Goal: Task Accomplishment & Management: Manage account settings

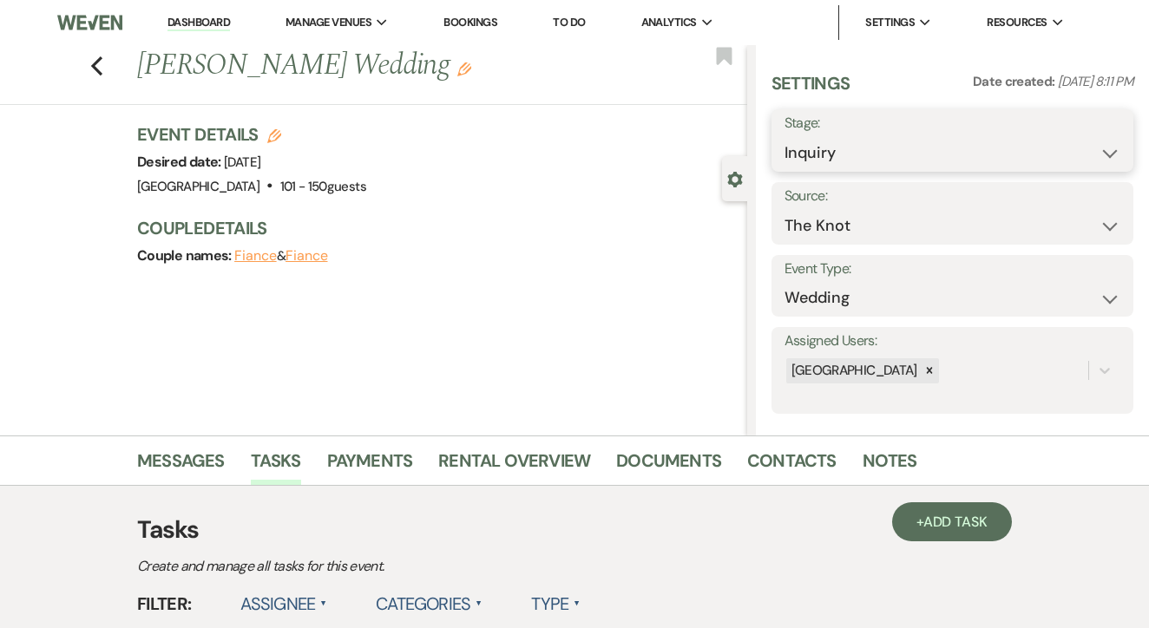
click at [908, 164] on select "Inquiry Follow Up Tour Requested Tour Confirmed Toured Proposal Sent Booked Lost" at bounding box center [952, 153] width 336 height 34
select select "8"
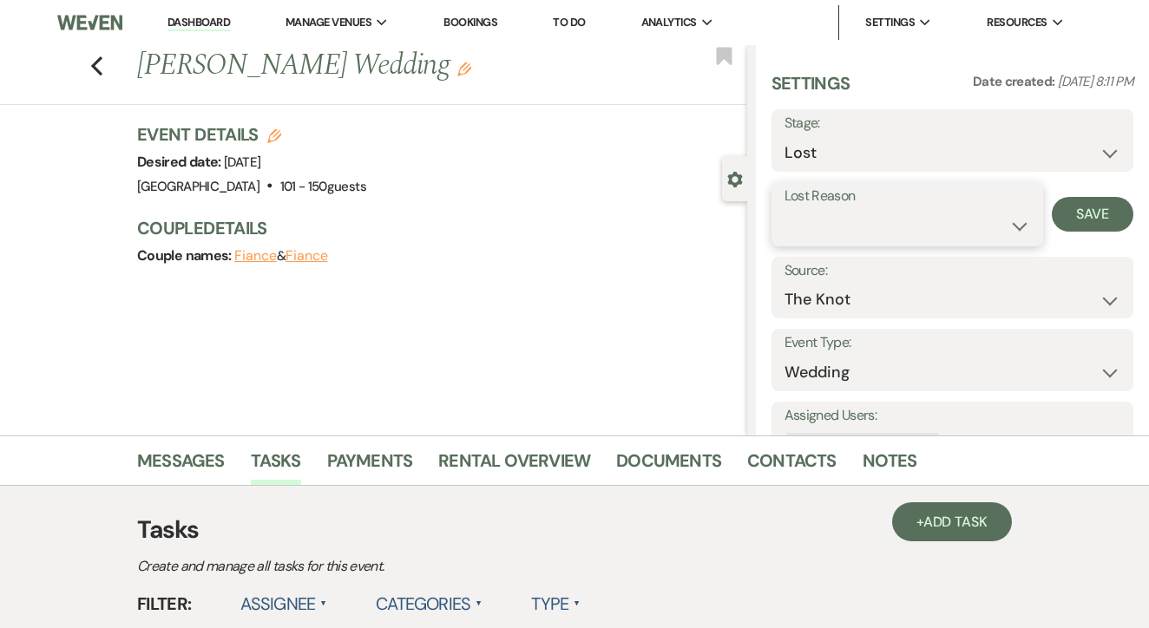
click at [944, 219] on select "Booked Elsewhere Budget Date Unavailable No Response Not a Good Match Capacity …" at bounding box center [907, 226] width 246 height 34
select select "5"
click at [1092, 217] on button "Save" at bounding box center [1093, 214] width 82 height 35
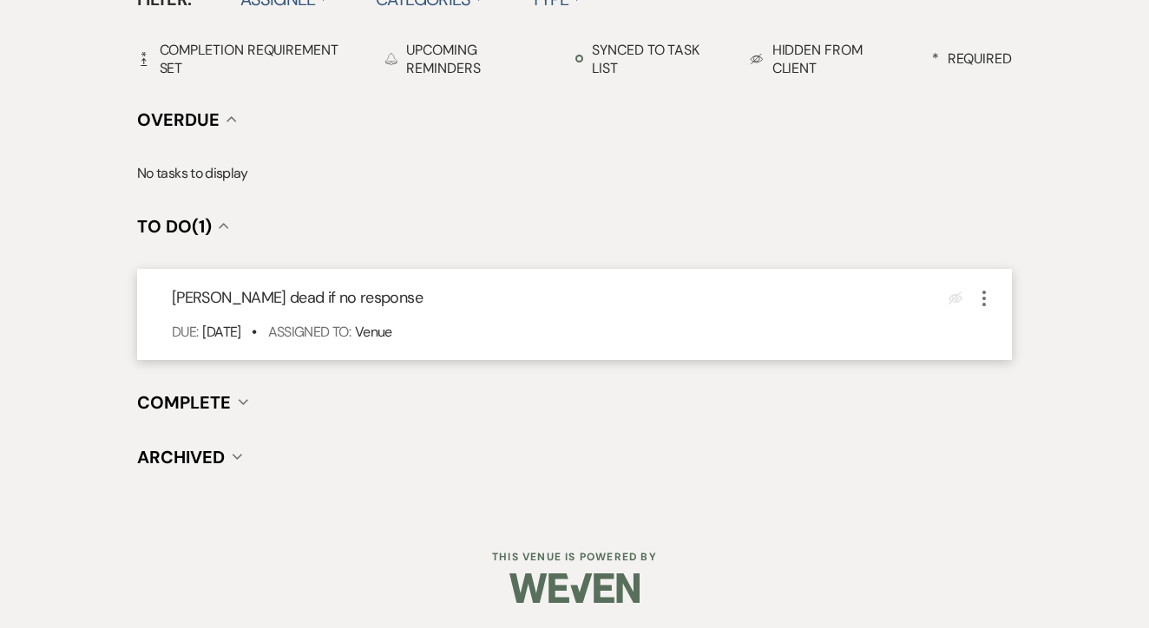
scroll to position [604, 0]
click at [974, 292] on icon "More" at bounding box center [984, 299] width 21 height 21
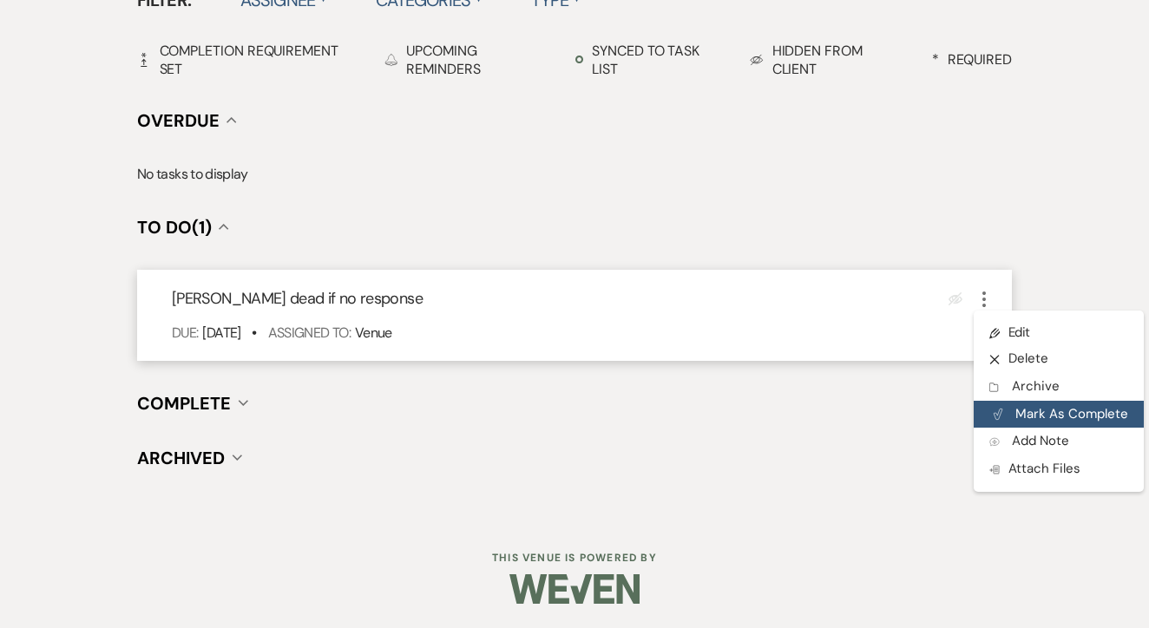
click at [1016, 408] on button "Plan Portal Link Mark As Complete" at bounding box center [1059, 415] width 170 height 28
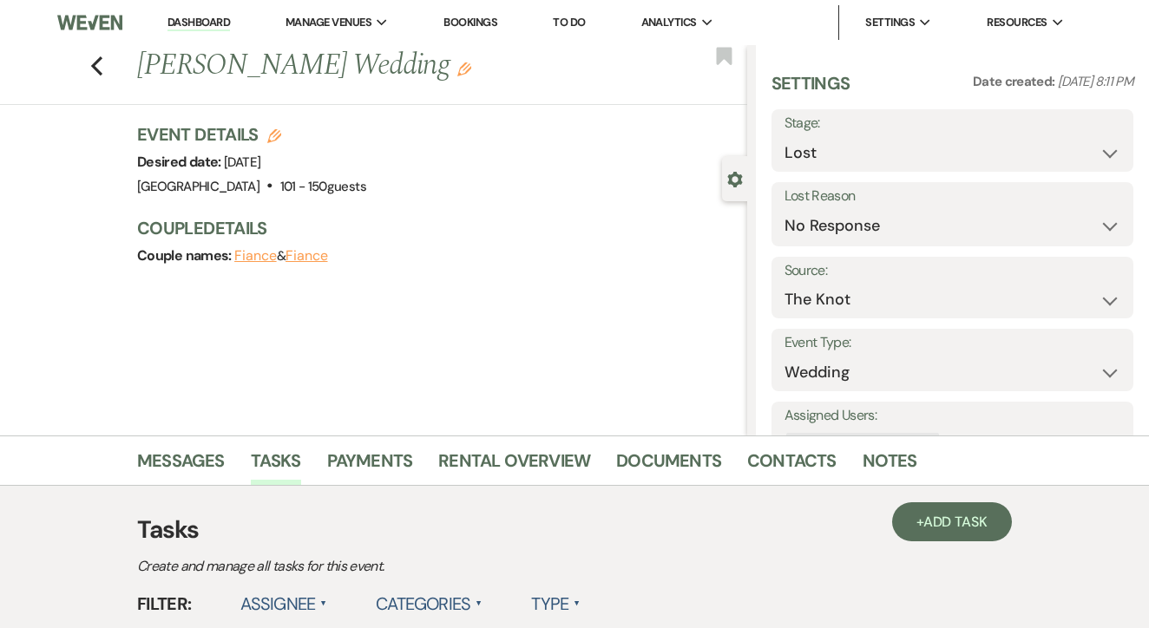
scroll to position [0, 0]
click at [585, 16] on link "To Do" at bounding box center [569, 22] width 32 height 15
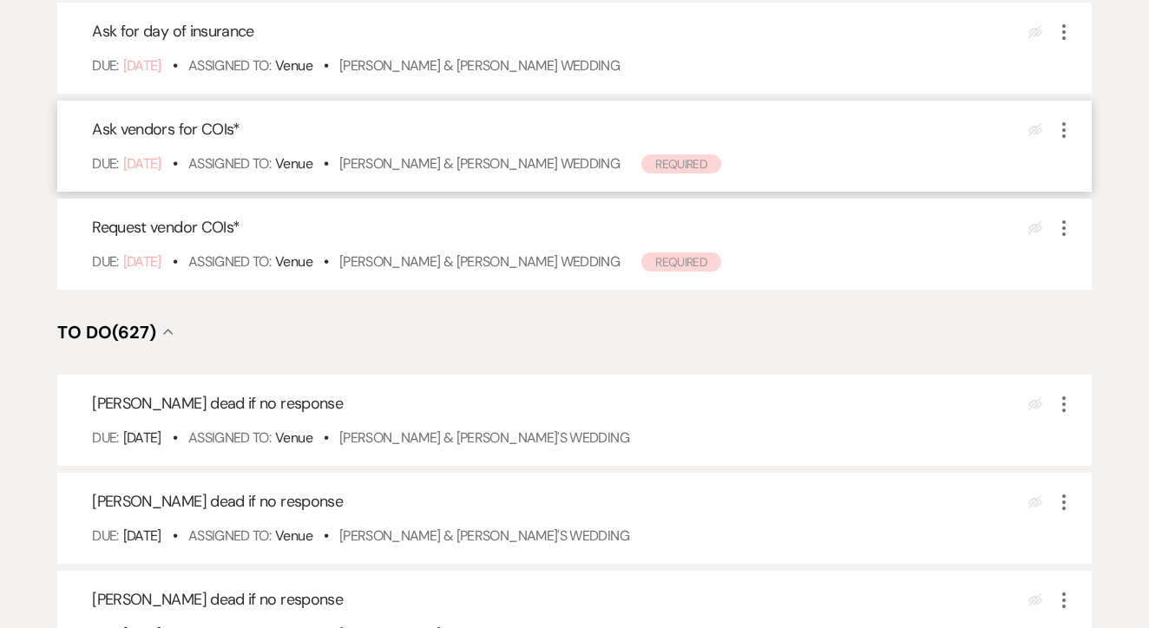
scroll to position [475, 0]
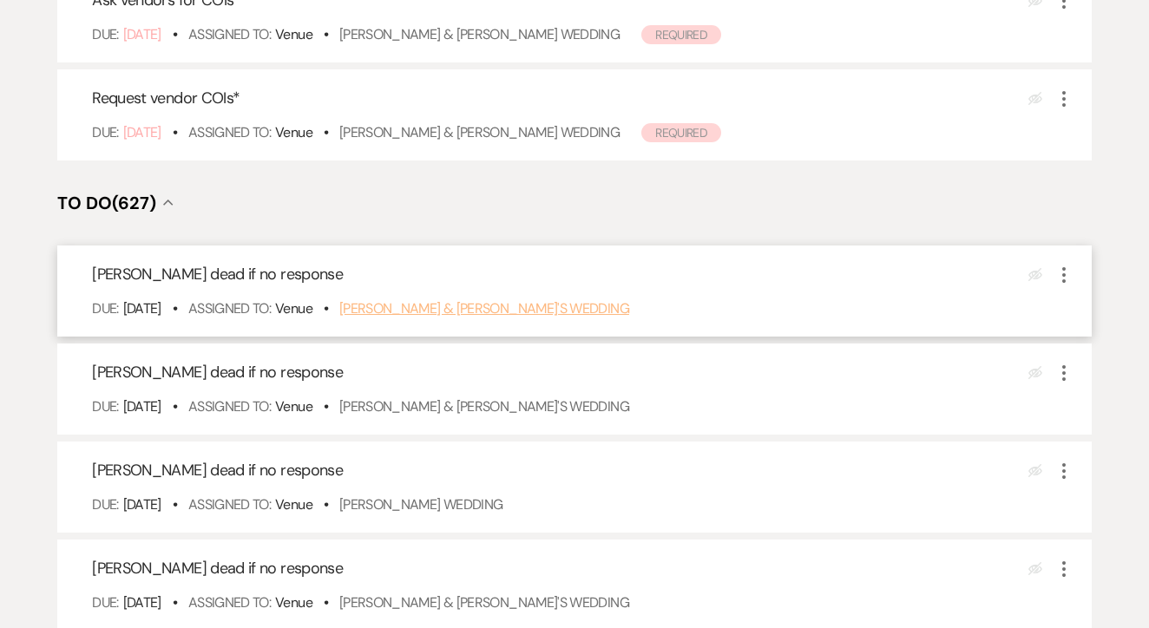
click at [514, 318] on link "Brooke Dorety & Fiance's Wedding" at bounding box center [484, 308] width 290 height 18
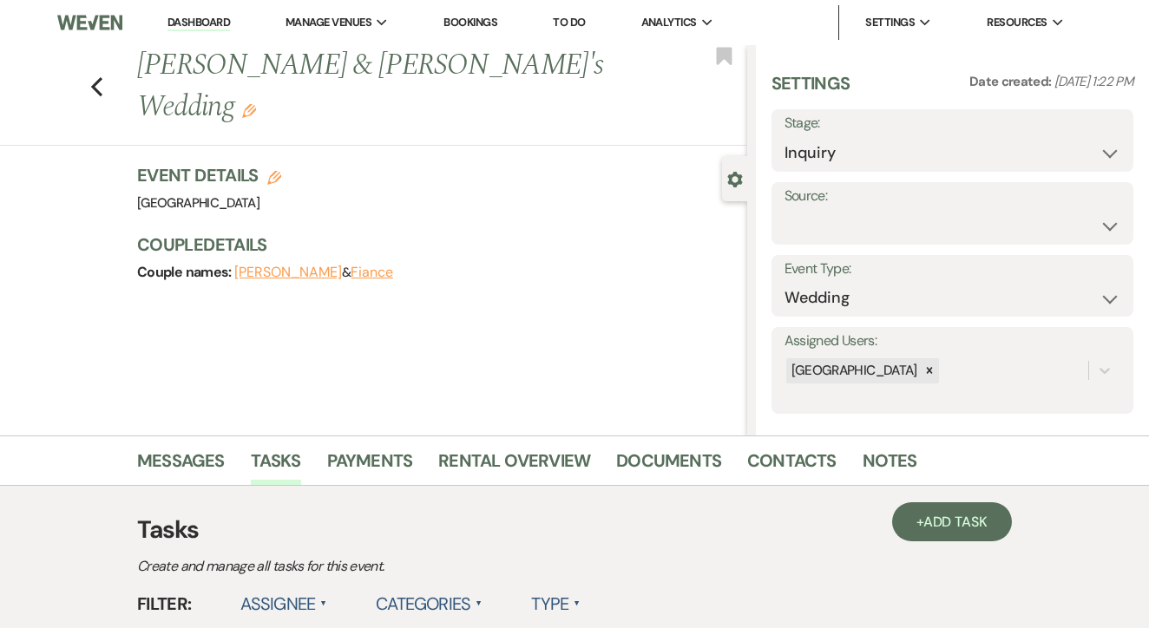
select select "8"
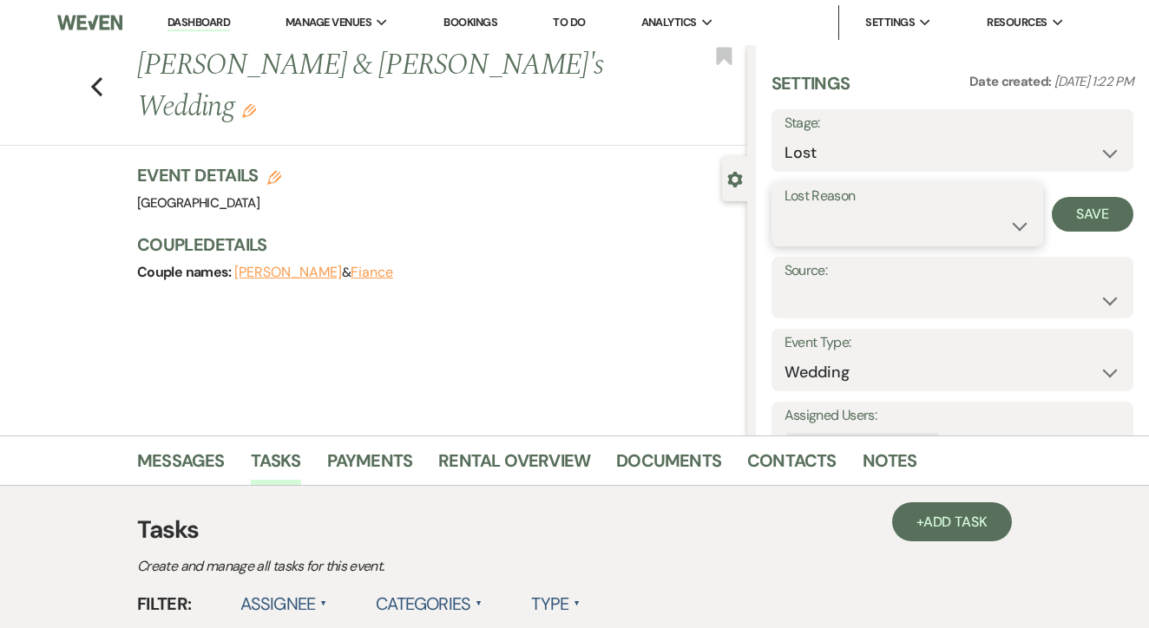
click at [908, 233] on select "Booked Elsewhere Budget Date Unavailable No Response Not a Good Match Capacity …" at bounding box center [907, 226] width 246 height 34
select select "5"
click at [1099, 217] on button "Save" at bounding box center [1093, 214] width 82 height 35
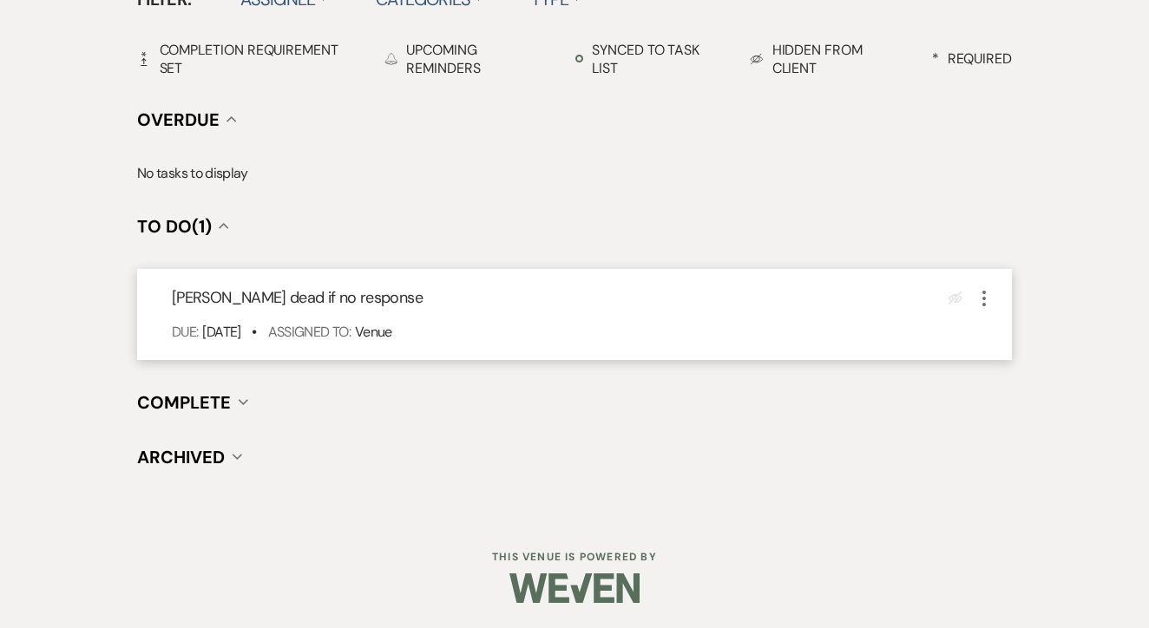
scroll to position [604, 0]
click at [987, 292] on icon "More" at bounding box center [984, 299] width 21 height 21
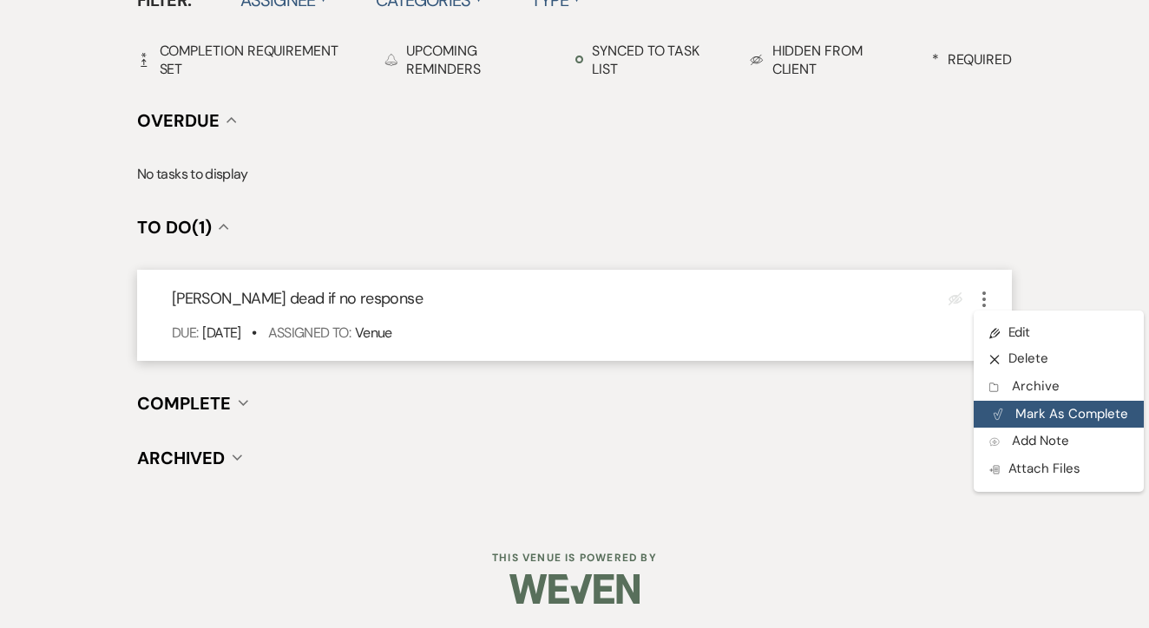
click at [1024, 411] on button "Plan Portal Link Mark As Complete" at bounding box center [1059, 415] width 170 height 28
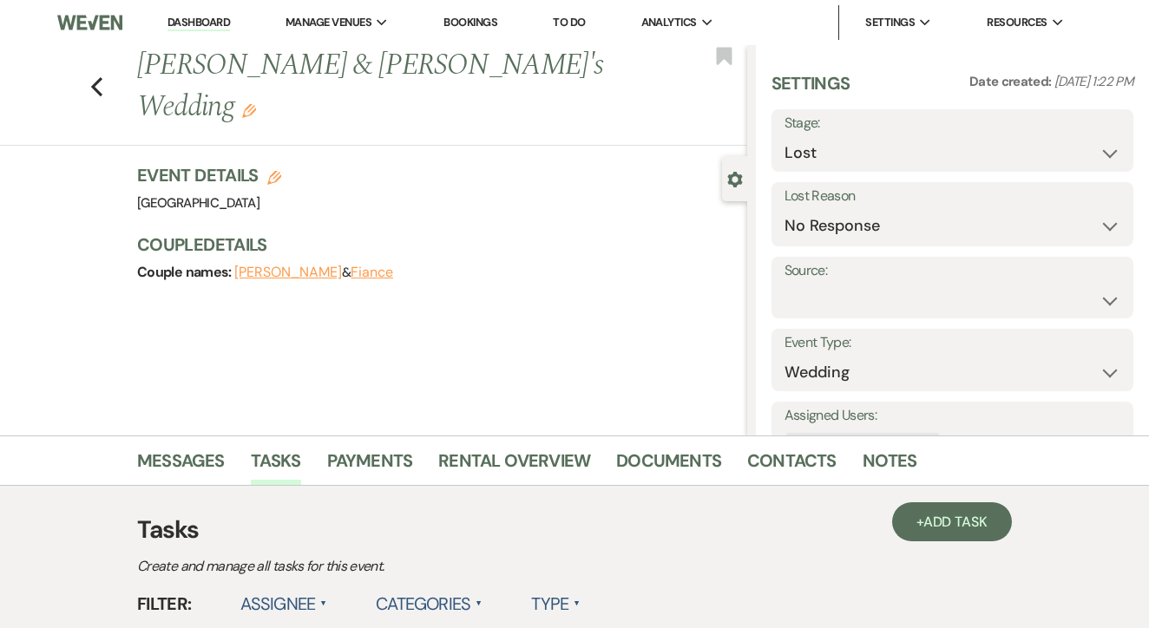
scroll to position [0, 0]
click at [578, 23] on link "To Do" at bounding box center [569, 22] width 32 height 15
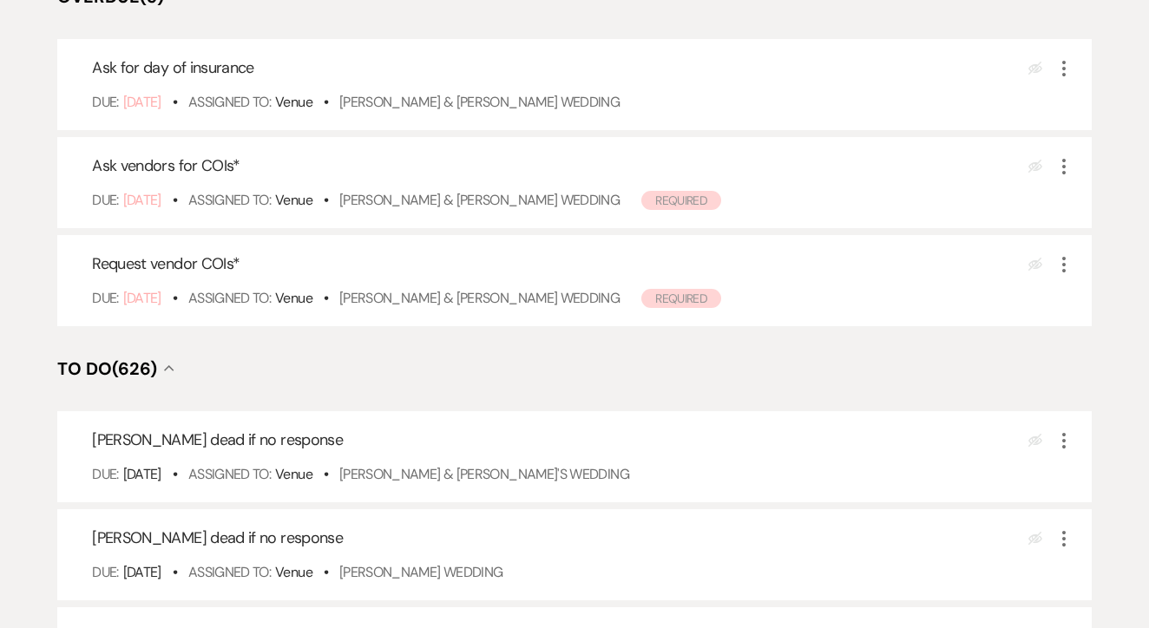
scroll to position [409, 0]
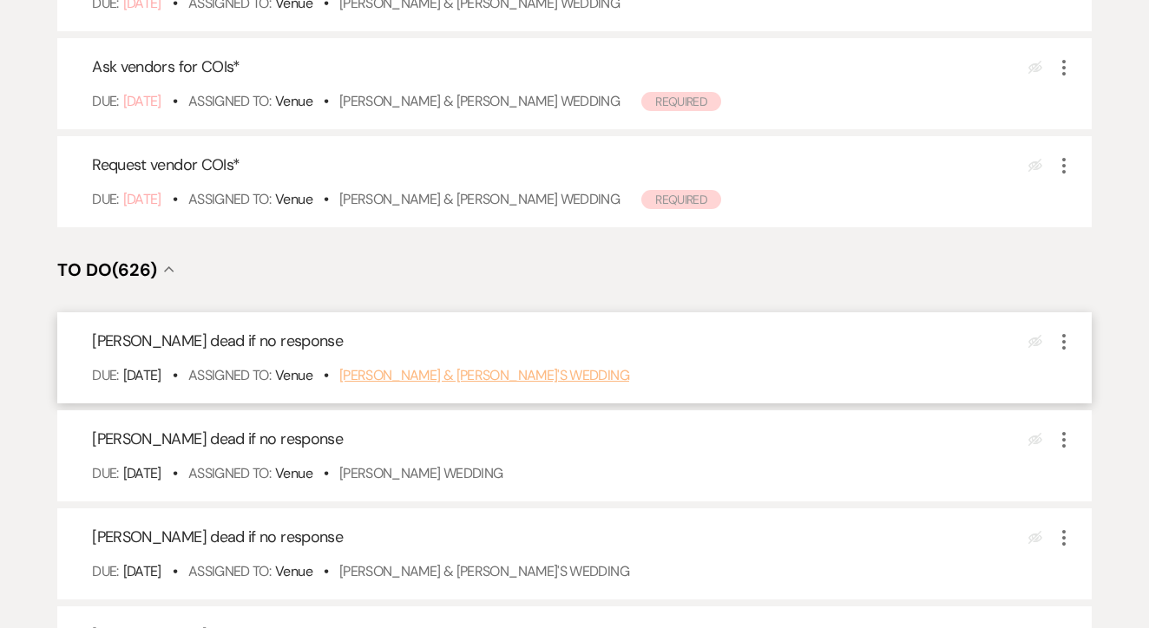
click at [512, 384] on link "[PERSON_NAME] & [PERSON_NAME]'s Wedding" at bounding box center [484, 375] width 290 height 18
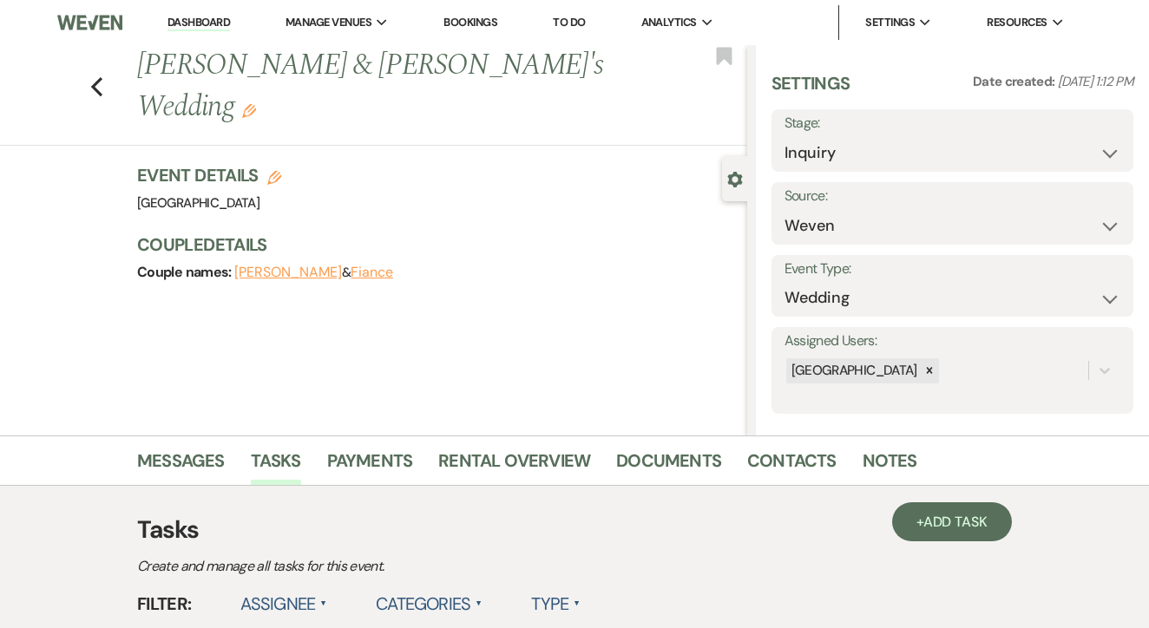
click at [855, 169] on div "Stage: Inquiry Follow Up Tour Requested Tour Confirmed Toured Proposal Sent Boo…" at bounding box center [952, 140] width 362 height 62
click at [881, 163] on select "Inquiry Follow Up Tour Requested Tour Confirmed Toured Proposal Sent Booked Lost" at bounding box center [952, 153] width 336 height 34
select select "8"
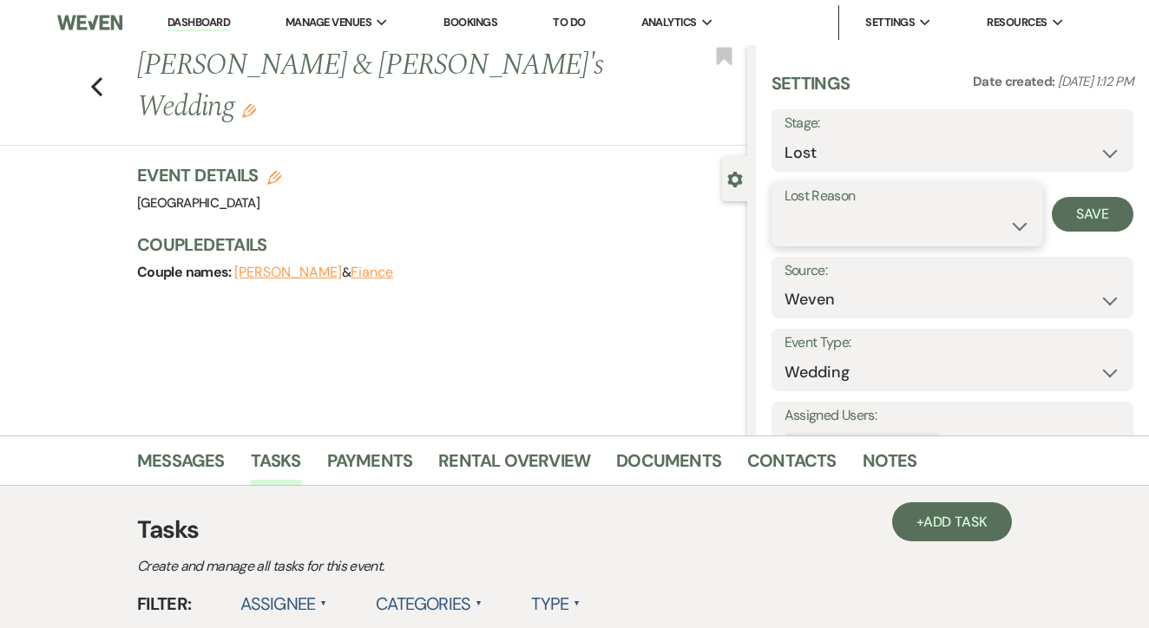
click at [915, 224] on select "Booked Elsewhere Budget Date Unavailable No Response Not a Good Match Capacity …" at bounding box center [907, 226] width 246 height 34
select select "5"
click at [1096, 211] on button "Save" at bounding box center [1093, 214] width 82 height 35
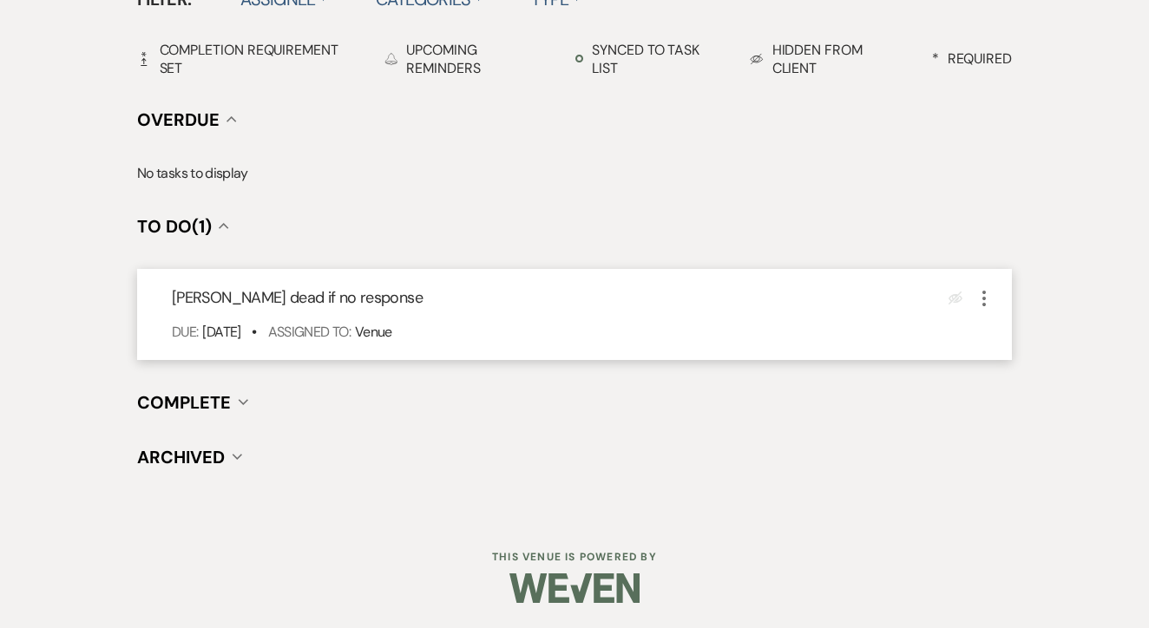
scroll to position [604, 0]
click at [984, 305] on use "button" at bounding box center [983, 300] width 3 height 16
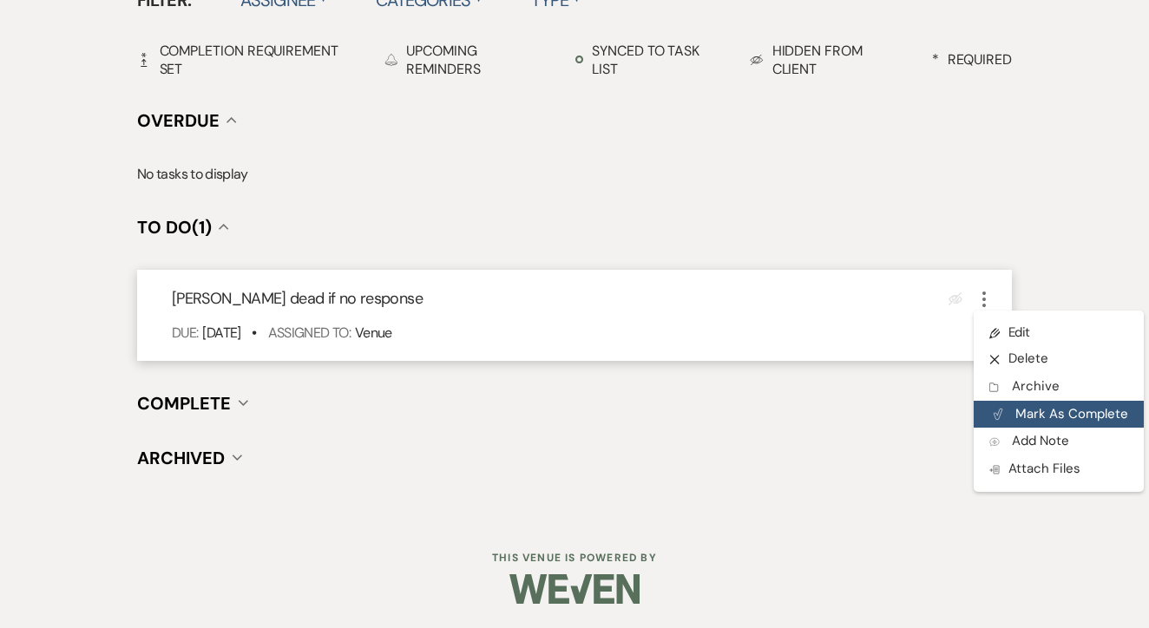
click at [1026, 404] on button "Plan Portal Link Mark As Complete" at bounding box center [1059, 415] width 170 height 28
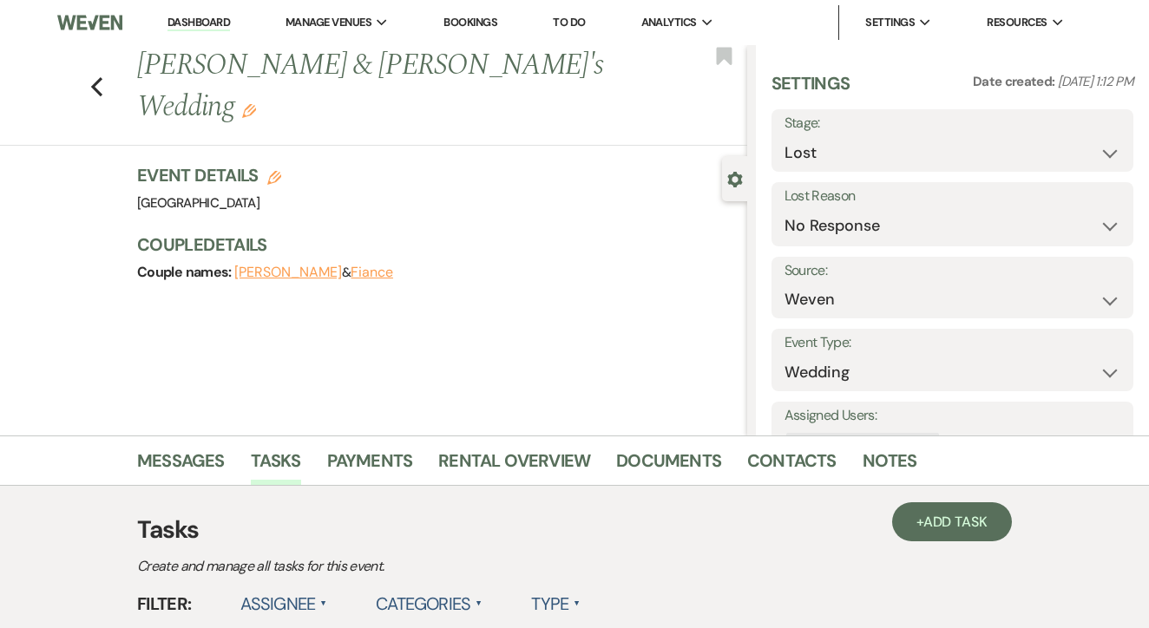
scroll to position [0, 0]
click at [574, 26] on link "To Do" at bounding box center [569, 22] width 32 height 15
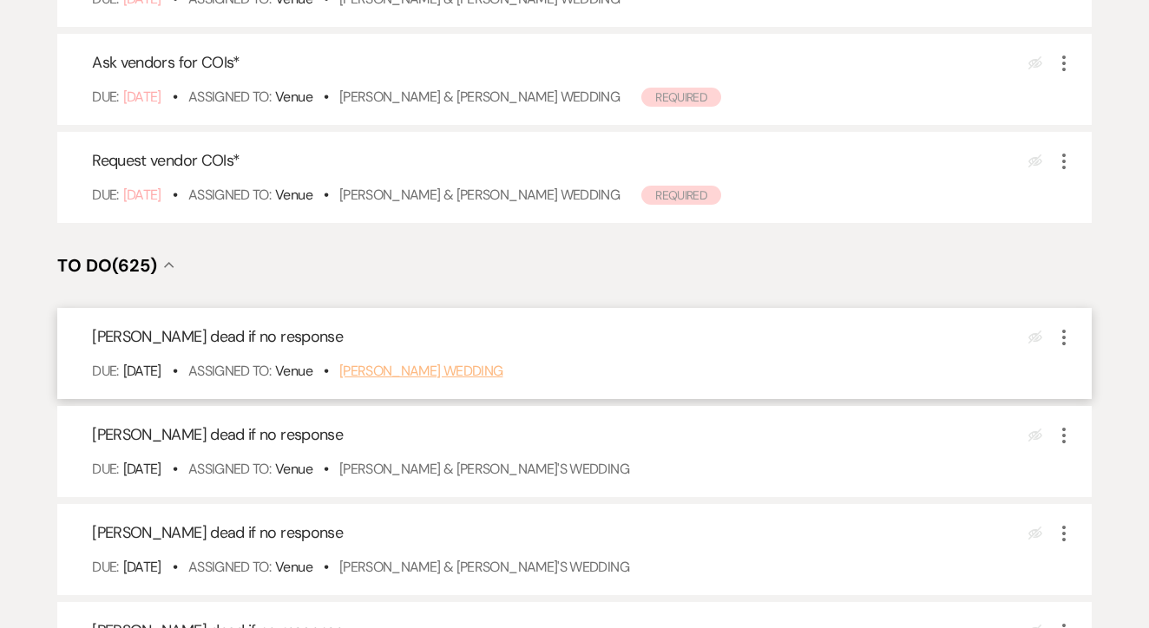
scroll to position [416, 0]
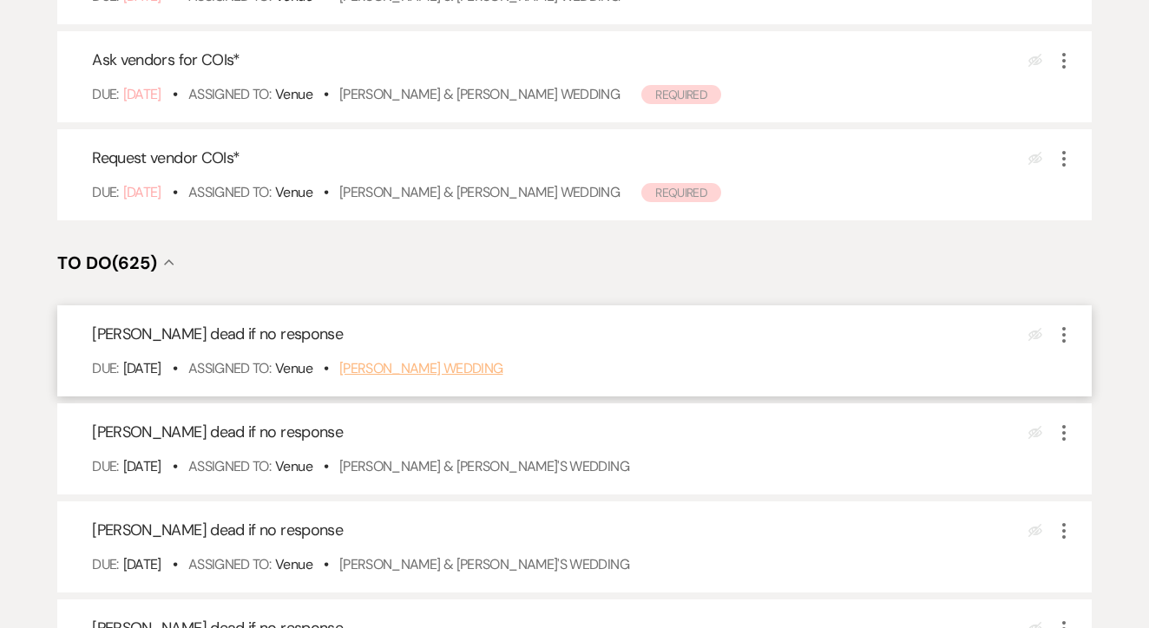
click at [454, 377] on link "[PERSON_NAME] Wedding" at bounding box center [421, 368] width 164 height 18
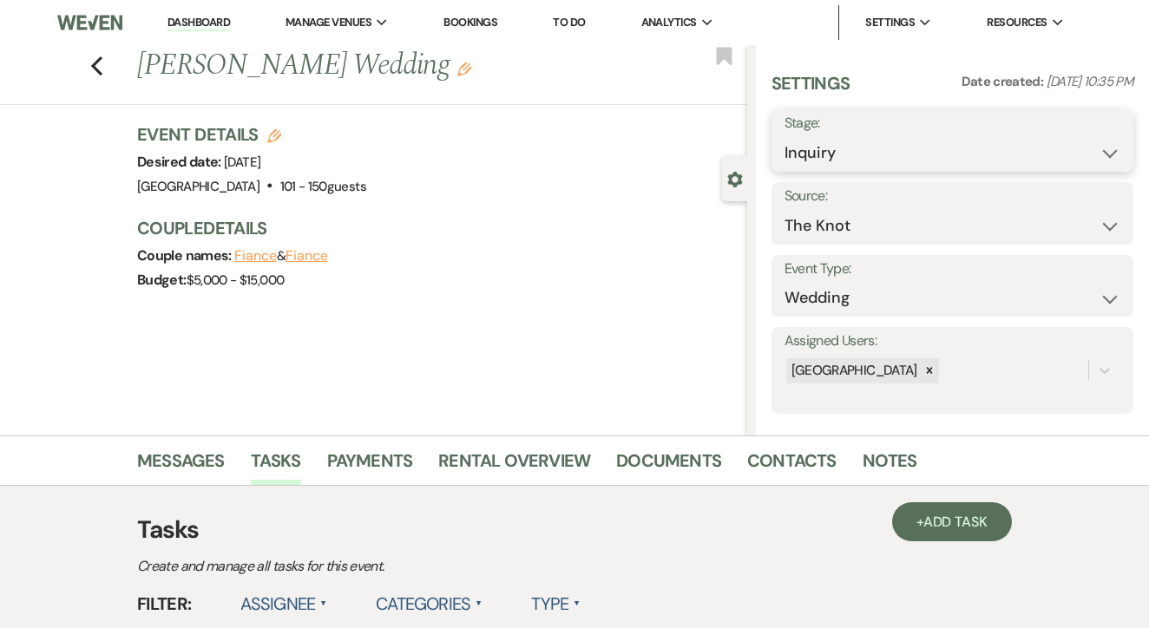
click at [826, 141] on select "Inquiry Follow Up Tour Requested Tour Confirmed Toured Proposal Sent Booked Lost" at bounding box center [952, 153] width 336 height 34
select select "8"
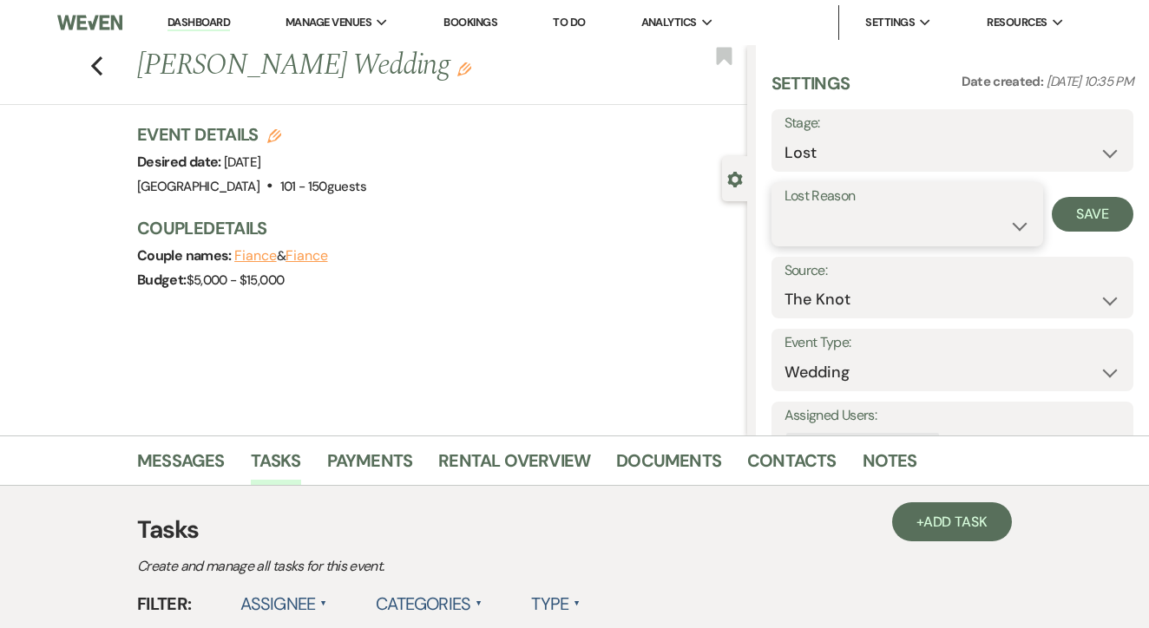
click at [903, 238] on select "Booked Elsewhere Budget Date Unavailable No Response Not a Good Match Capacity …" at bounding box center [907, 226] width 246 height 34
select select "5"
click at [1095, 218] on button "Save" at bounding box center [1093, 214] width 82 height 35
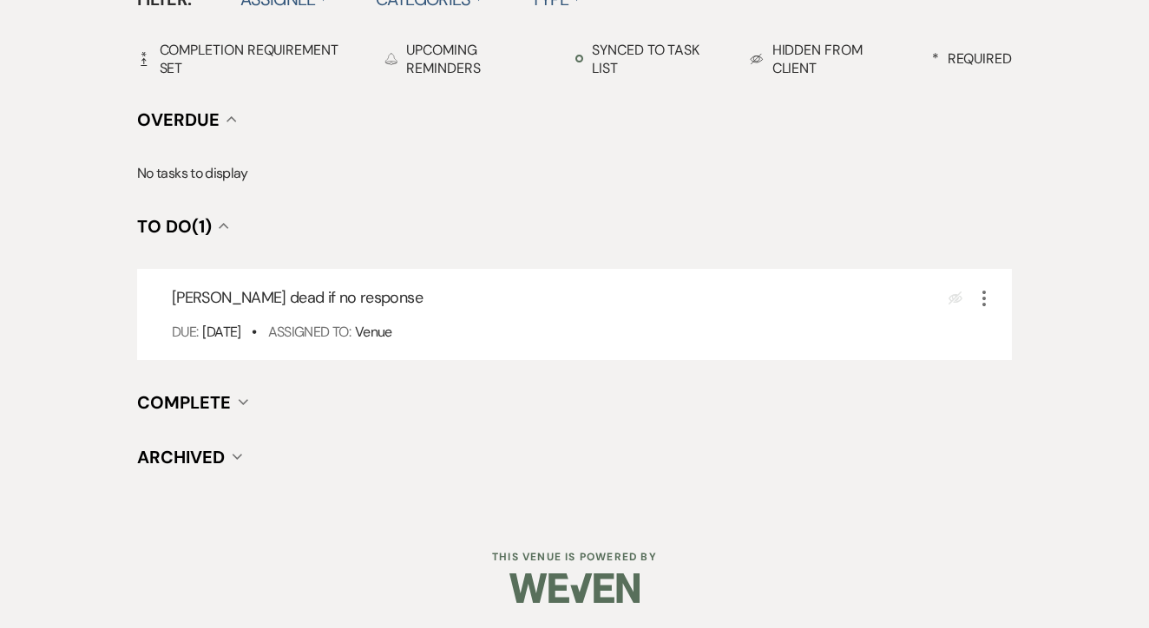
scroll to position [604, 0]
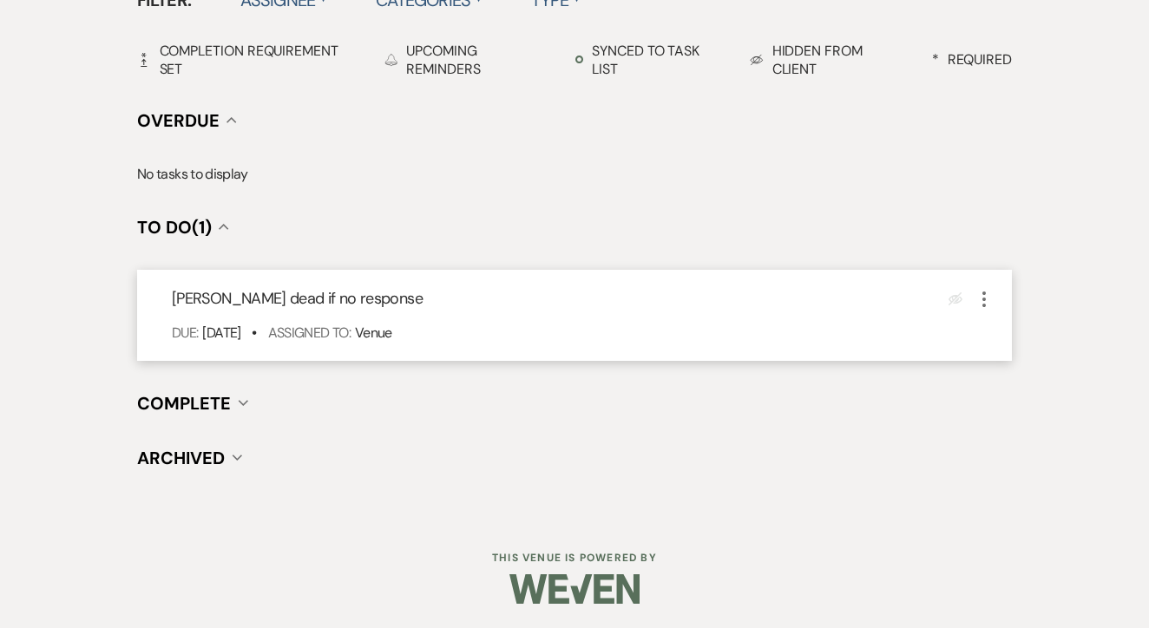
click at [988, 300] on icon "More" at bounding box center [984, 299] width 21 height 21
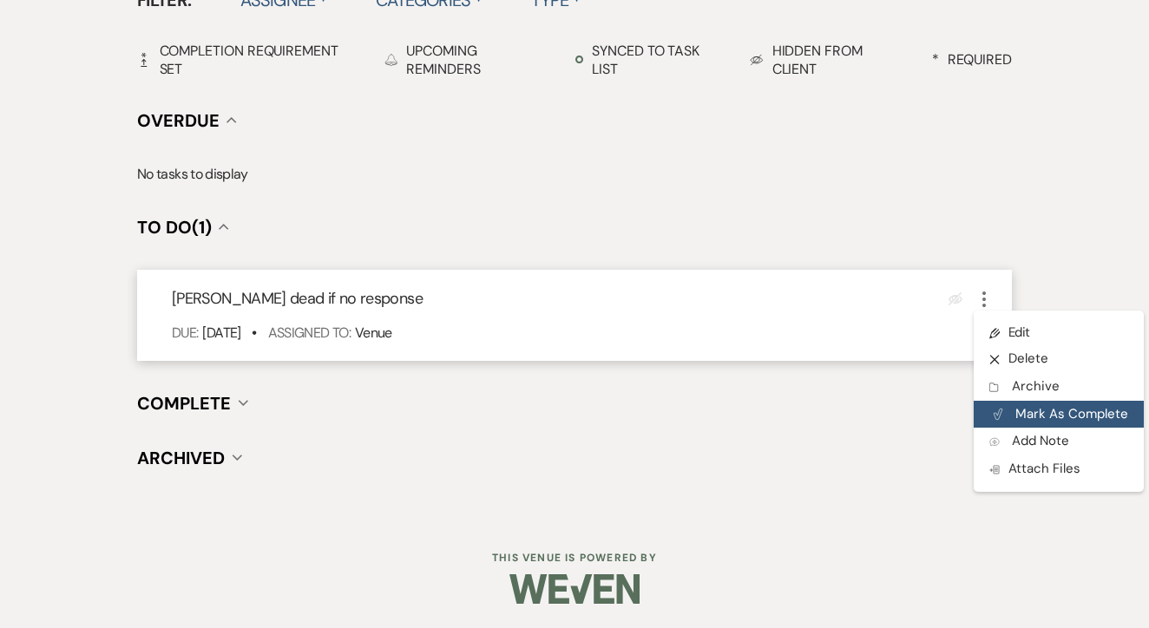
click at [1026, 406] on button "Plan Portal Link Mark As Complete" at bounding box center [1059, 415] width 170 height 28
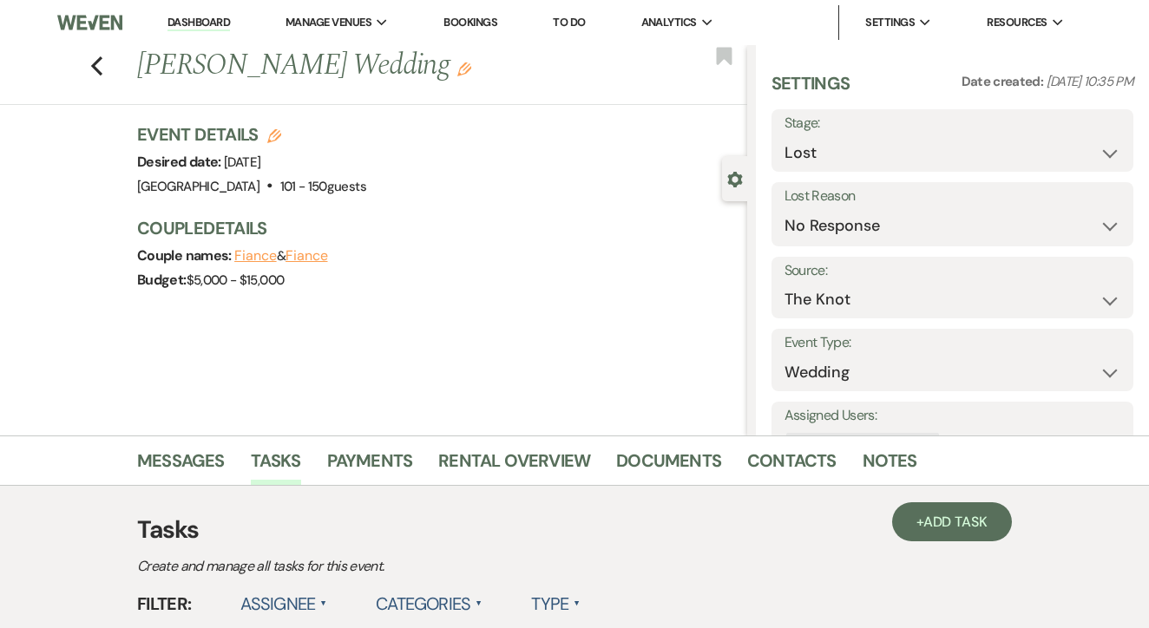
scroll to position [0, 0]
click at [580, 20] on link "To Do" at bounding box center [569, 22] width 32 height 15
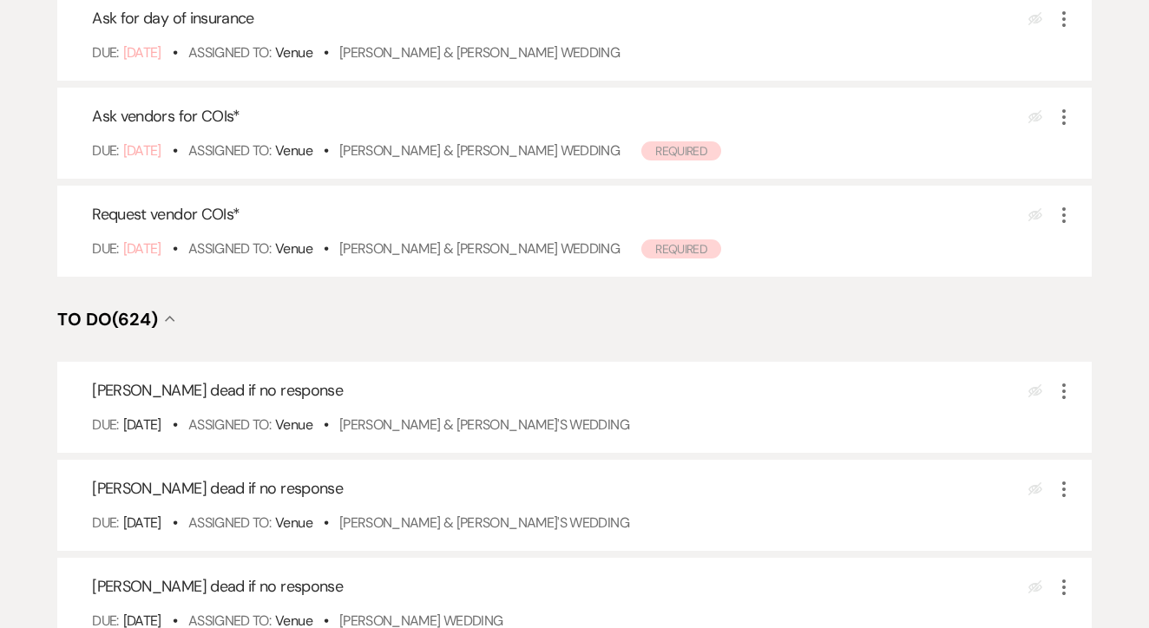
scroll to position [384, 0]
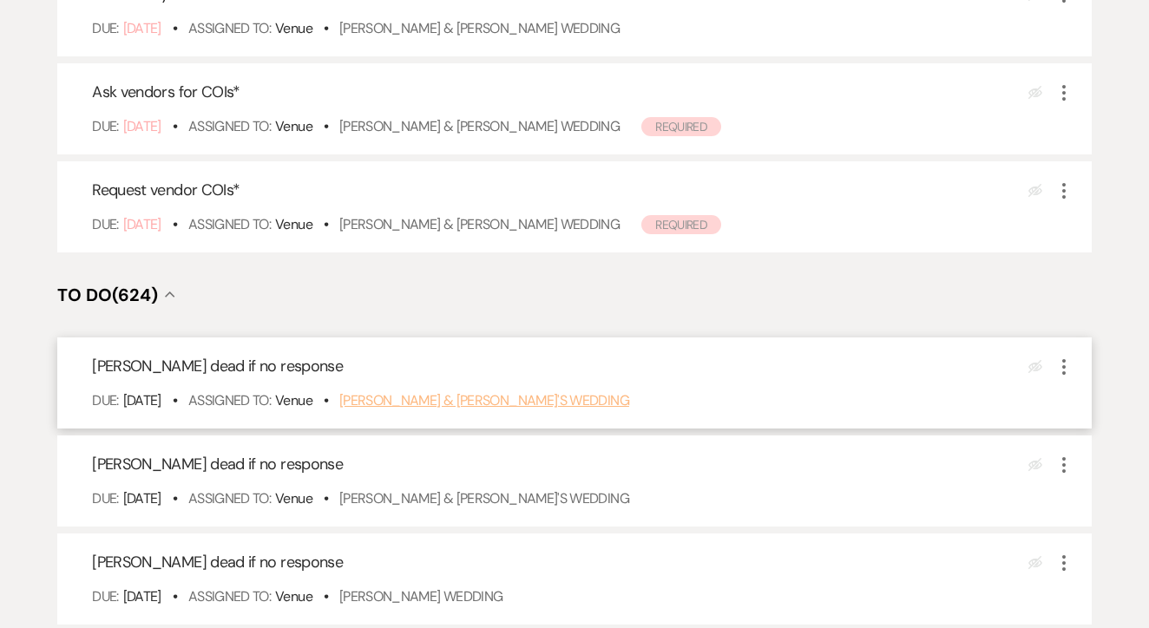
click at [490, 410] on link "[PERSON_NAME] & [PERSON_NAME]'s Wedding" at bounding box center [484, 400] width 290 height 18
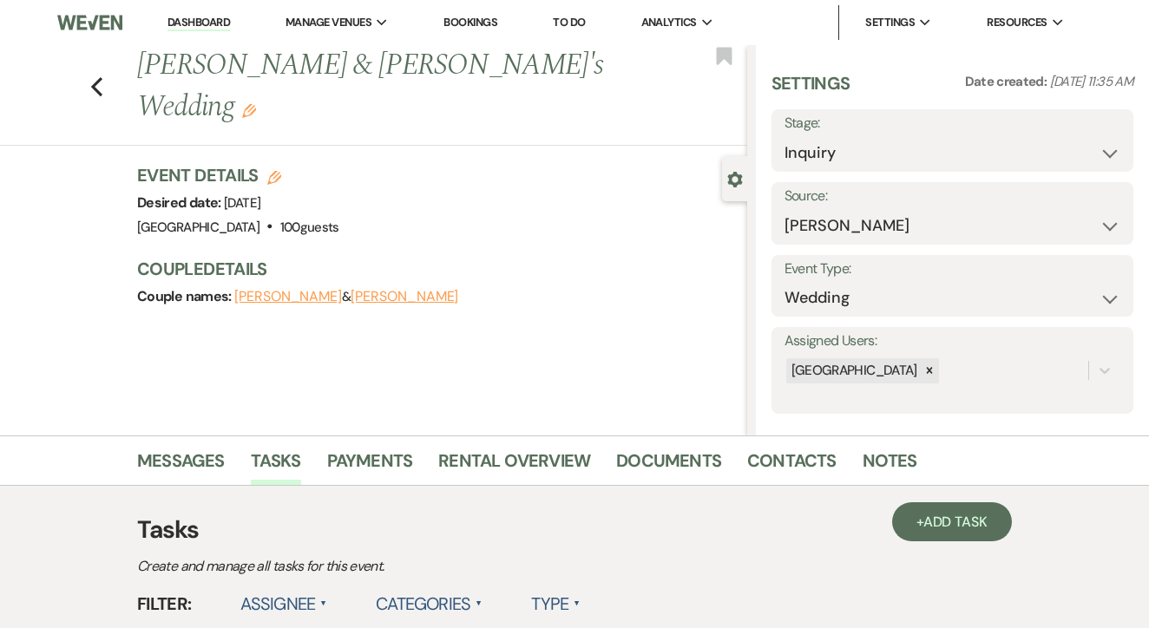
select select "8"
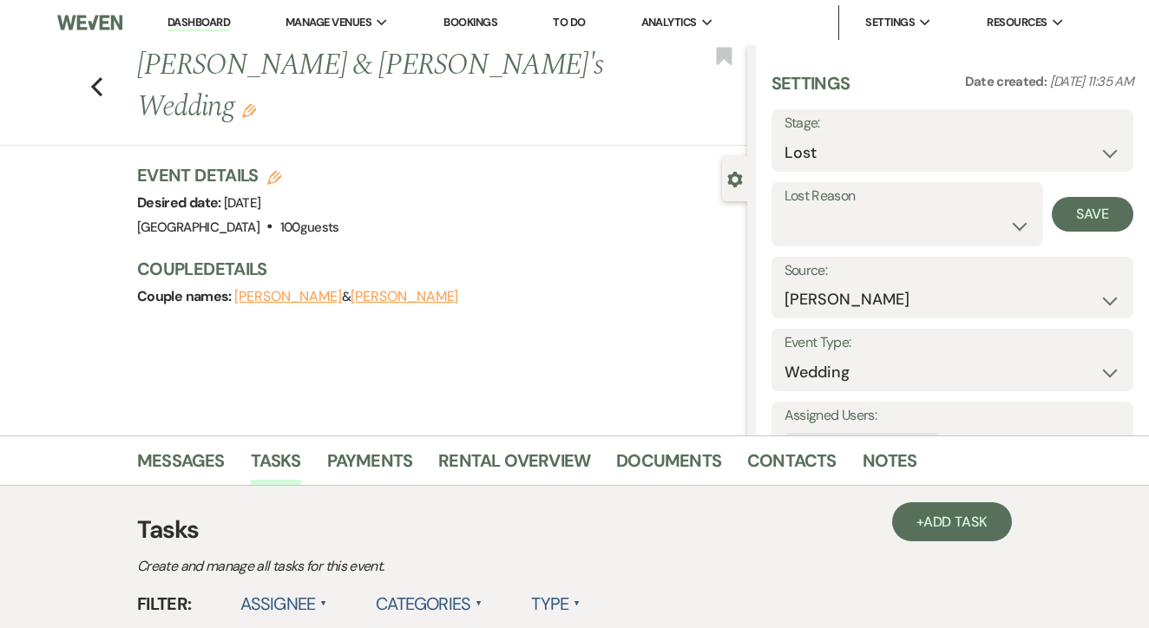
click at [895, 242] on div "Lost Reason Booked Elsewhere Budget Date Unavailable No Response Not a Good Mat…" at bounding box center [907, 214] width 272 height 64
click at [906, 235] on select "Booked Elsewhere Budget Date Unavailable No Response Not a Good Match Capacity …" at bounding box center [907, 226] width 246 height 34
select select "5"
click at [1101, 225] on button "Save" at bounding box center [1093, 214] width 82 height 35
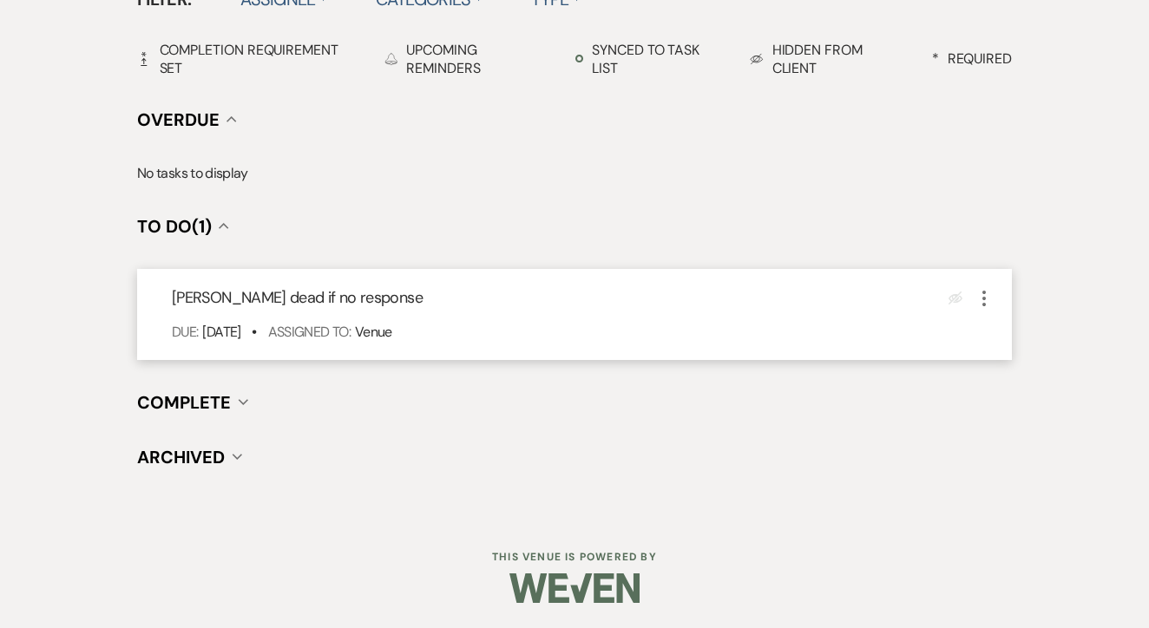
scroll to position [604, 0]
click at [982, 300] on icon "More" at bounding box center [984, 299] width 21 height 21
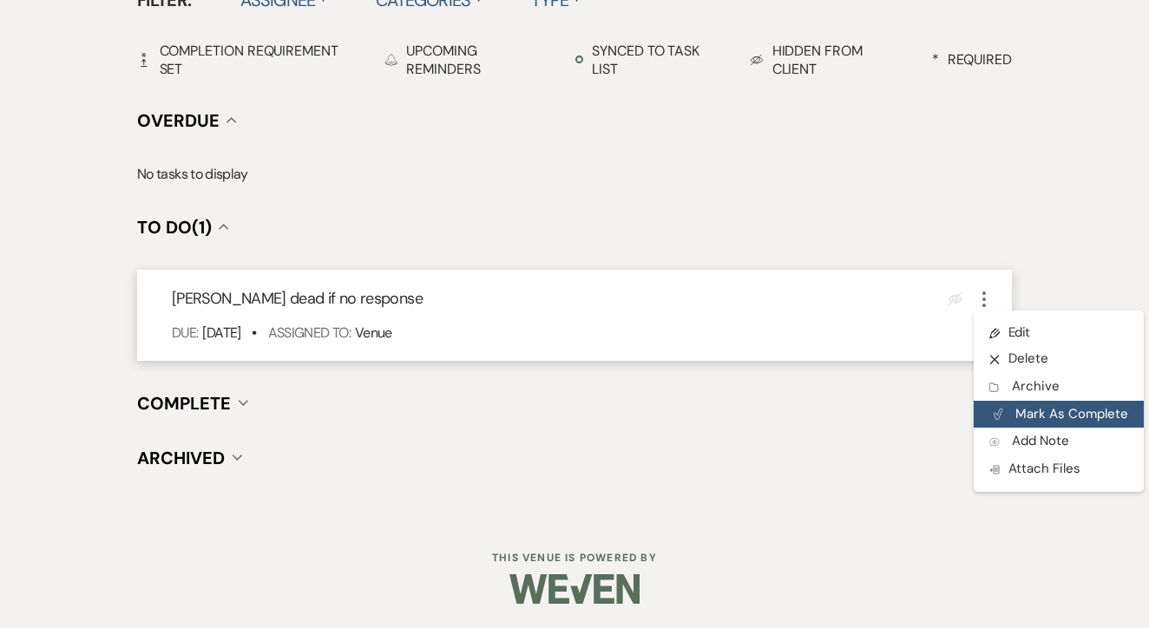
click at [1021, 409] on button "Plan Portal Link Mark As Complete" at bounding box center [1059, 415] width 170 height 28
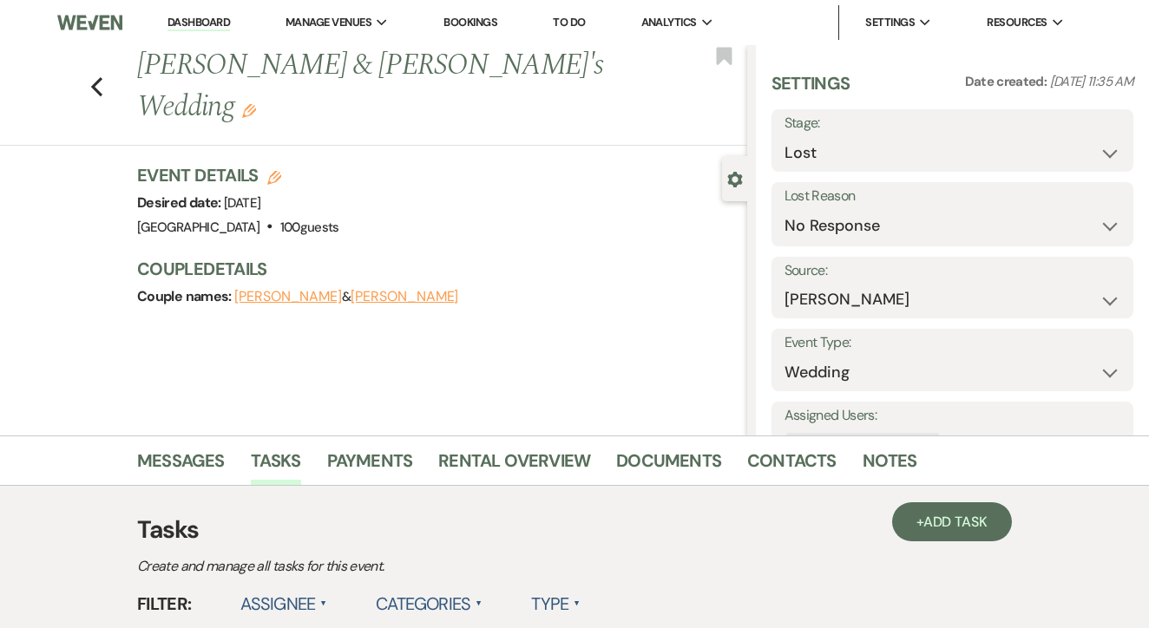
scroll to position [0, 0]
click at [579, 20] on link "To Do" at bounding box center [569, 22] width 32 height 15
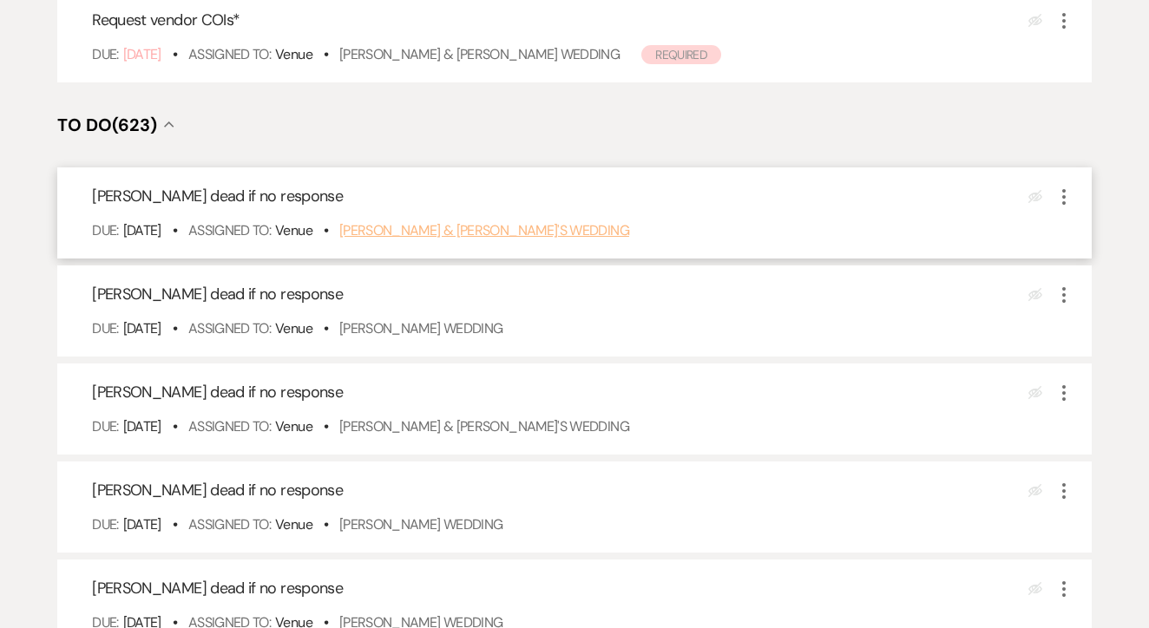
scroll to position [579, 0]
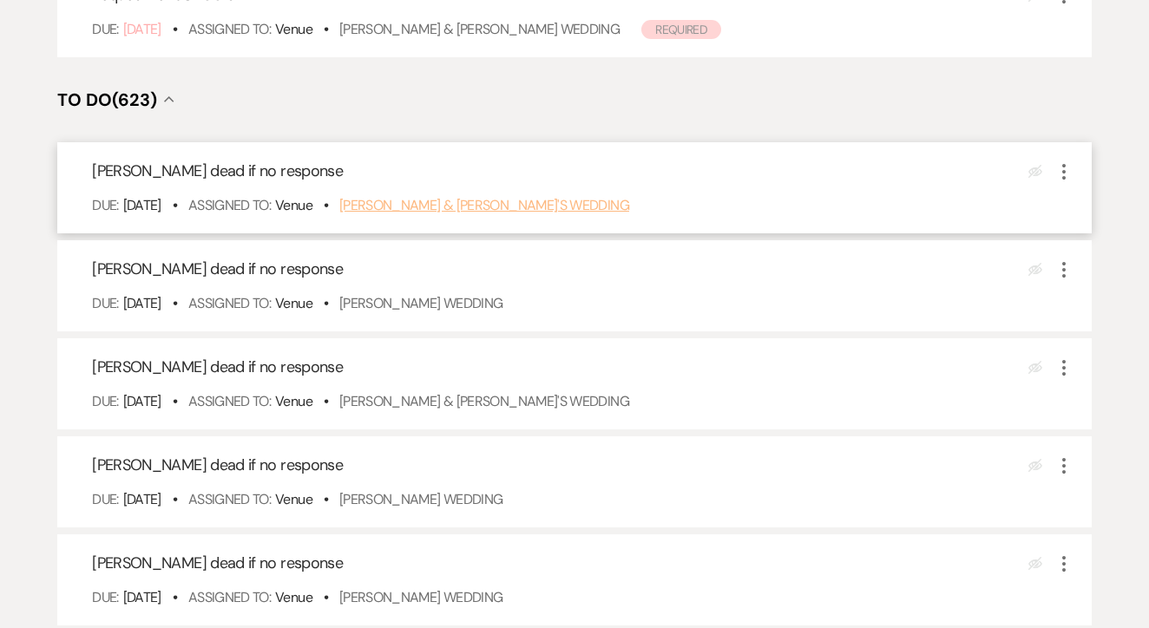
click at [476, 214] on link "Bradley & Kaitlyn's Wedding" at bounding box center [484, 205] width 290 height 18
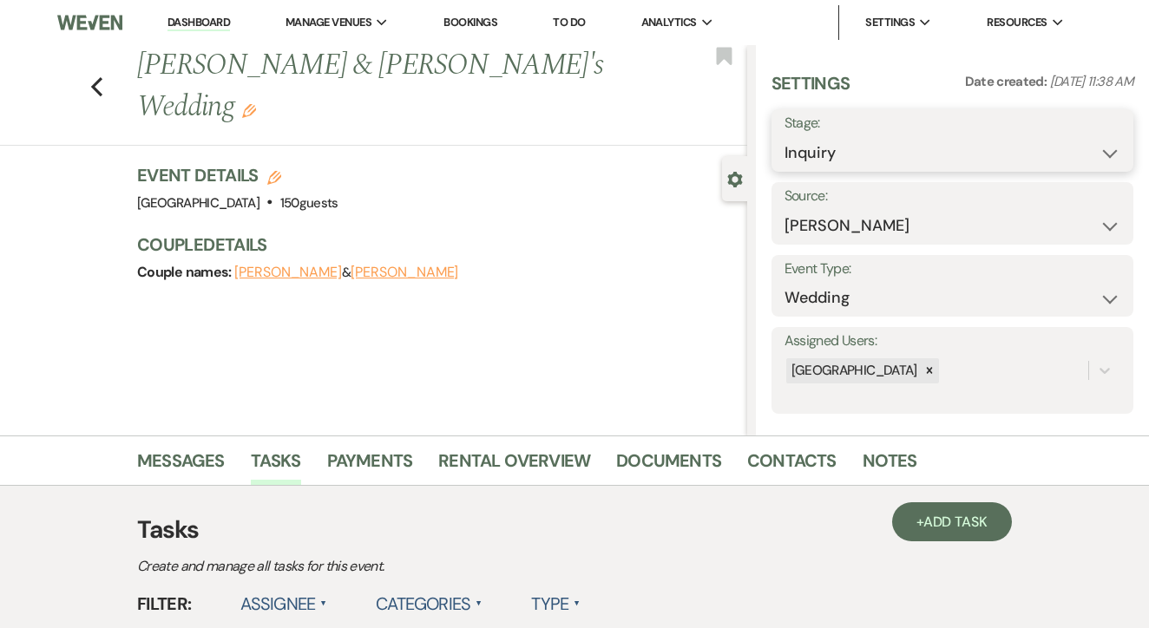
click at [834, 157] on select "Inquiry Follow Up Tour Requested Tour Confirmed Toured Proposal Sent Booked Lost" at bounding box center [952, 153] width 336 height 34
select select "8"
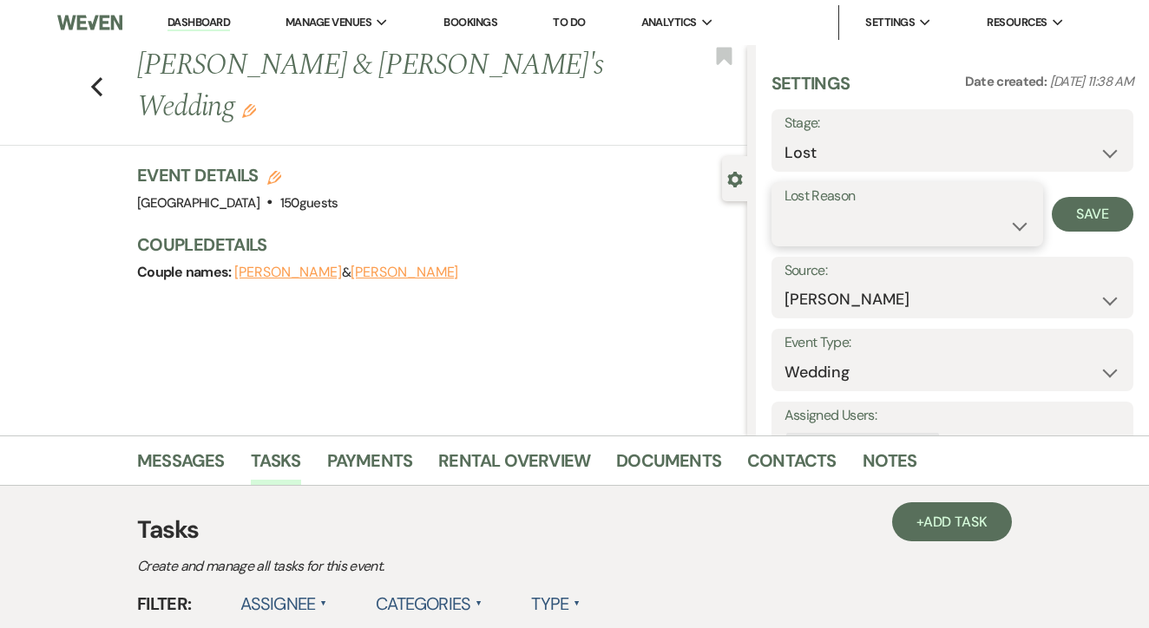
click at [892, 209] on select "Booked Elsewhere Budget Date Unavailable No Response Not a Good Match Capacity …" at bounding box center [907, 226] width 246 height 34
select select "5"
click at [1101, 203] on button "Save" at bounding box center [1093, 214] width 82 height 35
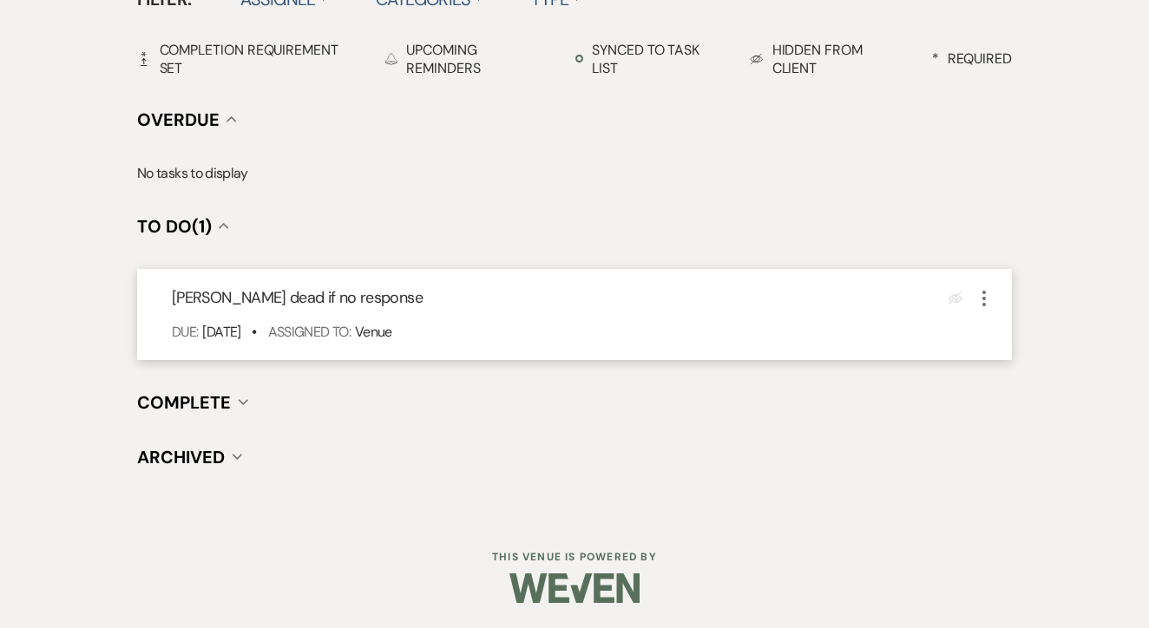
scroll to position [604, 0]
click at [987, 299] on icon "More" at bounding box center [984, 299] width 21 height 21
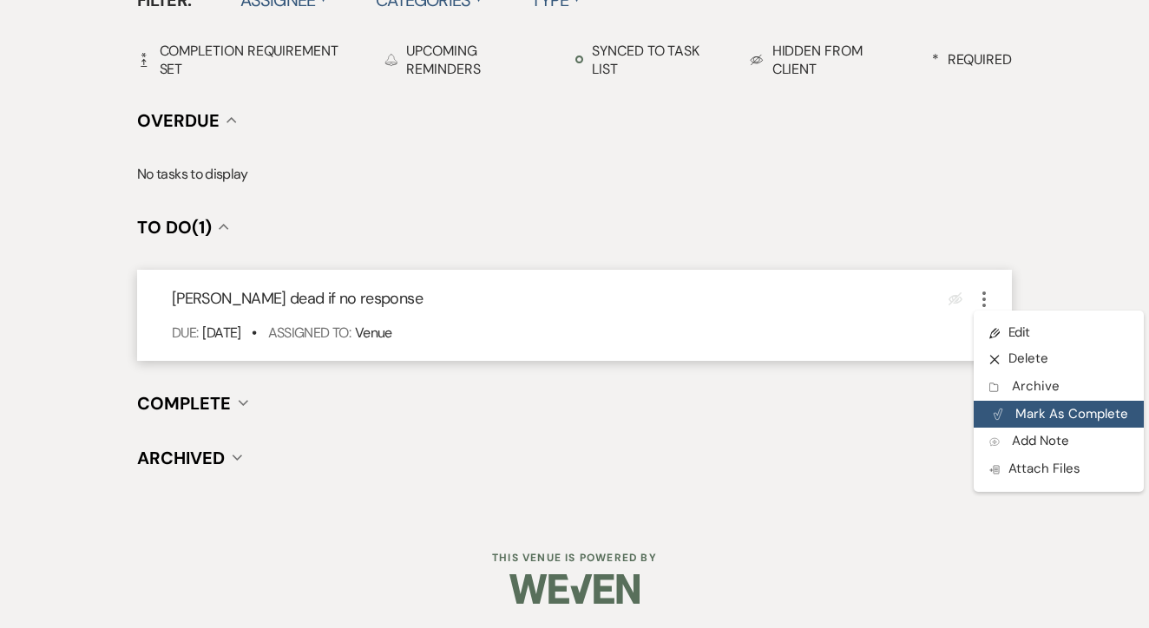
click at [1031, 401] on button "Plan Portal Link Mark As Complete" at bounding box center [1059, 415] width 170 height 28
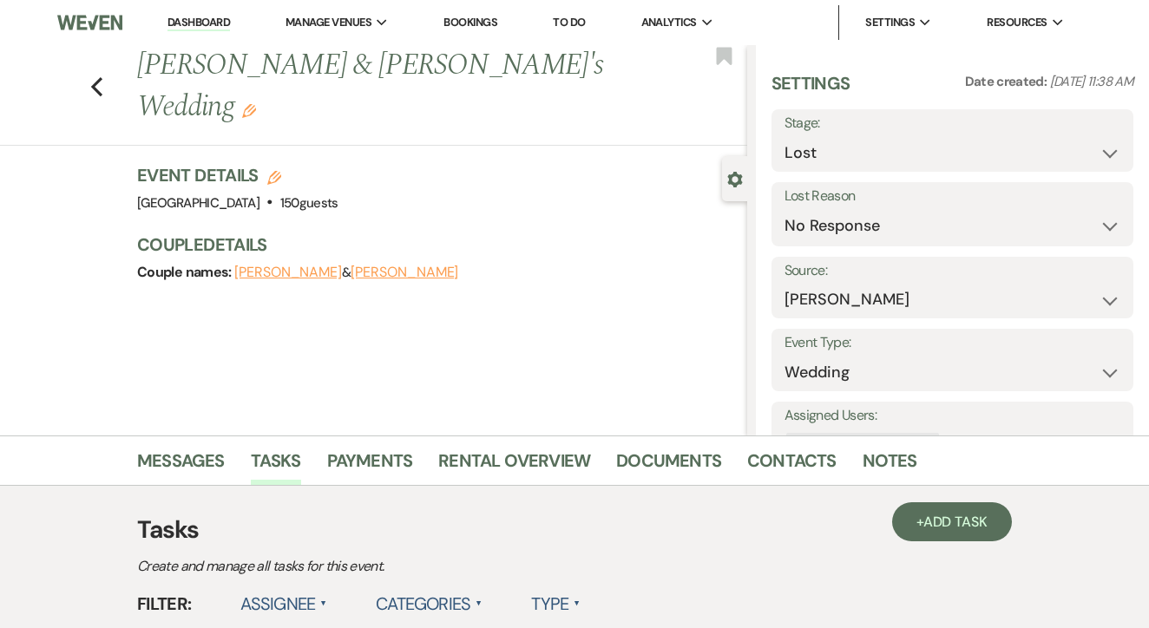
scroll to position [0, 0]
click at [572, 20] on link "To Do" at bounding box center [569, 22] width 32 height 15
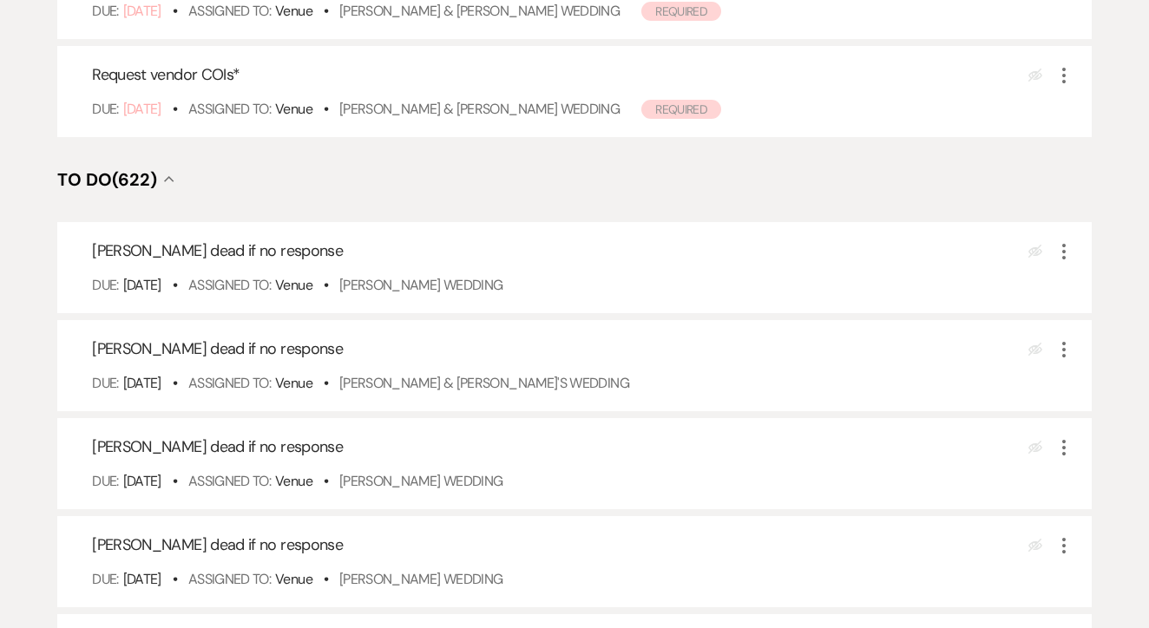
scroll to position [505, 0]
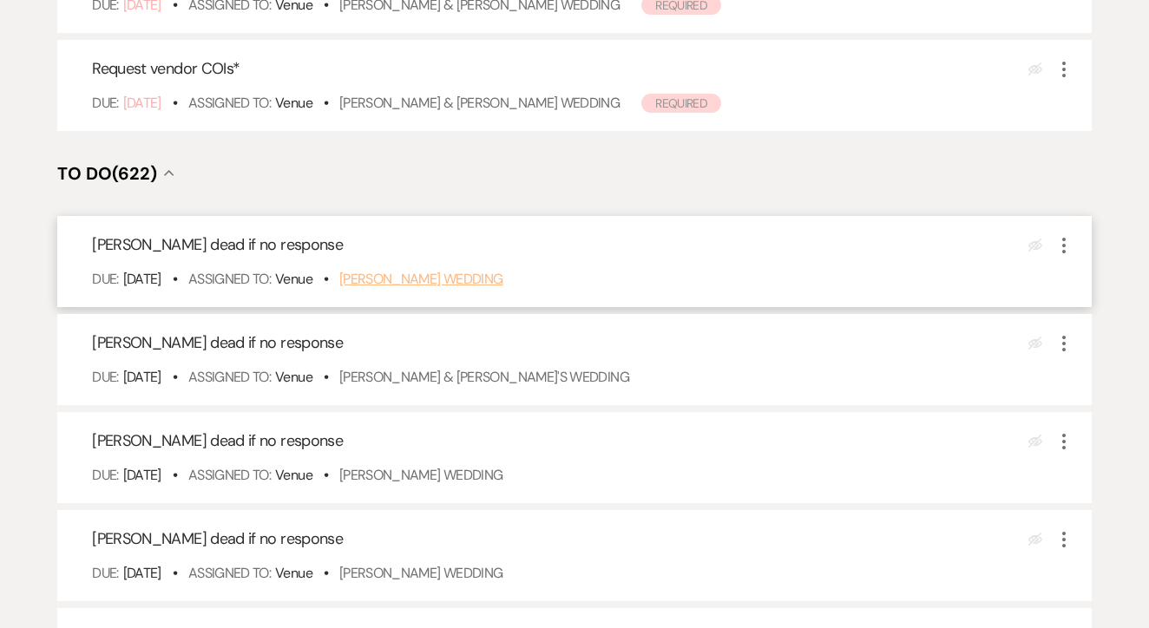
click at [471, 288] on link "[PERSON_NAME] Wedding" at bounding box center [421, 279] width 164 height 18
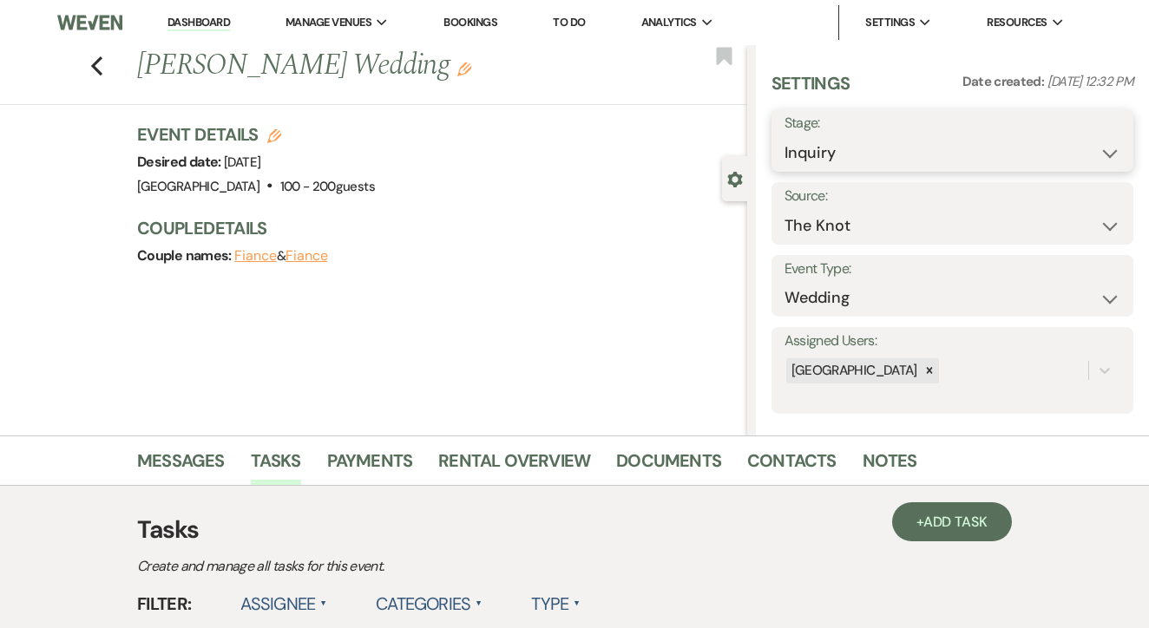
click at [929, 148] on select "Inquiry Follow Up Tour Requested Tour Confirmed Toured Proposal Sent Booked Lost" at bounding box center [952, 153] width 336 height 34
select select "8"
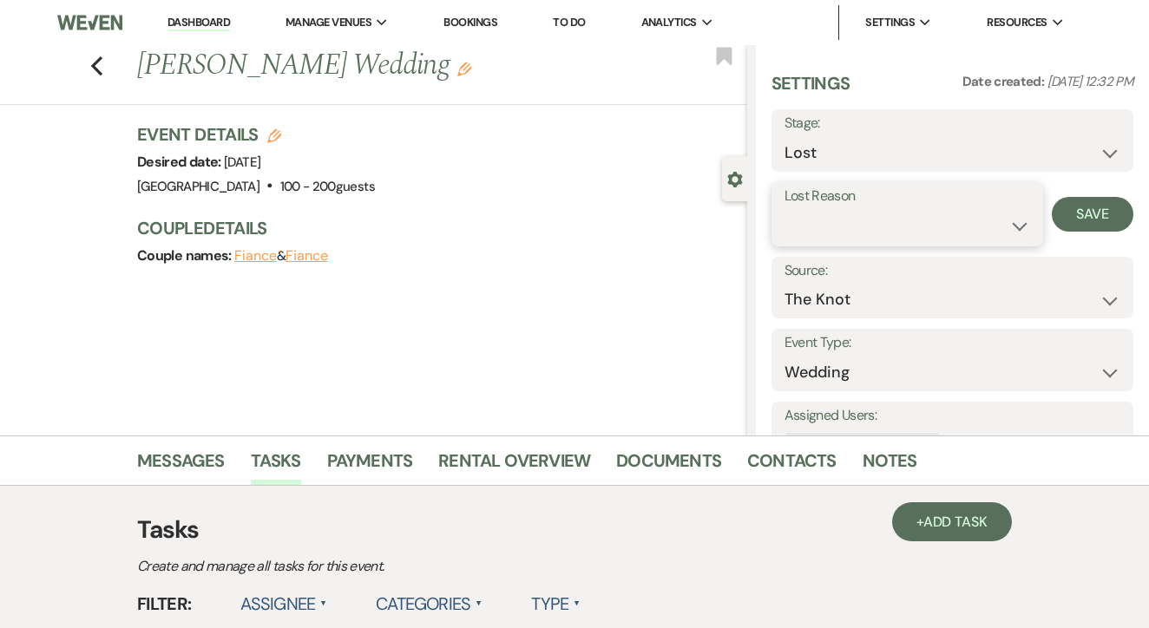
click at [943, 237] on select "Booked Elsewhere Budget Date Unavailable No Response Not a Good Match Capacity …" at bounding box center [907, 226] width 246 height 34
select select "5"
click at [1070, 210] on button "Save" at bounding box center [1093, 214] width 82 height 35
click at [1070, 210] on select "Booked Elsewhere Budget Date Unavailable No Response Not a Good Match Capacity …" at bounding box center [952, 226] width 336 height 34
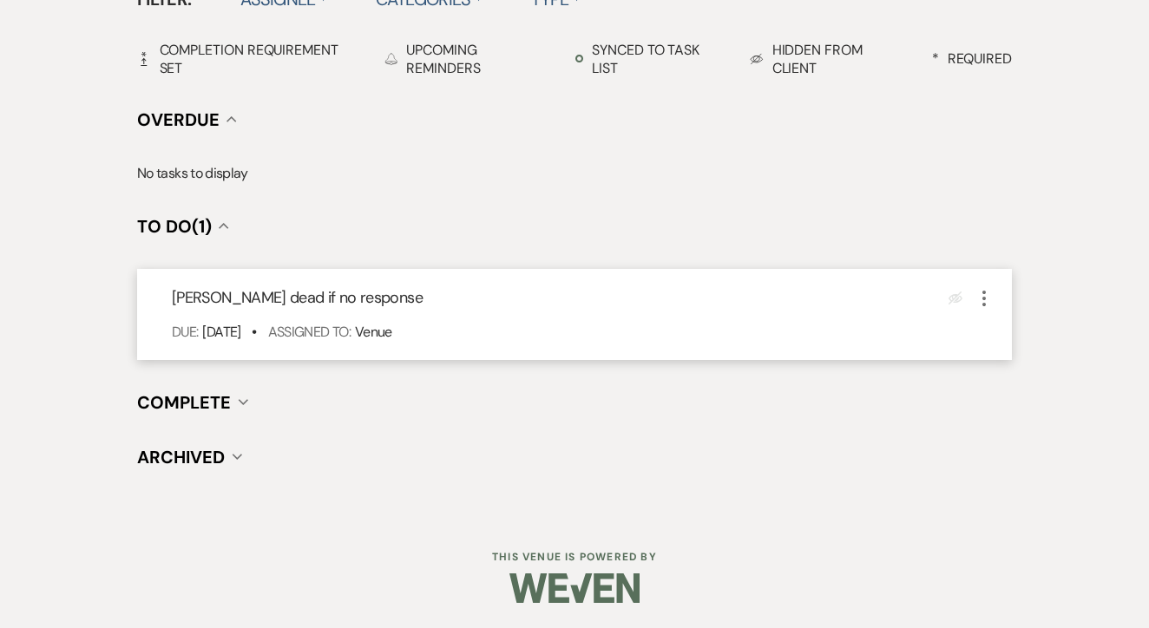
scroll to position [604, 0]
click at [983, 290] on icon "More" at bounding box center [984, 299] width 21 height 21
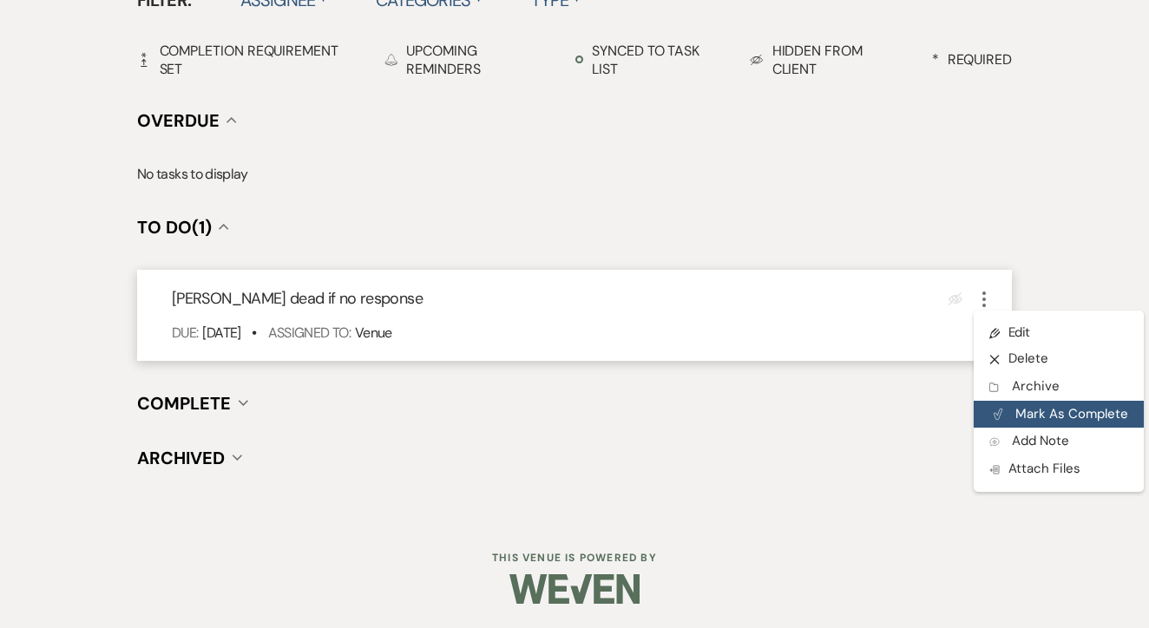
click at [1021, 412] on button "Plan Portal Link Mark As Complete" at bounding box center [1059, 415] width 170 height 28
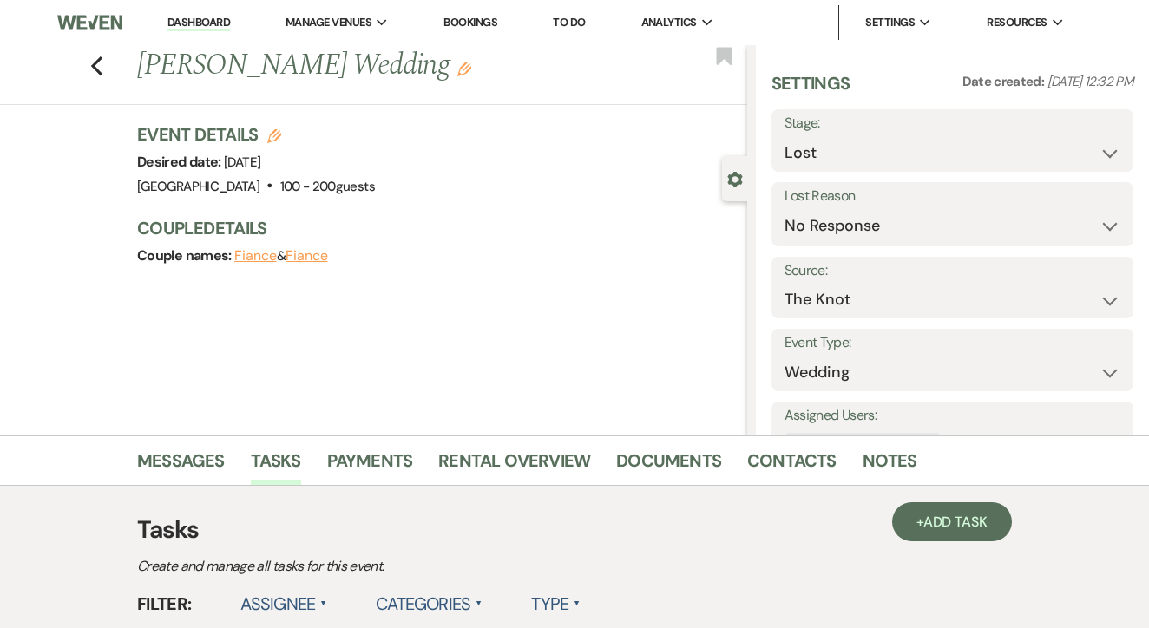
scroll to position [0, 0]
click at [582, 16] on link "To Do" at bounding box center [569, 22] width 32 height 15
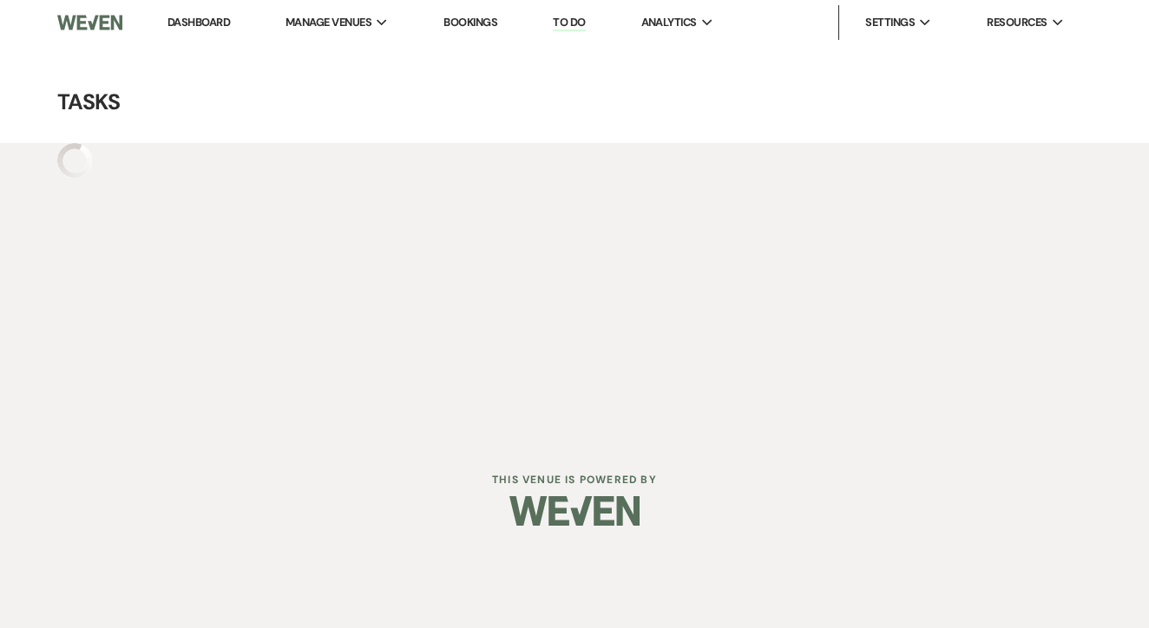
click at [582, 16] on link "To Do" at bounding box center [569, 23] width 32 height 16
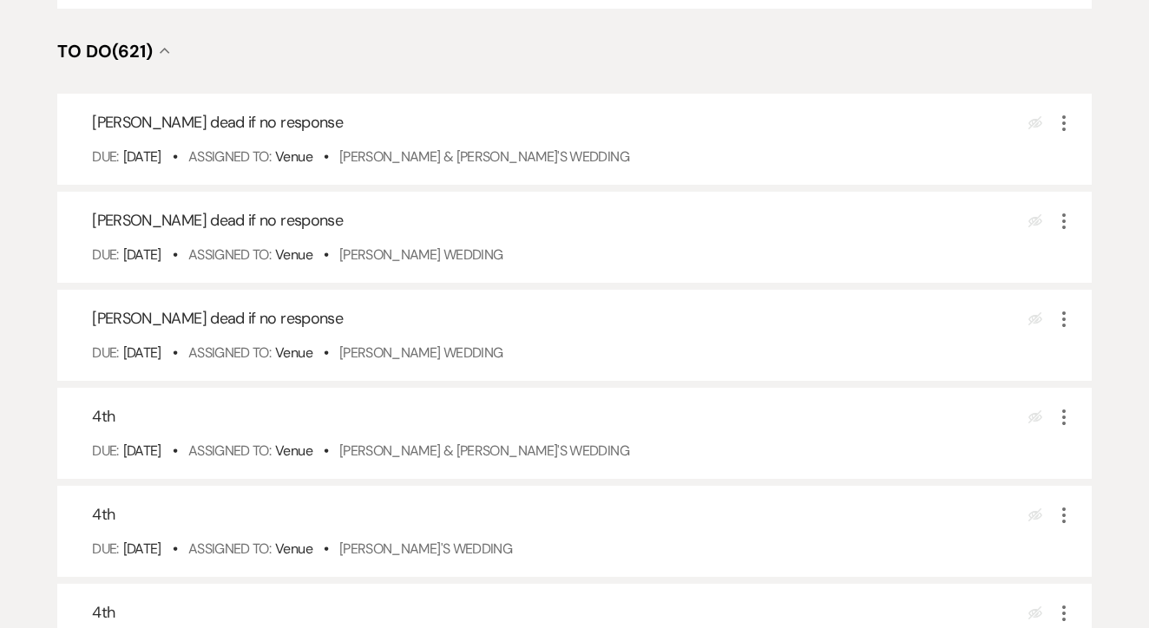
scroll to position [625, 0]
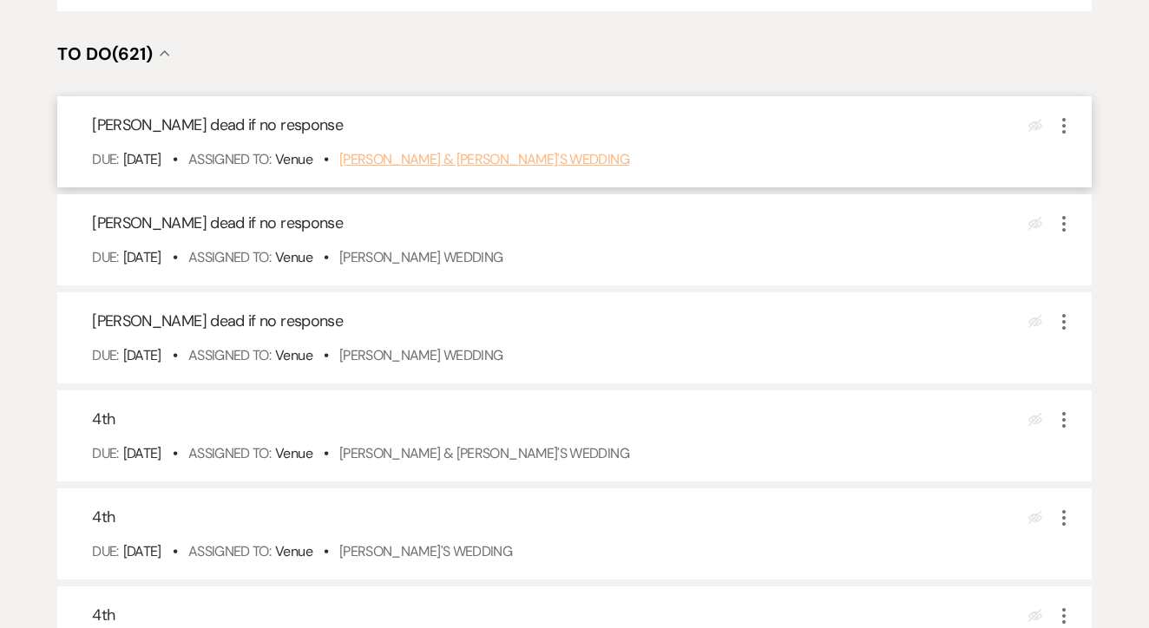
click at [556, 168] on link "Katlyn Carothers & Fiance's Wedding" at bounding box center [484, 159] width 290 height 18
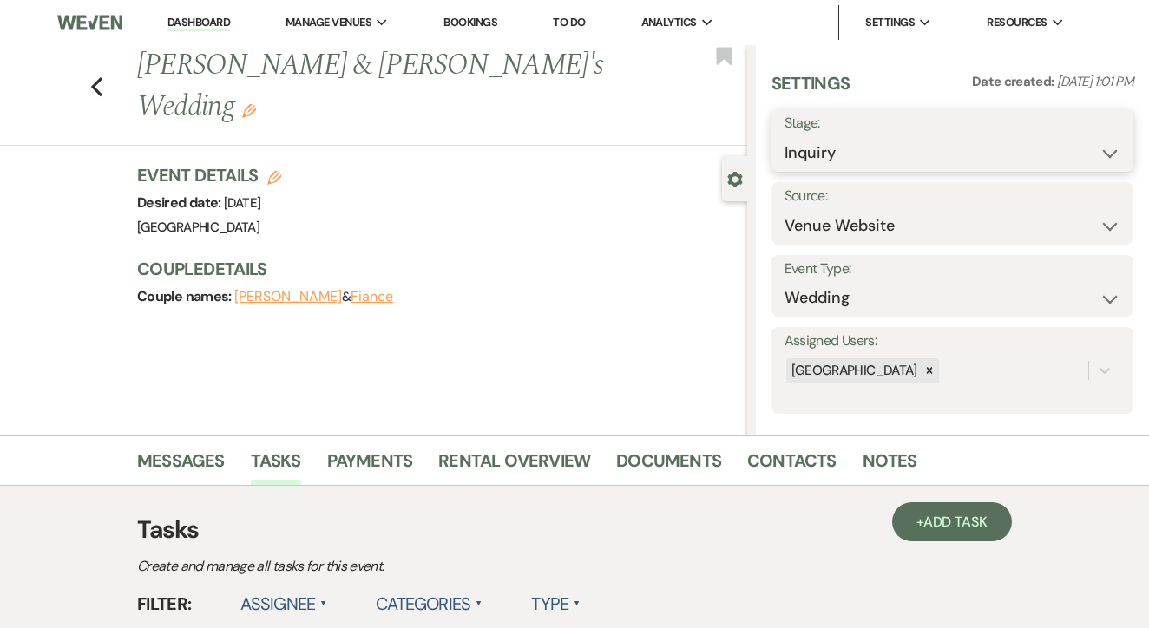
select select "8"
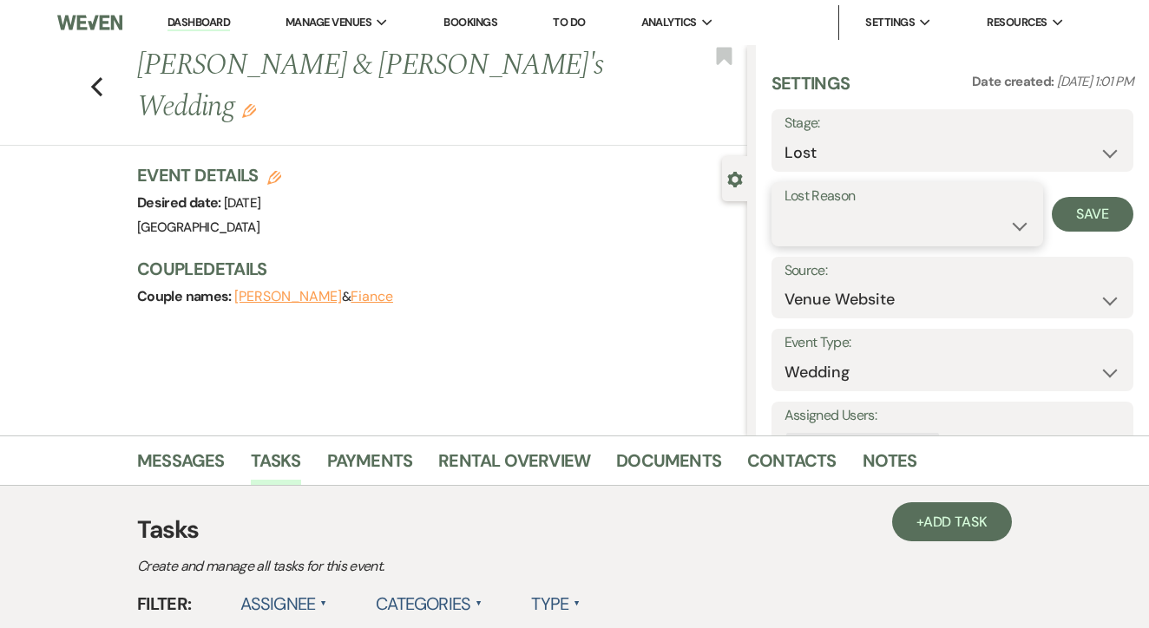
click at [921, 234] on select "Booked Elsewhere Budget Date Unavailable No Response Not a Good Match Capacity …" at bounding box center [907, 226] width 246 height 34
select select "5"
click at [1096, 220] on button "Save" at bounding box center [1093, 214] width 82 height 35
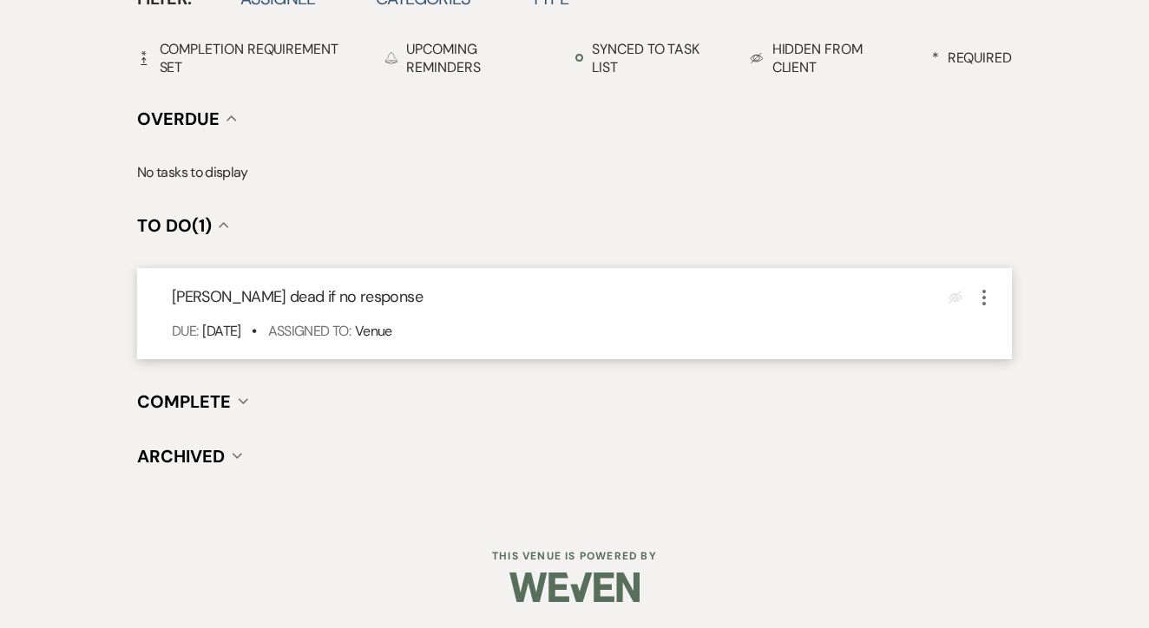
scroll to position [604, 0]
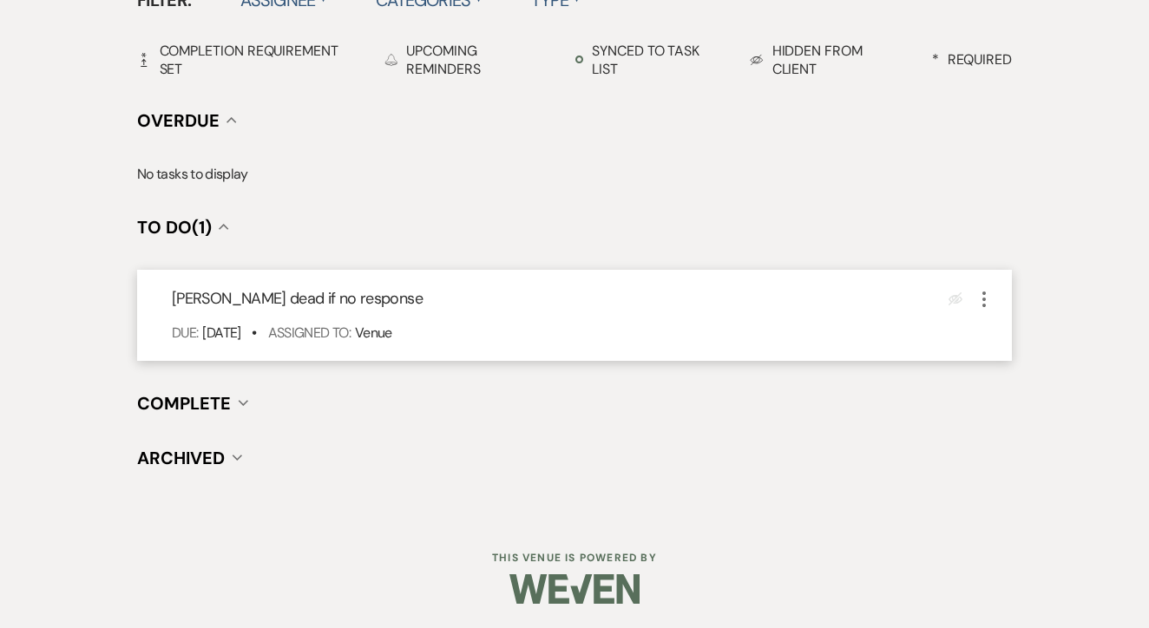
click at [977, 296] on icon "More" at bounding box center [984, 299] width 21 height 21
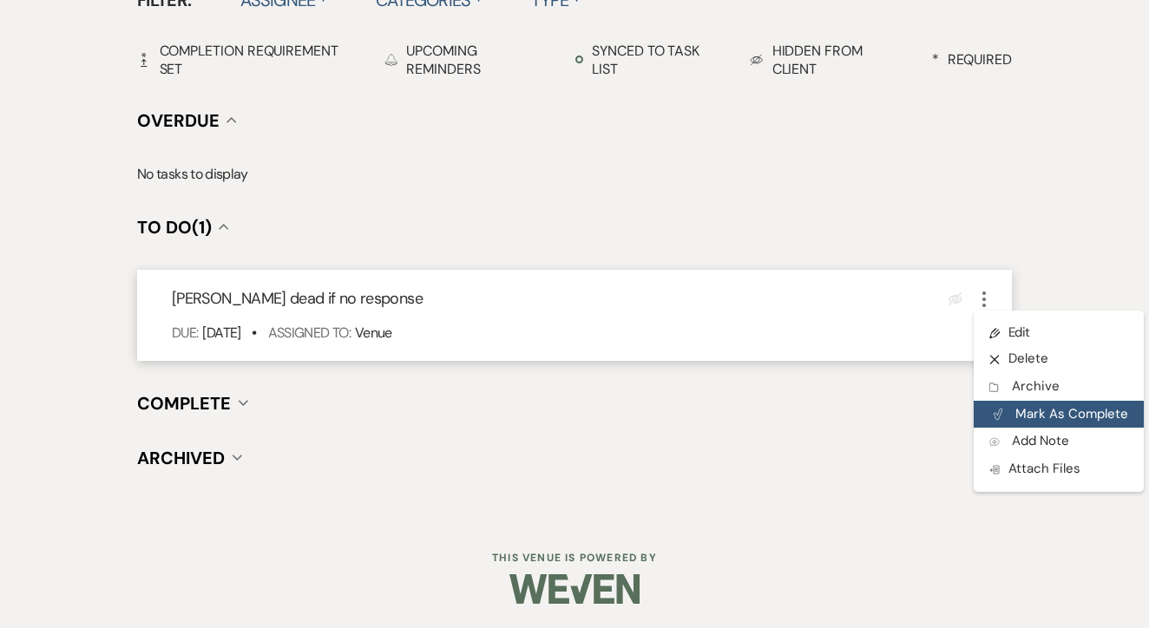
click at [1047, 413] on button "Plan Portal Link Mark As Complete" at bounding box center [1059, 415] width 170 height 28
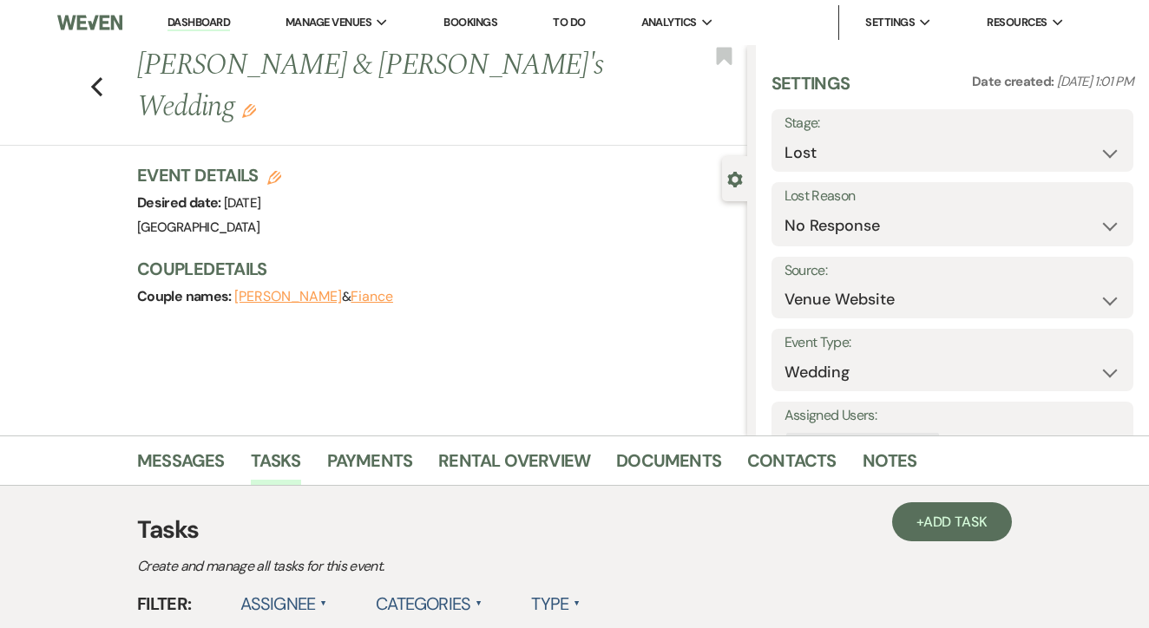
scroll to position [0, 0]
click at [569, 17] on link "To Do" at bounding box center [569, 22] width 32 height 15
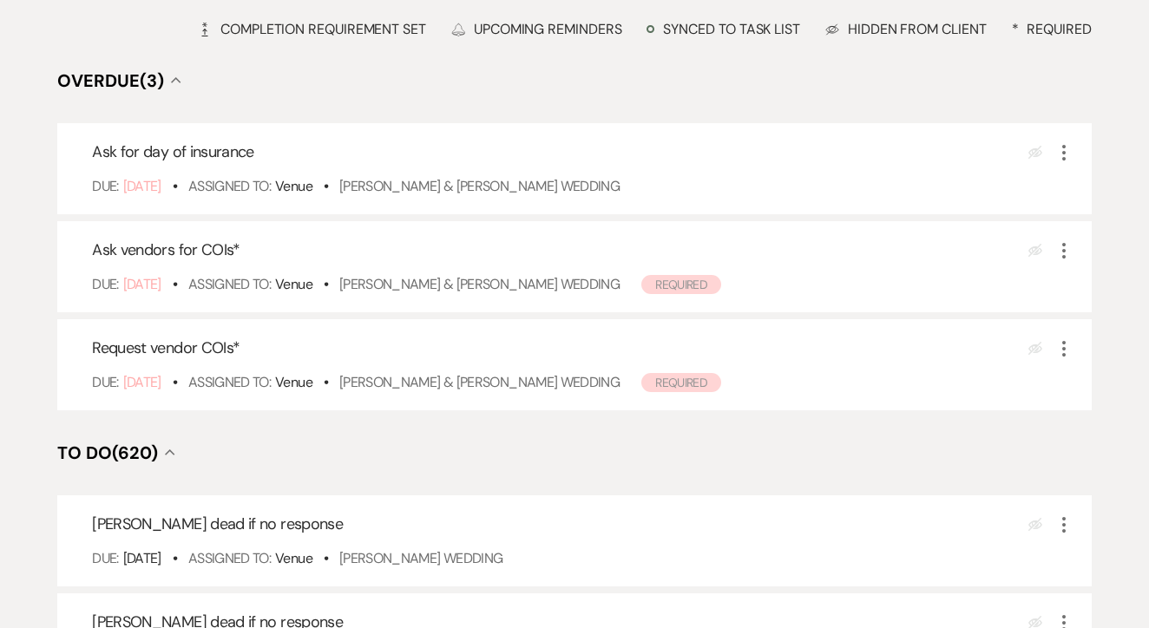
scroll to position [387, 0]
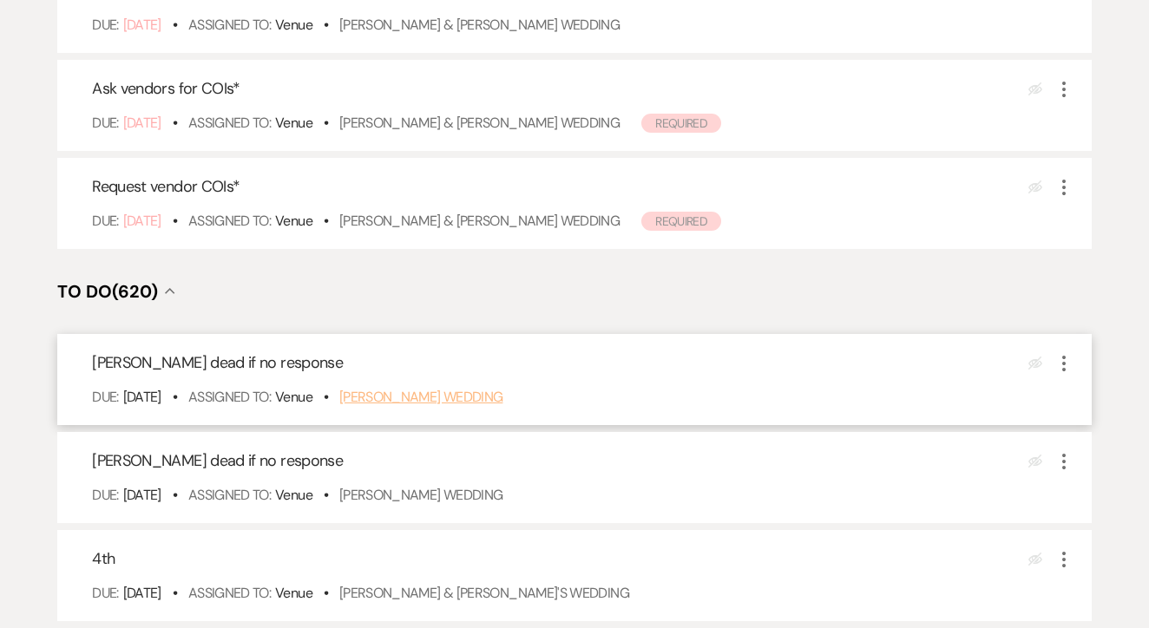
click at [494, 406] on link "Sylvia Mendez's Wedding" at bounding box center [421, 397] width 164 height 18
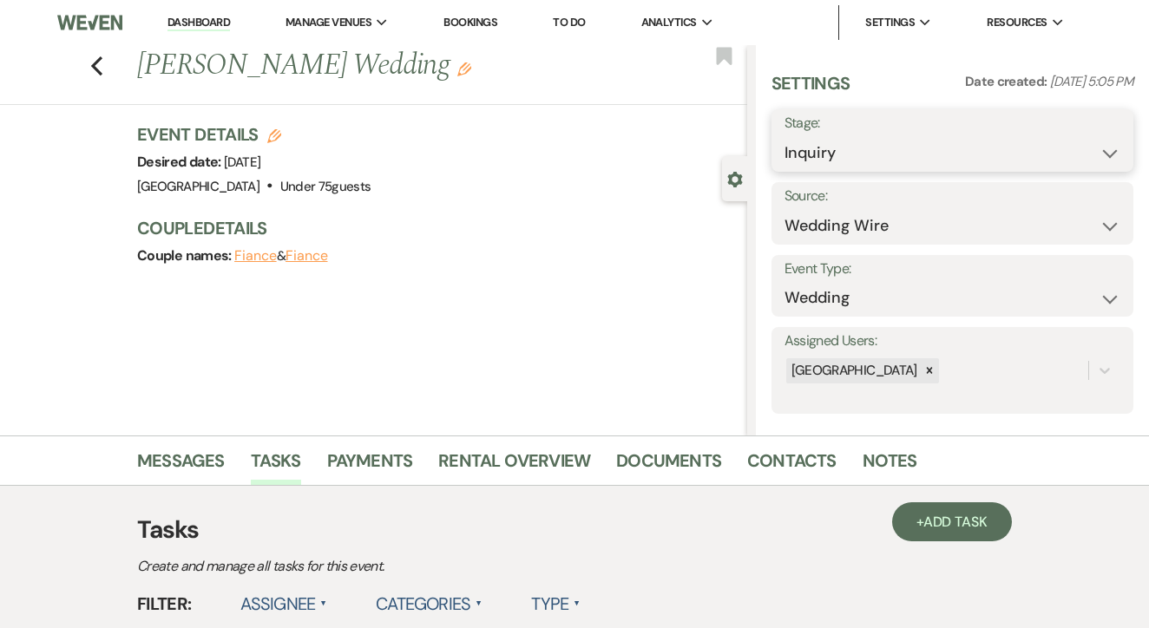
click at [865, 137] on select "Inquiry Follow Up Tour Requested Tour Confirmed Toured Proposal Sent Booked Lost" at bounding box center [952, 153] width 336 height 34
select select "8"
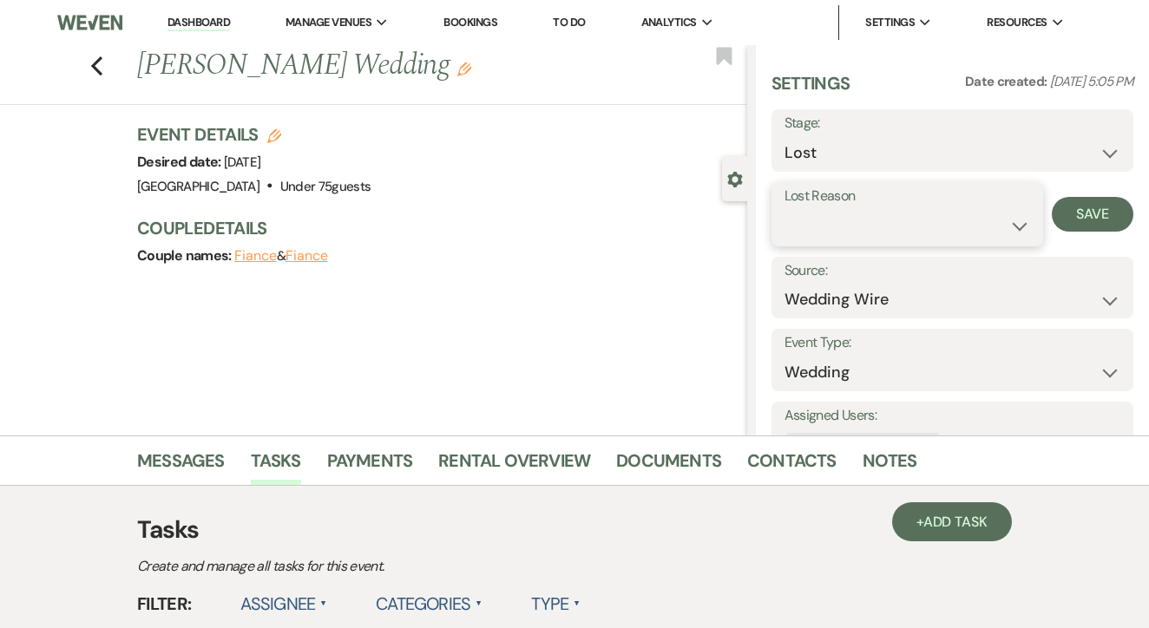
click at [906, 226] on select "Booked Elsewhere Budget Date Unavailable No Response Not a Good Match Capacity …" at bounding box center [907, 226] width 246 height 34
select select "5"
click at [1079, 224] on button "Save" at bounding box center [1093, 214] width 82 height 35
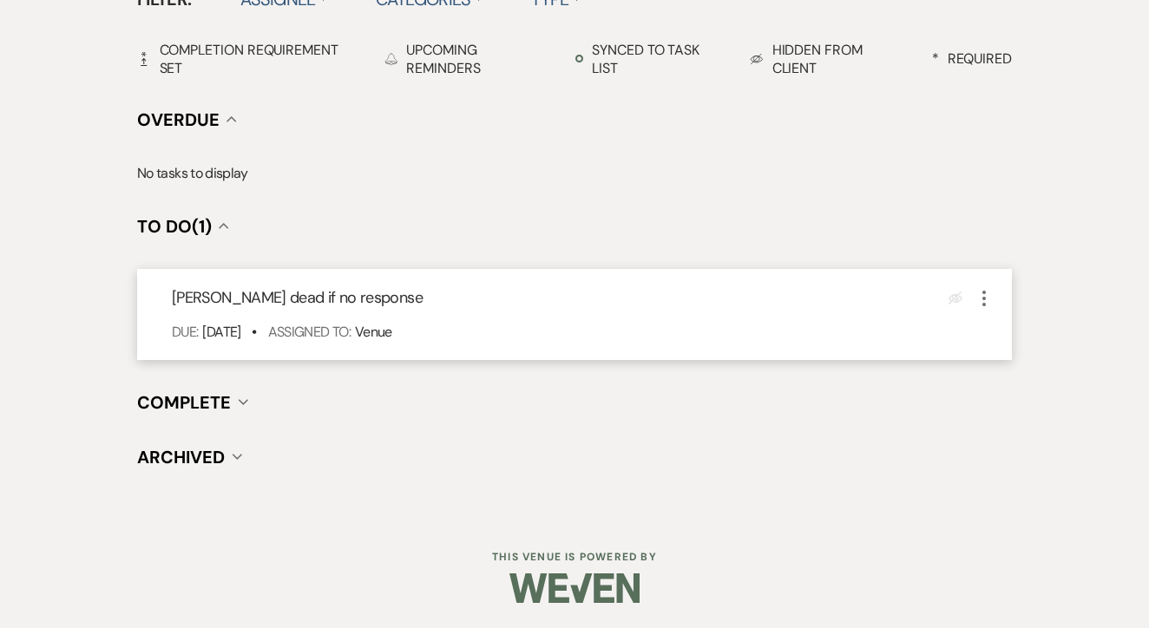
scroll to position [604, 0]
click at [985, 297] on icon "More" at bounding box center [984, 299] width 21 height 21
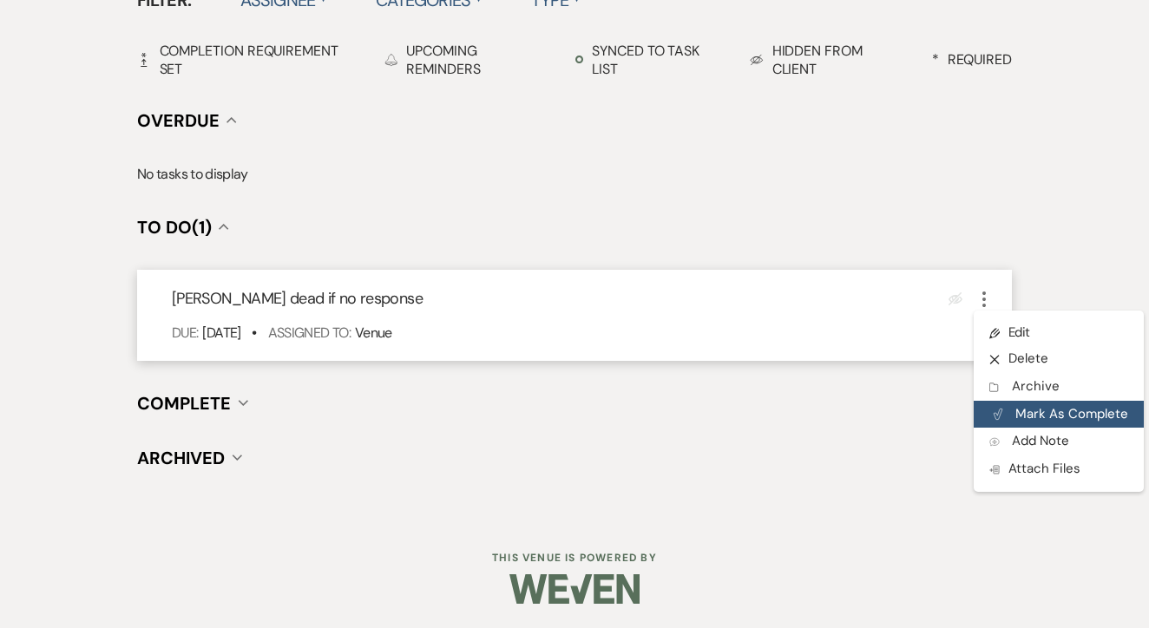
click at [1057, 407] on button "Plan Portal Link Mark As Complete" at bounding box center [1059, 415] width 170 height 28
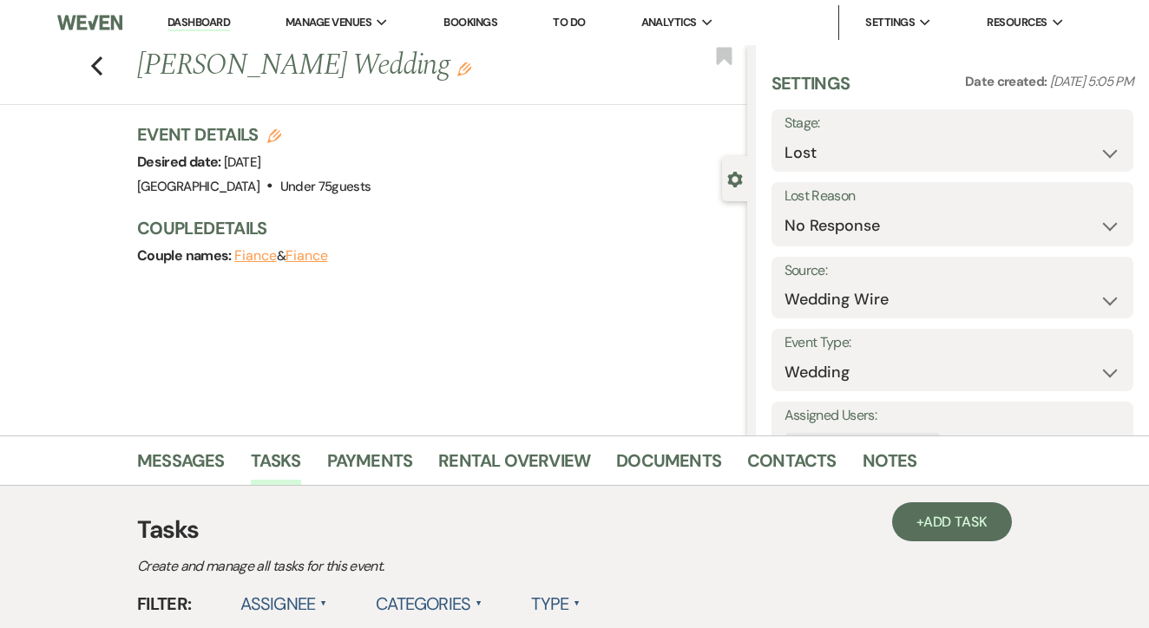
scroll to position [0, 0]
click at [585, 23] on link "To Do" at bounding box center [569, 22] width 32 height 15
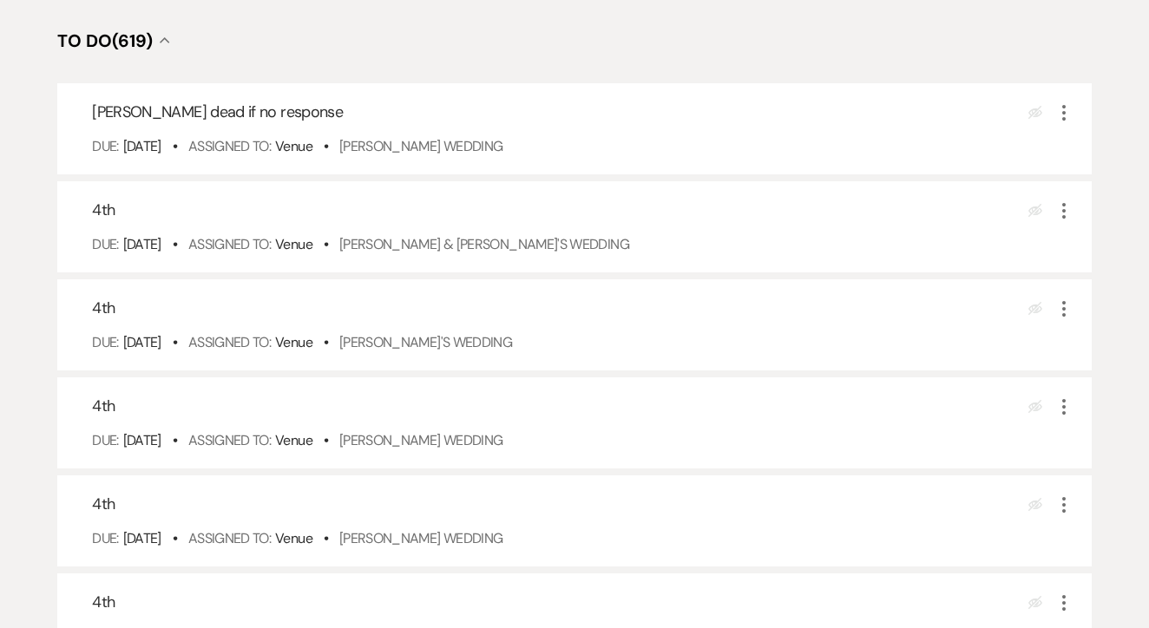
scroll to position [646, 0]
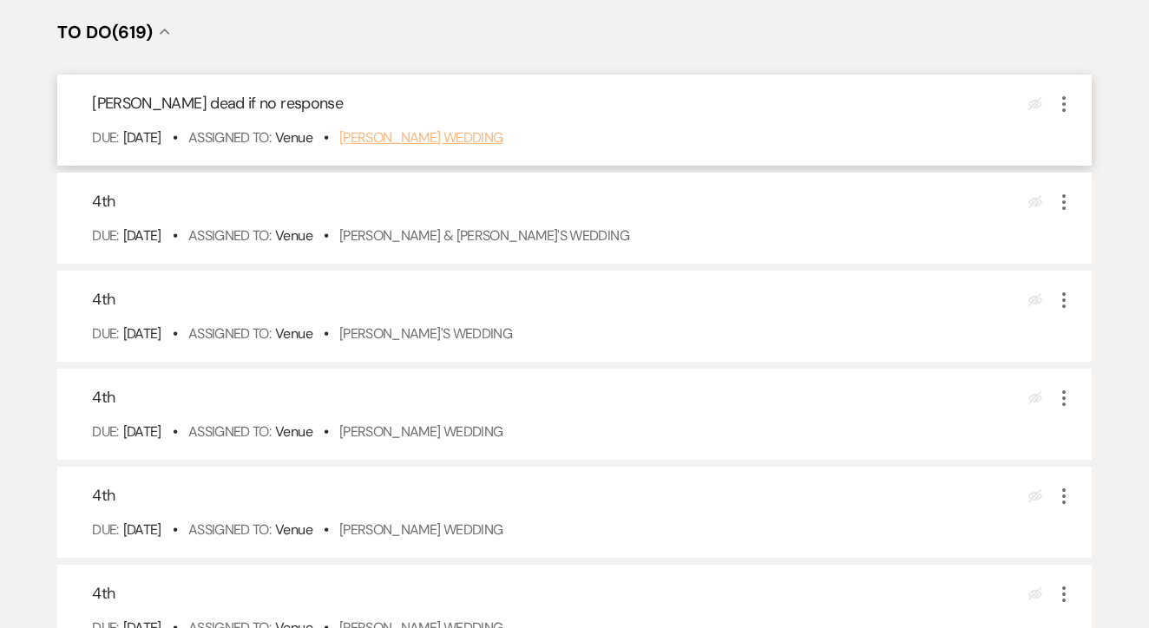
click at [487, 147] on link "[PERSON_NAME] Wedding" at bounding box center [421, 137] width 164 height 18
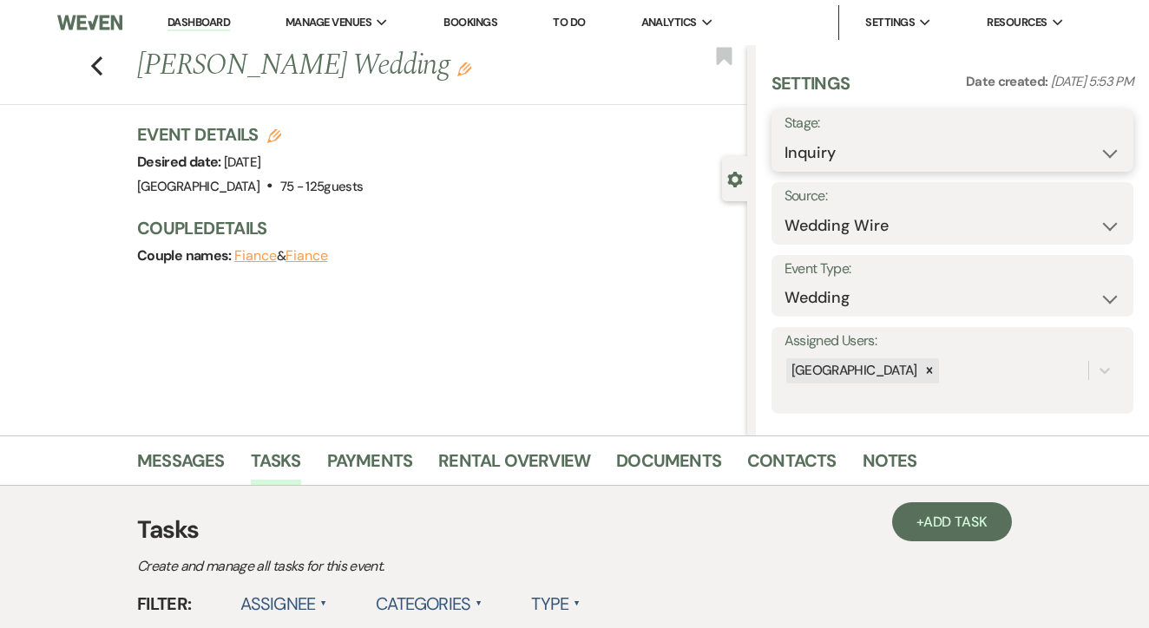
click at [858, 158] on select "Inquiry Follow Up Tour Requested Tour Confirmed Toured Proposal Sent Booked Lost" at bounding box center [952, 153] width 336 height 34
select select "8"
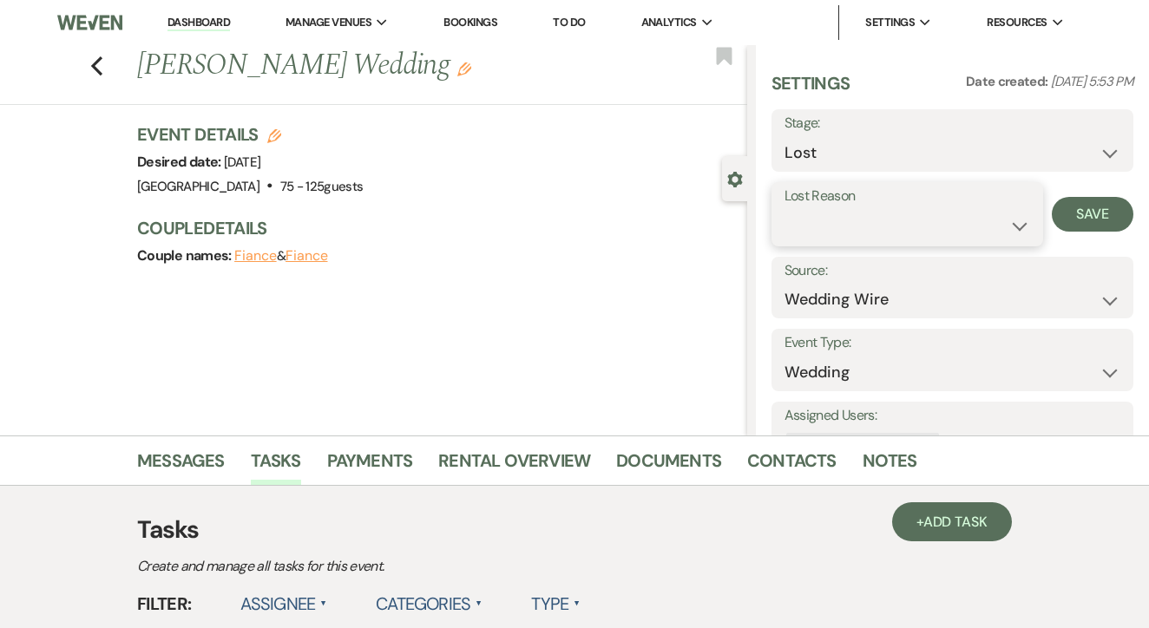
click at [891, 239] on select "Booked Elsewhere Budget Date Unavailable No Response Not a Good Match Capacity …" at bounding box center [907, 226] width 246 height 34
select select "5"
click at [1082, 216] on button "Save" at bounding box center [1093, 214] width 82 height 35
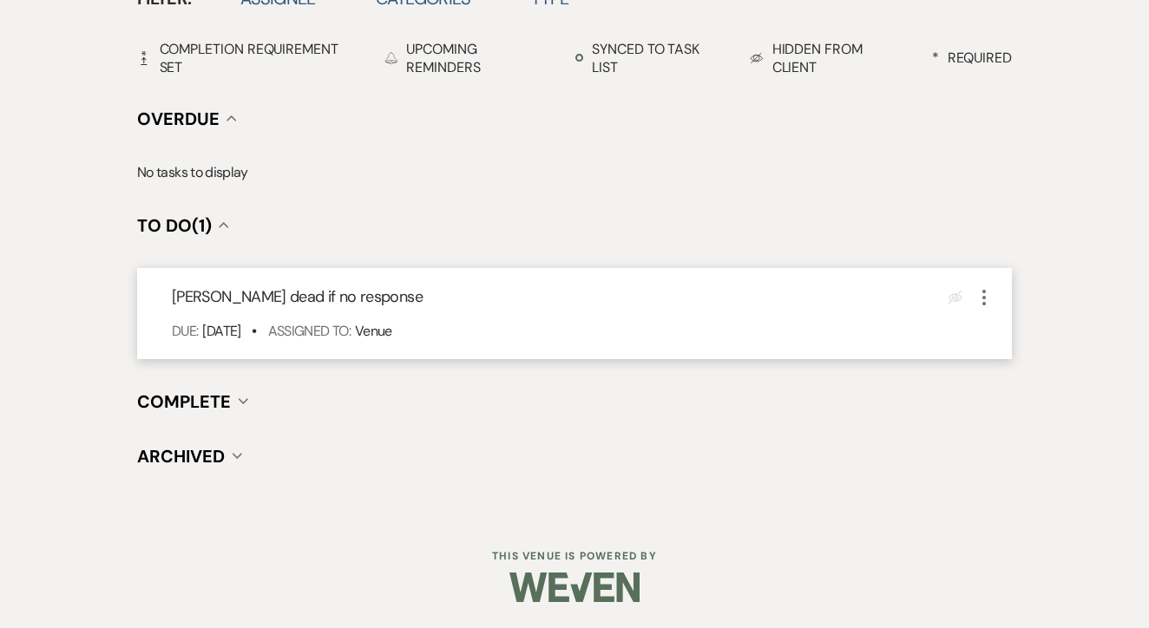
scroll to position [604, 0]
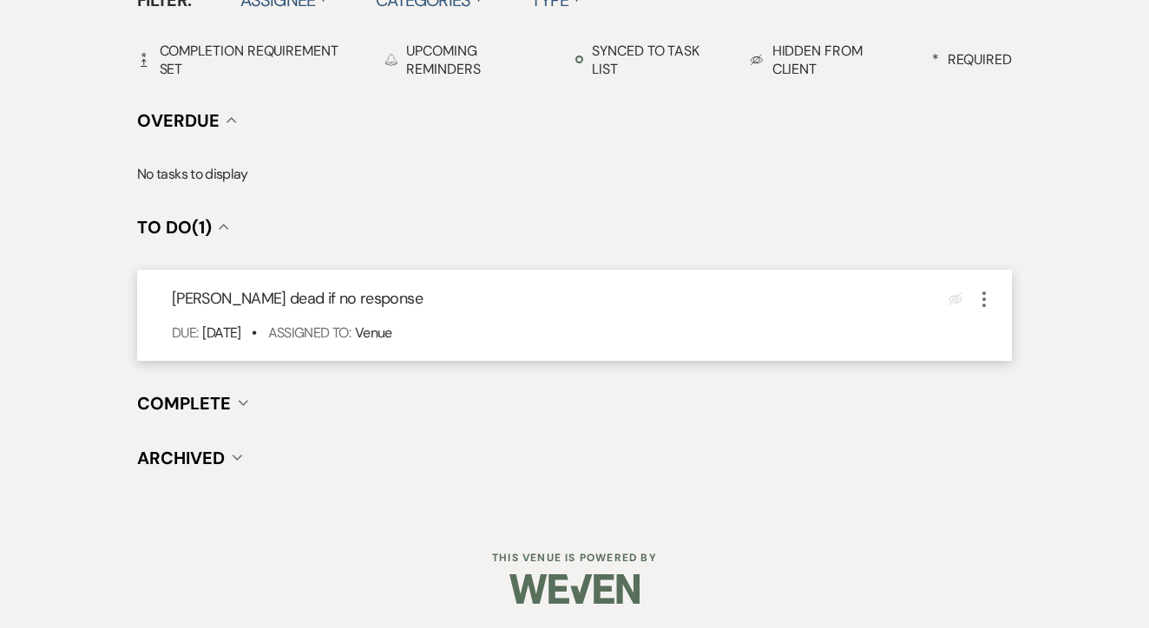
click at [973, 285] on div "Mark dead if no response Eye Blocked More Due: Aug 13 25 • Assigned To: Venue" at bounding box center [574, 315] width 875 height 91
click at [982, 306] on icon "More" at bounding box center [984, 299] width 21 height 21
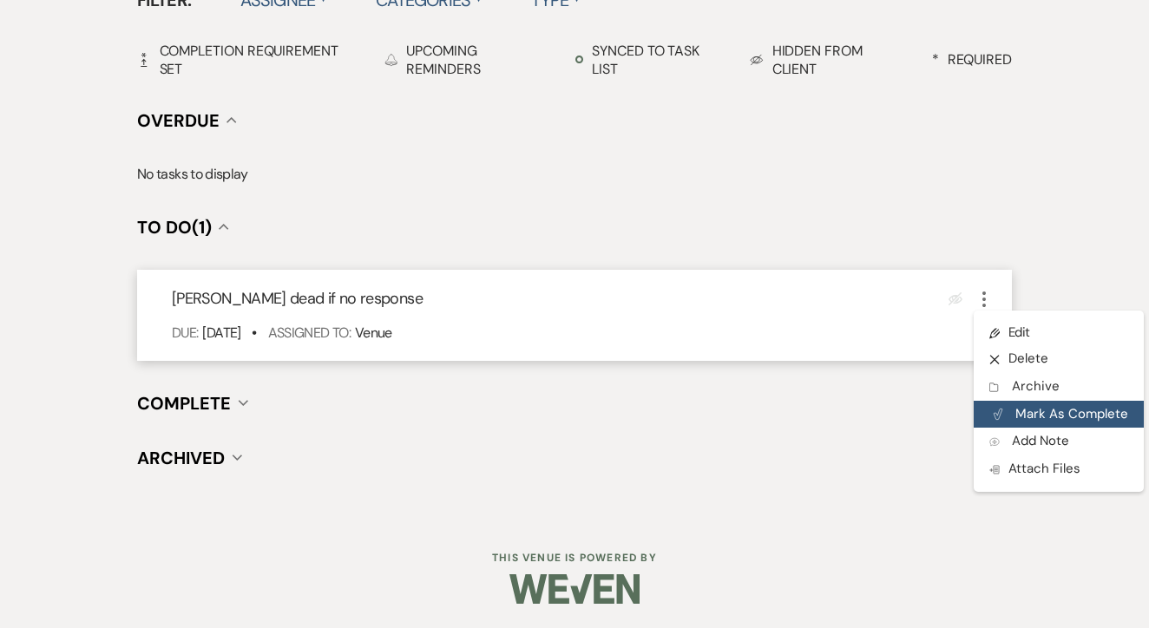
click at [1030, 417] on button "Plan Portal Link Mark As Complete" at bounding box center [1059, 415] width 170 height 28
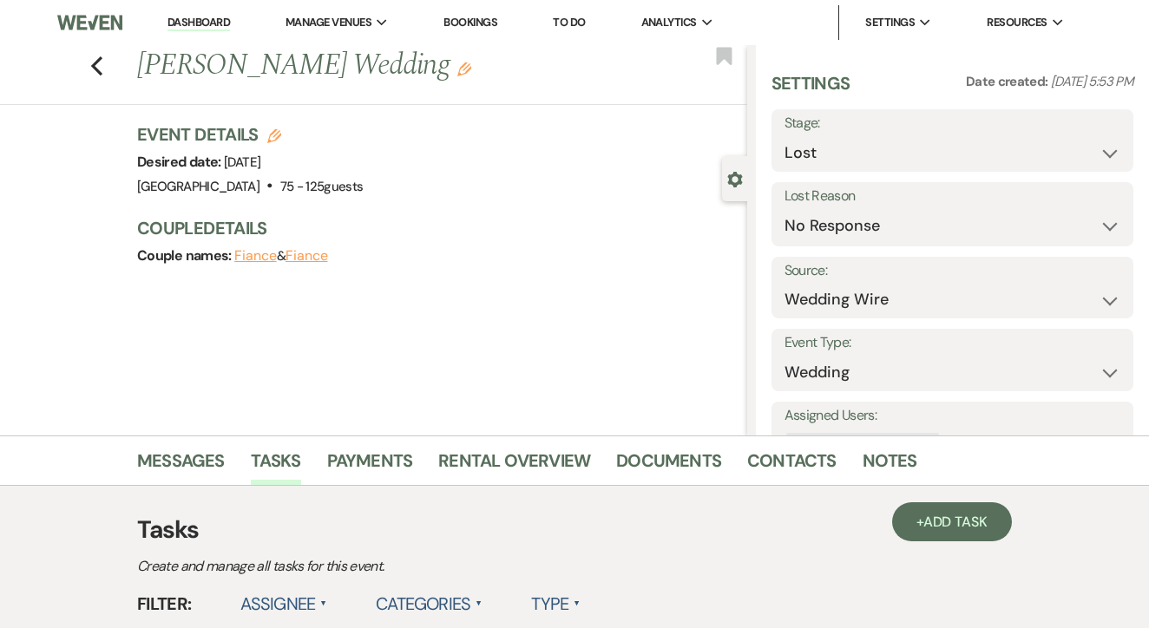
scroll to position [0, 0]
click at [582, 22] on link "To Do" at bounding box center [569, 22] width 32 height 15
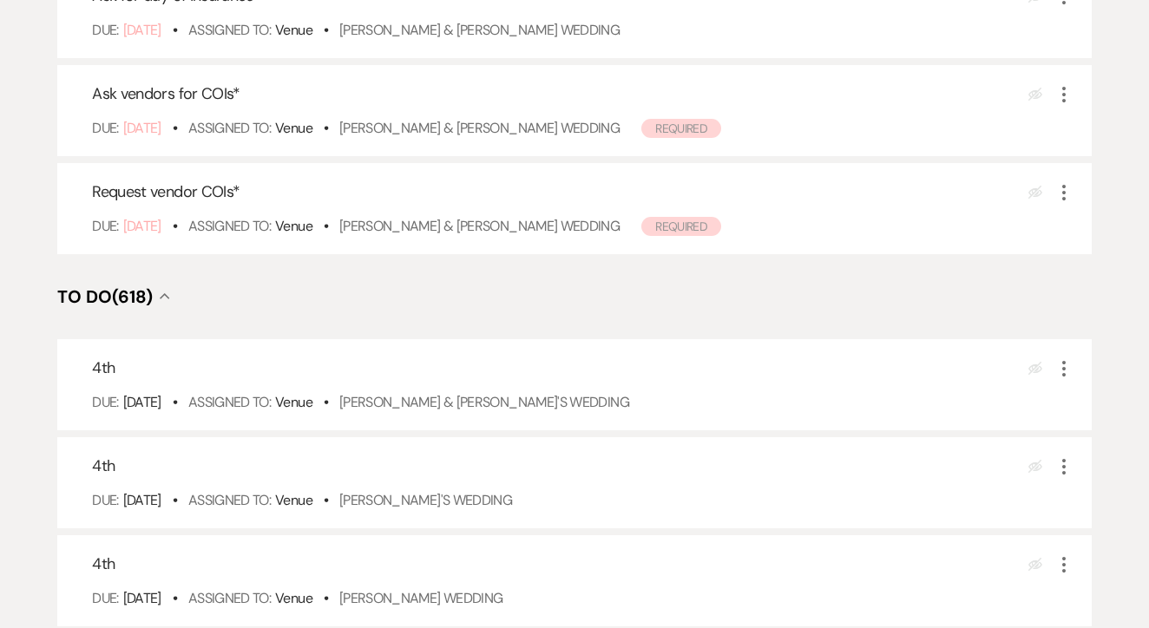
scroll to position [393, 0]
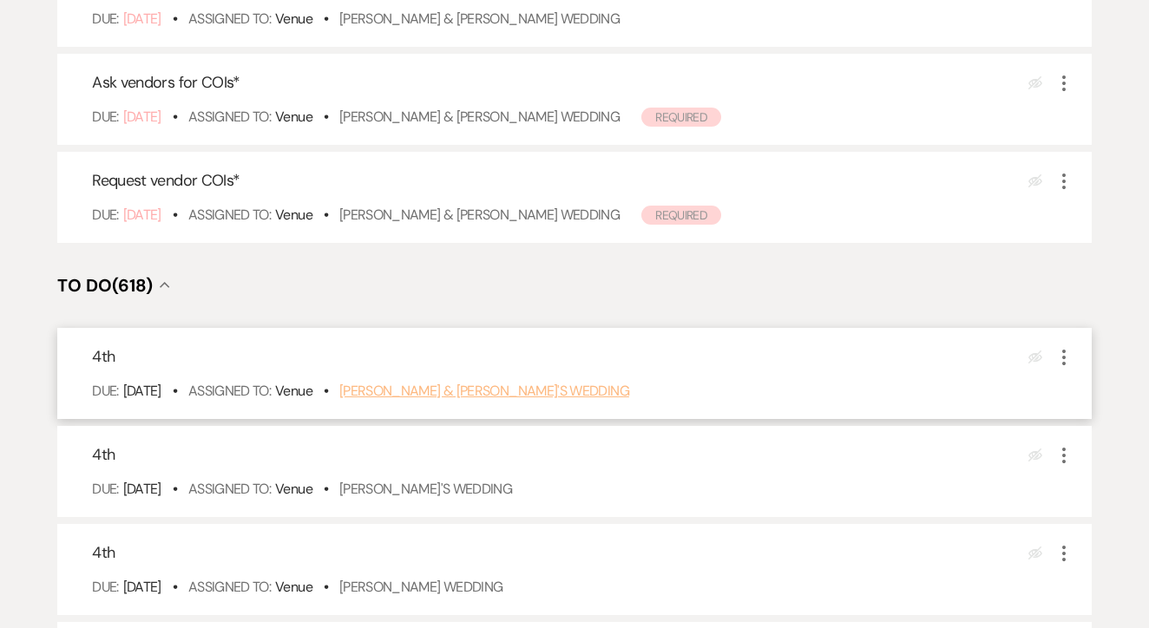
click at [395, 400] on link "[PERSON_NAME] & [PERSON_NAME]'s Wedding" at bounding box center [484, 391] width 290 height 18
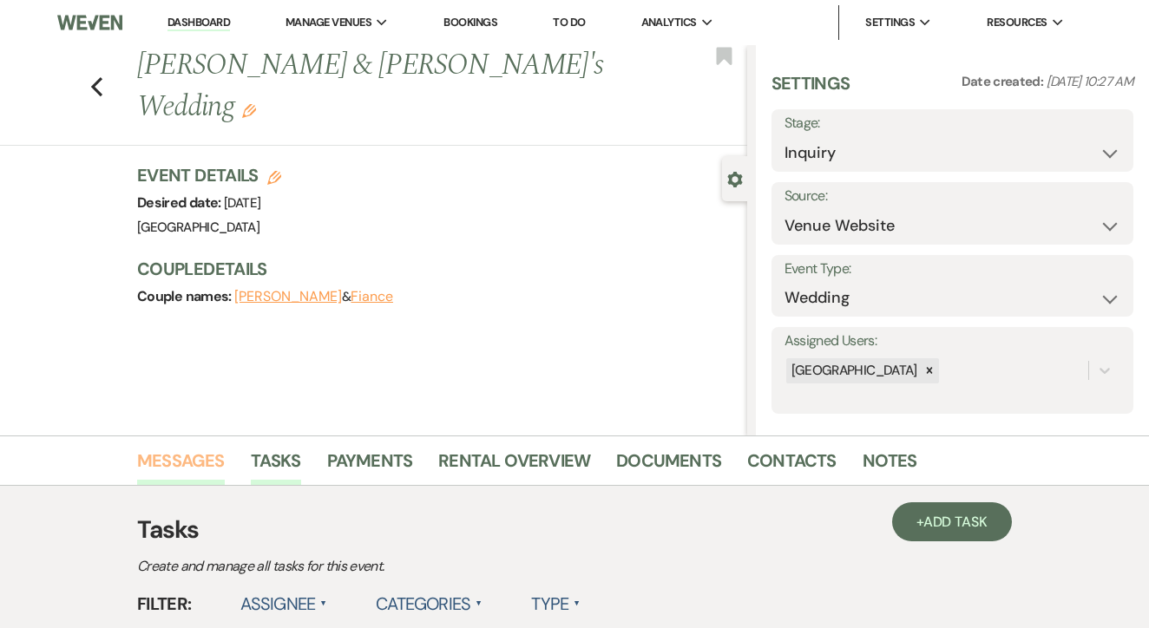
click at [183, 461] on link "Messages" at bounding box center [181, 466] width 88 height 38
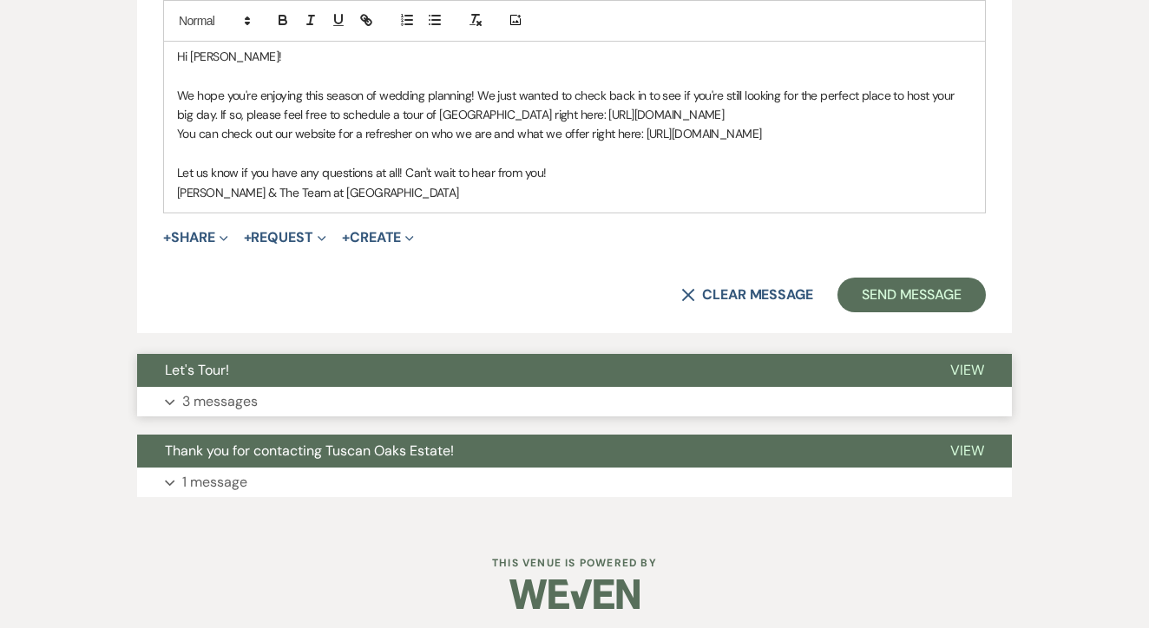
click at [515, 377] on button "Let's Tour!" at bounding box center [529, 370] width 785 height 33
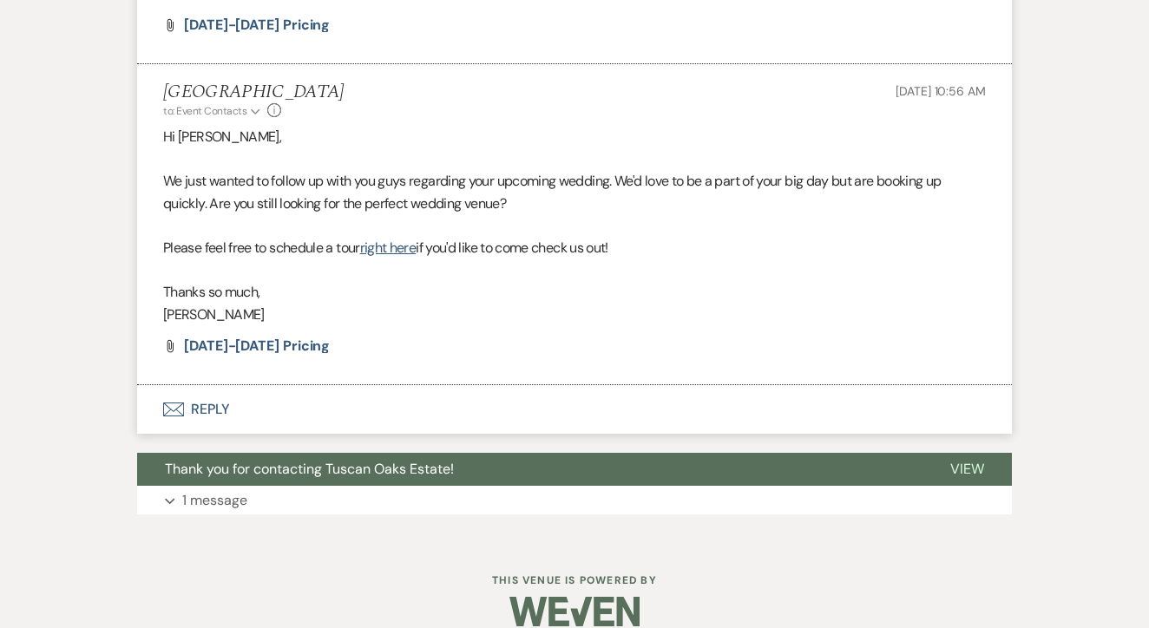
click at [442, 385] on button "Envelope Reply" at bounding box center [574, 409] width 875 height 49
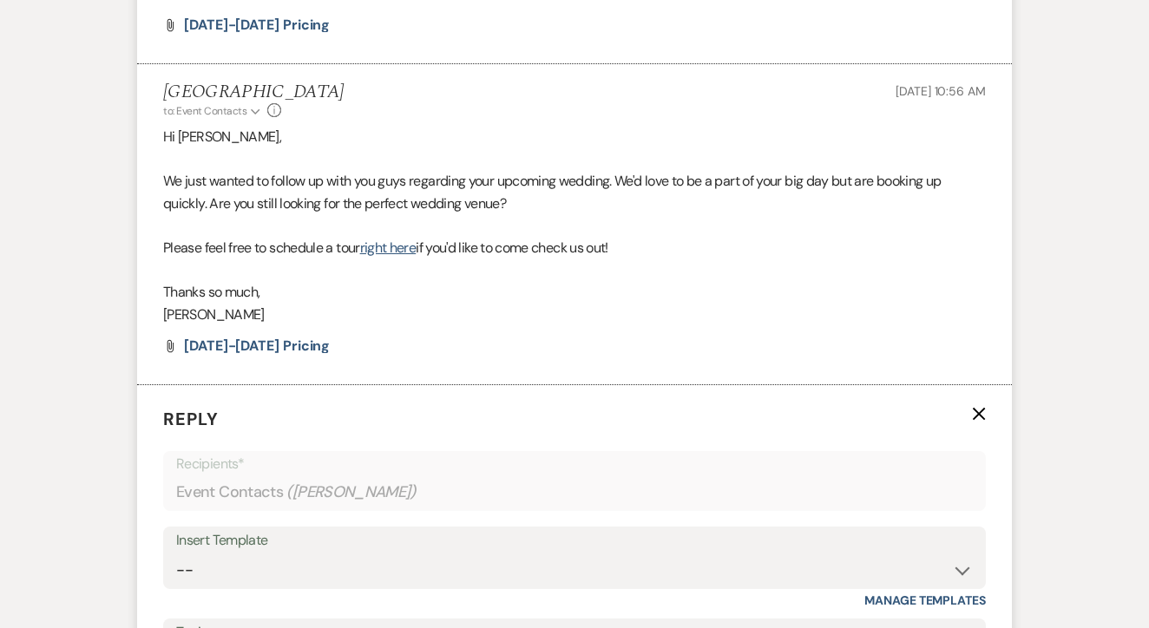
scroll to position [2819, 0]
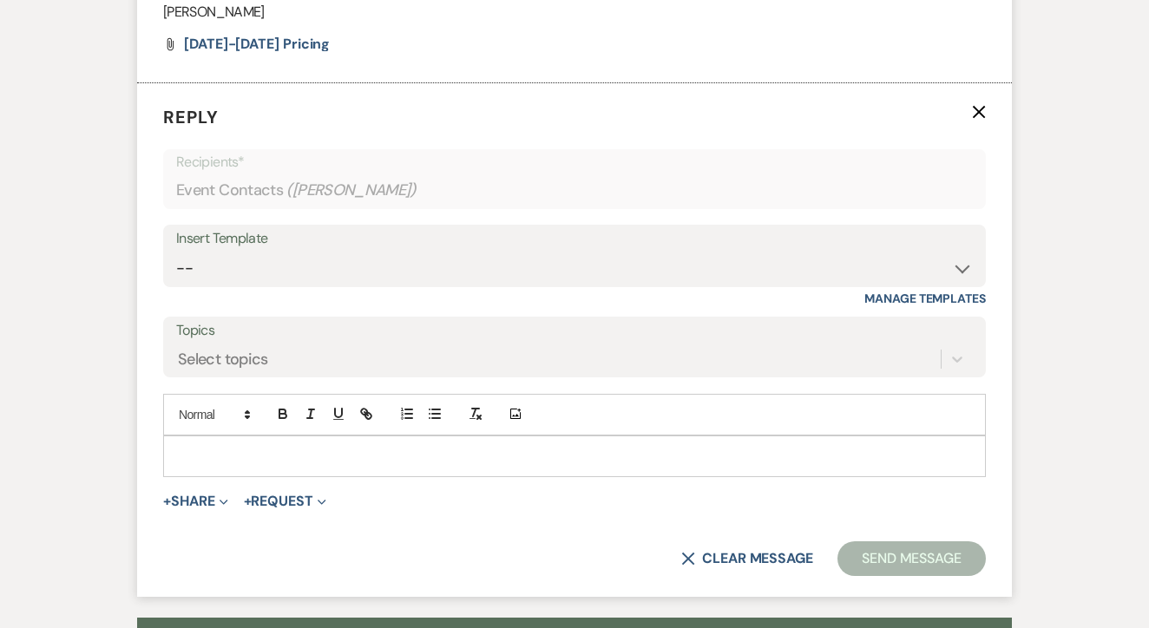
click at [600, 226] on div "Insert Template" at bounding box center [574, 238] width 797 height 25
click at [580, 252] on select "-- Lead: Automated Intro Email (Wedding) Lead: 1st Follow Up Email Images Lead:…" at bounding box center [574, 269] width 797 height 34
select select "2885"
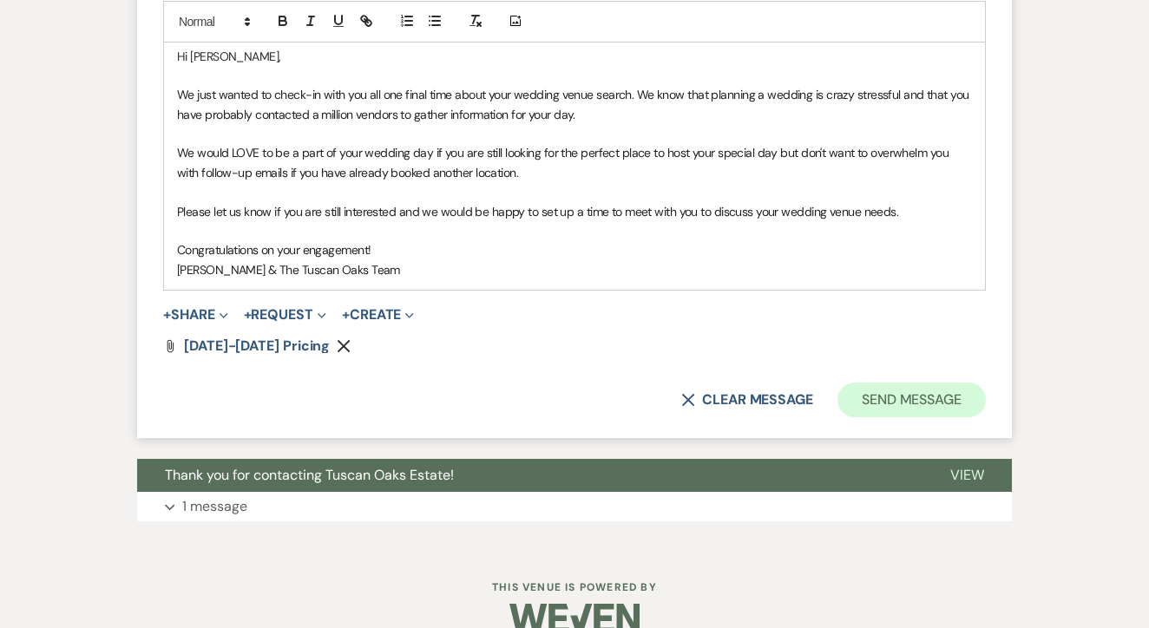
click at [908, 386] on button "Send Message" at bounding box center [911, 400] width 148 height 35
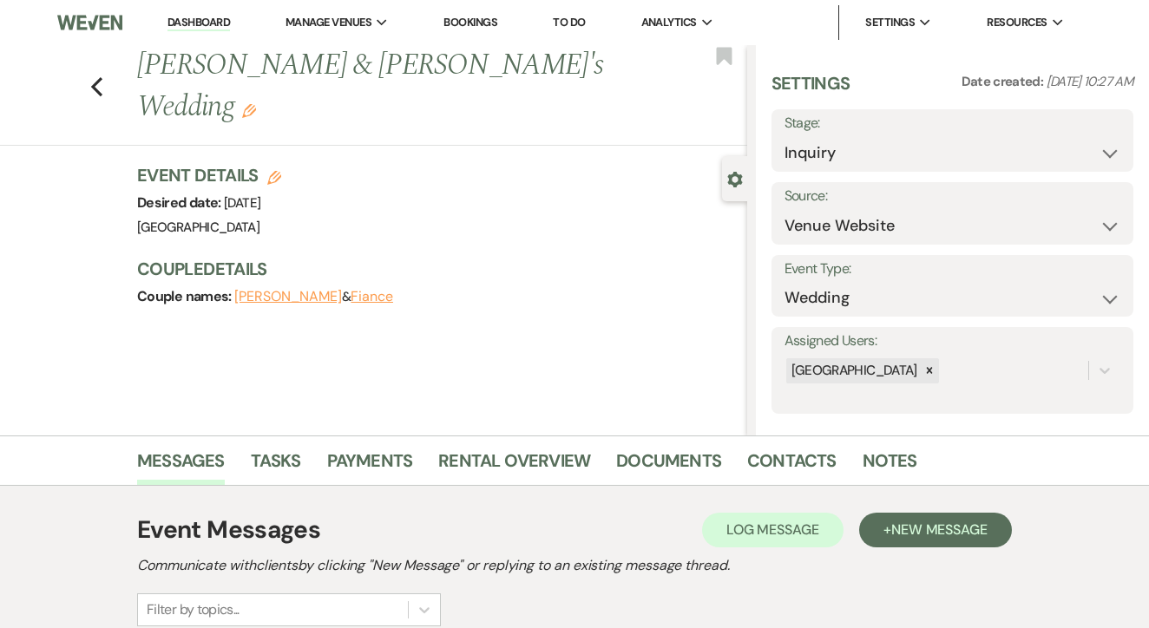
scroll to position [0, 0]
click at [276, 459] on link "Tasks" at bounding box center [276, 466] width 50 height 38
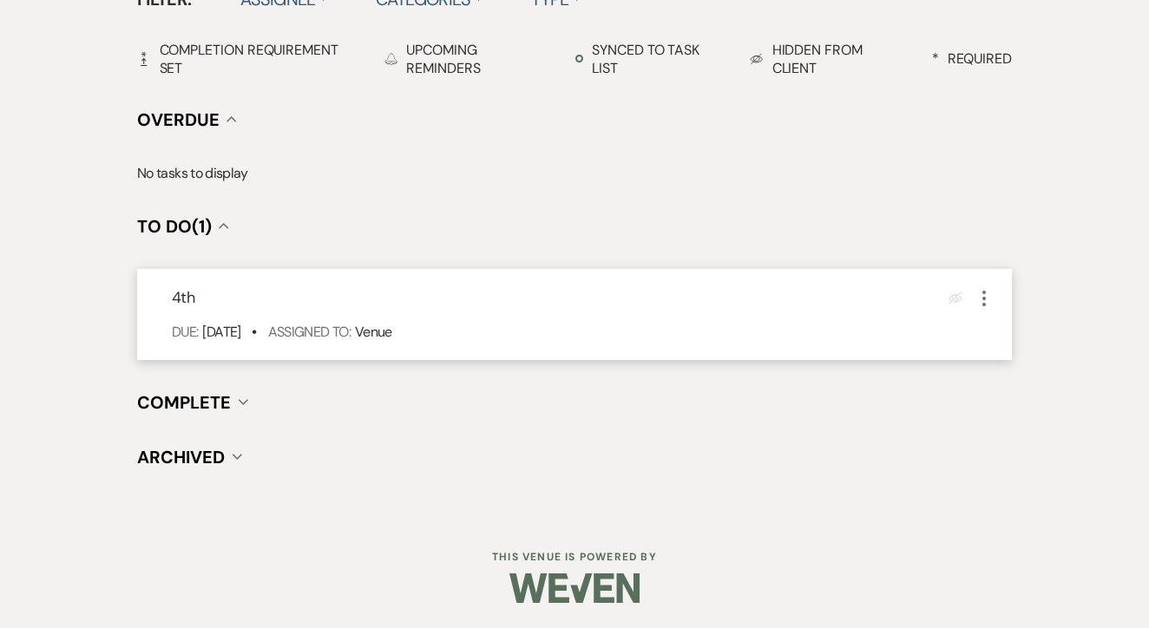
scroll to position [604, 0]
click at [979, 287] on button "More" at bounding box center [984, 298] width 21 height 23
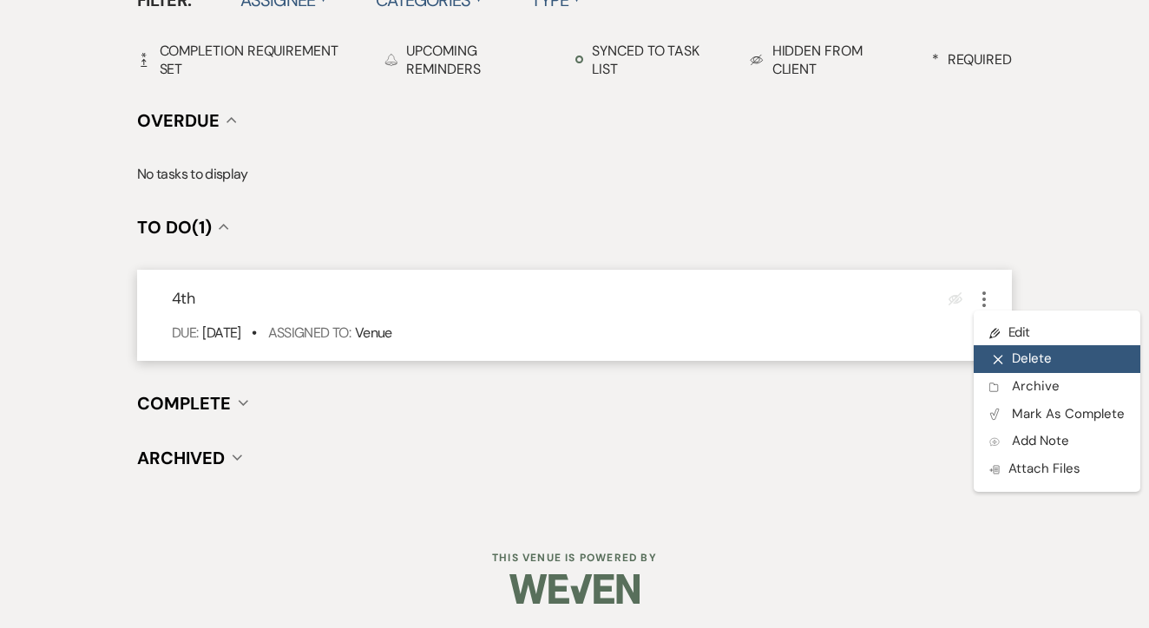
click at [1000, 351] on button "X Delete" at bounding box center [1057, 359] width 167 height 28
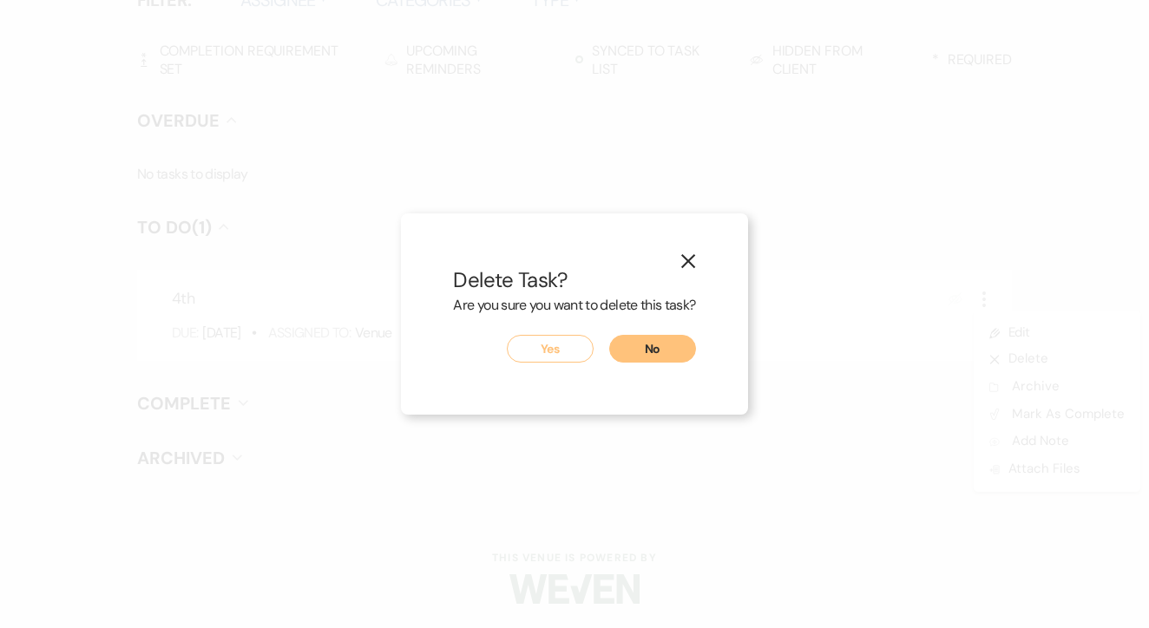
click at [648, 357] on button "No" at bounding box center [652, 349] width 87 height 28
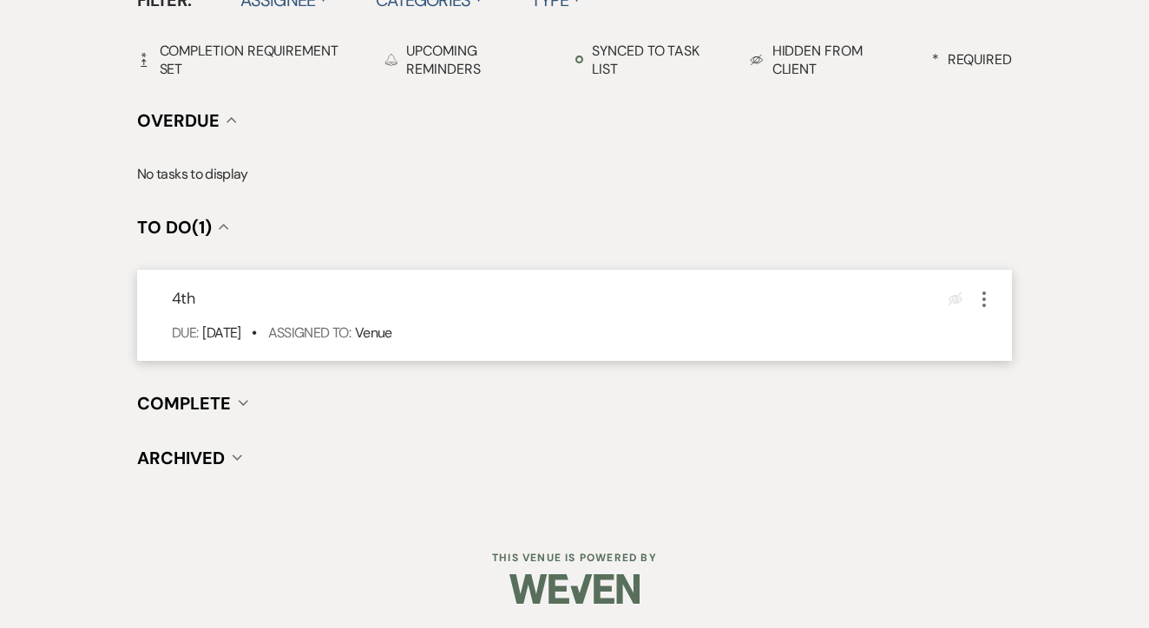
click at [980, 292] on icon "More" at bounding box center [984, 299] width 21 height 21
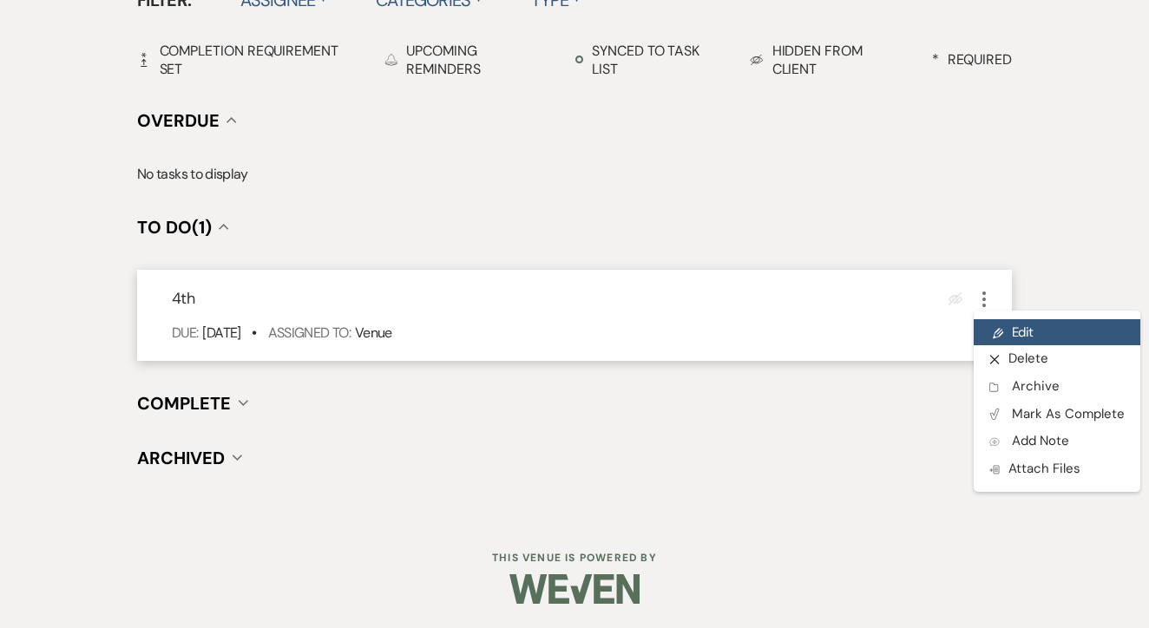
click at [1024, 323] on link "Pencil Edit" at bounding box center [1057, 332] width 167 height 26
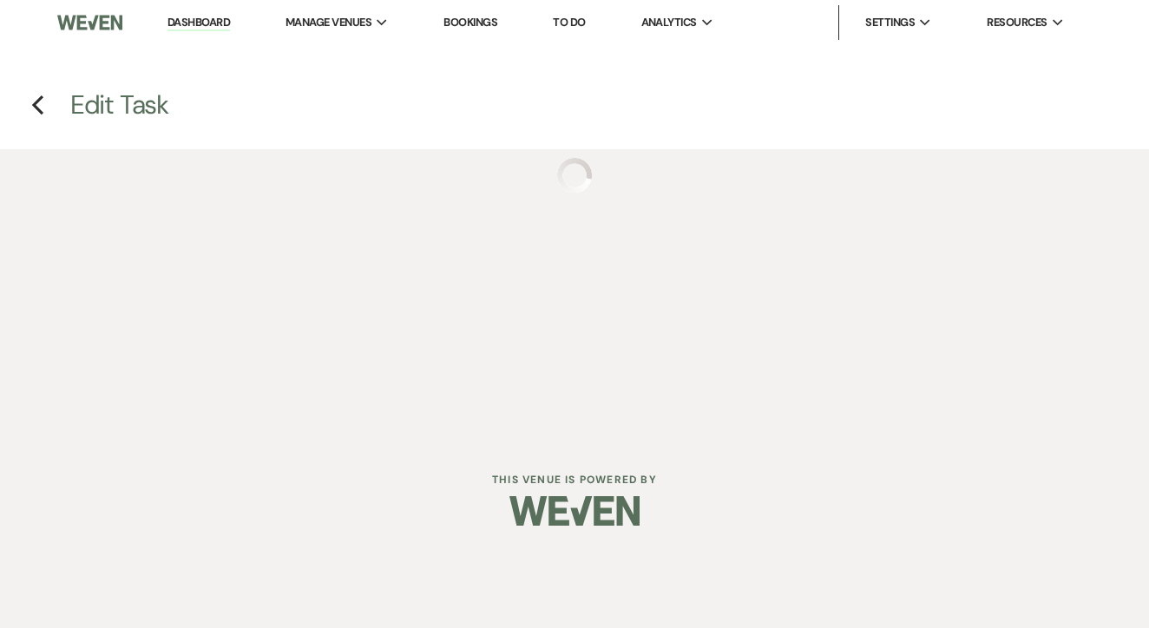
select select "false"
select select "venueHost"
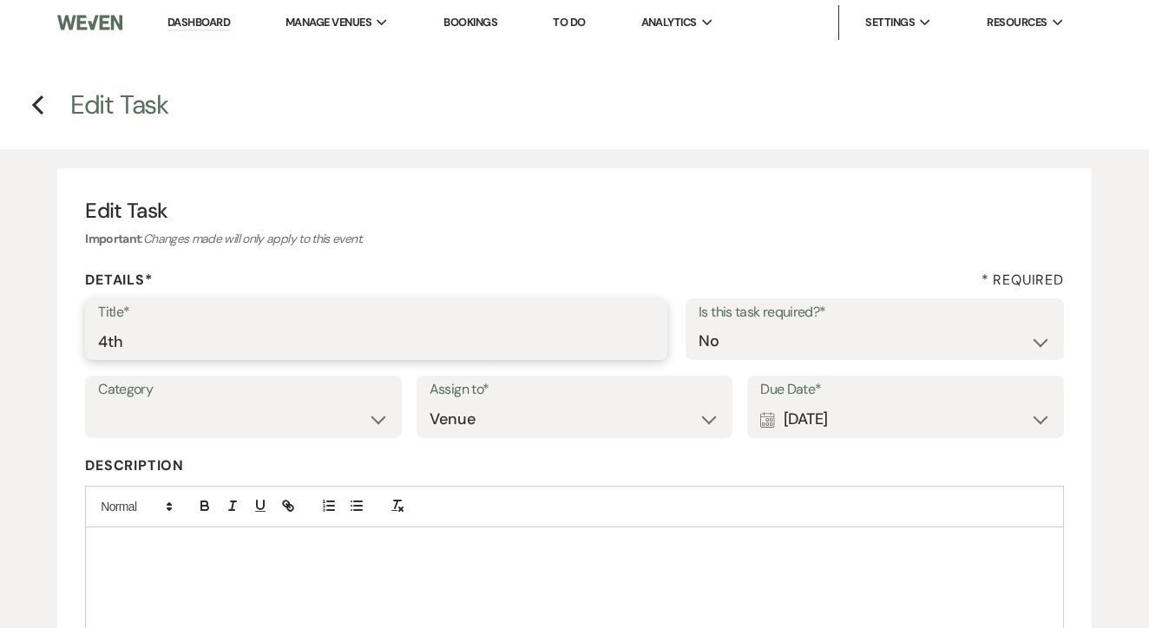
click at [373, 346] on input "4th" at bounding box center [376, 342] width 556 height 34
type input "[PERSON_NAME] dead if no response"
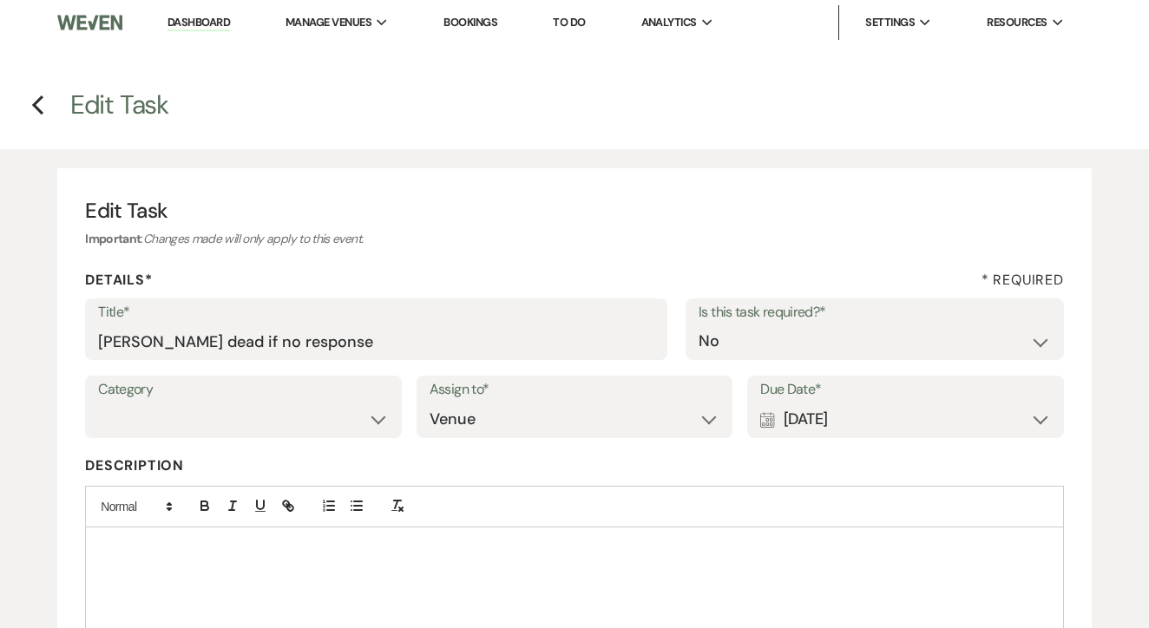
click at [793, 413] on div "Calendar [DATE] Expand" at bounding box center [905, 420] width 291 height 34
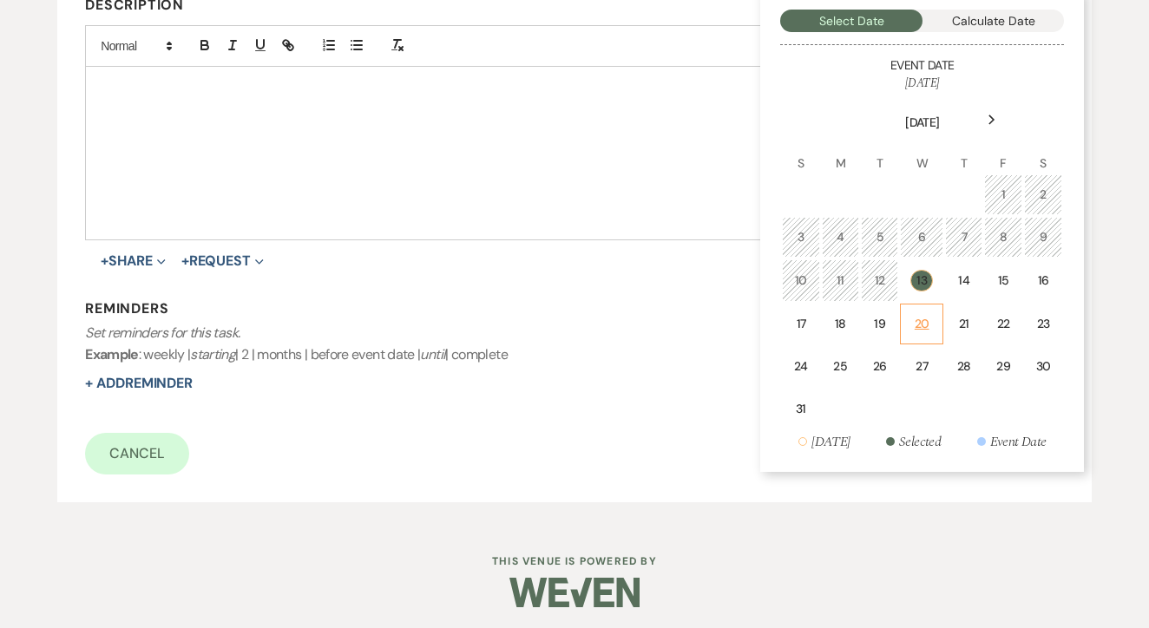
scroll to position [460, 0]
click at [919, 338] on td "20" at bounding box center [921, 325] width 43 height 41
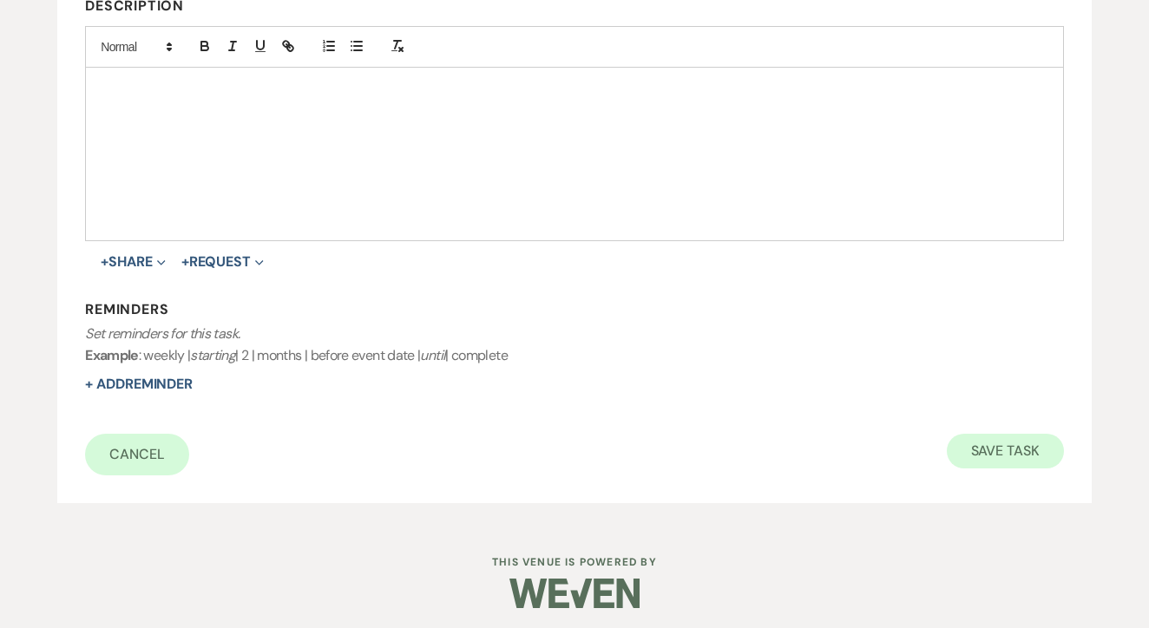
click at [986, 436] on button "Save Task" at bounding box center [1005, 451] width 117 height 35
select select "5"
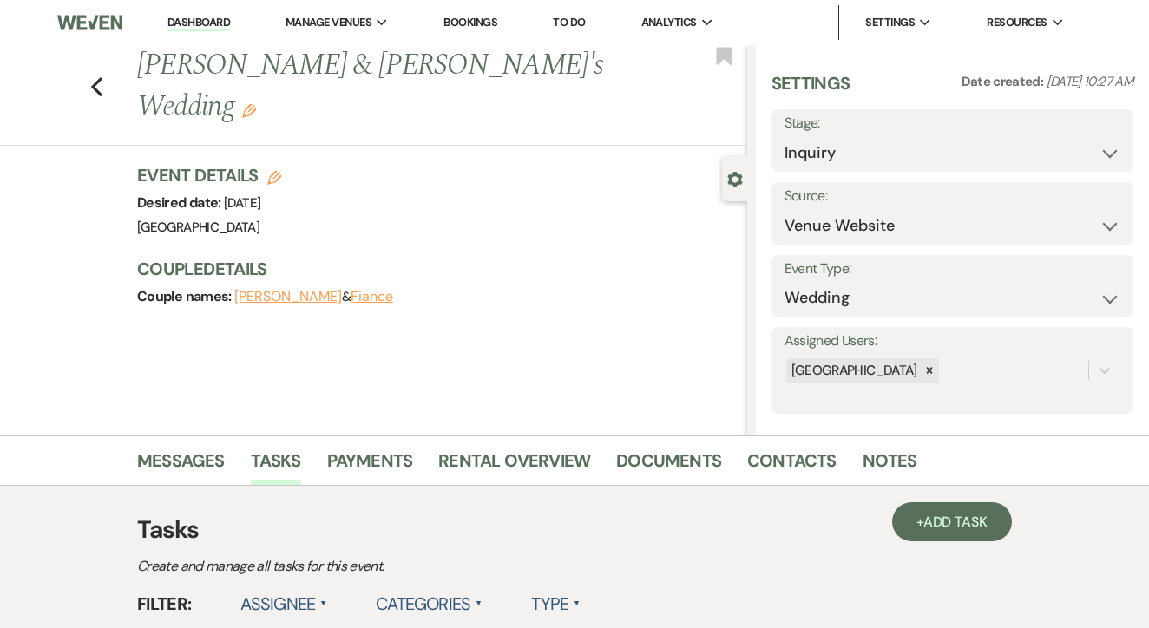
click at [579, 20] on link "To Do" at bounding box center [569, 22] width 32 height 15
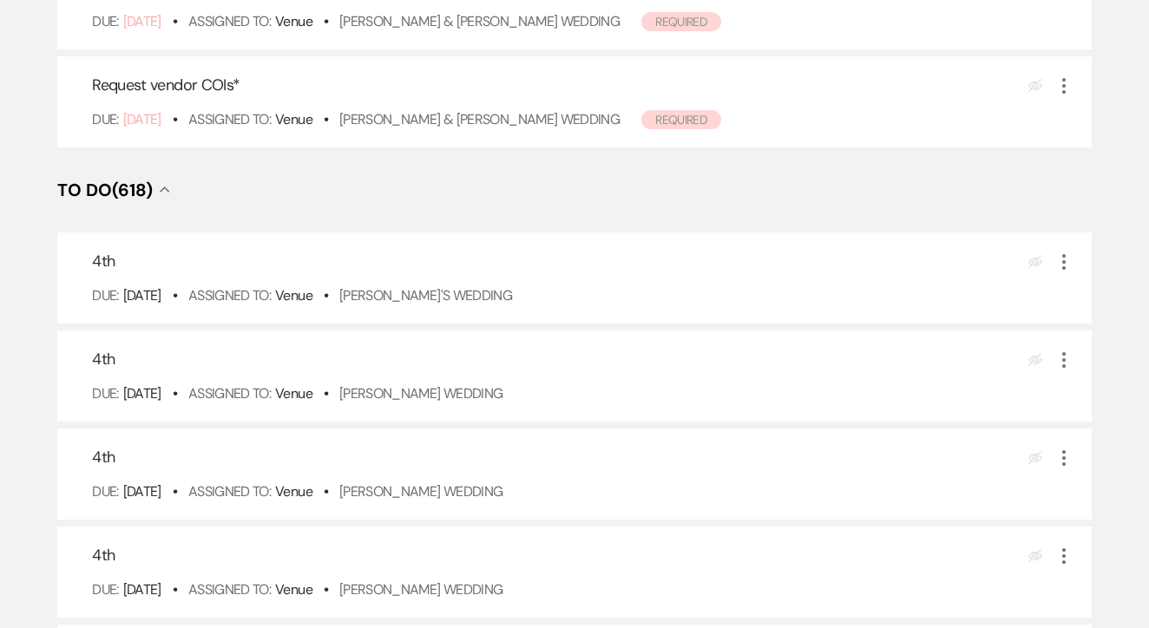
scroll to position [490, 0]
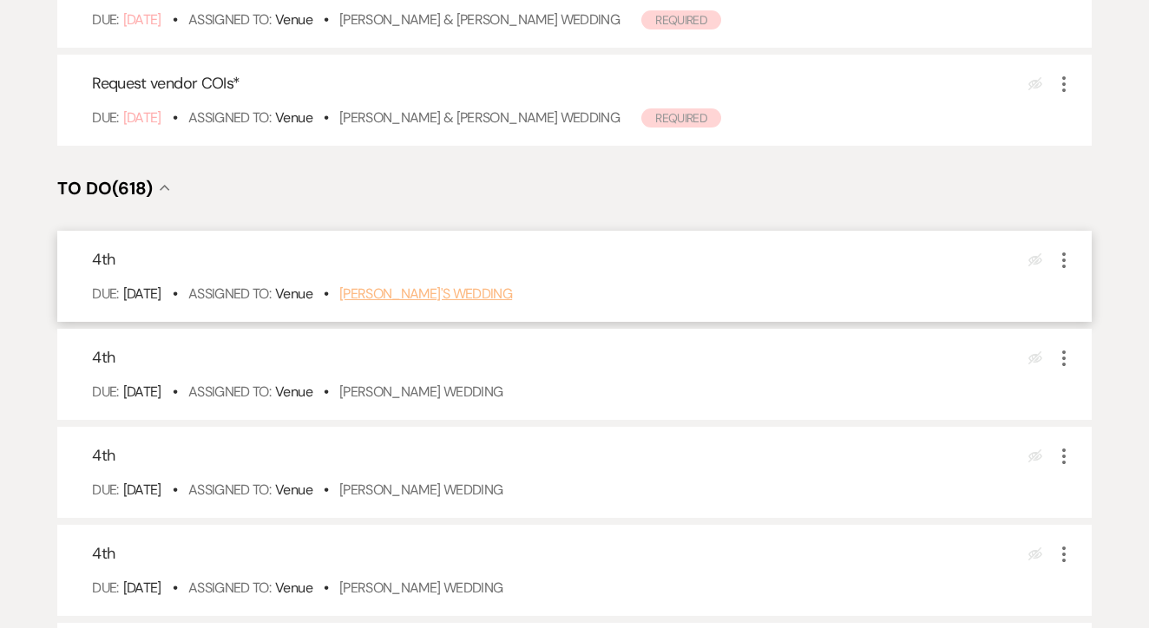
click at [448, 303] on link "Britney's Wedding" at bounding box center [425, 294] width 173 height 18
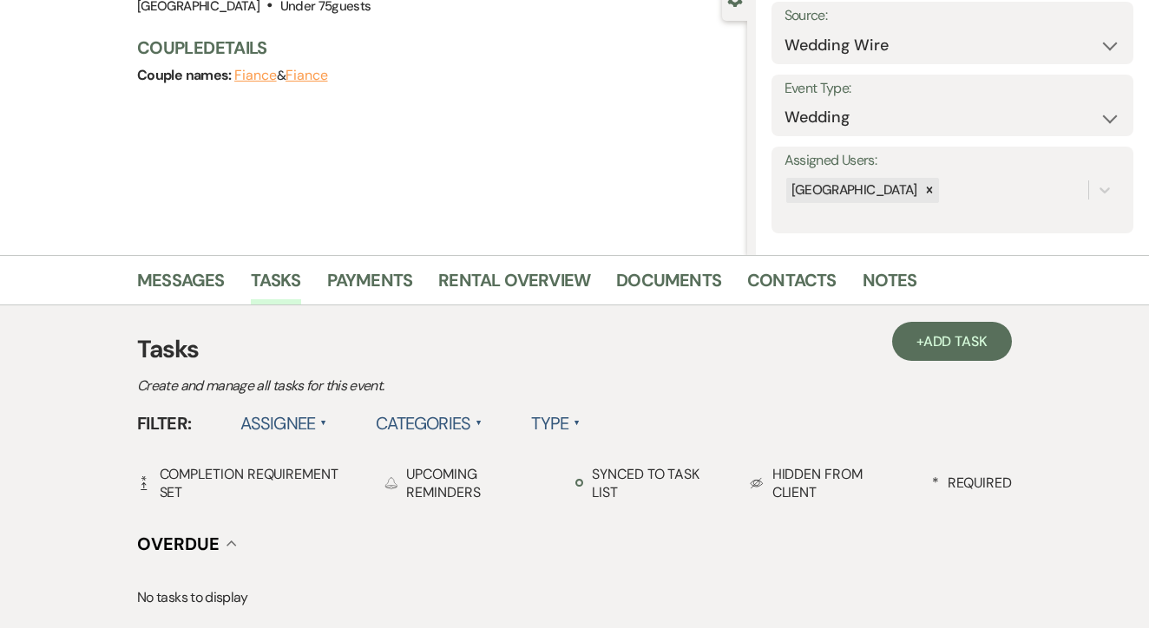
scroll to position [161, 1]
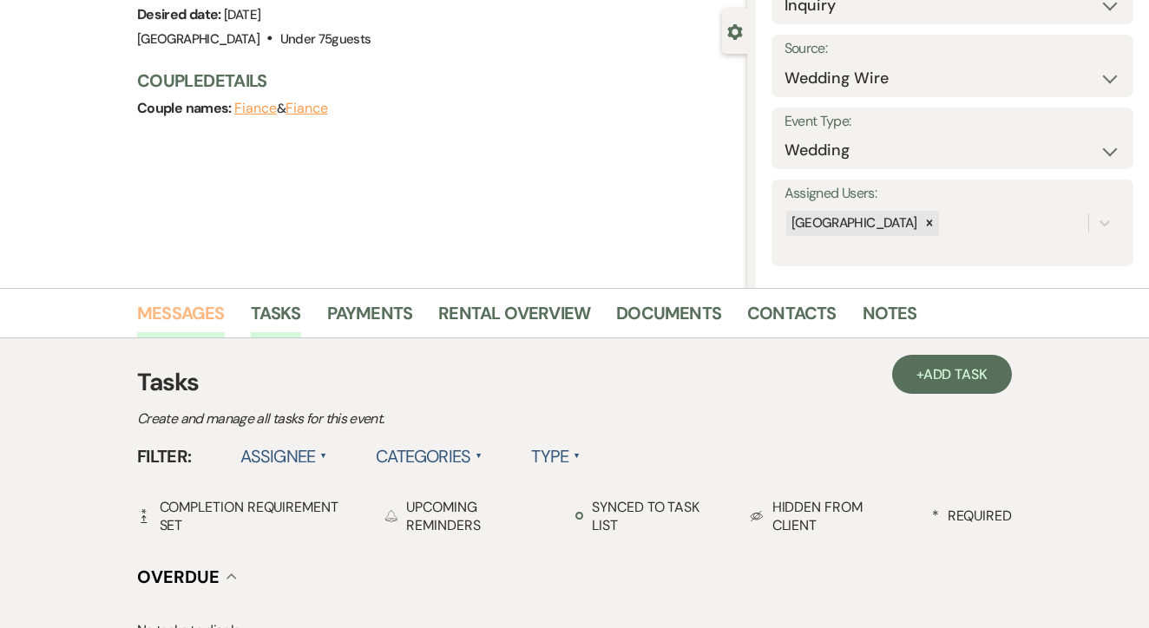
click at [190, 322] on link "Messages" at bounding box center [181, 318] width 88 height 38
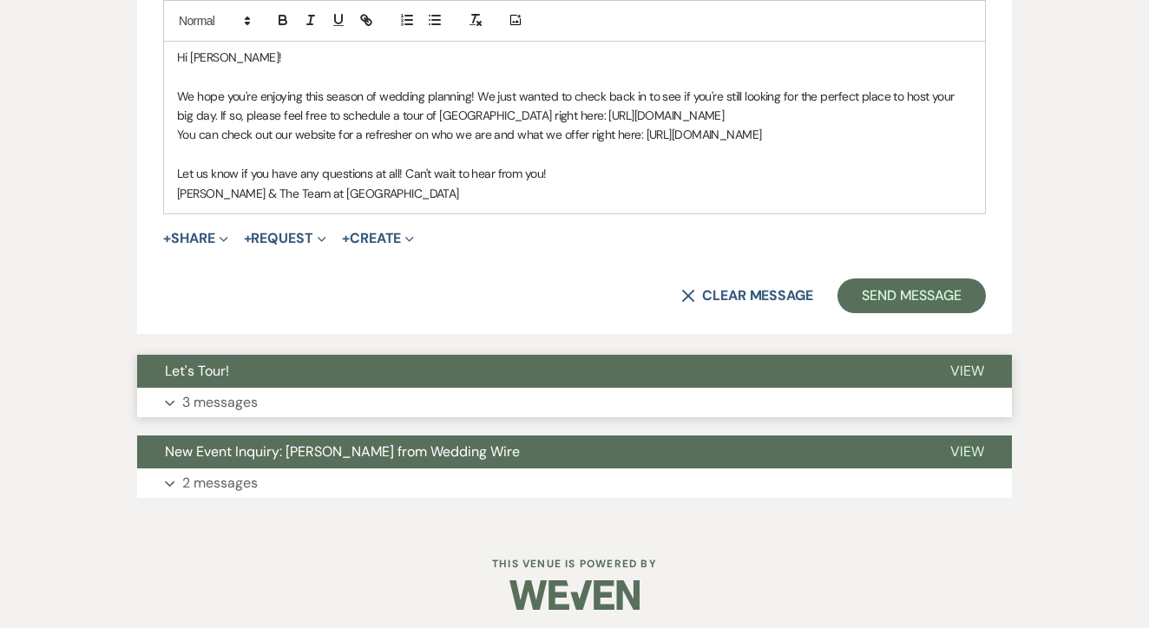
click at [648, 371] on button "Let's Tour!" at bounding box center [529, 371] width 785 height 33
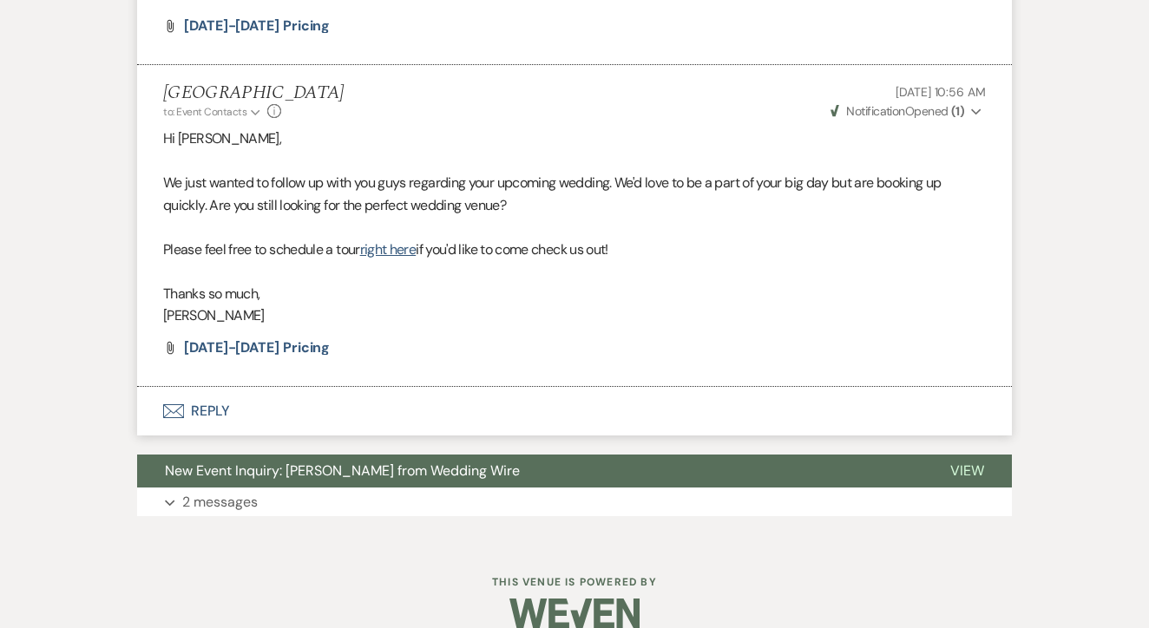
click at [537, 401] on button "Envelope Reply" at bounding box center [574, 411] width 875 height 49
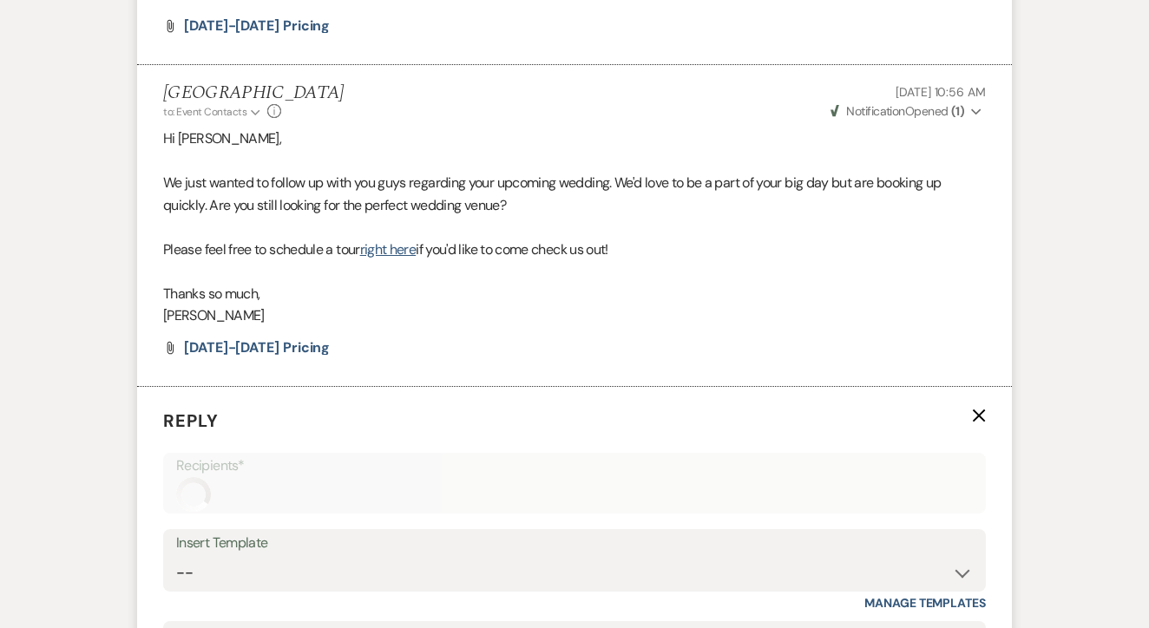
scroll to position [2822, 0]
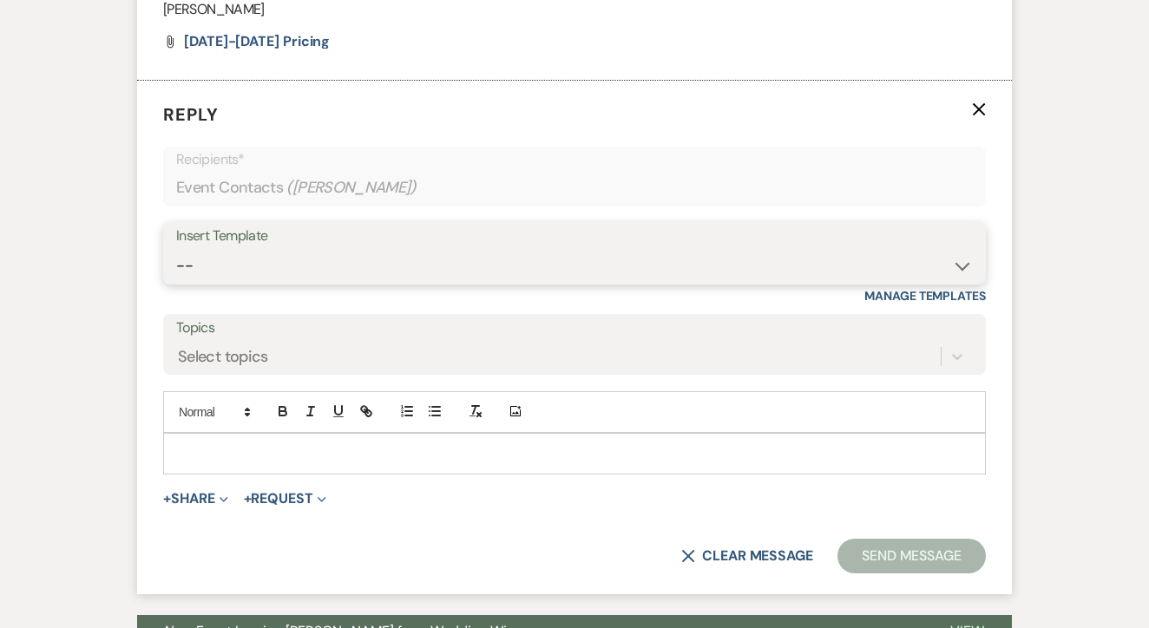
click at [609, 249] on select "-- Lead: Automated Intro Email (Wedding) Lead: 1st Follow Up Email Images Lead:…" at bounding box center [574, 266] width 797 height 34
select select "2885"
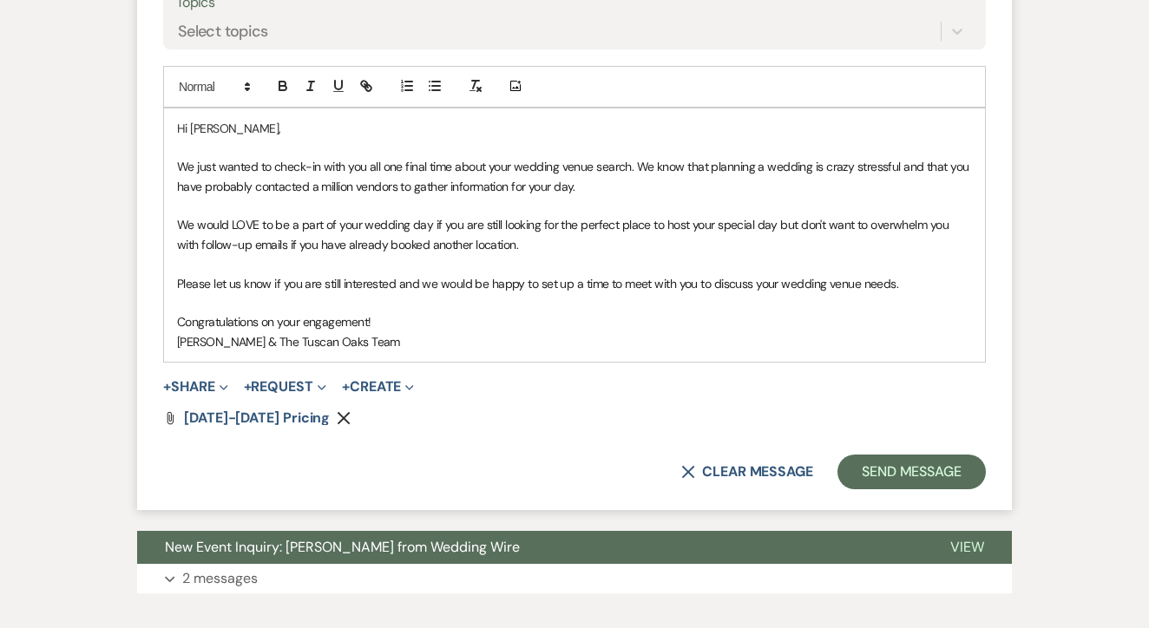
scroll to position [3152, 0]
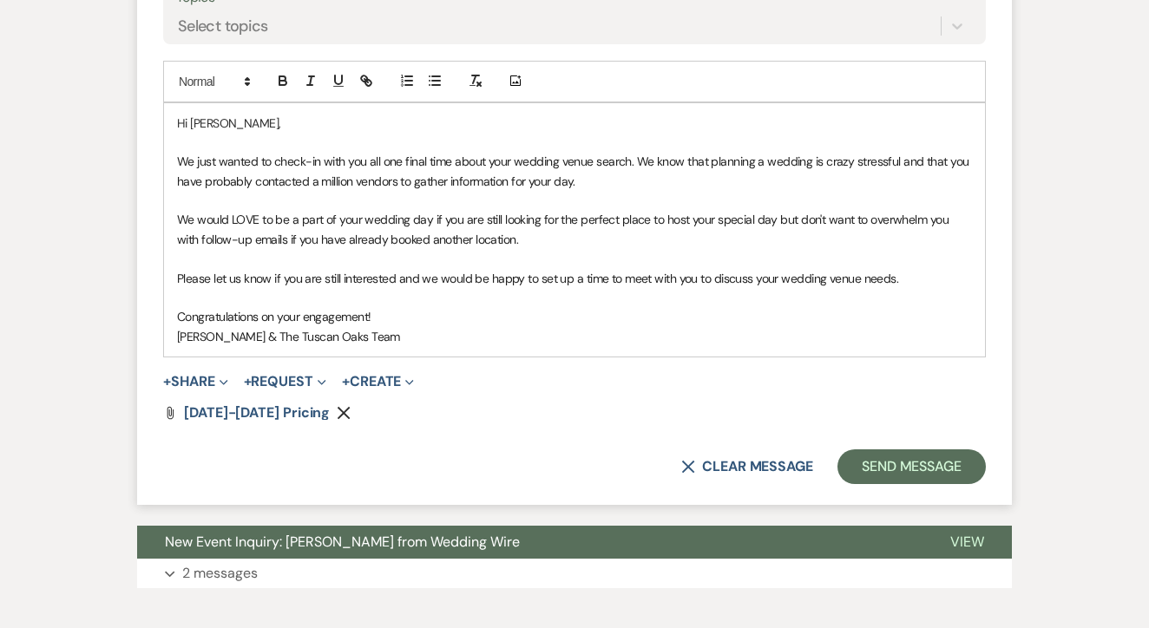
click at [939, 418] on form "Reply X Saving draft... Recipients* Event Contacts ( Britney ) Insert Template …" at bounding box center [574, 127] width 875 height 755
click at [939, 449] on button "Send Message" at bounding box center [911, 466] width 148 height 35
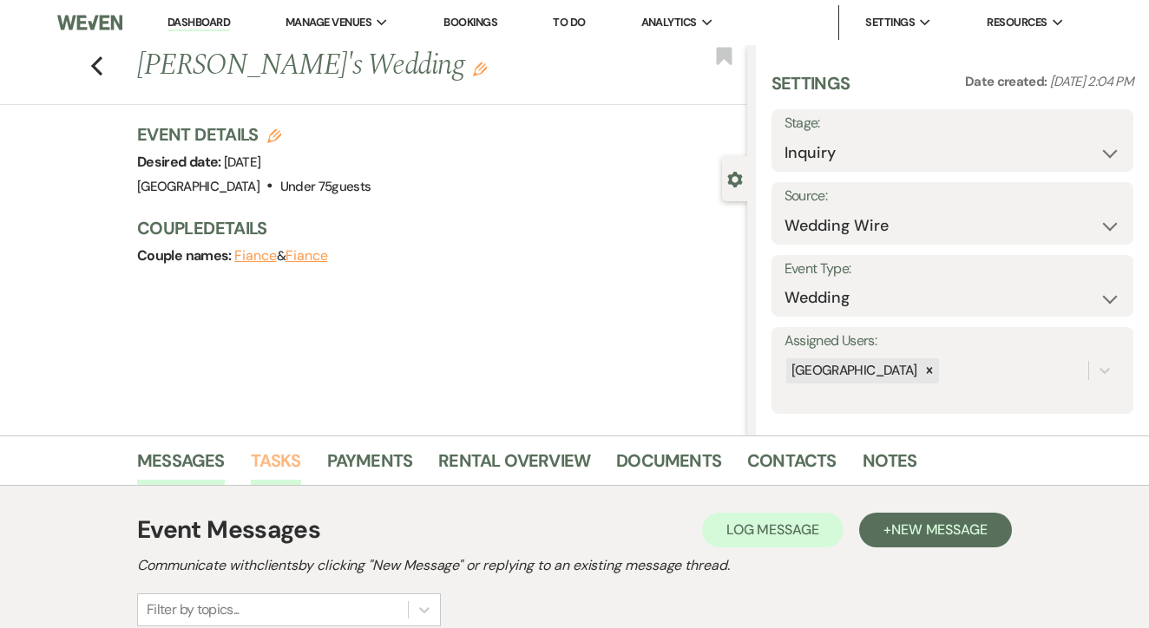
scroll to position [0, 0]
click at [279, 467] on link "Tasks" at bounding box center [276, 466] width 50 height 38
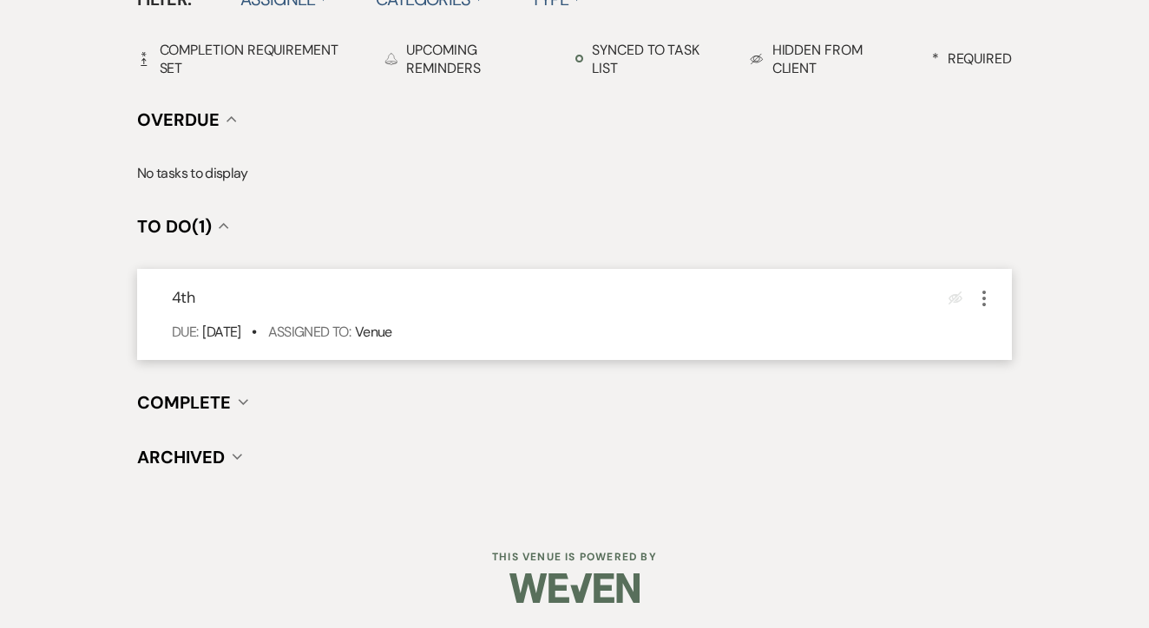
scroll to position [604, 0]
click at [992, 289] on icon "More" at bounding box center [984, 299] width 21 height 21
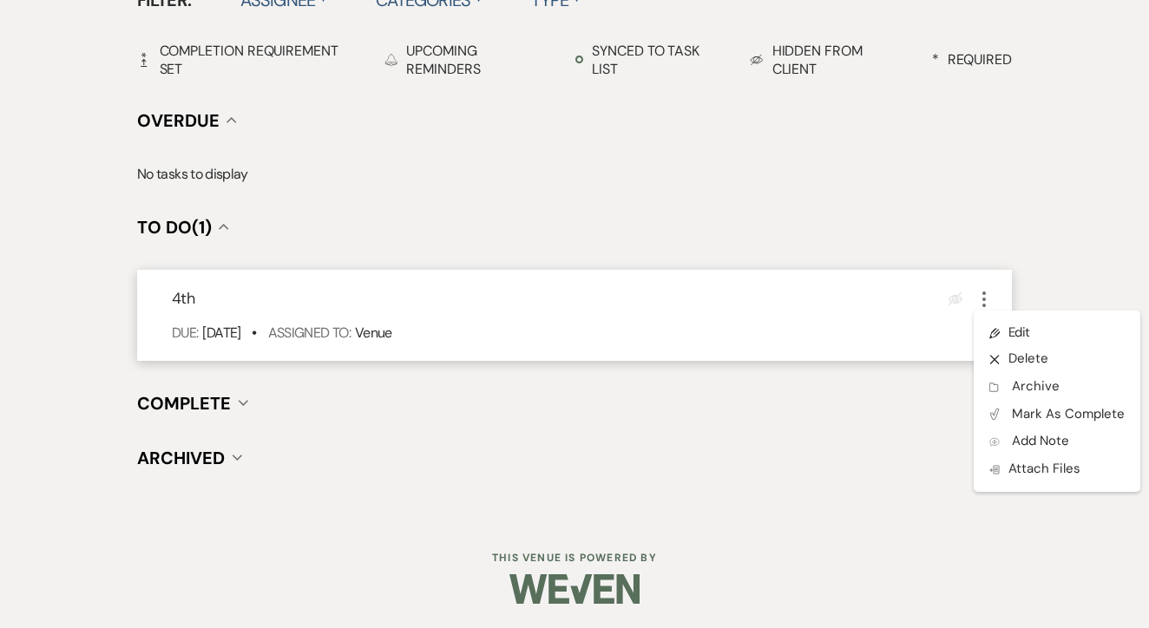
click at [1006, 316] on ul "Pencil Edit X Delete Archive Archive Plan Portal Link Mark As Complete Add Note…" at bounding box center [1057, 401] width 167 height 181
click at [1013, 324] on link "Pencil Edit" at bounding box center [1057, 332] width 167 height 26
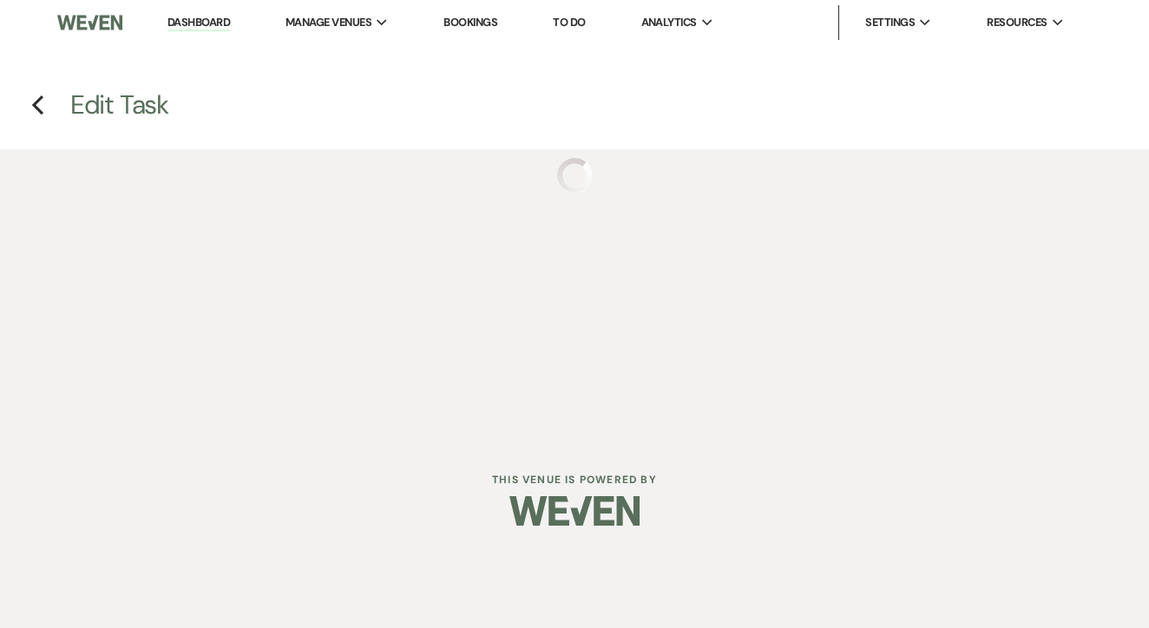
select select "false"
select select "venueHost"
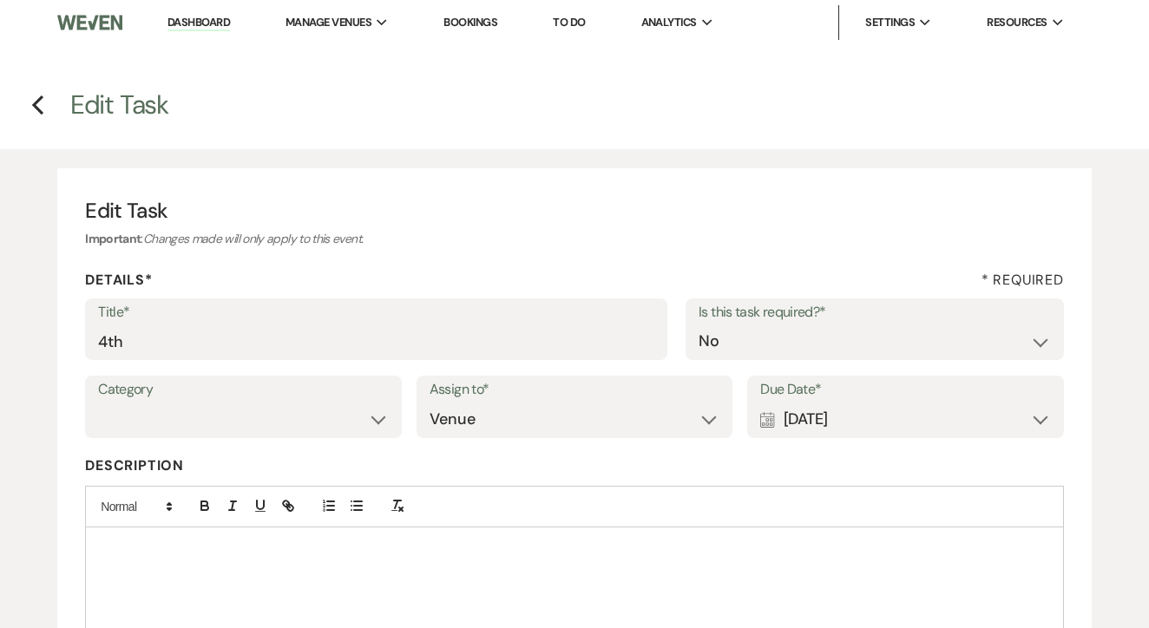
click at [505, 377] on label "Assign to*" at bounding box center [574, 389] width 291 height 25
click at [505, 342] on input "4th" at bounding box center [376, 342] width 556 height 34
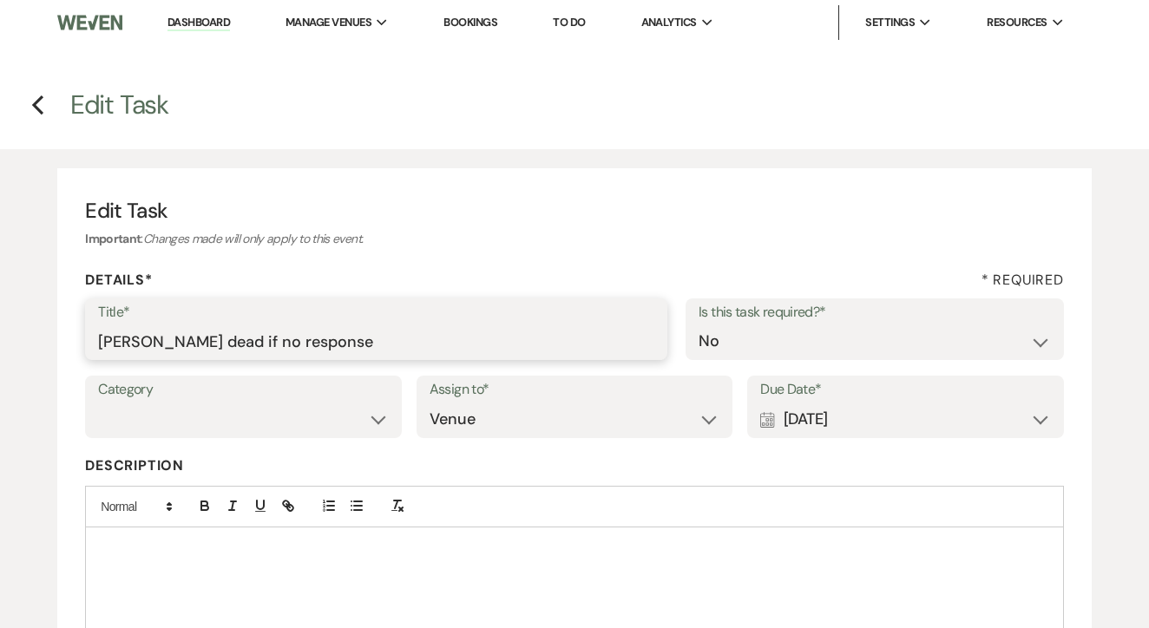
type input "Mark dead if no response"
click at [790, 418] on div "Calendar [DATE] Expand" at bounding box center [905, 420] width 291 height 34
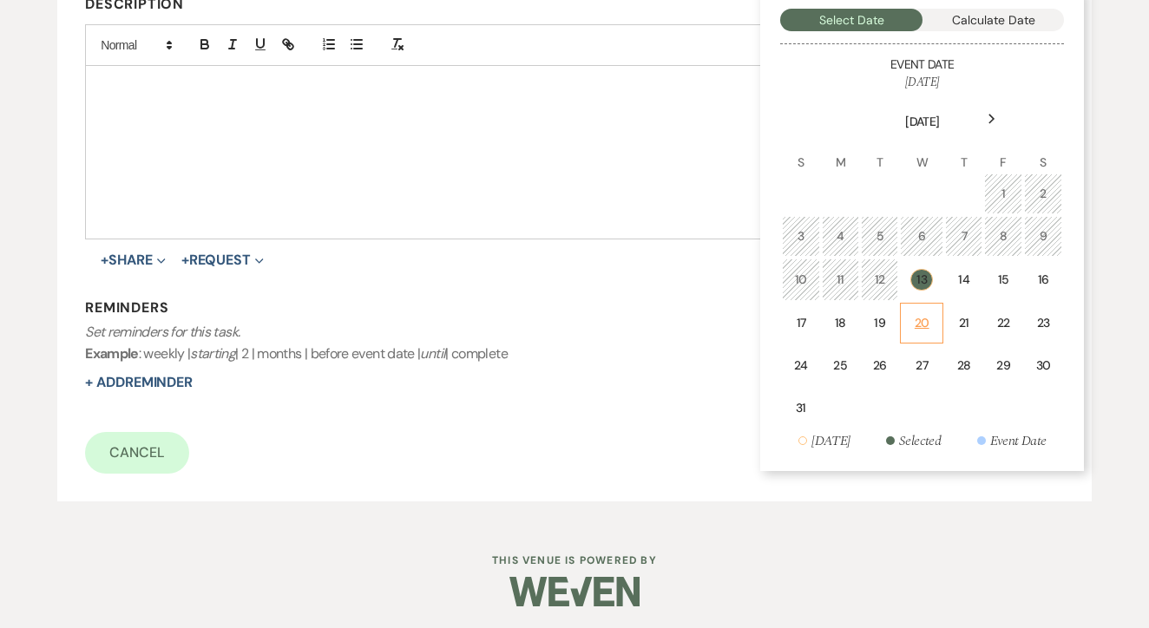
click at [930, 324] on div "20" at bounding box center [921, 323] width 21 height 18
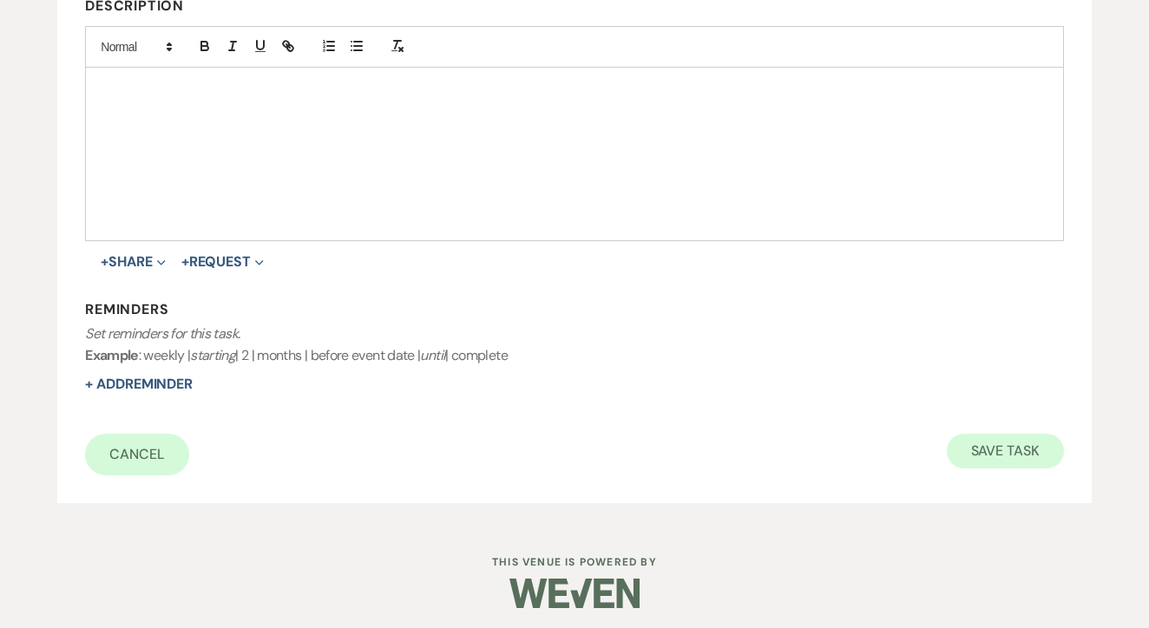
click at [992, 449] on button "Save Task" at bounding box center [1005, 451] width 117 height 35
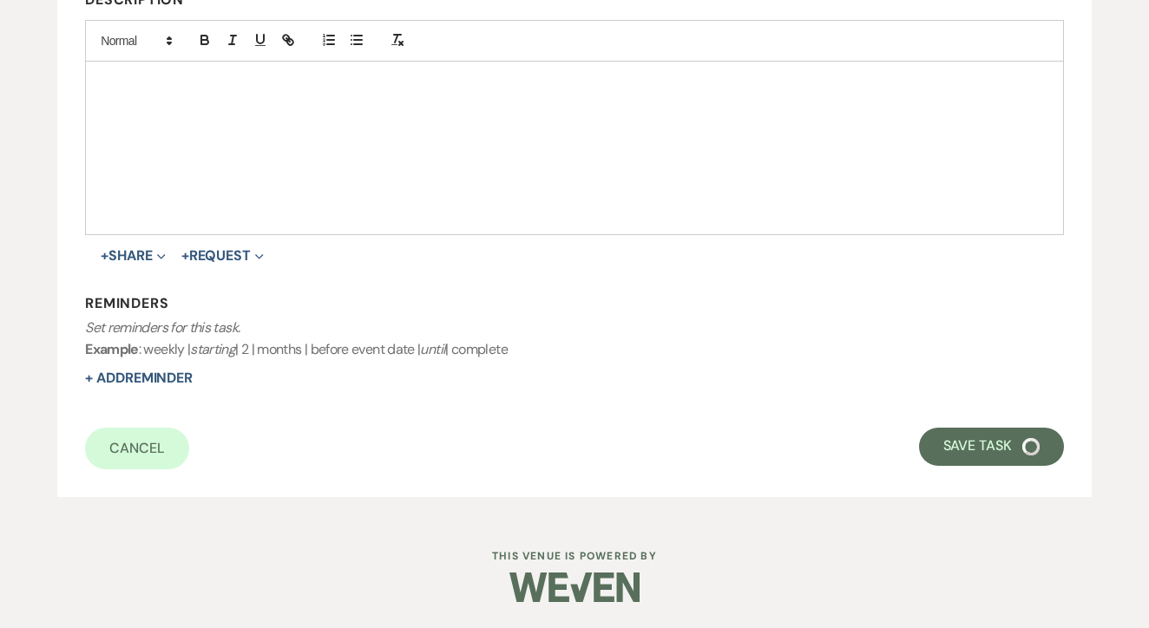
select select "3"
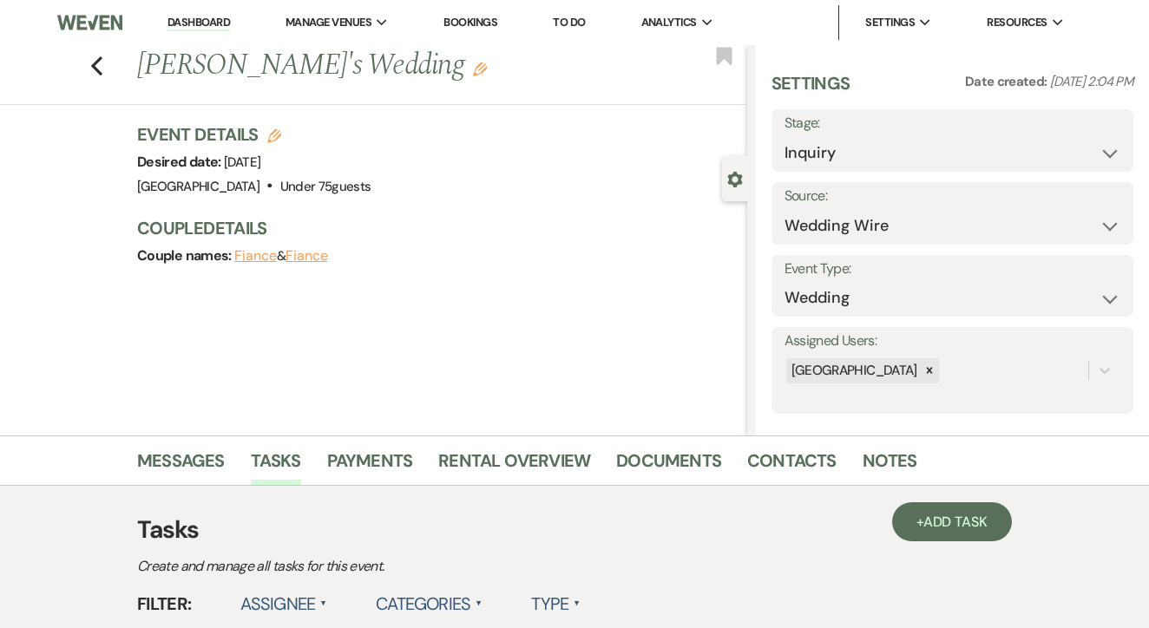
click at [583, 30] on li "To Do" at bounding box center [568, 22] width 49 height 35
click at [583, 22] on link "To Do" at bounding box center [569, 22] width 32 height 15
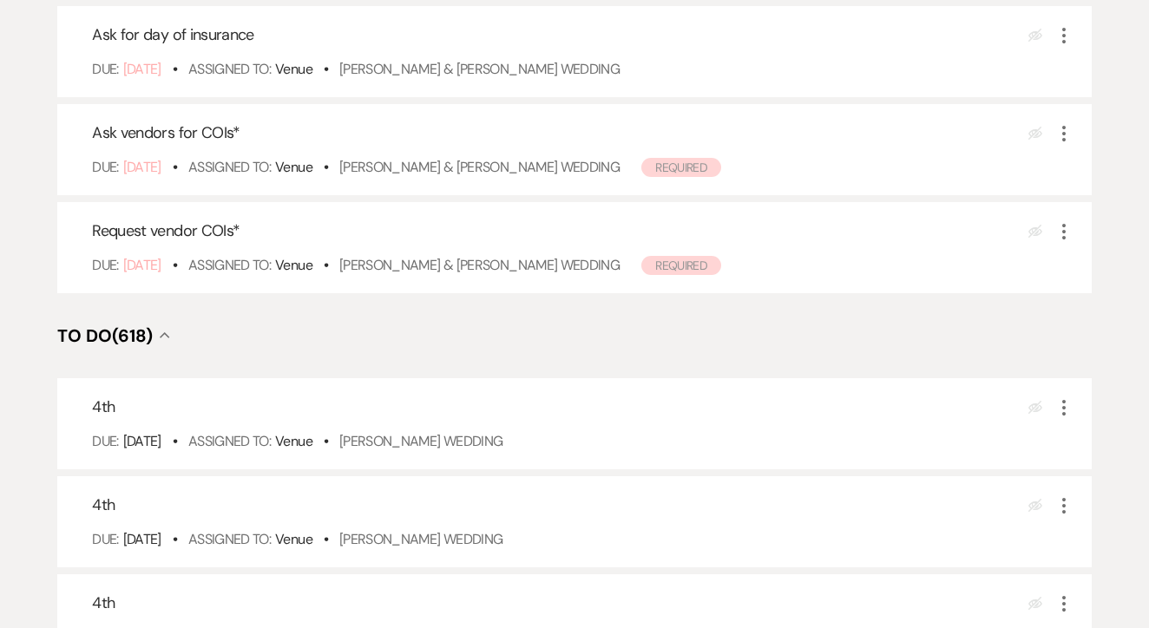
scroll to position [353, 0]
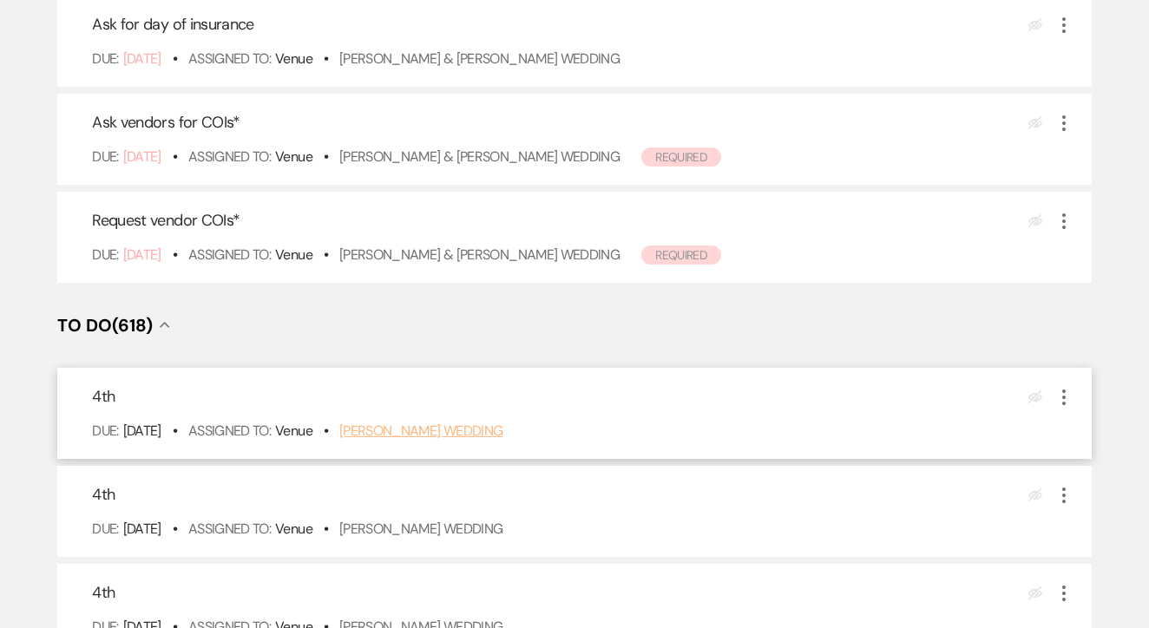
click at [503, 440] on link "Manasa Bayya's Wedding" at bounding box center [421, 431] width 164 height 18
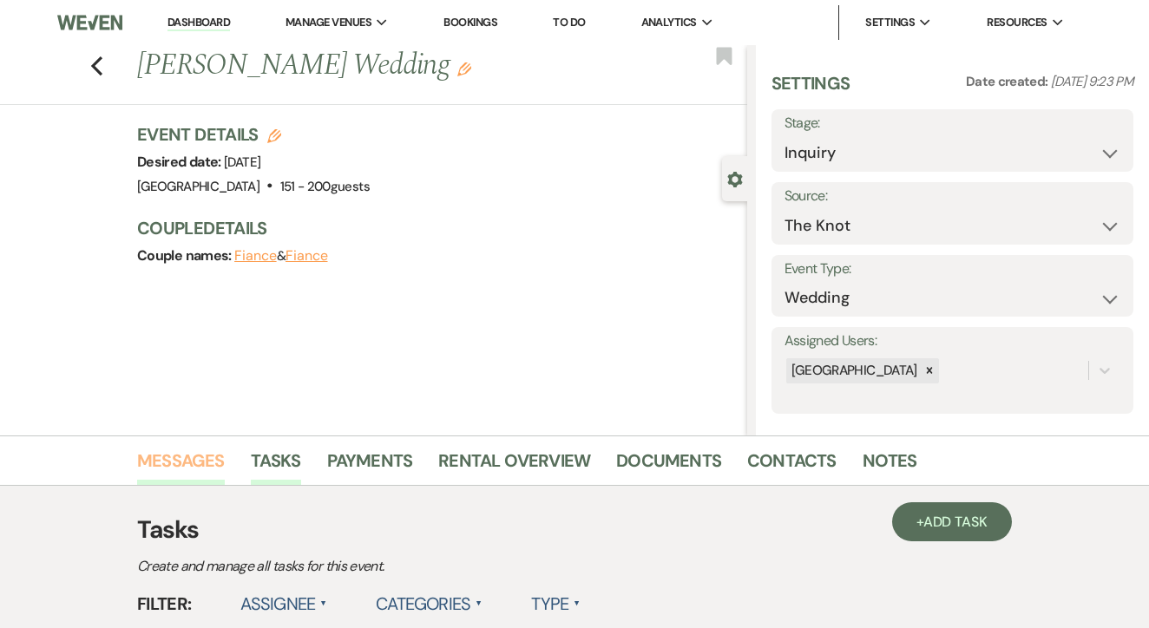
click at [209, 462] on link "Messages" at bounding box center [181, 466] width 88 height 38
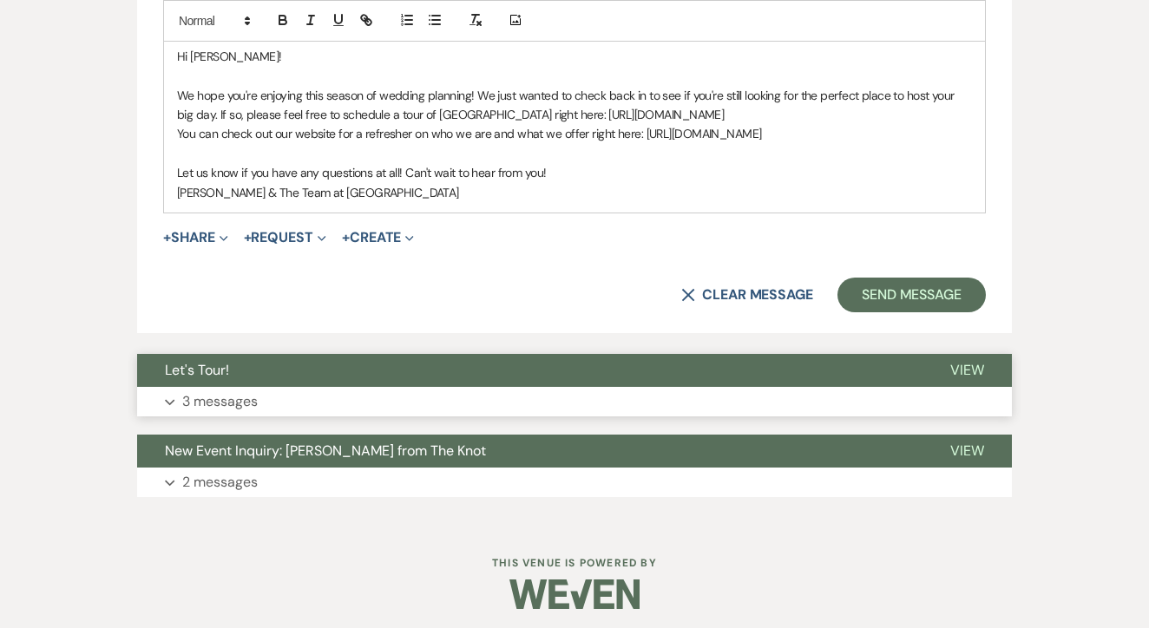
click at [471, 398] on button "Expand 3 messages" at bounding box center [574, 402] width 875 height 30
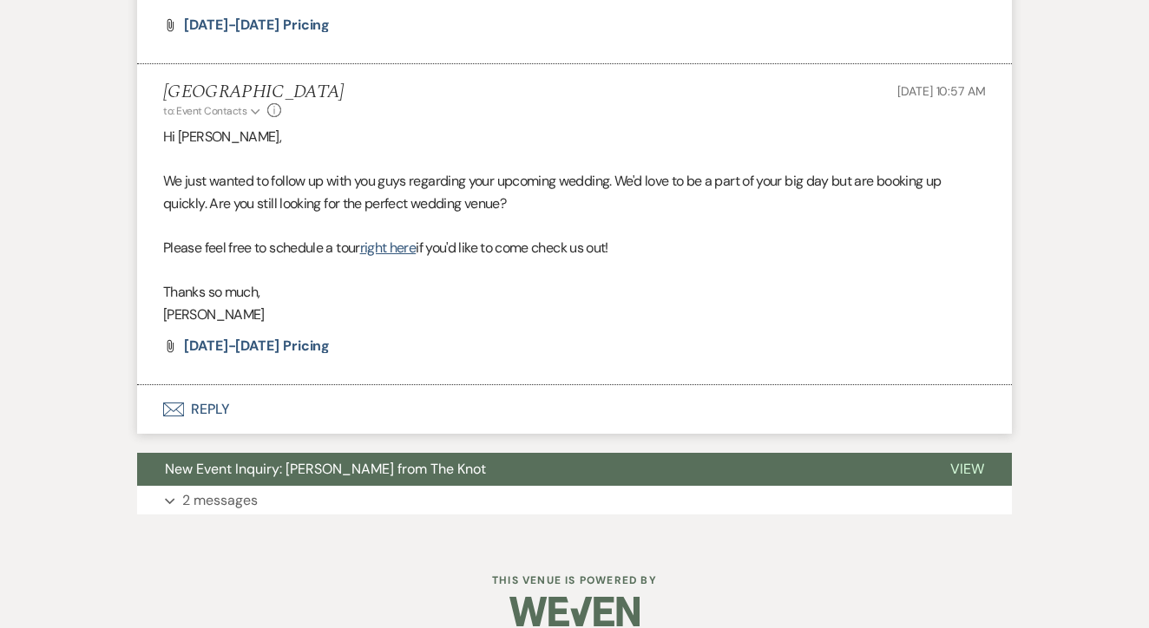
click at [471, 385] on button "Envelope Reply" at bounding box center [574, 409] width 875 height 49
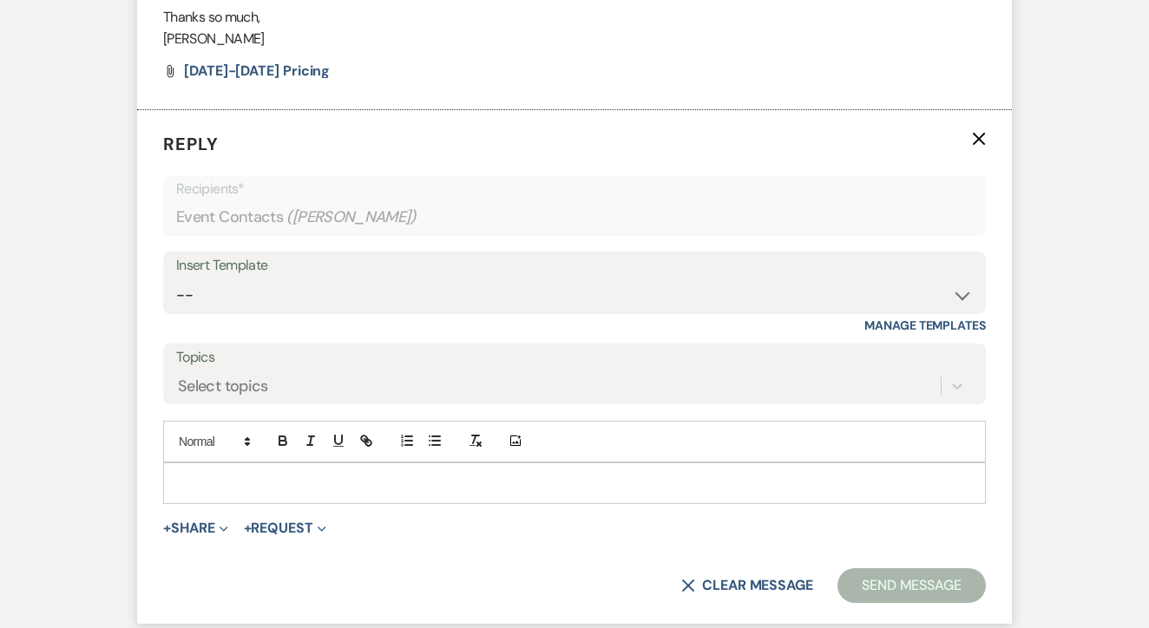
scroll to position [2819, 0]
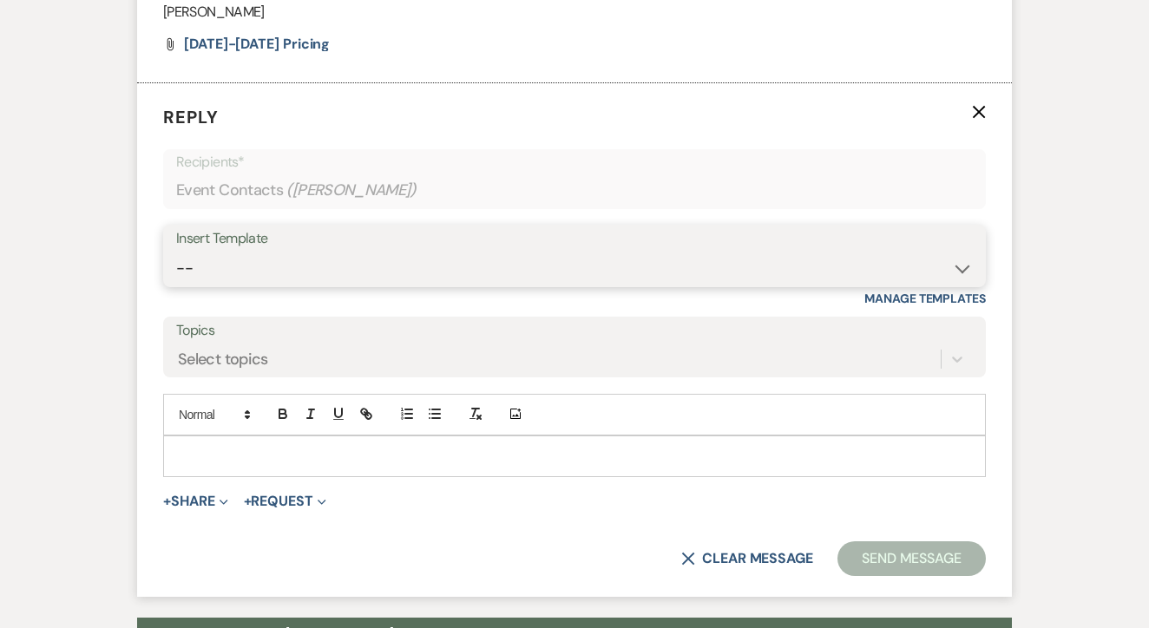
click at [490, 252] on select "-- Lead: Automated Intro Email (Wedding) Lead: 1st Follow Up Email Images Lead:…" at bounding box center [574, 269] width 797 height 34
select select "2885"
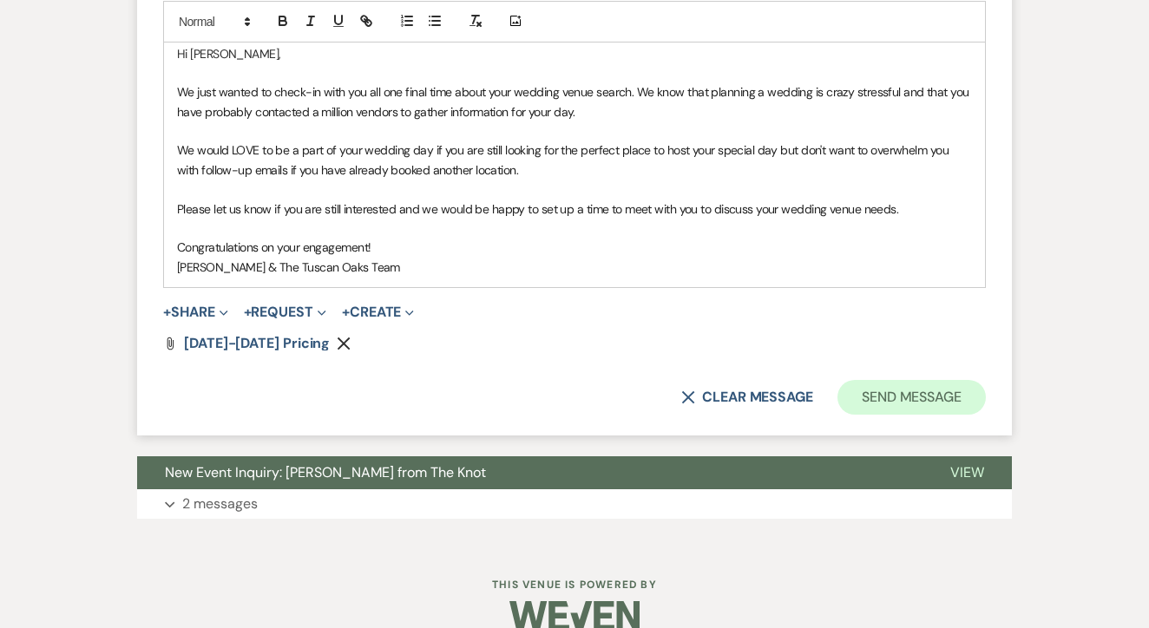
click at [914, 380] on button "Send Message" at bounding box center [911, 397] width 148 height 35
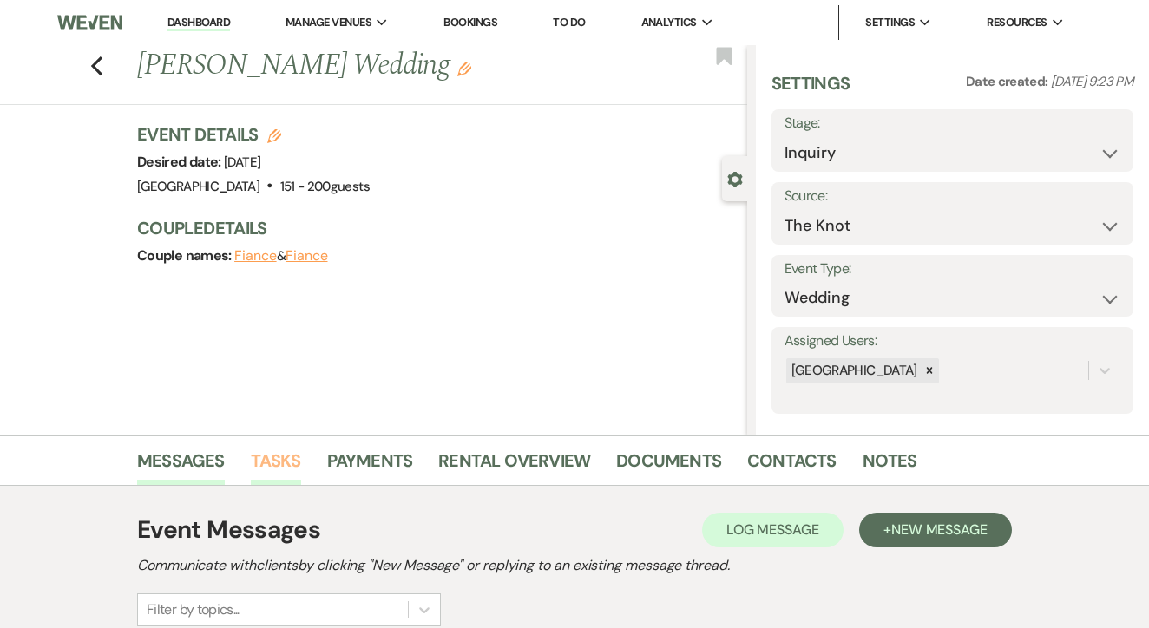
scroll to position [0, 0]
click at [273, 469] on link "Tasks" at bounding box center [276, 466] width 50 height 38
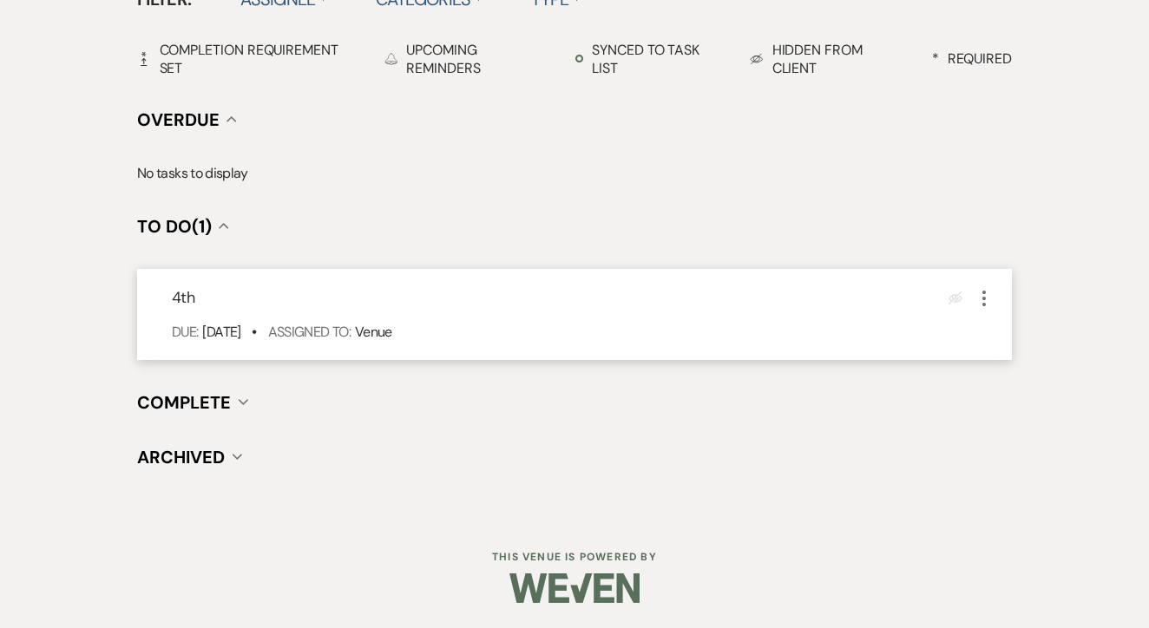
scroll to position [604, 0]
click at [993, 304] on icon "More" at bounding box center [984, 299] width 21 height 21
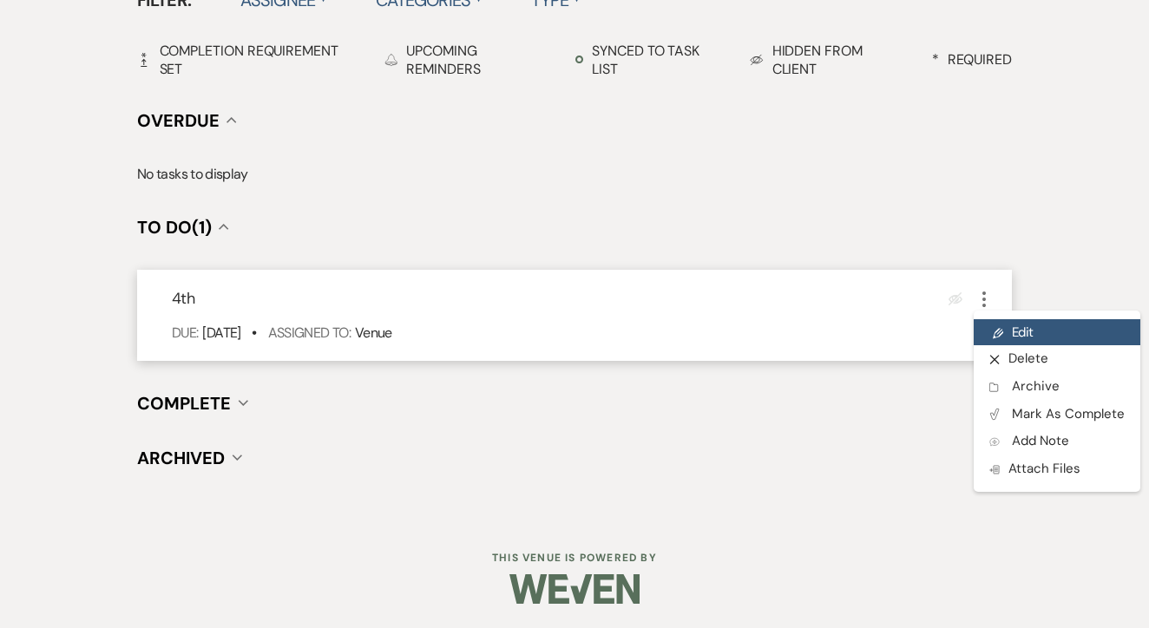
click at [1012, 325] on link "Pencil Edit" at bounding box center [1057, 332] width 167 height 26
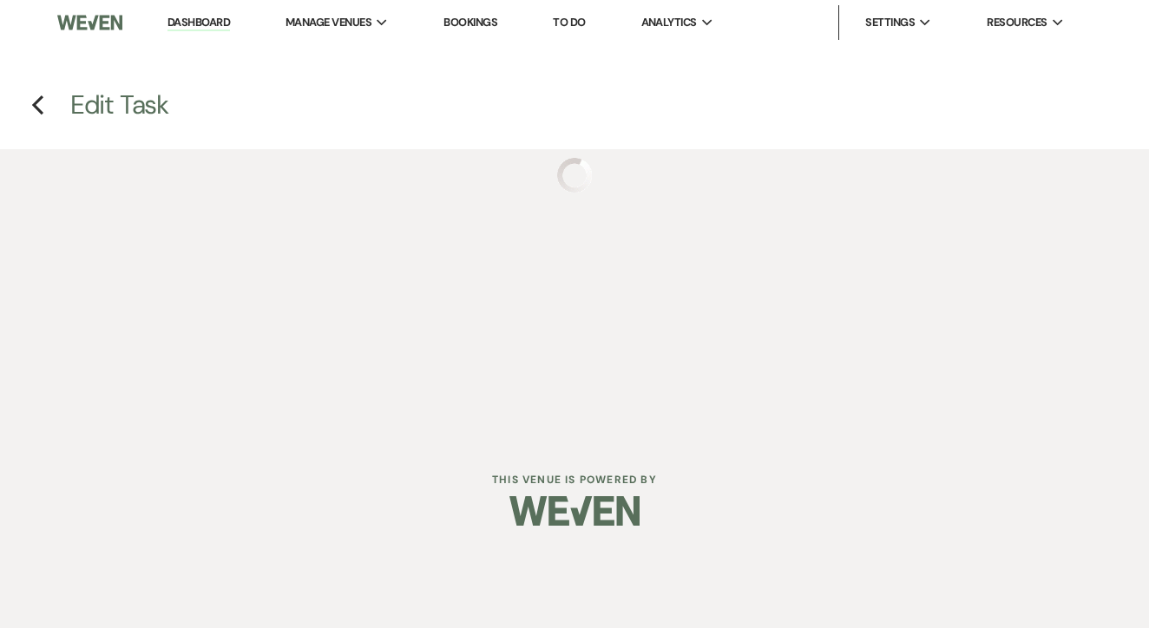
select select "false"
select select "venueHost"
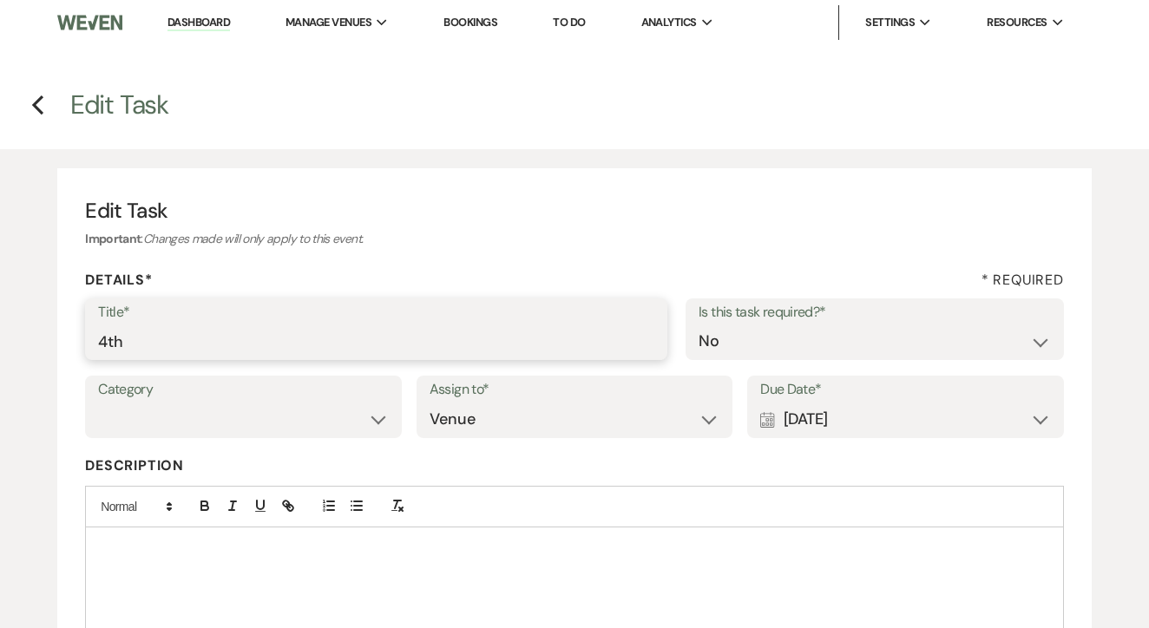
click at [261, 333] on input "4th" at bounding box center [376, 342] width 556 height 34
type input "Mark dead if no response"
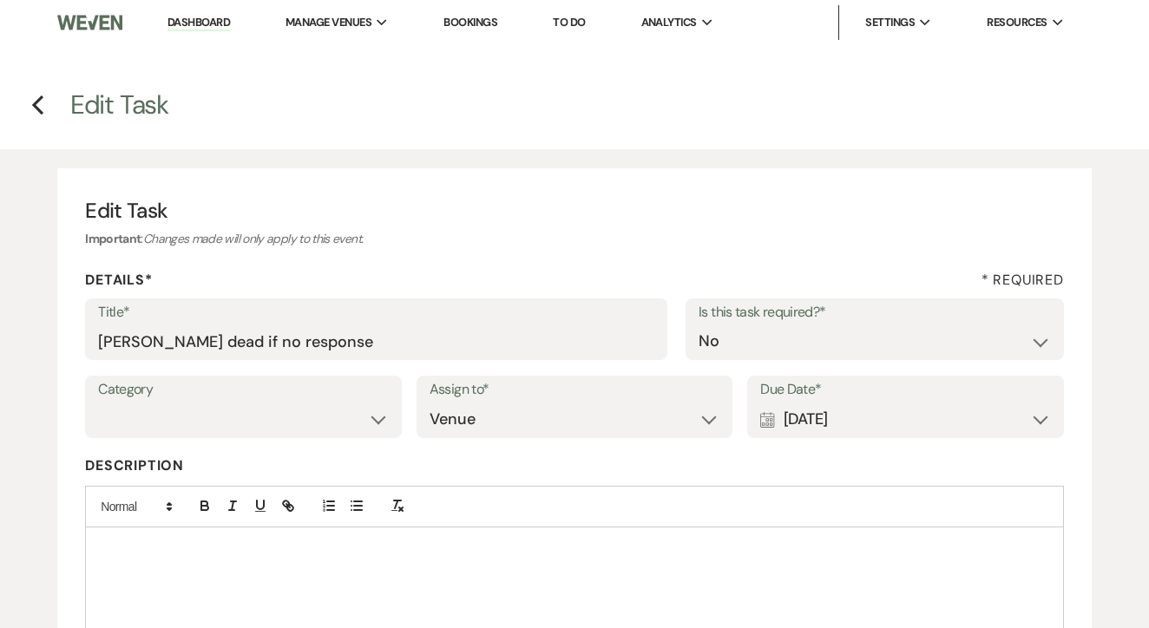
click at [822, 405] on div "Calendar [DATE] Expand" at bounding box center [905, 420] width 291 height 34
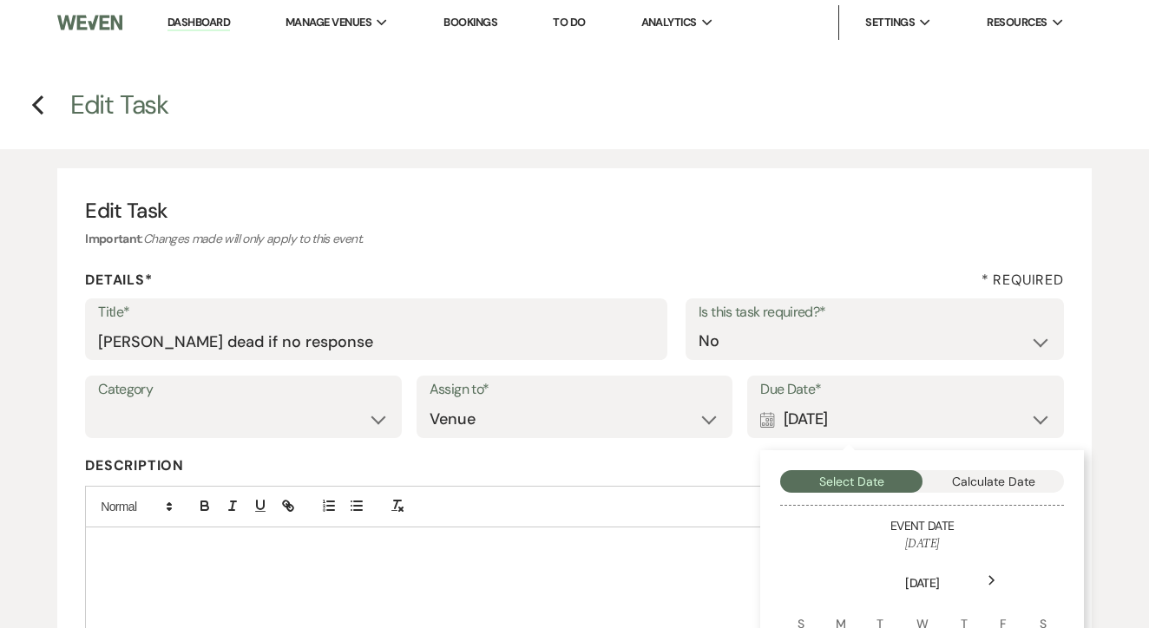
click at [828, 412] on div "Calendar Aug 13, 2025 Collapse" at bounding box center [905, 420] width 291 height 34
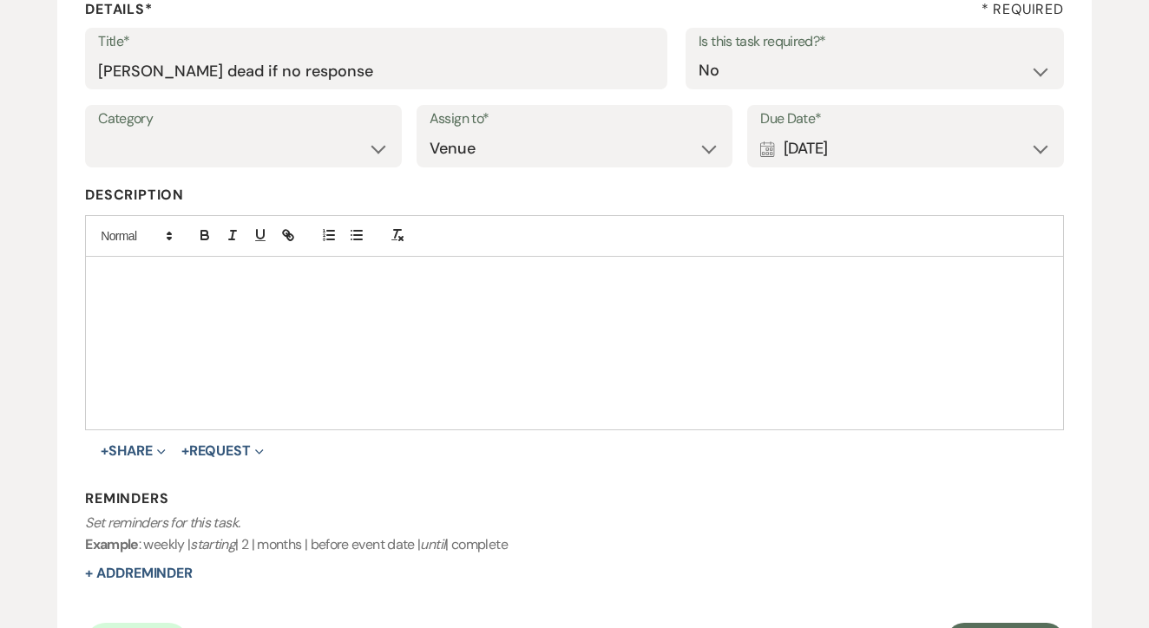
scroll to position [266, 0]
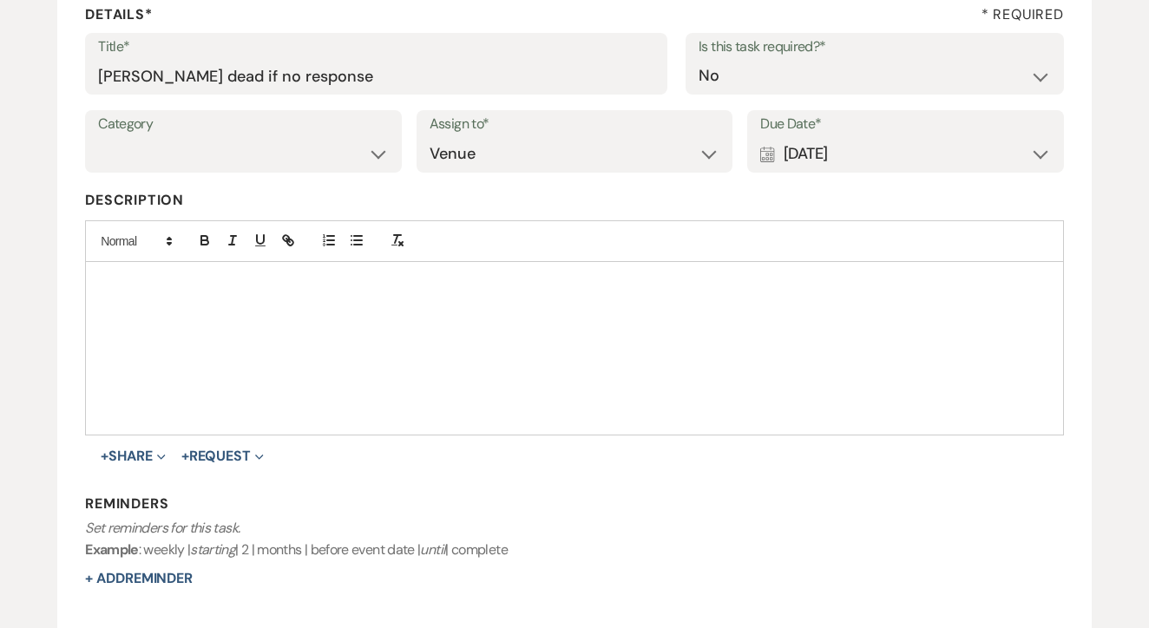
click at [963, 172] on div "Category Venue Vendors Guests Details Finalize & Share Assign to* Venue Client …" at bounding box center [574, 149] width 979 height 78
click at [964, 153] on div "Calendar [DATE] Expand" at bounding box center [905, 154] width 291 height 34
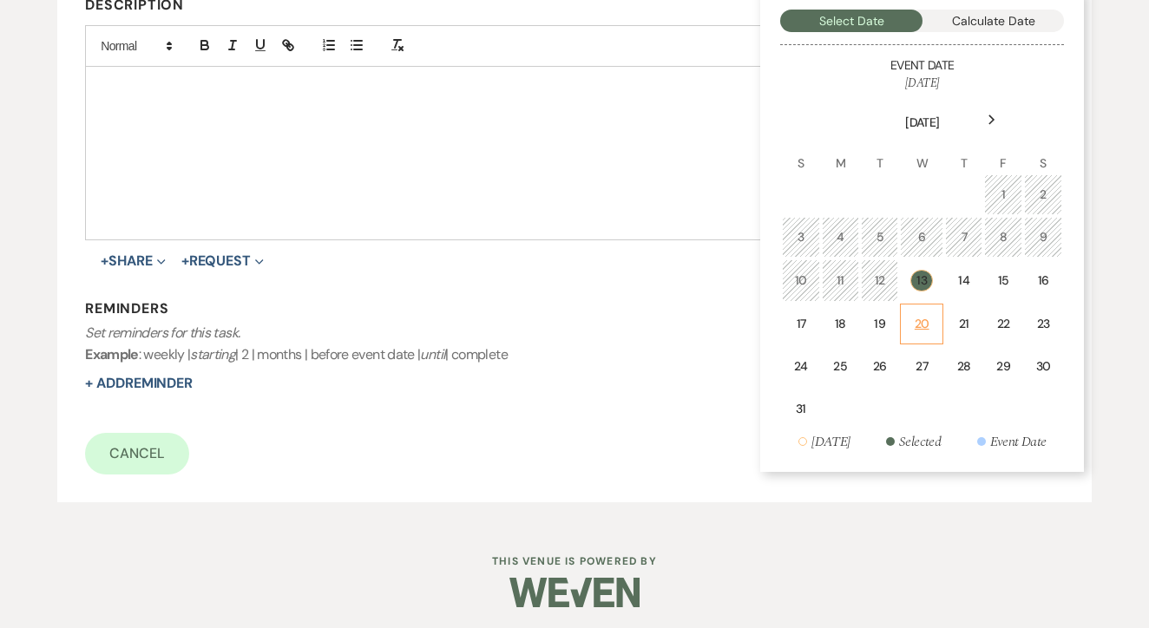
scroll to position [460, 0]
click at [926, 333] on td "20" at bounding box center [921, 325] width 43 height 41
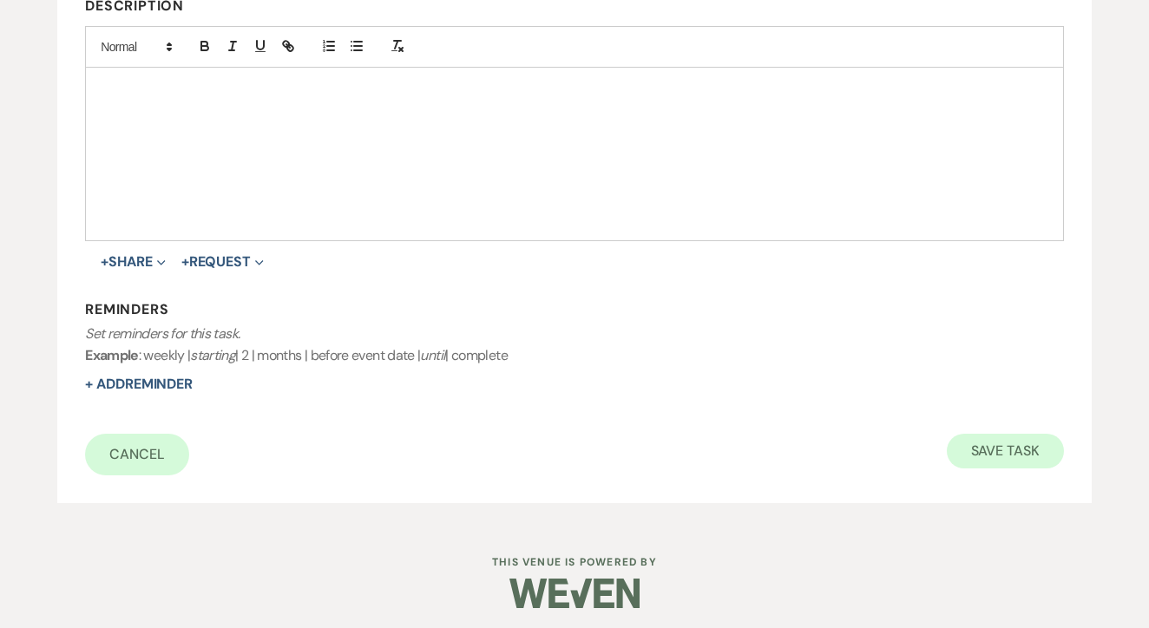
click at [995, 434] on button "Save Task" at bounding box center [1005, 451] width 117 height 35
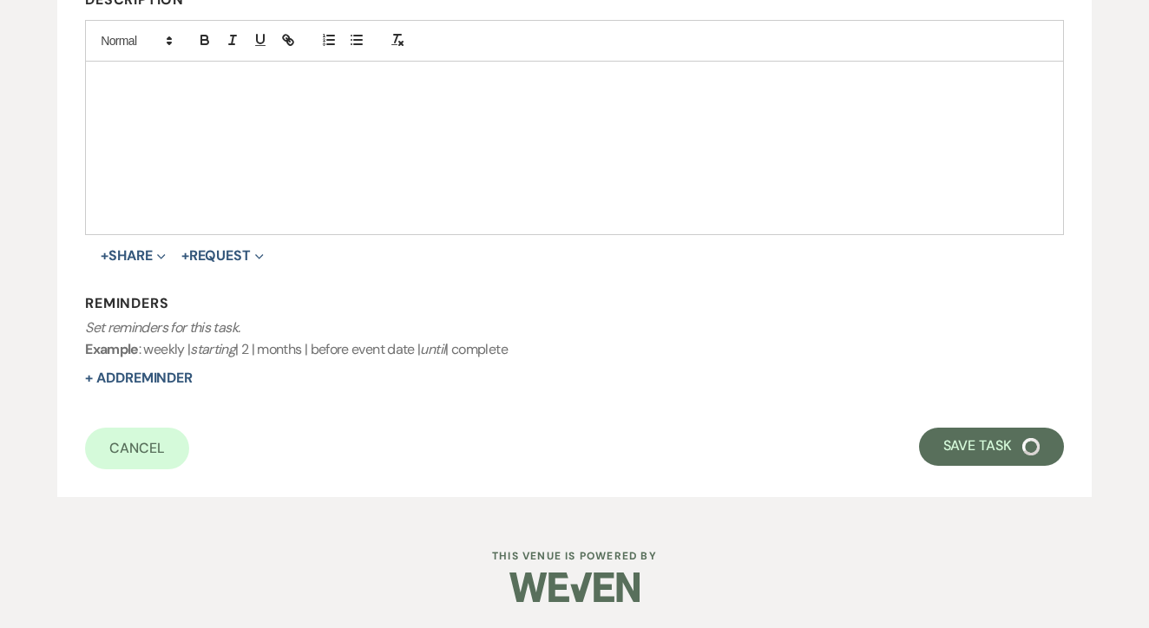
select select "2"
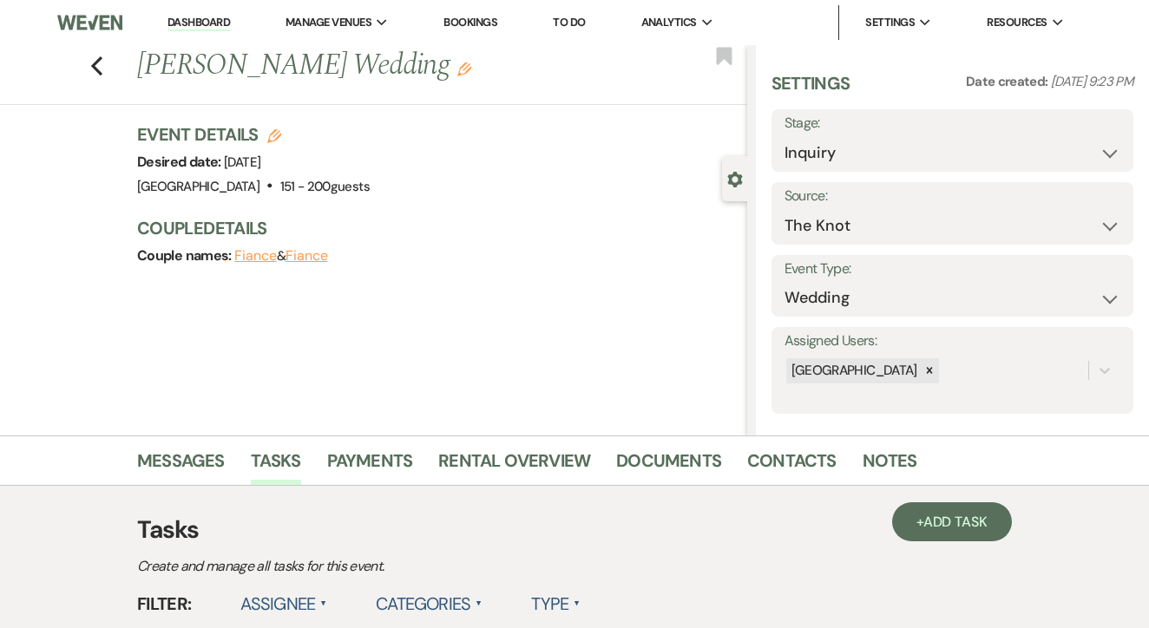
scroll to position [0, 0]
click at [576, 15] on link "To Do" at bounding box center [569, 22] width 32 height 15
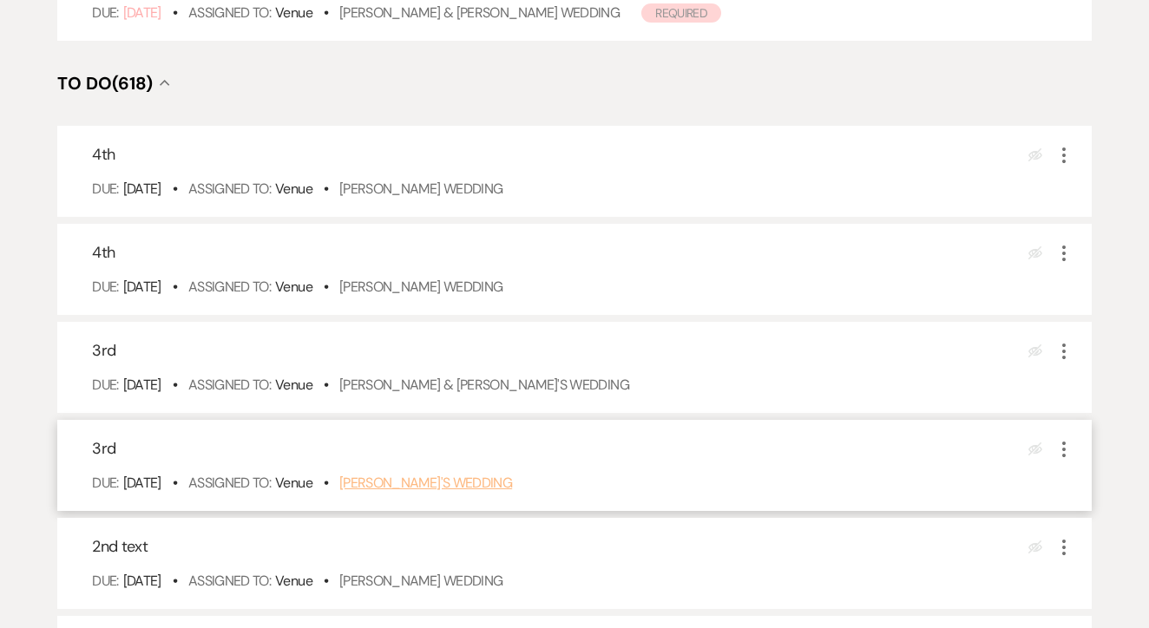
scroll to position [582, 0]
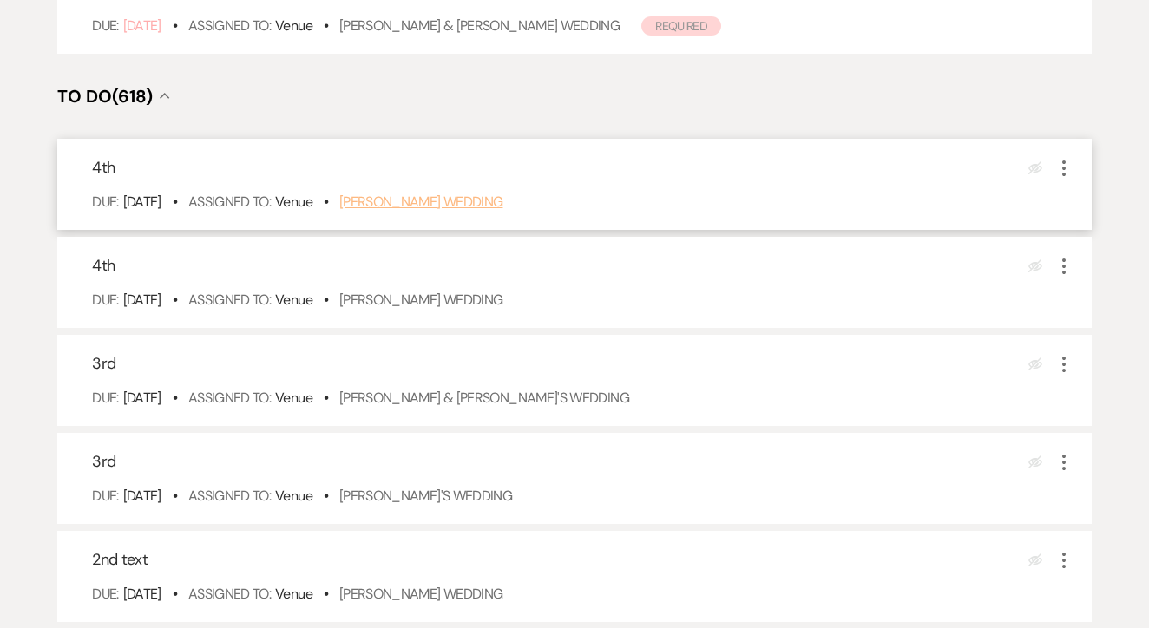
click at [445, 211] on link "Alyssa Laughter's Wedding" at bounding box center [421, 202] width 164 height 18
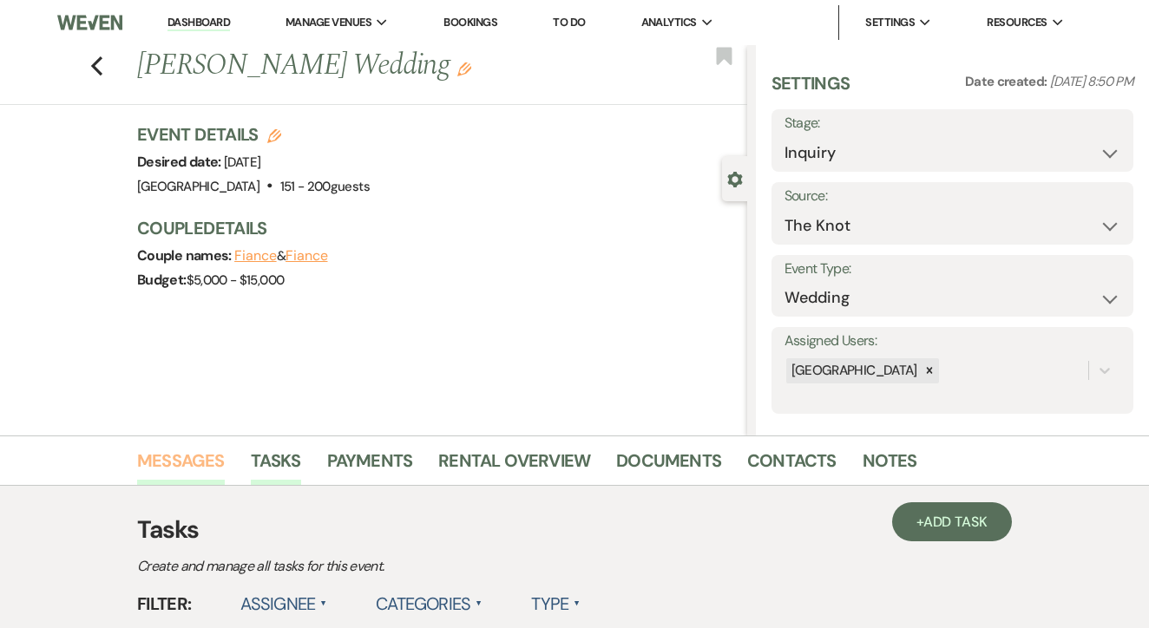
click at [189, 468] on link "Messages" at bounding box center [181, 466] width 88 height 38
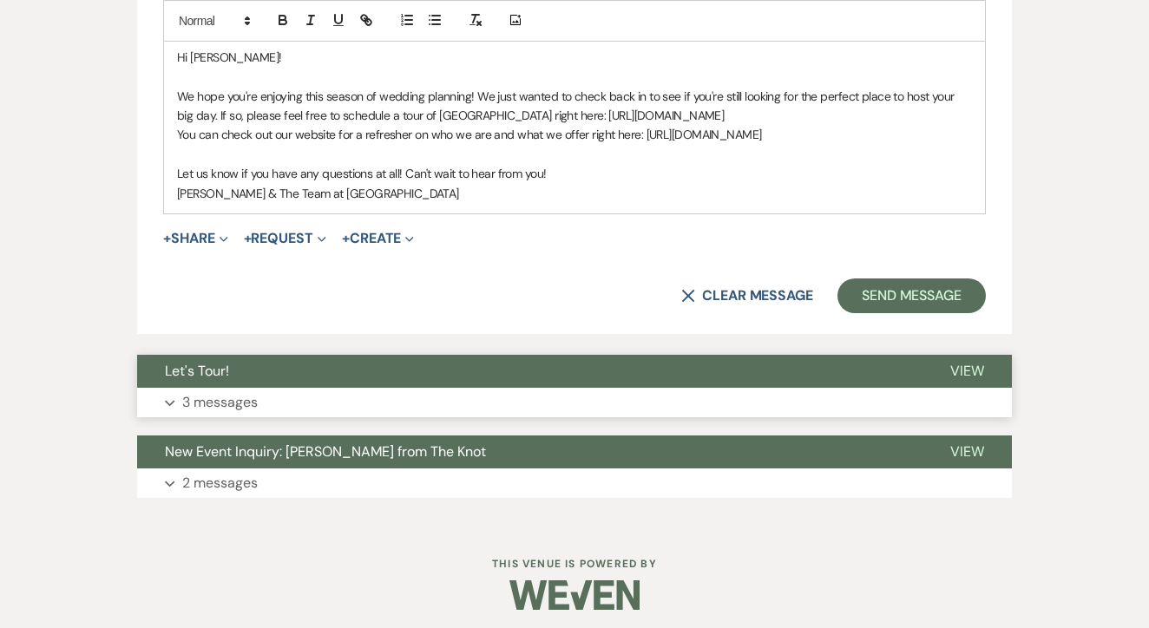
click at [530, 370] on button "Let's Tour!" at bounding box center [529, 371] width 785 height 33
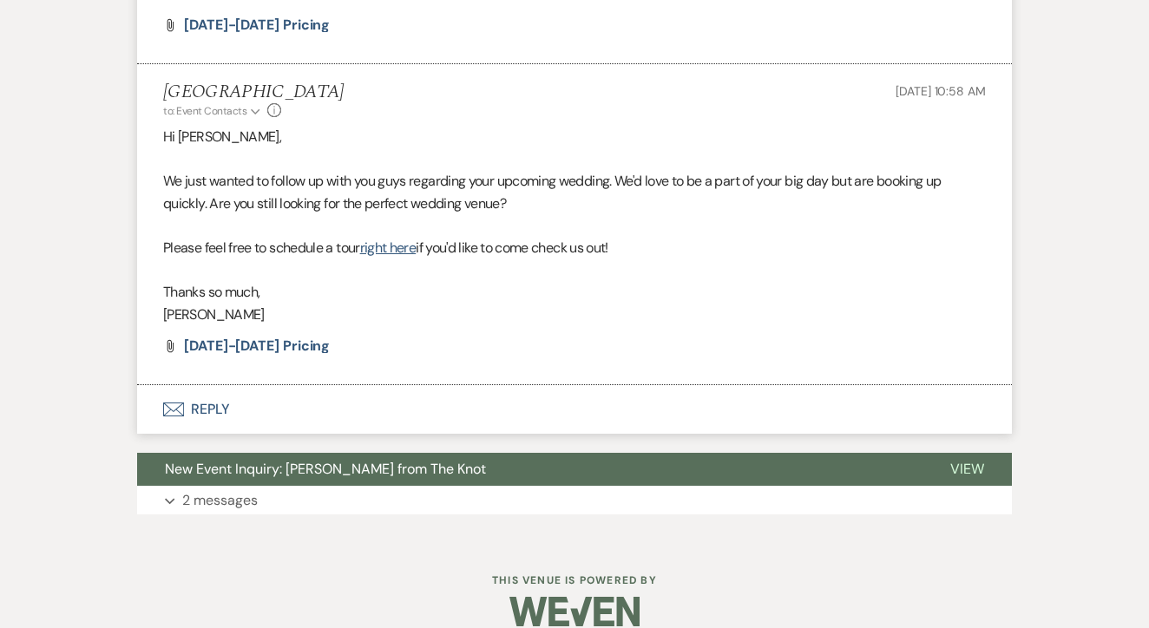
click at [484, 389] on button "Envelope Reply" at bounding box center [574, 409] width 875 height 49
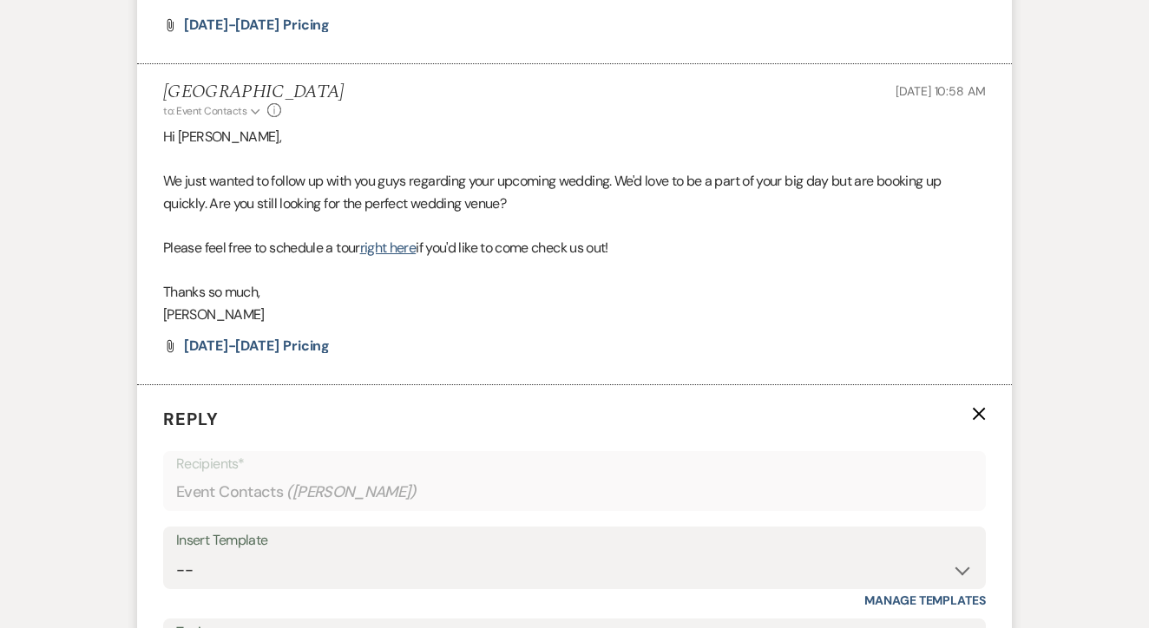
scroll to position [2819, 0]
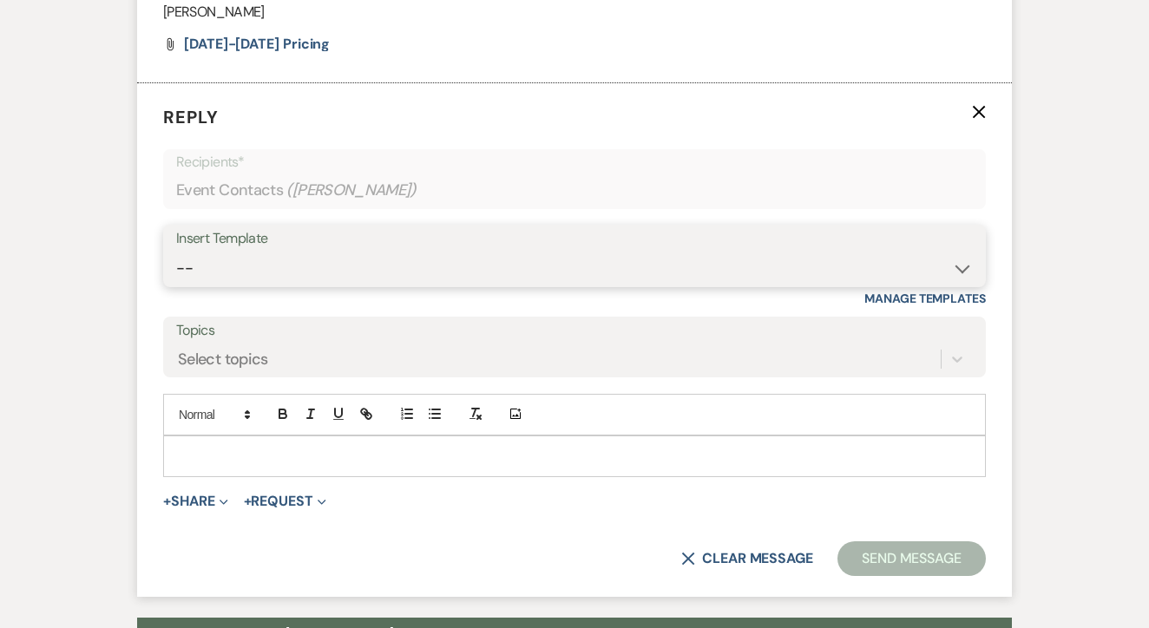
click at [544, 254] on select "-- Lead: Automated Intro Email (Wedding) Lead: 1st Follow Up Email Images Lead:…" at bounding box center [574, 269] width 797 height 34
select select "2885"
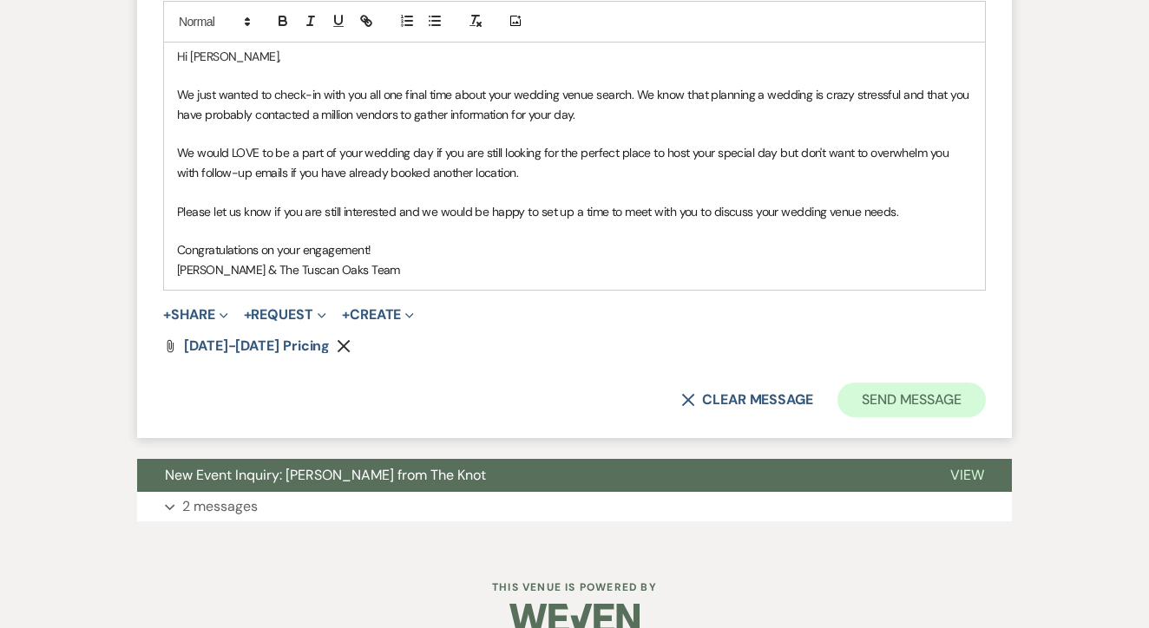
click at [867, 383] on button "Send Message" at bounding box center [911, 400] width 148 height 35
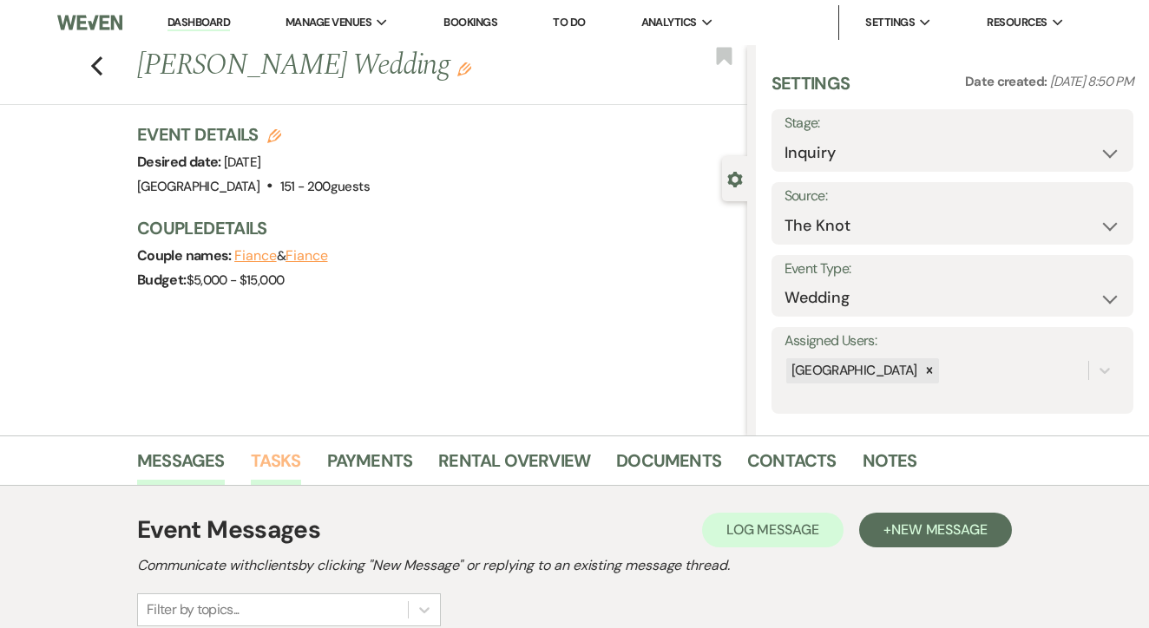
scroll to position [0, 0]
click at [286, 469] on link "Tasks" at bounding box center [276, 466] width 50 height 38
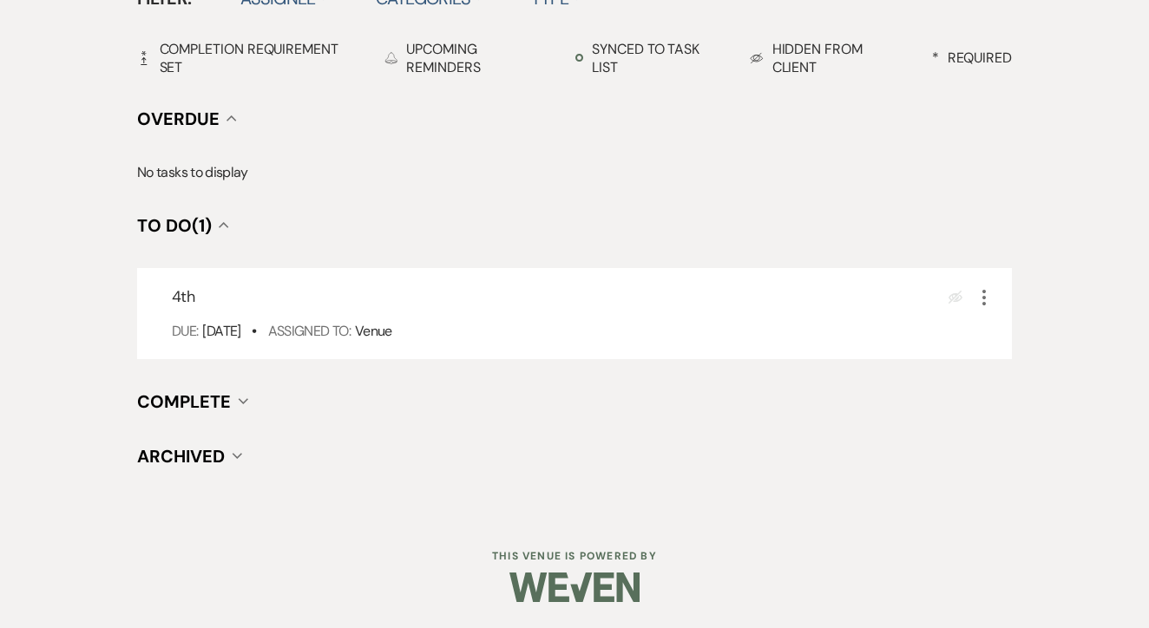
scroll to position [604, 0]
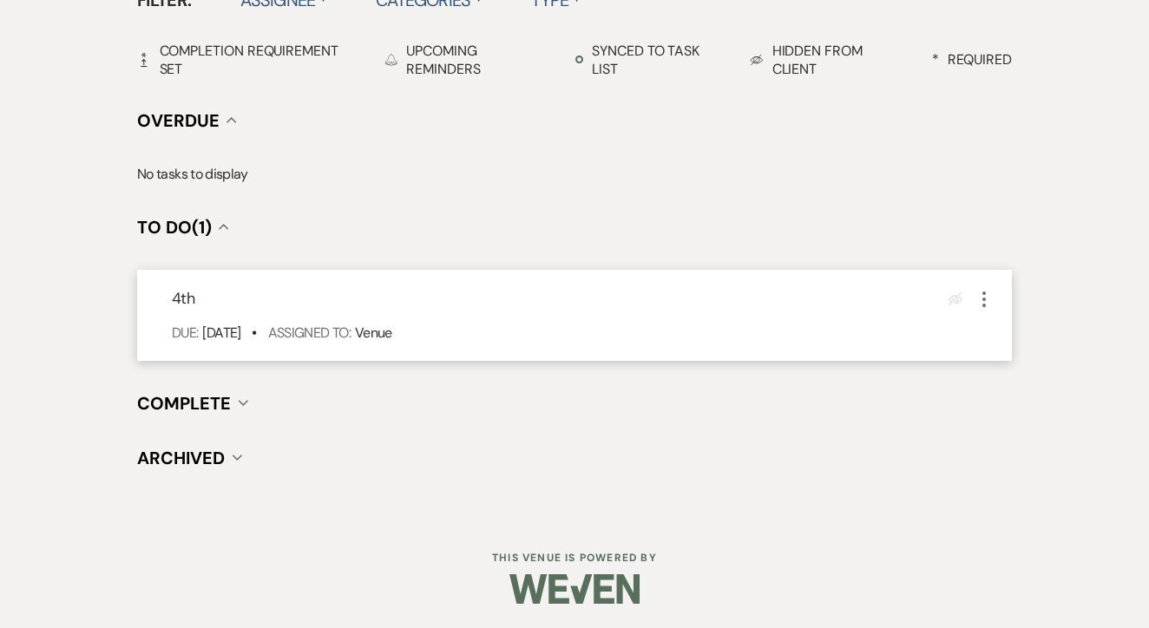
click at [986, 297] on icon "More" at bounding box center [984, 299] width 21 height 21
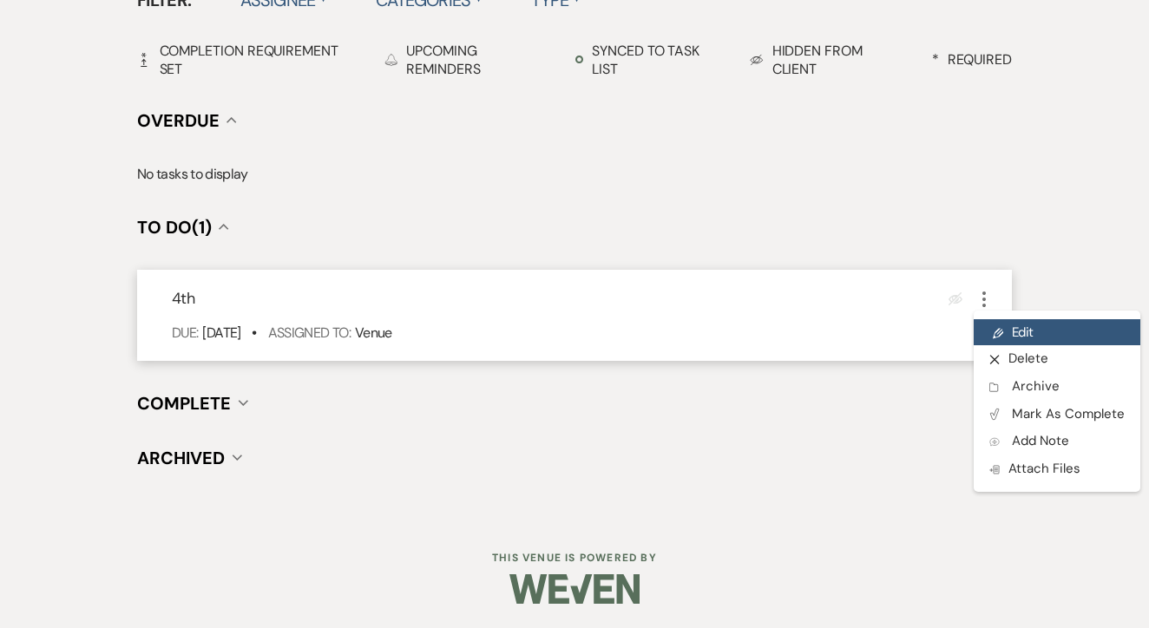
click at [1009, 324] on link "Pencil Edit" at bounding box center [1057, 332] width 167 height 26
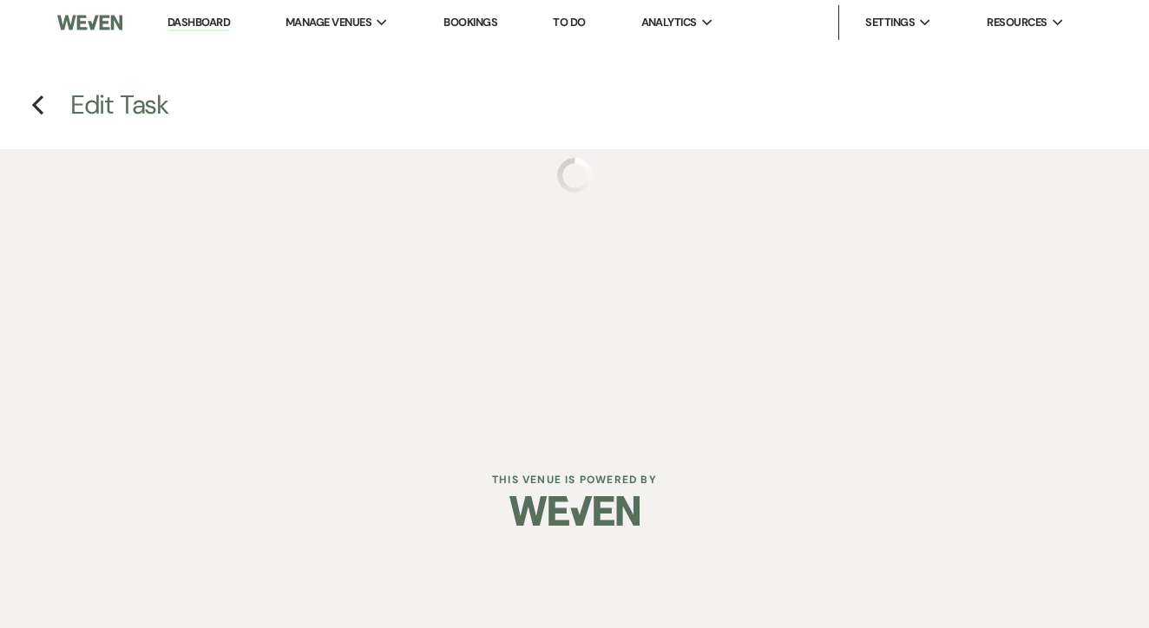
select select "false"
select select "venueHost"
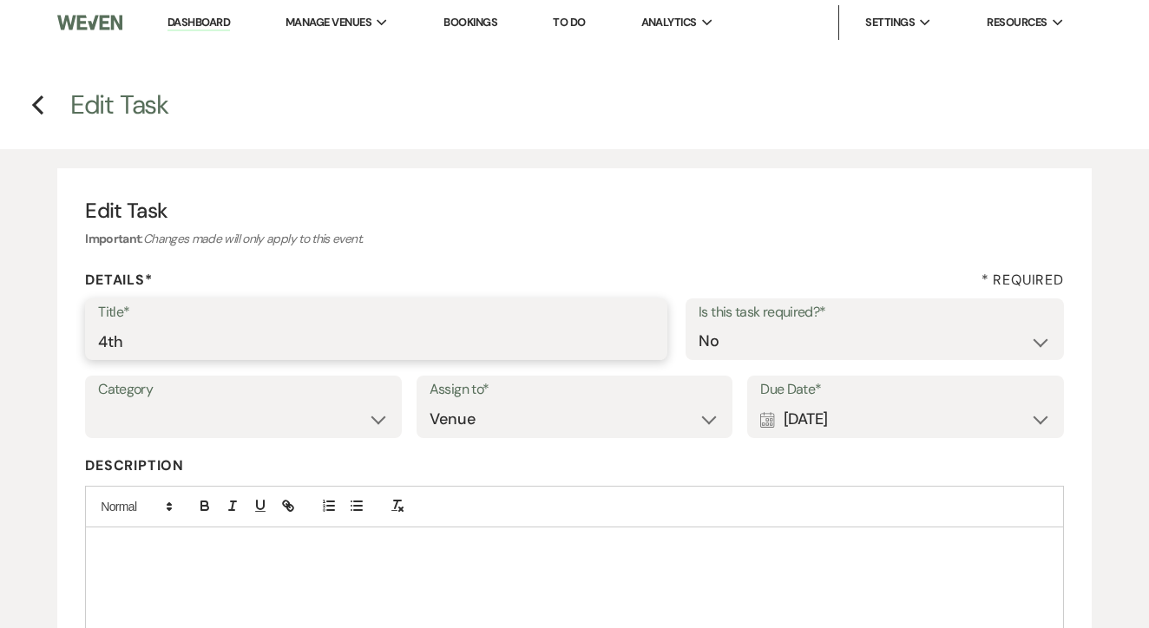
click at [494, 330] on input "4th" at bounding box center [376, 342] width 556 height 34
type input "[PERSON_NAME] dead if no response"
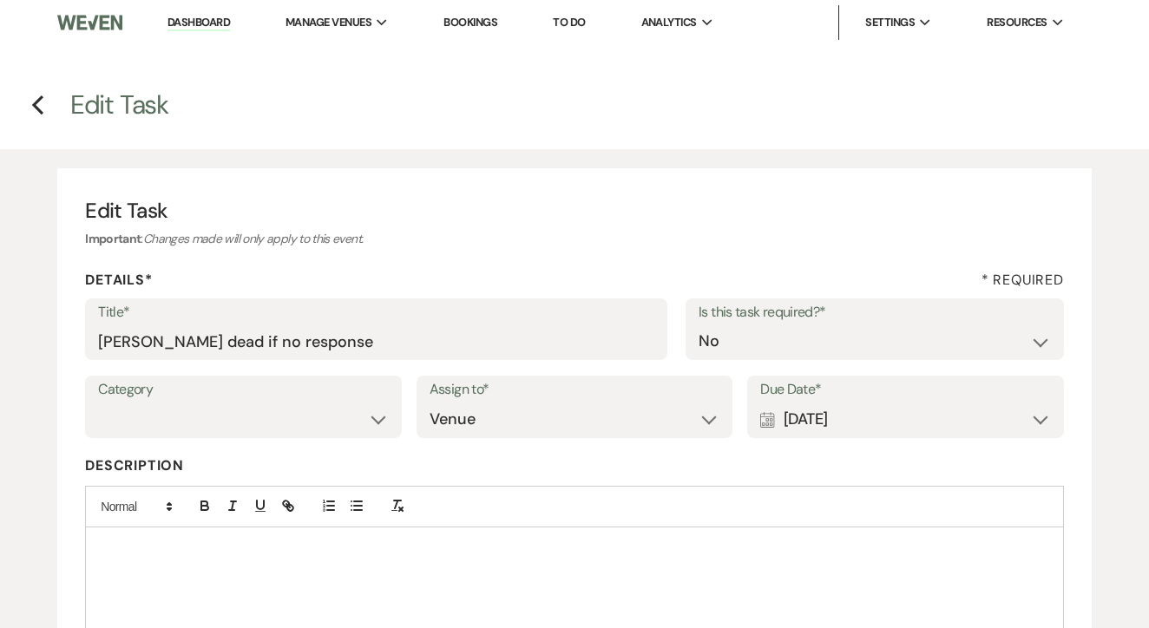
click at [891, 420] on div "Calendar [DATE] Expand" at bounding box center [905, 420] width 291 height 34
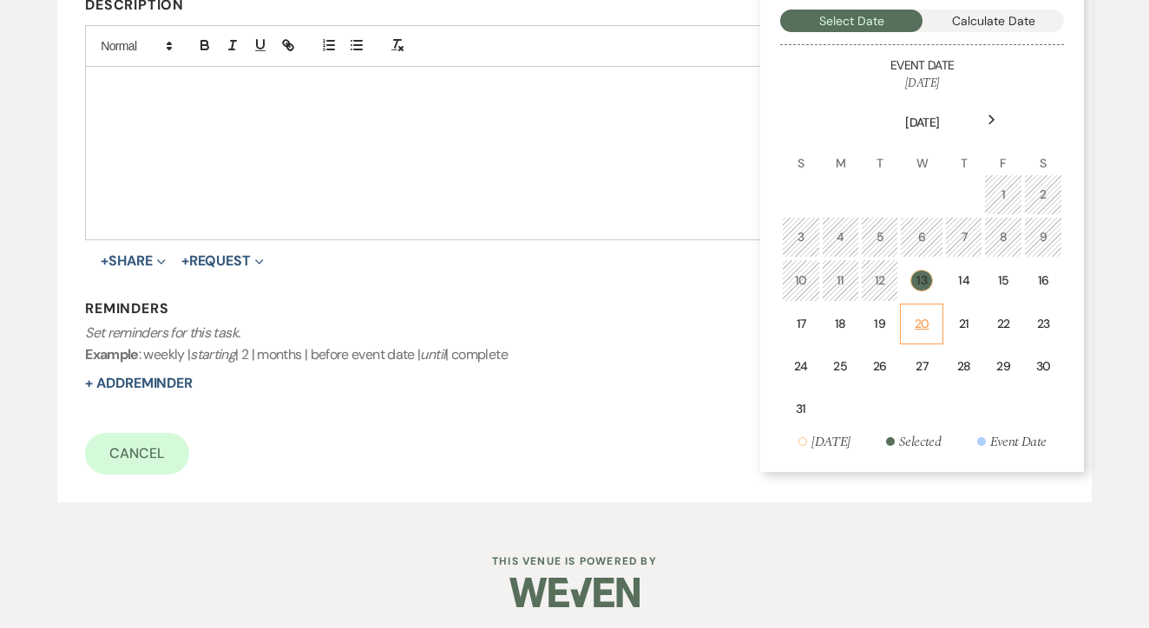
scroll to position [460, 0]
click at [914, 327] on div "20" at bounding box center [921, 325] width 21 height 18
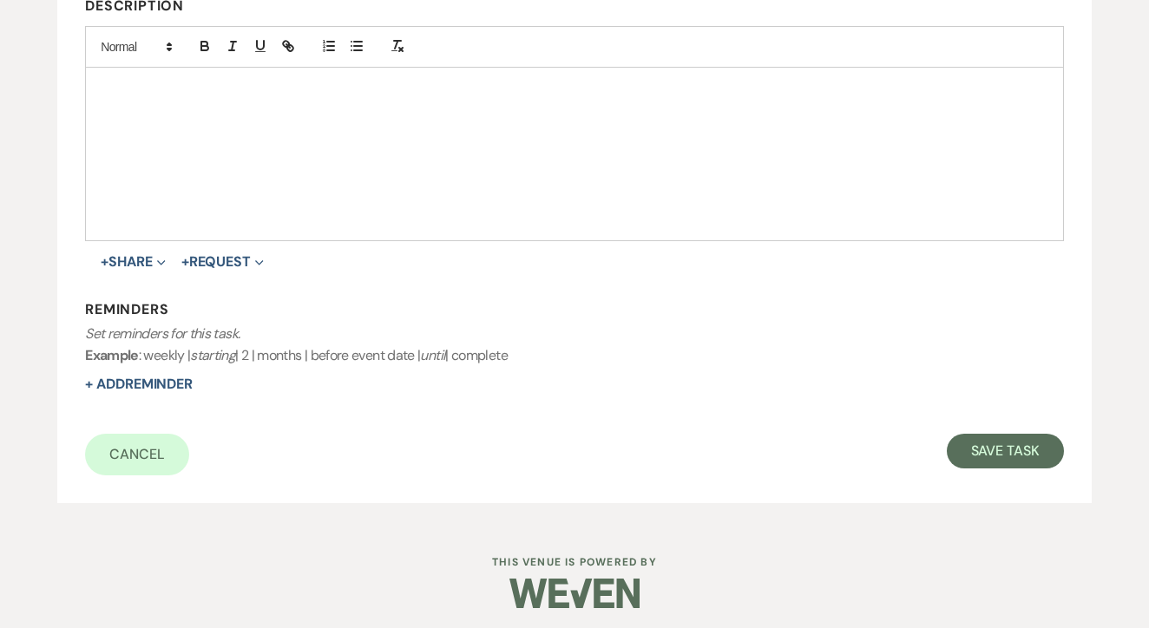
click at [1050, 469] on div "Cancel Save Task" at bounding box center [574, 455] width 979 height 42
click at [1026, 456] on button "Save Task" at bounding box center [1005, 451] width 117 height 35
select select "2"
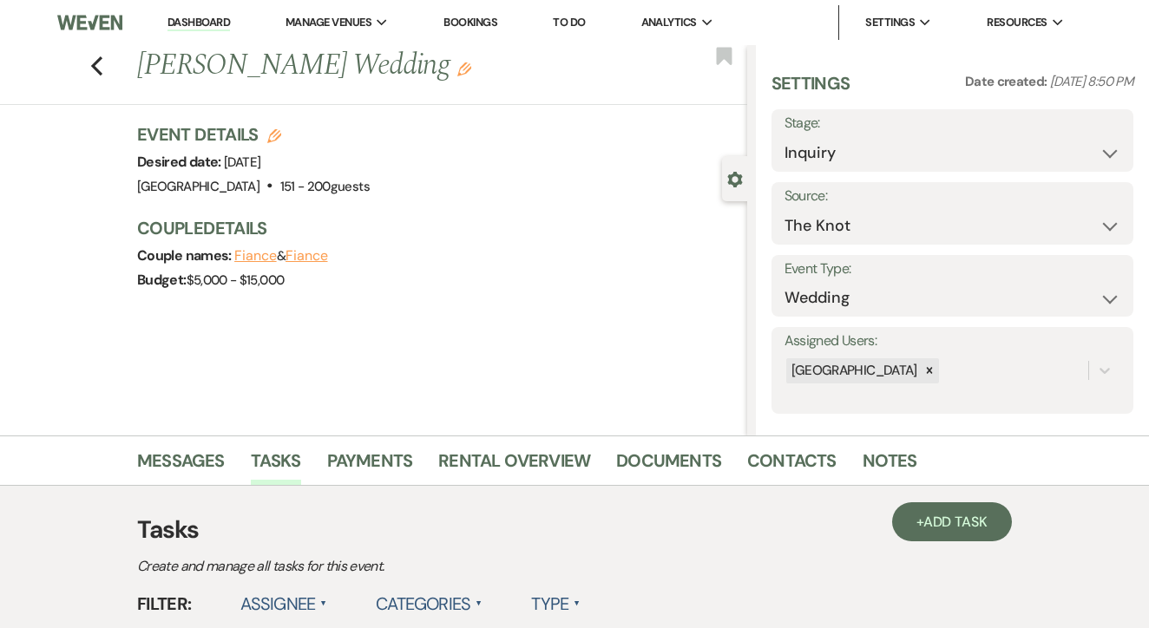
click at [585, 22] on link "To Do" at bounding box center [569, 22] width 32 height 15
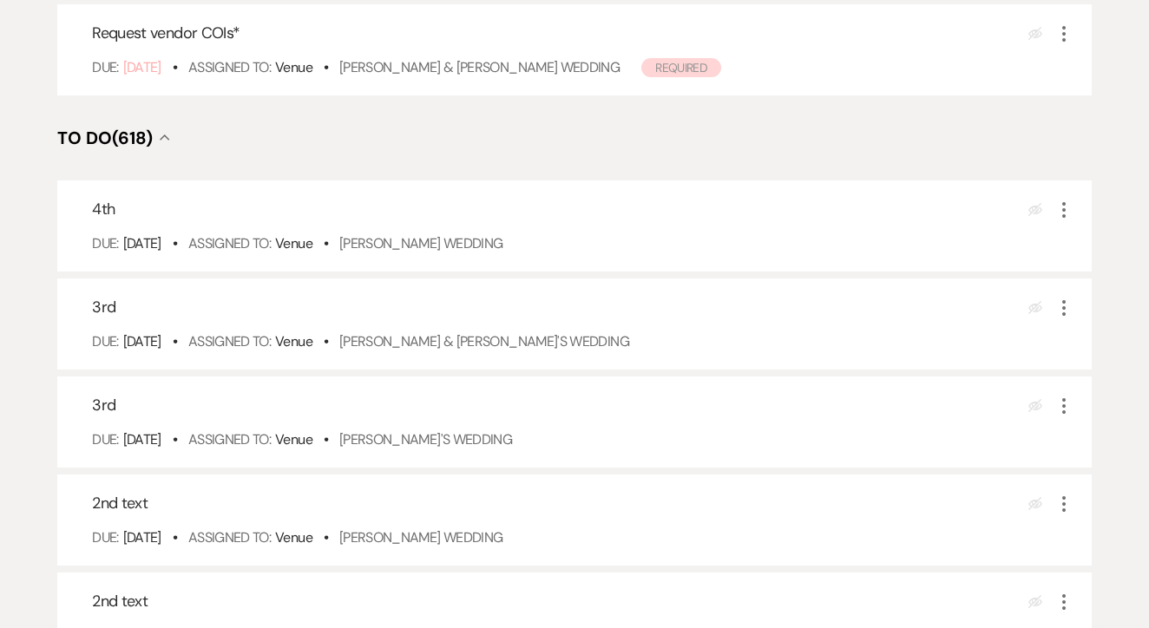
scroll to position [553, 0]
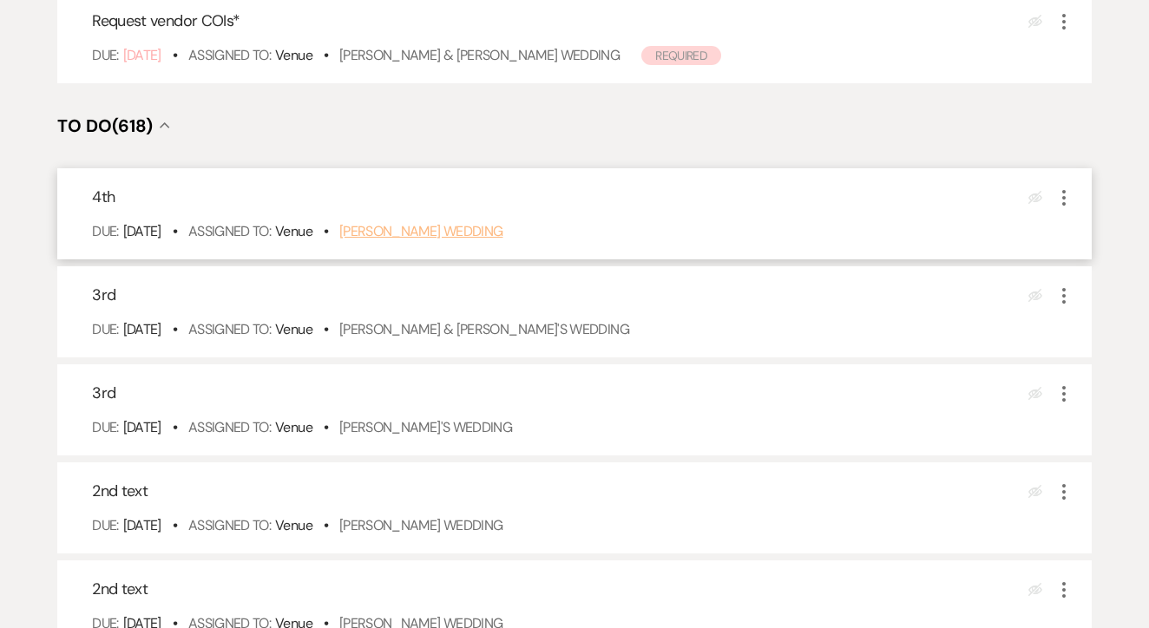
click at [469, 240] on link "[PERSON_NAME] Wedding" at bounding box center [421, 231] width 164 height 18
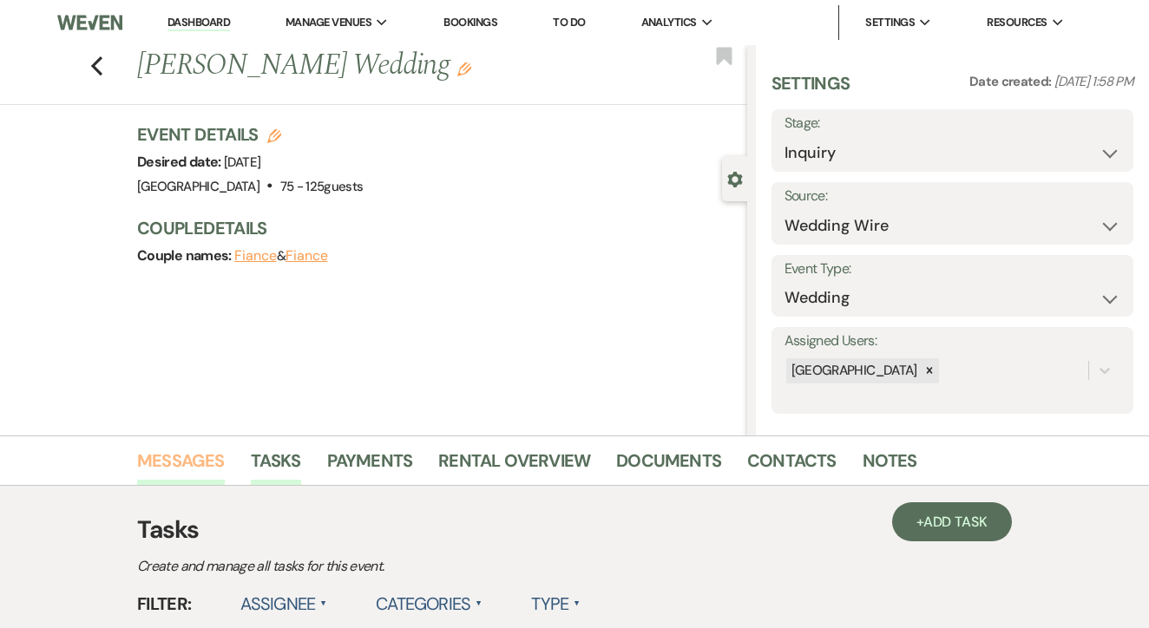
click at [201, 469] on link "Messages" at bounding box center [181, 466] width 88 height 38
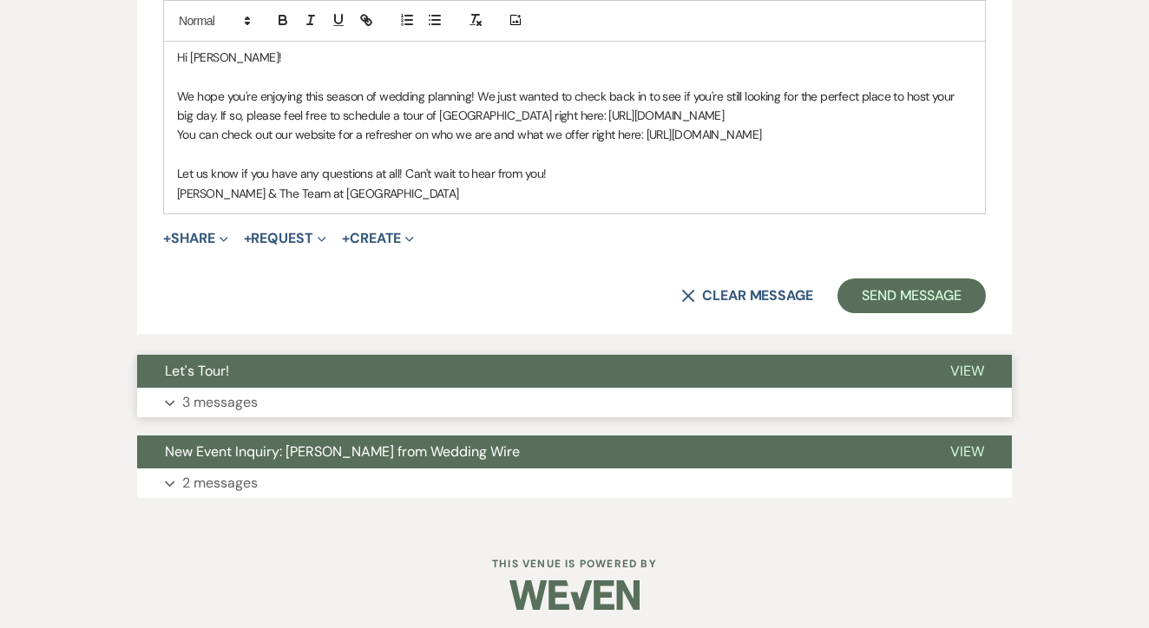
click at [455, 372] on button "Let's Tour!" at bounding box center [529, 371] width 785 height 33
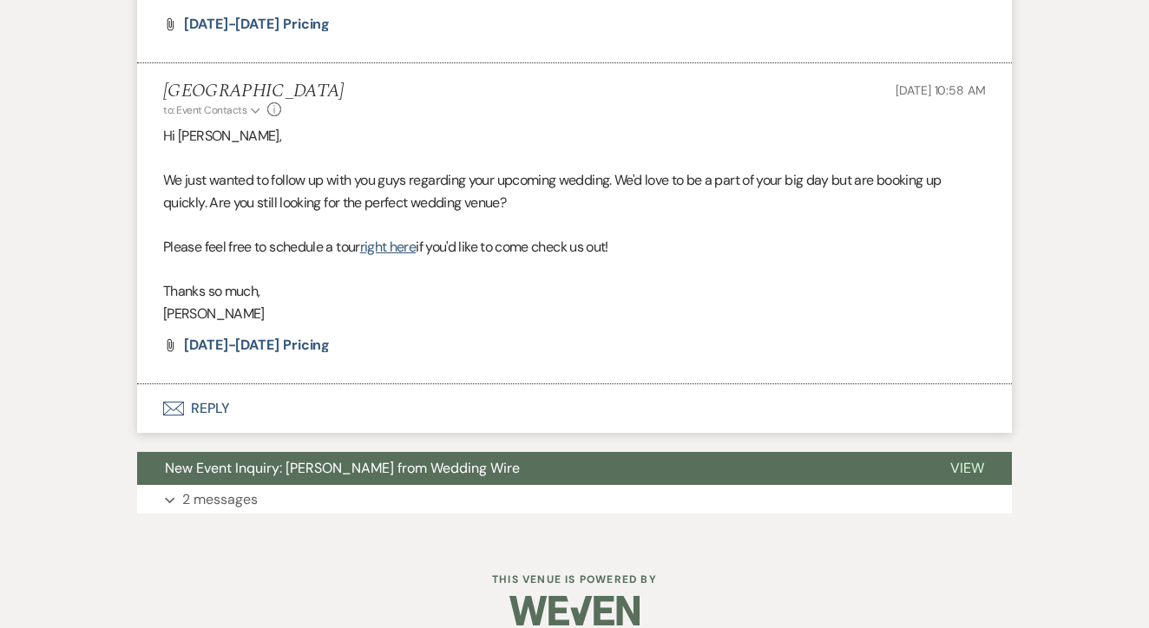
click at [434, 384] on button "Envelope Reply" at bounding box center [574, 408] width 875 height 49
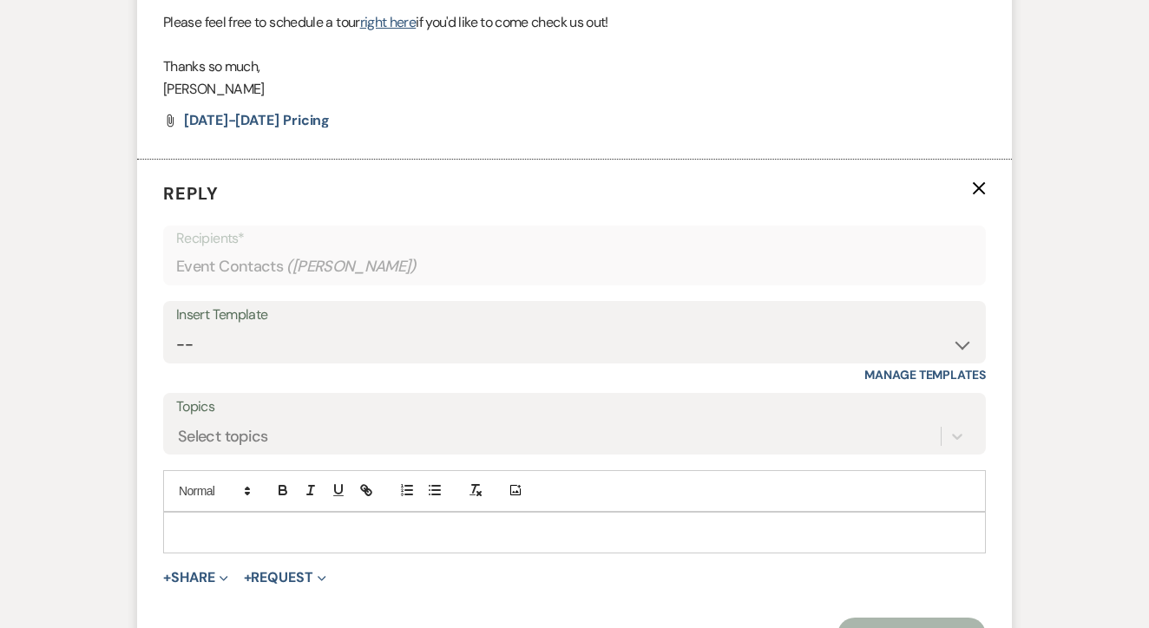
scroll to position [2819, 0]
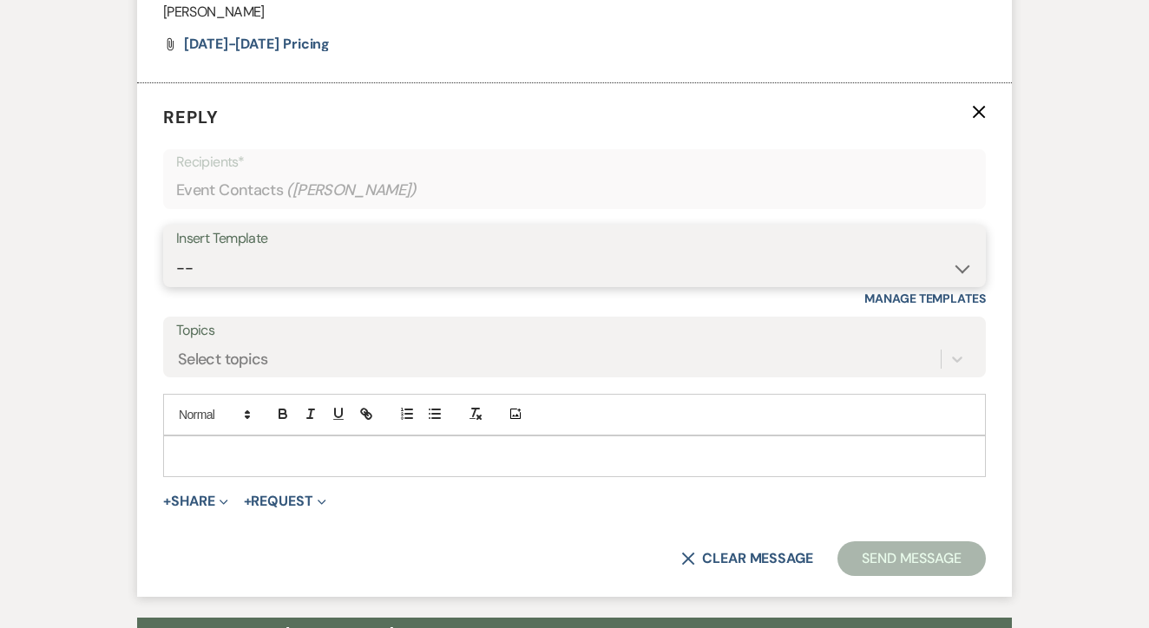
click at [442, 252] on select "-- Lead: Automated Intro Email (Wedding) Lead: 1st Follow Up Email Images Lead:…" at bounding box center [574, 269] width 797 height 34
select select "2885"
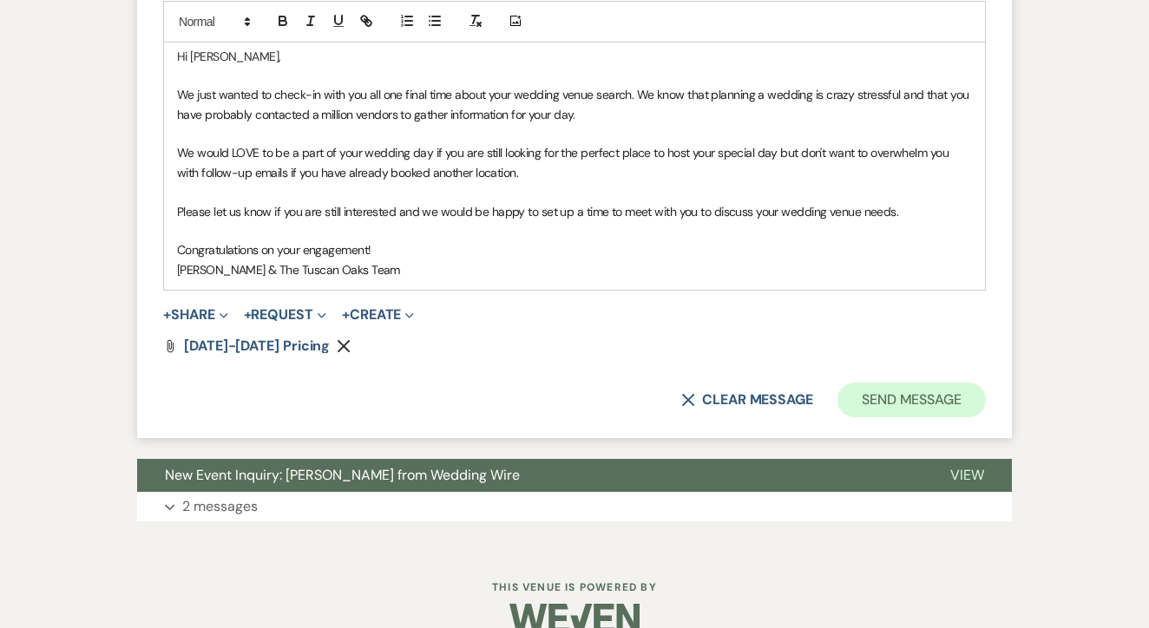
click at [915, 383] on button "Send Message" at bounding box center [911, 400] width 148 height 35
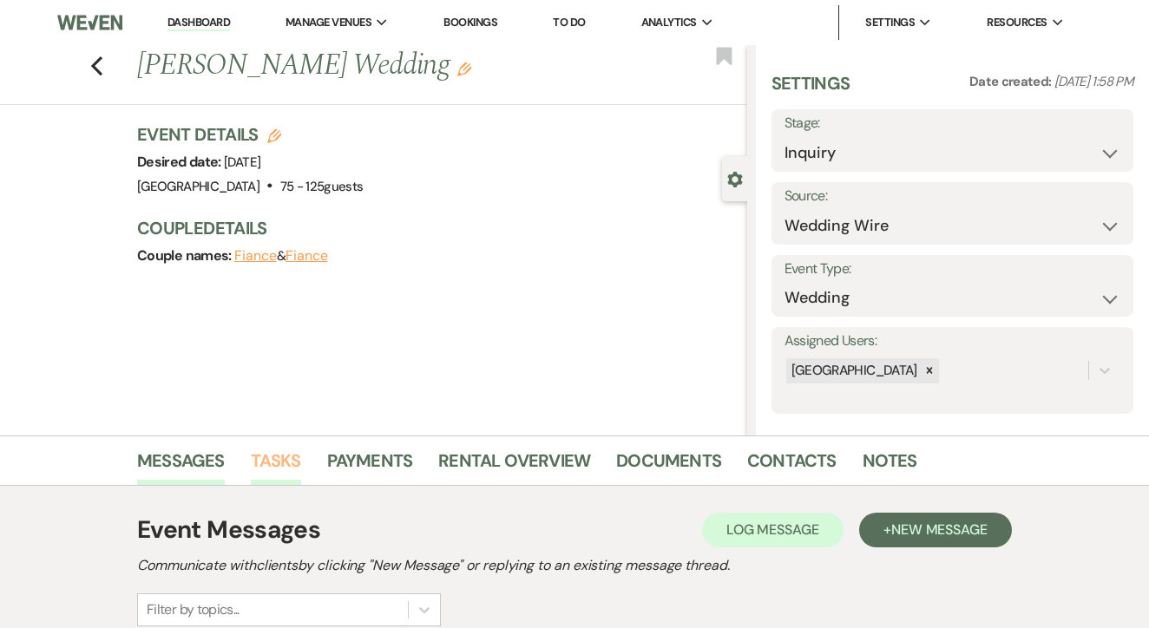
scroll to position [0, 0]
click at [259, 475] on link "Tasks" at bounding box center [276, 466] width 50 height 38
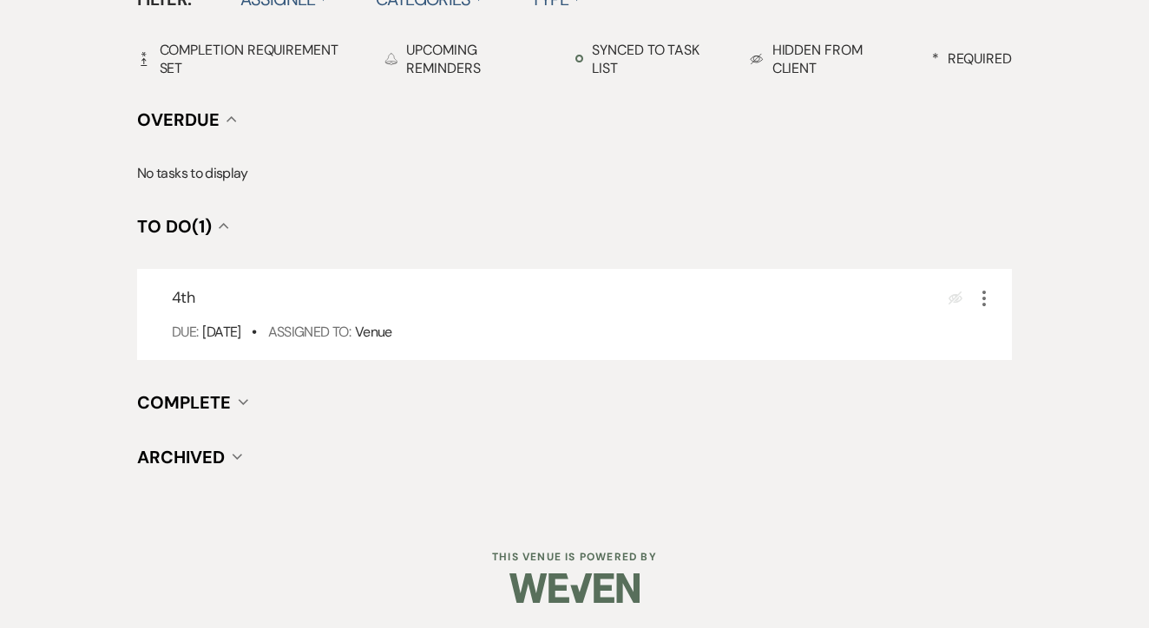
scroll to position [604, 0]
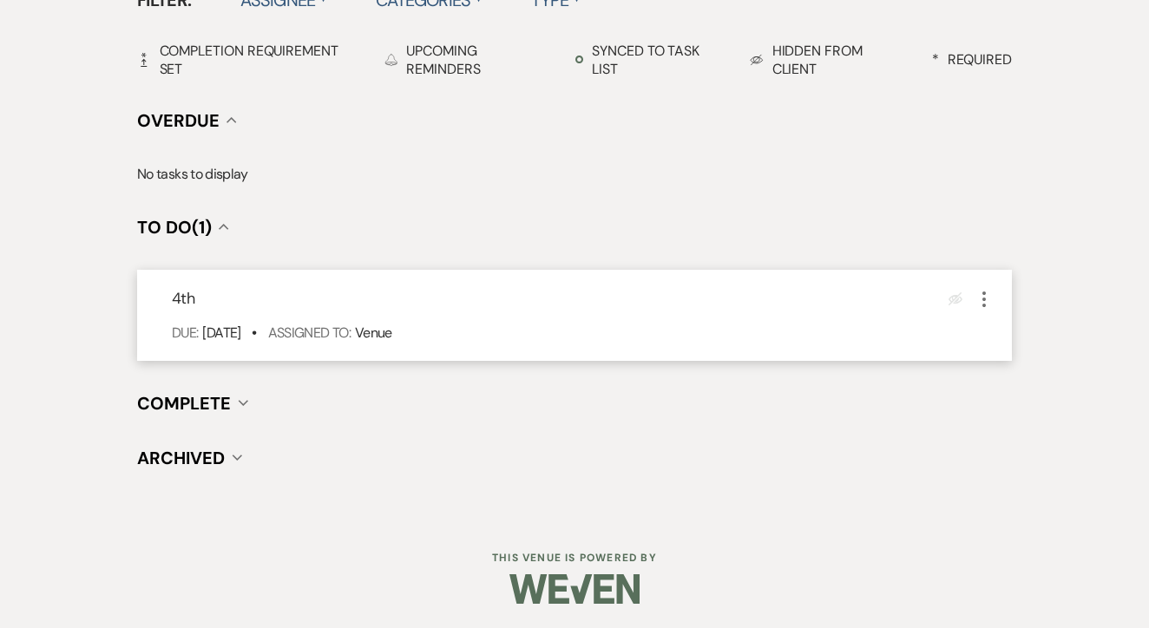
click at [980, 291] on icon "More" at bounding box center [984, 299] width 21 height 21
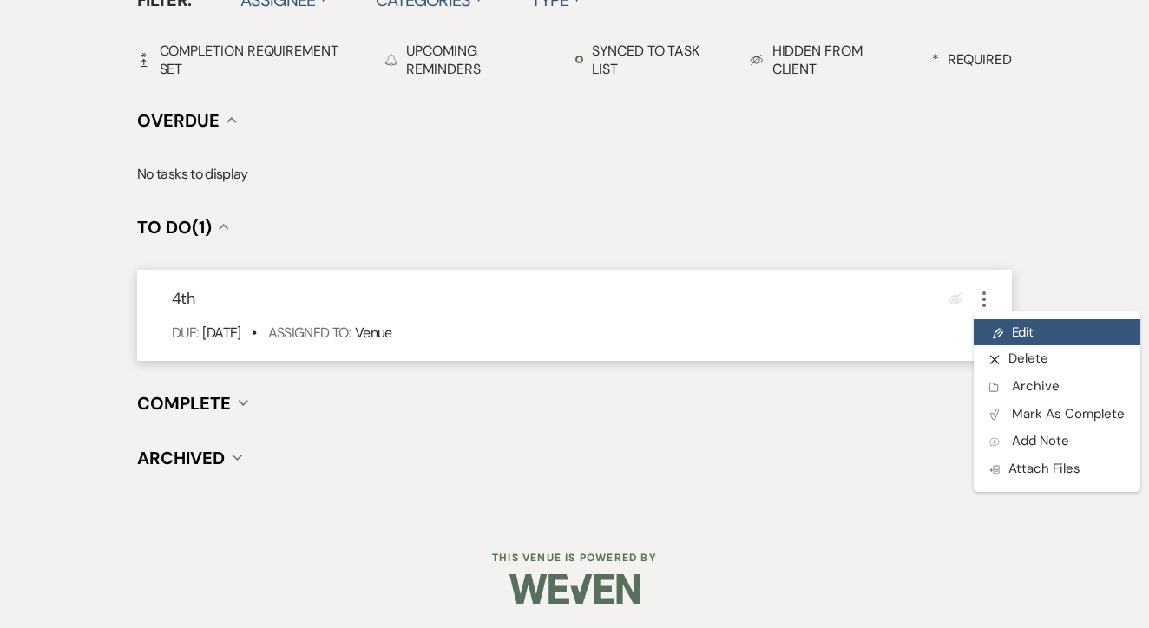
click at [1030, 321] on link "Pencil Edit" at bounding box center [1057, 332] width 167 height 26
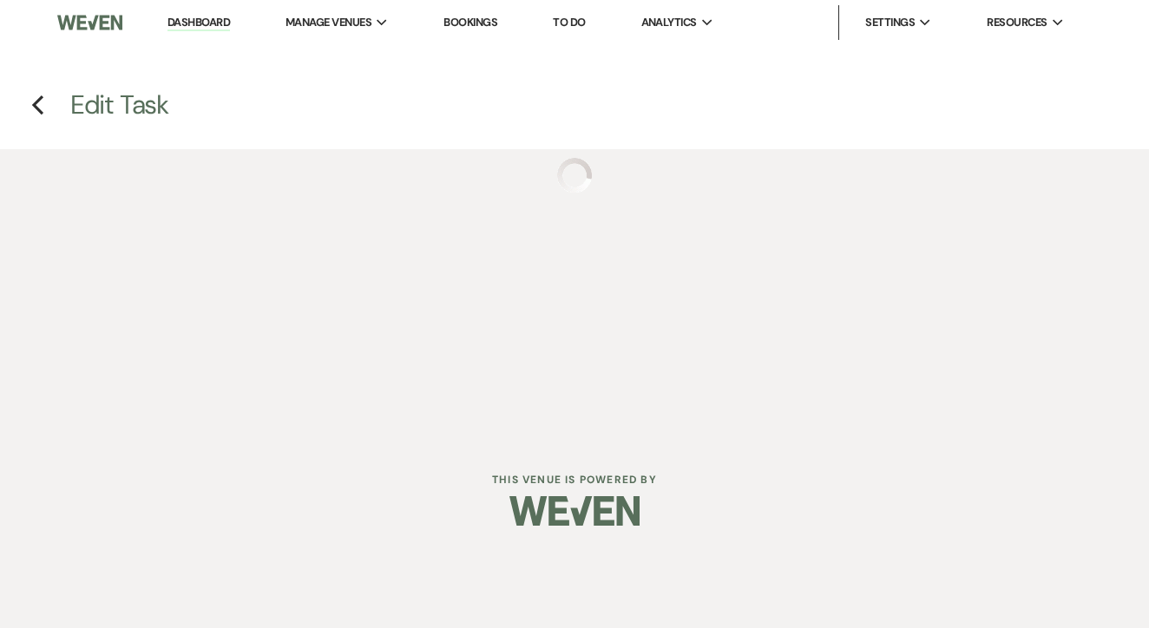
select select "false"
select select "venueHost"
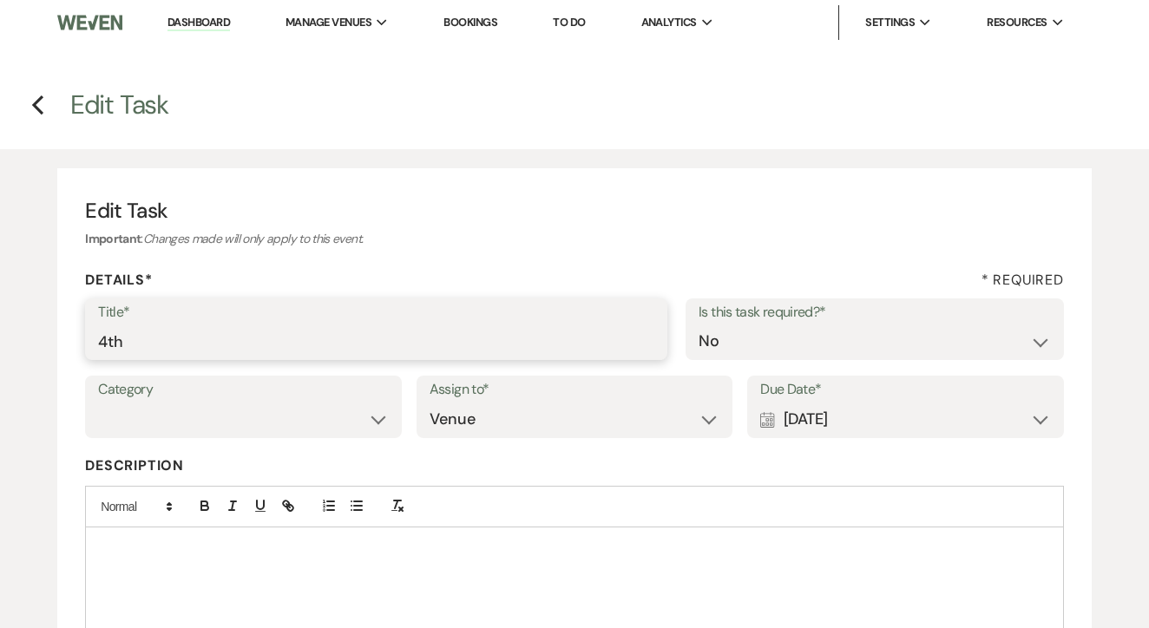
click at [479, 325] on input "4th" at bounding box center [376, 342] width 556 height 34
type input "[PERSON_NAME] dead if no response"
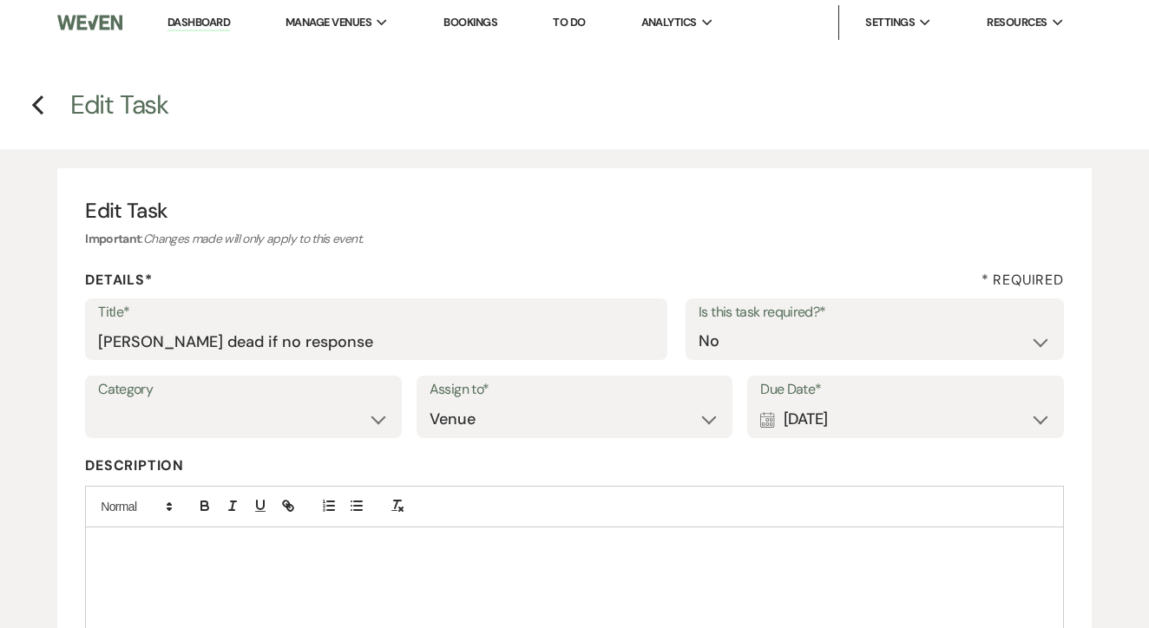
click at [816, 425] on div "Calendar [DATE] Expand" at bounding box center [905, 420] width 291 height 34
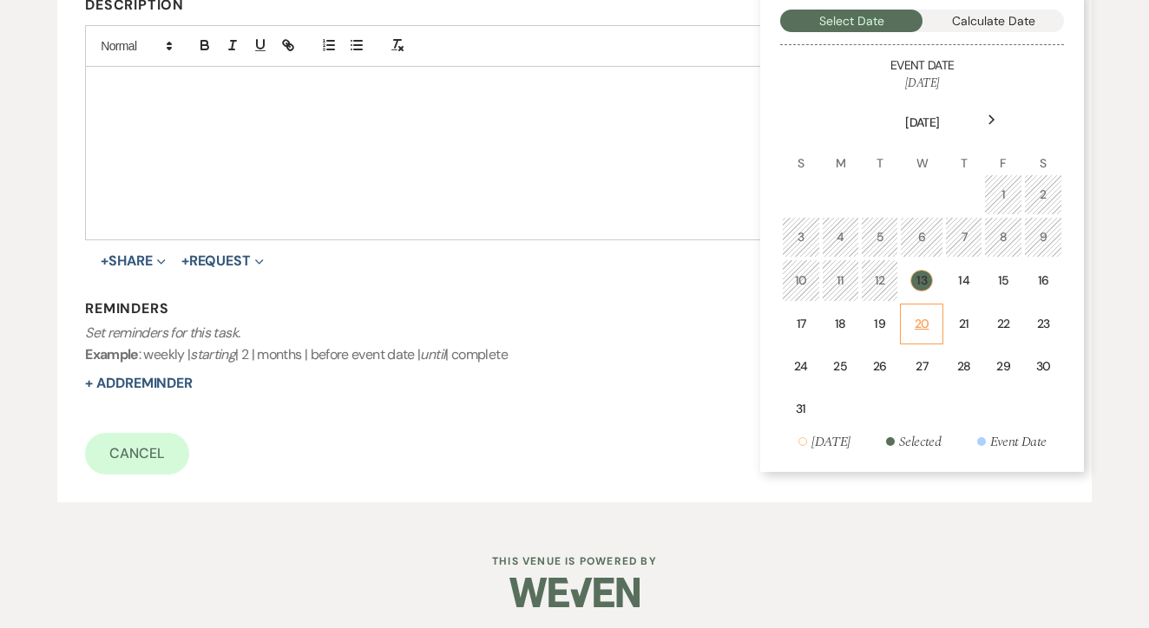
scroll to position [460, 0]
click at [936, 323] on td "20" at bounding box center [921, 325] width 43 height 41
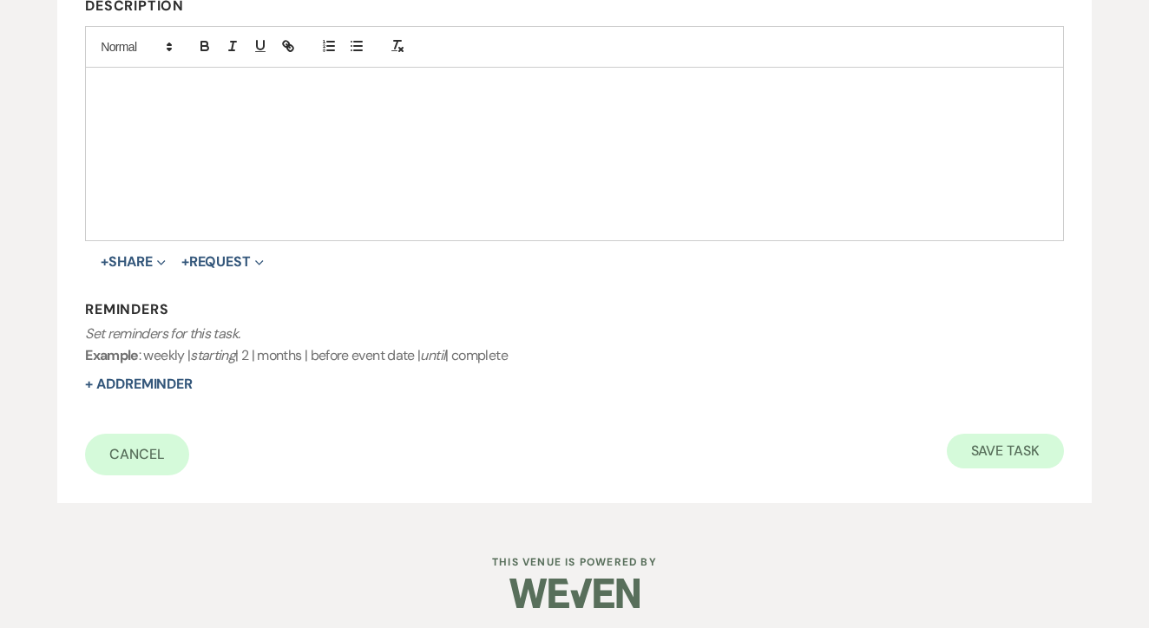
click at [1013, 447] on button "Save Task" at bounding box center [1005, 451] width 117 height 35
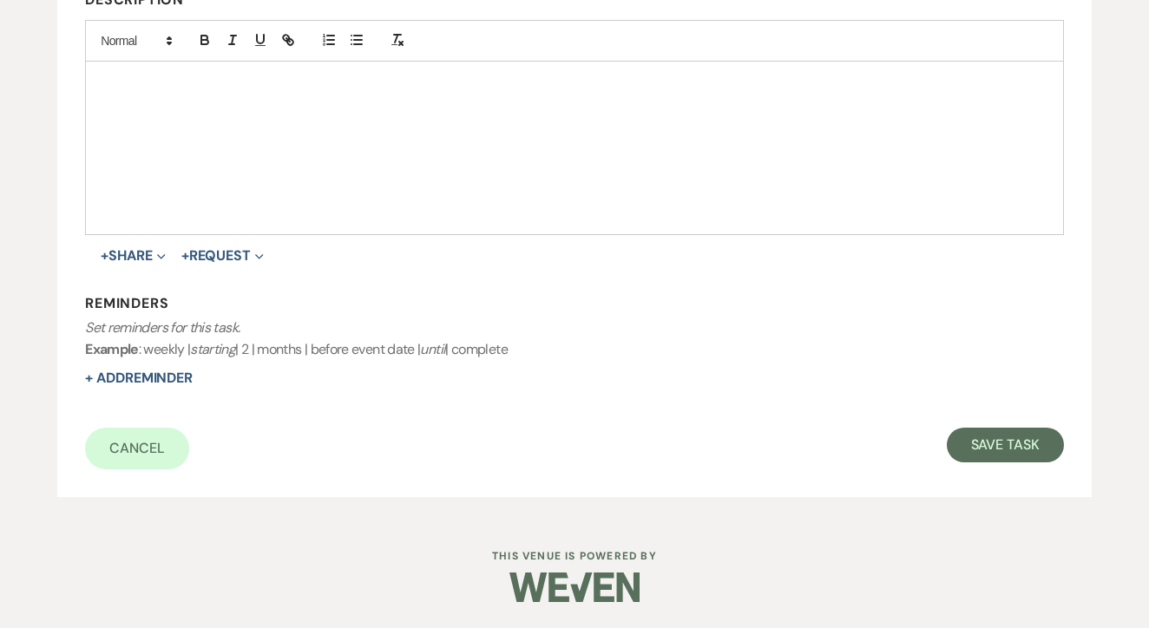
select select "3"
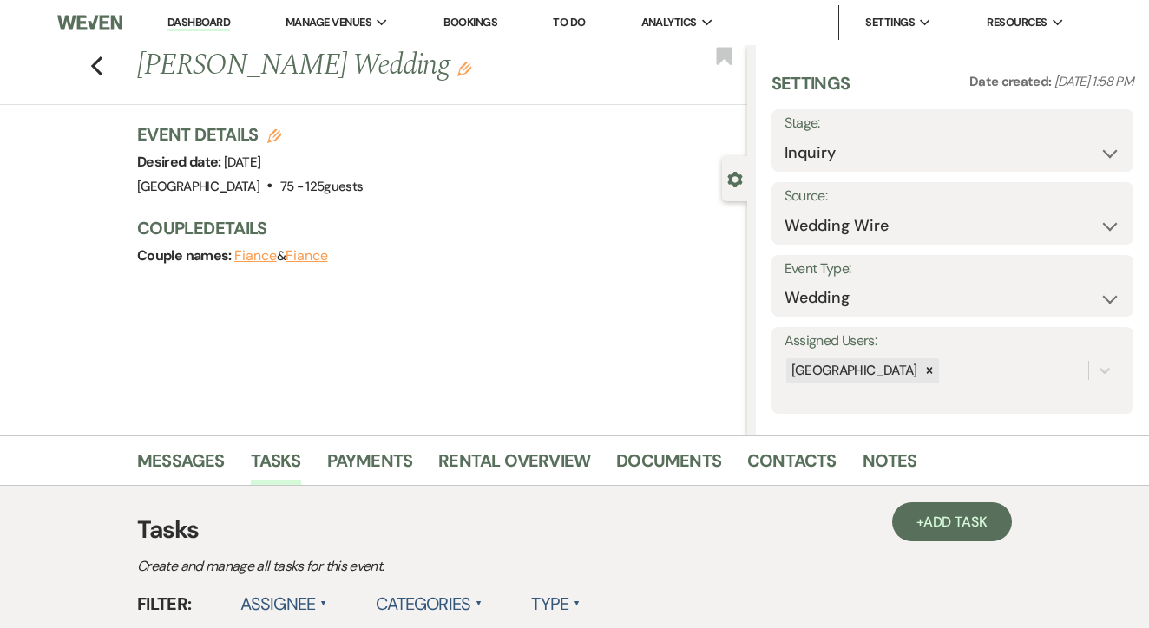
click at [575, 28] on link "To Do" at bounding box center [569, 22] width 32 height 15
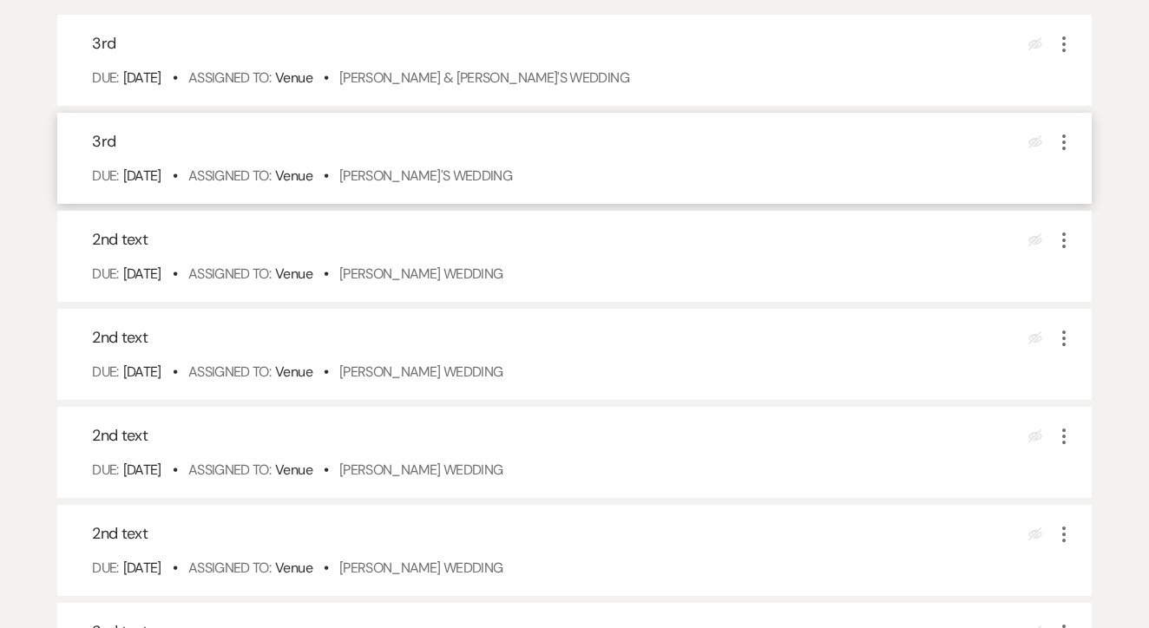
scroll to position [701, 0]
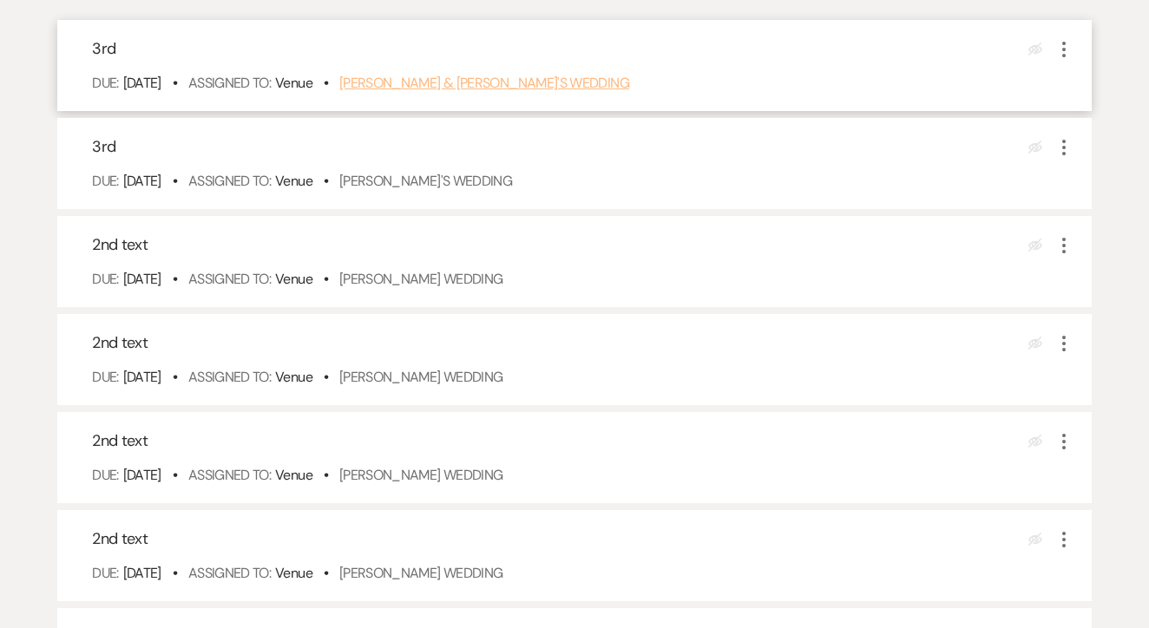
click at [486, 92] on link "[PERSON_NAME] & [PERSON_NAME]'s Wedding" at bounding box center [484, 83] width 290 height 18
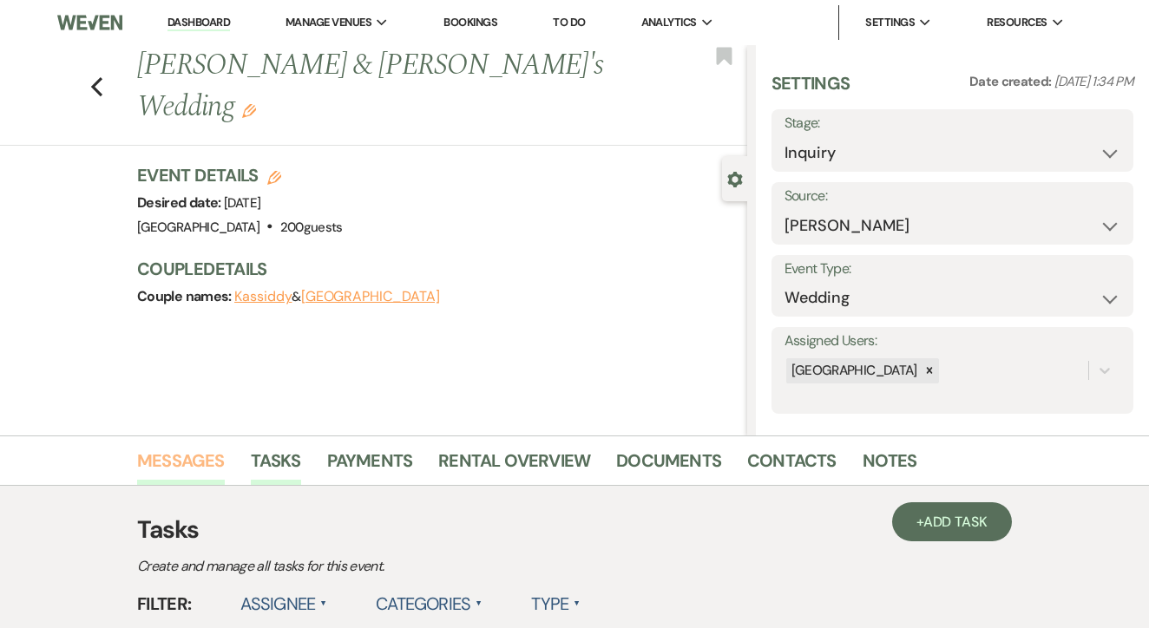
click at [188, 473] on link "Messages" at bounding box center [181, 466] width 88 height 38
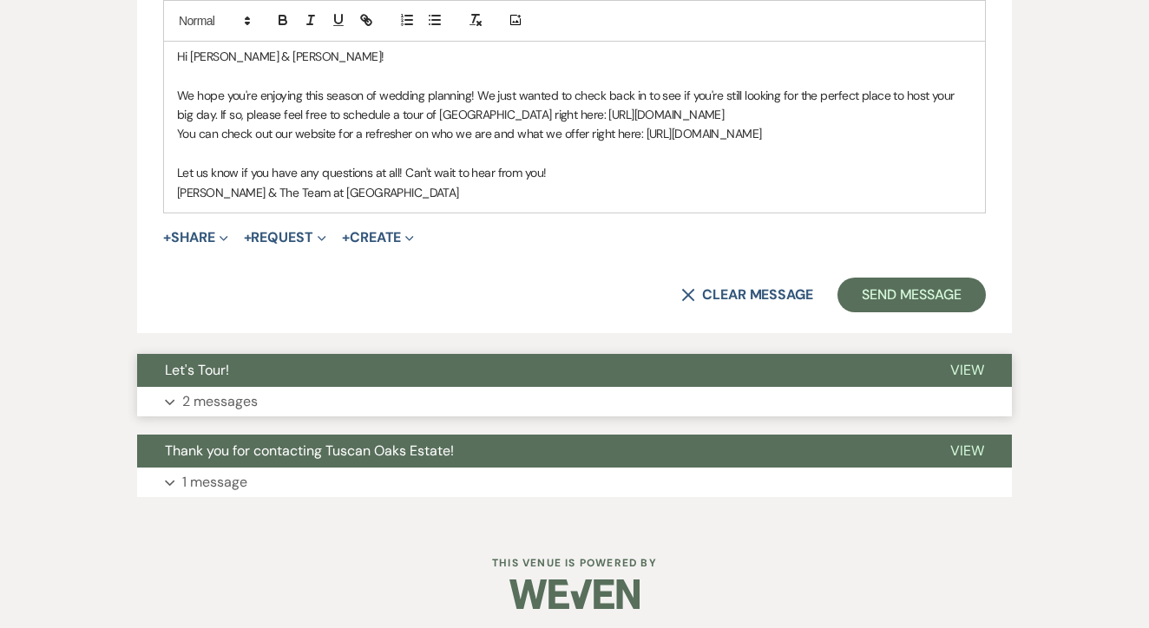
click at [509, 381] on button "Let's Tour!" at bounding box center [529, 370] width 785 height 33
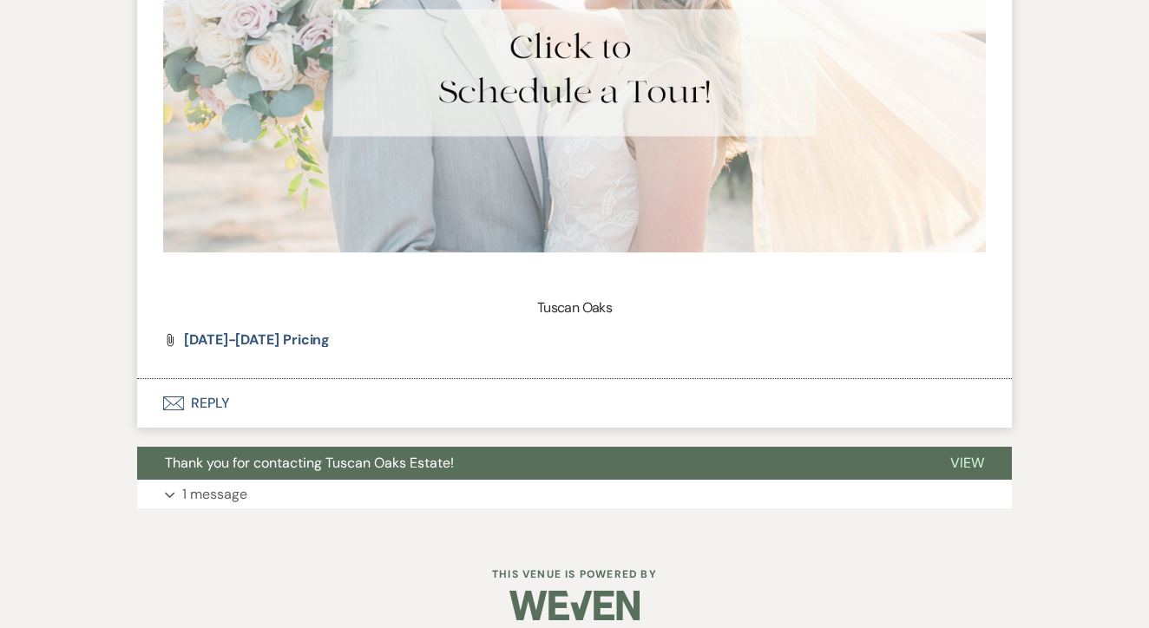
click at [482, 379] on button "Envelope Reply" at bounding box center [574, 403] width 875 height 49
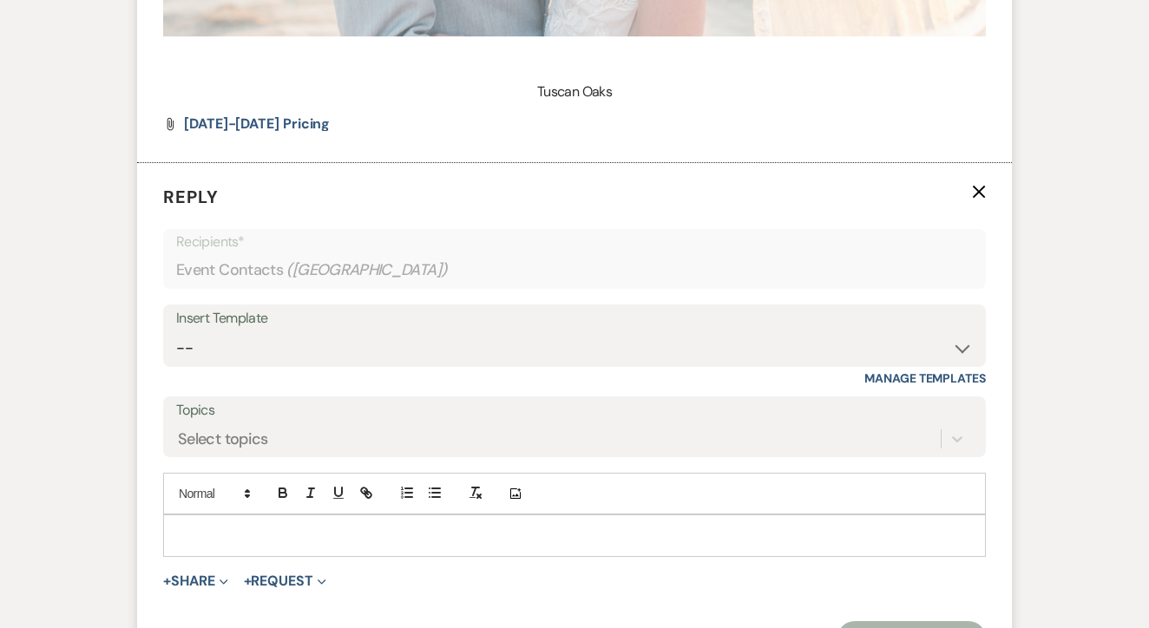
scroll to position [2503, 0]
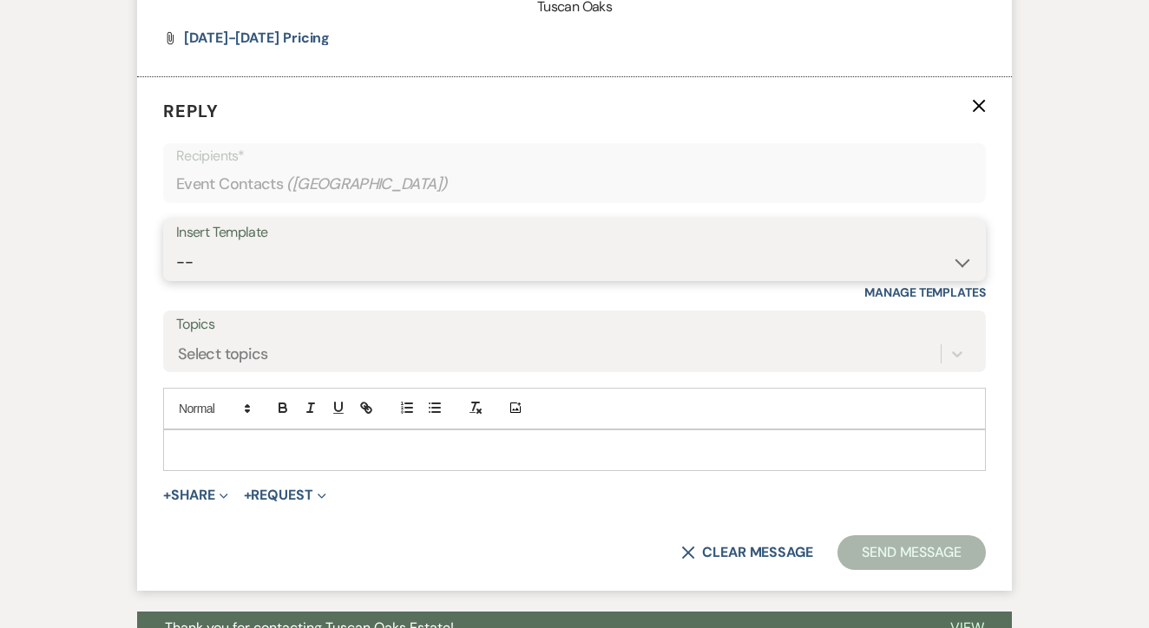
click at [528, 246] on select "-- Lead: Automated Intro Email (Wedding) Lead: 1st Follow Up Email Images Lead:…" at bounding box center [574, 263] width 797 height 34
select select "1271"
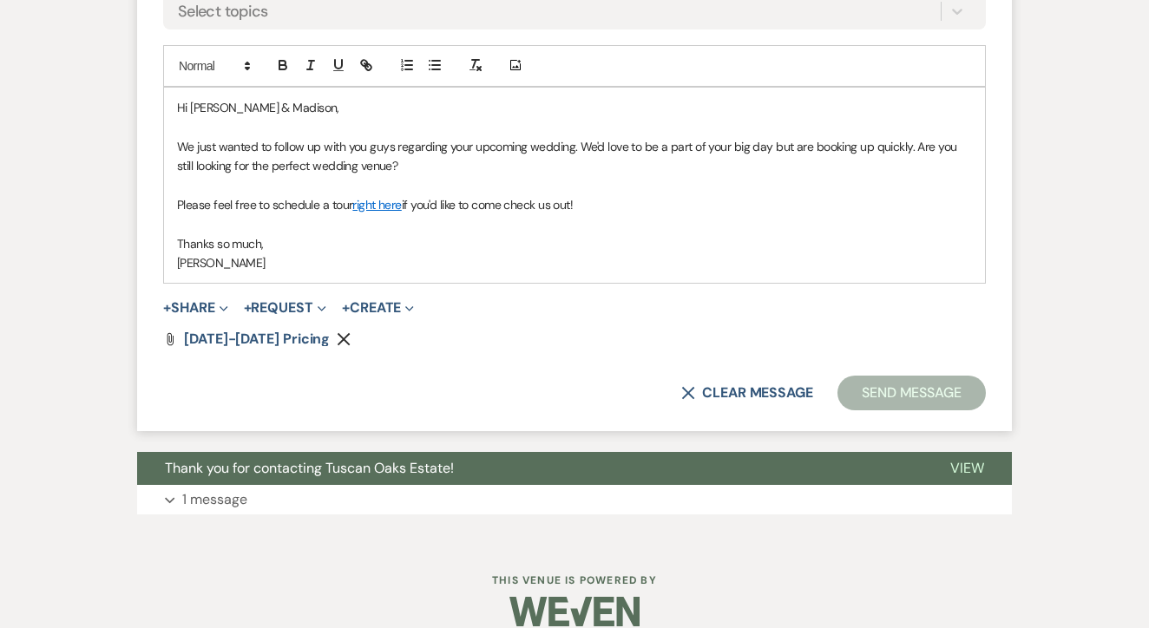
scroll to position [2845, 0]
click at [868, 379] on button "Send Message" at bounding box center [911, 394] width 148 height 35
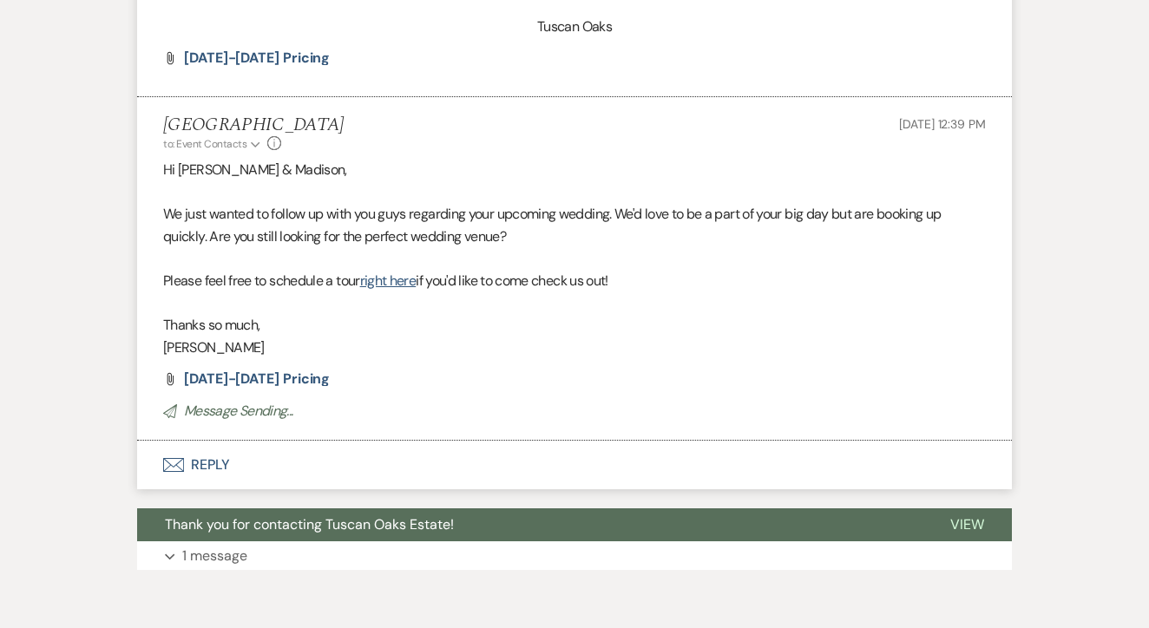
scroll to position [2310, 1]
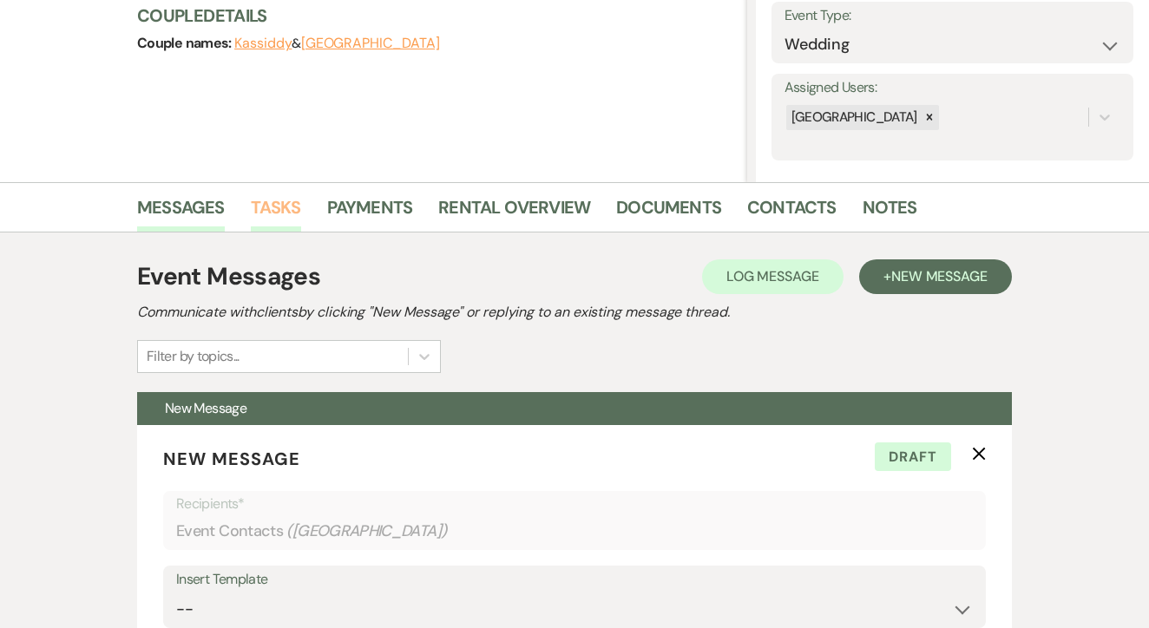
click at [279, 207] on link "Tasks" at bounding box center [276, 212] width 50 height 38
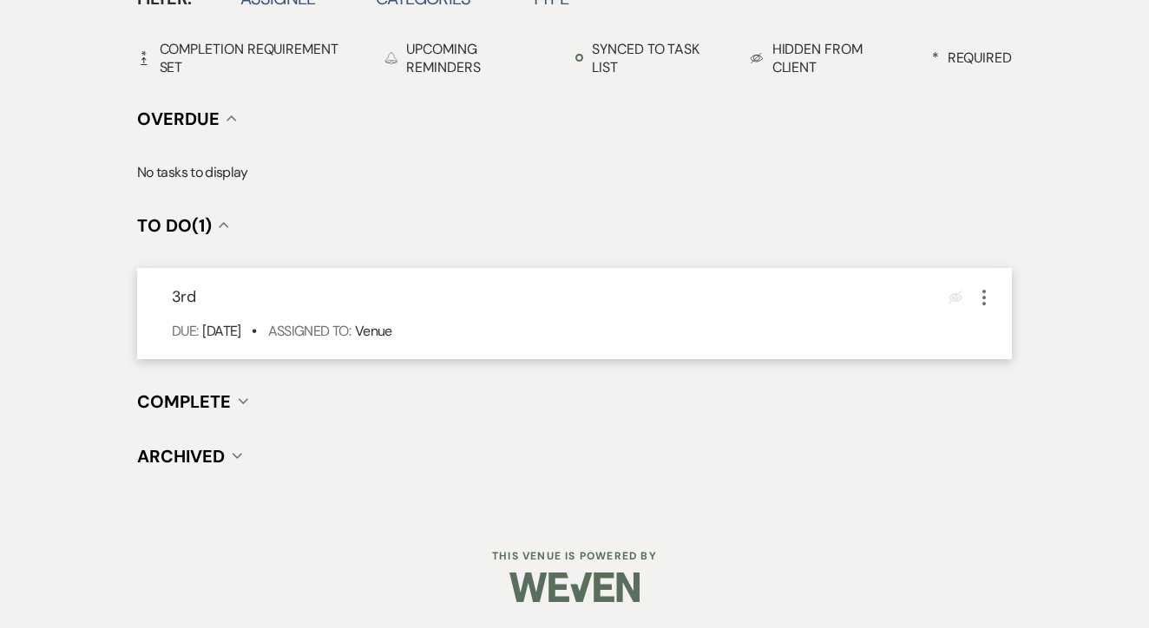
scroll to position [604, 0]
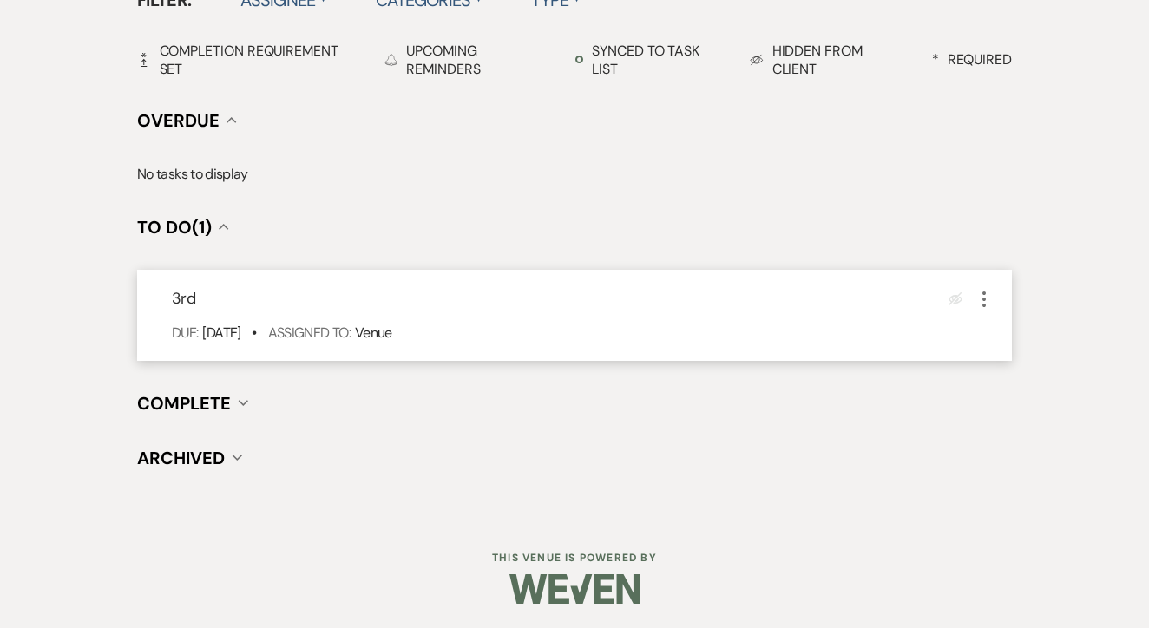
click at [981, 294] on icon "More" at bounding box center [984, 299] width 21 height 21
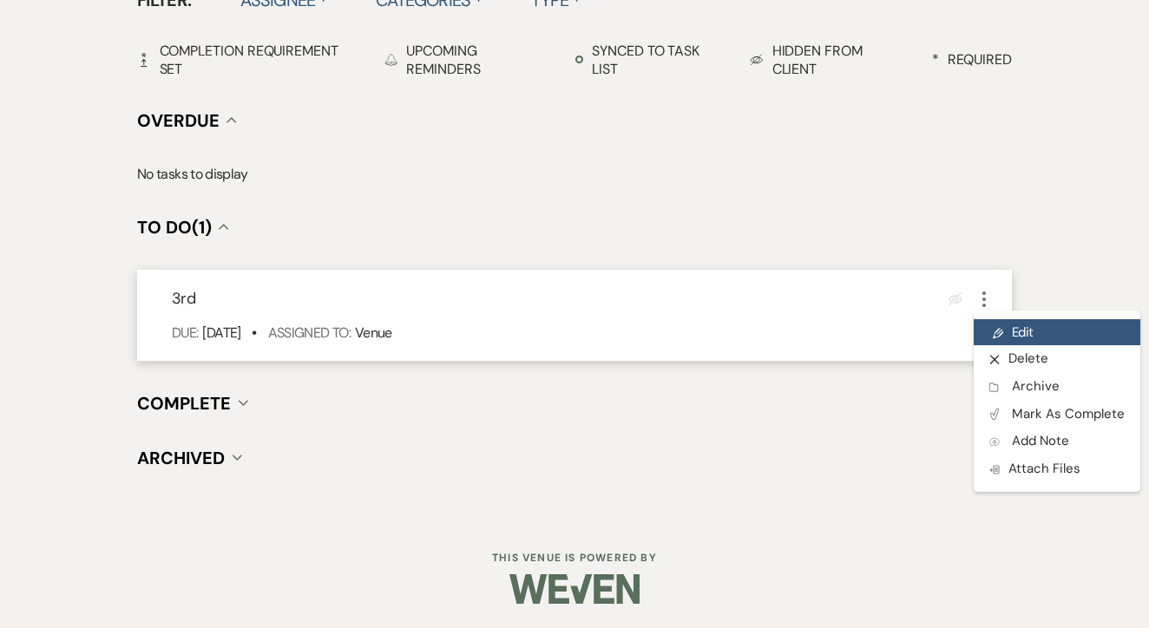
click at [1007, 322] on link "Pencil Edit" at bounding box center [1057, 332] width 167 height 26
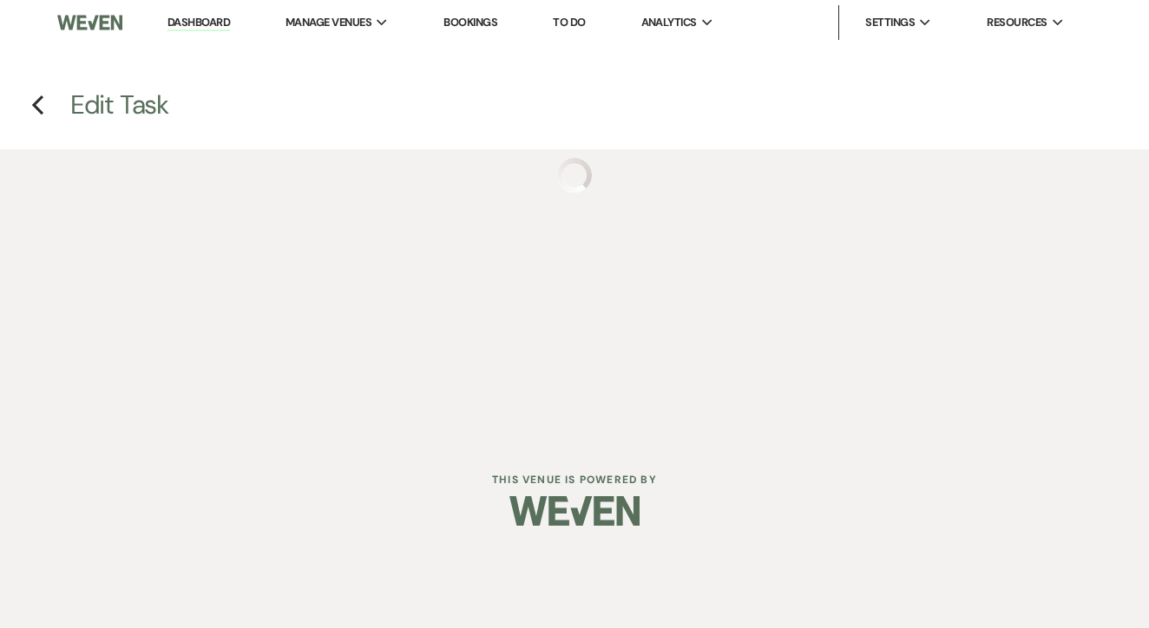
select select "false"
select select "venueHost"
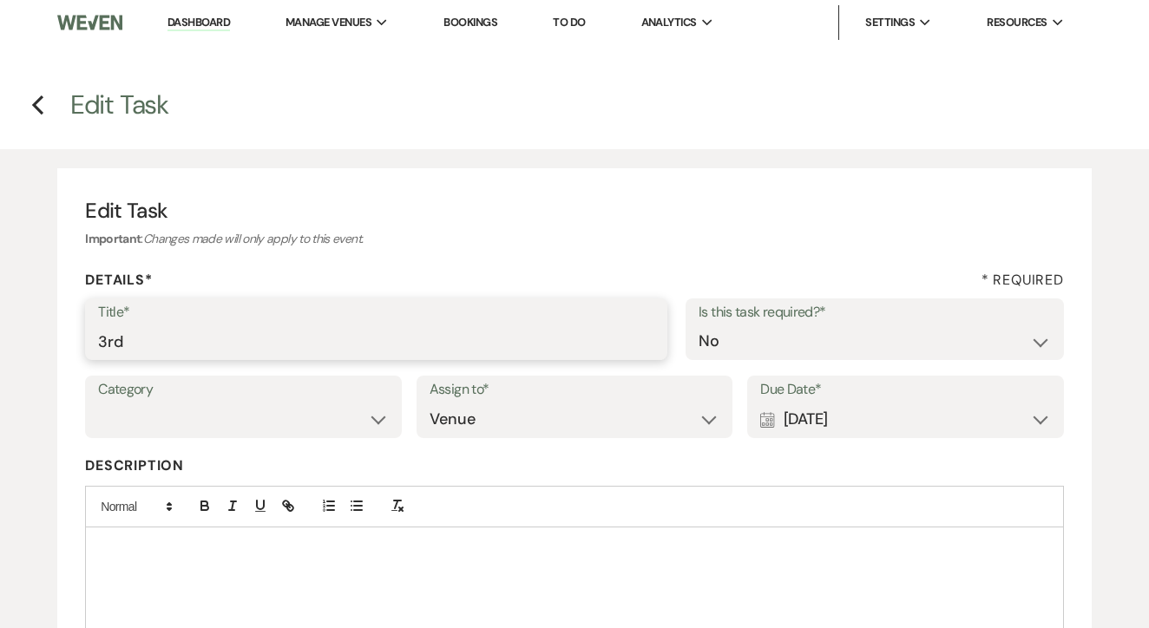
click at [423, 333] on input "3rd" at bounding box center [376, 342] width 556 height 34
type input "4th"
click at [855, 426] on div "Calendar [DATE] Expand" at bounding box center [905, 420] width 291 height 34
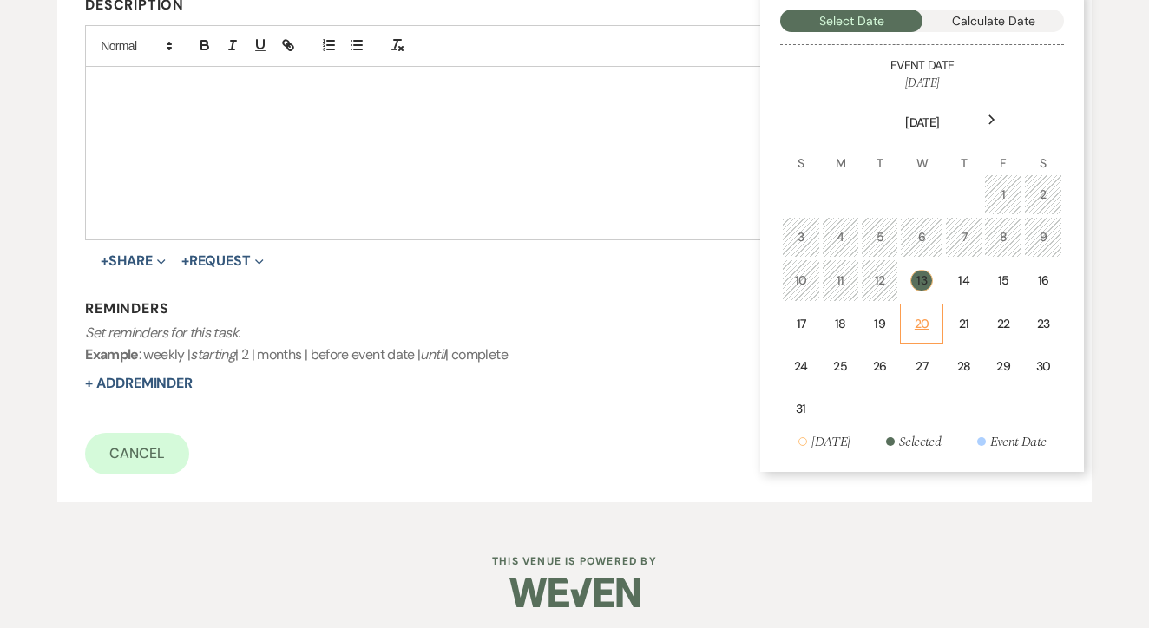
click at [908, 324] on td "20" at bounding box center [921, 324] width 43 height 41
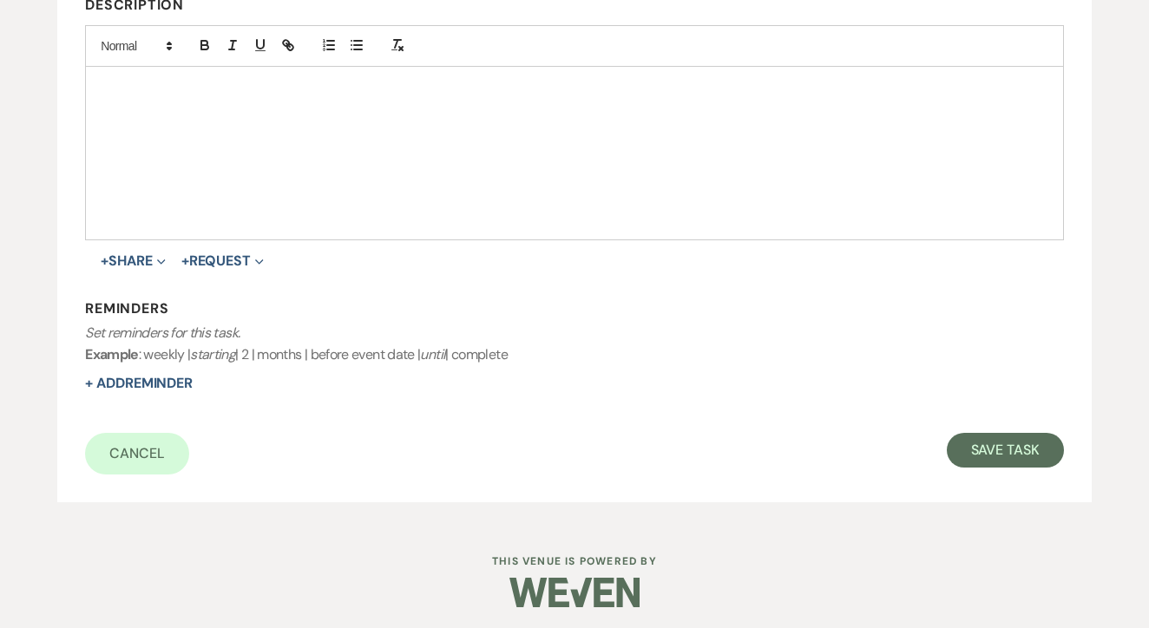
scroll to position [460, 0]
click at [1024, 434] on button "Save Task" at bounding box center [1005, 451] width 117 height 35
select select "17"
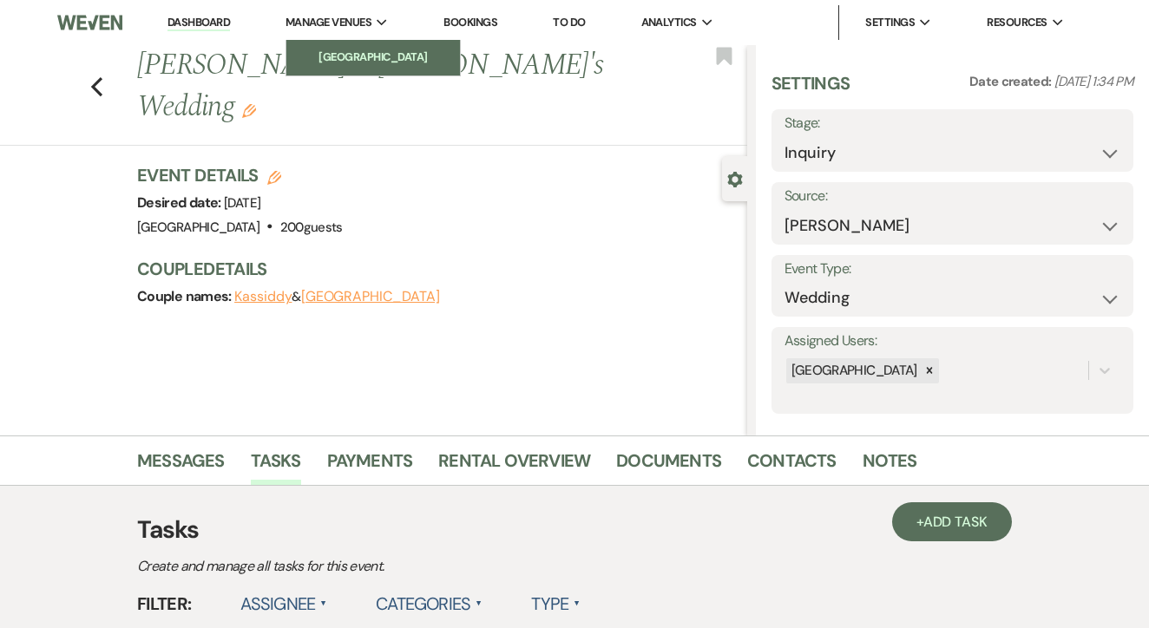
click at [389, 48] on link "[GEOGRAPHIC_DATA]" at bounding box center [373, 57] width 174 height 35
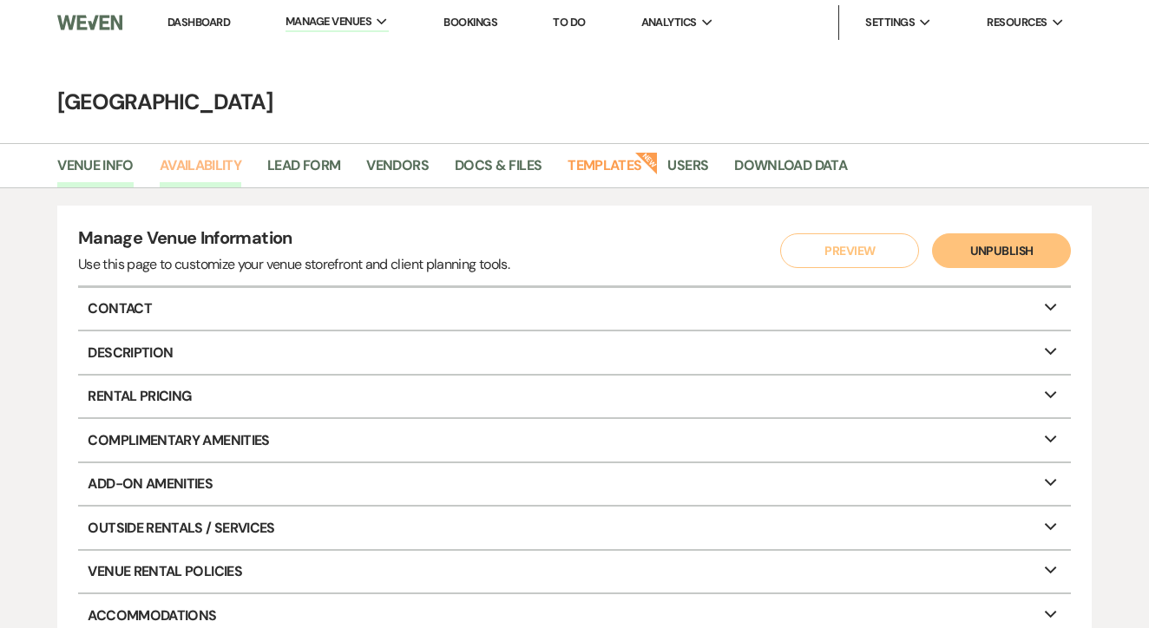
click at [216, 168] on link "Availability" at bounding box center [201, 170] width 82 height 33
select select "3"
select select "2026"
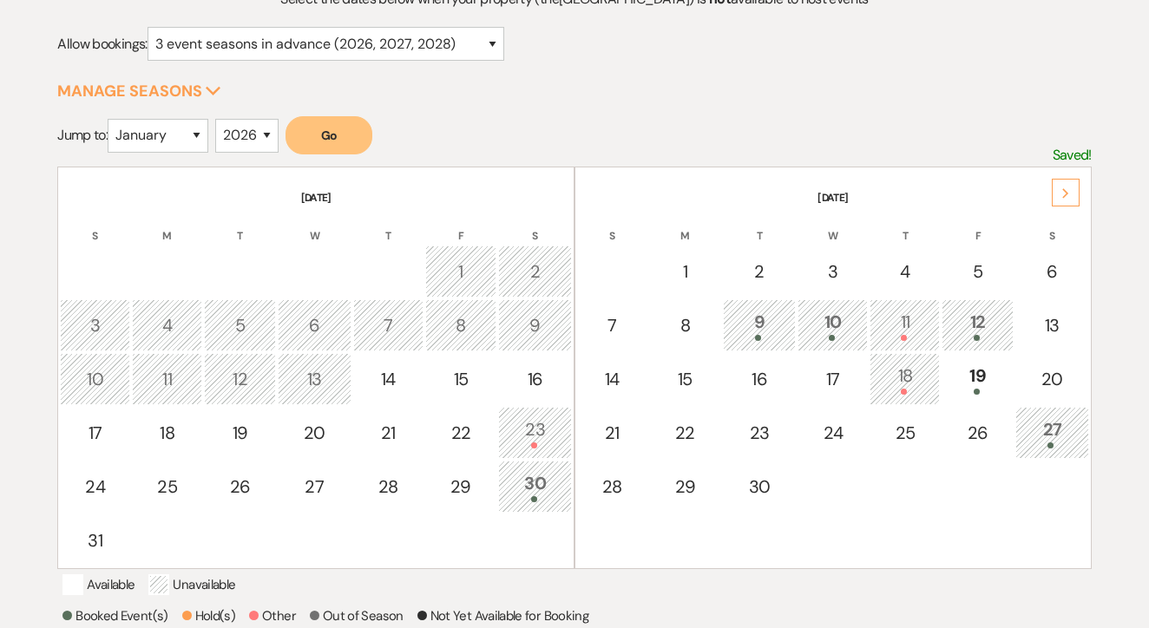
scroll to position [338, 0]
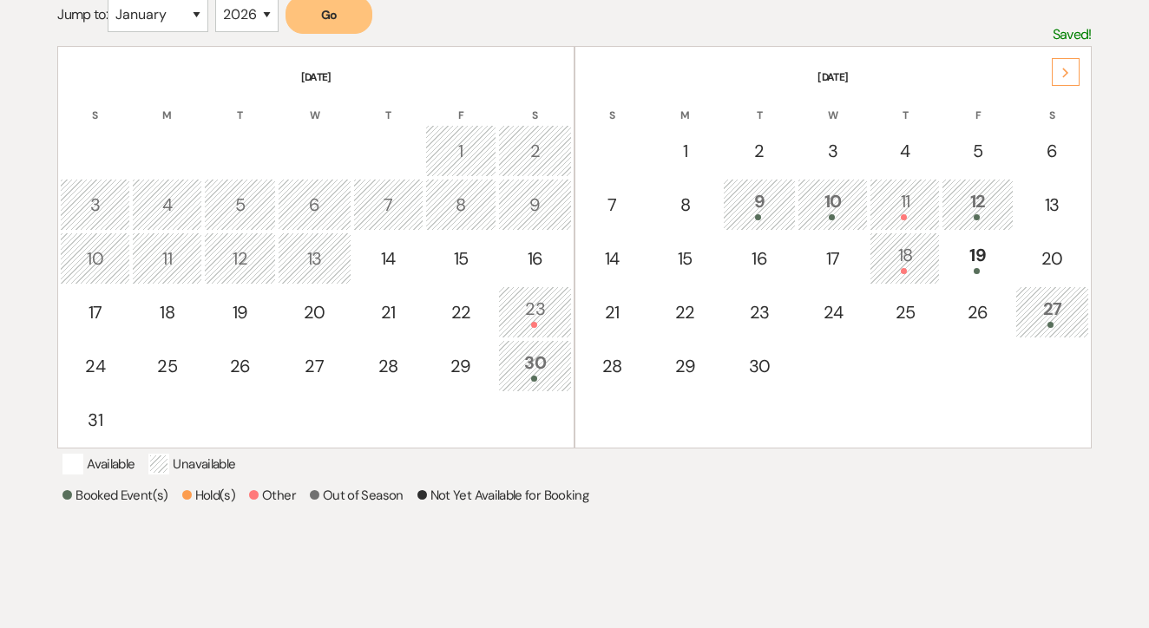
click at [1086, 69] on th "September 2025" at bounding box center [833, 67] width 512 height 36
click at [1062, 68] on icon "Next" at bounding box center [1065, 73] width 9 height 10
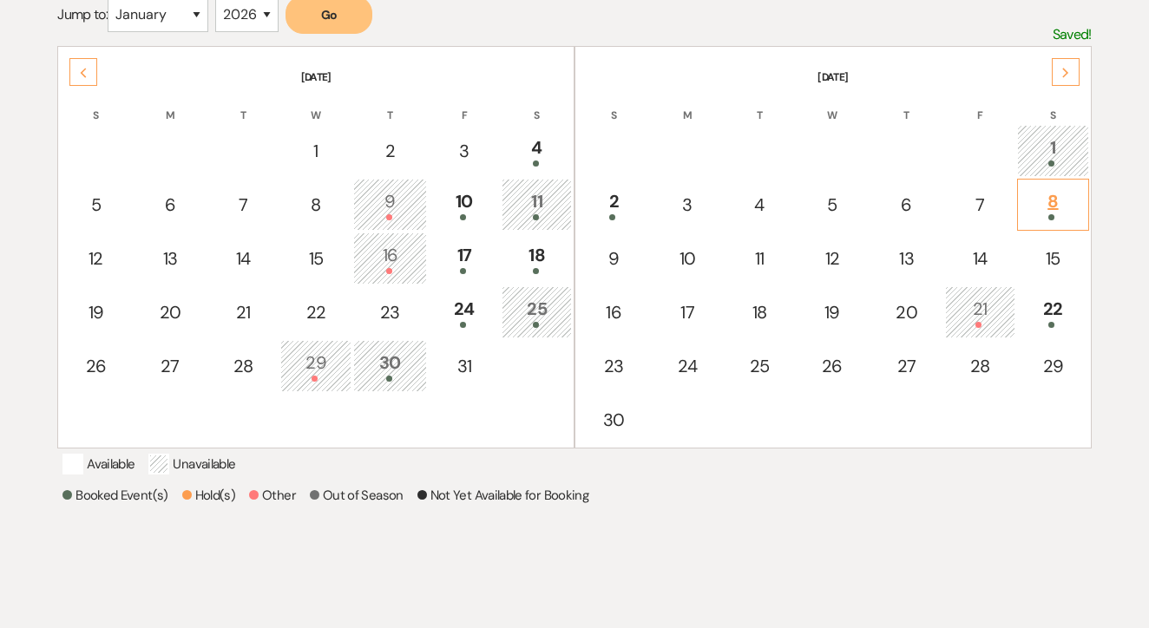
click at [1065, 214] on div at bounding box center [1052, 217] width 53 height 6
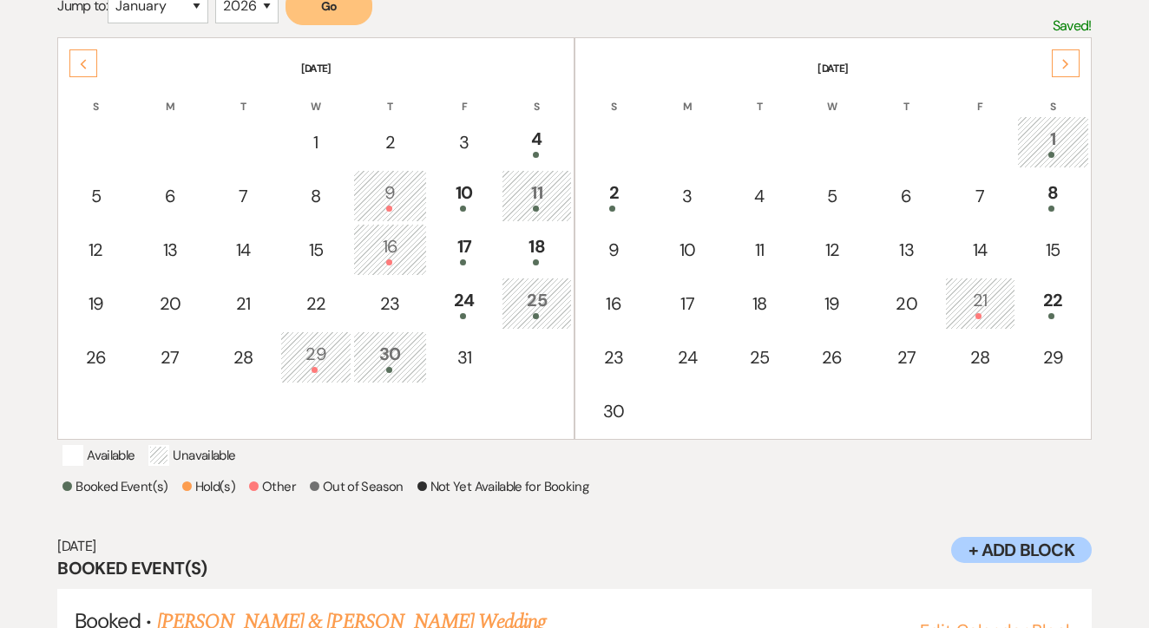
scroll to position [347, 0]
click at [1053, 74] on div "Next" at bounding box center [1066, 63] width 28 height 28
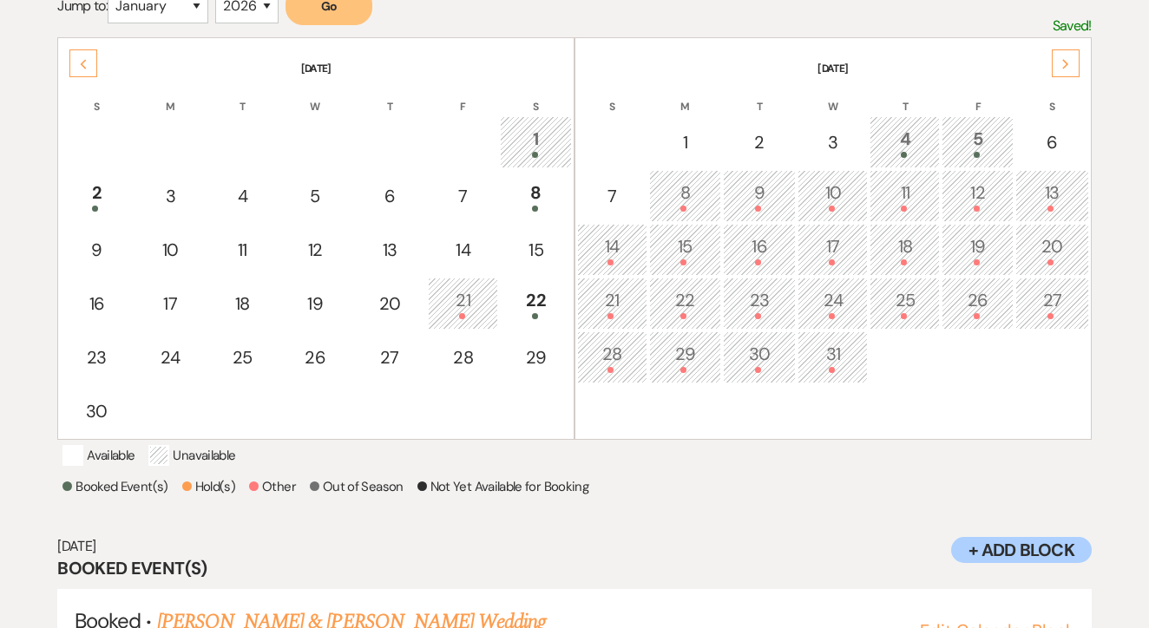
click at [97, 61] on div "Previous" at bounding box center [83, 63] width 28 height 28
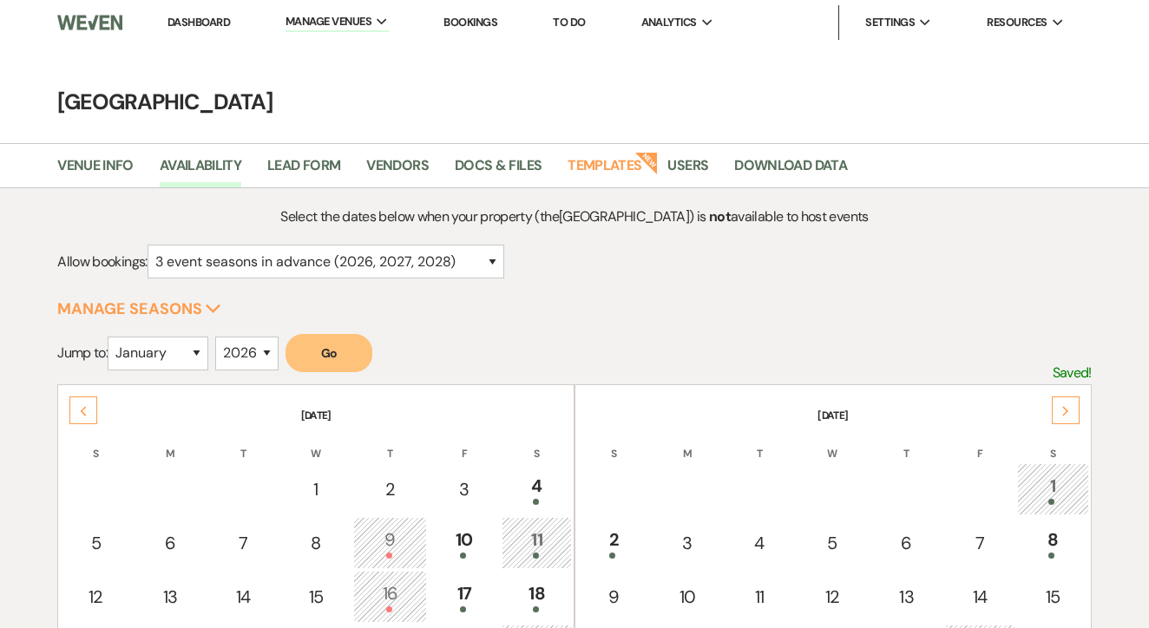
scroll to position [0, 0]
click at [581, 21] on link "To Do" at bounding box center [569, 22] width 32 height 15
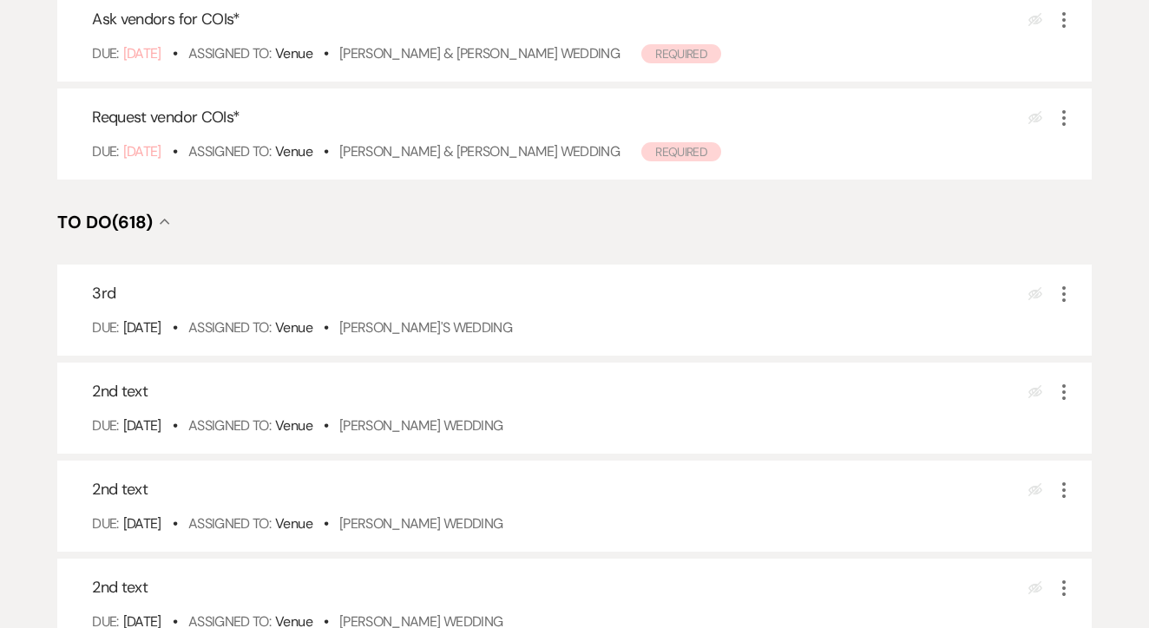
scroll to position [475, 0]
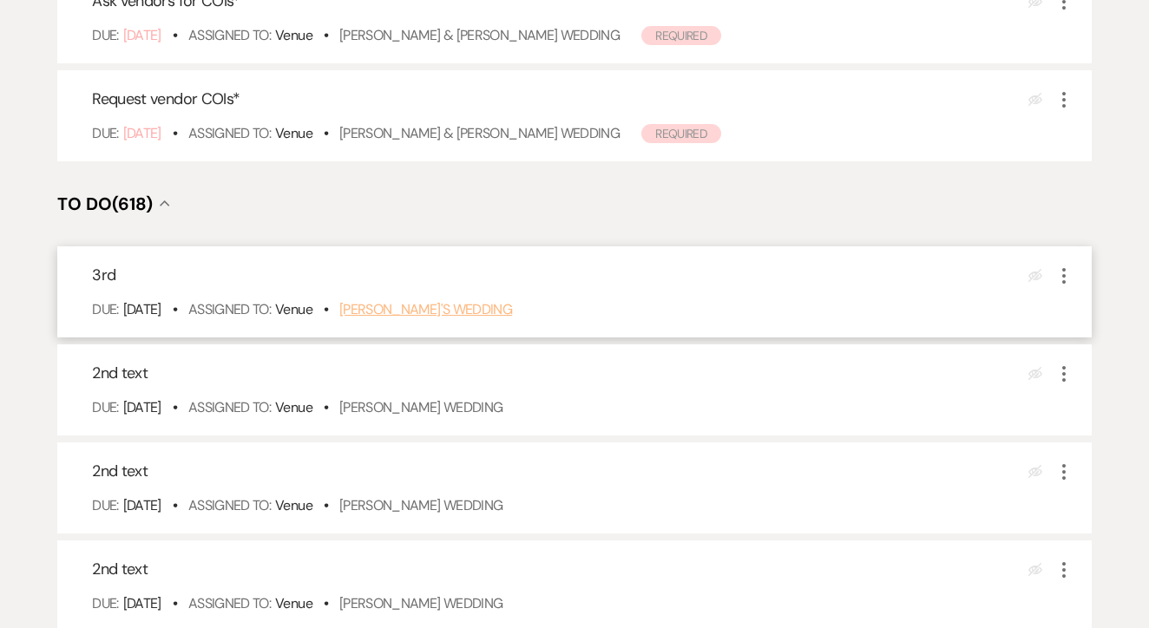
click at [455, 318] on link "Ali Ors's Wedding" at bounding box center [425, 309] width 173 height 18
click at [384, 318] on link "Ali Ors's Wedding" at bounding box center [425, 309] width 173 height 18
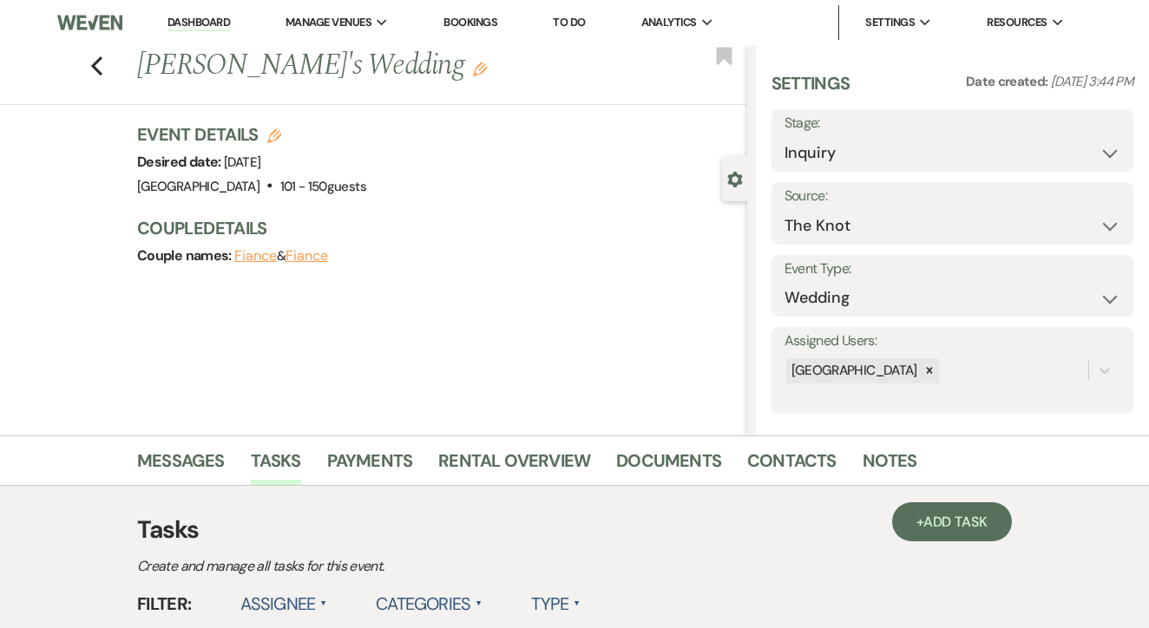
click at [198, 466] on link "Messages" at bounding box center [181, 466] width 88 height 38
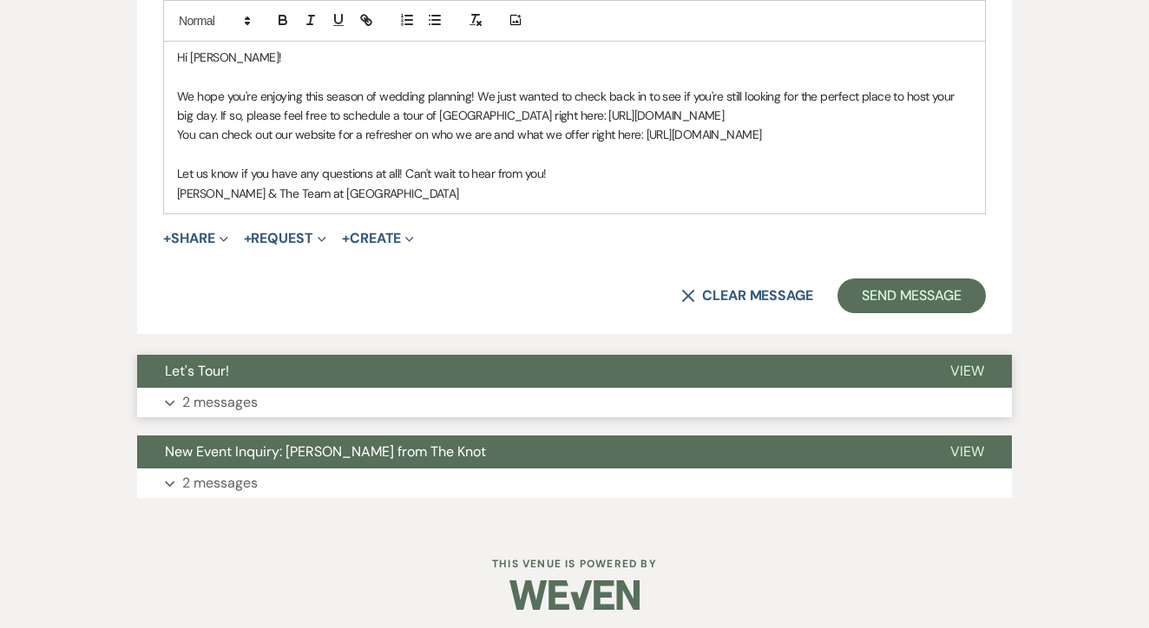
click at [476, 408] on button "Expand 2 messages" at bounding box center [574, 403] width 875 height 30
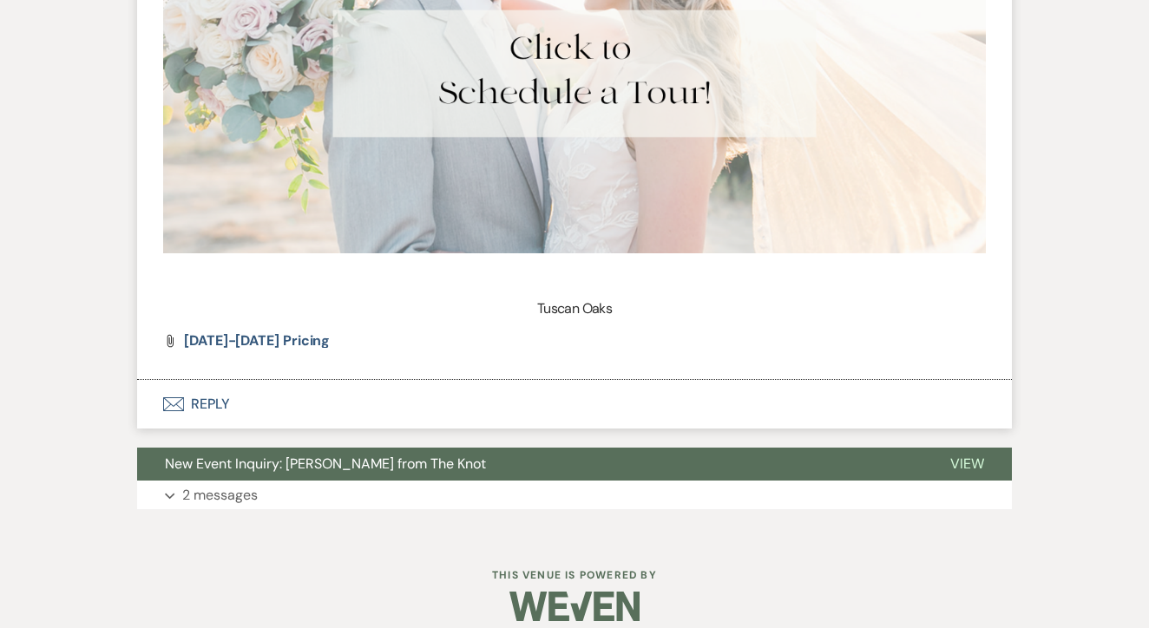
click at [438, 380] on button "Envelope Reply" at bounding box center [574, 404] width 875 height 49
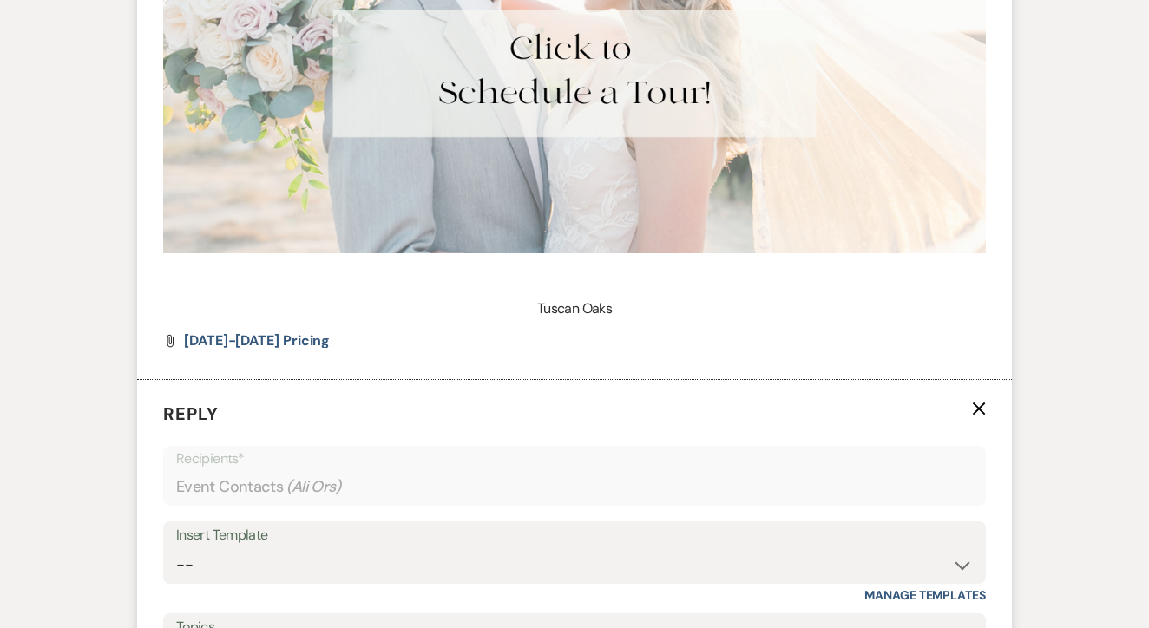
scroll to position [2503, 0]
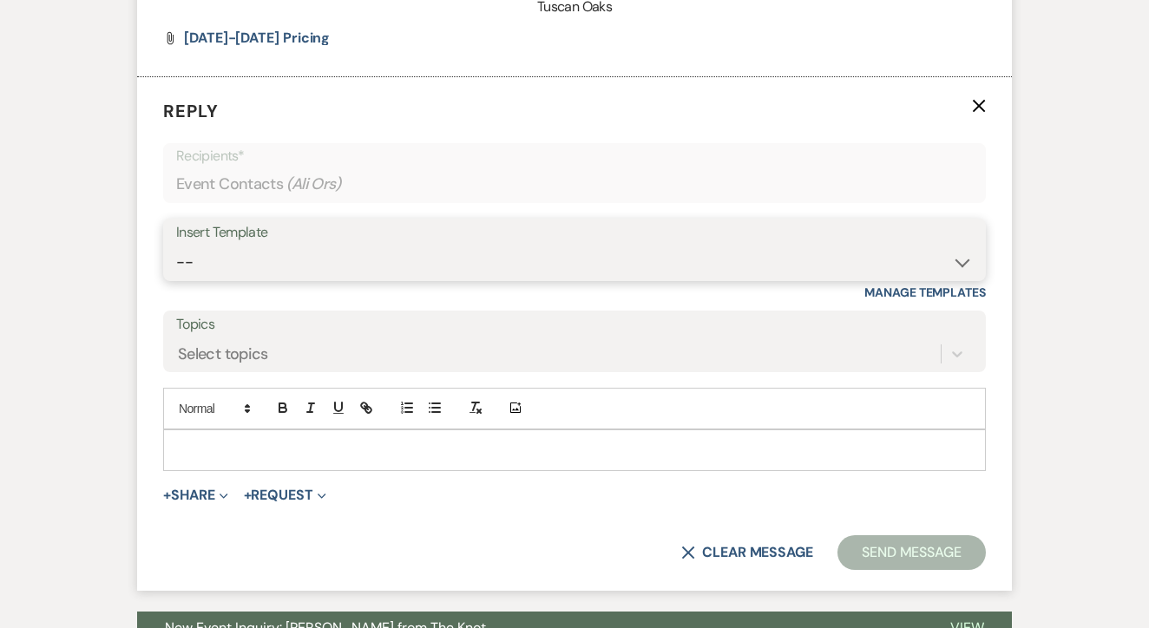
click at [476, 246] on select "-- Lead: Automated Intro Email (Wedding) Lead: 1st Follow Up Email Images Lead:…" at bounding box center [574, 263] width 797 height 34
select select "1271"
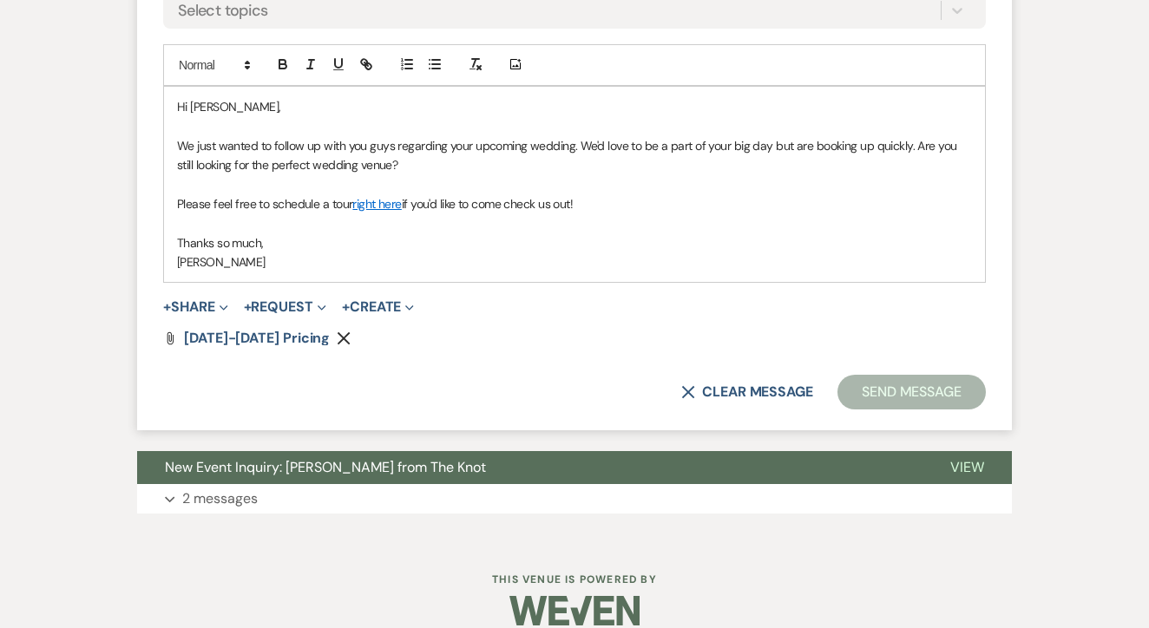
scroll to position [2845, 0]
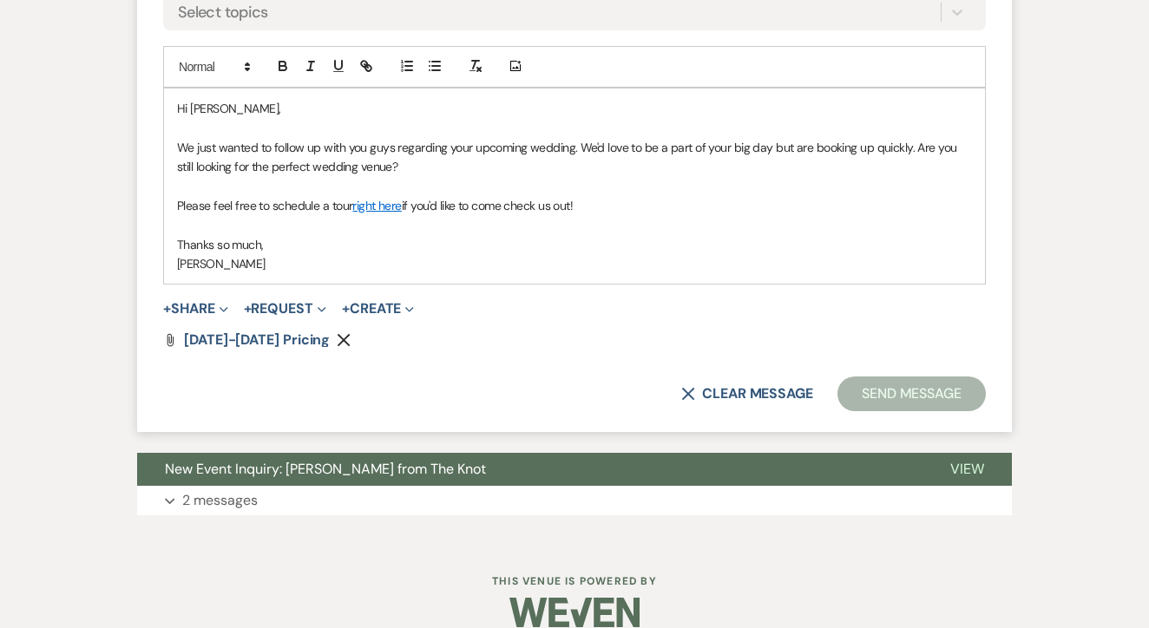
click at [908, 393] on form "Reply X Saving draft... Recipients* Event Contacts ( [PERSON_NAME] ) Insert Tem…" at bounding box center [574, 83] width 875 height 697
click at [908, 378] on button "Send Message" at bounding box center [911, 394] width 148 height 35
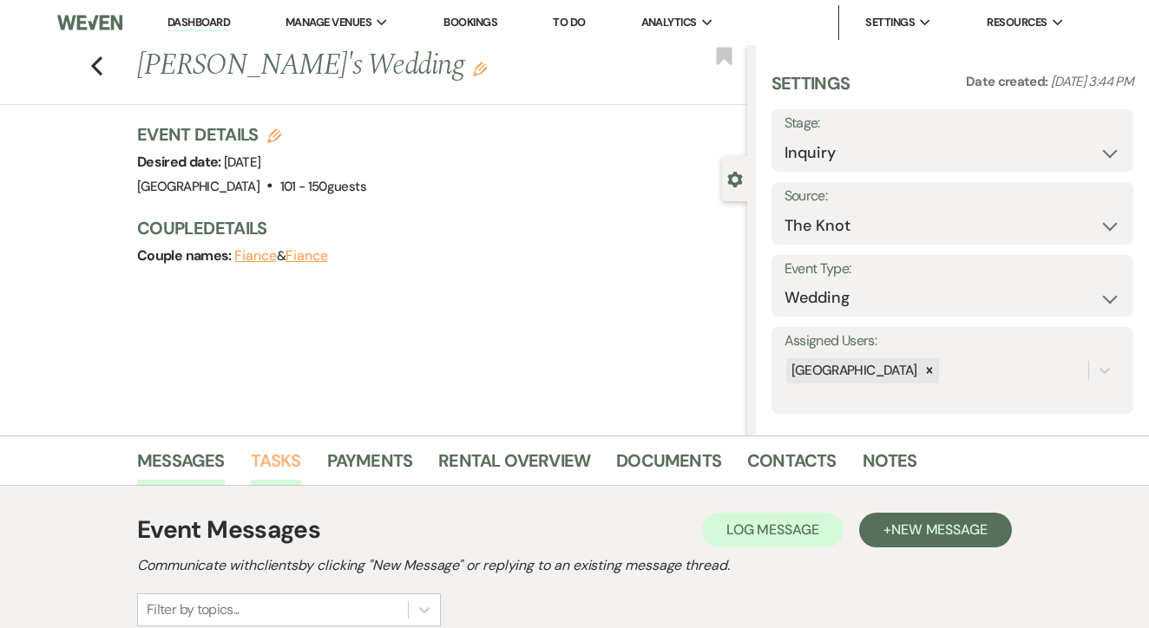
scroll to position [-1, 0]
click at [252, 475] on link "Tasks" at bounding box center [276, 466] width 50 height 38
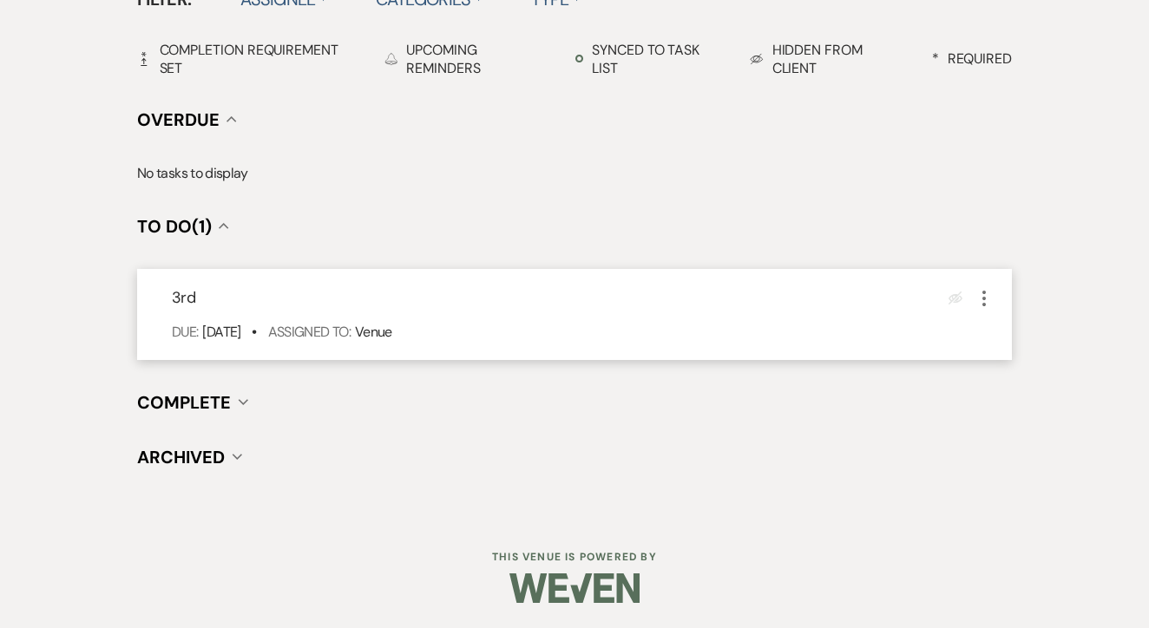
scroll to position [604, 0]
click at [977, 298] on icon "More" at bounding box center [984, 299] width 21 height 21
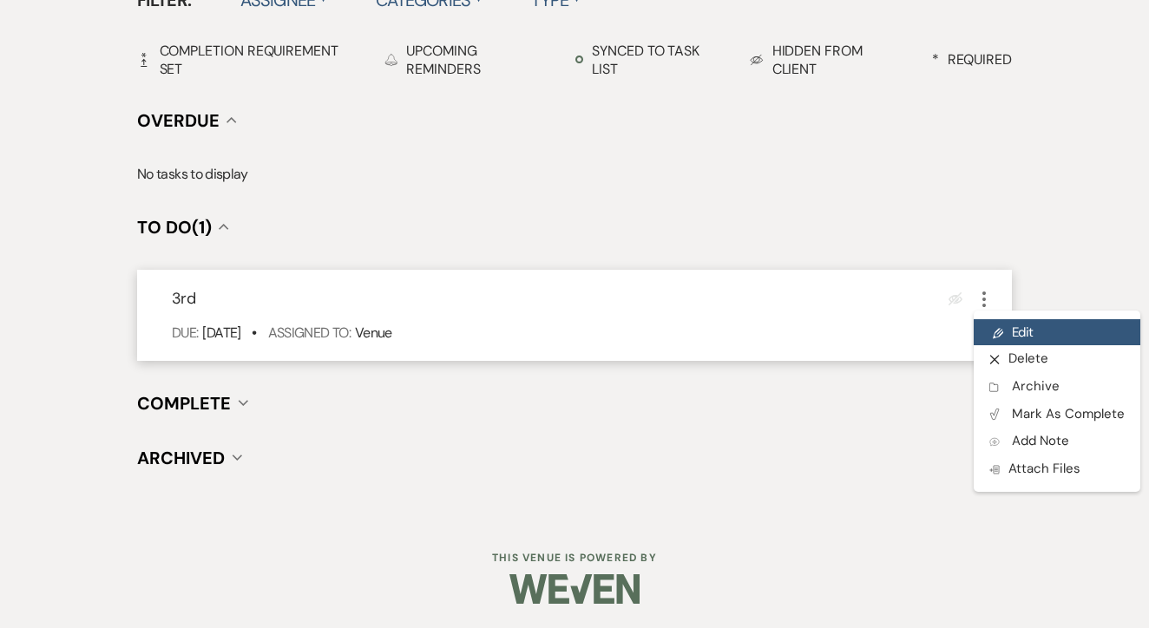
click at [1023, 336] on link "Pencil Edit" at bounding box center [1057, 332] width 167 height 26
select select "false"
select select "venueHost"
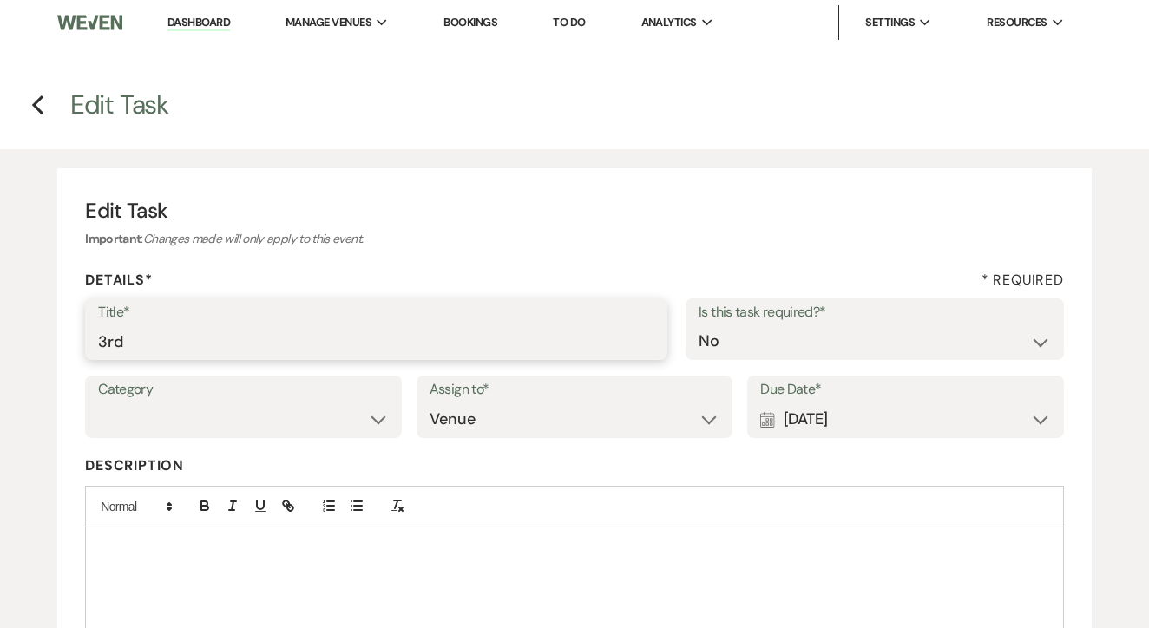
click at [402, 355] on input "3rd" at bounding box center [376, 342] width 556 height 34
type input "4th"
click at [882, 425] on div "Calendar [DATE] Expand" at bounding box center [905, 420] width 291 height 34
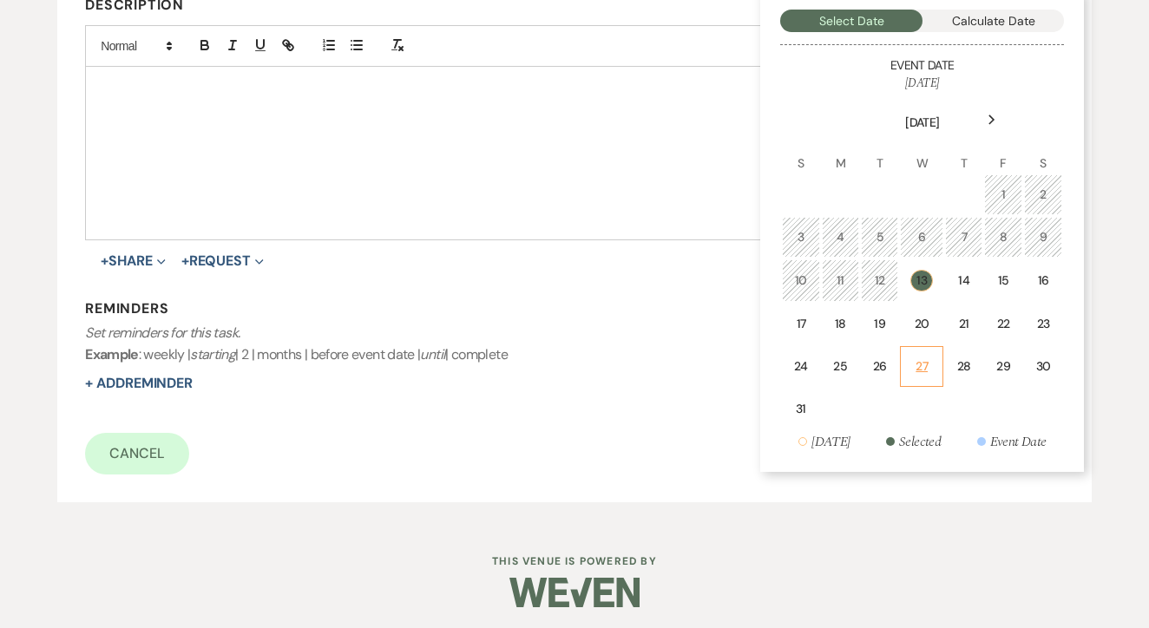
click at [920, 341] on td "20" at bounding box center [921, 324] width 43 height 41
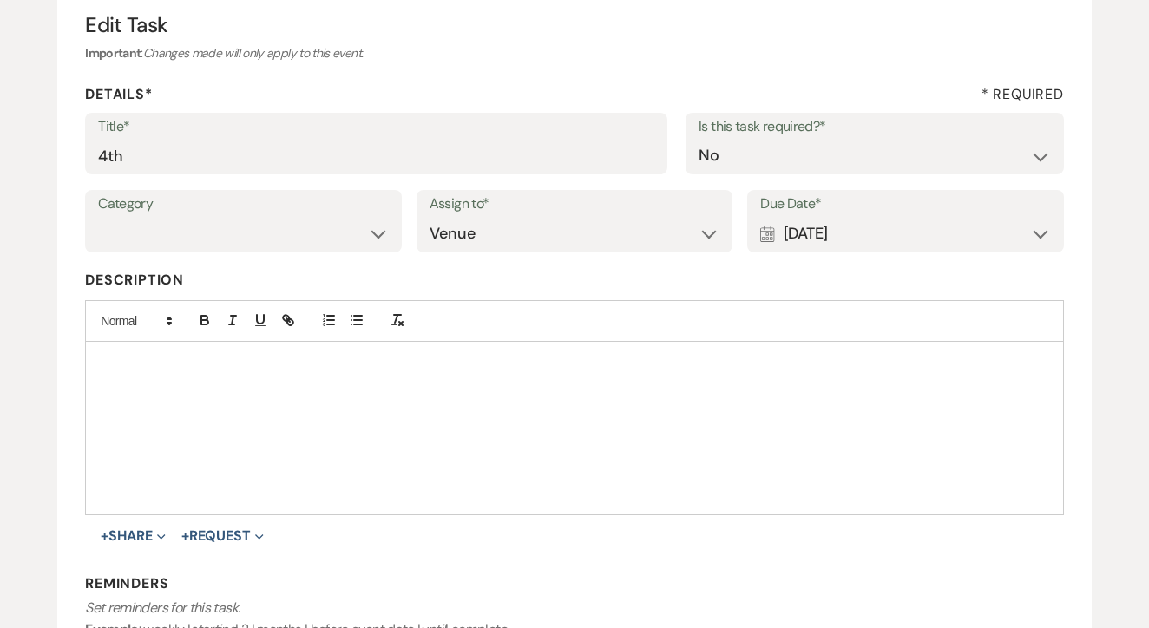
click at [922, 237] on div "Calendar [DATE] Expand" at bounding box center [905, 234] width 291 height 34
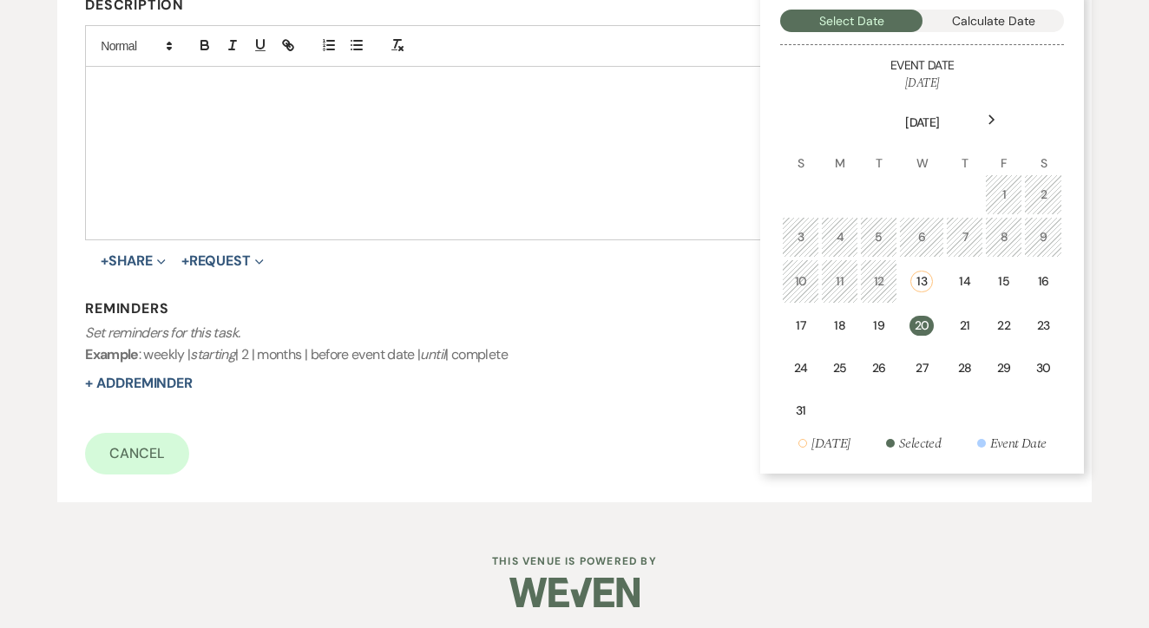
scroll to position [460, 0]
click at [926, 317] on div "20" at bounding box center [921, 327] width 24 height 20
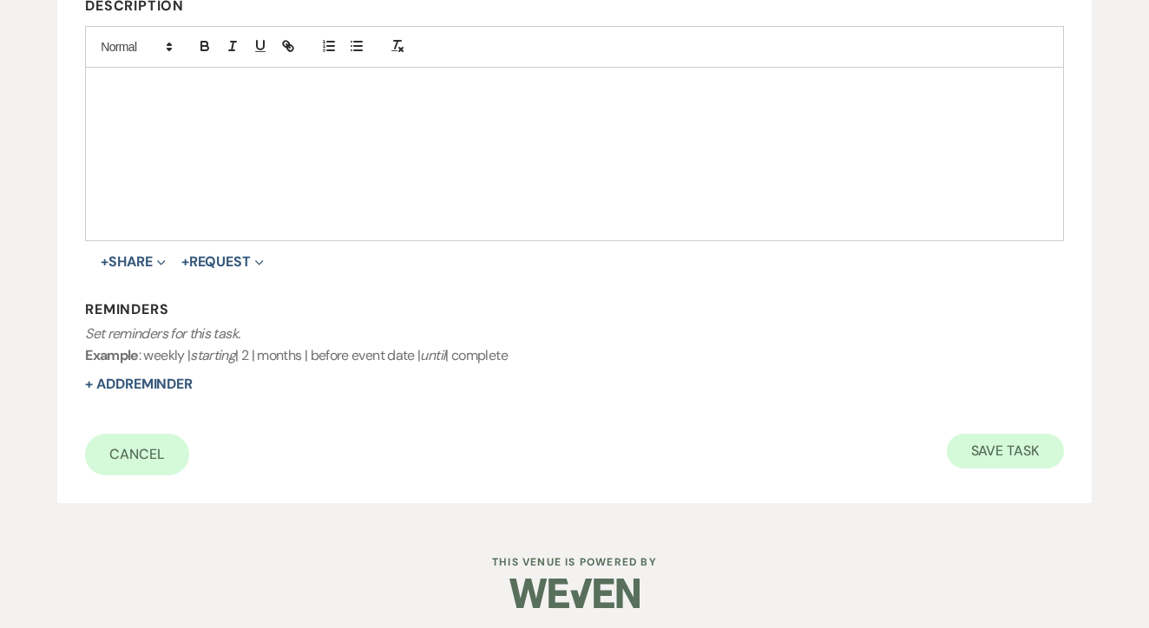
click at [981, 443] on button "Save Task" at bounding box center [1005, 451] width 117 height 35
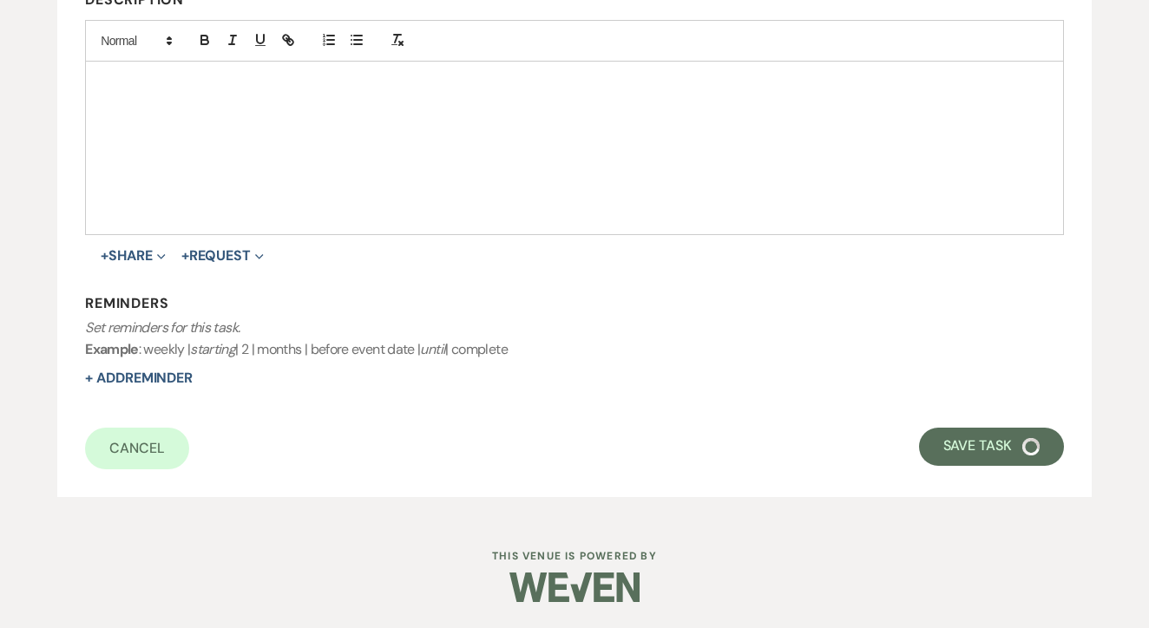
select select "2"
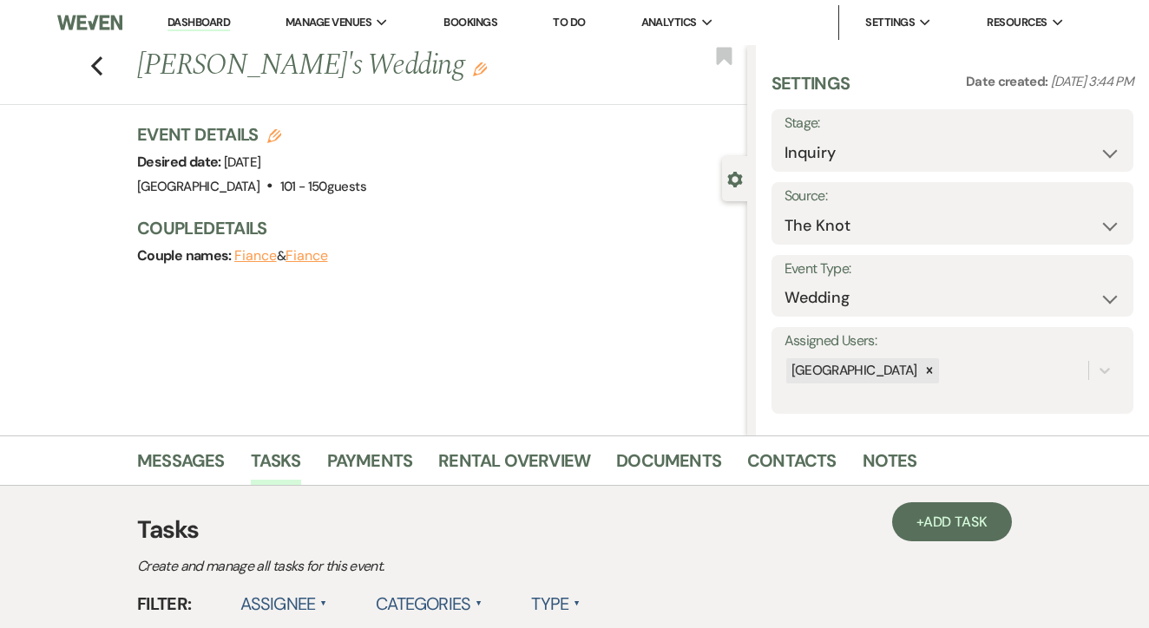
click at [584, 18] on link "To Do" at bounding box center [569, 22] width 32 height 15
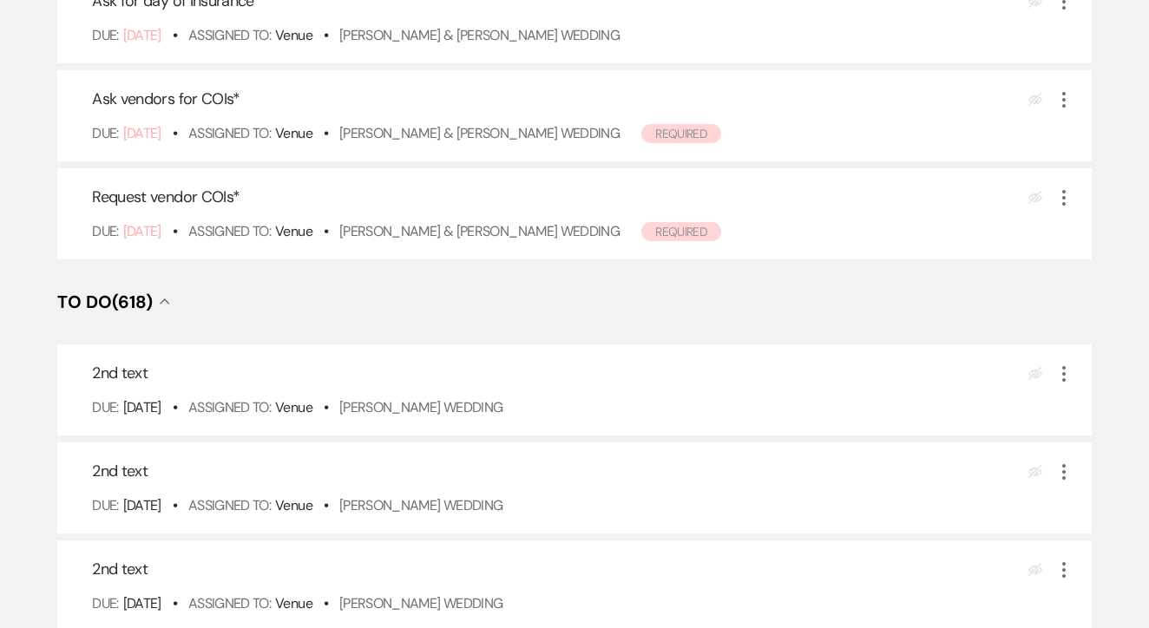
scroll to position [382, 0]
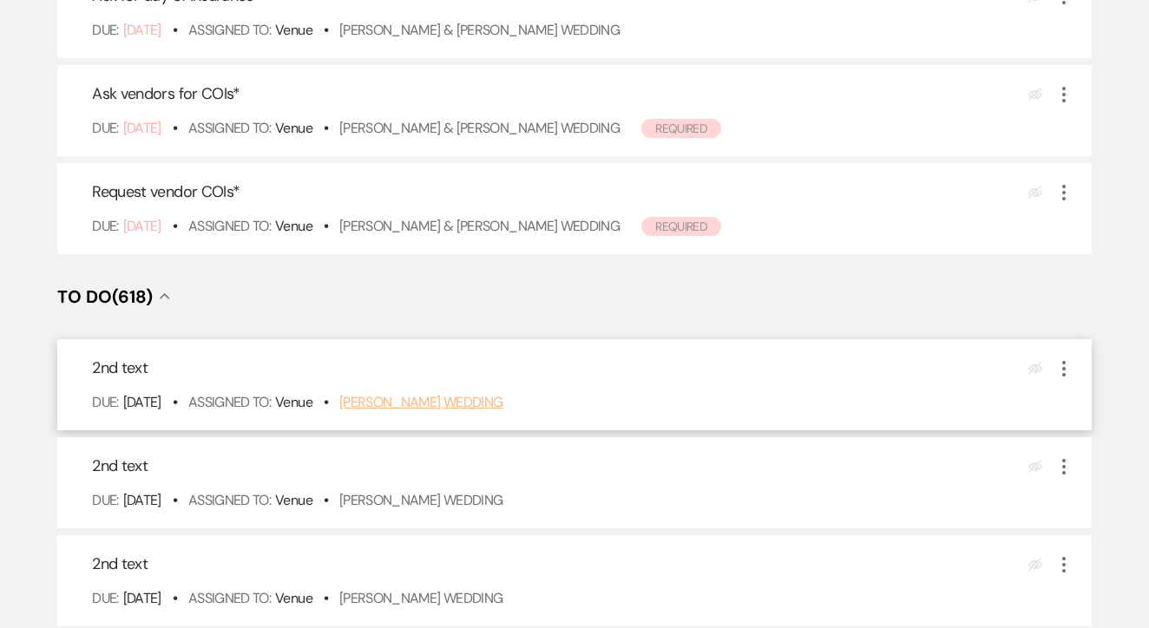
click at [495, 411] on link "[PERSON_NAME] Wedding" at bounding box center [421, 402] width 164 height 18
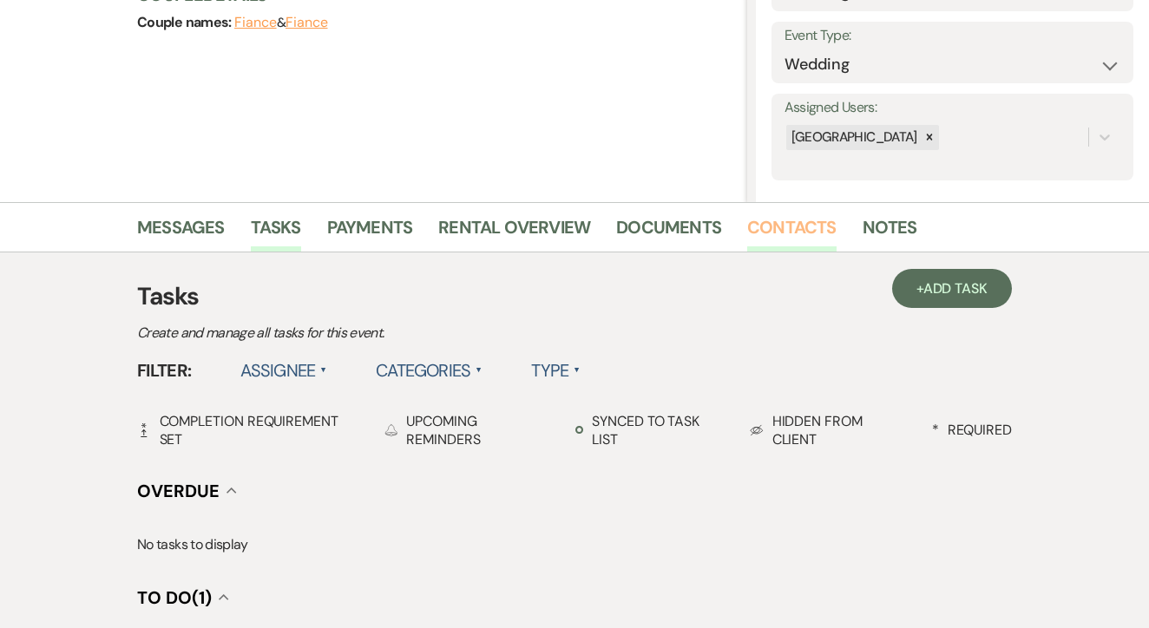
click at [791, 238] on link "Contacts" at bounding box center [791, 232] width 89 height 38
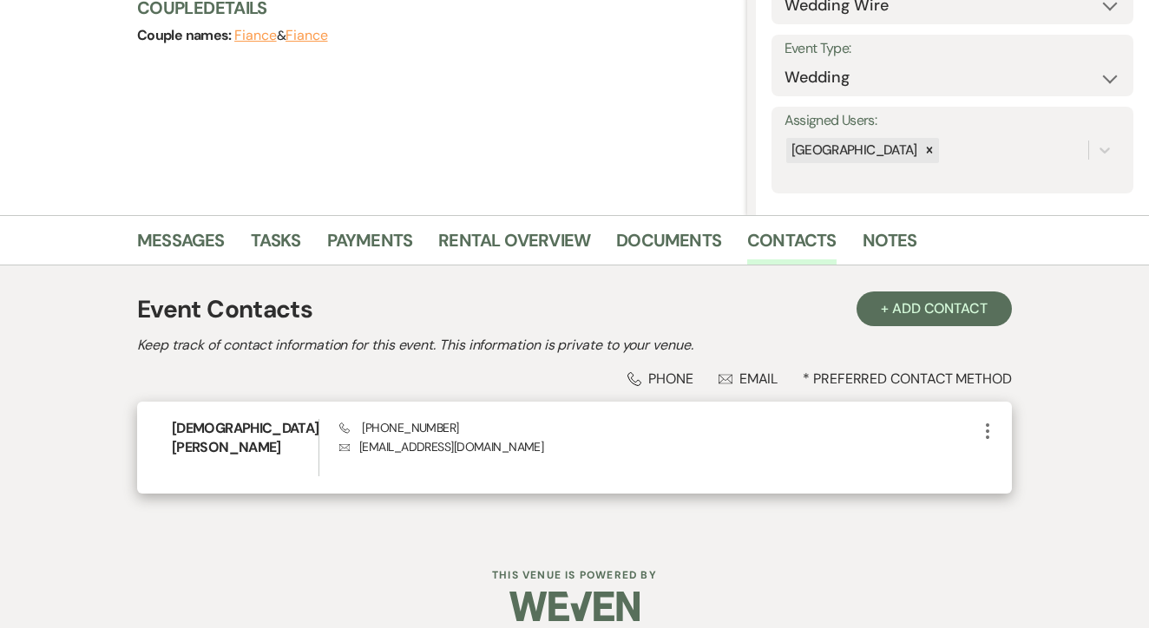
scroll to position [219, 0]
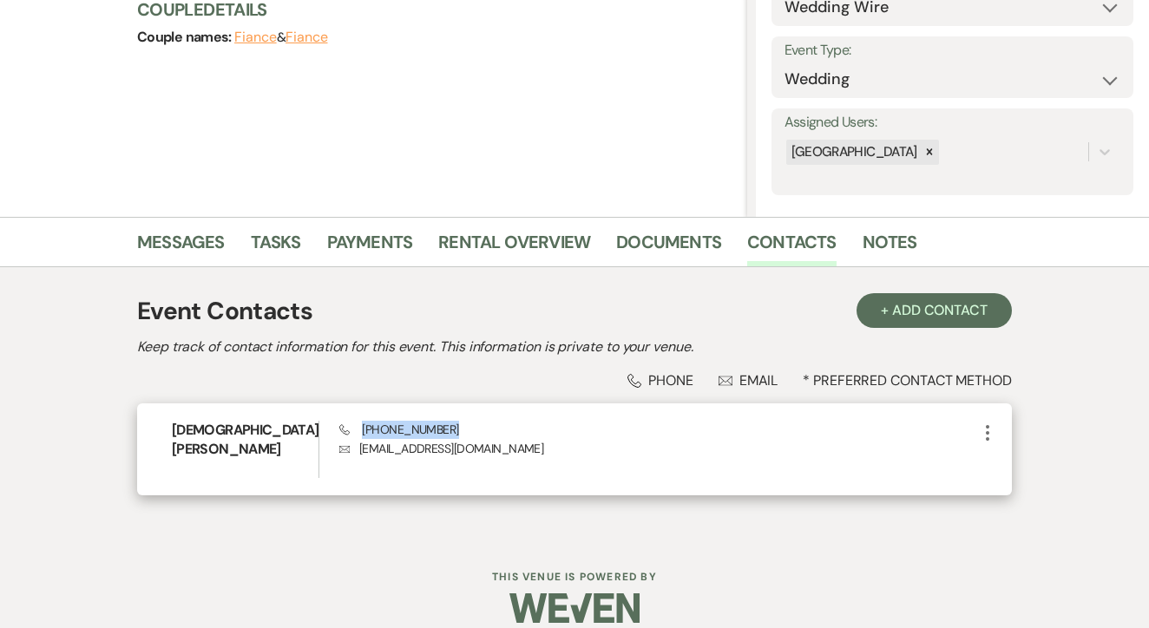
drag, startPoint x: 359, startPoint y: 432, endPoint x: 466, endPoint y: 436, distance: 106.8
click at [467, 436] on div "Phone [PHONE_NUMBER] Envelope [EMAIL_ADDRESS][DOMAIN_NAME]" at bounding box center [658, 449] width 638 height 57
copy span "[PHONE_NUMBER]"
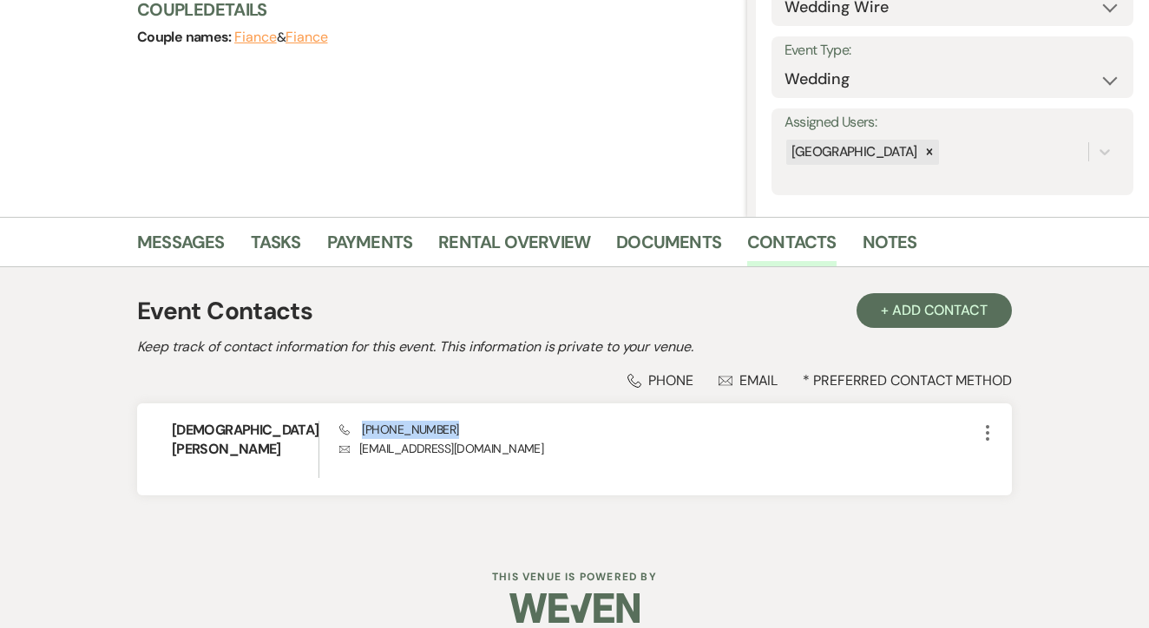
click at [186, 226] on li "Messages" at bounding box center [194, 246] width 114 height 42
click at [195, 242] on link "Messages" at bounding box center [181, 247] width 88 height 38
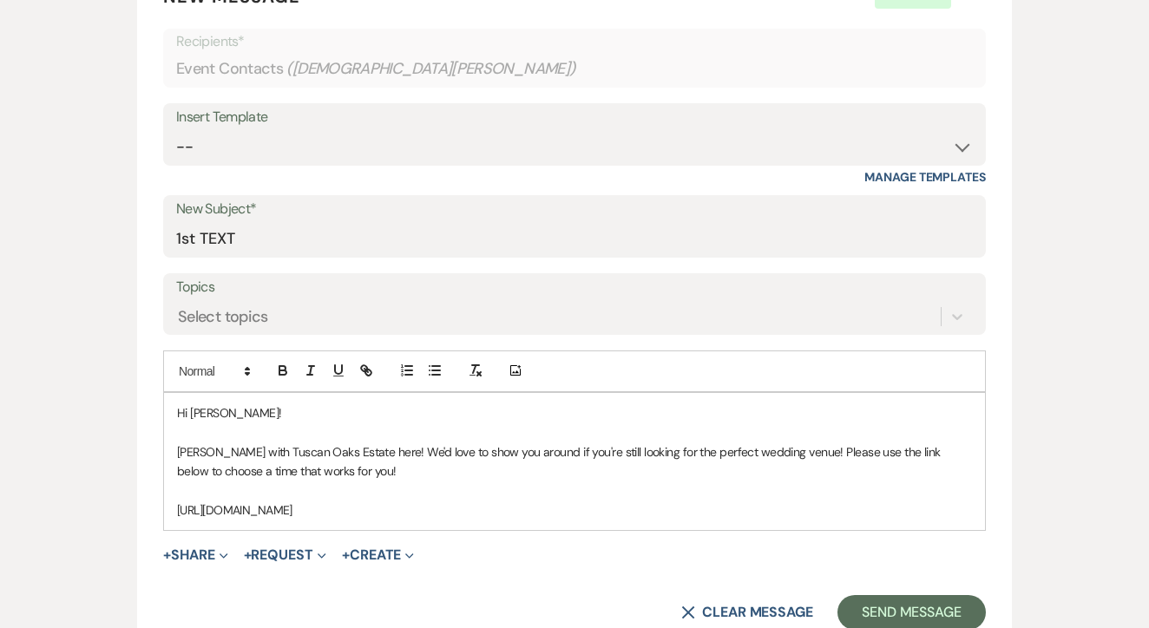
scroll to position [717, 0]
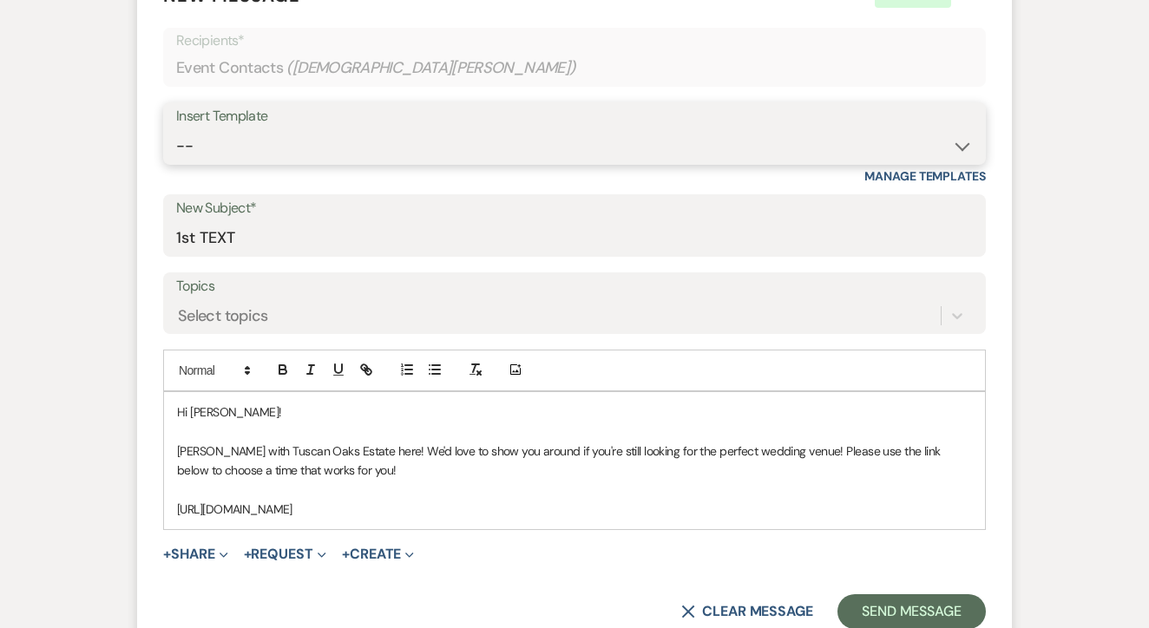
click at [587, 146] on select "-- Lead: Automated Intro Email (Wedding) Lead: 1st Follow Up Email Images Lead:…" at bounding box center [574, 146] width 797 height 34
select select "2884"
type input "TEXT 2"
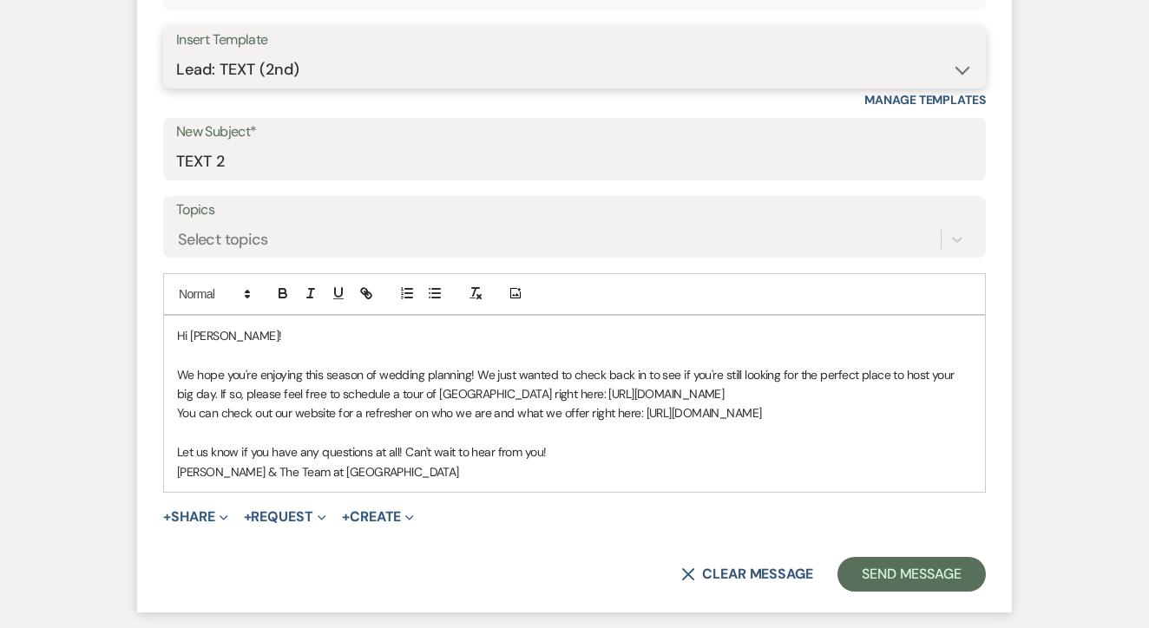
scroll to position [839, 0]
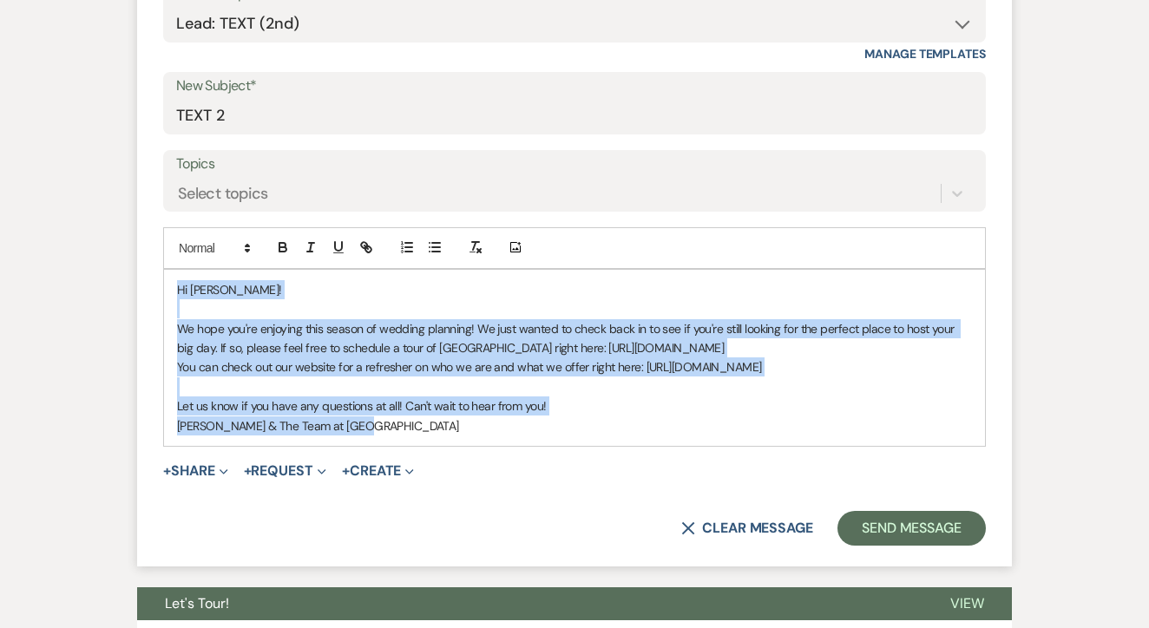
drag, startPoint x: 178, startPoint y: 283, endPoint x: 485, endPoint y: 443, distance: 346.2
click at [485, 443] on form "New Message X Saving draft... Recipients* Event Contacts ( Kristen Prentice ) I…" at bounding box center [574, 203] width 875 height 728
copy div "Hi Kristen! We hope you're enjoying this season of wedding planning! We just wa…"
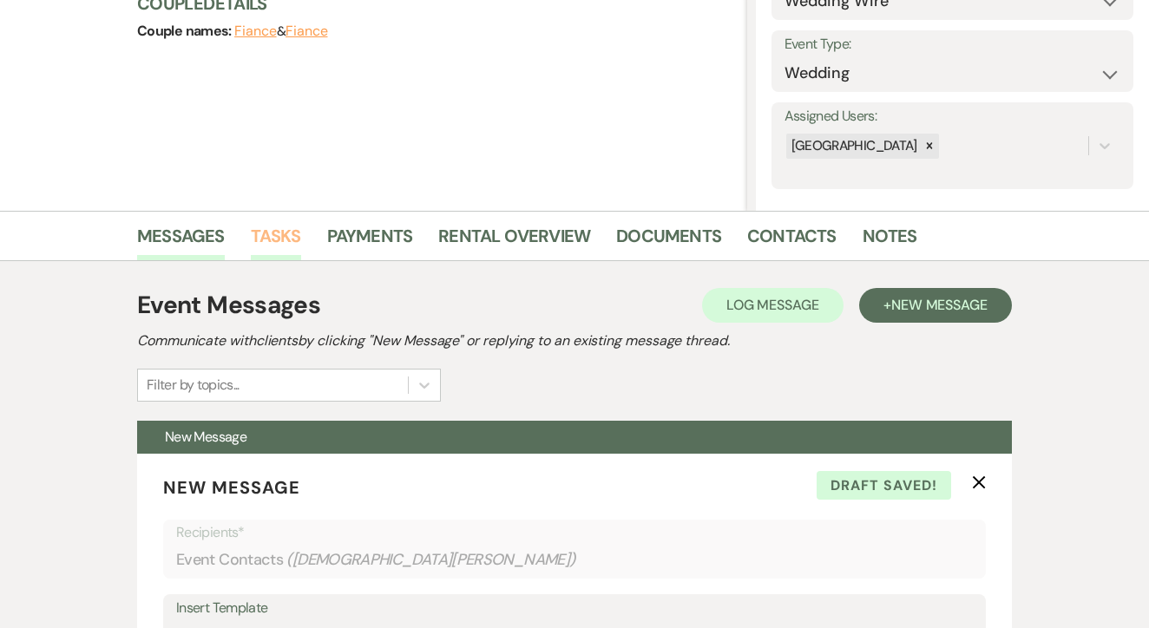
click at [285, 258] on link "Tasks" at bounding box center [276, 241] width 50 height 38
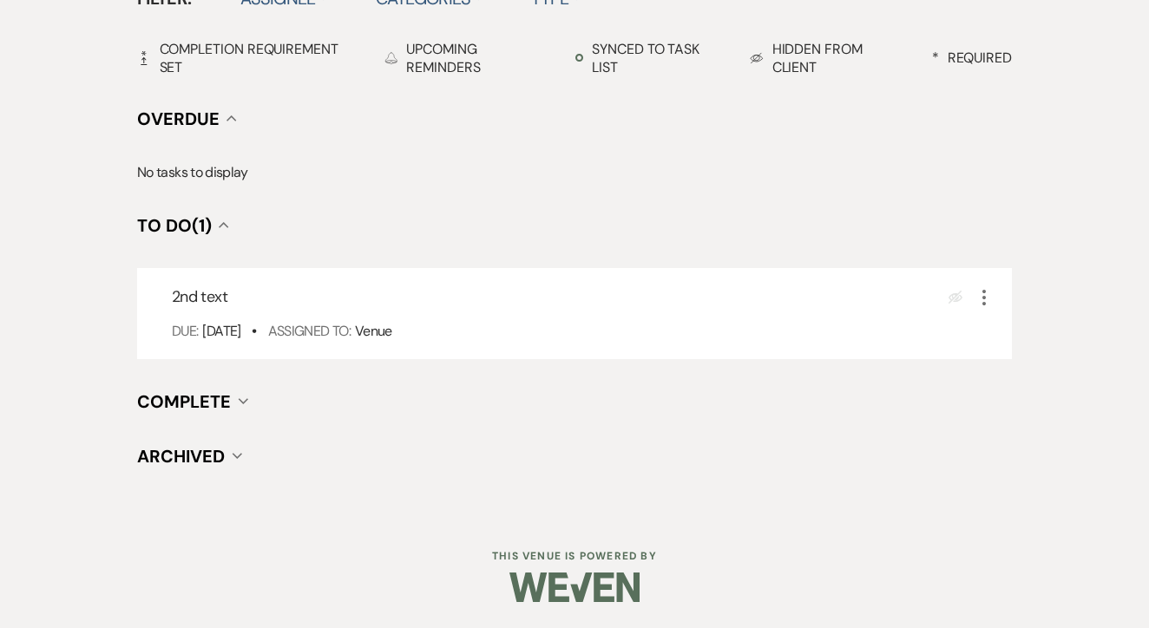
scroll to position [604, 0]
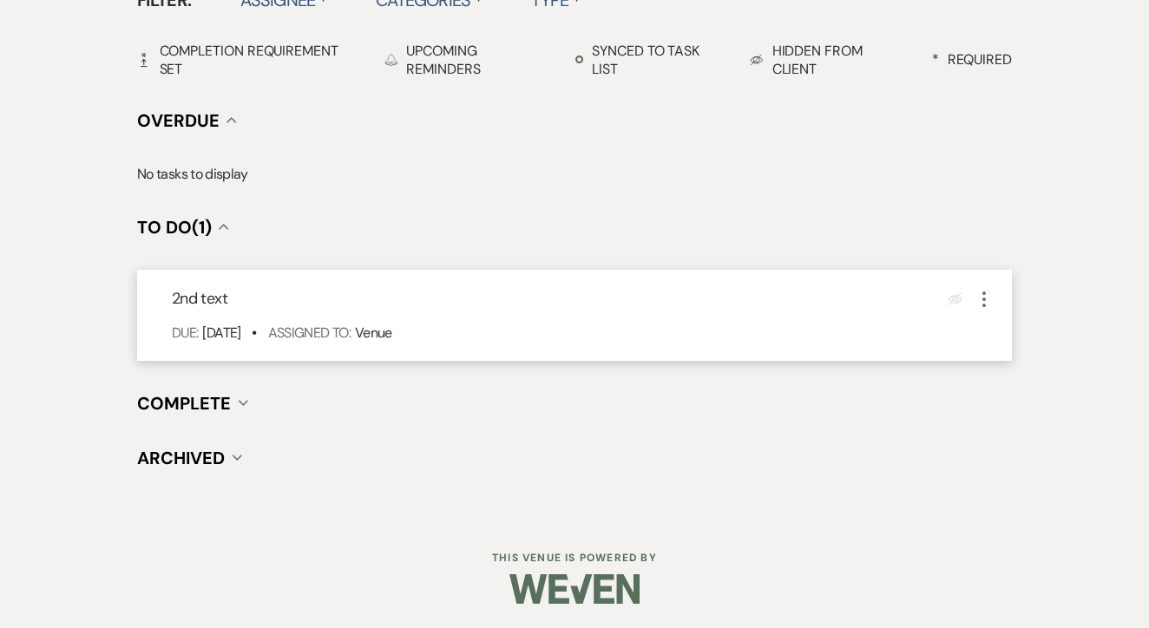
click at [988, 293] on icon "More" at bounding box center [984, 299] width 21 height 21
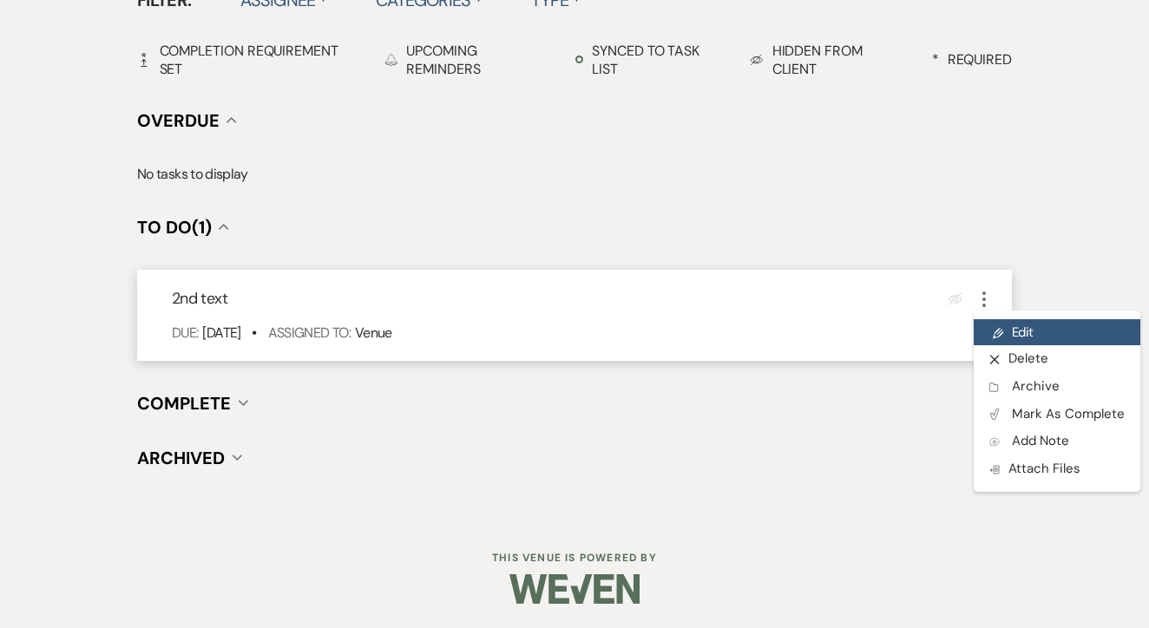
click at [1031, 329] on link "Pencil Edit" at bounding box center [1057, 332] width 167 height 26
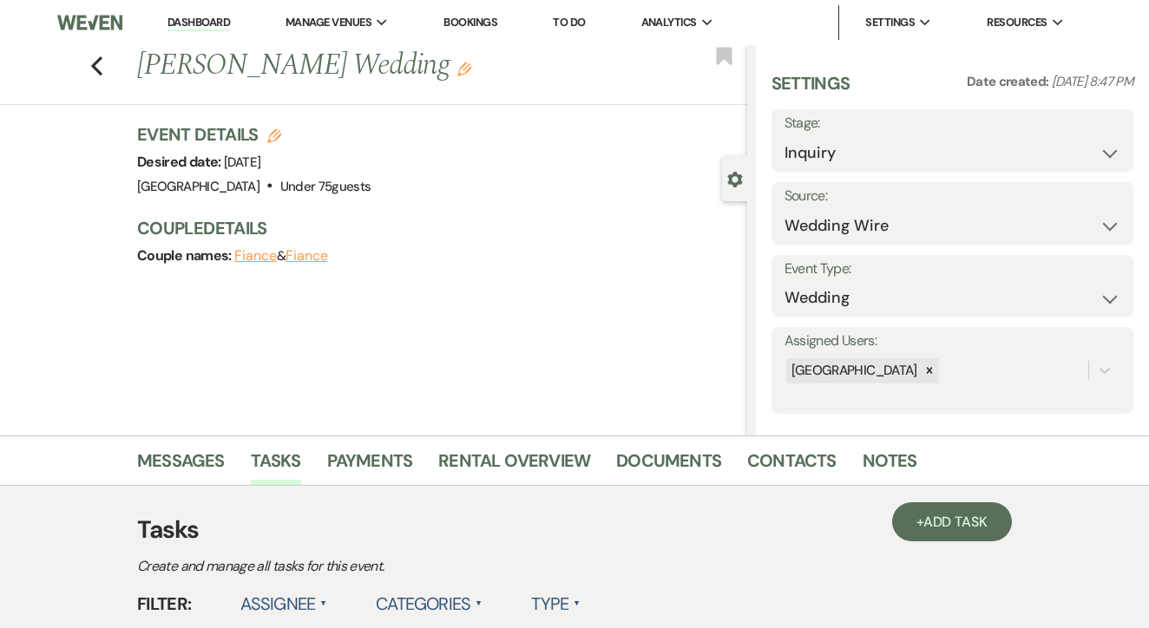
select select "false"
select select "venueHost"
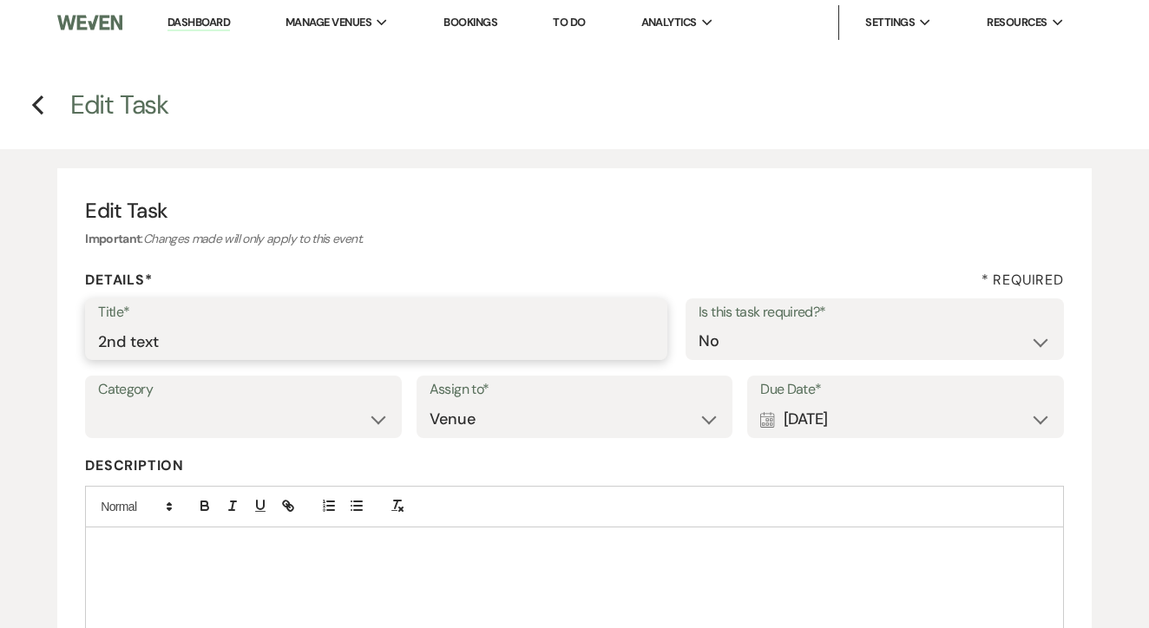
click at [413, 326] on input "2nd text" at bounding box center [376, 342] width 556 height 34
type input "3rd"
click at [885, 403] on div "Calendar [DATE] Expand" at bounding box center [905, 420] width 291 height 34
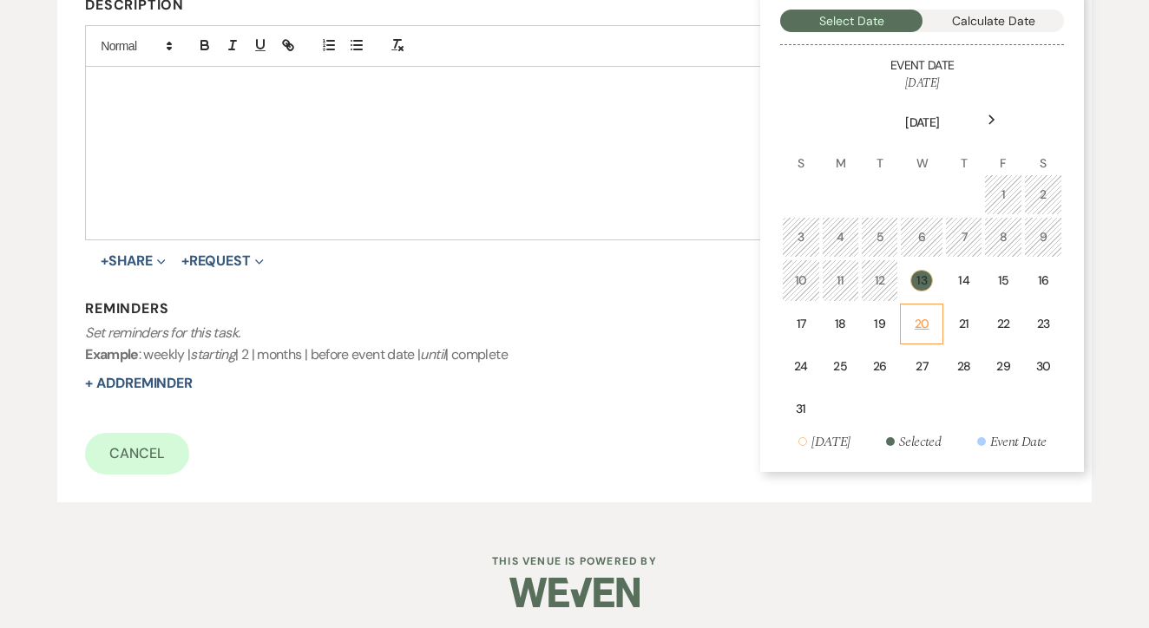
click at [908, 312] on td "20" at bounding box center [921, 324] width 43 height 41
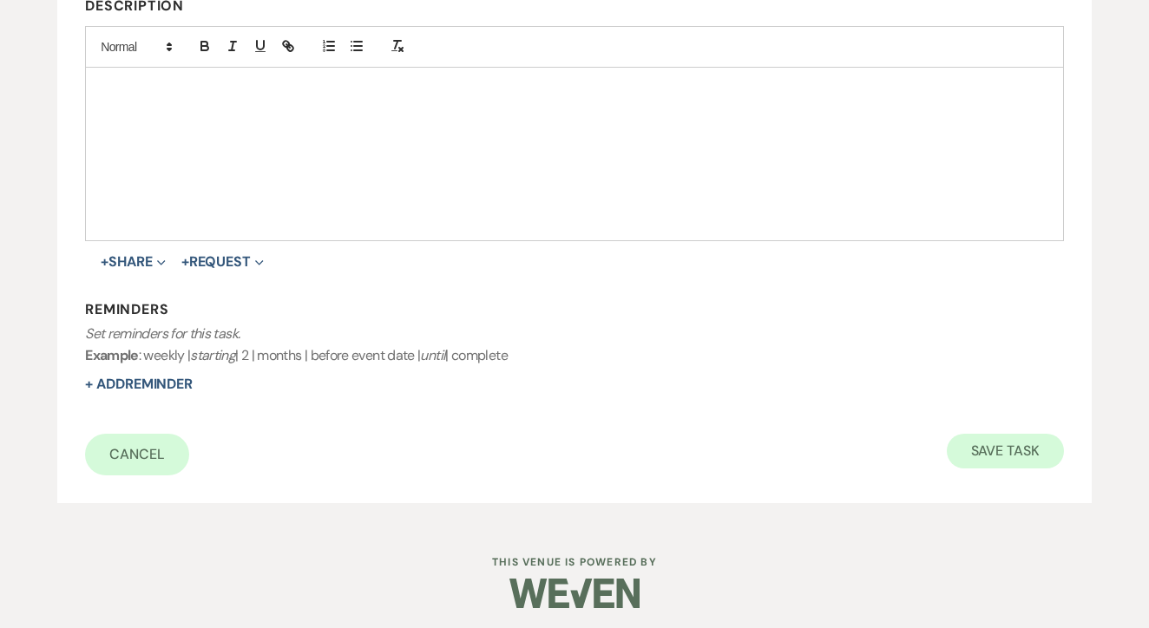
click at [1005, 443] on button "Save Task" at bounding box center [1005, 451] width 117 height 35
select select "3"
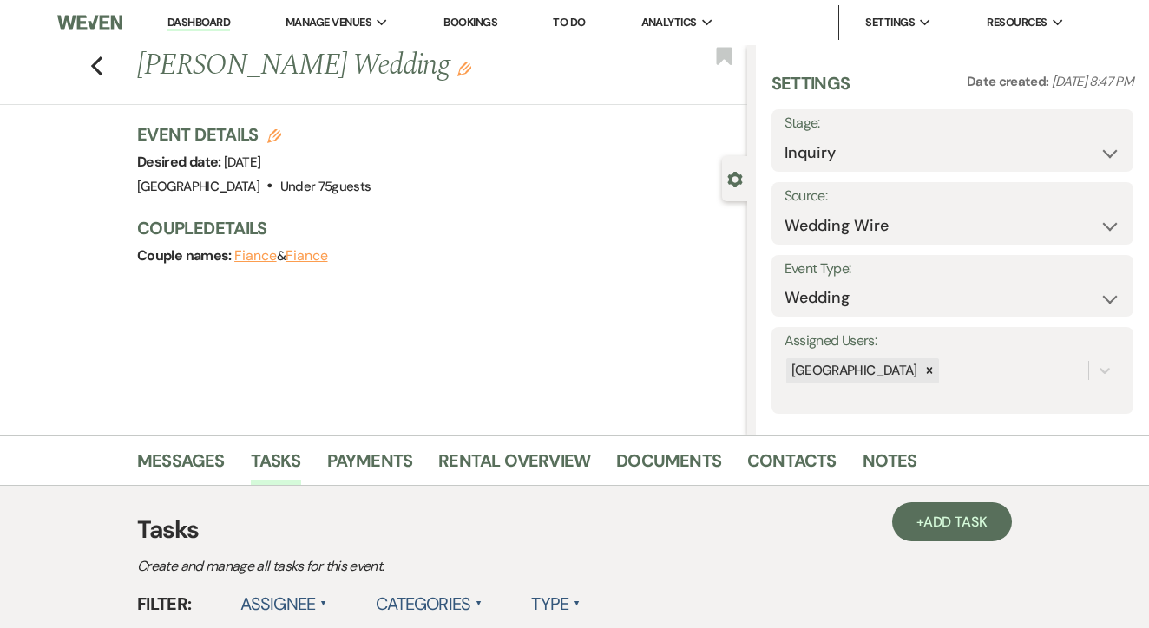
click at [585, 16] on link "To Do" at bounding box center [569, 22] width 32 height 15
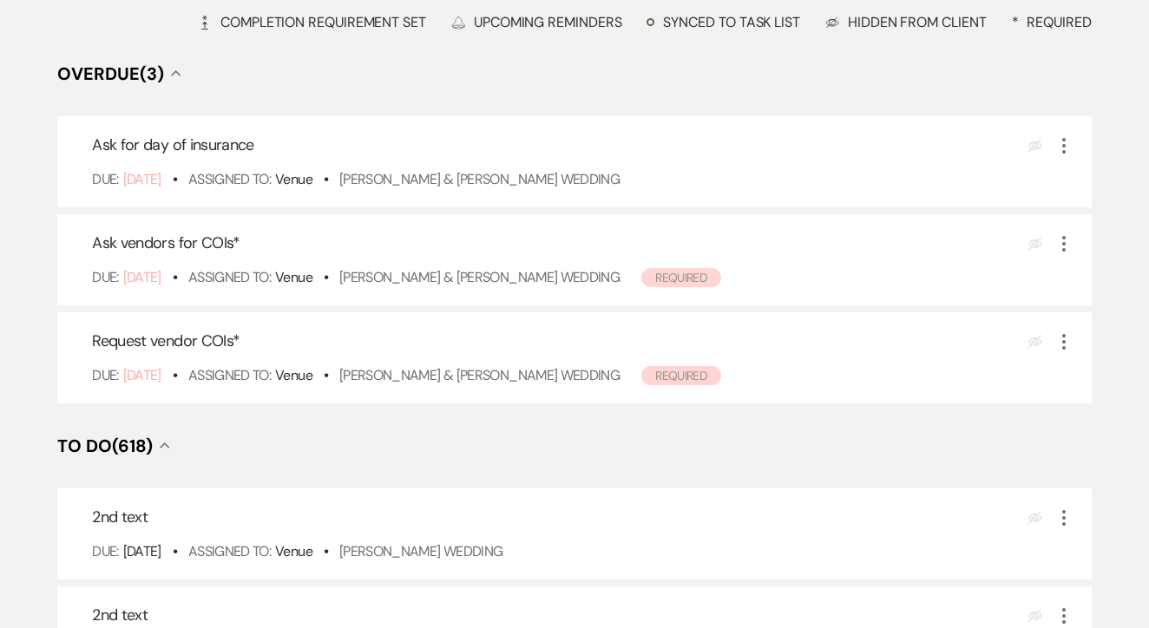
scroll to position [405, 0]
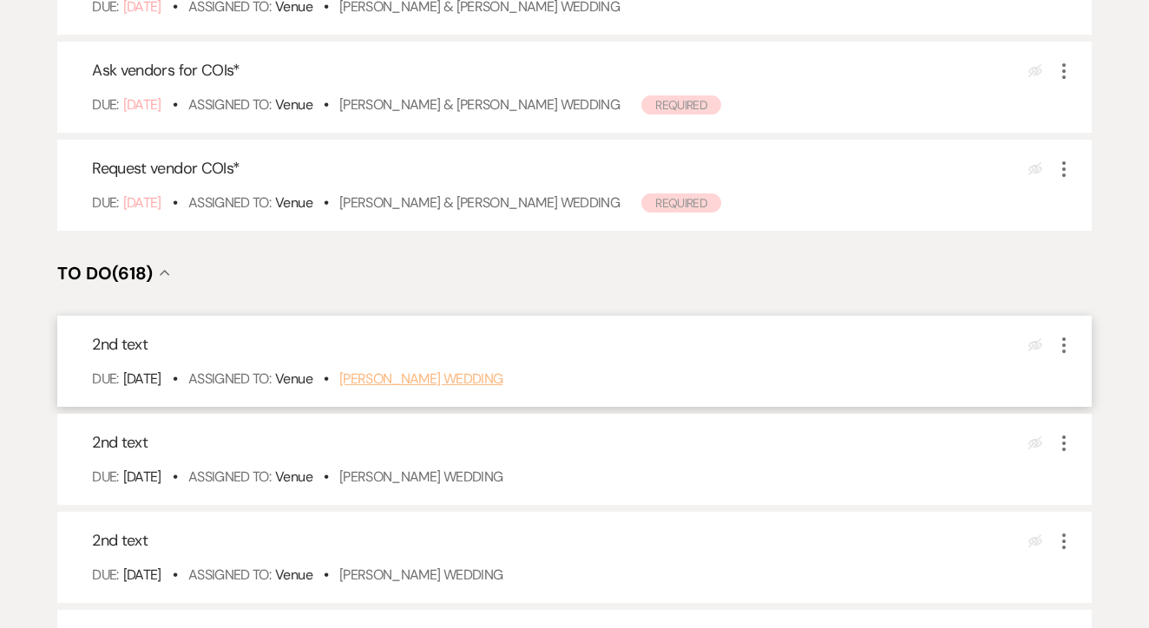
click at [487, 388] on link "John Temple's Wedding" at bounding box center [421, 379] width 164 height 18
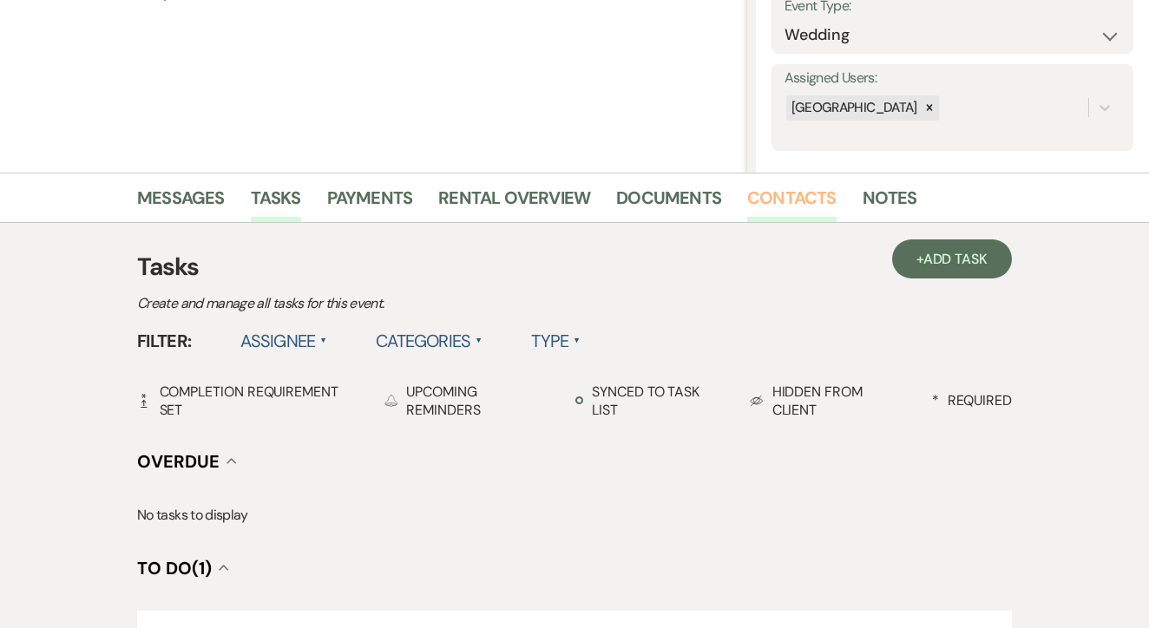
click at [799, 189] on link "Contacts" at bounding box center [791, 203] width 89 height 38
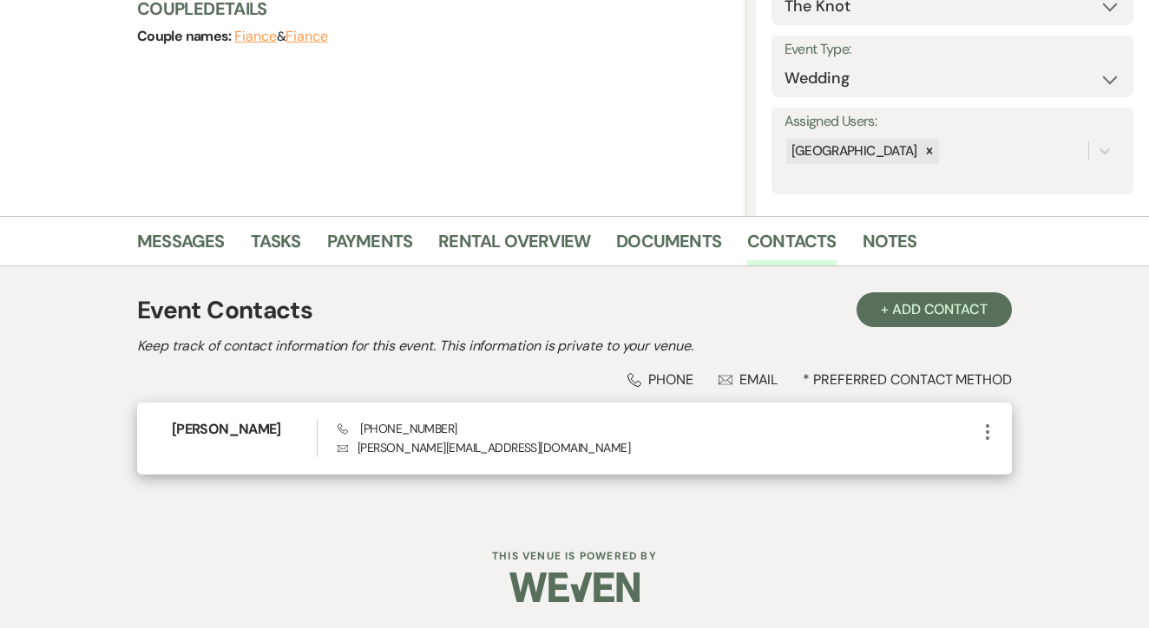
scroll to position [219, 0]
drag, startPoint x: 362, startPoint y: 423, endPoint x: 508, endPoint y: 429, distance: 146.8
click at [508, 429] on div "Phone [PHONE_NUMBER] Envelope [PERSON_NAME][EMAIL_ADDRESS][DOMAIN_NAME]" at bounding box center [657, 439] width 639 height 37
copy span "[PHONE_NUMBER]"
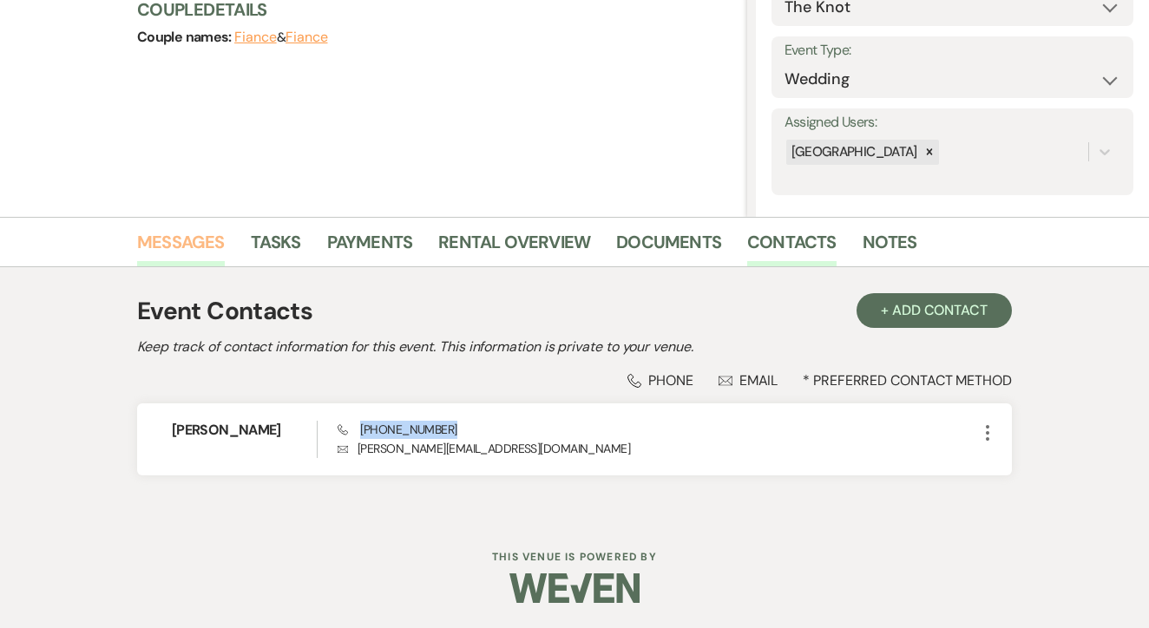
click at [209, 243] on link "Messages" at bounding box center [181, 247] width 88 height 38
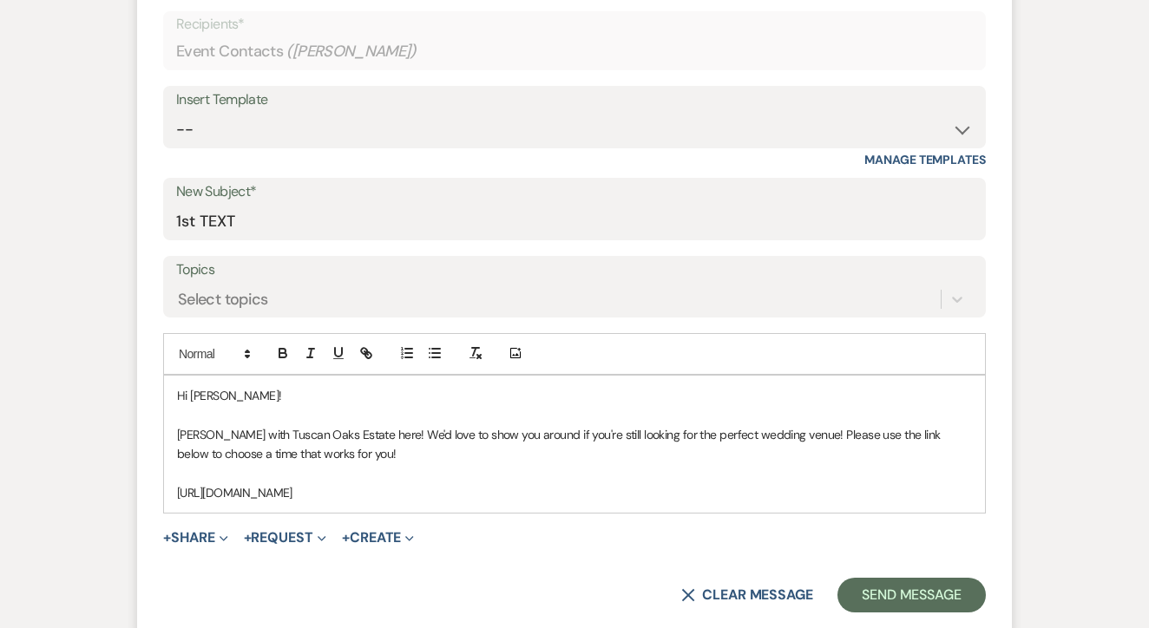
scroll to position [724, 0]
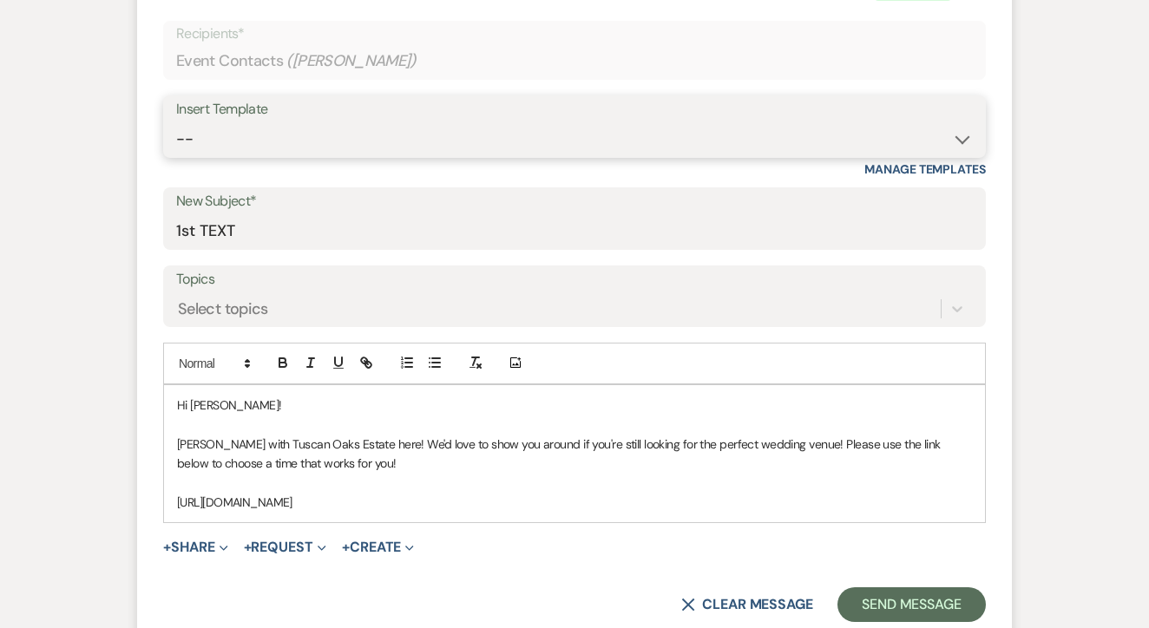
click at [597, 148] on select "-- Lead: Automated Intro Email (Wedding) Lead: 1st Follow Up Email Images Lead:…" at bounding box center [574, 139] width 797 height 34
select select "2884"
type input "TEXT 2"
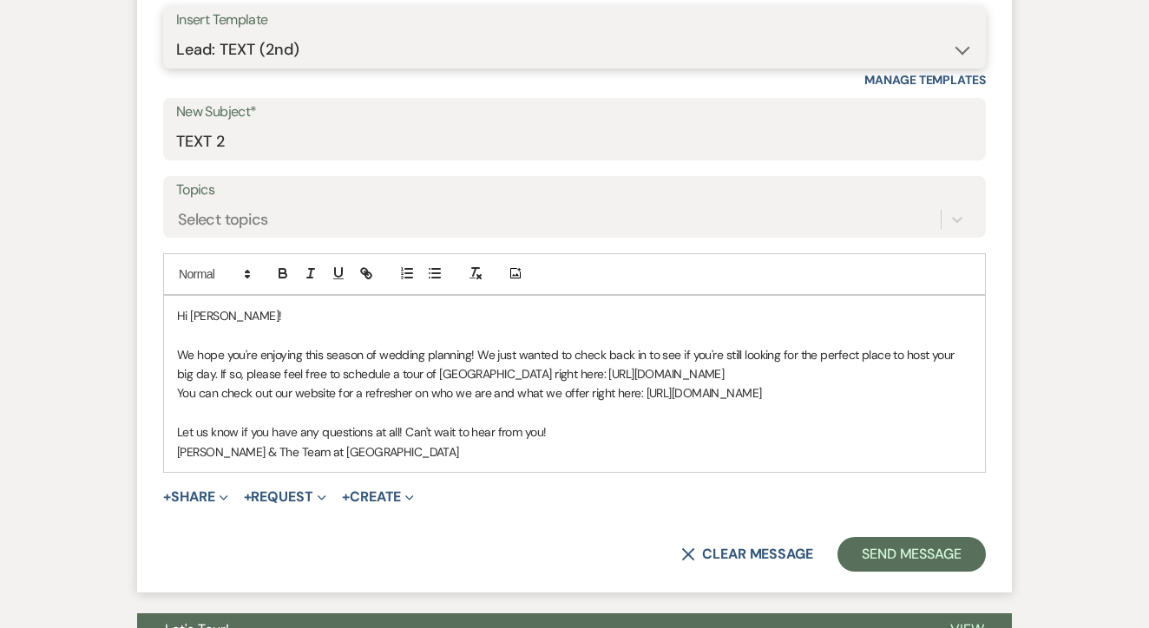
scroll to position [815, 0]
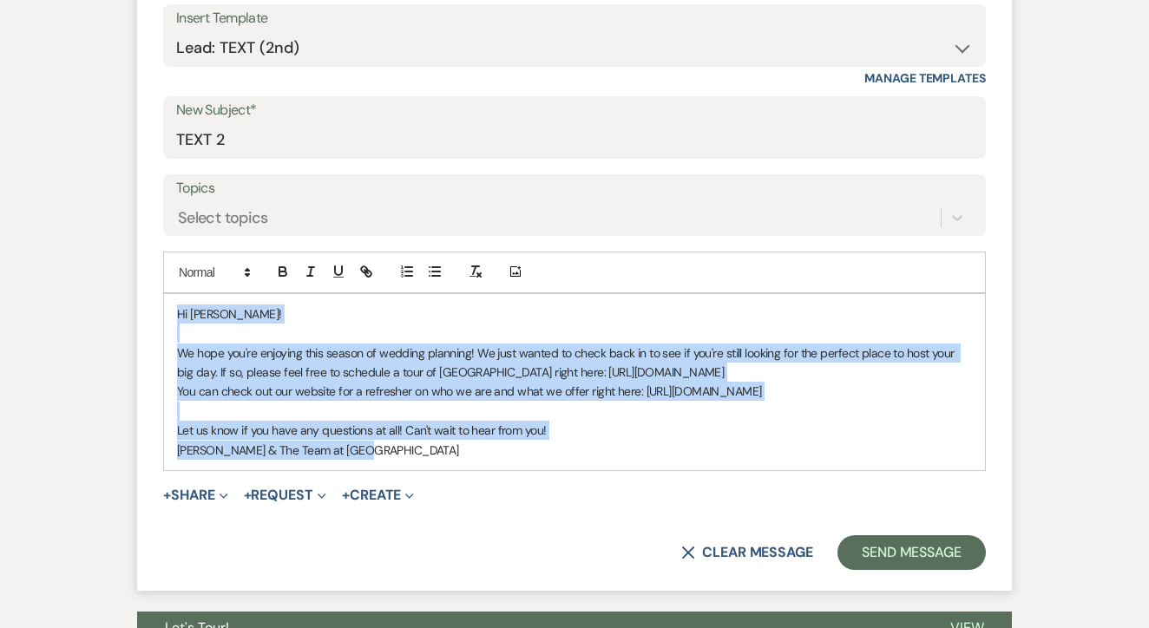
drag, startPoint x: 170, startPoint y: 307, endPoint x: 409, endPoint y: 547, distance: 338.7
click at [409, 548] on form "New Message X Saving draft... Recipients* Event Contacts ( [PERSON_NAME] ) Inse…" at bounding box center [574, 228] width 875 height 728
copy div "Hi [PERSON_NAME]! We hope you're enjoying this season of wedding planning! We j…"
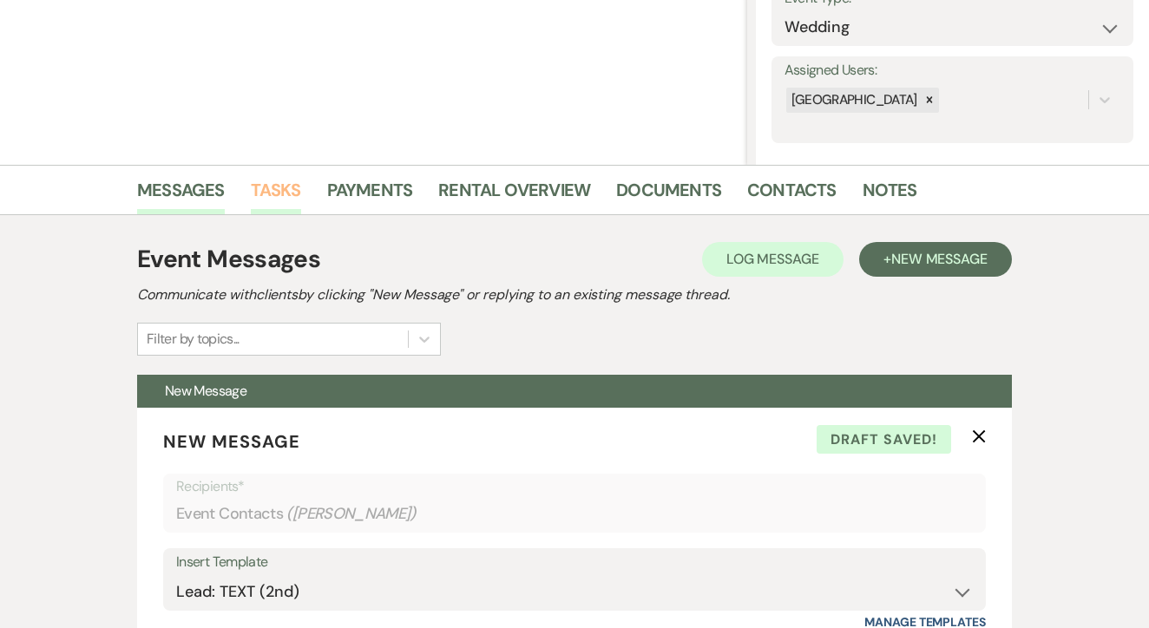
click at [281, 198] on link "Tasks" at bounding box center [276, 195] width 50 height 38
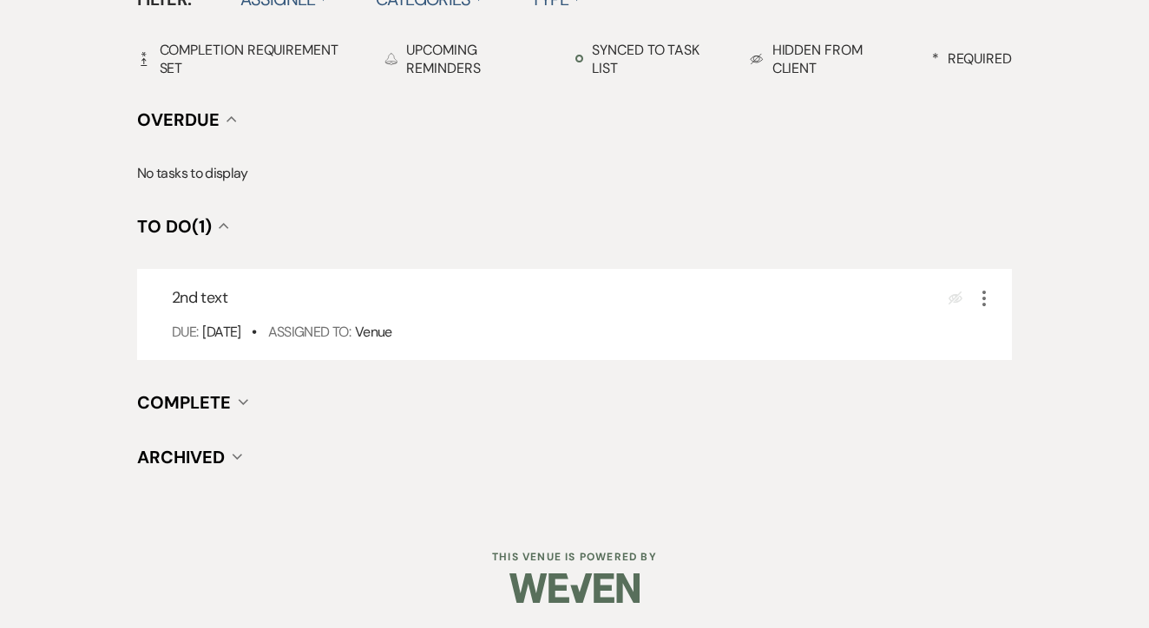
scroll to position [604, 0]
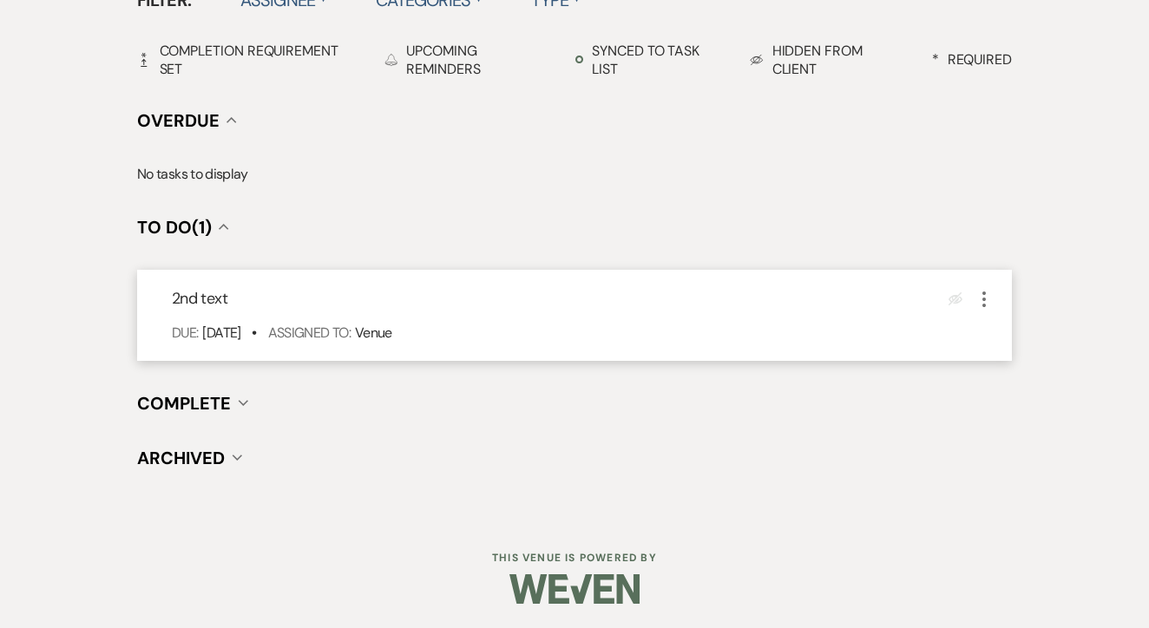
click at [978, 300] on icon "More" at bounding box center [984, 299] width 21 height 21
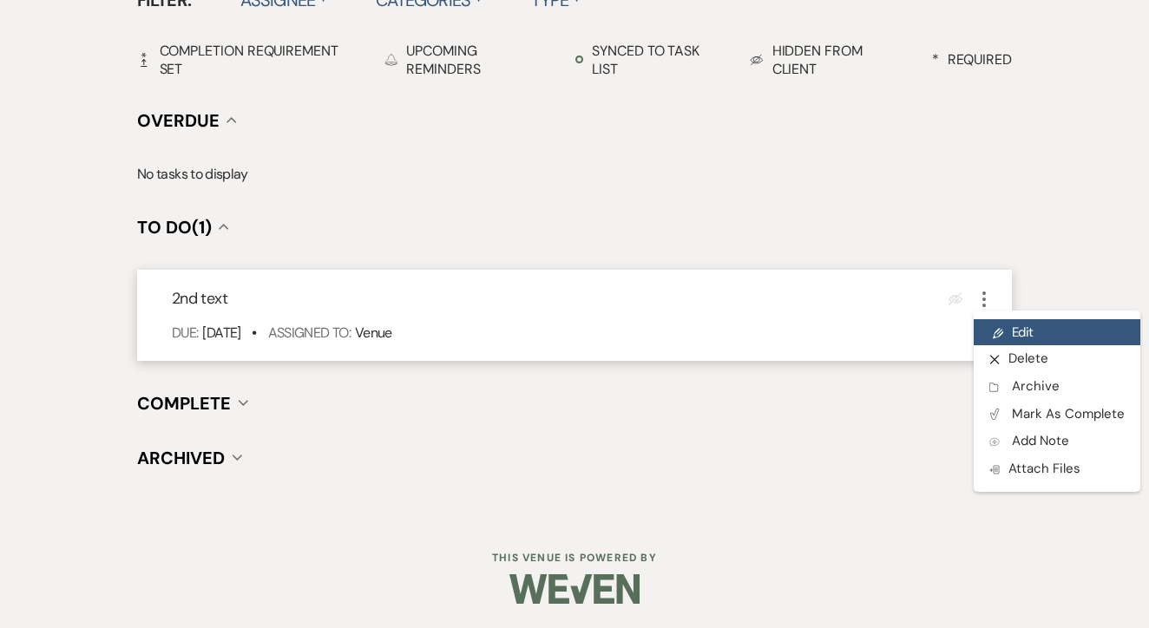
click at [991, 327] on link "Pencil Edit" at bounding box center [1057, 332] width 167 height 26
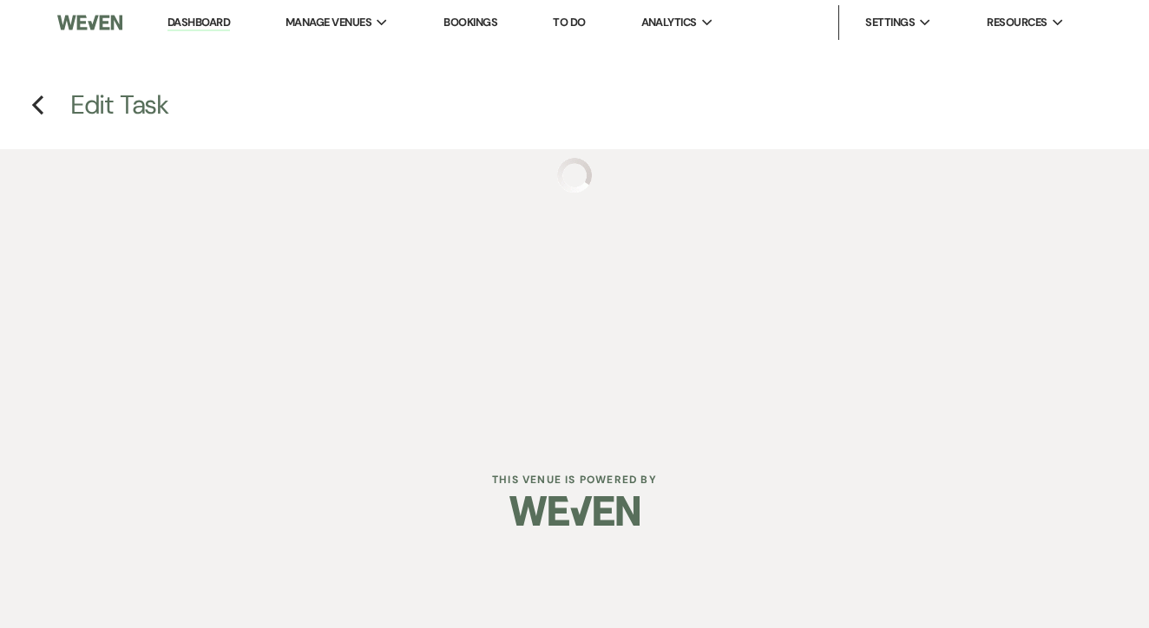
select select "false"
select select "venueHost"
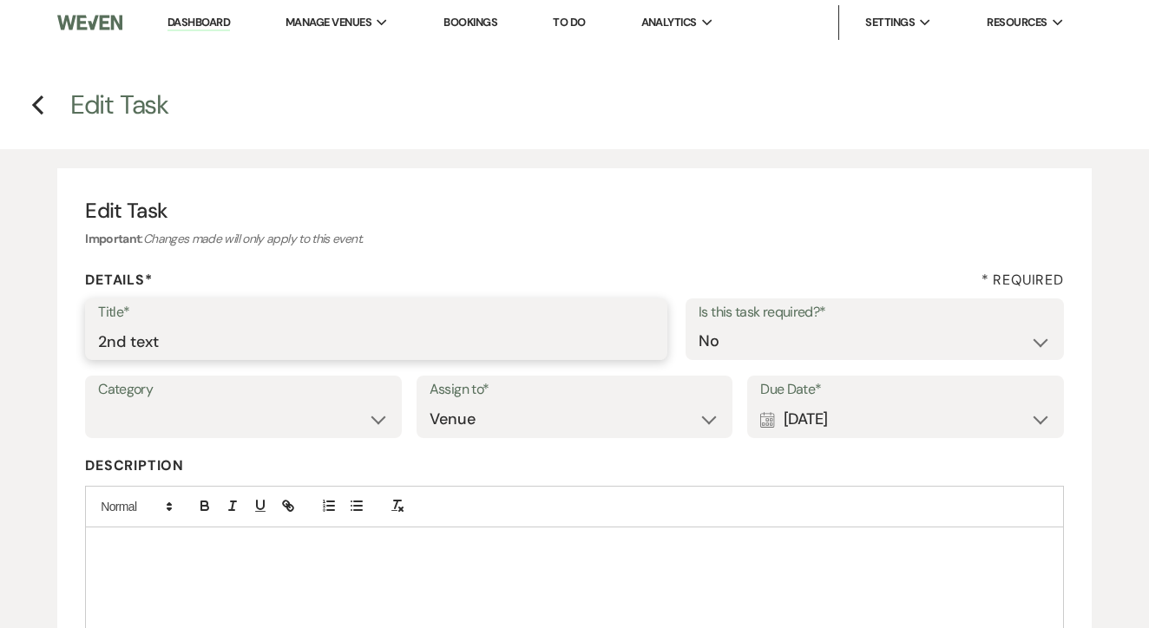
click at [392, 355] on input "2nd text" at bounding box center [376, 342] width 556 height 34
type input "3rd"
click at [779, 411] on div "Calendar [DATE] Expand" at bounding box center [905, 420] width 291 height 34
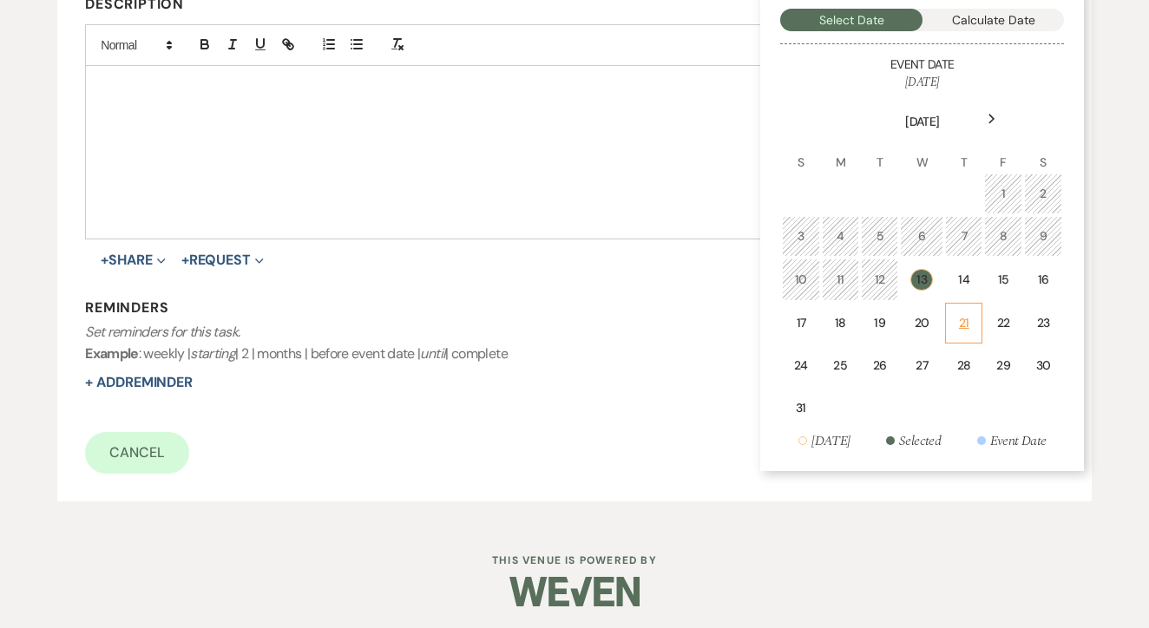
scroll to position [460, 0]
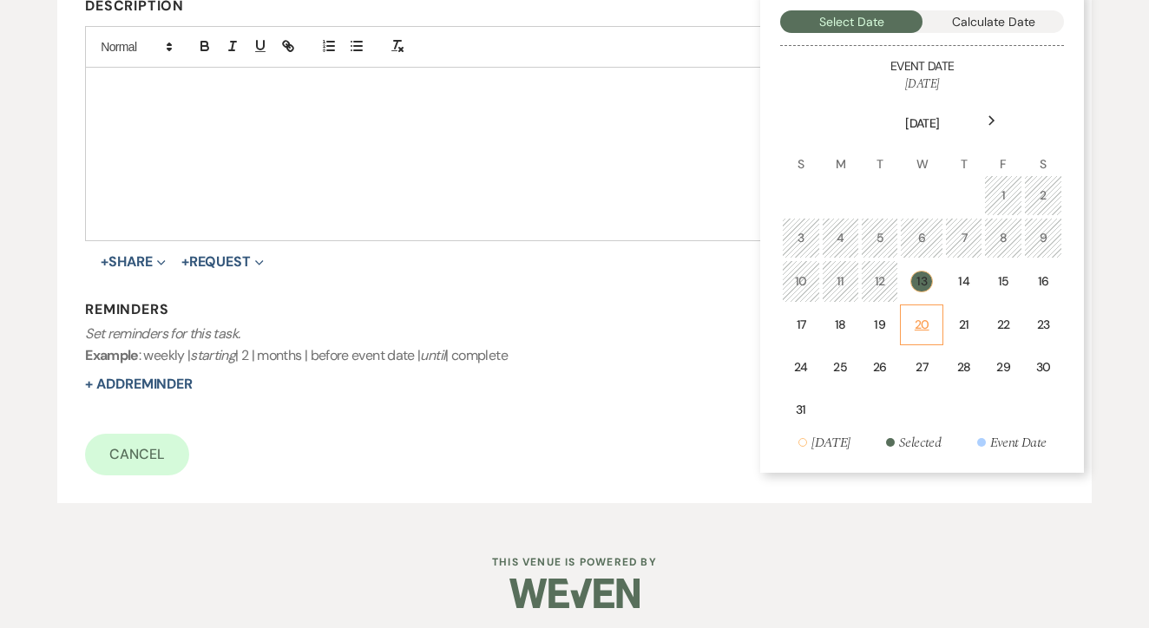
click at [934, 318] on td "20" at bounding box center [921, 325] width 43 height 41
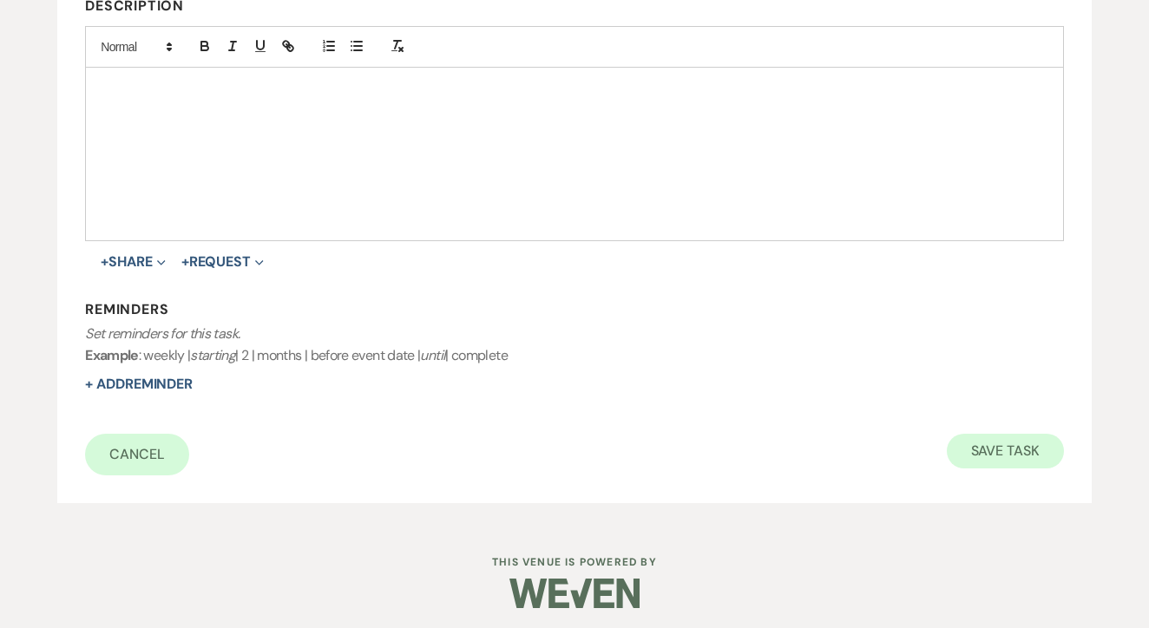
click at [1011, 444] on button "Save Task" at bounding box center [1005, 451] width 117 height 35
select select "2"
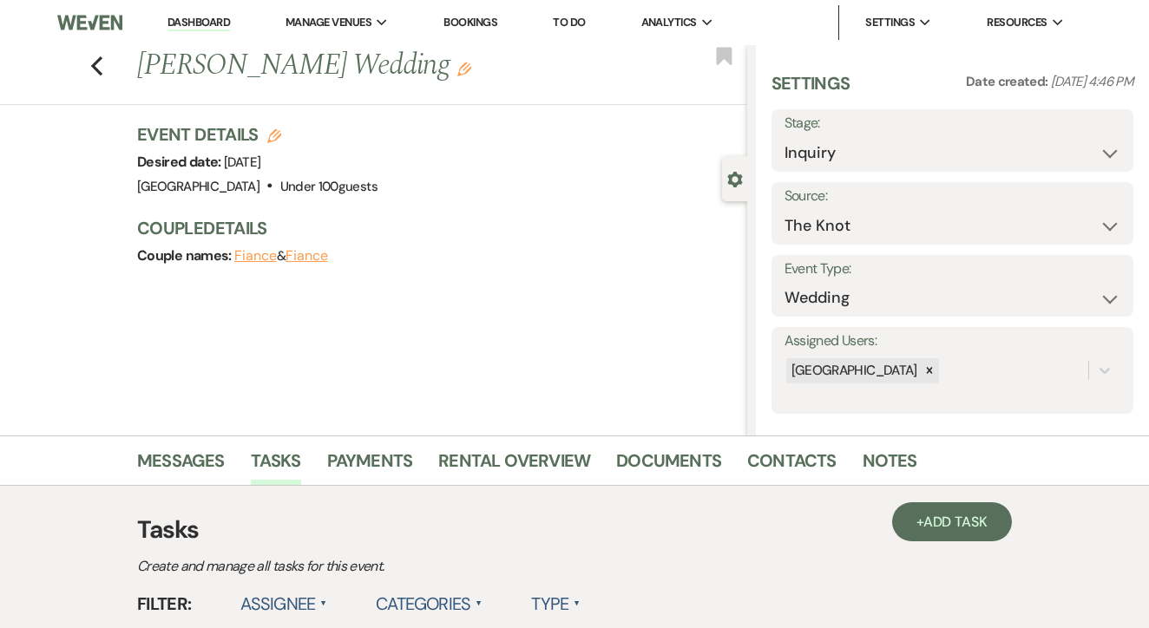
click at [585, 23] on link "To Do" at bounding box center [569, 22] width 32 height 15
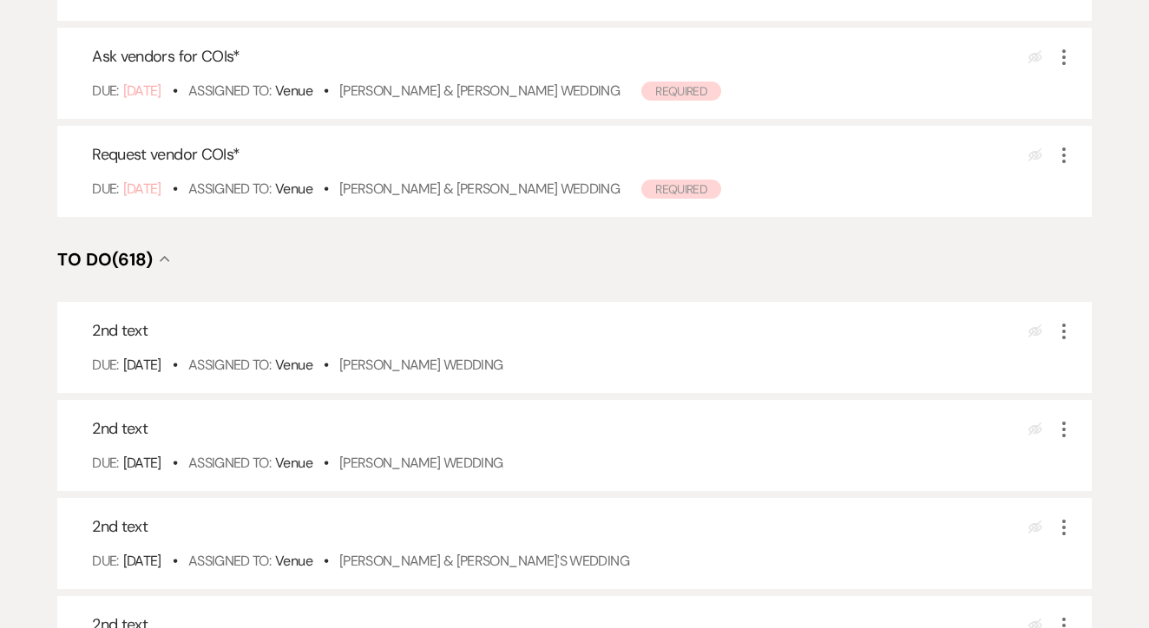
scroll to position [423, 0]
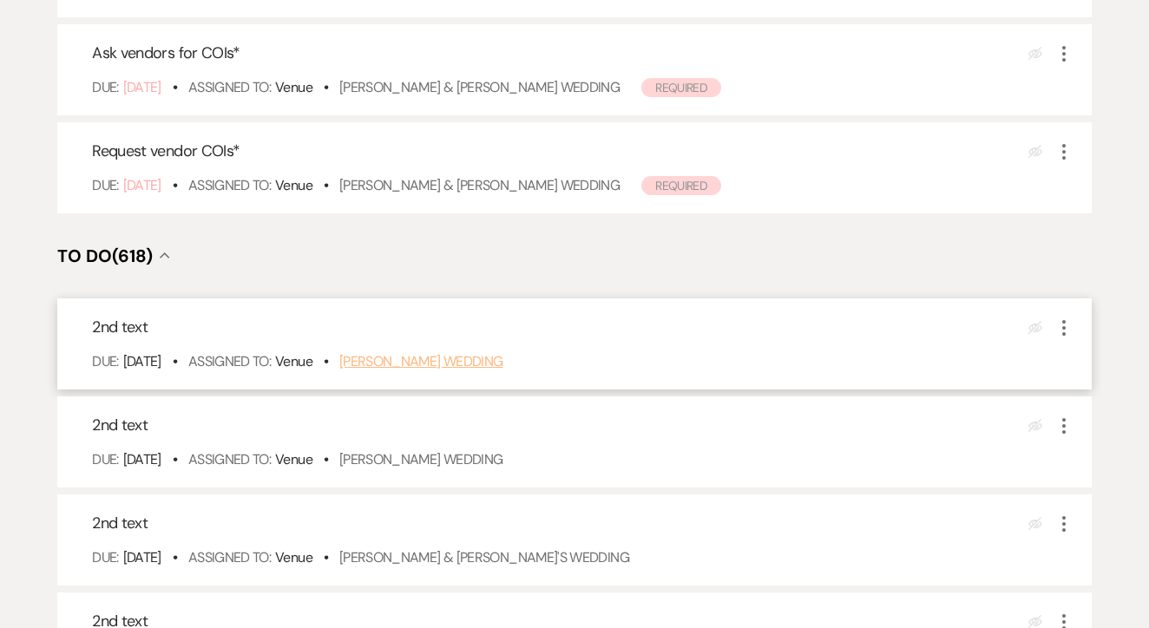
click at [447, 370] on link "Betsy Perez's Wedding" at bounding box center [421, 361] width 164 height 18
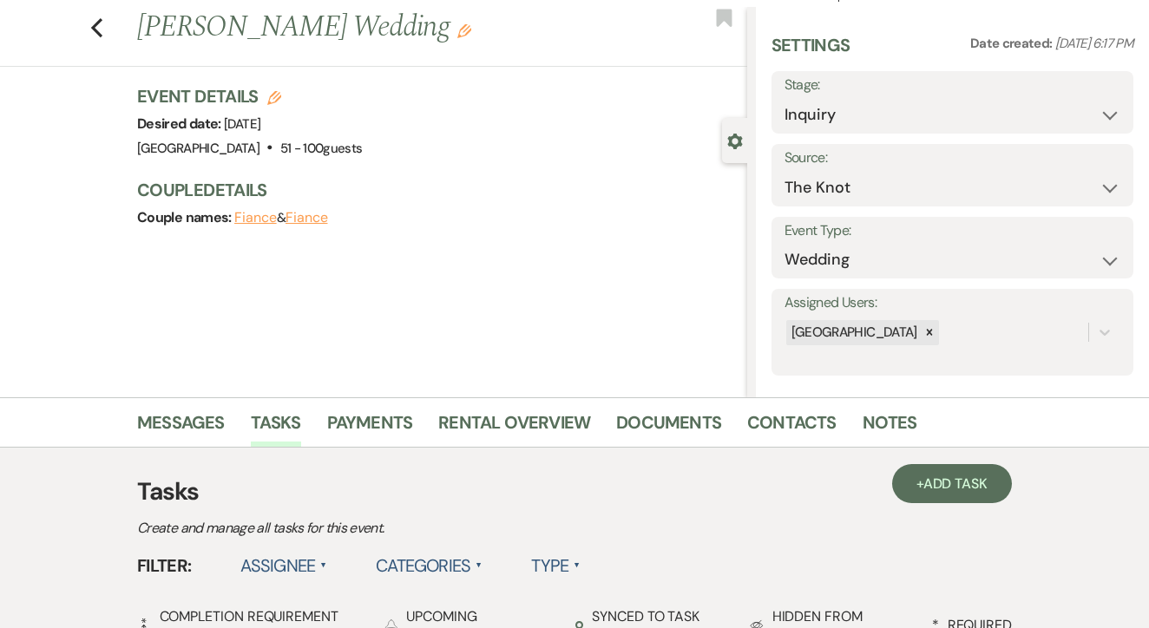
click at [767, 421] on link "Contacts" at bounding box center [791, 428] width 89 height 38
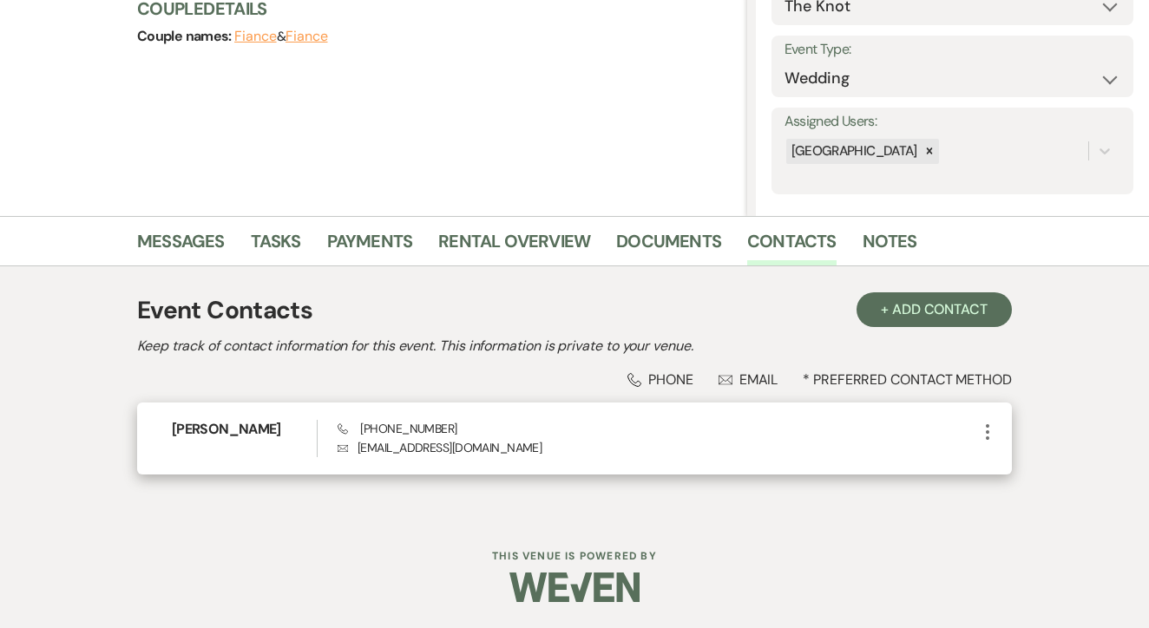
scroll to position [219, 0]
drag, startPoint x: 354, startPoint y: 420, endPoint x: 479, endPoint y: 428, distance: 125.2
click at [479, 428] on div "[PERSON_NAME] Phone [PHONE_NUMBER] Envelope [EMAIL_ADDRESS][DOMAIN_NAME] More" at bounding box center [574, 439] width 875 height 72
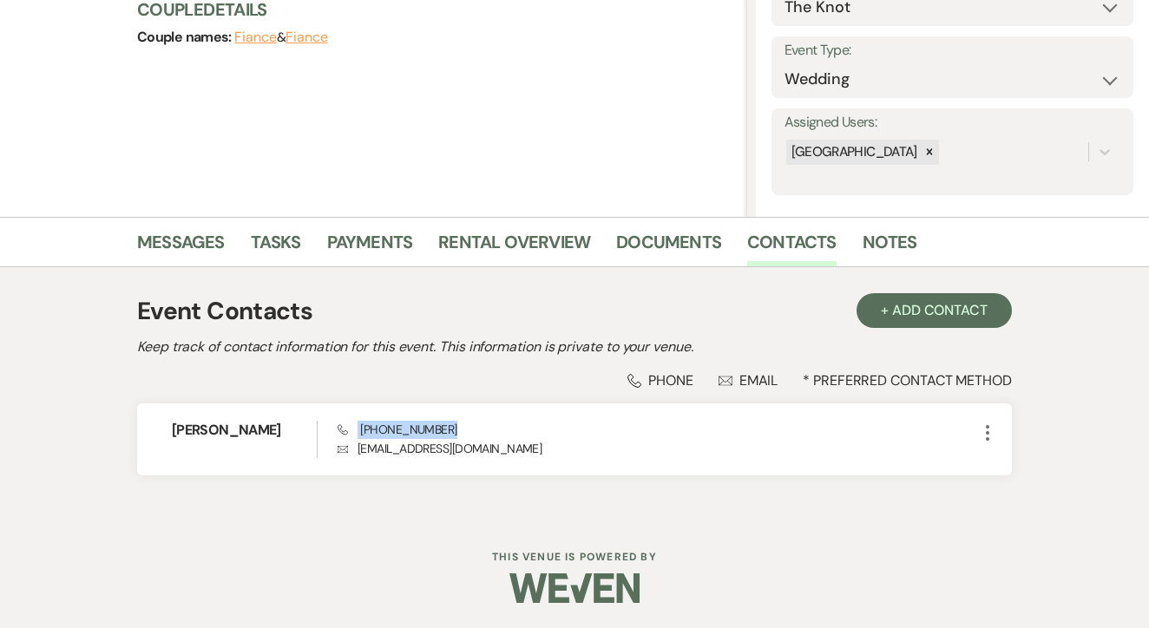
click at [433, 390] on div "Phone Phone Envelope Email * Preferred Contact Method [PERSON_NAME] Phone [PHON…" at bounding box center [574, 423] width 875 height 104
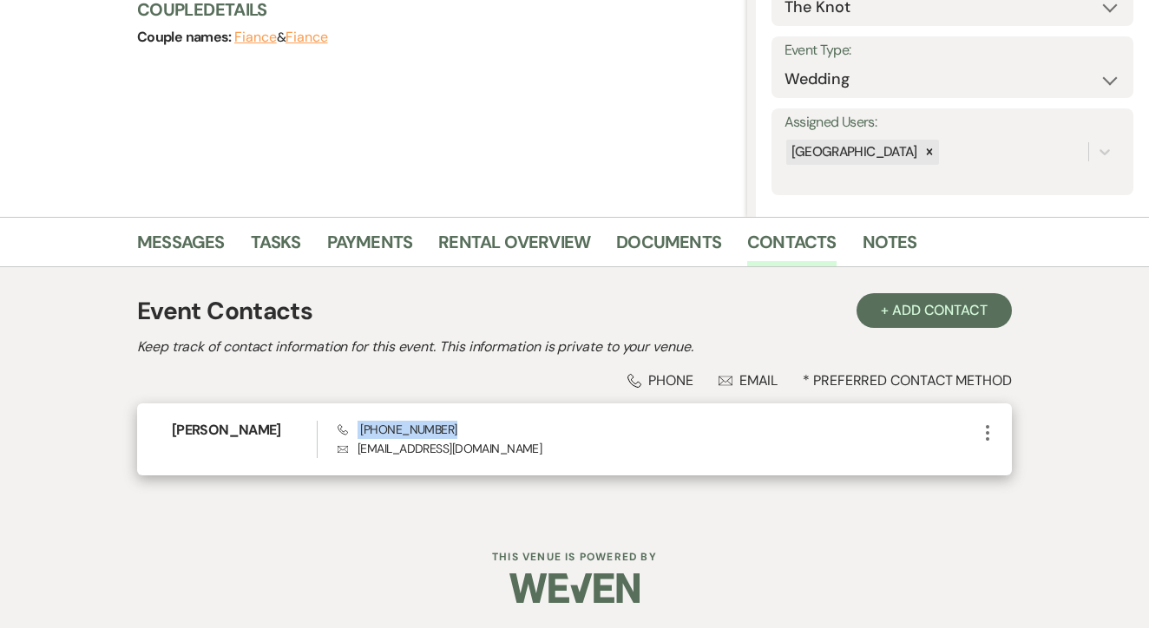
drag, startPoint x: 362, startPoint y: 429, endPoint x: 456, endPoint y: 429, distance: 94.6
click at [460, 429] on div "Phone [PHONE_NUMBER] Envelope [EMAIL_ADDRESS][DOMAIN_NAME]" at bounding box center [657, 439] width 639 height 37
copy span "[PHONE_NUMBER]"
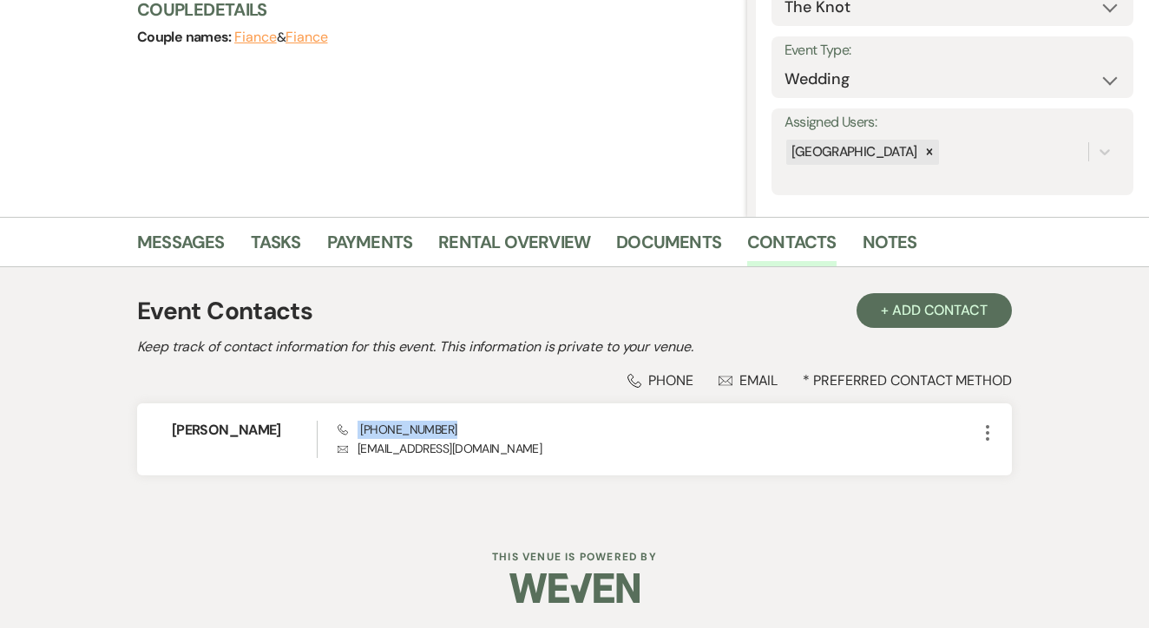
click at [228, 240] on li "Messages" at bounding box center [194, 246] width 114 height 42
click at [185, 233] on link "Messages" at bounding box center [181, 247] width 88 height 38
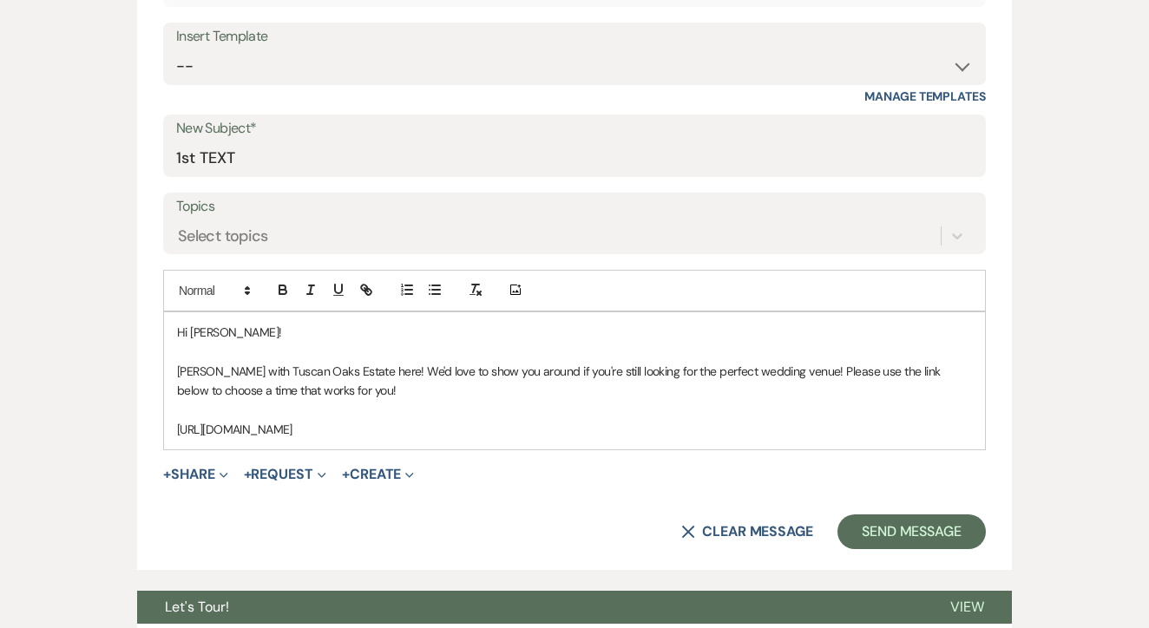
scroll to position [787, 0]
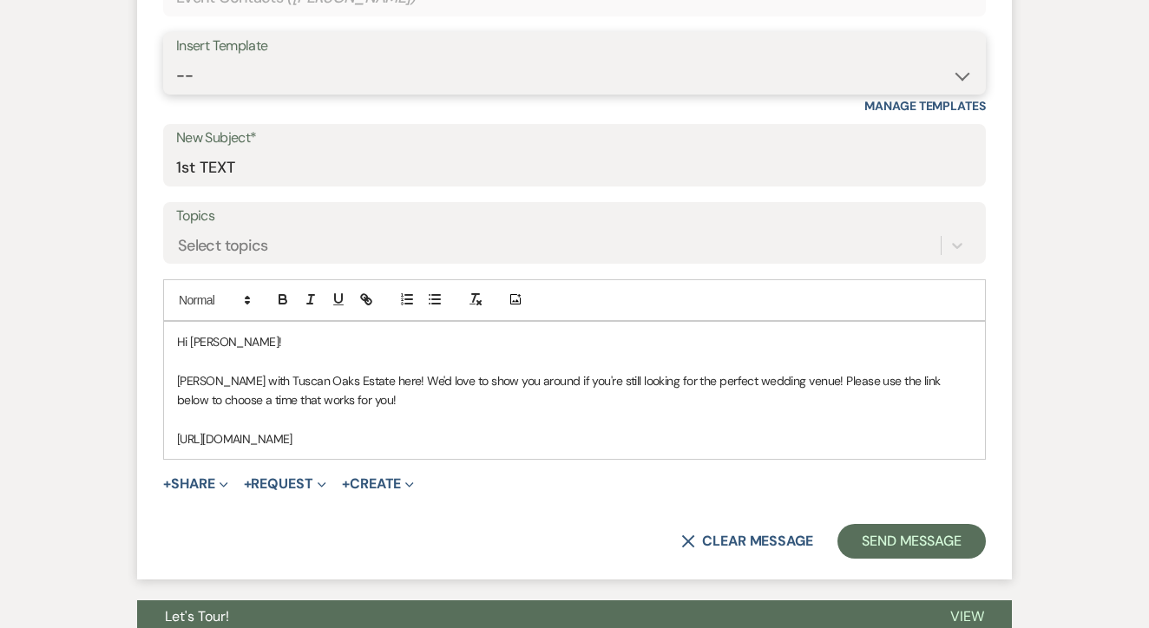
click at [547, 87] on select "-- Lead: Automated Intro Email (Wedding) Lead: 1st Follow Up Email Images Lead:…" at bounding box center [574, 76] width 797 height 34
select select "2884"
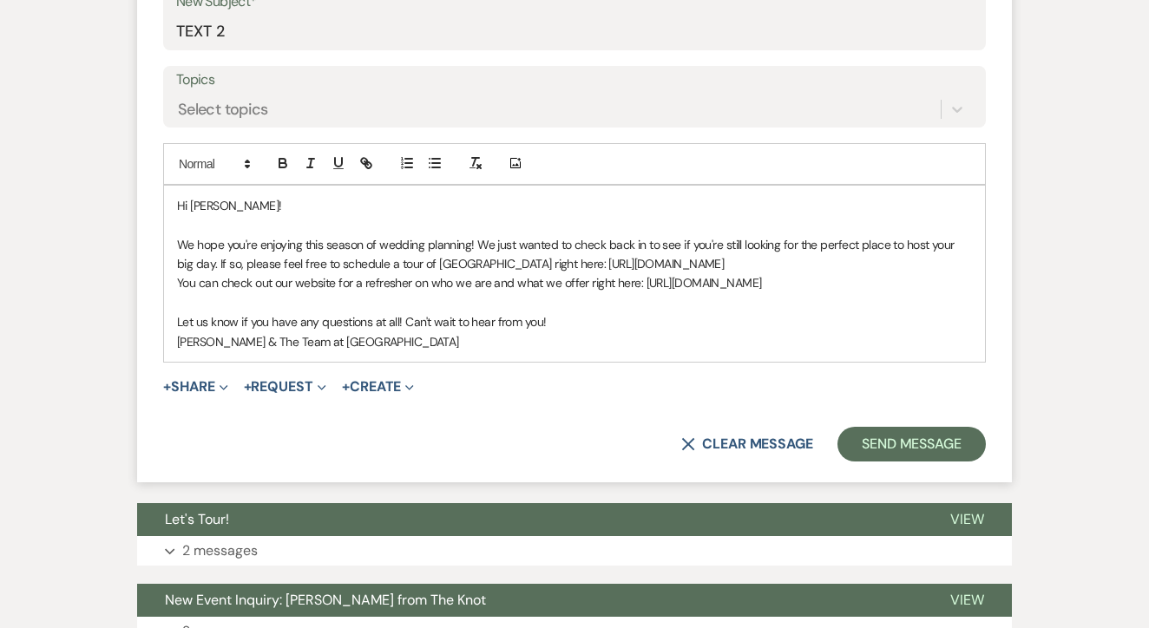
type input "TEXT 2"
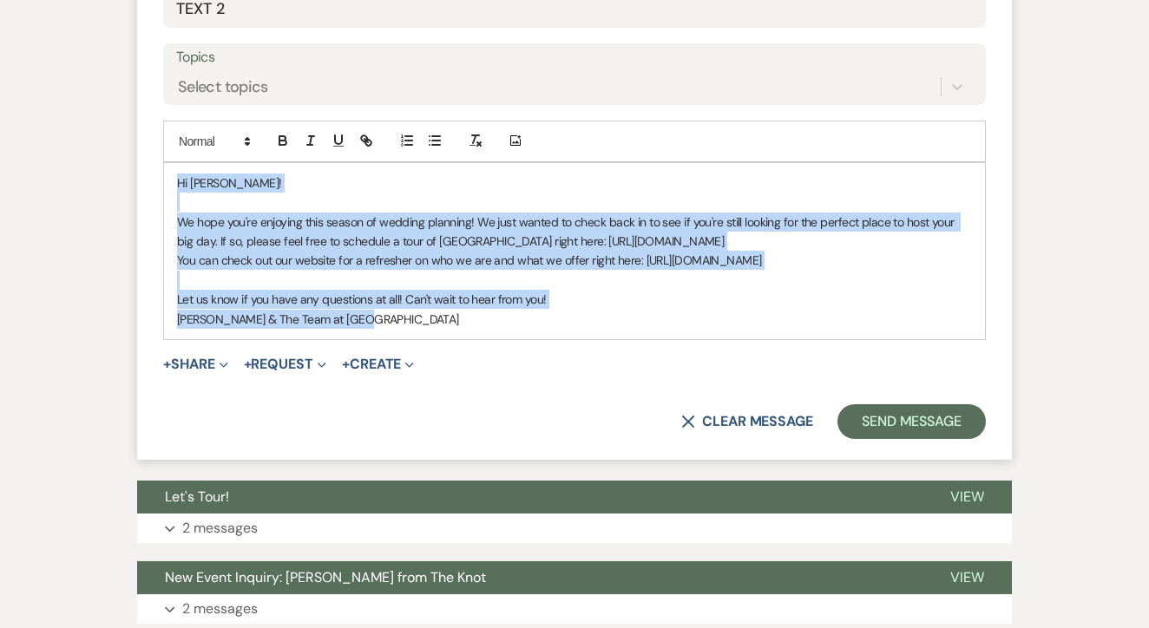
drag, startPoint x: 183, startPoint y: 188, endPoint x: 432, endPoint y: 334, distance: 288.5
click at [432, 334] on form "New Message X Saving draft... Recipients* Event Contacts ( [PERSON_NAME] ) Inse…" at bounding box center [574, 97] width 875 height 728
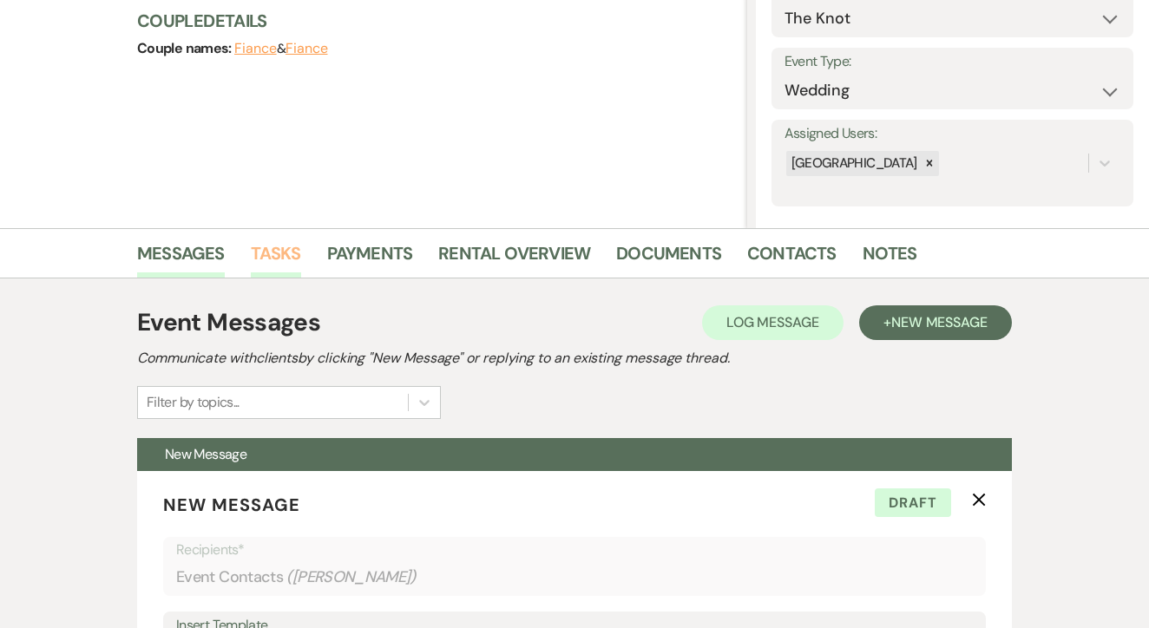
click at [266, 264] on link "Tasks" at bounding box center [276, 258] width 50 height 38
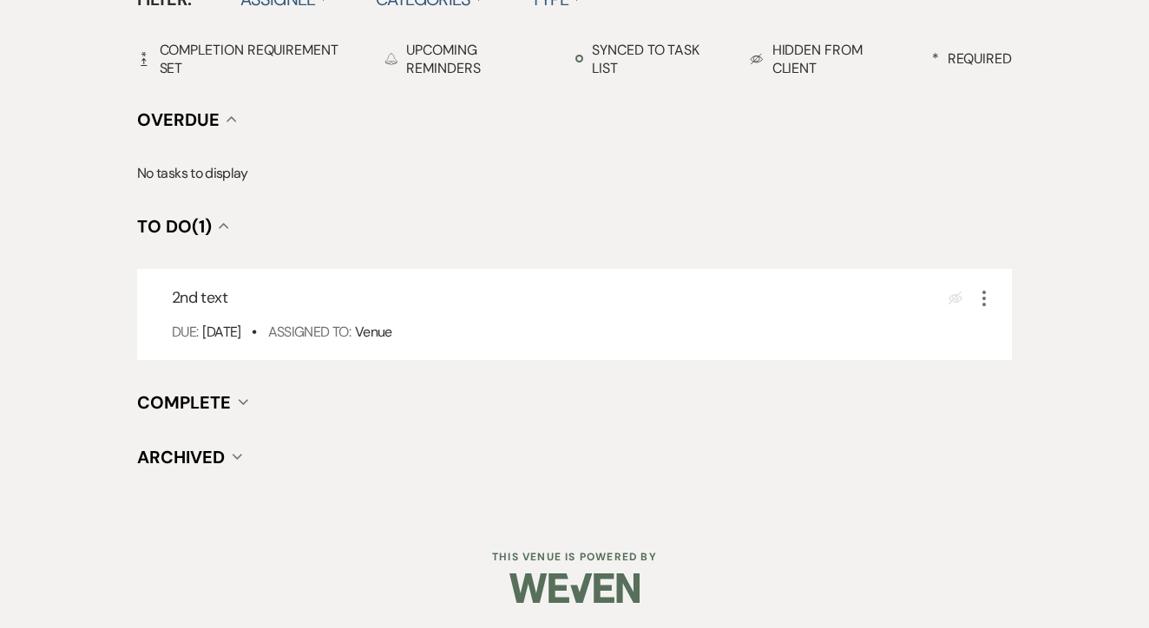
scroll to position [604, 0]
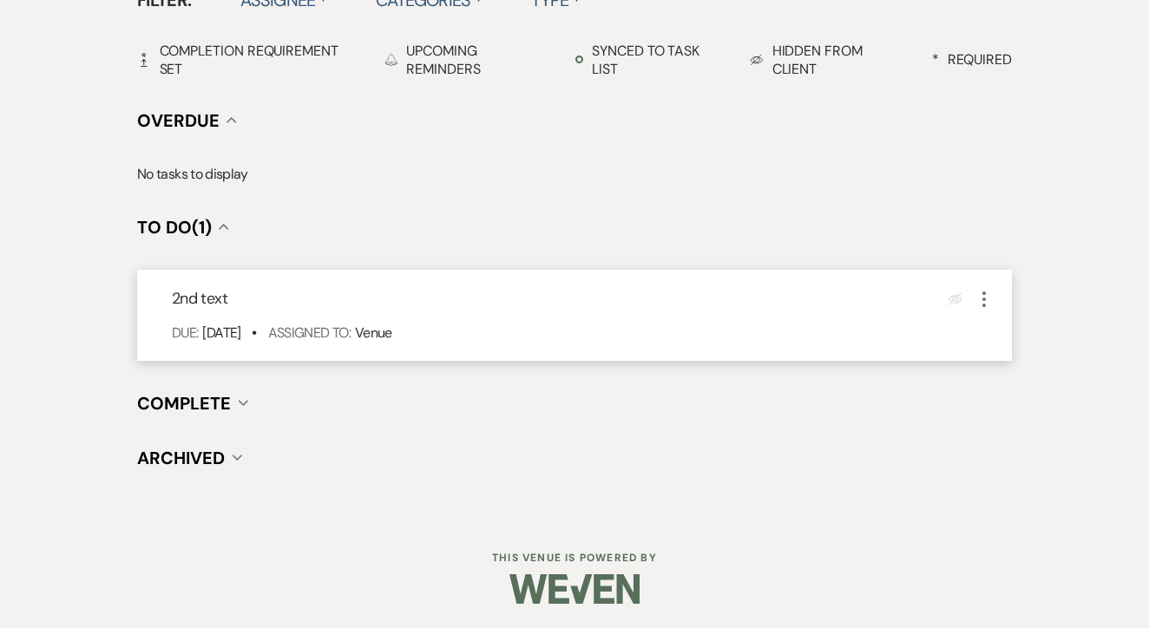
click at [986, 298] on icon "More" at bounding box center [984, 299] width 21 height 21
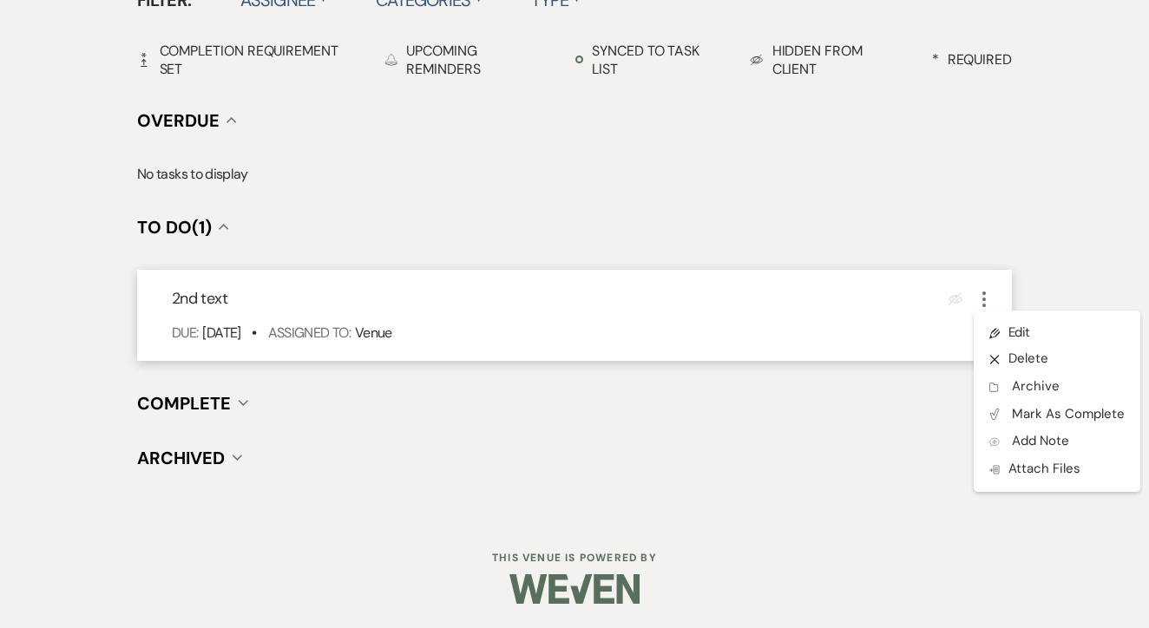
click at [1012, 329] on link "Pencil Edit" at bounding box center [1057, 332] width 167 height 26
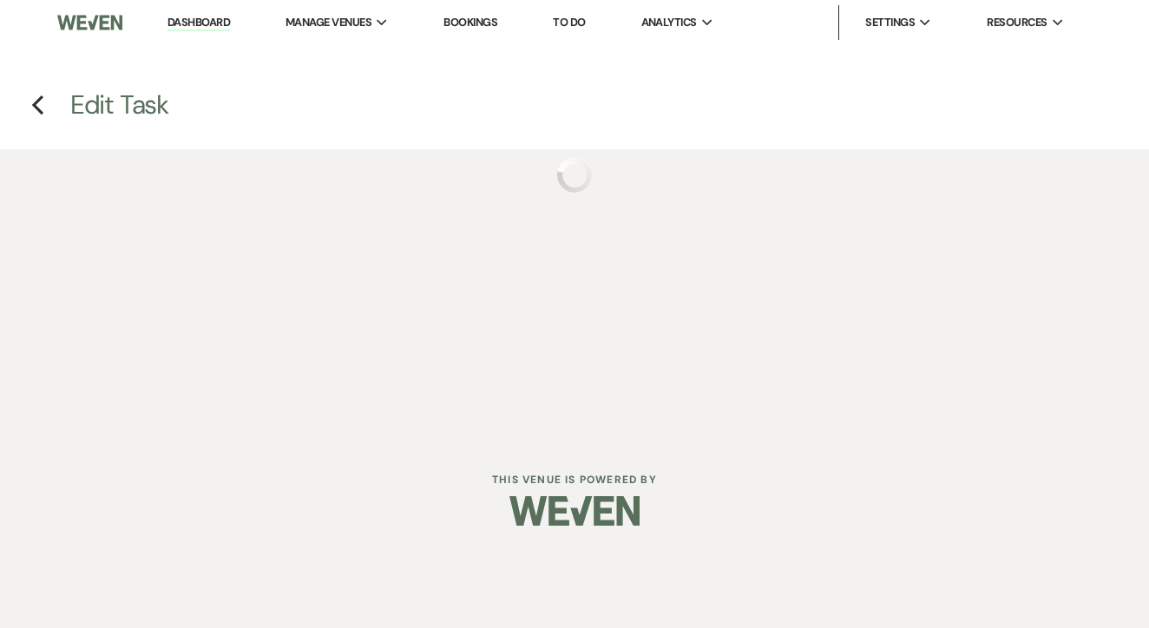
select select "false"
select select "venueHost"
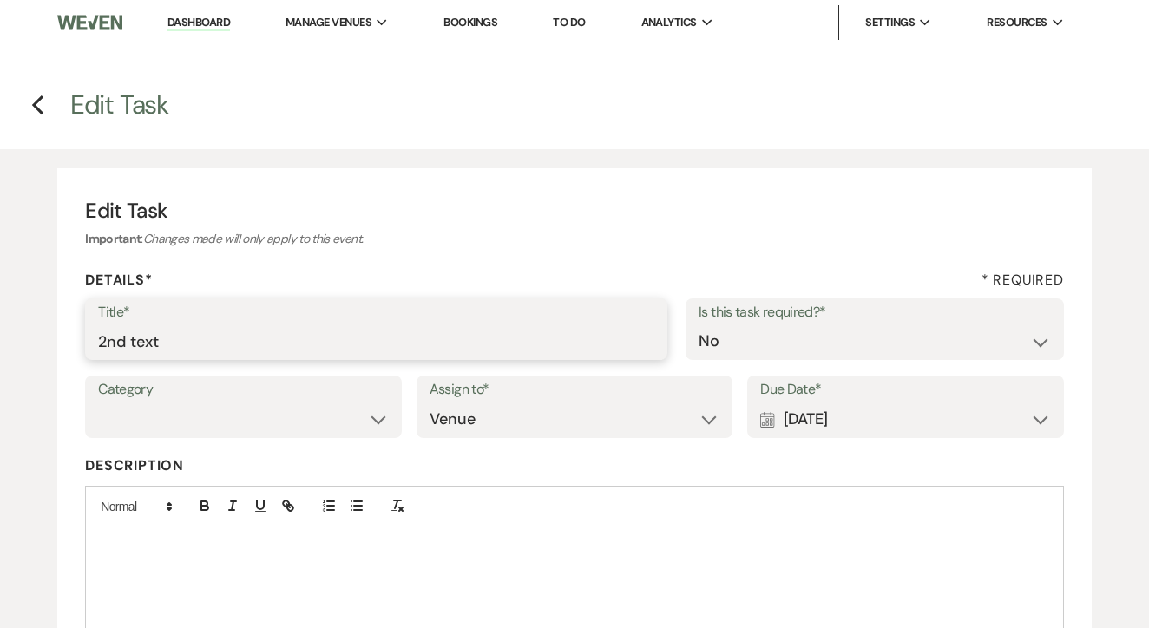
click at [462, 355] on input "2nd text" at bounding box center [376, 342] width 556 height 34
type input "3rd"
click at [921, 428] on div "Calendar [DATE] Expand" at bounding box center [905, 420] width 291 height 34
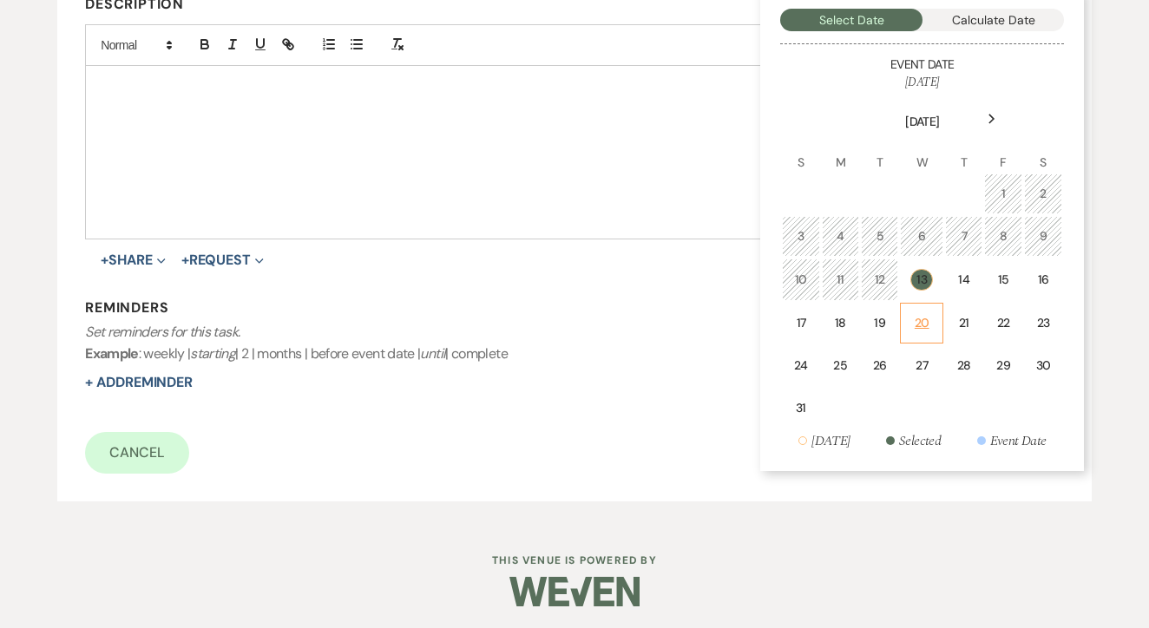
click at [921, 308] on td "20" at bounding box center [921, 323] width 43 height 41
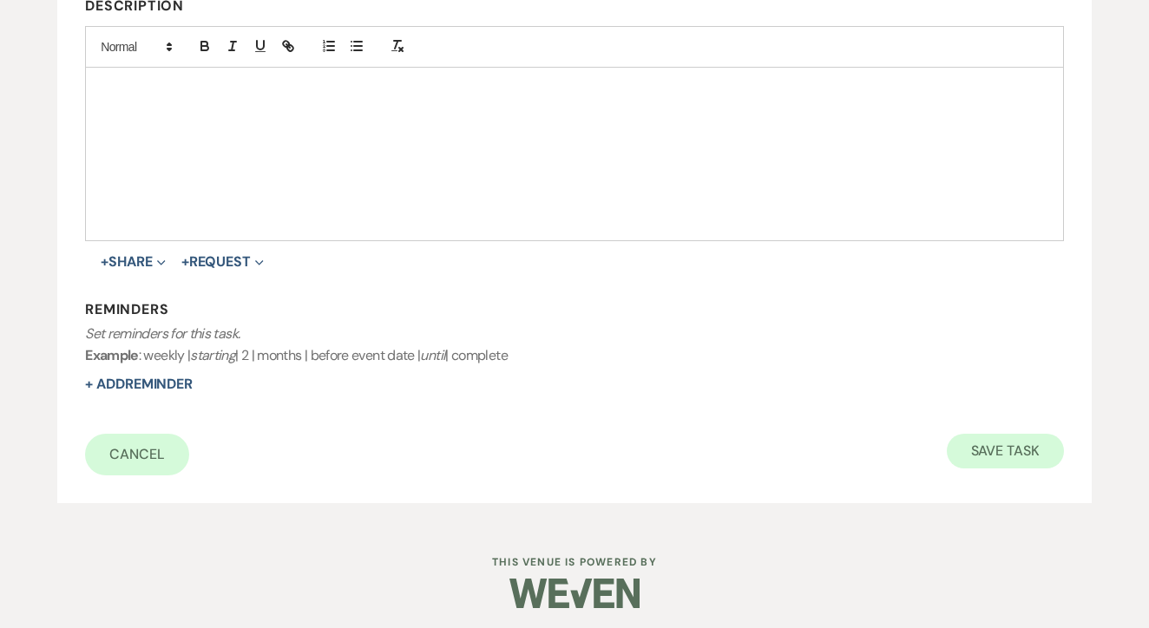
click at [1026, 443] on button "Save Task" at bounding box center [1005, 451] width 117 height 35
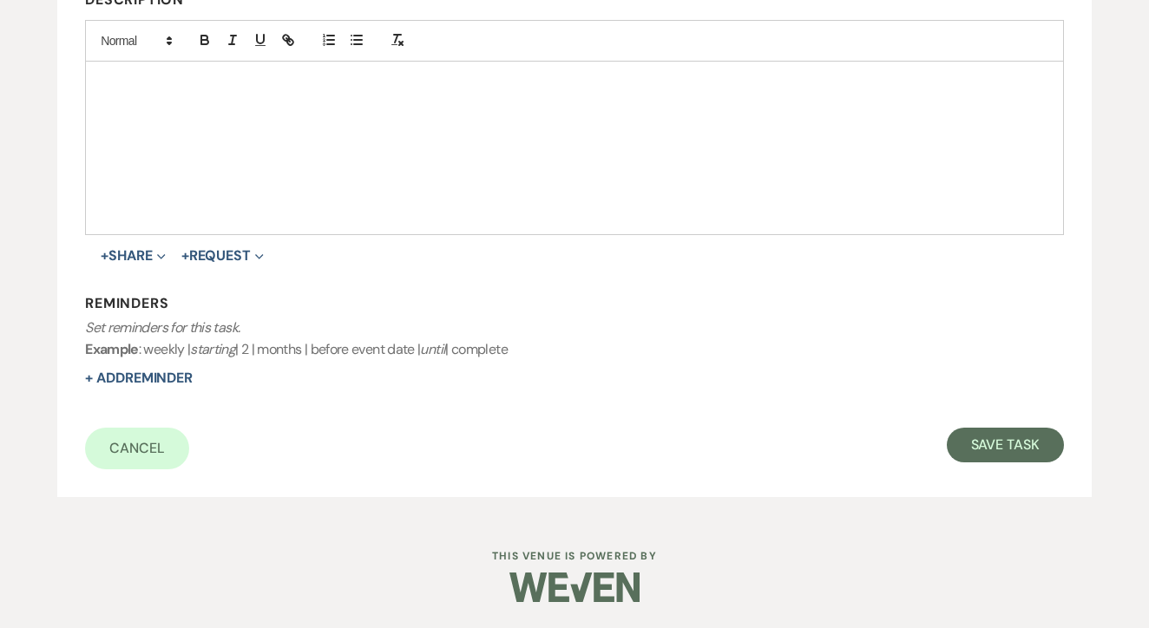
select select "2"
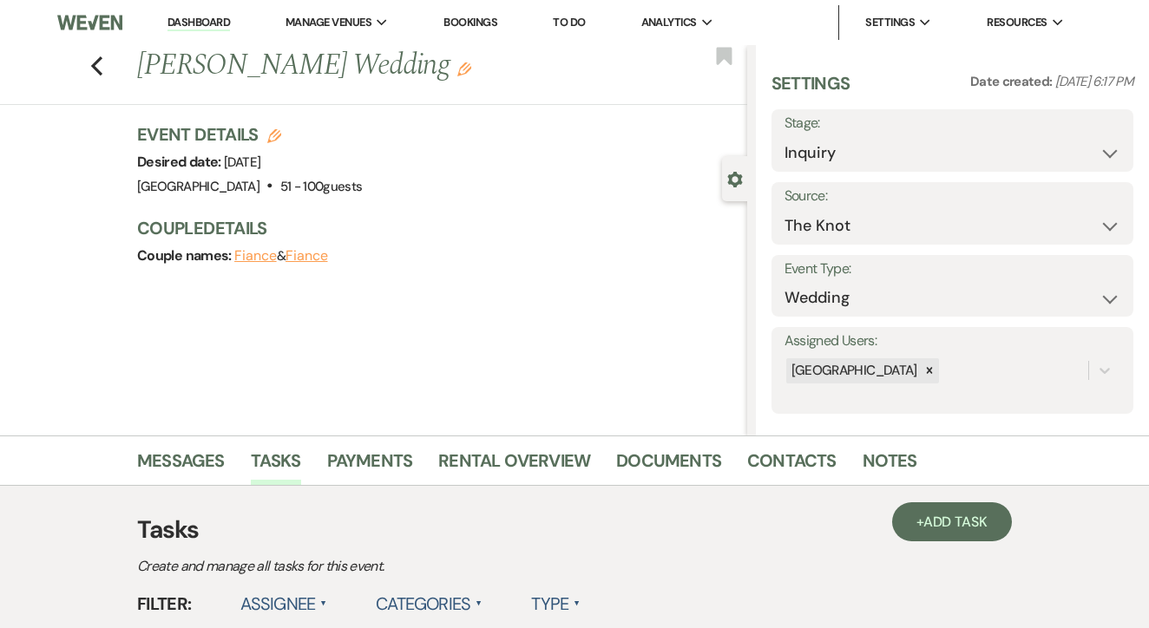
click at [579, 28] on link "To Do" at bounding box center [569, 22] width 32 height 15
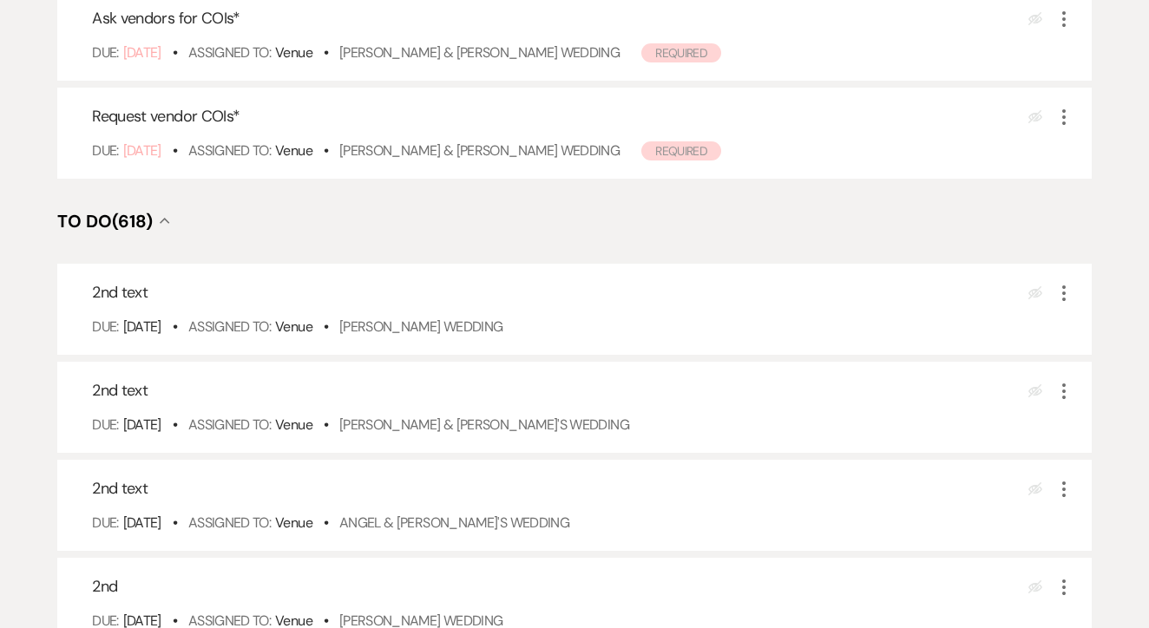
scroll to position [456, 0]
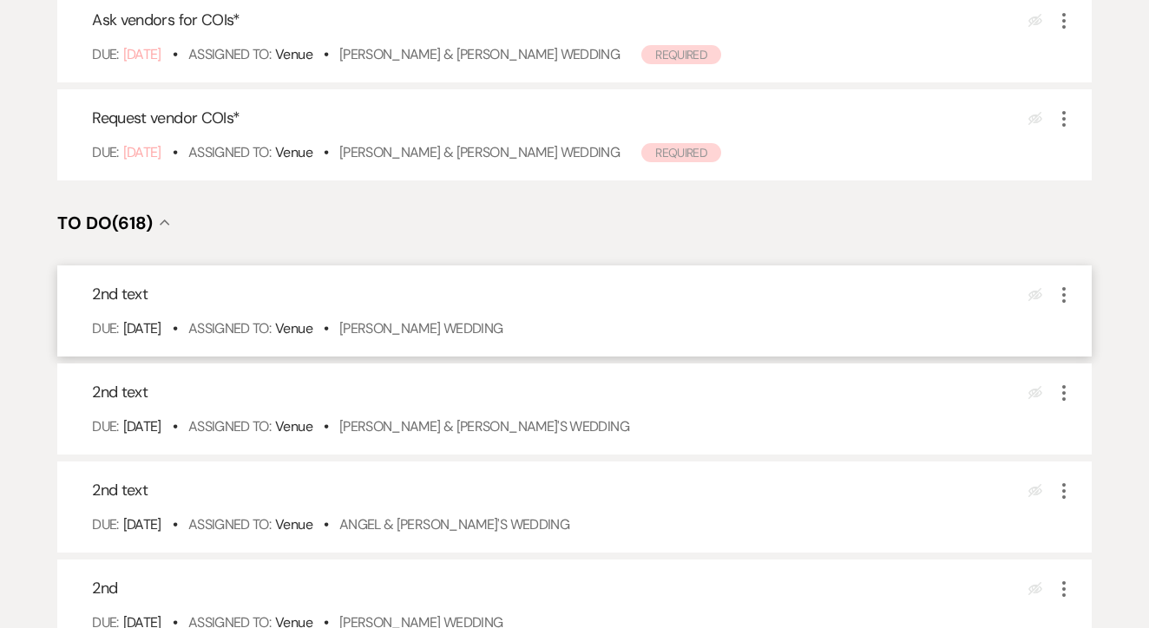
click at [451, 357] on div "2nd text Eye Blocked More Due: Aug 13 25 • Assigned To: Venue • Taylor Payne's …" at bounding box center [574, 311] width 1034 height 91
click at [474, 338] on link "Taylor Payne's Wedding" at bounding box center [421, 328] width 164 height 18
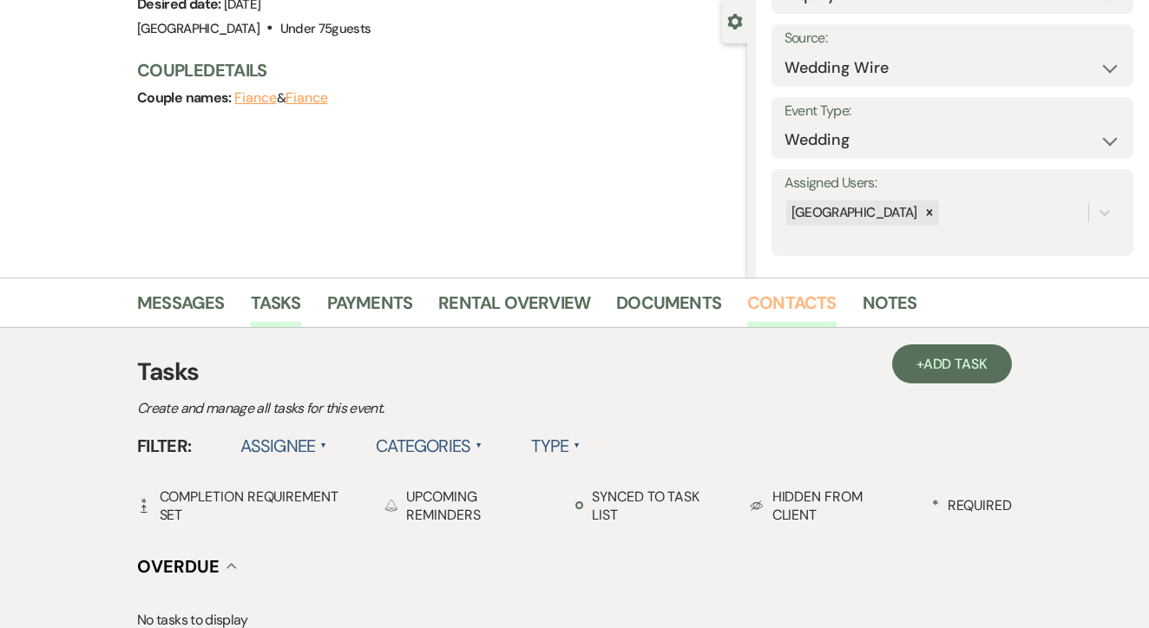
click at [753, 316] on link "Contacts" at bounding box center [791, 308] width 89 height 38
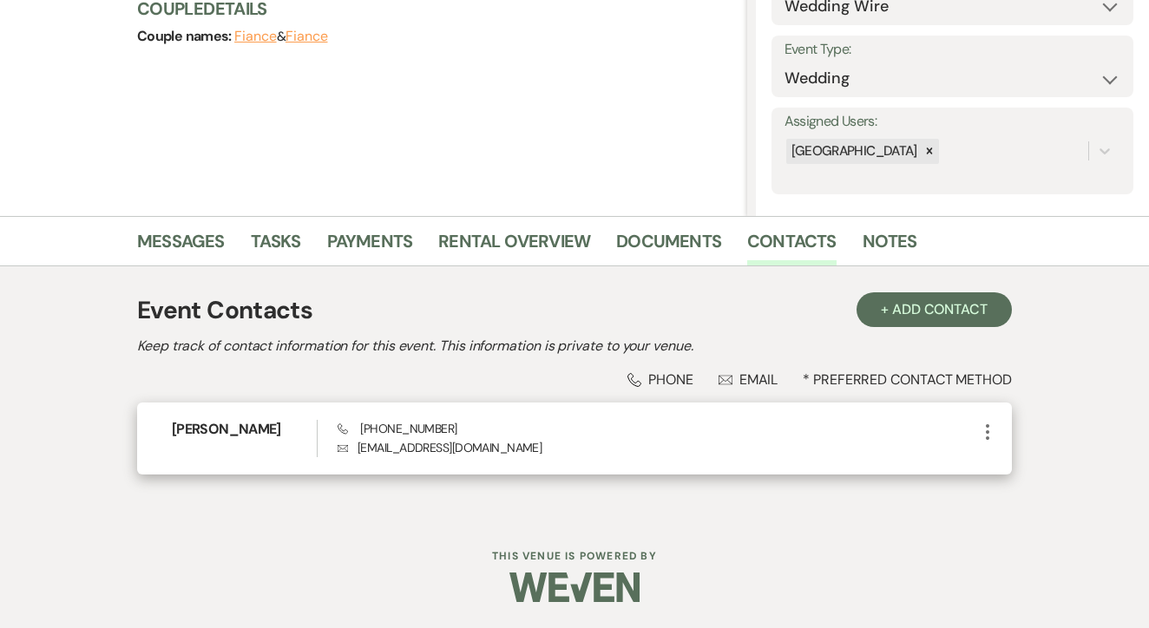
scroll to position [219, 0]
drag, startPoint x: 355, startPoint y: 428, endPoint x: 461, endPoint y: 441, distance: 106.7
click at [461, 441] on div "Phone [PHONE_NUMBER] Envelope [EMAIL_ADDRESS][DOMAIN_NAME]" at bounding box center [657, 439] width 639 height 37
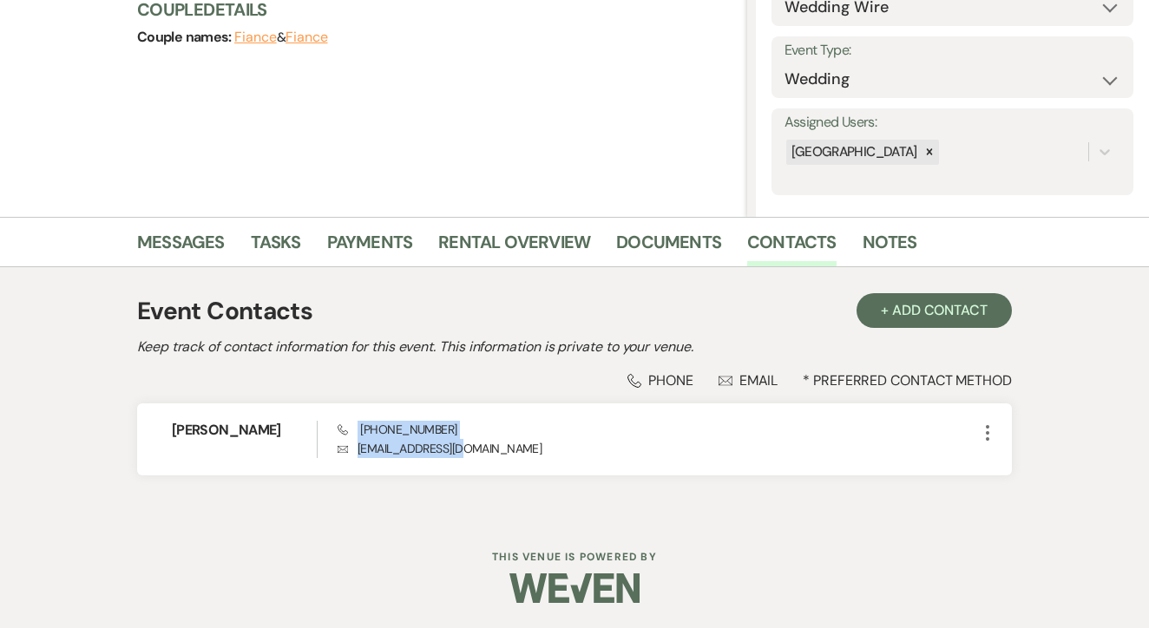
click at [480, 383] on div "Phone Phone Envelope Email * Preferred Contact Method" at bounding box center [574, 380] width 875 height 18
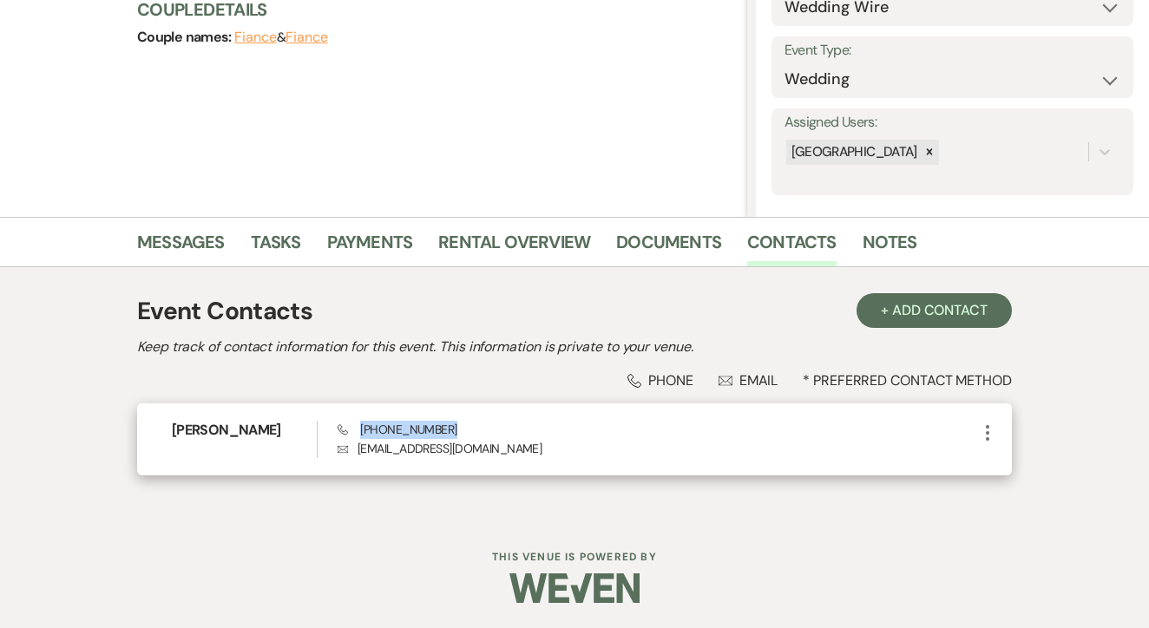
drag, startPoint x: 360, startPoint y: 426, endPoint x: 462, endPoint y: 438, distance: 103.1
click at [462, 438] on div "Phone [PHONE_NUMBER] Envelope [EMAIL_ADDRESS][DOMAIN_NAME]" at bounding box center [657, 439] width 639 height 37
copy span "[PHONE_NUMBER]"
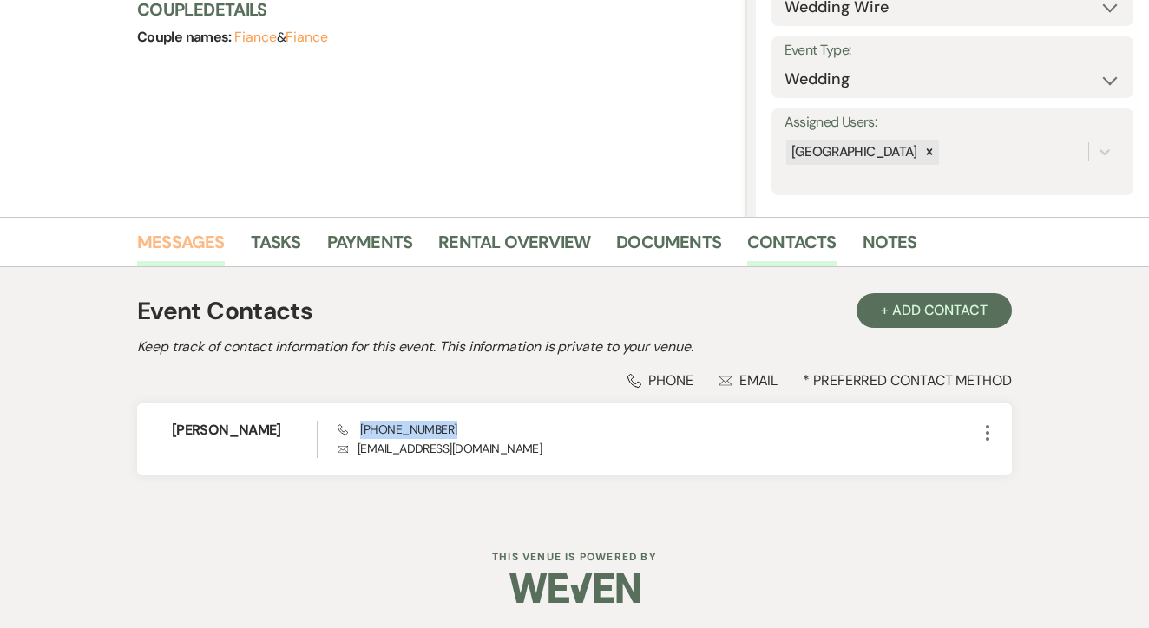
click at [206, 246] on link "Messages" at bounding box center [181, 247] width 88 height 38
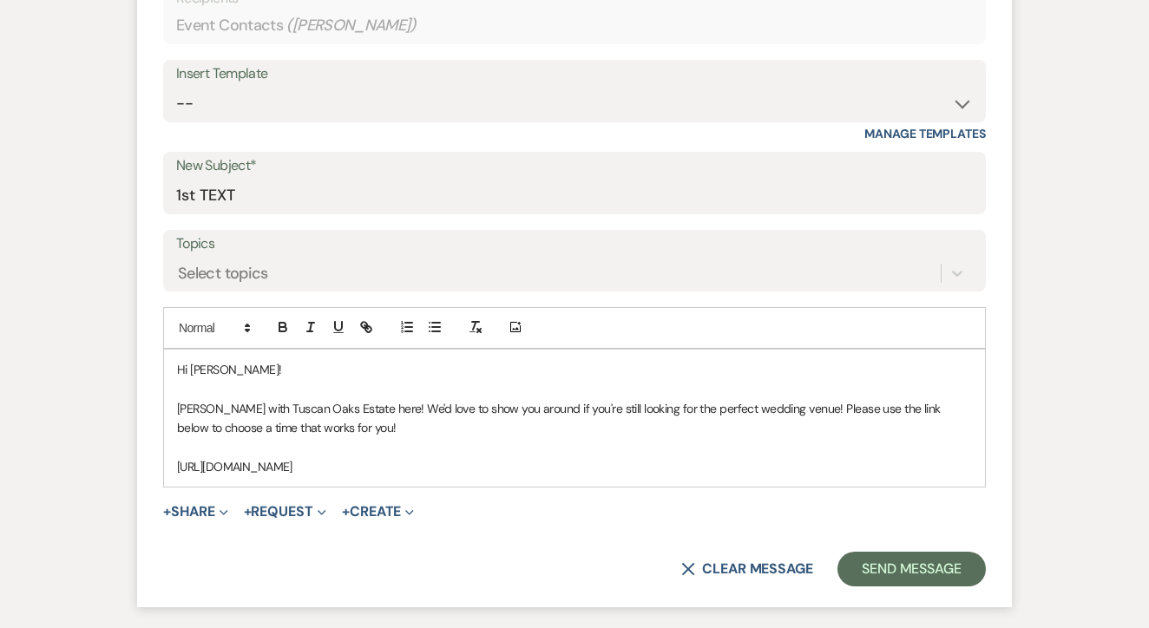
scroll to position [770, 0]
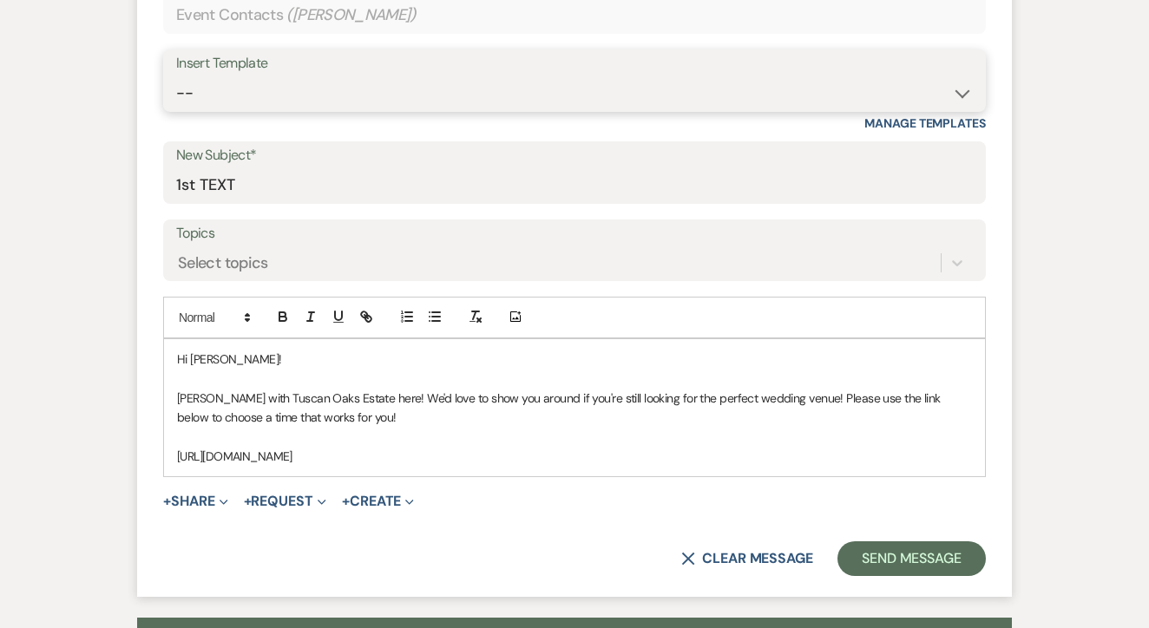
click at [623, 82] on select "-- Lead: Automated Intro Email (Wedding) Lead: 1st Follow Up Email Images Lead:…" at bounding box center [574, 93] width 797 height 34
select select "2884"
type input "TEXT 2"
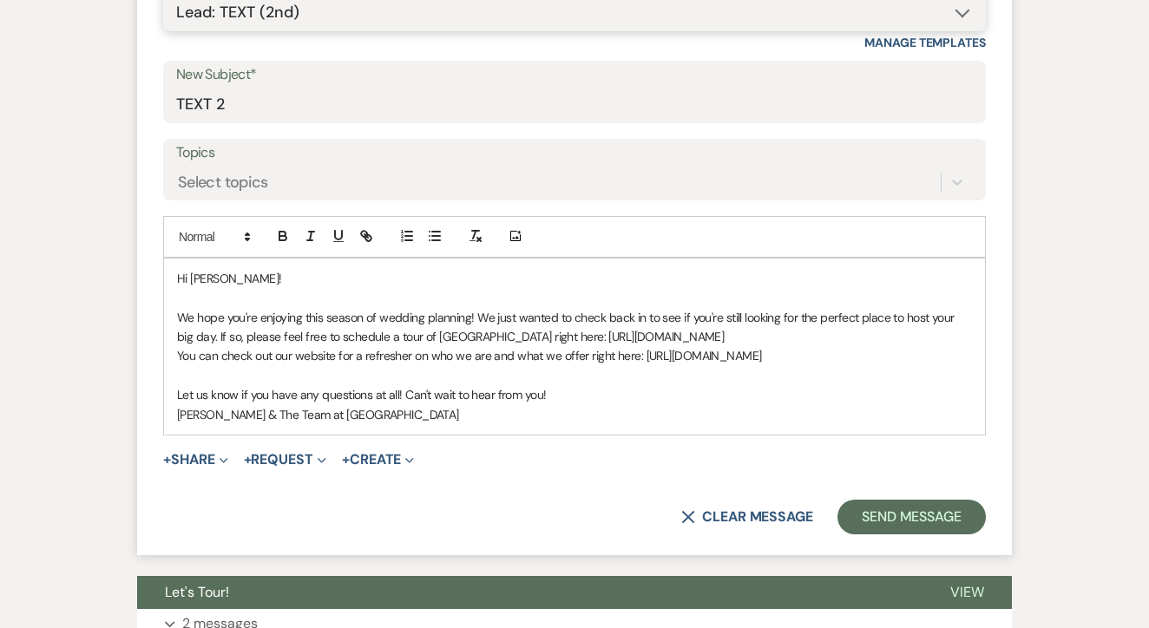
scroll to position [862, 0]
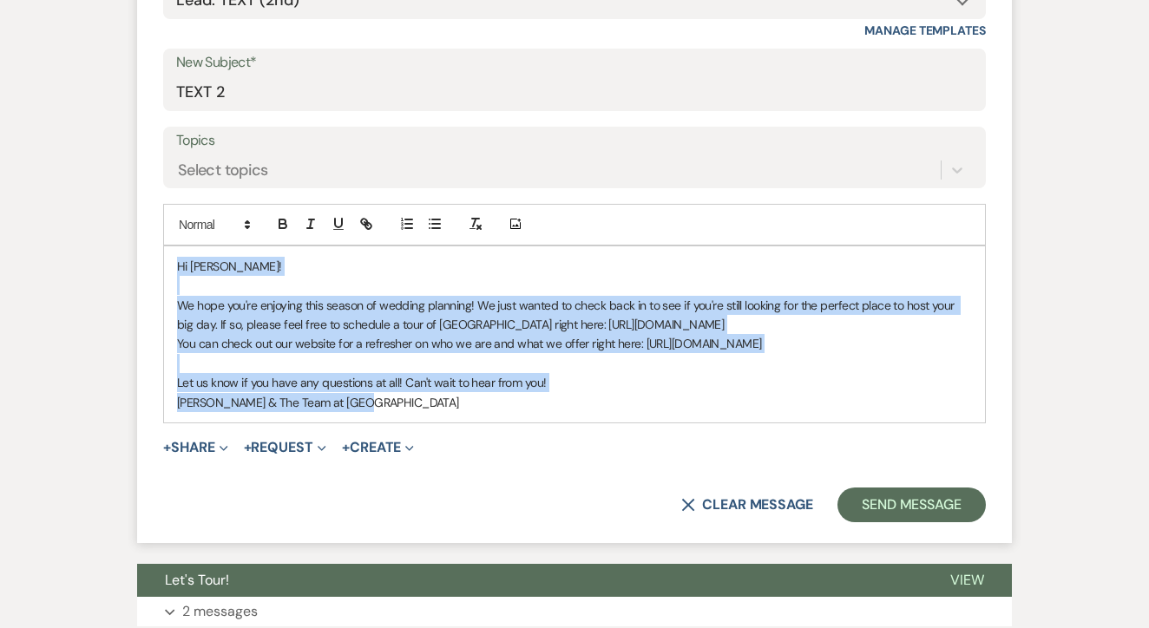
drag, startPoint x: 171, startPoint y: 259, endPoint x: 482, endPoint y: 469, distance: 375.7
click at [482, 469] on form "New Message X Saving draft... Recipients* Event Contacts ( Taylor Payne ) Inser…" at bounding box center [574, 180] width 875 height 728
copy div "Hi Taylor! We hope you're enjoying this season of wedding planning! We just wan…"
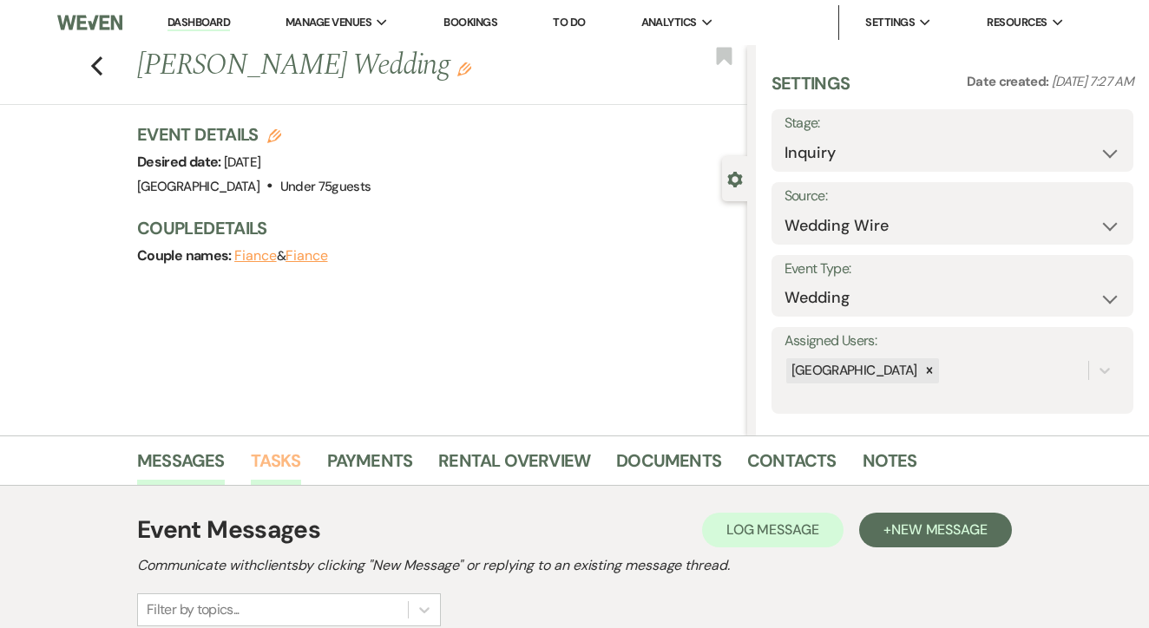
scroll to position [0, 0]
click at [298, 464] on link "Tasks" at bounding box center [276, 466] width 50 height 38
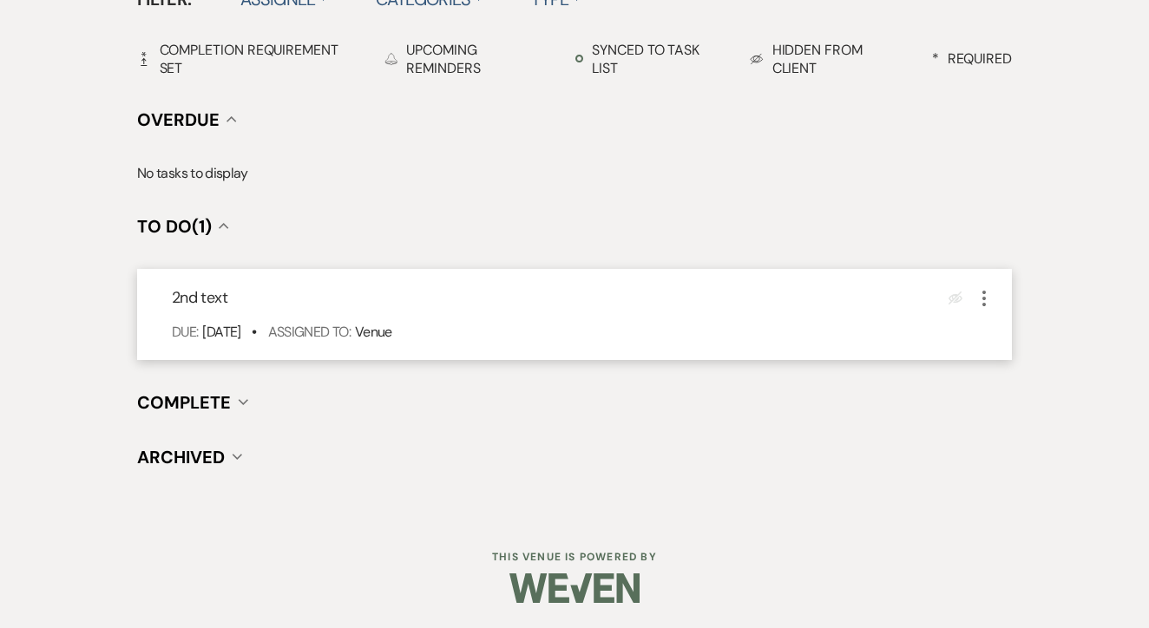
scroll to position [604, 0]
click at [986, 298] on icon "More" at bounding box center [984, 299] width 21 height 21
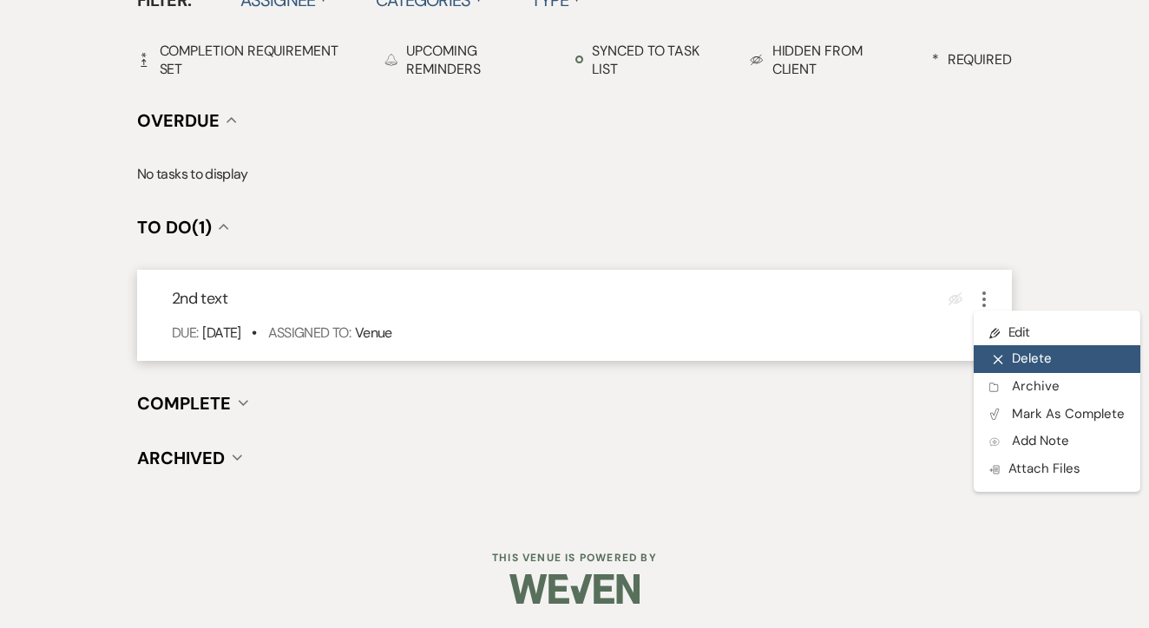
click at [1016, 345] on button "X Delete" at bounding box center [1057, 359] width 167 height 28
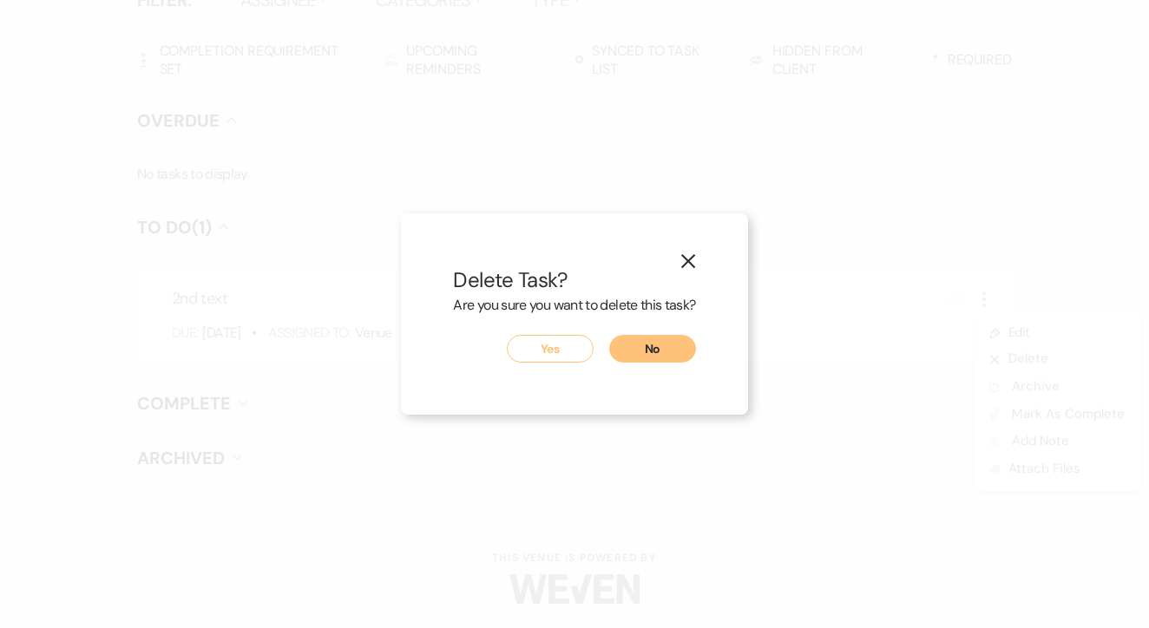
click at [668, 337] on button "No" at bounding box center [652, 349] width 87 height 28
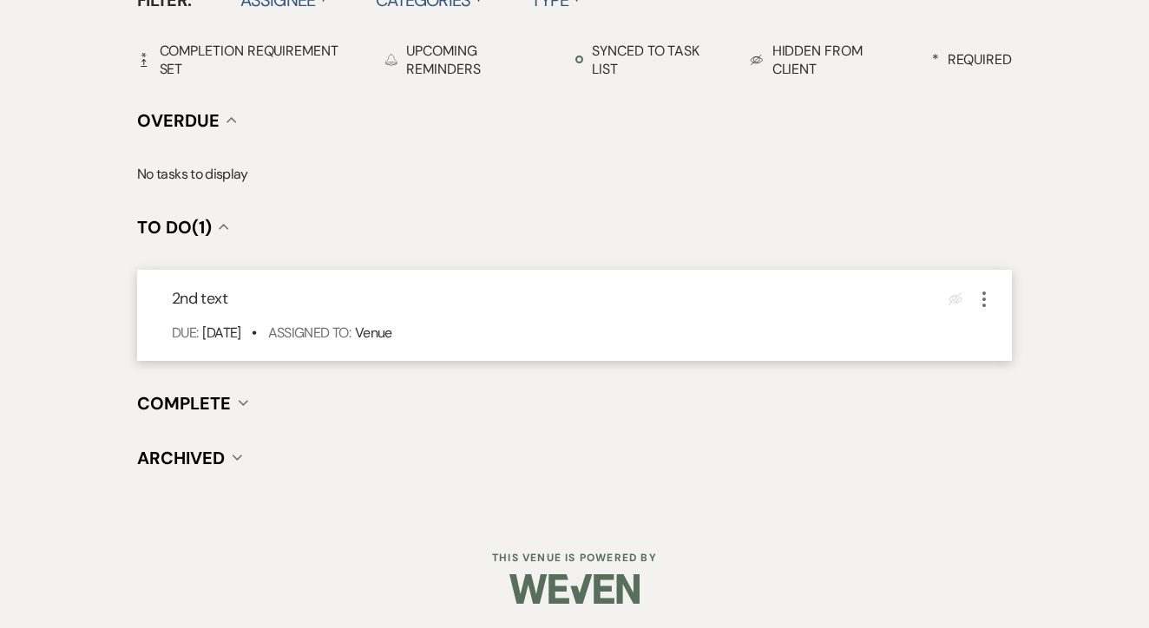
click at [969, 292] on div "Eye Blocked More" at bounding box center [971, 298] width 46 height 23
click at [983, 293] on use "button" at bounding box center [983, 300] width 3 height 16
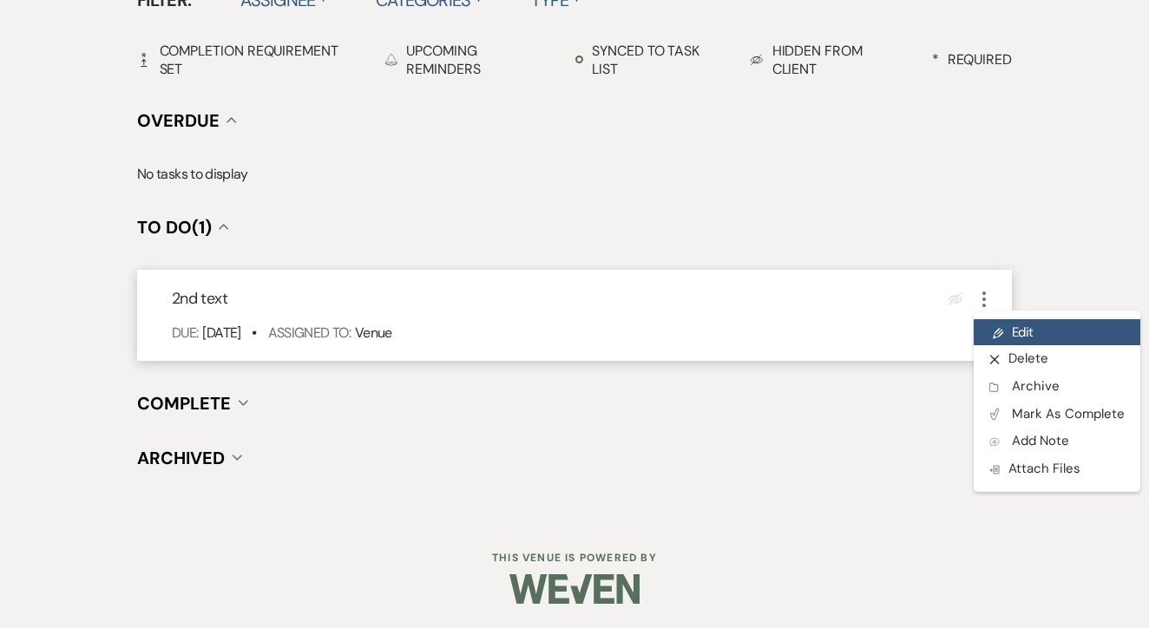
click at [1006, 324] on link "Pencil Edit" at bounding box center [1057, 332] width 167 height 26
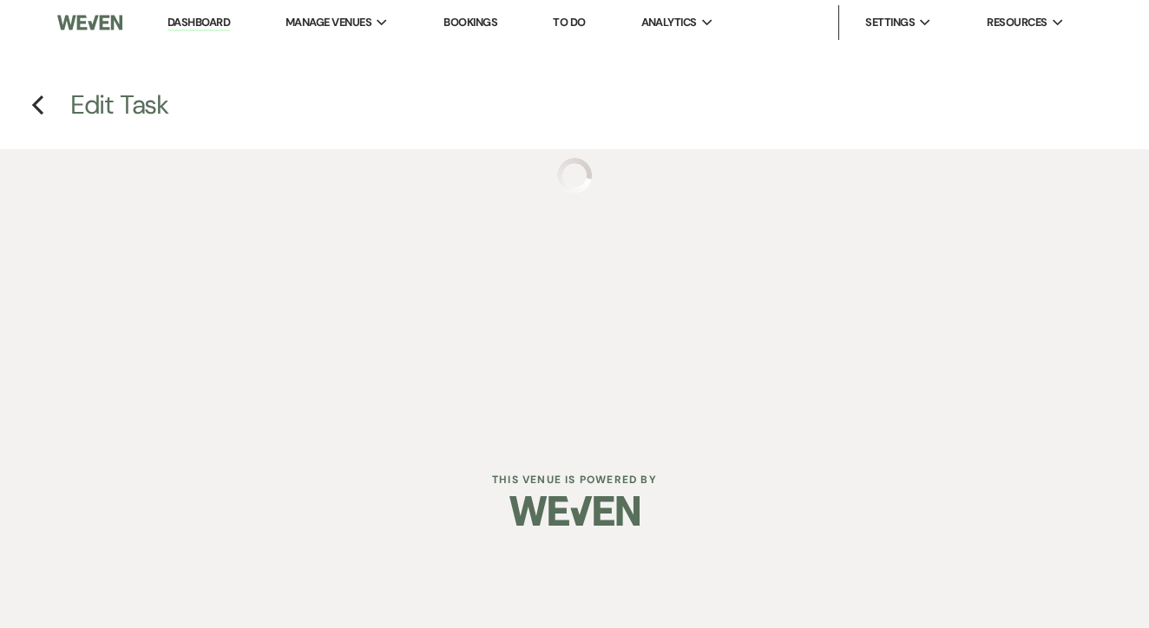
select select "false"
select select "venueHost"
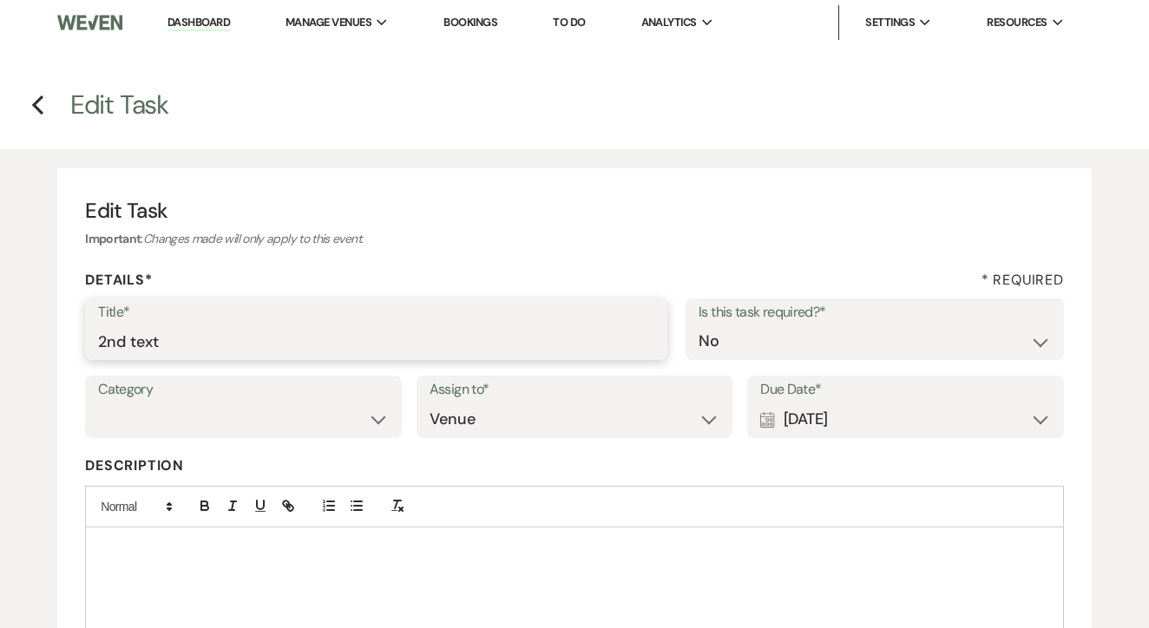
click at [409, 339] on input "2nd text" at bounding box center [376, 342] width 556 height 34
type input "3rd"
click at [893, 422] on div "Calendar [DATE] Expand" at bounding box center [905, 420] width 291 height 34
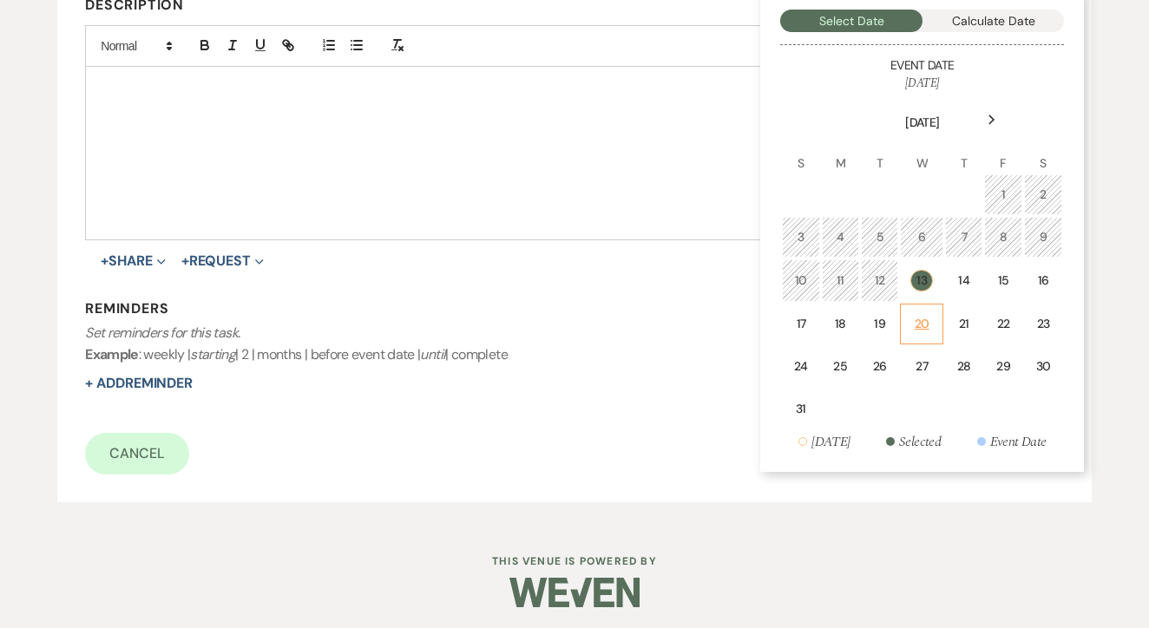
scroll to position [460, 0]
click at [907, 322] on td "20" at bounding box center [921, 325] width 43 height 41
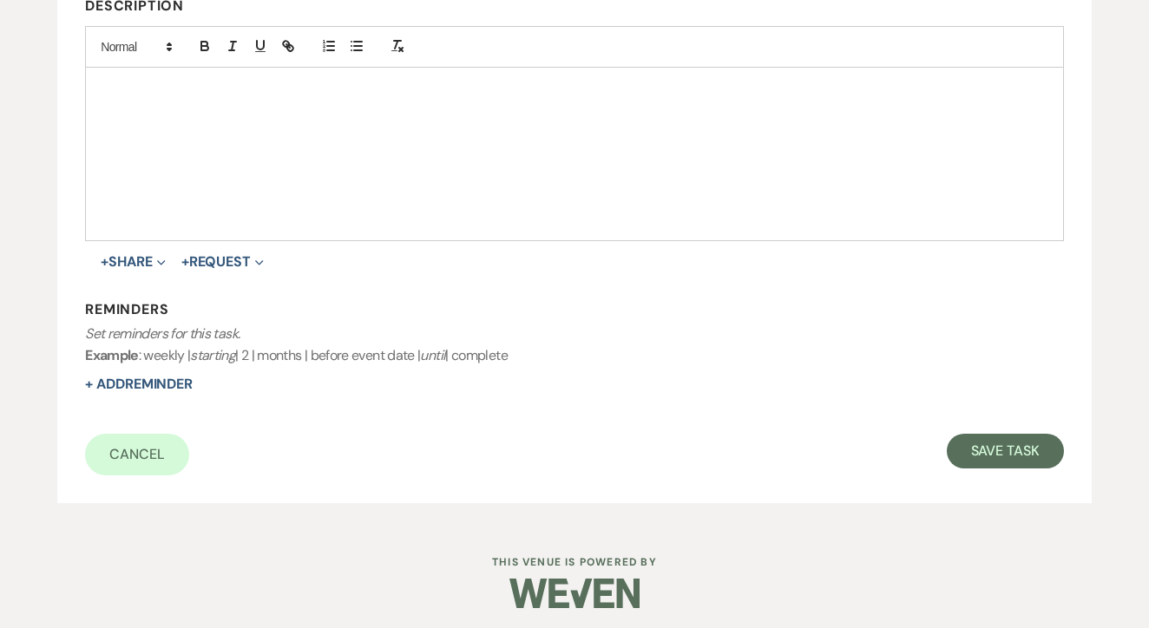
click at [995, 481] on div "Edit Task Important : Changes made will only apply to this event. Details* * Re…" at bounding box center [574, 105] width 1034 height 795
click at [1017, 458] on button "Save Task" at bounding box center [1005, 451] width 117 height 35
select select "3"
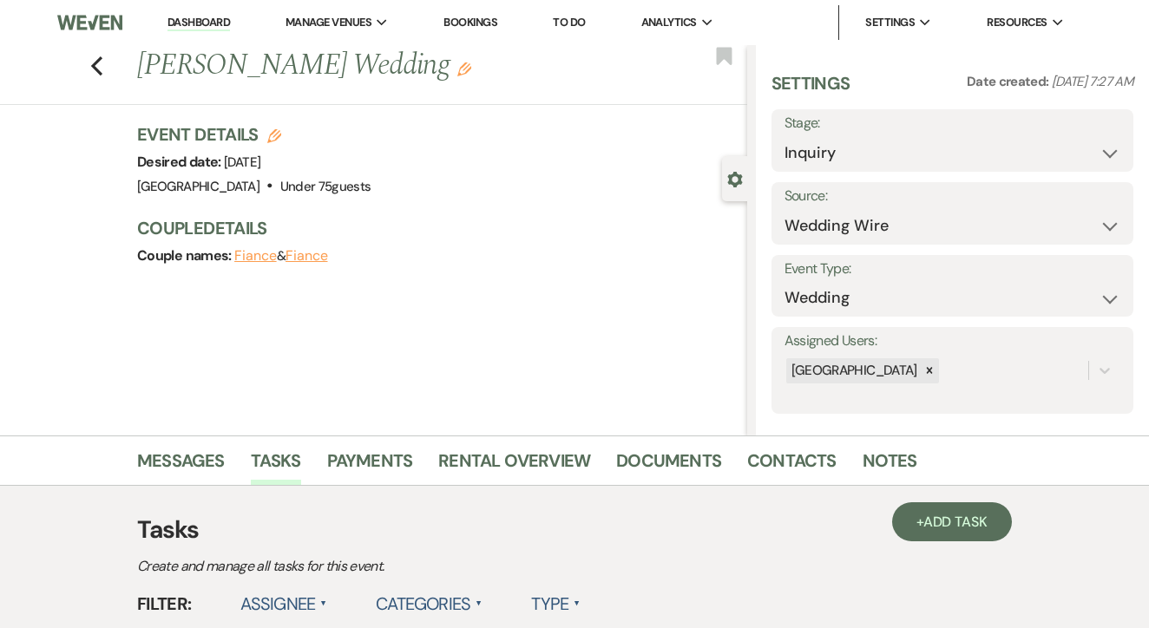
click at [581, 22] on link "To Do" at bounding box center [569, 22] width 32 height 15
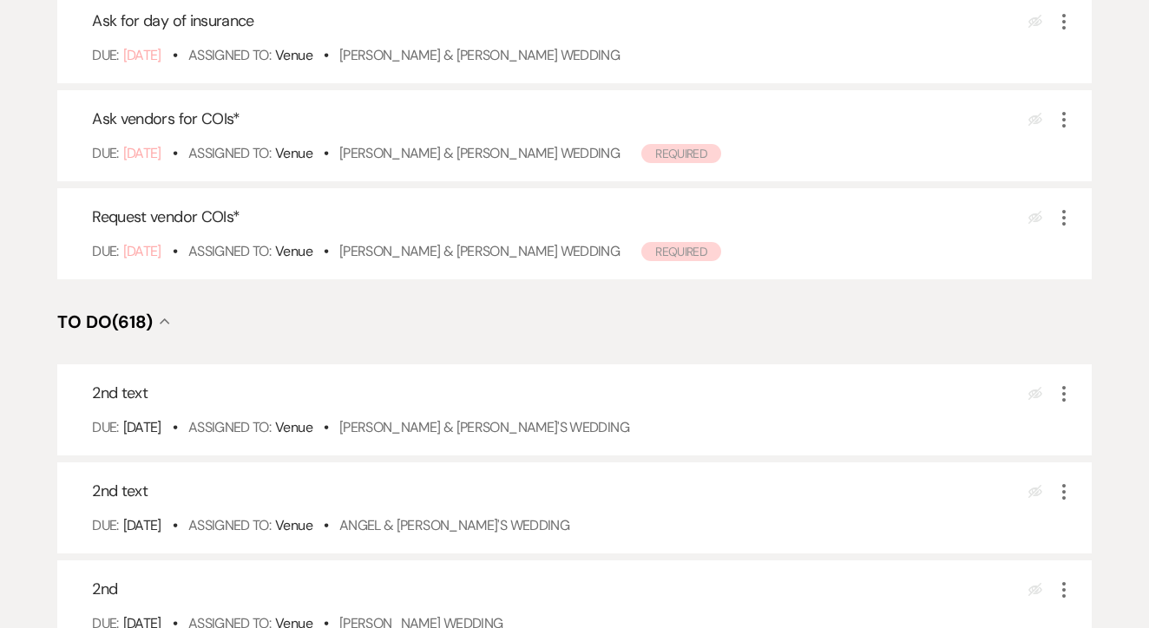
scroll to position [356, 0]
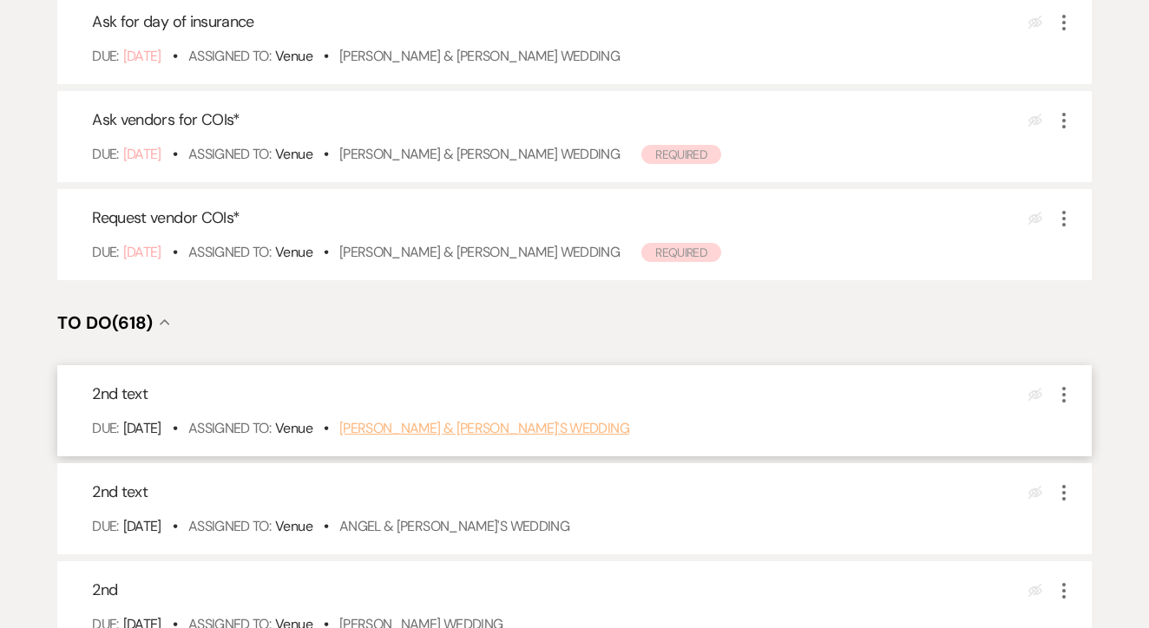
click at [454, 437] on link "Josh & Maycee's Wedding" at bounding box center [484, 428] width 290 height 18
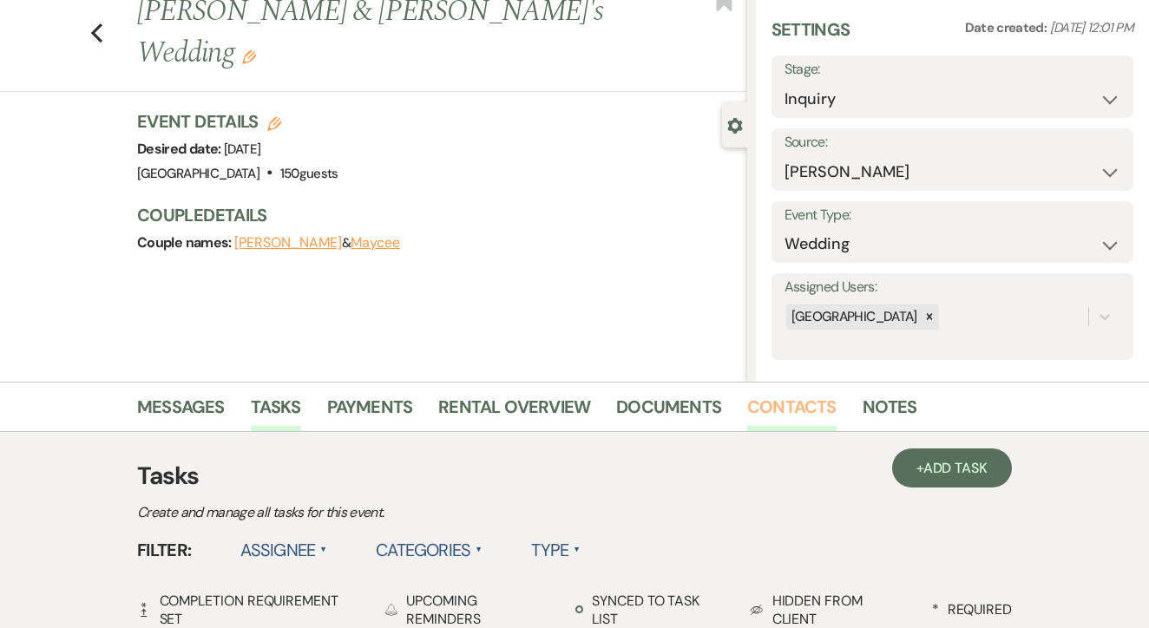
click at [797, 399] on link "Contacts" at bounding box center [791, 412] width 89 height 38
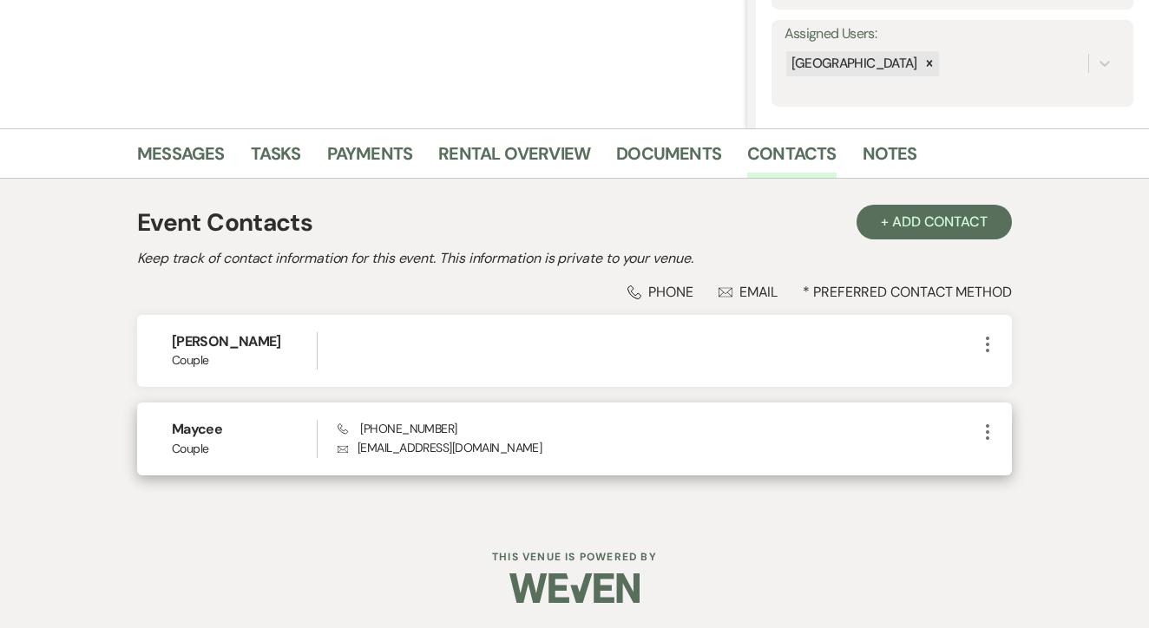
scroll to position [306, 0]
drag, startPoint x: 359, startPoint y: 423, endPoint x: 488, endPoint y: 425, distance: 129.3
click at [488, 425] on div "Phone (254) 366-4402 Envelope mayceenwilson@gmail.com" at bounding box center [657, 439] width 639 height 37
copy span "(254) 366-4402"
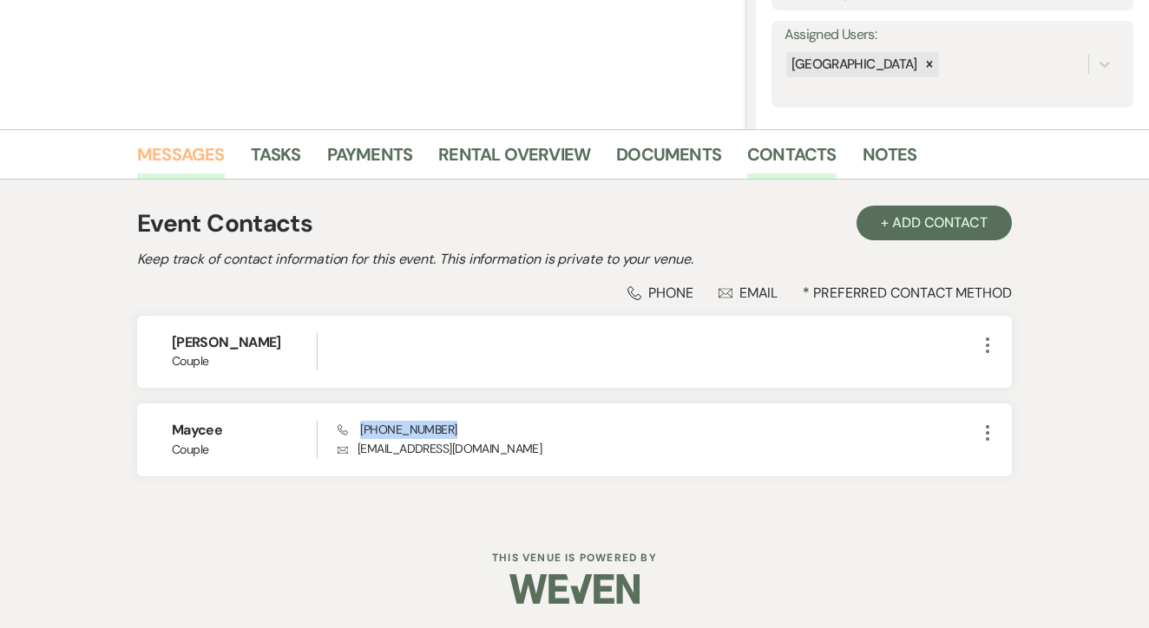
click at [215, 161] on link "Messages" at bounding box center [181, 160] width 88 height 38
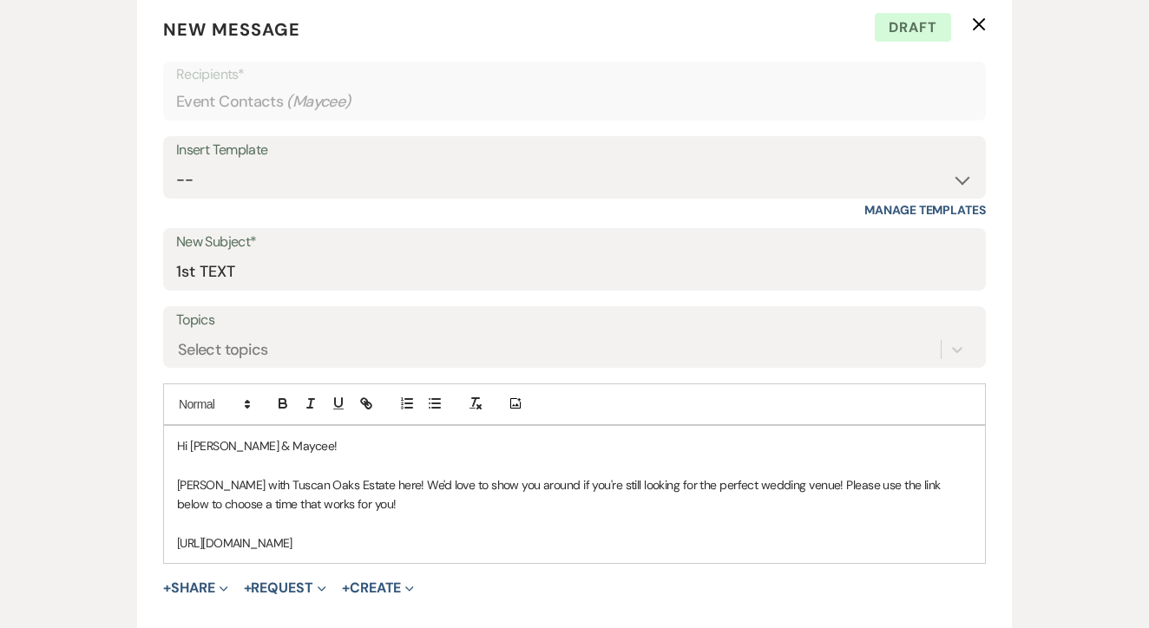
scroll to position [748, 0]
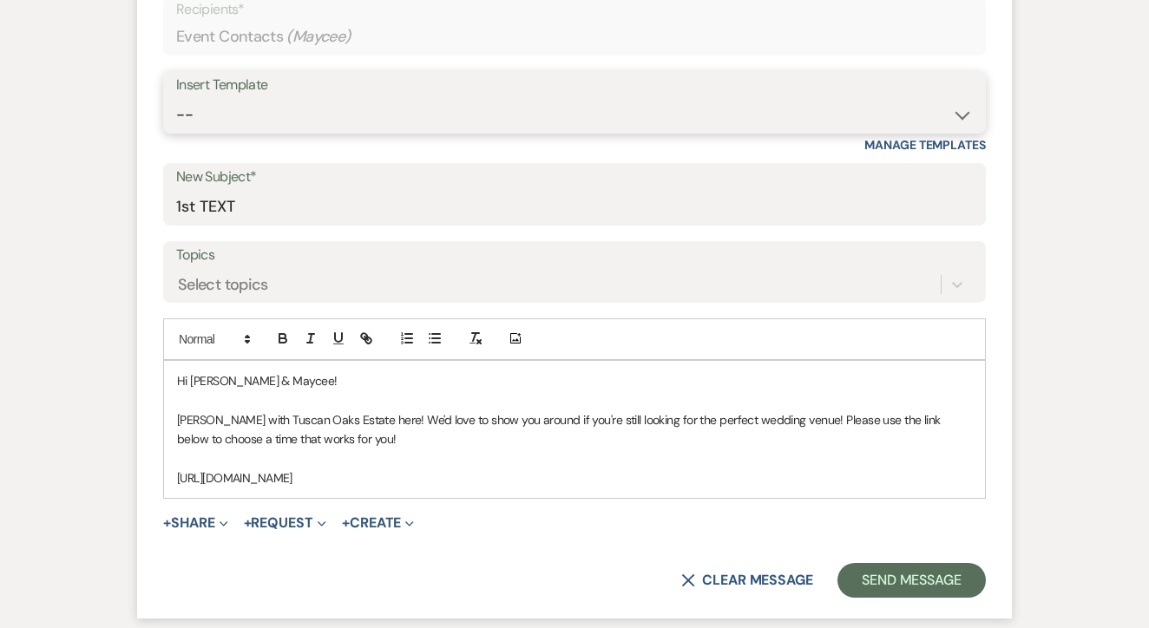
click at [554, 115] on select "-- Lead: Automated Intro Email (Wedding) Lead: 1st Follow Up Email Images Lead:…" at bounding box center [574, 115] width 797 height 34
select select "2884"
type input "TEXT 2"
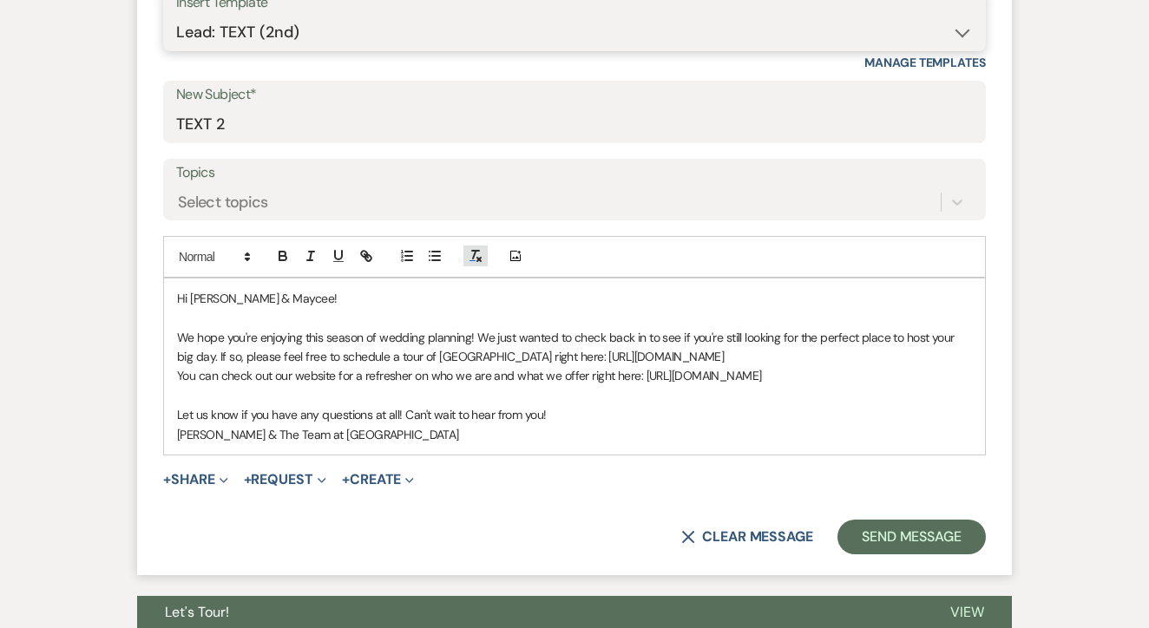
scroll to position [831, 0]
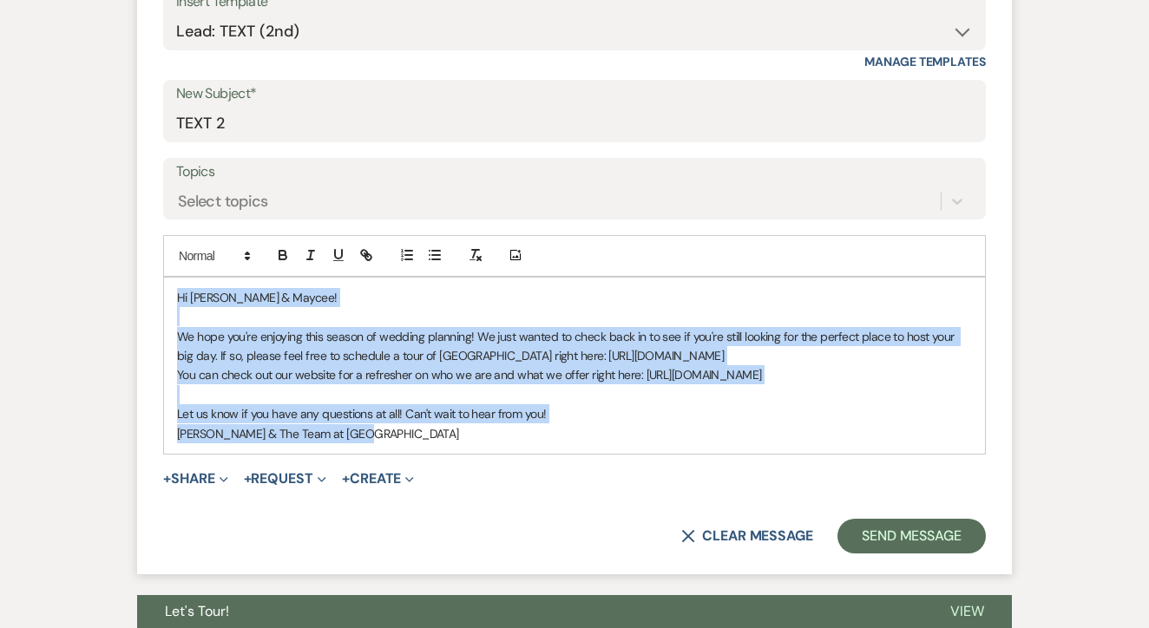
drag, startPoint x: 166, startPoint y: 292, endPoint x: 557, endPoint y: 496, distance: 441.7
click at [557, 497] on form "New Message X Saving draft... Recipients* Event Contacts ( Maycee ) Insert Temp…" at bounding box center [574, 211] width 875 height 728
copy div "Hi Josh & Maycee! We hope you're enjoying this season of wedding planning! We j…"
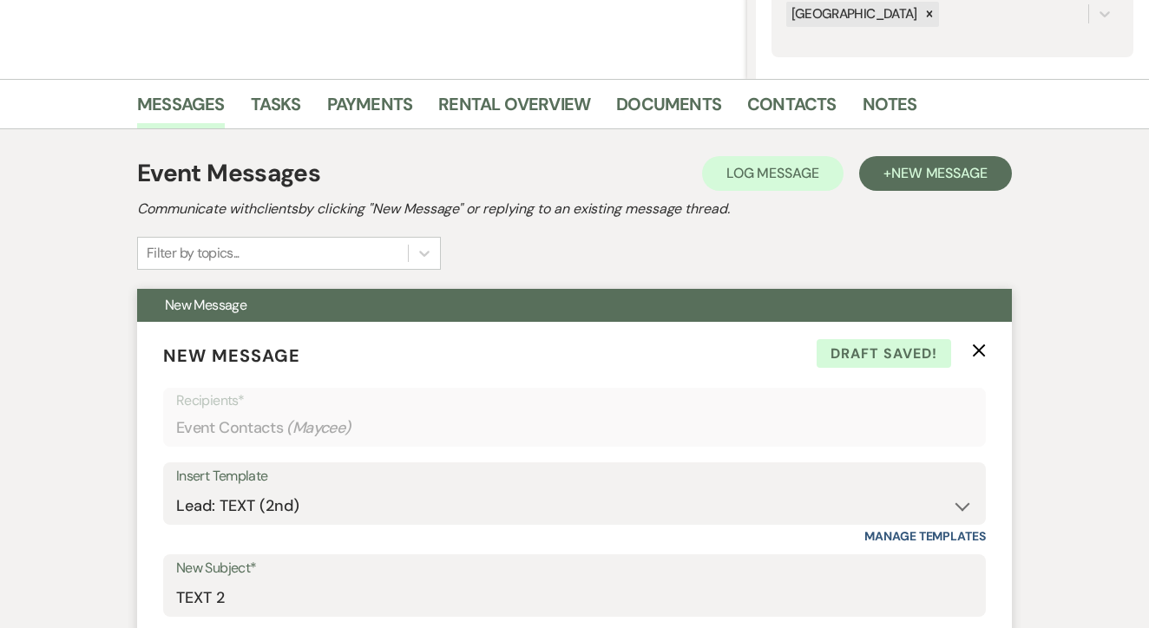
scroll to position [329, 1]
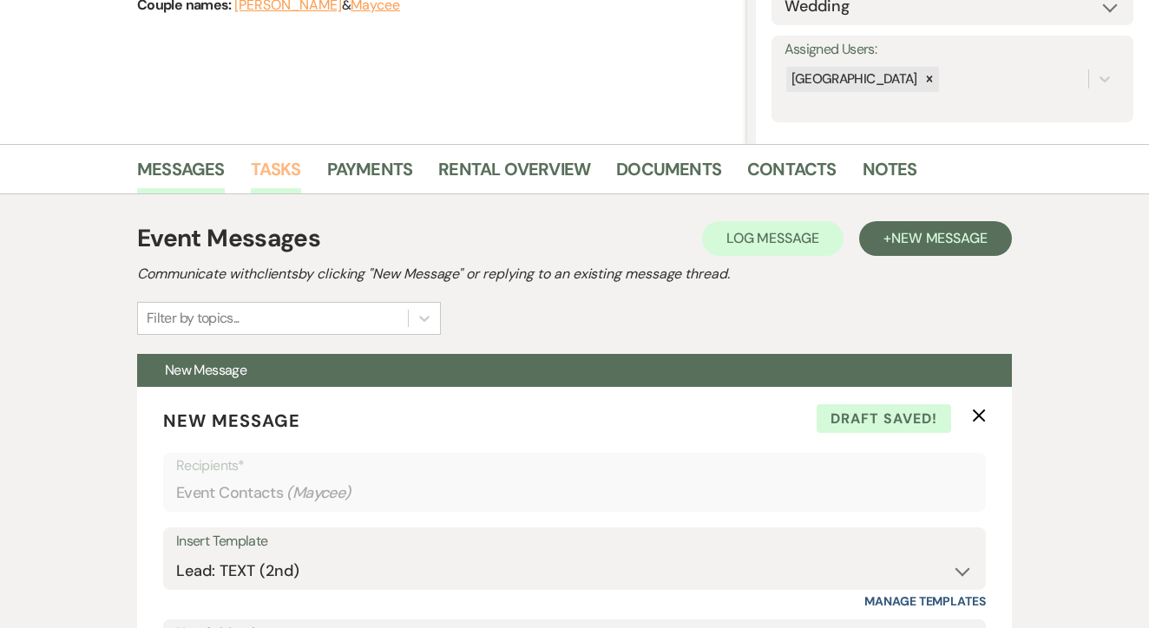
click at [251, 182] on link "Tasks" at bounding box center [276, 174] width 50 height 38
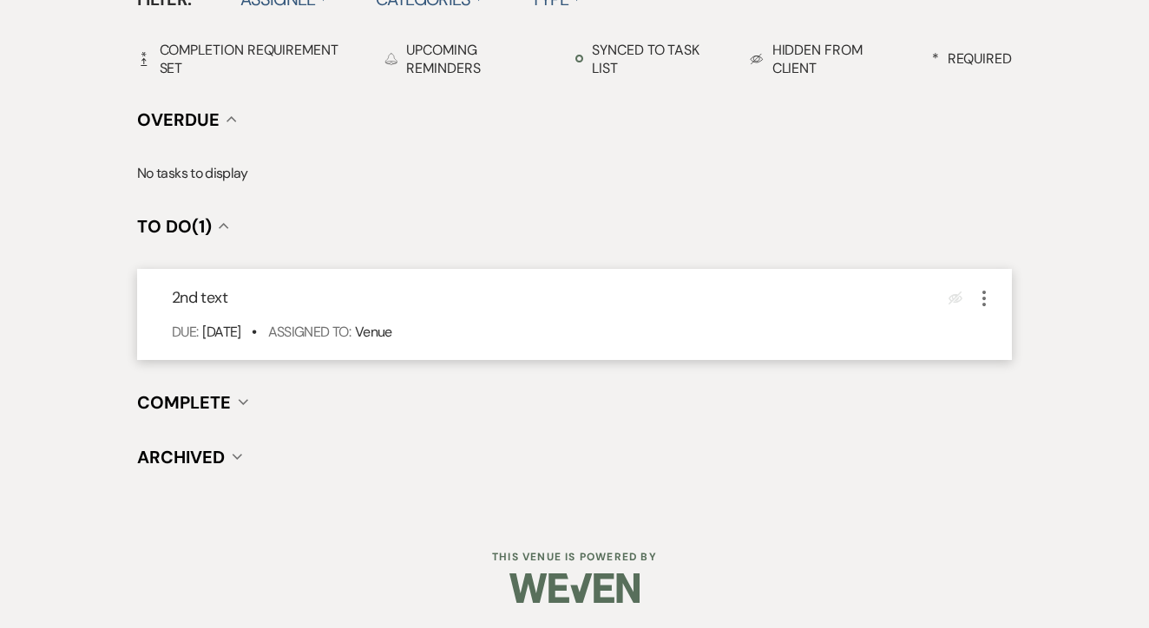
scroll to position [604, 0]
click at [977, 291] on icon "More" at bounding box center [984, 299] width 21 height 21
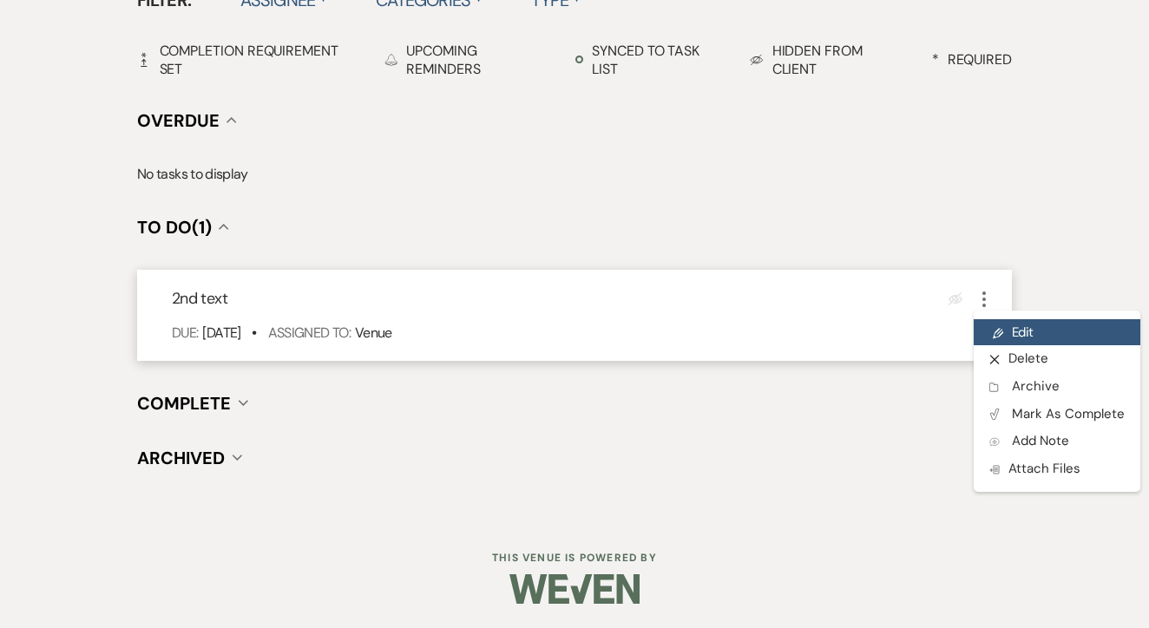
click at [1004, 332] on link "Pencil Edit" at bounding box center [1057, 332] width 167 height 26
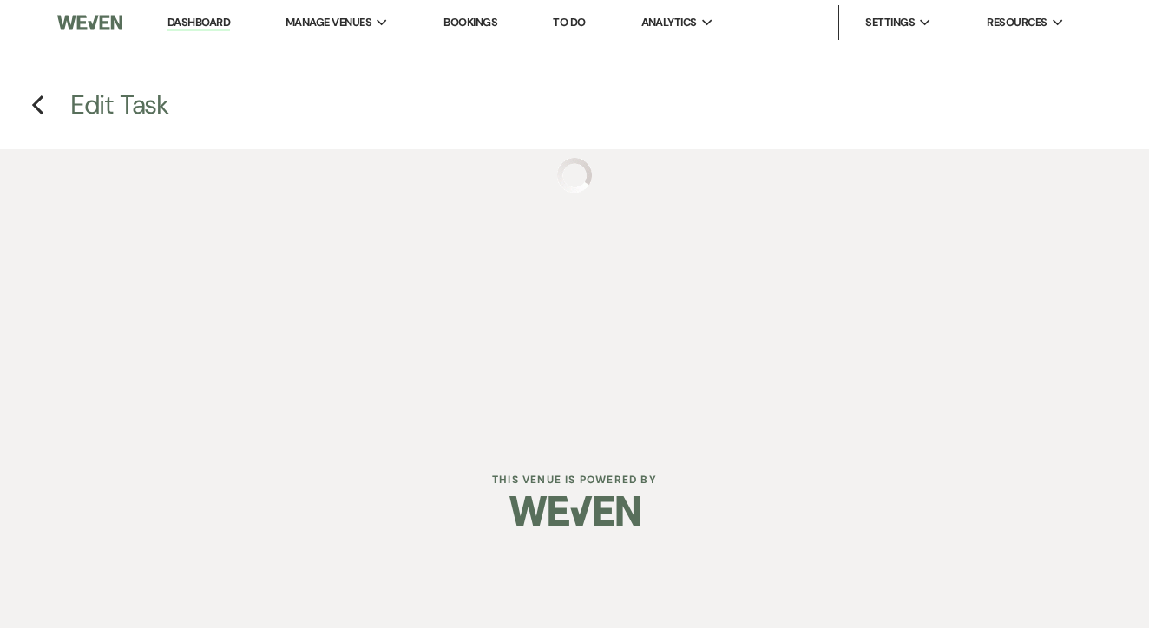
select select "false"
select select "venueHost"
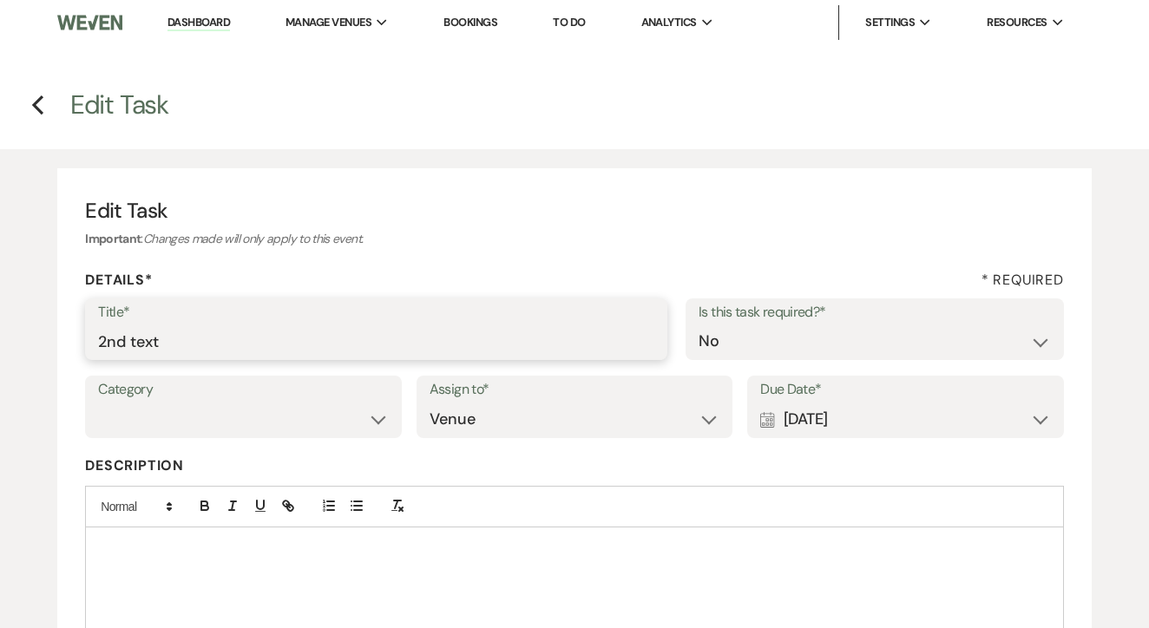
click at [266, 355] on input "2nd text" at bounding box center [376, 342] width 556 height 34
type input "3rd"
click at [816, 443] on div "Category Venue Vendors Guests Details Finalize & Share Assign to* Venue Client …" at bounding box center [574, 415] width 979 height 78
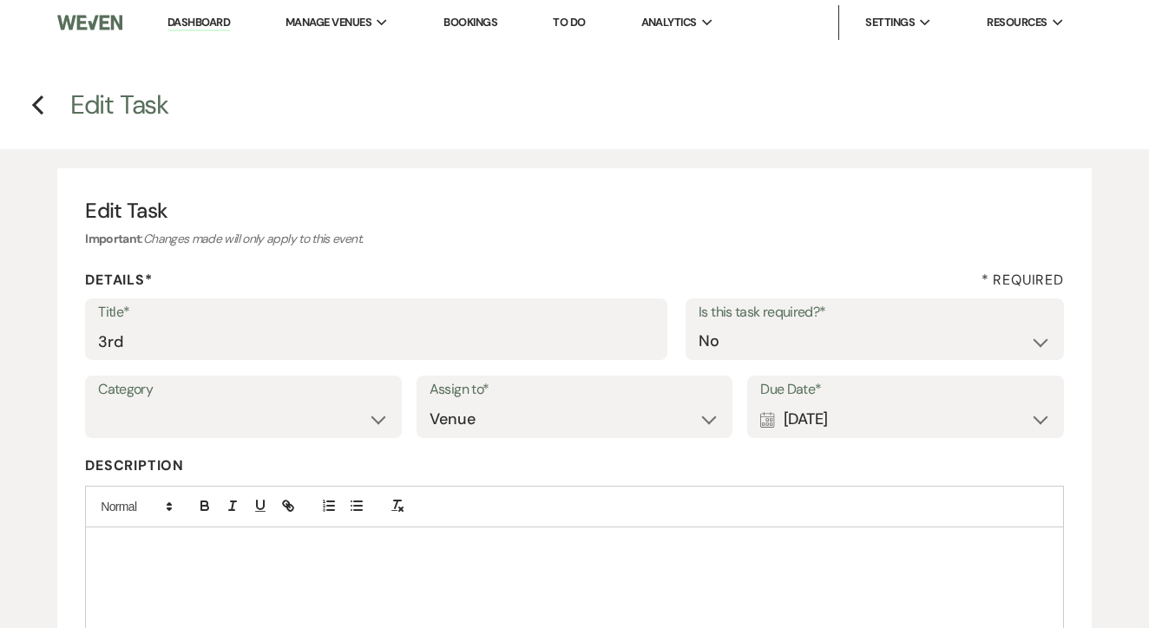
click at [816, 443] on div "Category Venue Vendors Guests Details Finalize & Share Assign to* Venue Client …" at bounding box center [574, 415] width 979 height 78
click at [836, 424] on div "Calendar [DATE] Expand" at bounding box center [905, 420] width 291 height 34
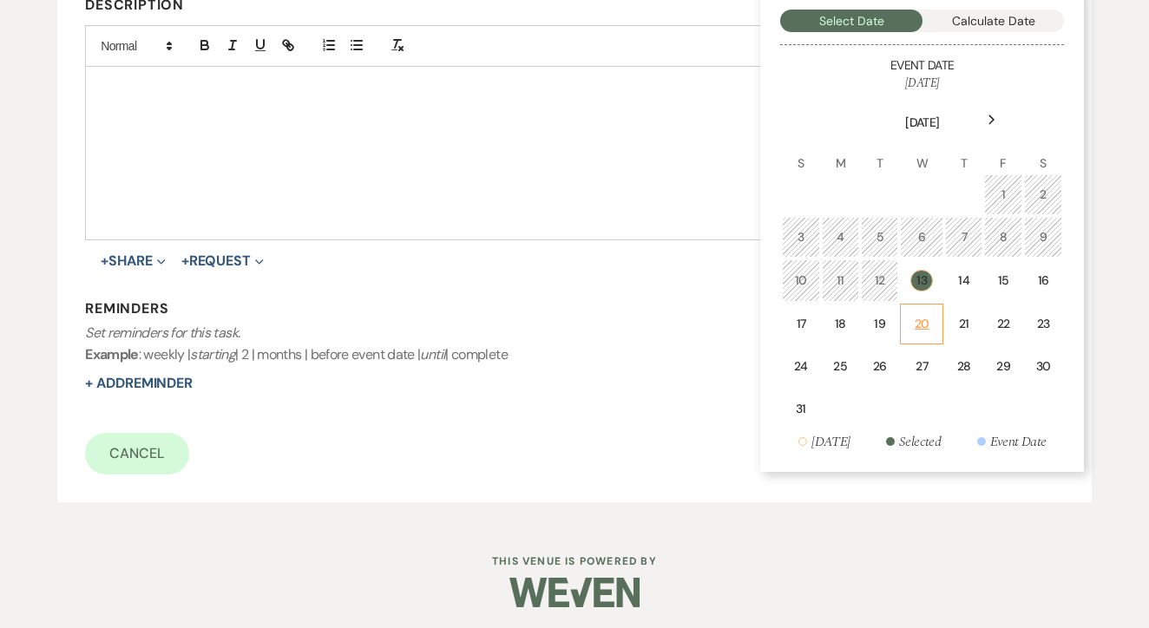
click at [941, 324] on td "20" at bounding box center [921, 324] width 43 height 41
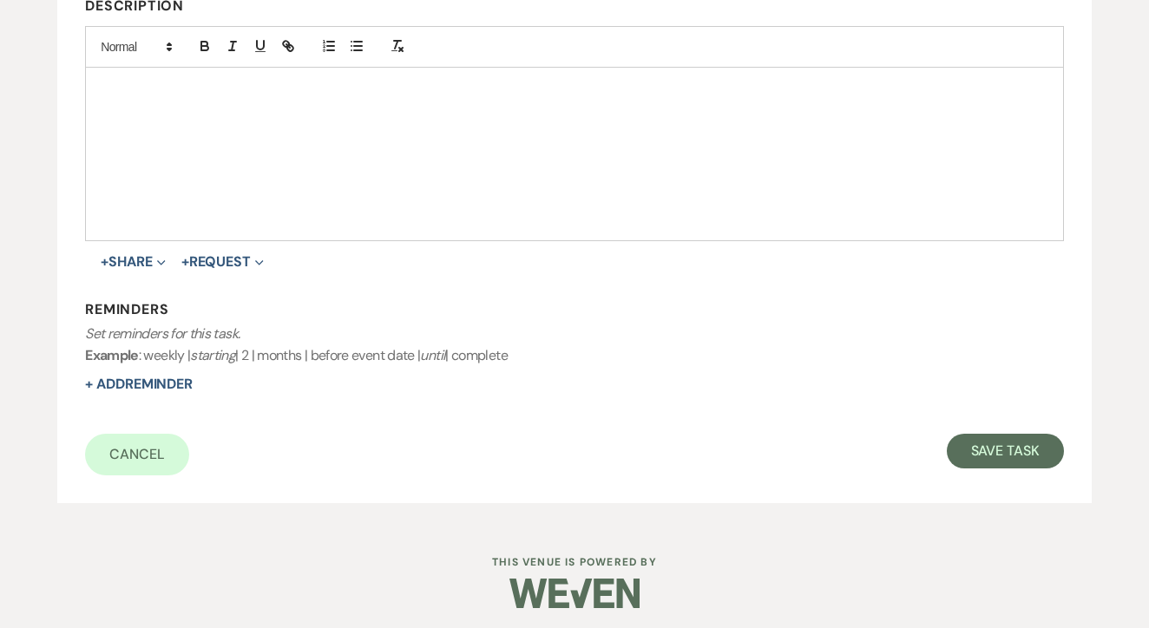
click at [1039, 467] on div "Cancel Save Task" at bounding box center [574, 455] width 979 height 42
click at [1025, 442] on button "Save Task" at bounding box center [1005, 451] width 117 height 35
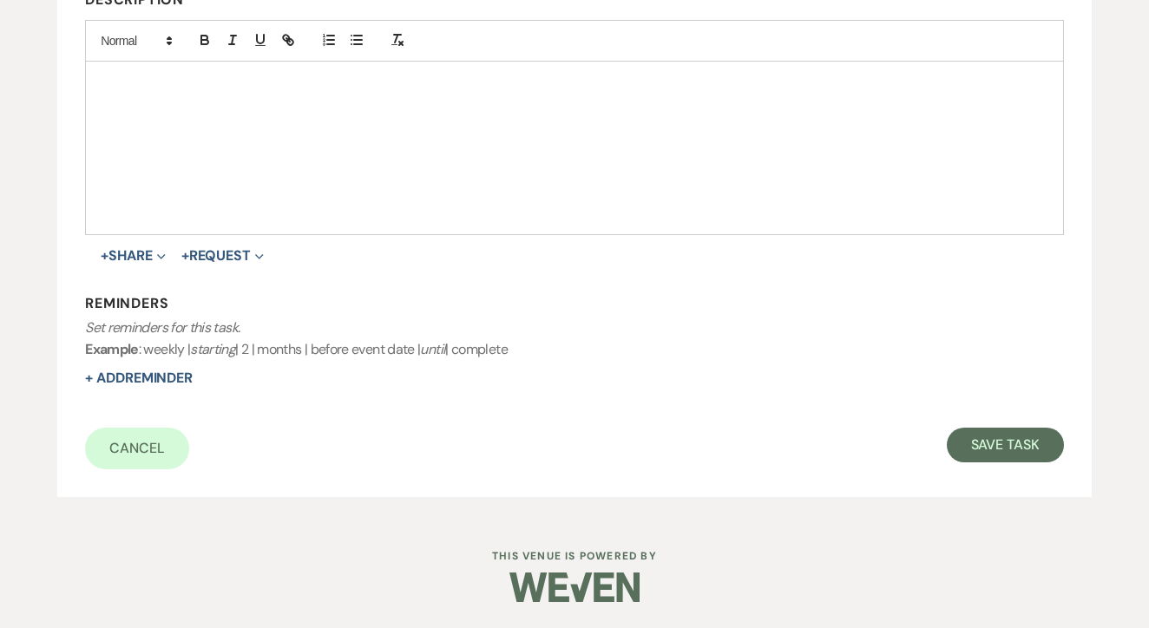
select select "17"
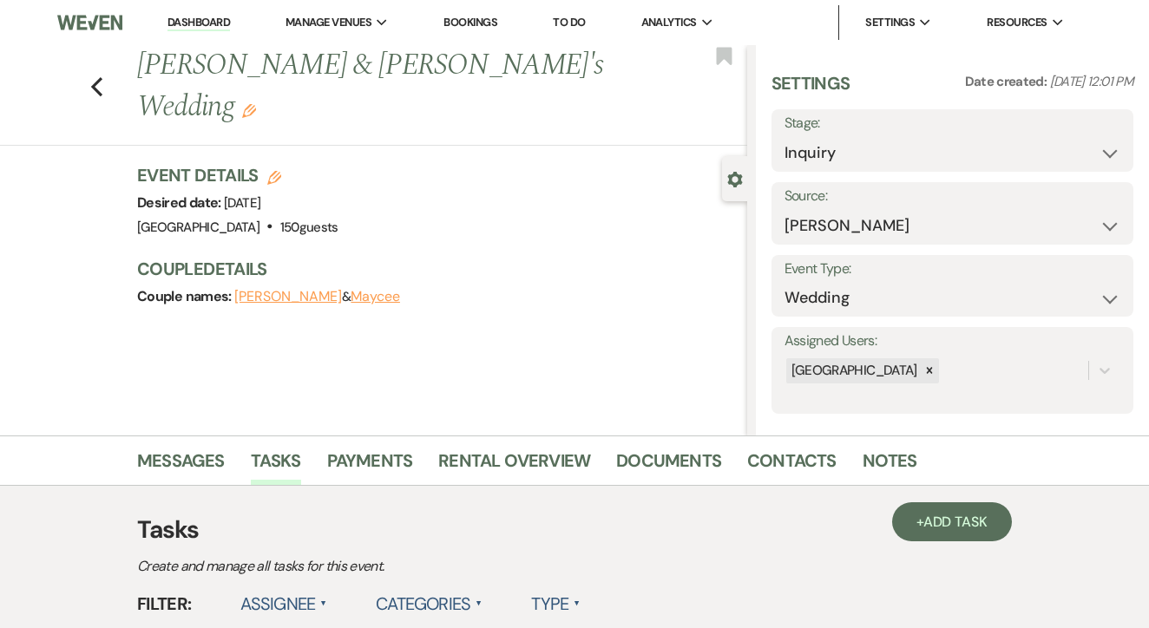
click at [574, 22] on link "To Do" at bounding box center [569, 22] width 32 height 15
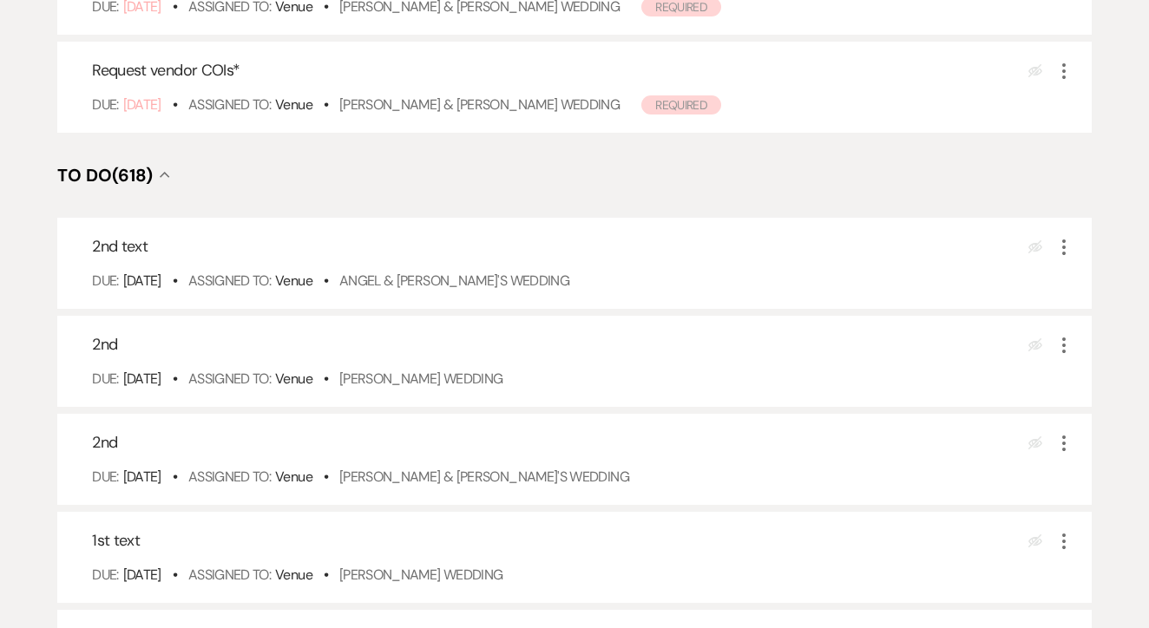
scroll to position [504, 0]
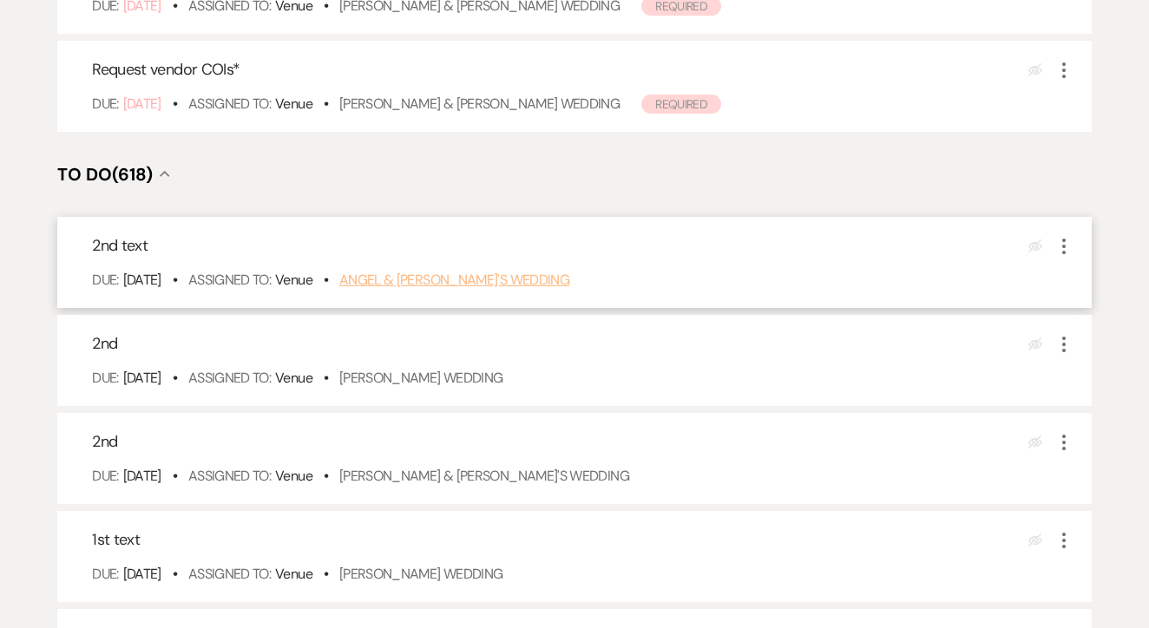
click at [478, 289] on link "Angel & Fiance's Wedding" at bounding box center [454, 280] width 230 height 18
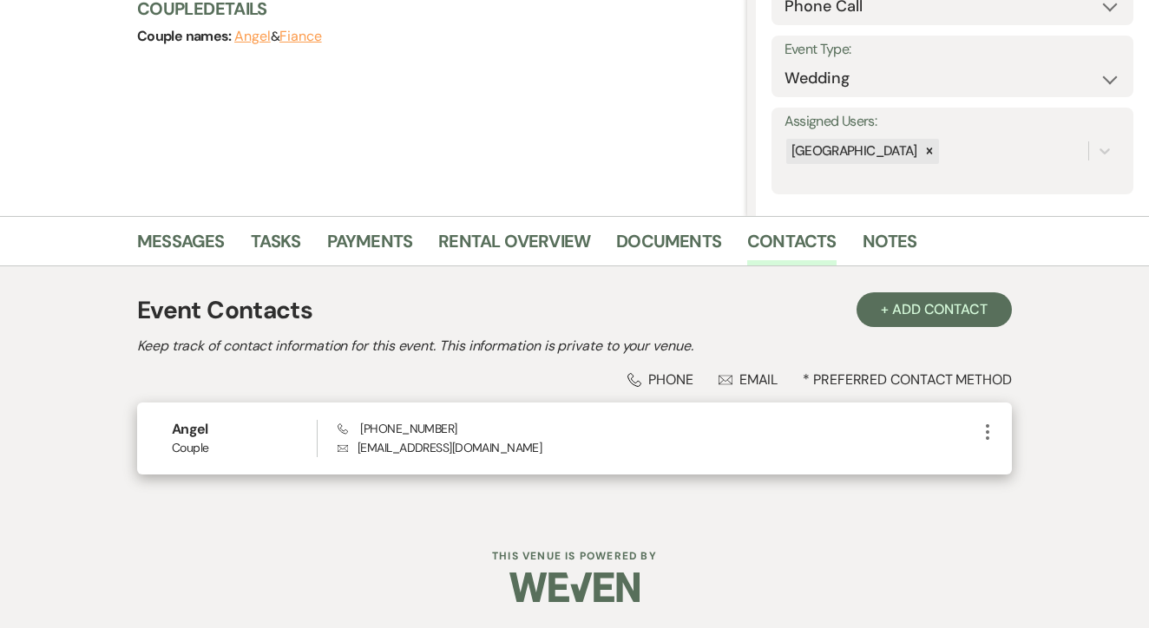
scroll to position [219, 0]
drag, startPoint x: 356, startPoint y: 429, endPoint x: 489, endPoint y: 429, distance: 133.6
click at [489, 429] on div "Phone [PHONE_NUMBER] Envelope [EMAIL_ADDRESS][DOMAIN_NAME]" at bounding box center [657, 439] width 639 height 37
copy span "[PHONE_NUMBER]"
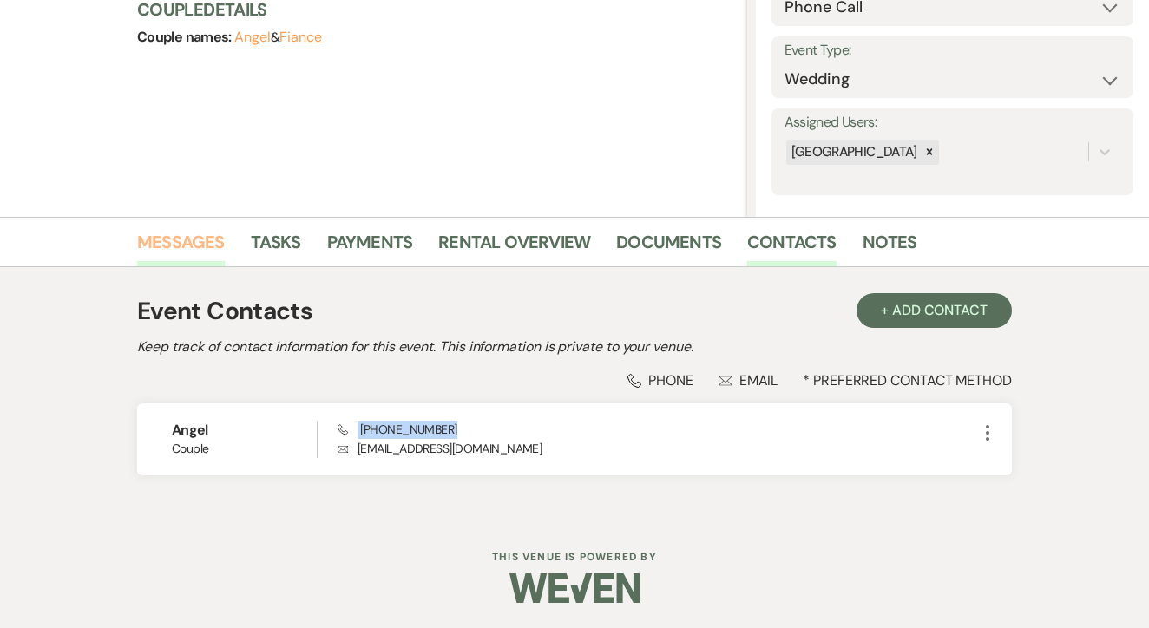
click at [180, 234] on link "Messages" at bounding box center [181, 247] width 88 height 38
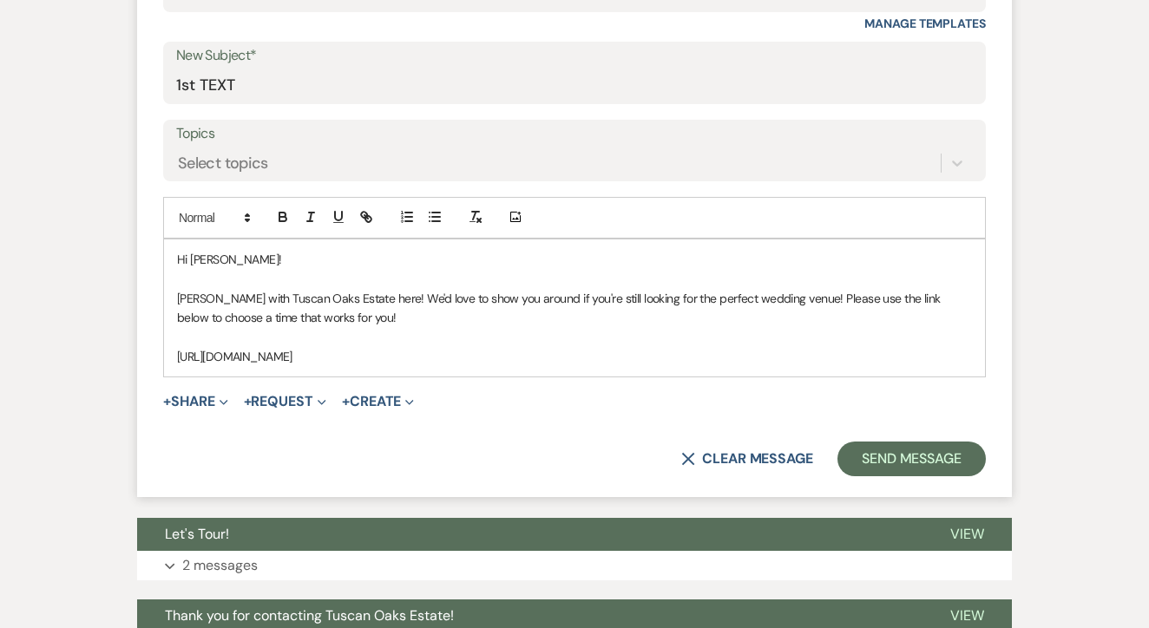
scroll to position [795, 0]
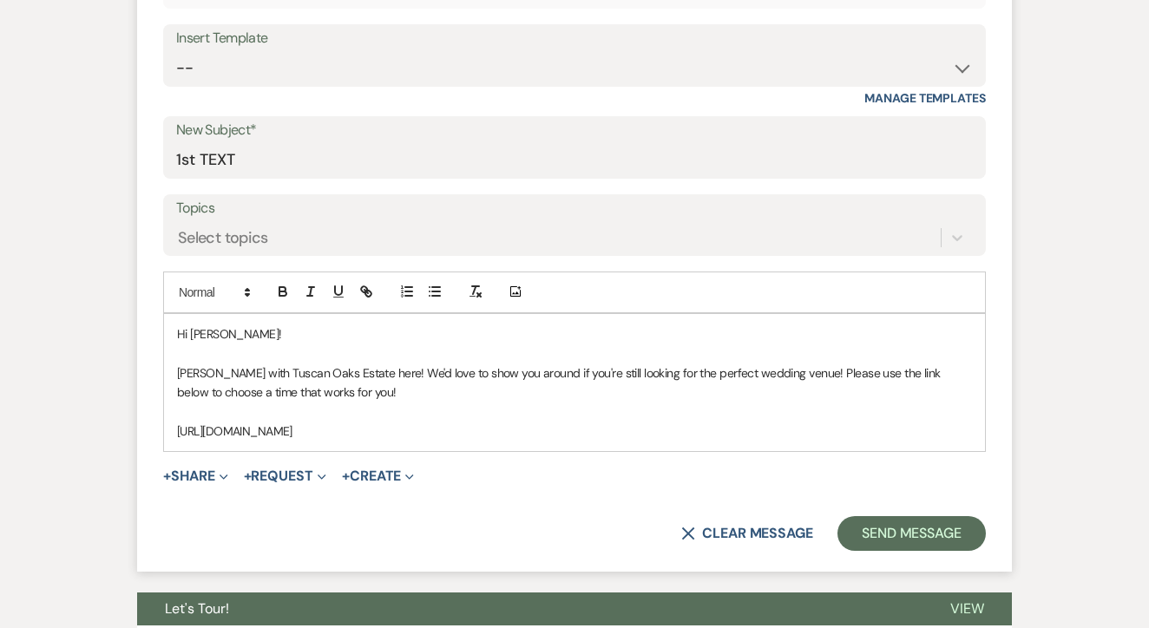
click at [587, 39] on div "Insert Template" at bounding box center [574, 38] width 797 height 25
click at [593, 54] on select "-- Lead: Automated Intro Email (Wedding) Lead: 1st Follow Up Email Images Lead:…" at bounding box center [574, 68] width 797 height 34
select select "2884"
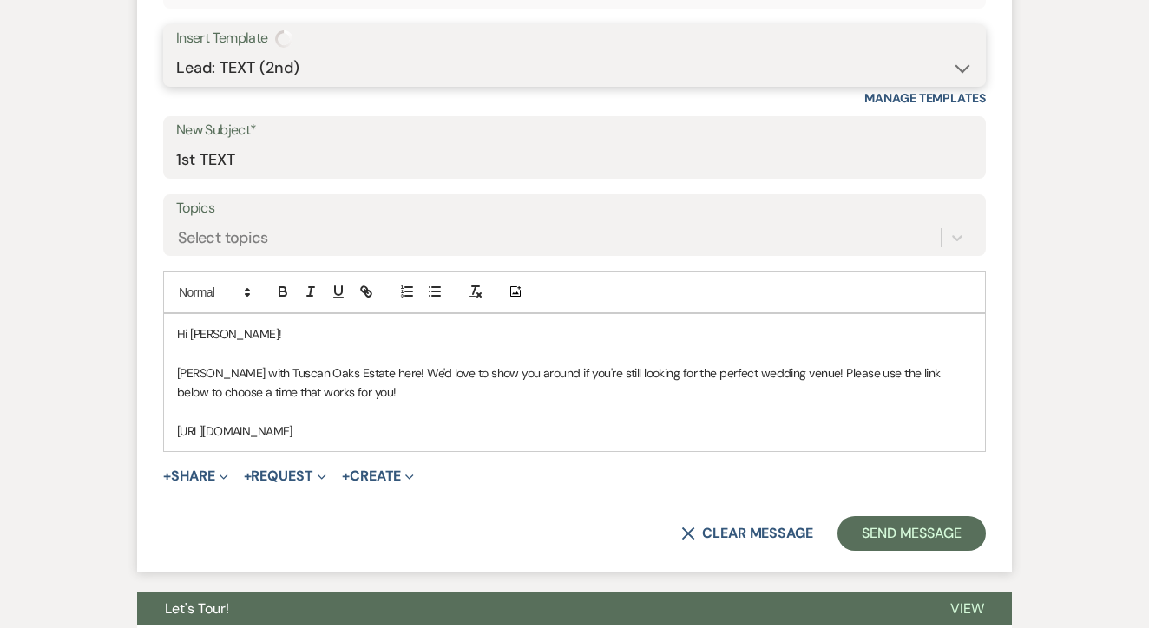
type input "TEXT 2"
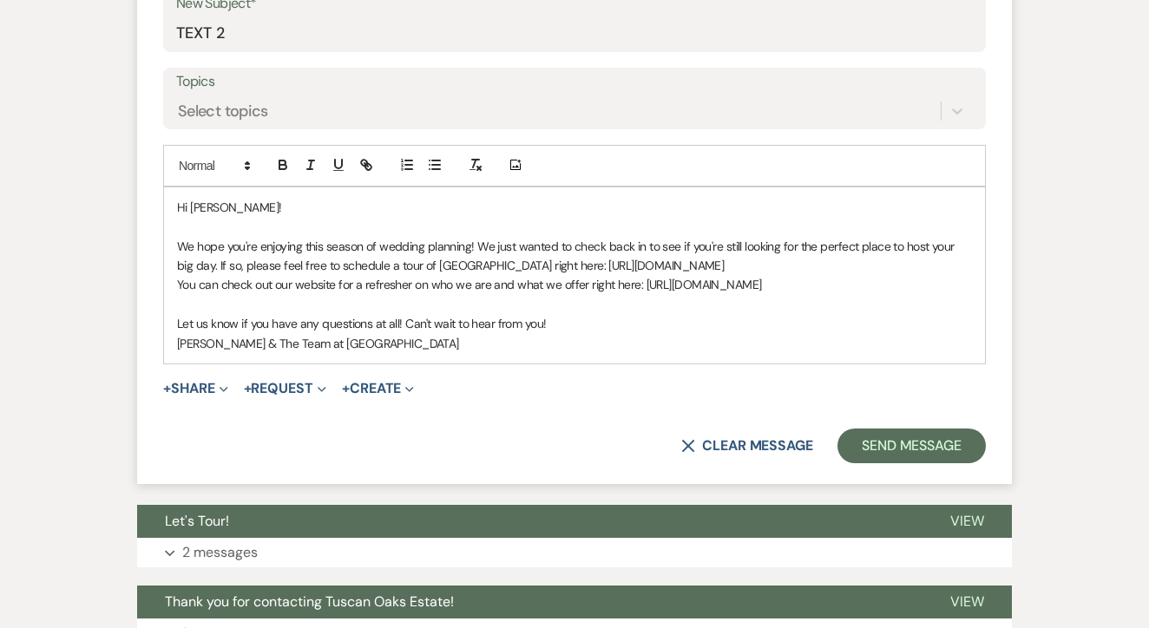
scroll to position [923, 0]
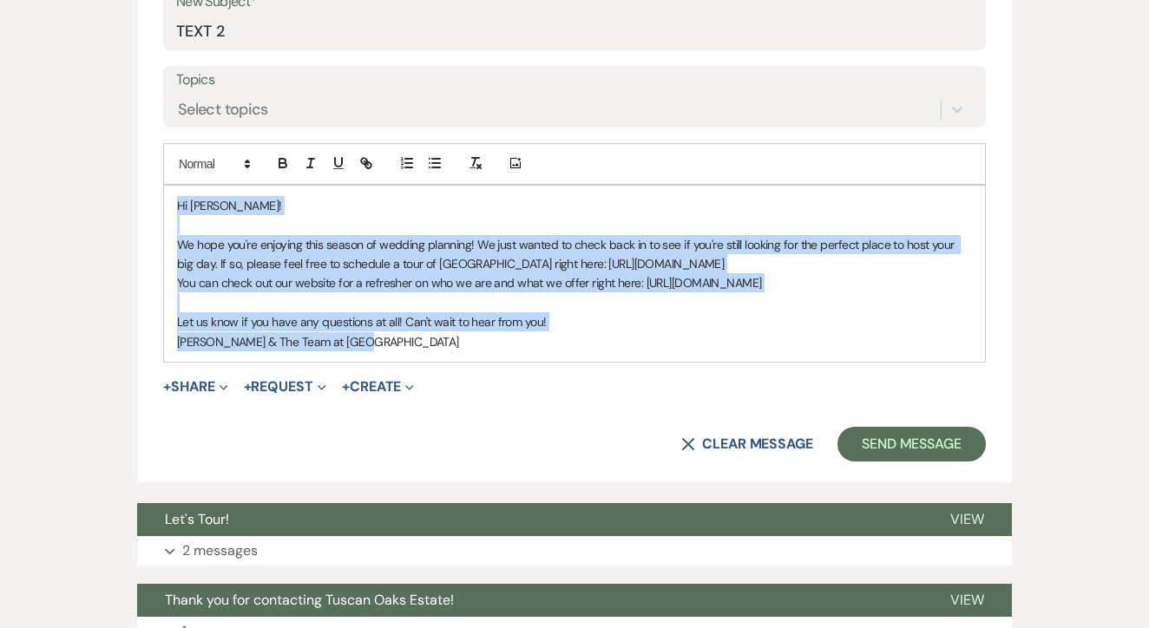
drag, startPoint x: 173, startPoint y: 207, endPoint x: 411, endPoint y: 348, distance: 277.4
click at [411, 349] on div "Hi [PERSON_NAME]! We hope you're enjoying this season of wedding planning! We j…" at bounding box center [574, 274] width 821 height 176
copy div "Hi [PERSON_NAME]! We hope you're enjoying this season of wedding planning! We j…"
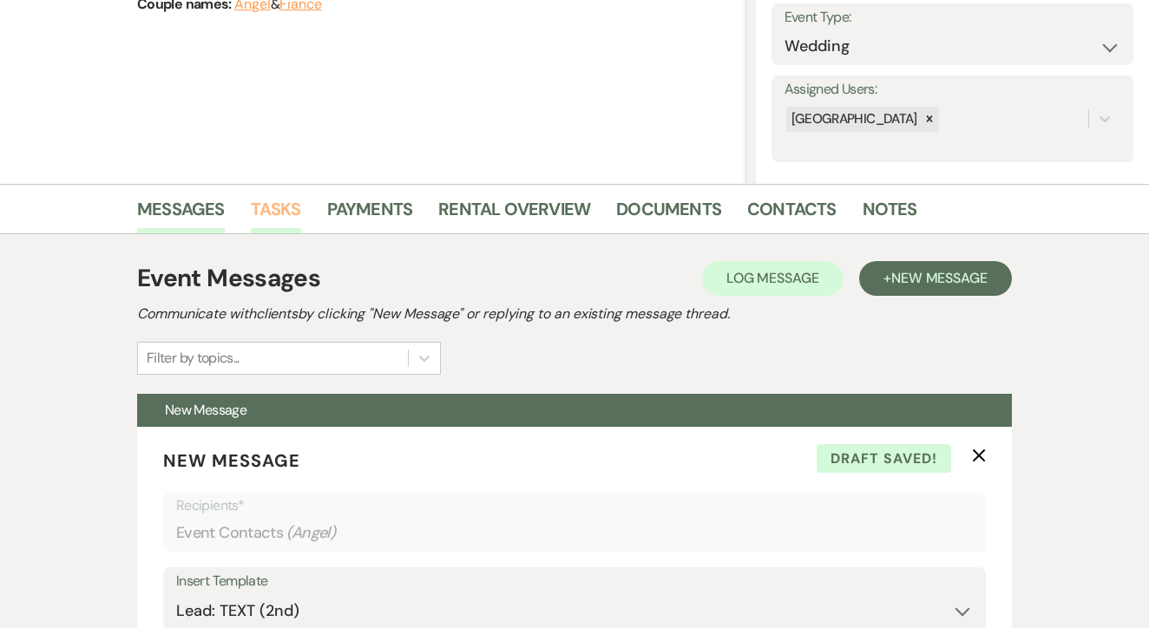
click at [288, 223] on link "Tasks" at bounding box center [276, 214] width 50 height 38
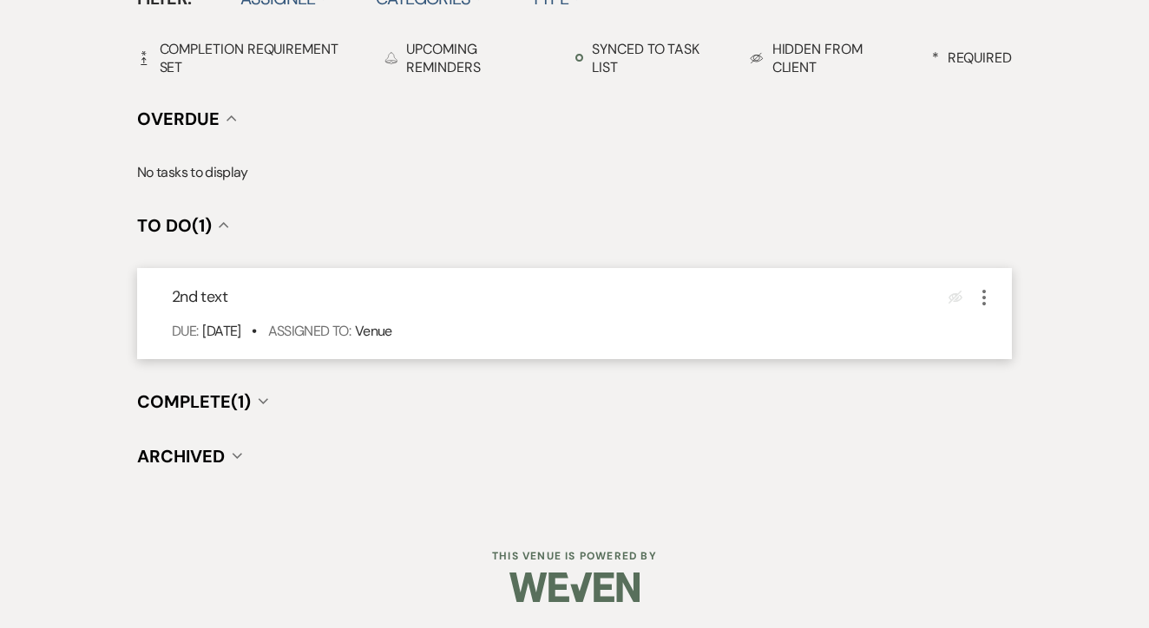
scroll to position [604, 0]
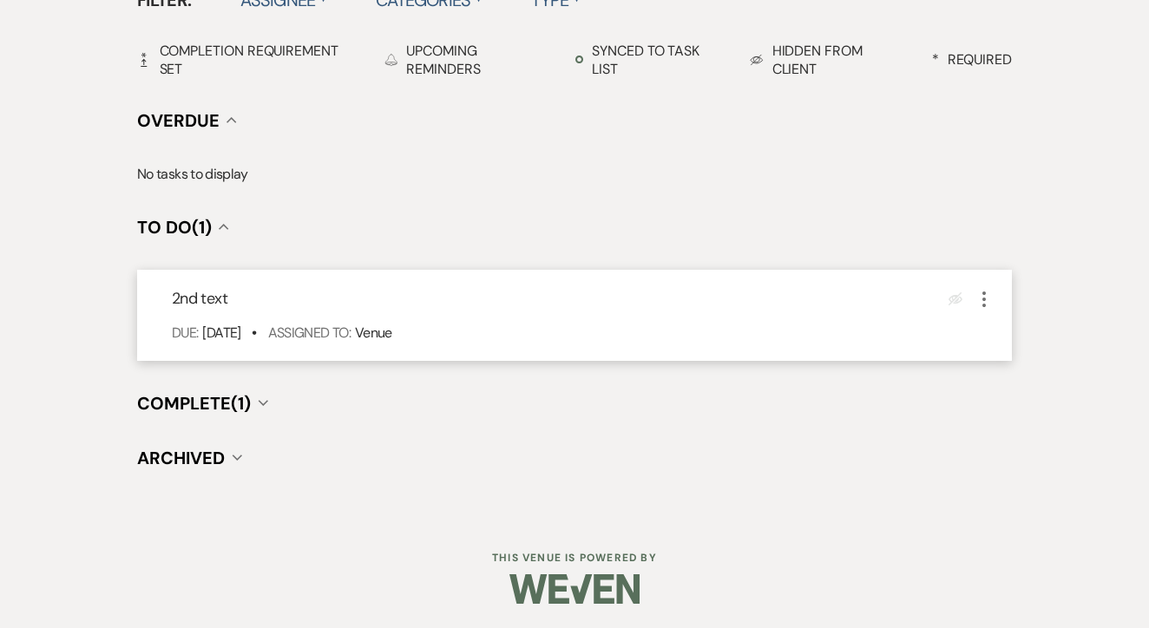
click at [983, 292] on use "button" at bounding box center [983, 300] width 3 height 16
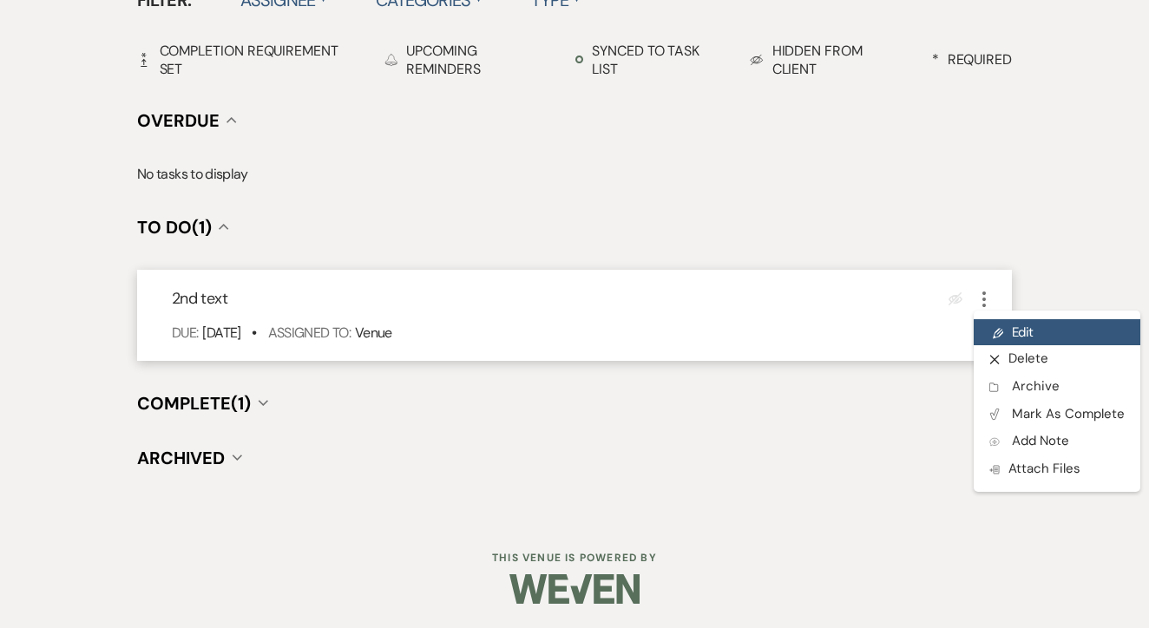
click at [1022, 330] on link "Pencil Edit" at bounding box center [1057, 332] width 167 height 26
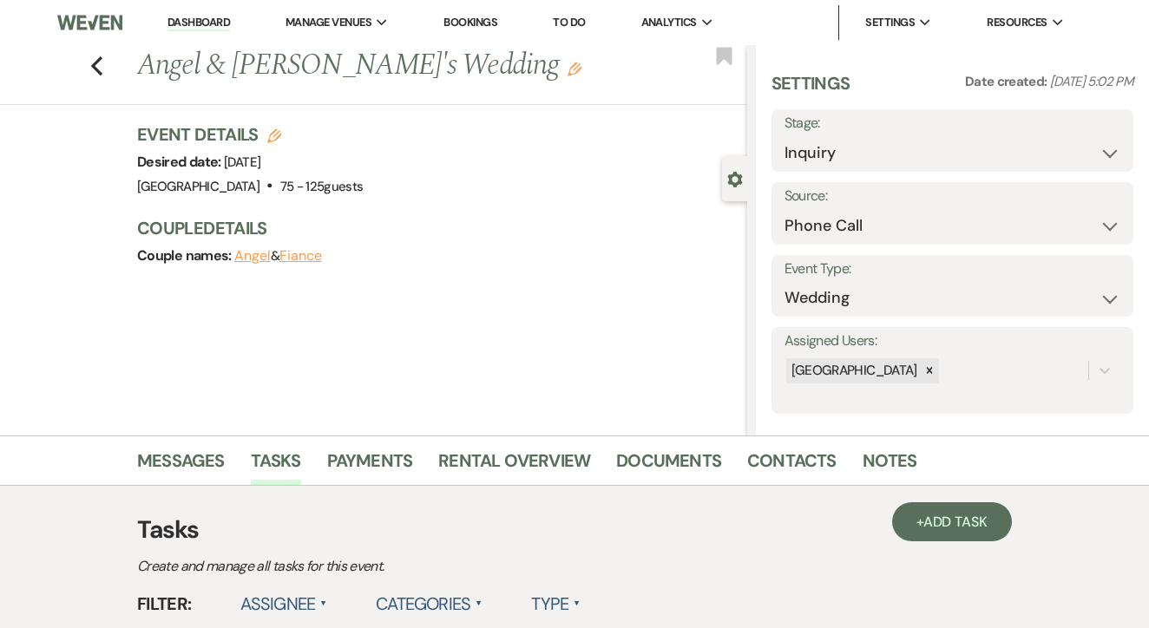
select select "false"
select select "venueHost"
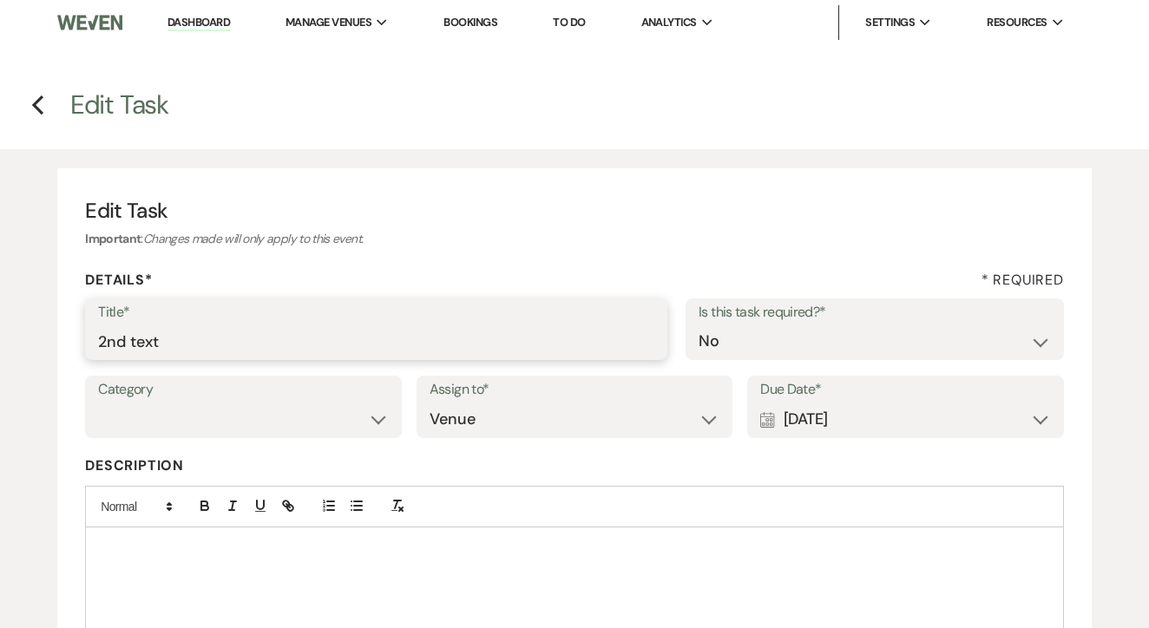
click at [291, 349] on input "2nd text" at bounding box center [376, 342] width 556 height 34
type input "3rd"
click at [947, 429] on div "Calendar [DATE] Expand" at bounding box center [905, 420] width 291 height 34
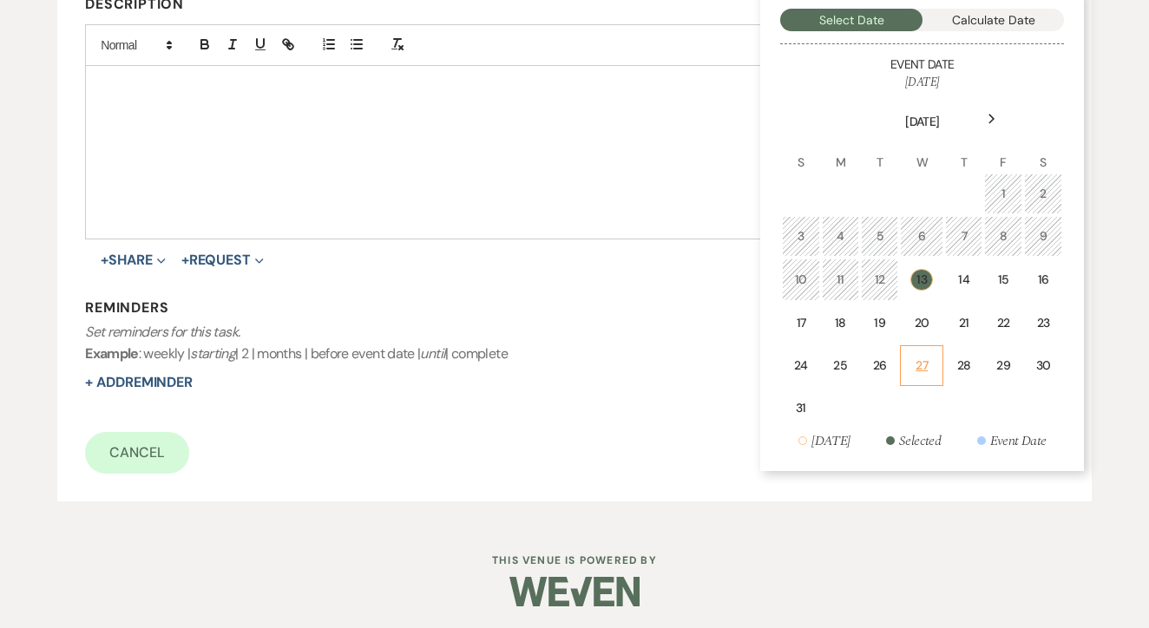
click at [929, 339] on td "20" at bounding box center [921, 323] width 43 height 41
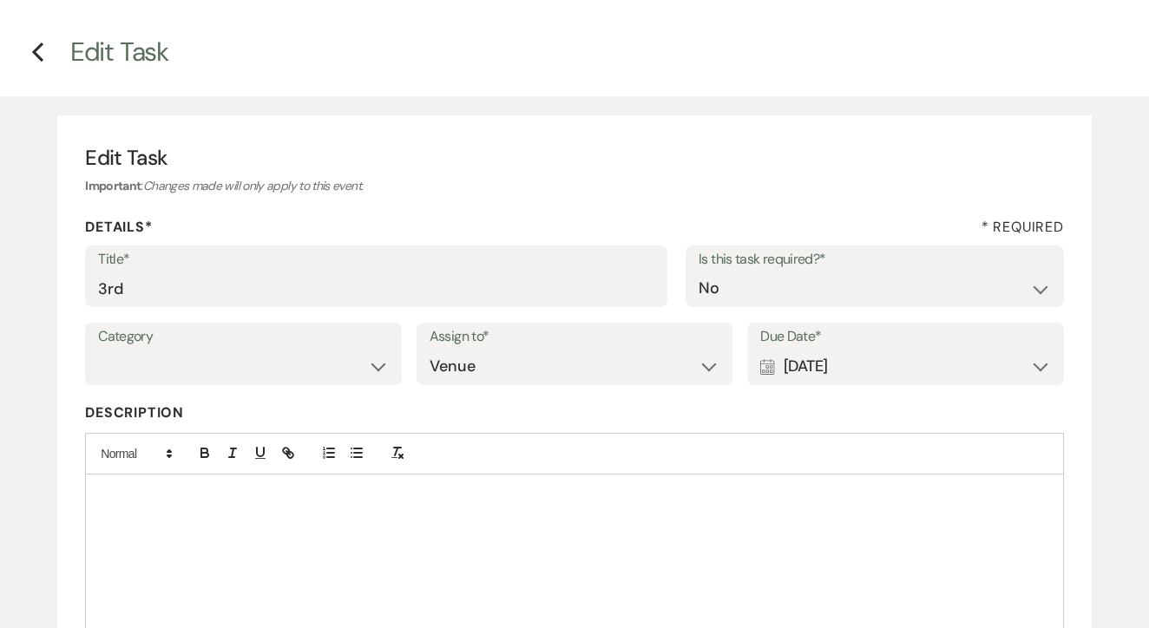
click at [927, 325] on label "Due Date*" at bounding box center [905, 337] width 291 height 25
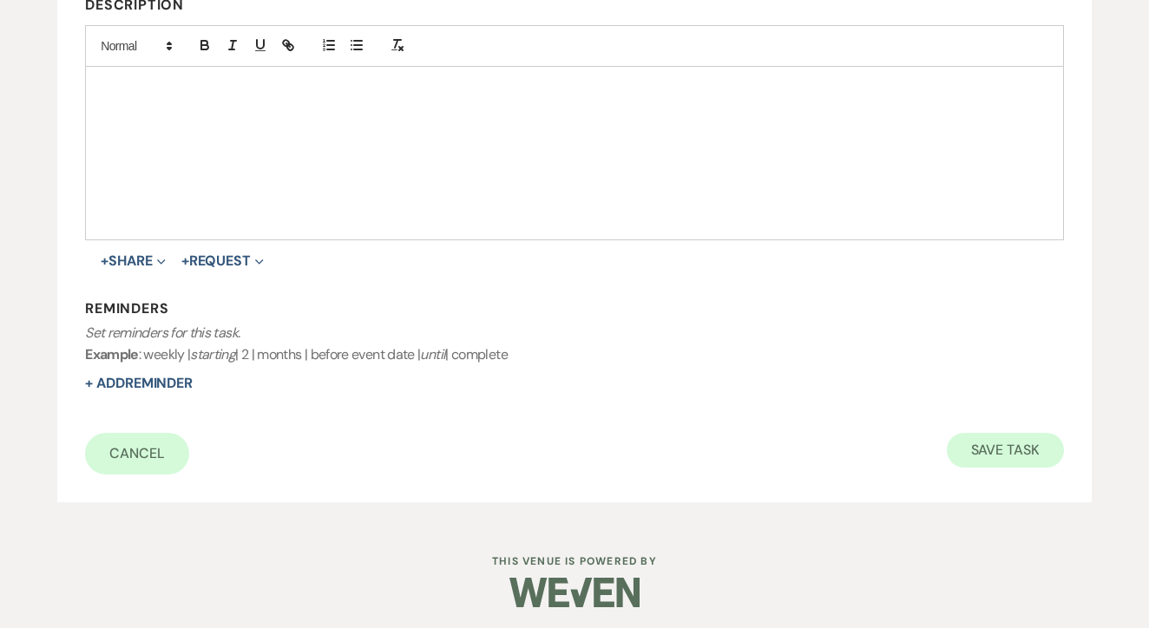
click at [1003, 436] on button "Save Task" at bounding box center [1005, 450] width 117 height 35
select select "22"
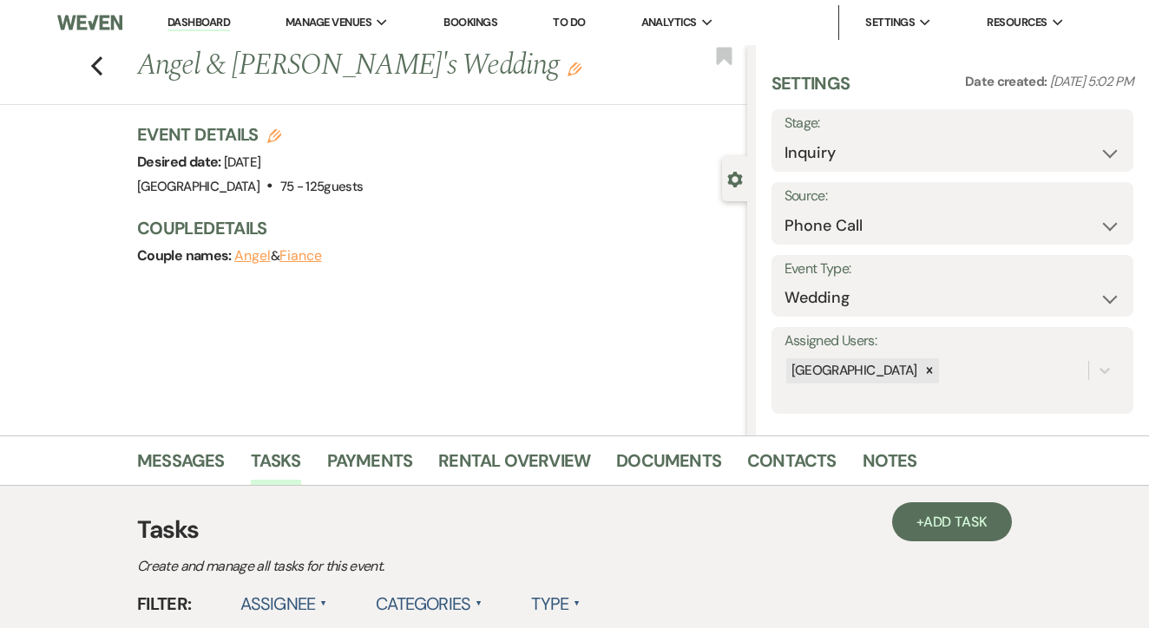
click at [583, 23] on link "To Do" at bounding box center [569, 22] width 32 height 15
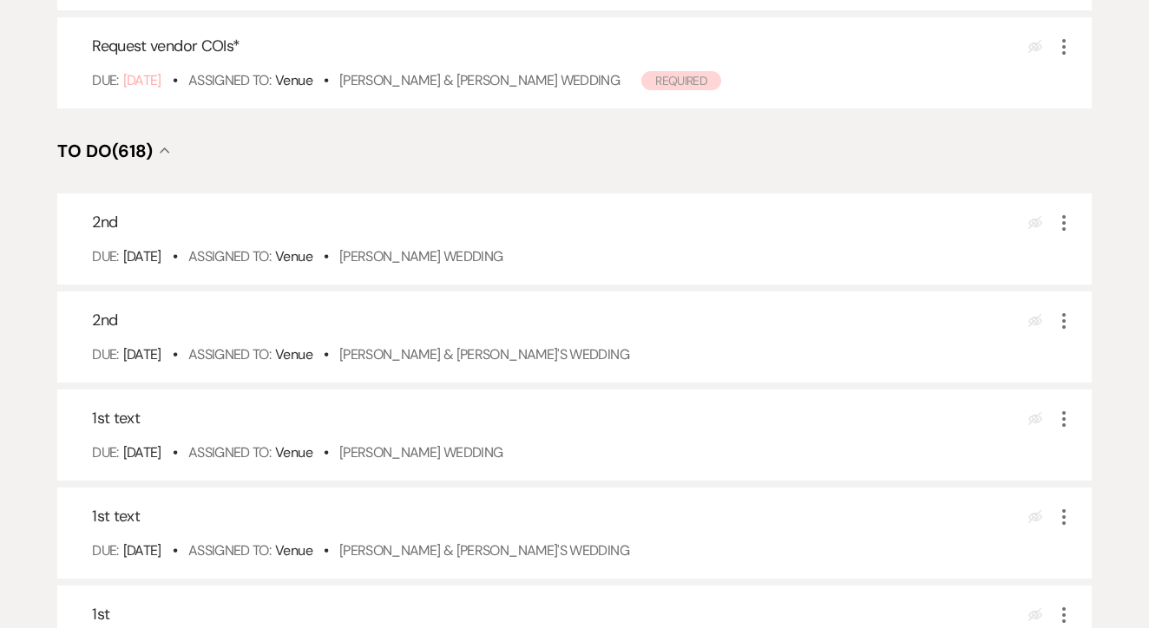
scroll to position [587, 0]
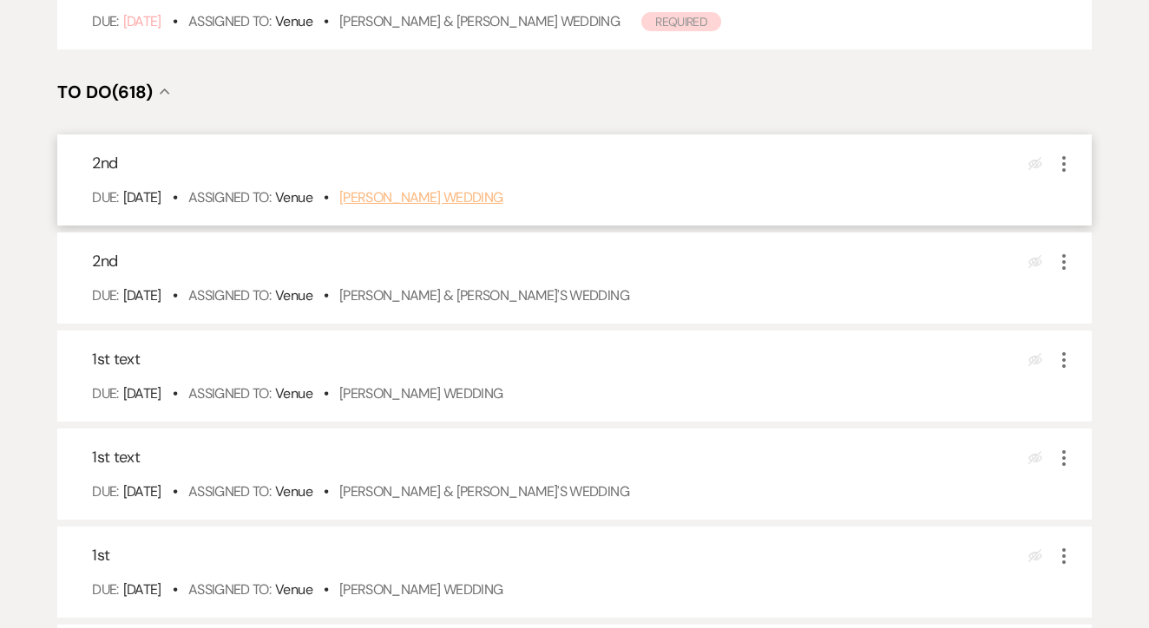
click at [503, 207] on link "[PERSON_NAME] Wedding" at bounding box center [421, 197] width 164 height 18
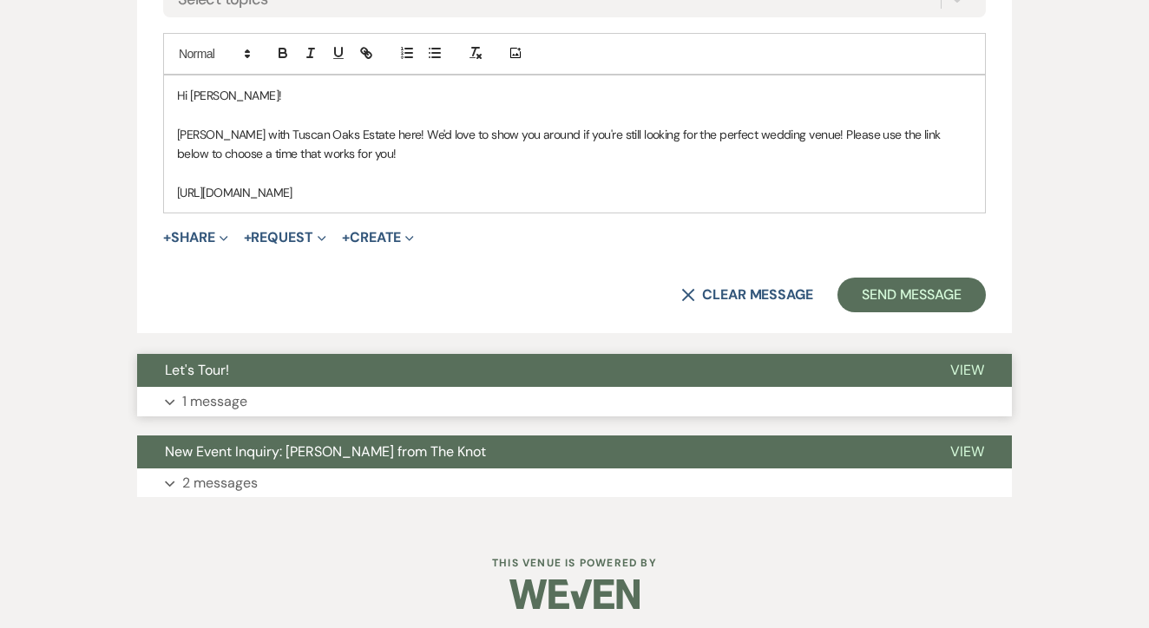
click at [490, 403] on button "Expand 1 message" at bounding box center [574, 402] width 875 height 30
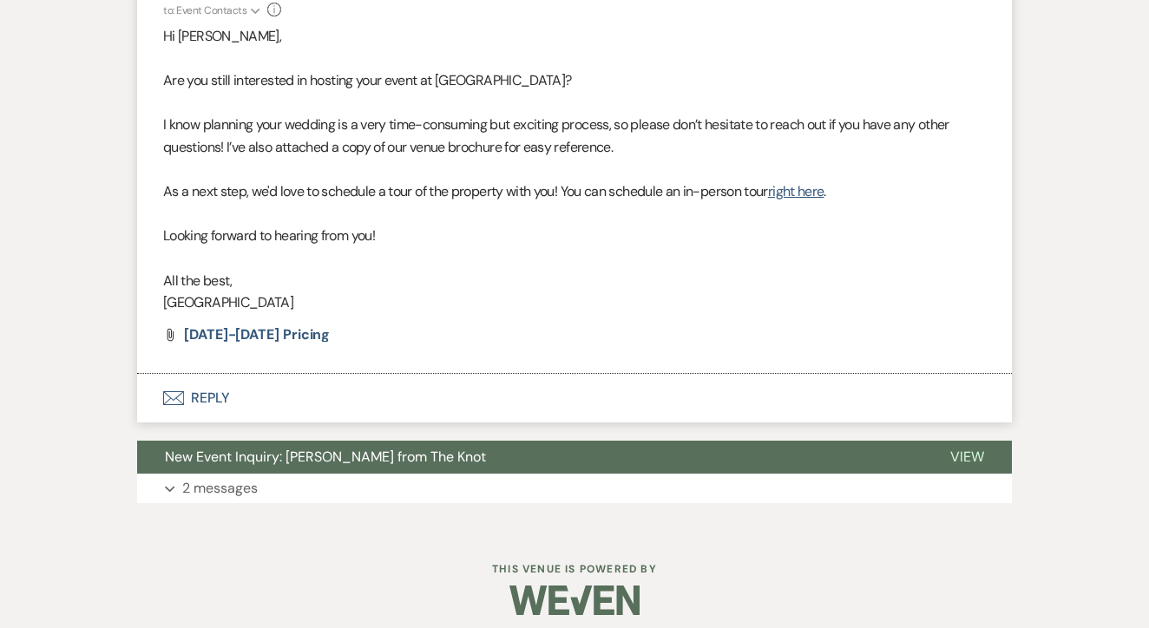
click at [488, 387] on button "Envelope Reply" at bounding box center [574, 398] width 875 height 49
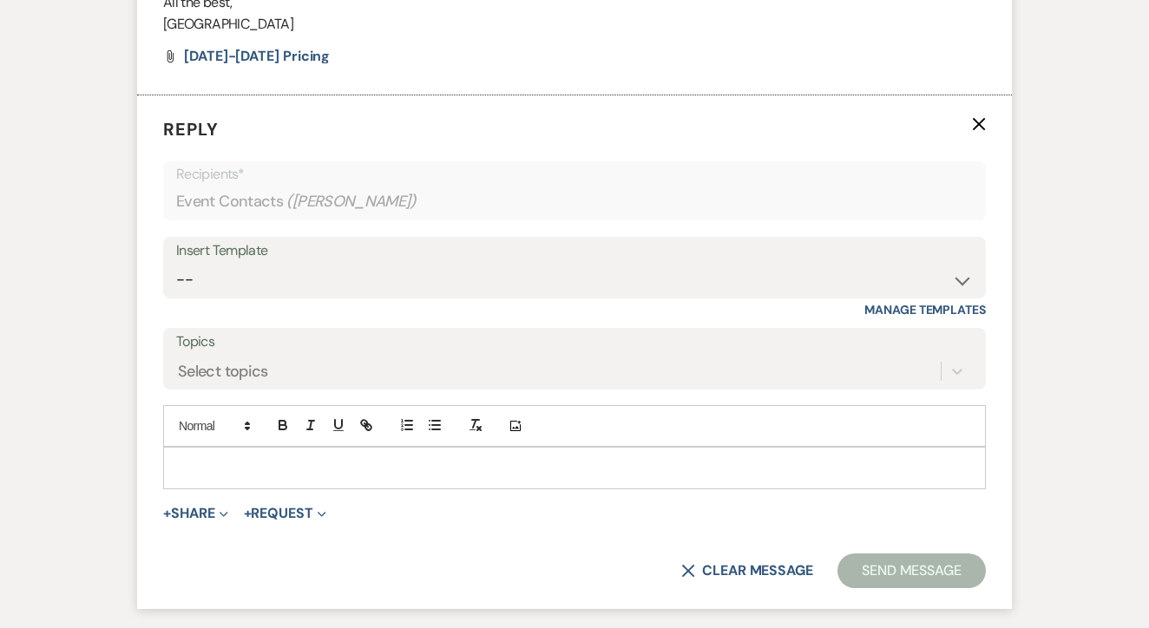
scroll to position [1760, 0]
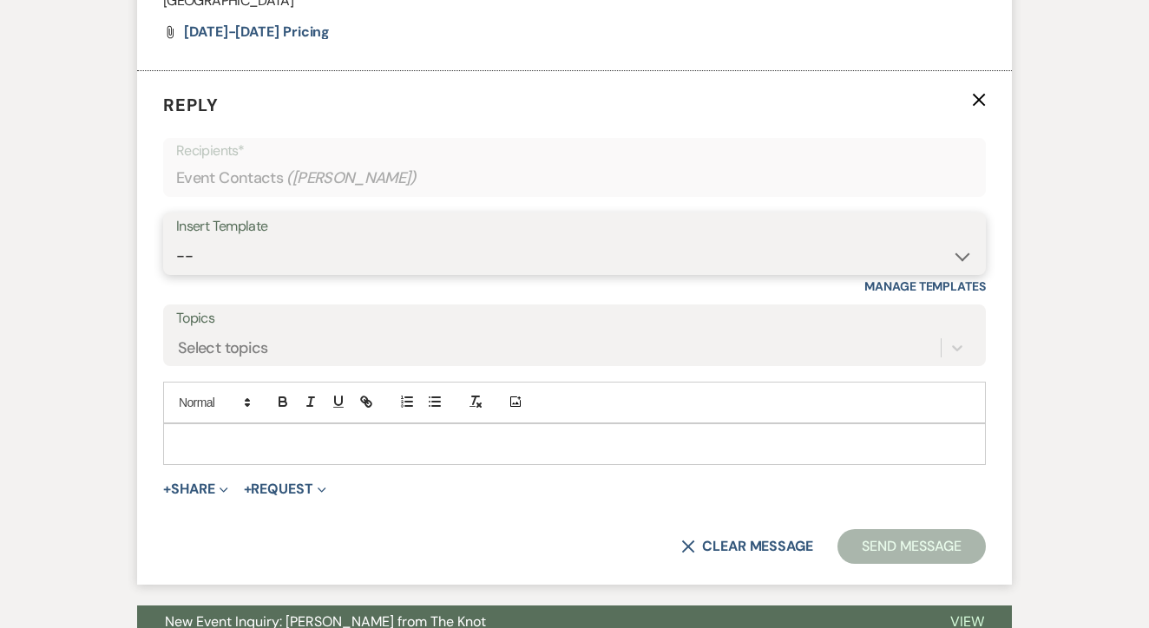
click at [591, 239] on select "-- Lead: Automated Intro Email (Wedding) Lead: 1st Follow Up Email Images Lead:…" at bounding box center [574, 256] width 797 height 34
select select "1208"
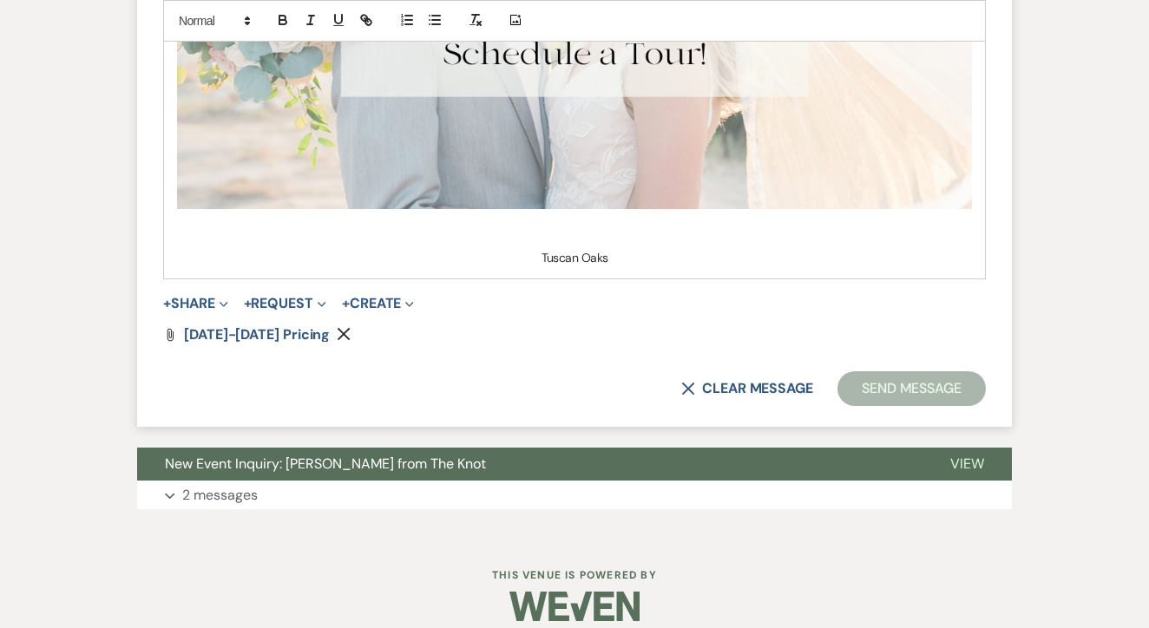
click at [941, 379] on button "Send Message" at bounding box center [911, 388] width 148 height 35
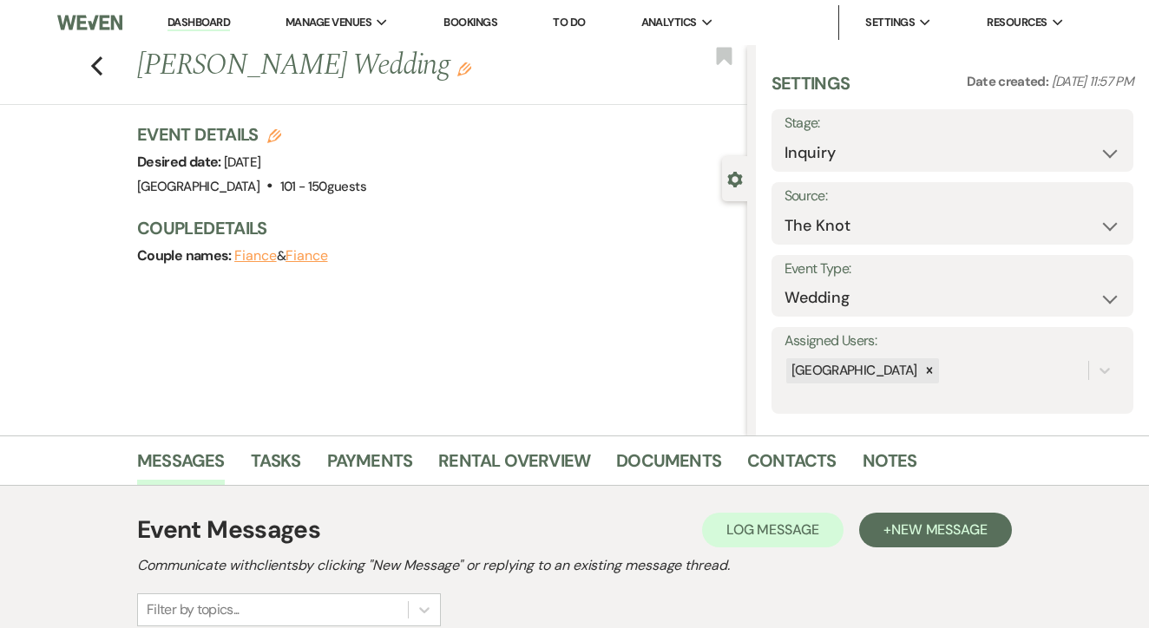
scroll to position [0, 0]
click at [307, 476] on li "Tasks" at bounding box center [289, 464] width 76 height 42
click at [284, 467] on link "Tasks" at bounding box center [276, 466] width 50 height 38
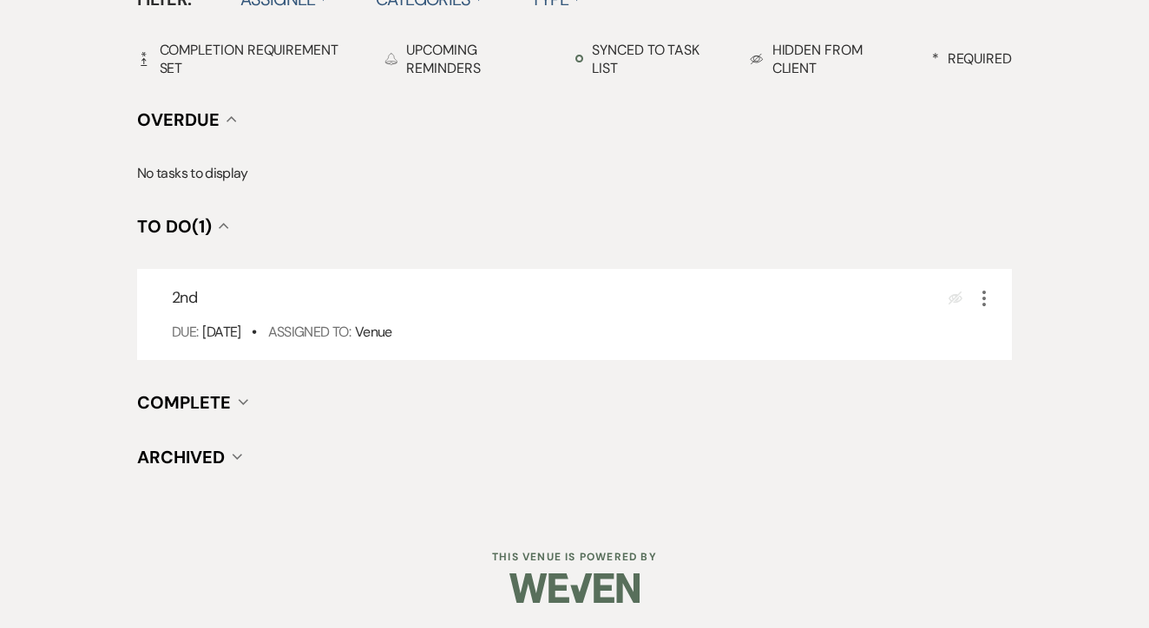
scroll to position [604, 0]
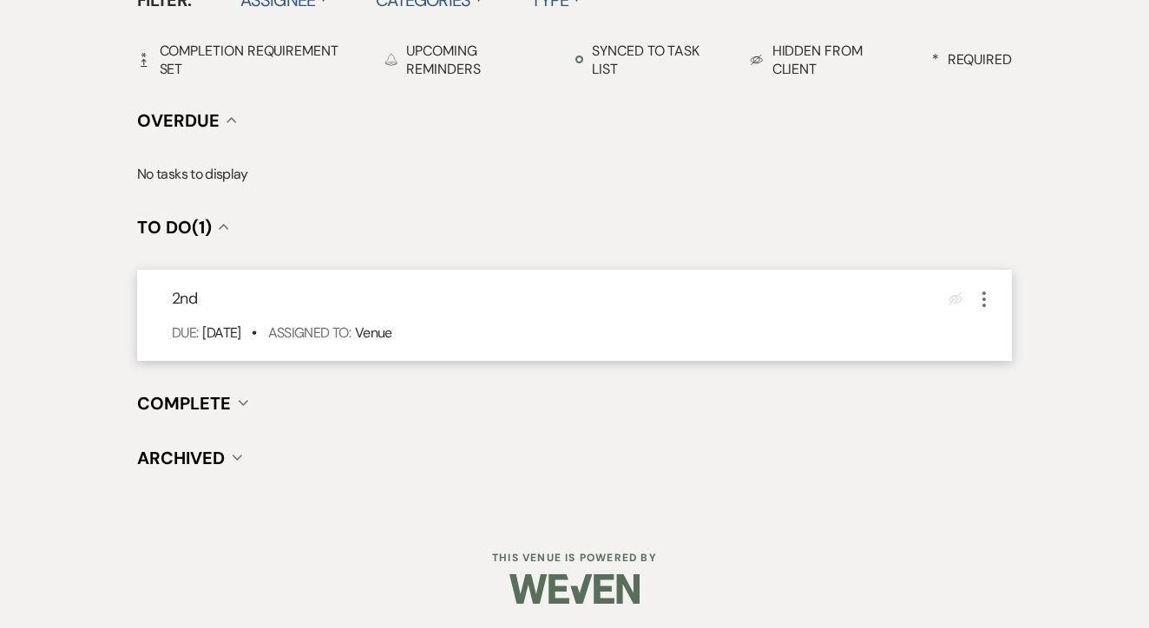
click at [995, 304] on div "2nd Eye Blocked More Due: Aug 13 25 • Assigned To: Venue" at bounding box center [574, 315] width 875 height 91
click at [990, 293] on icon "More" at bounding box center [984, 299] width 21 height 21
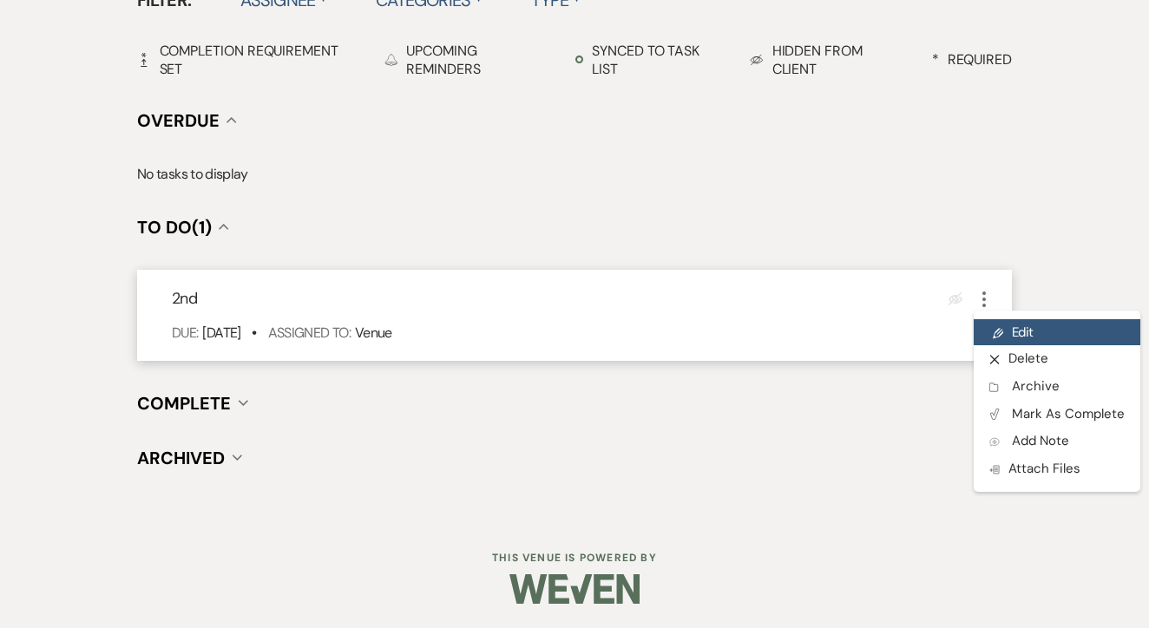
click at [1033, 325] on link "Pencil Edit" at bounding box center [1057, 332] width 167 height 26
select select "false"
select select "venueHost"
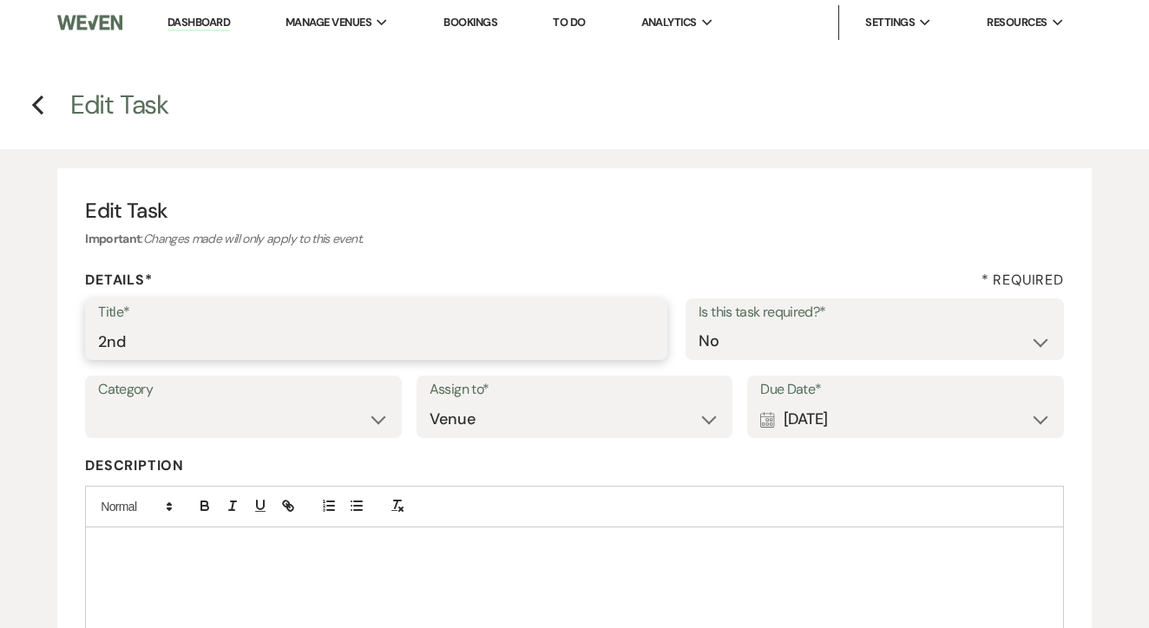
click at [580, 355] on input "2nd" at bounding box center [376, 342] width 556 height 34
type input "2nd text"
click at [928, 416] on div "Calendar [DATE] Expand" at bounding box center [905, 420] width 291 height 34
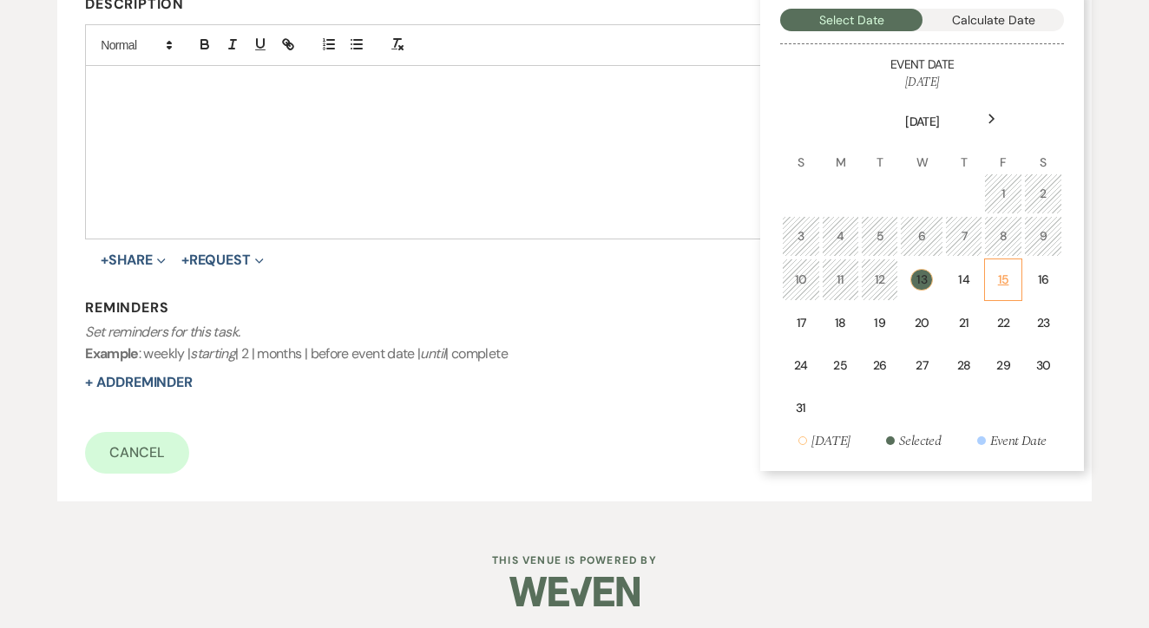
scroll to position [460, 0]
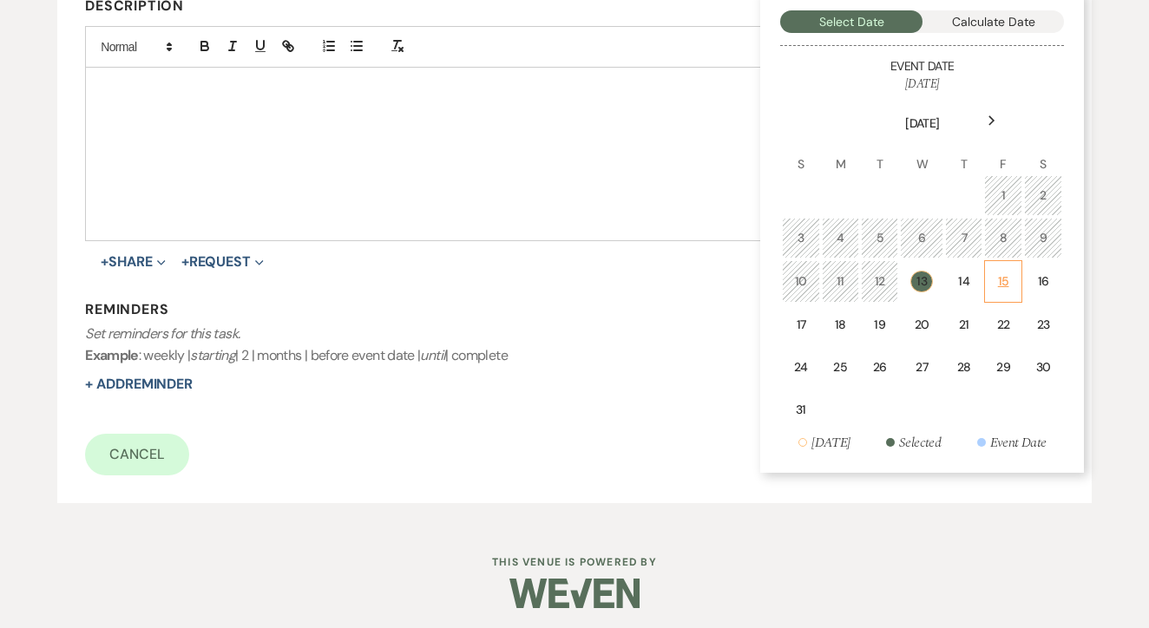
click at [1006, 287] on div "15" at bounding box center [1002, 281] width 15 height 18
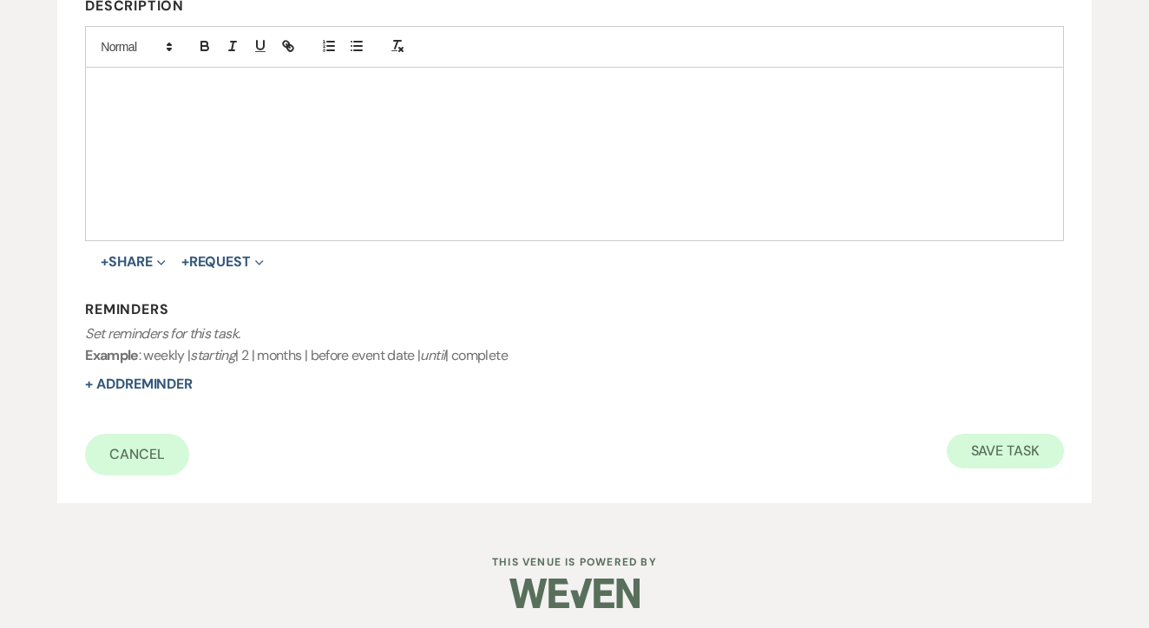
click at [1023, 441] on button "Save Task" at bounding box center [1005, 451] width 117 height 35
select select "2"
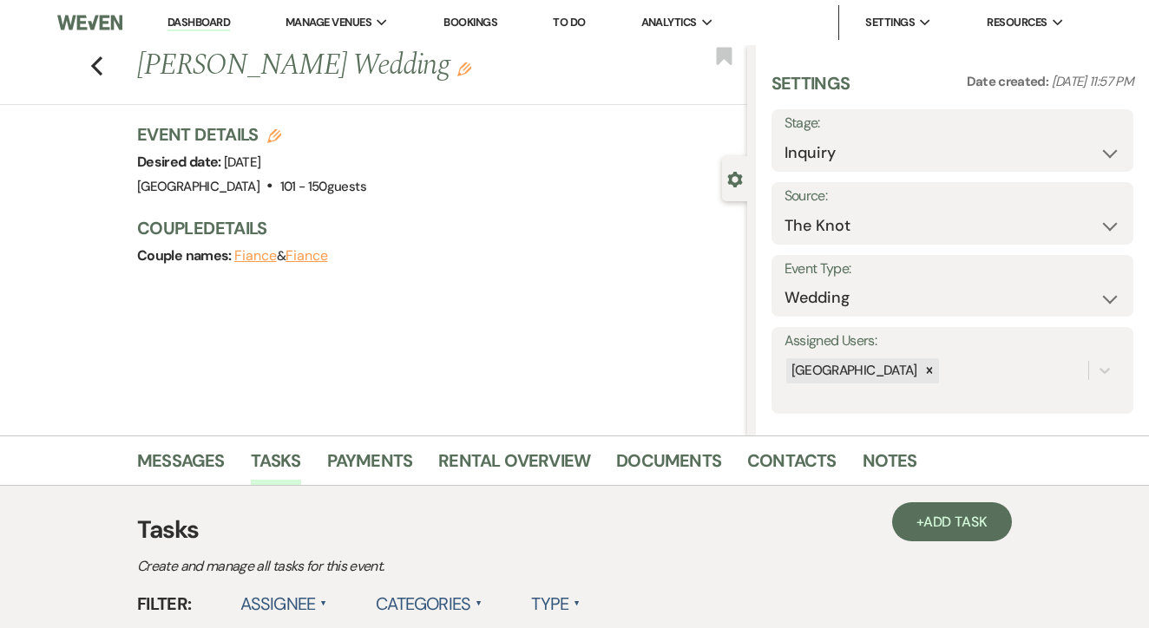
scroll to position [-1, 0]
click at [163, 447] on link "Messages" at bounding box center [181, 466] width 88 height 38
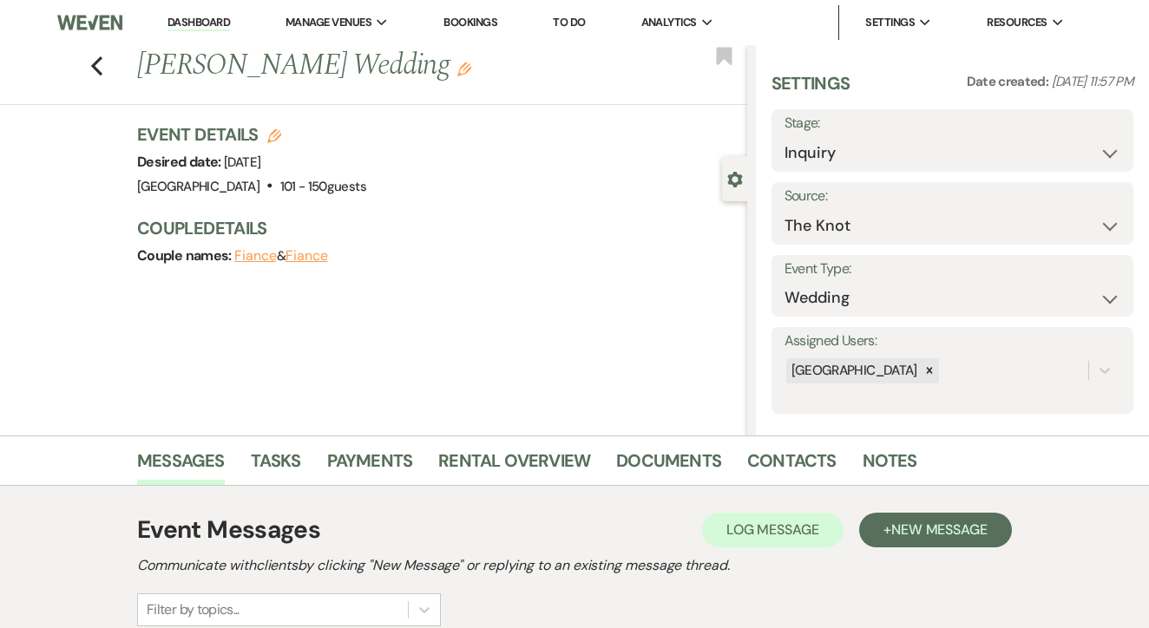
click at [582, 16] on link "To Do" at bounding box center [569, 22] width 32 height 15
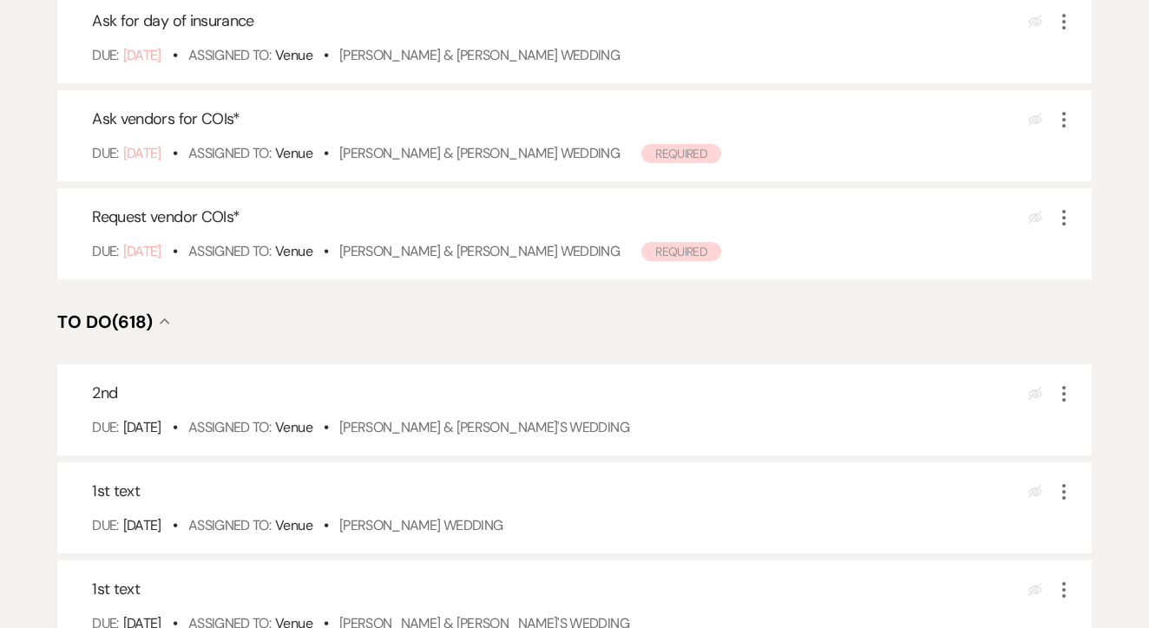
scroll to position [381, 0]
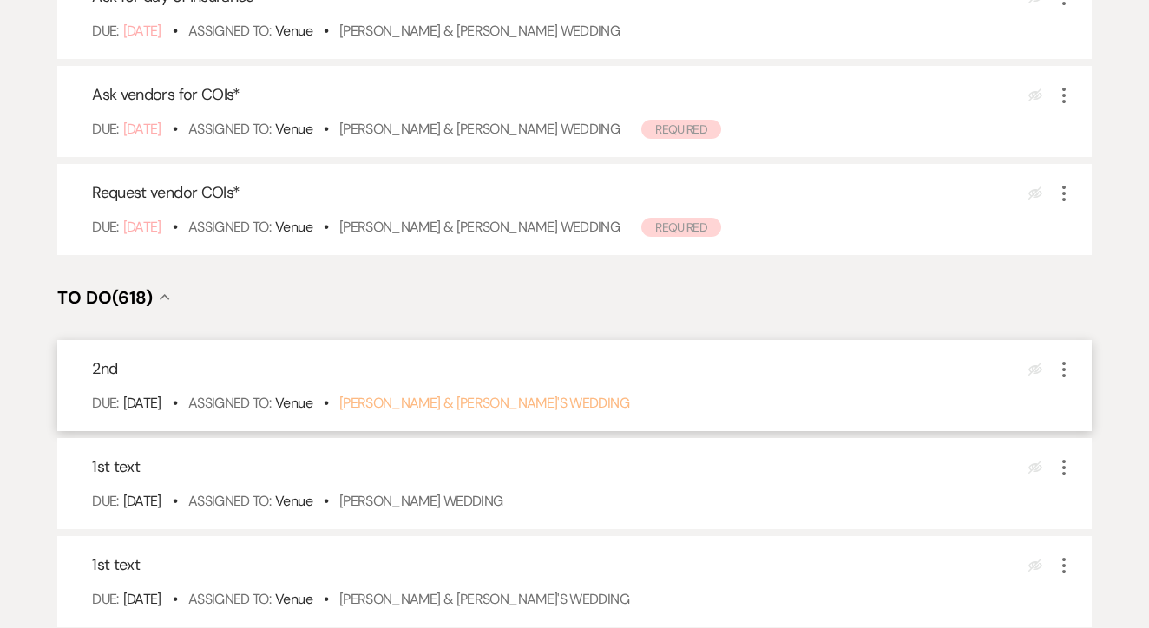
click at [515, 412] on link "Tyler & Brooke's Wedding" at bounding box center [484, 403] width 290 height 18
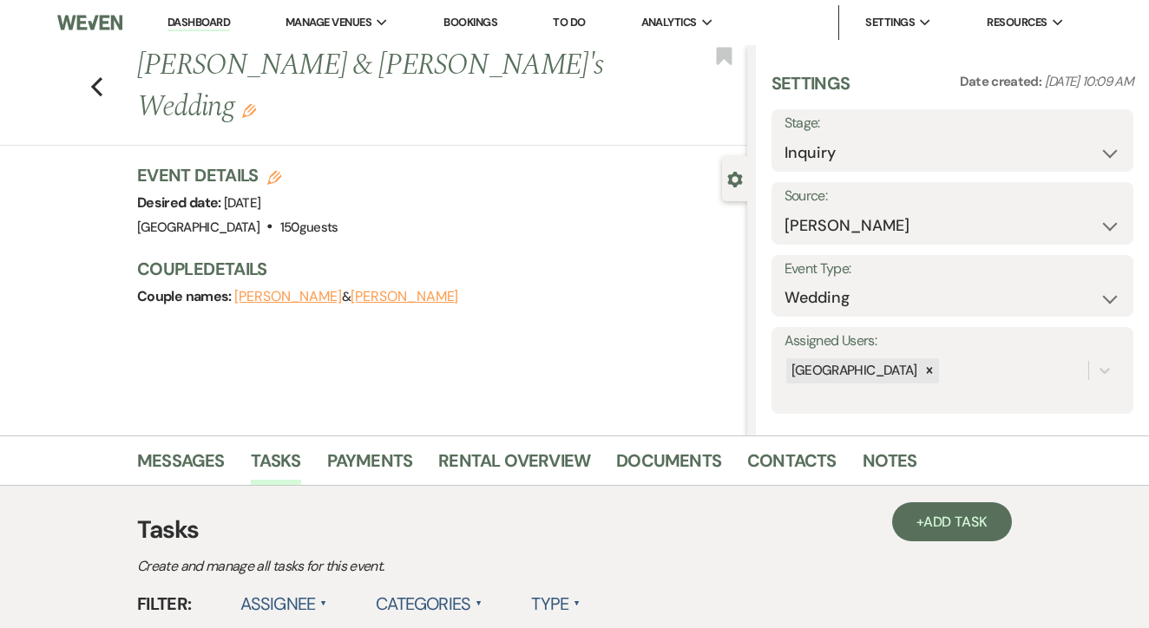
click at [186, 451] on link "Messages" at bounding box center [181, 466] width 88 height 38
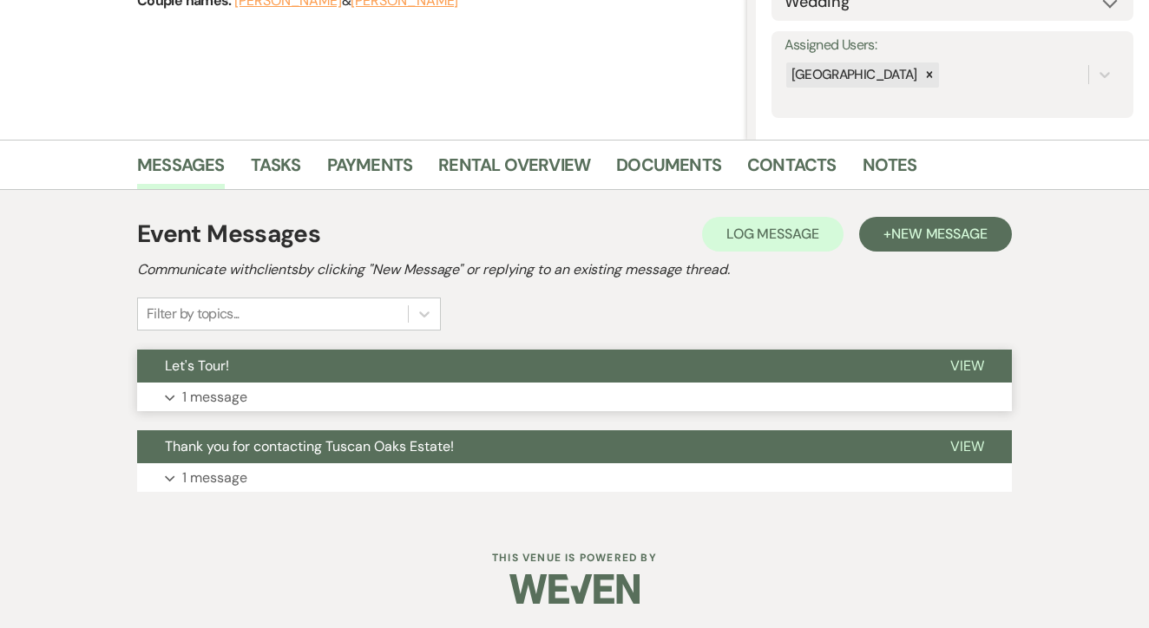
click at [528, 351] on button "Let's Tour!" at bounding box center [529, 366] width 785 height 33
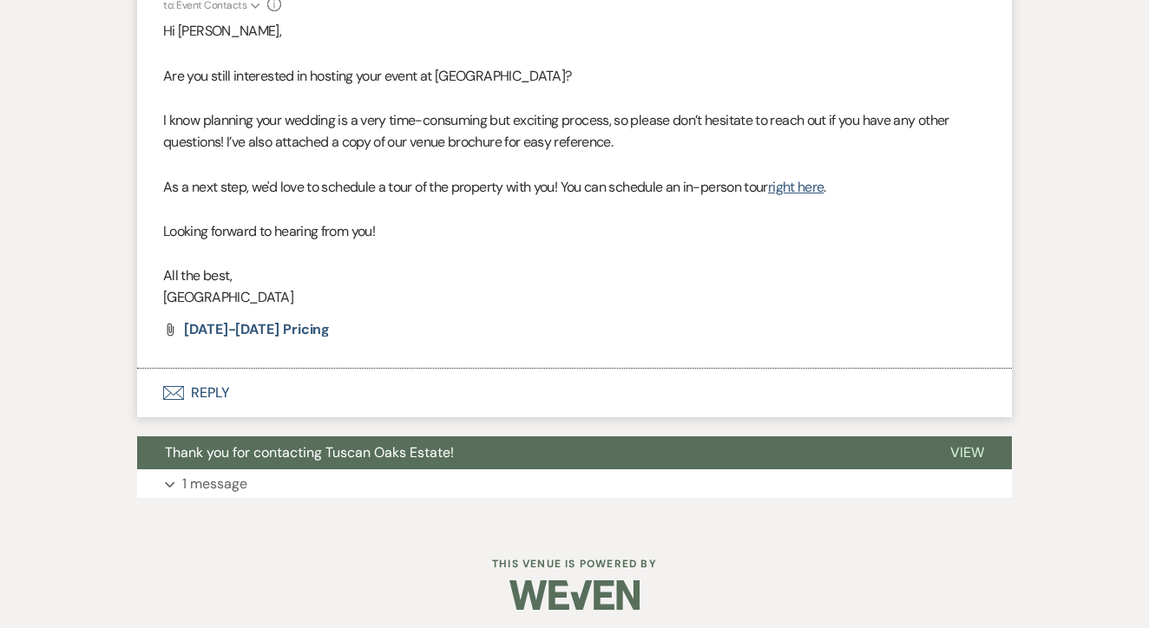
click at [465, 391] on button "Envelope Reply" at bounding box center [574, 393] width 875 height 49
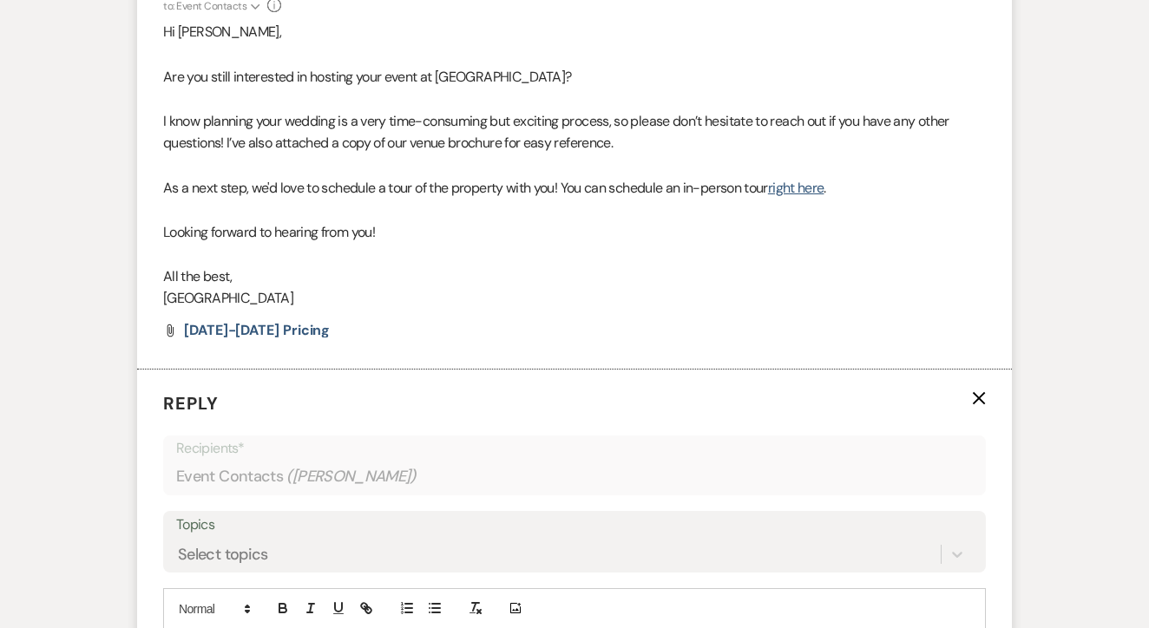
scroll to position [946, 0]
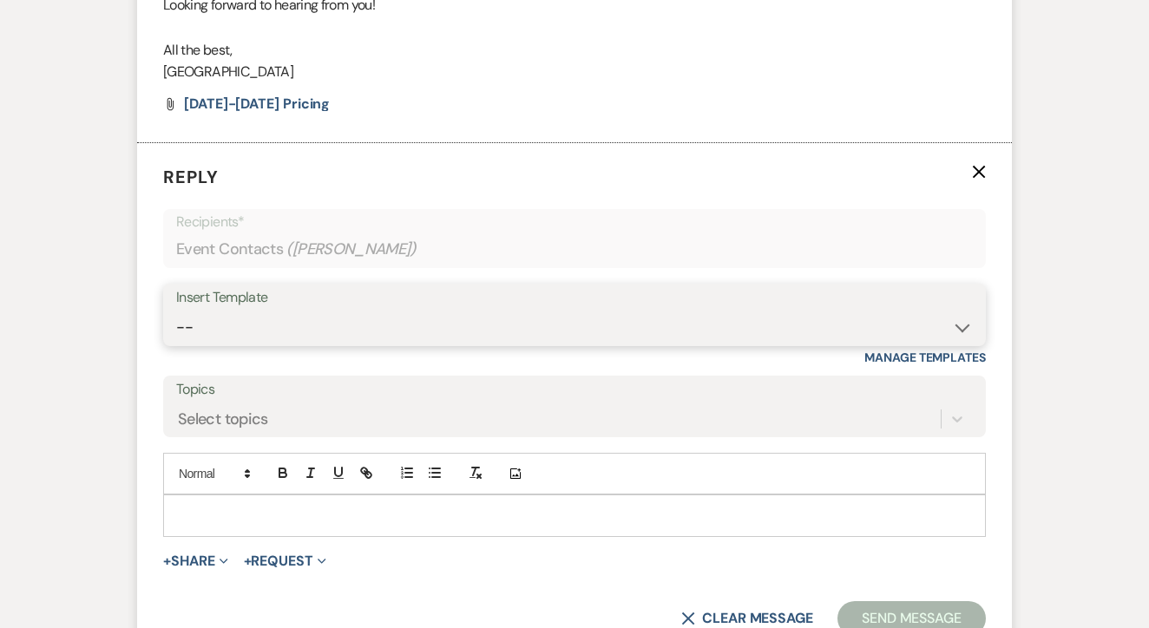
click at [522, 311] on select "--" at bounding box center [574, 328] width 797 height 34
select select "1208"
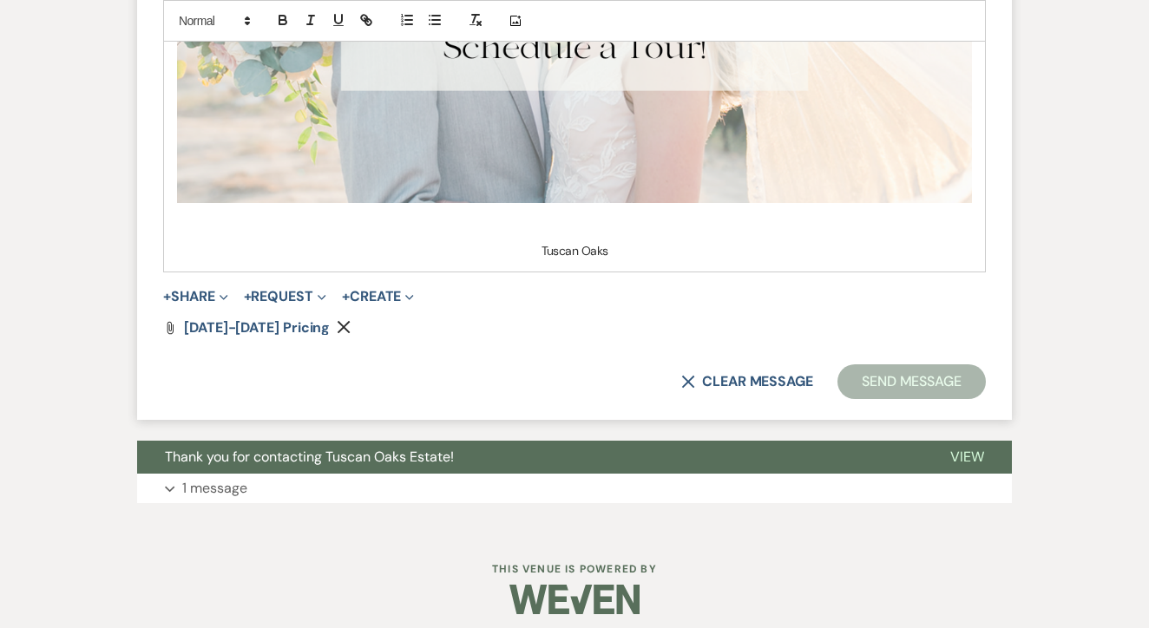
scroll to position [1723, 0]
click at [842, 365] on button "Send Message" at bounding box center [911, 382] width 148 height 35
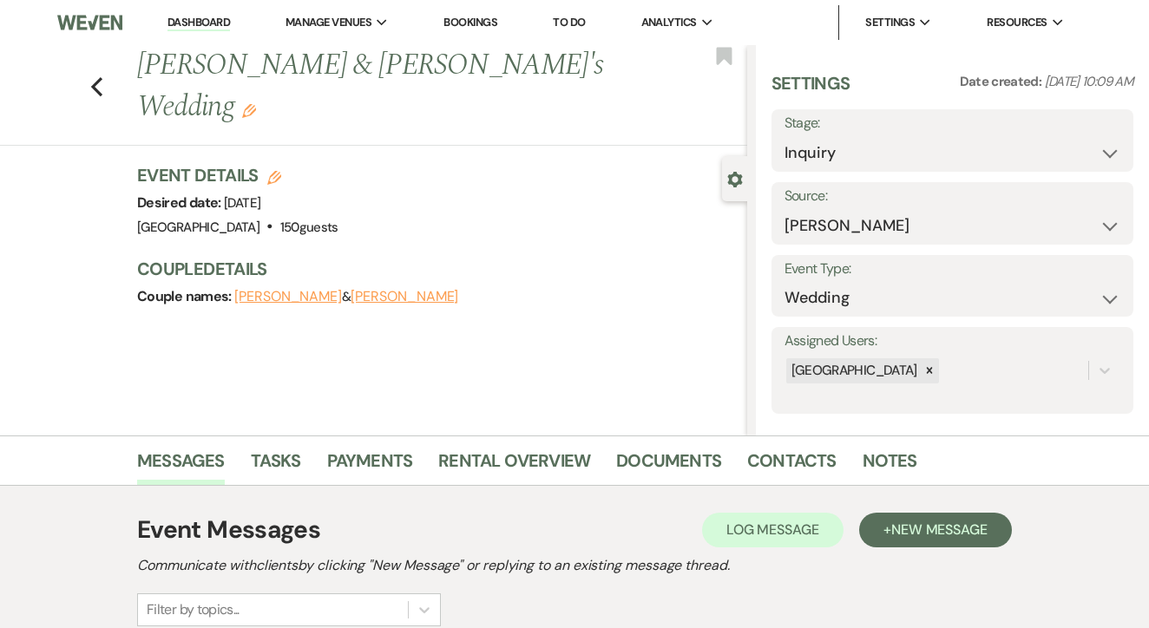
scroll to position [0, 0]
click at [278, 470] on link "Tasks" at bounding box center [276, 466] width 50 height 38
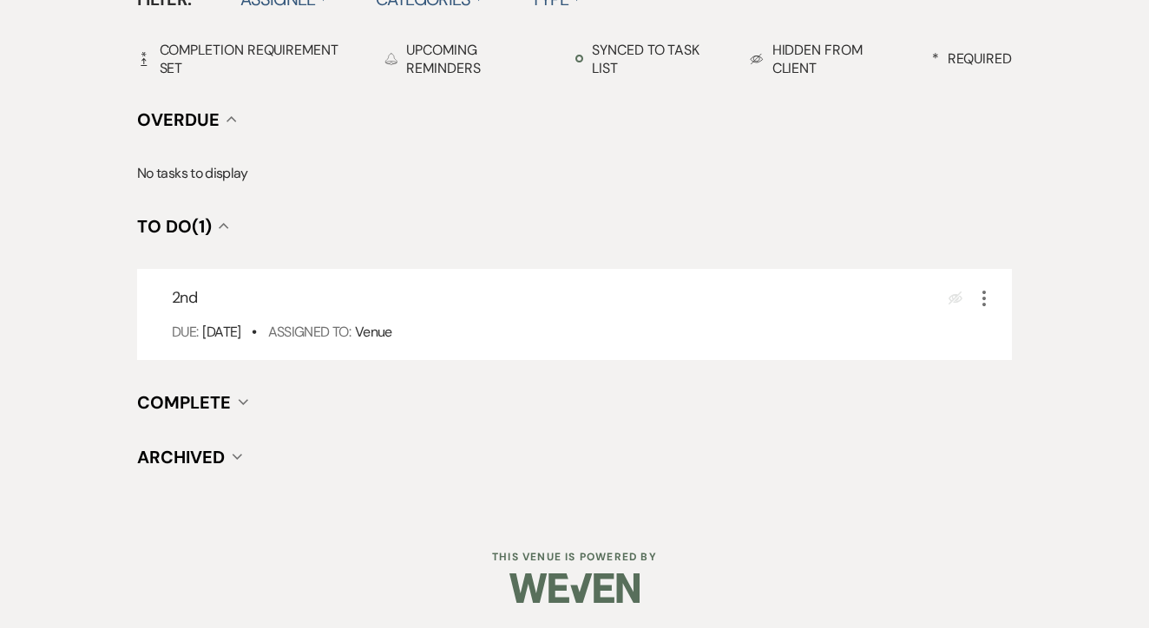
scroll to position [604, 0]
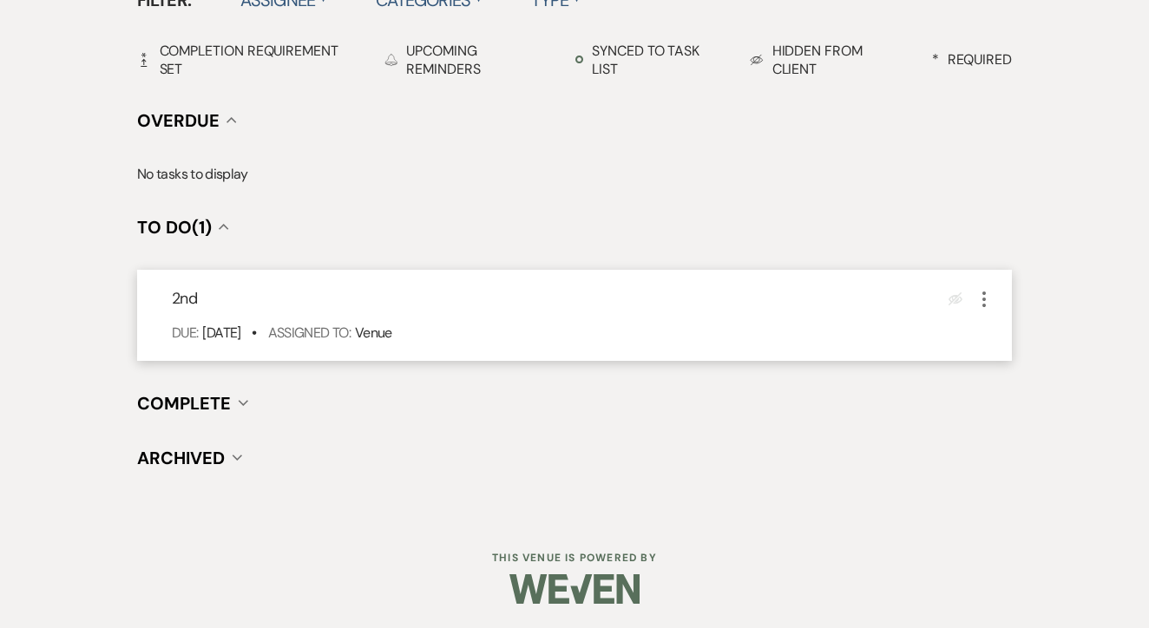
click at [975, 307] on icon "More" at bounding box center [984, 299] width 21 height 21
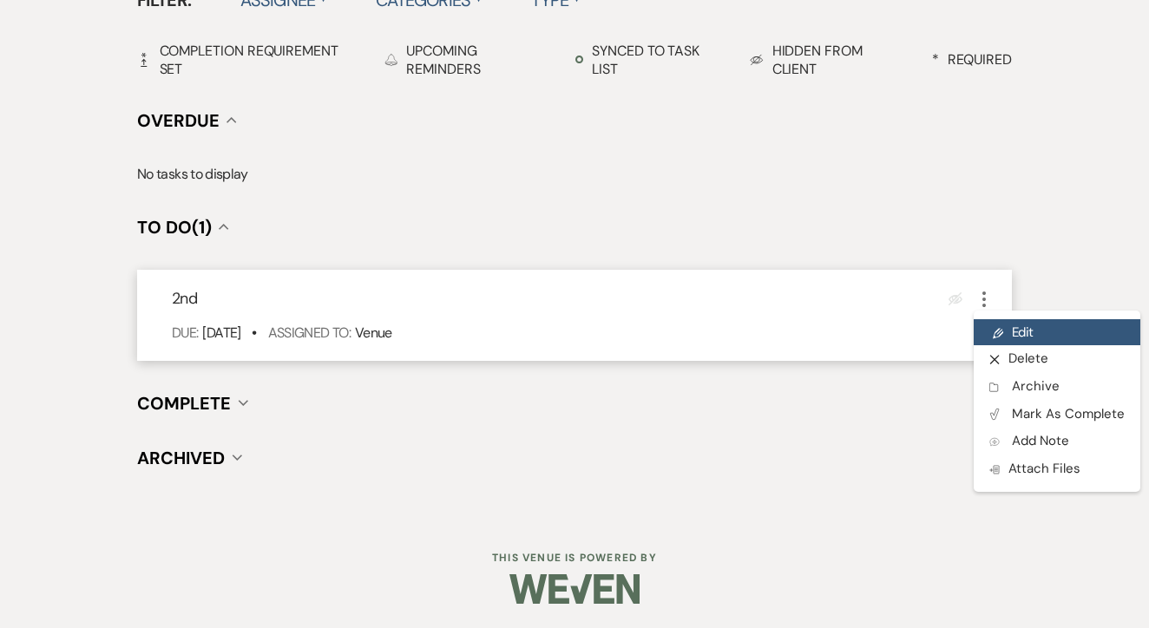
click at [1005, 323] on link "Pencil Edit" at bounding box center [1057, 332] width 167 height 26
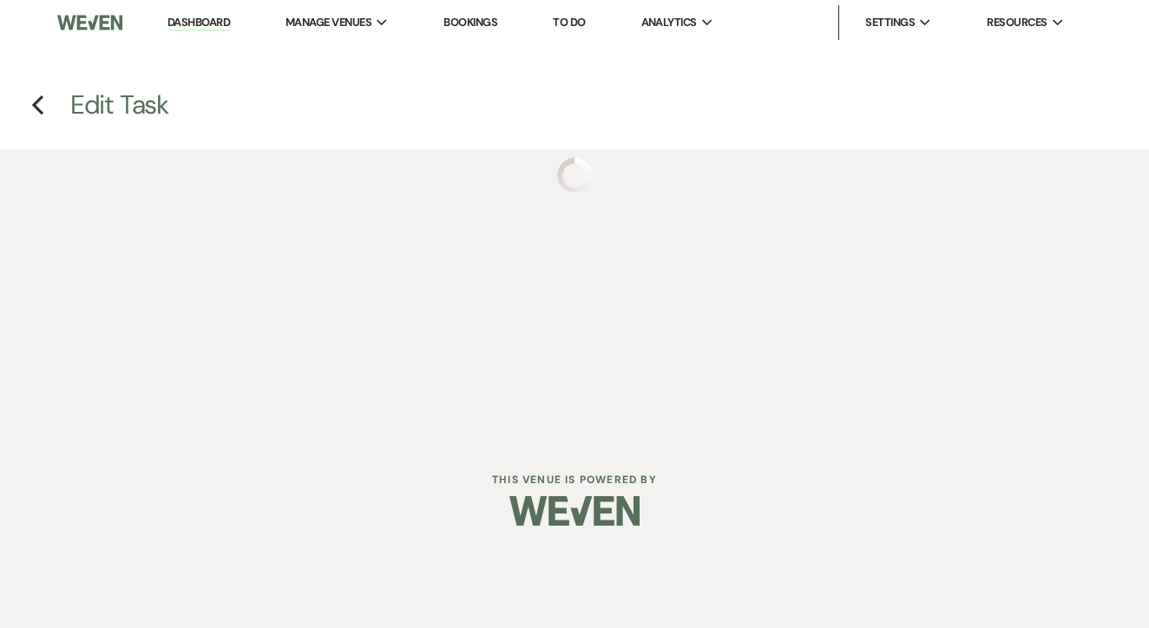
select select "false"
select select "venueHost"
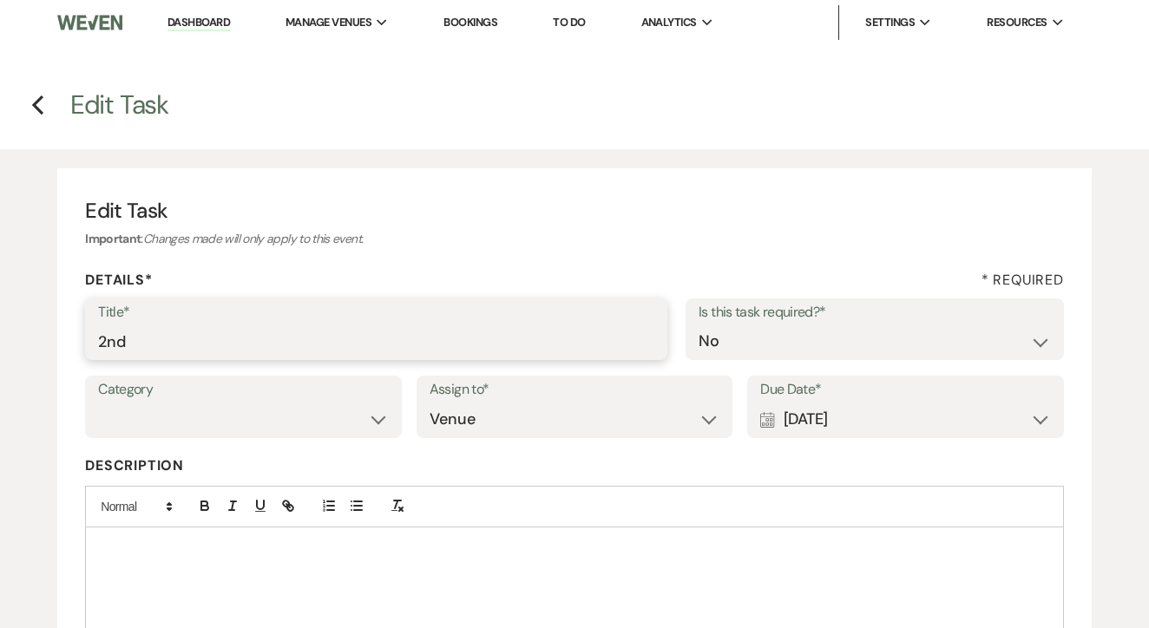
click at [493, 347] on input "2nd" at bounding box center [376, 342] width 556 height 34
type input "3rd"
click at [803, 404] on div "Calendar [DATE] Expand" at bounding box center [905, 420] width 291 height 34
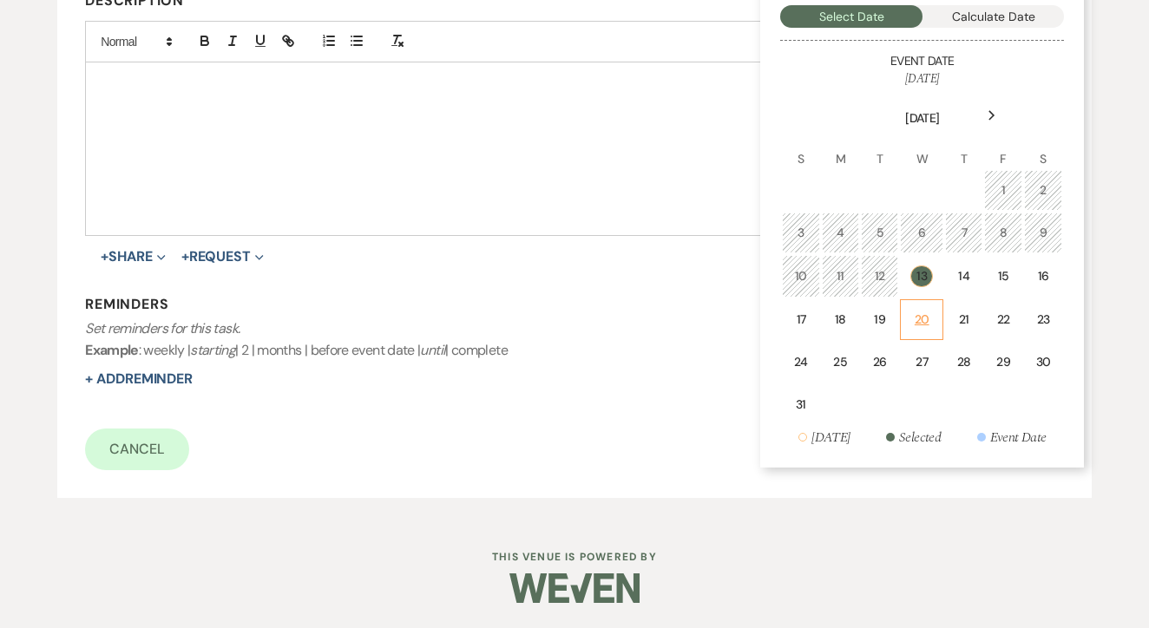
scroll to position [460, 0]
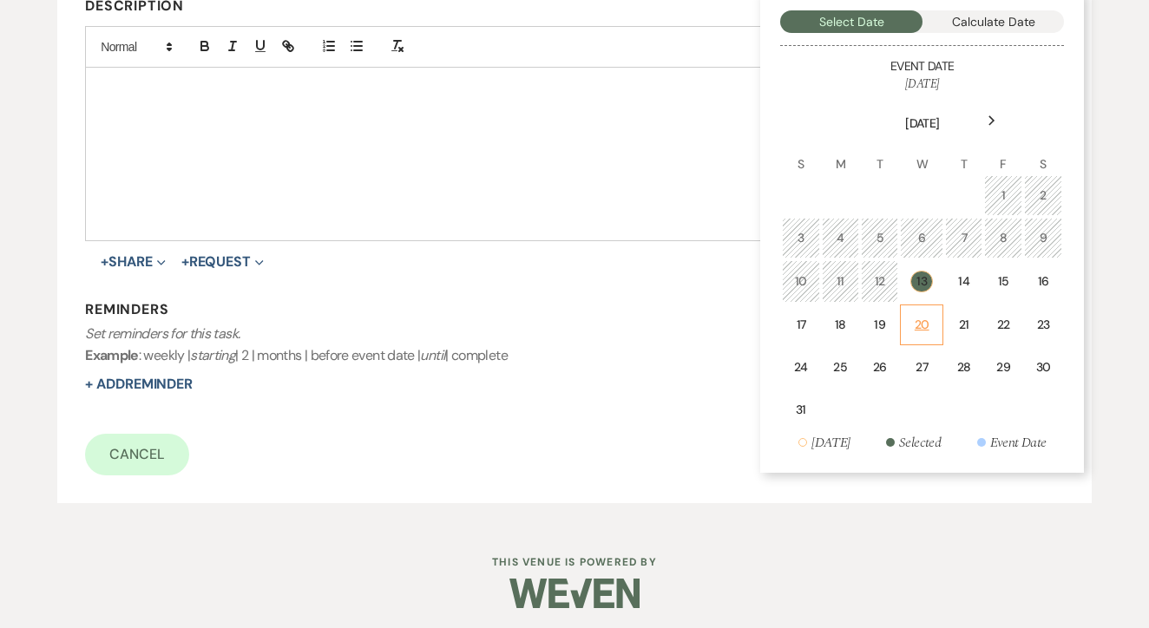
click at [911, 307] on td "20" at bounding box center [921, 325] width 43 height 41
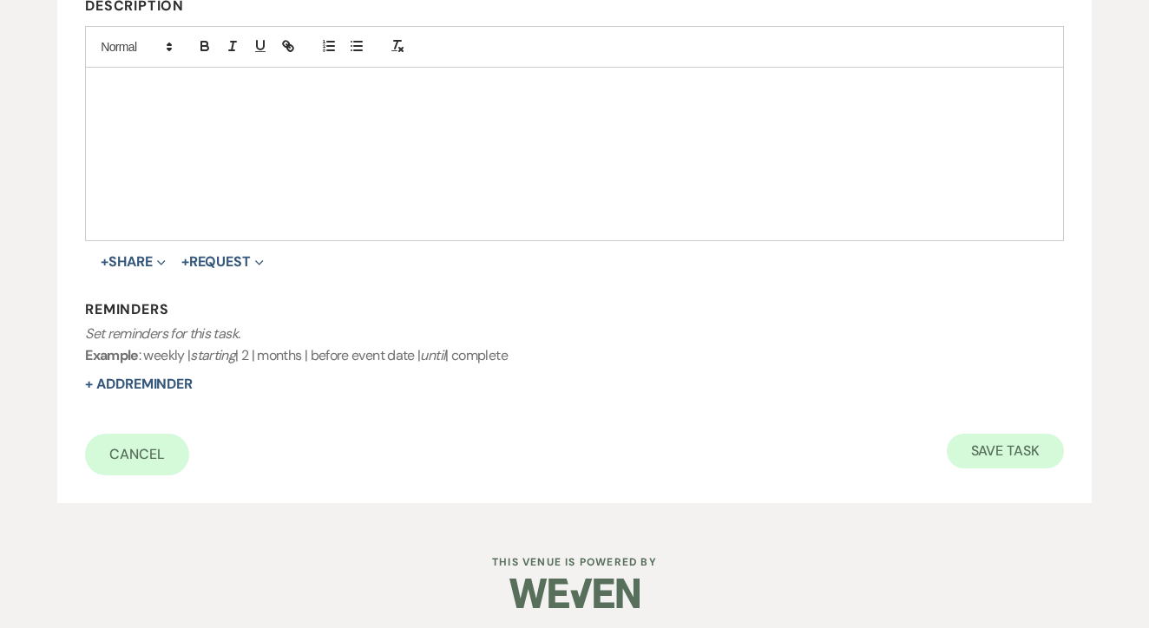
click at [993, 444] on button "Save Task" at bounding box center [1005, 451] width 117 height 35
select select "17"
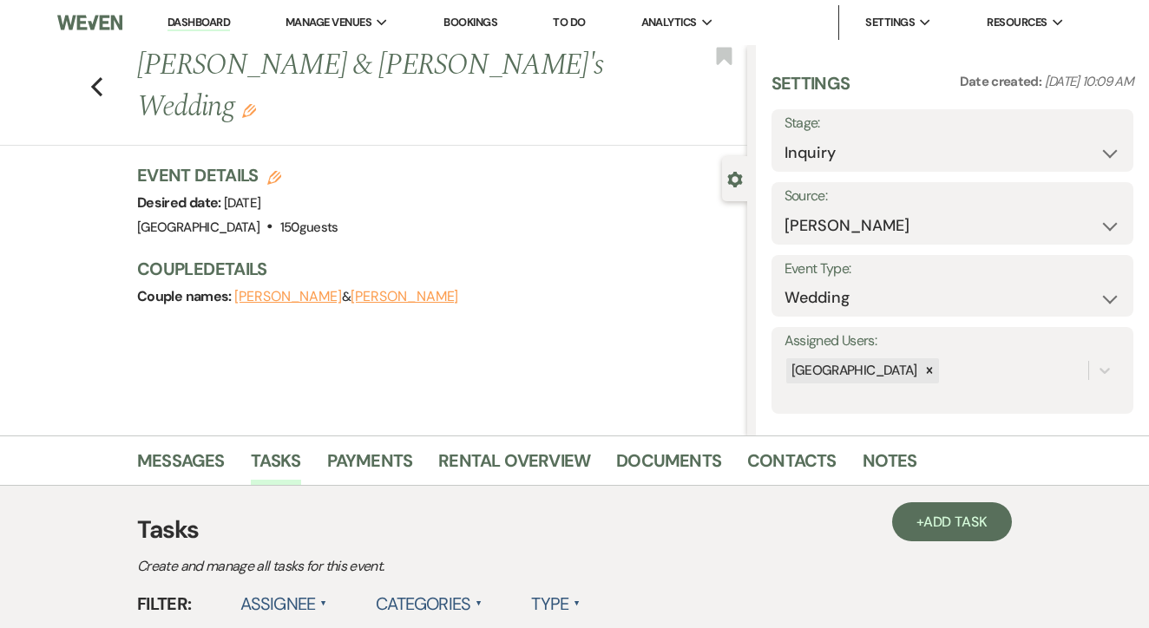
click at [584, 23] on link "To Do" at bounding box center [569, 22] width 32 height 15
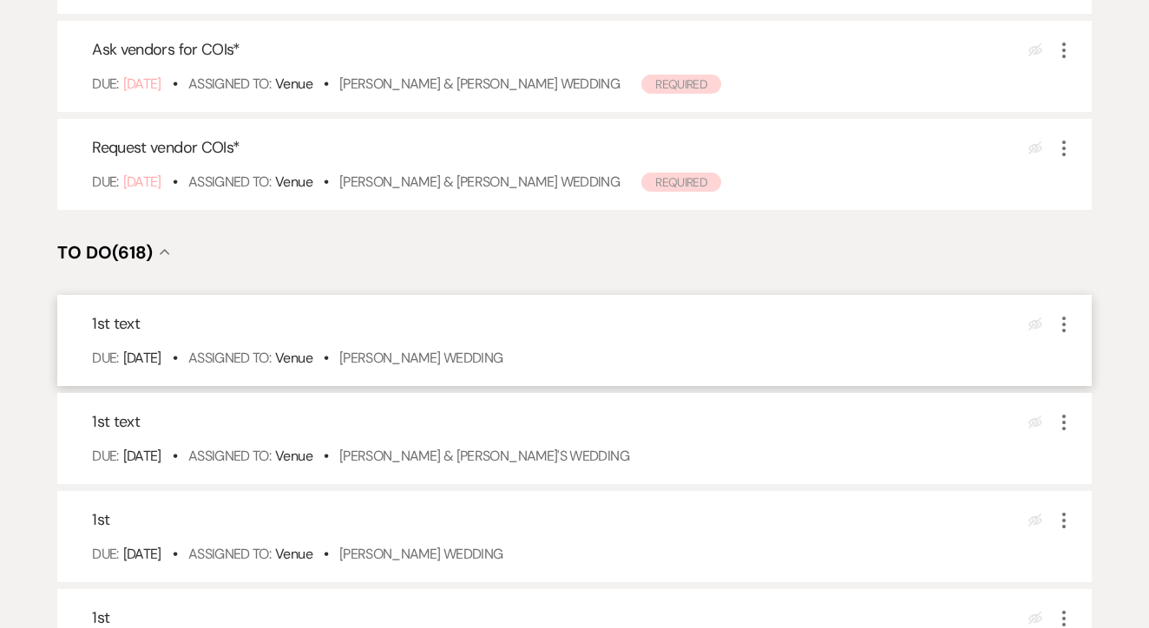
scroll to position [428, 0]
click at [440, 365] on link "[PERSON_NAME] Wedding" at bounding box center [421, 356] width 164 height 18
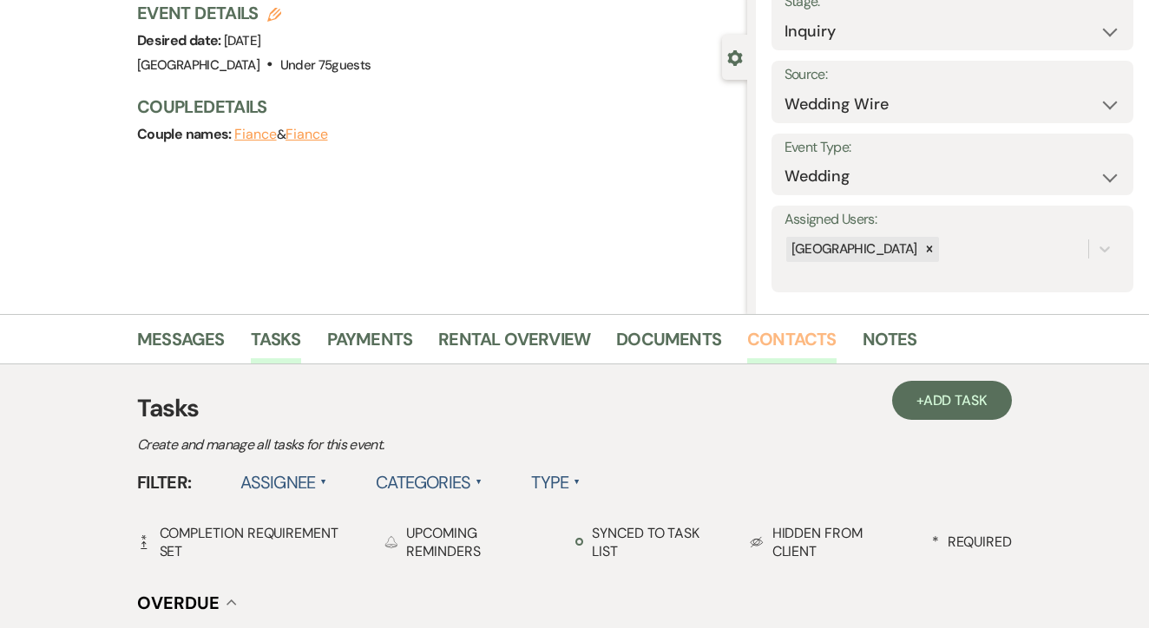
scroll to position [124, 0]
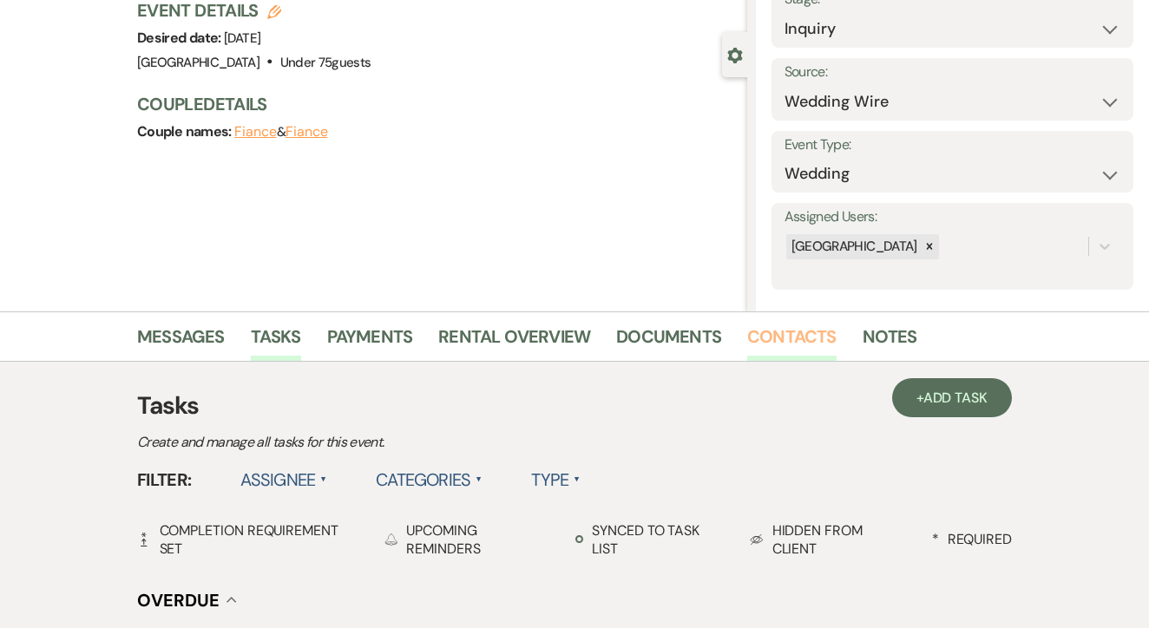
click at [750, 347] on link "Contacts" at bounding box center [791, 342] width 89 height 38
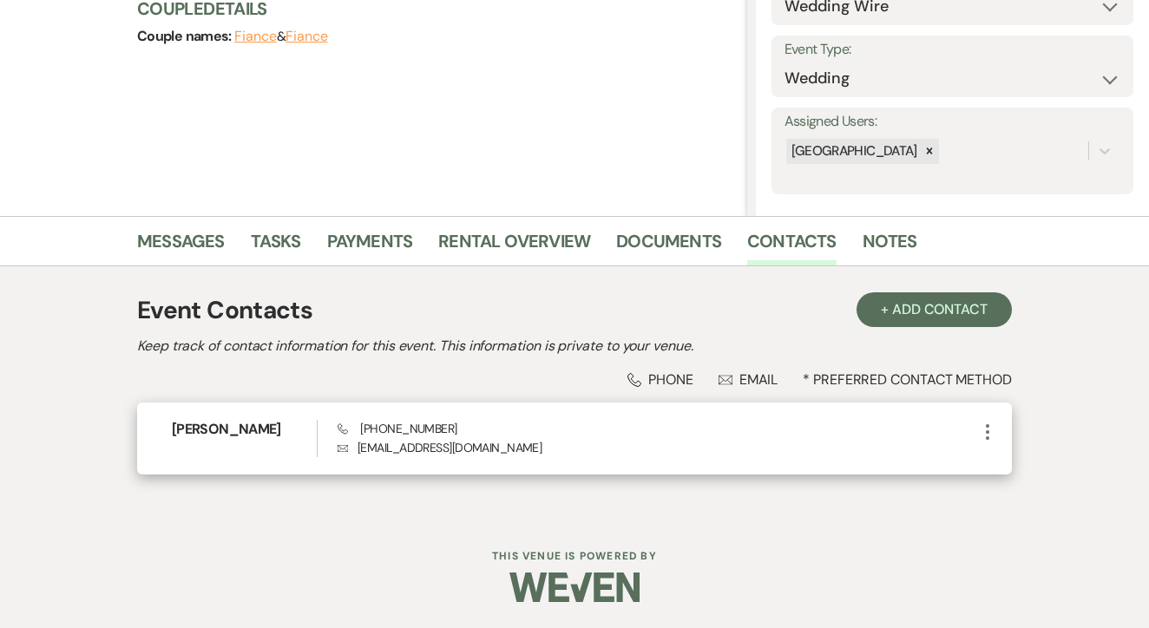
scroll to position [219, 0]
drag, startPoint x: 359, startPoint y: 426, endPoint x: 470, endPoint y: 429, distance: 111.1
click at [476, 429] on div "Phone [PHONE_NUMBER] Envelope [EMAIL_ADDRESS][DOMAIN_NAME]" at bounding box center [657, 439] width 639 height 37
copy span "[PHONE_NUMBER]"
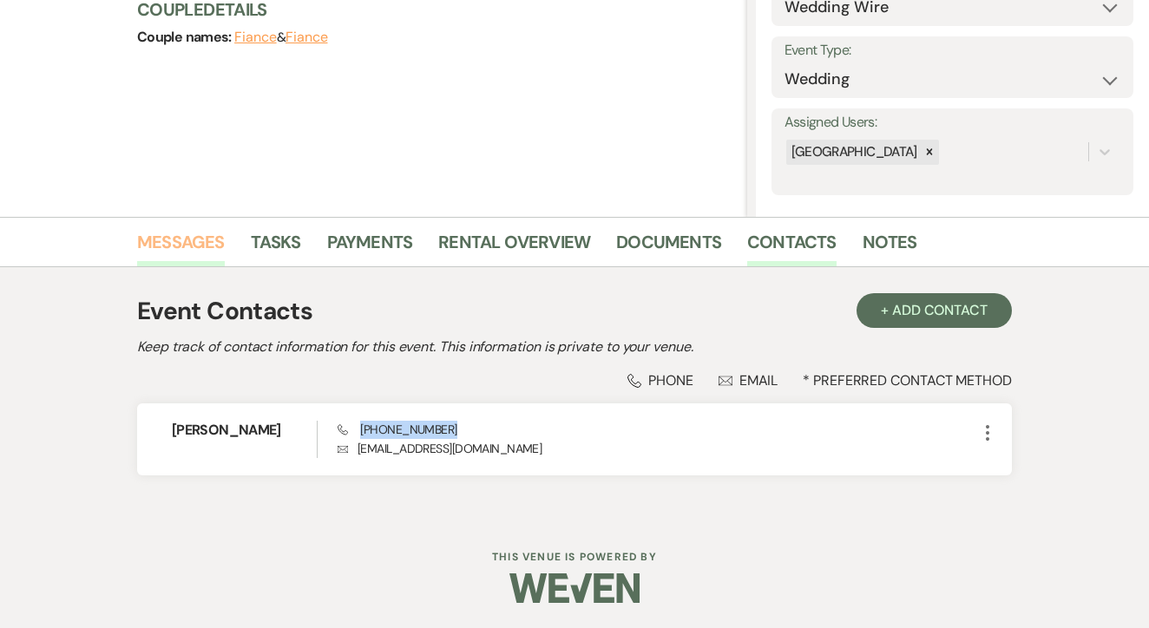
click at [177, 262] on link "Messages" at bounding box center [181, 247] width 88 height 38
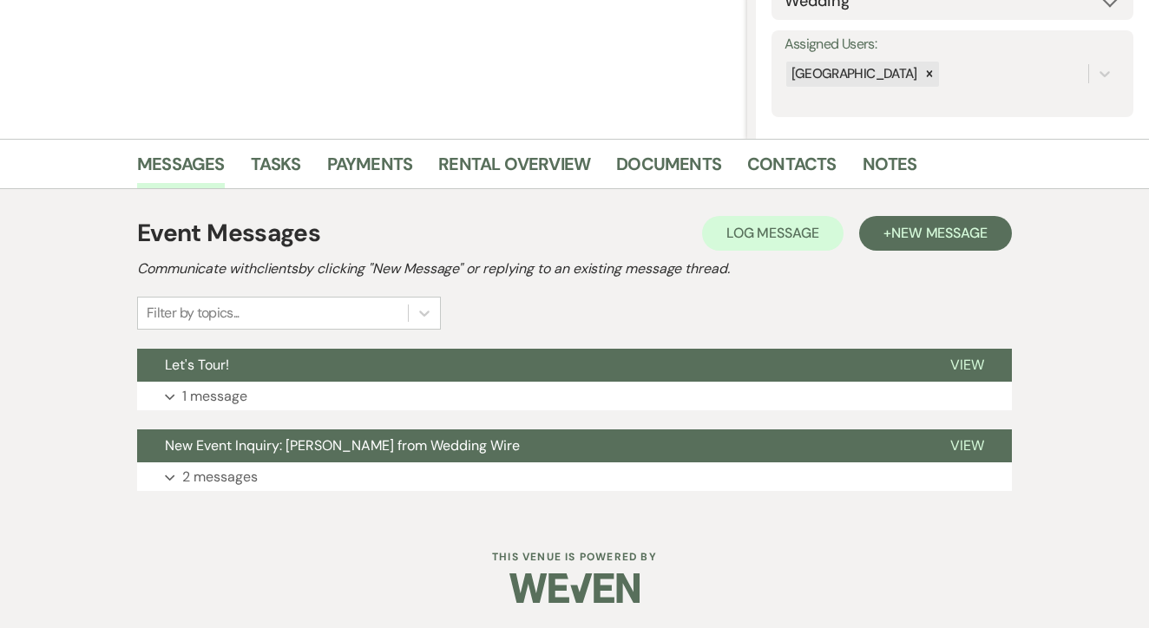
scroll to position [296, 0]
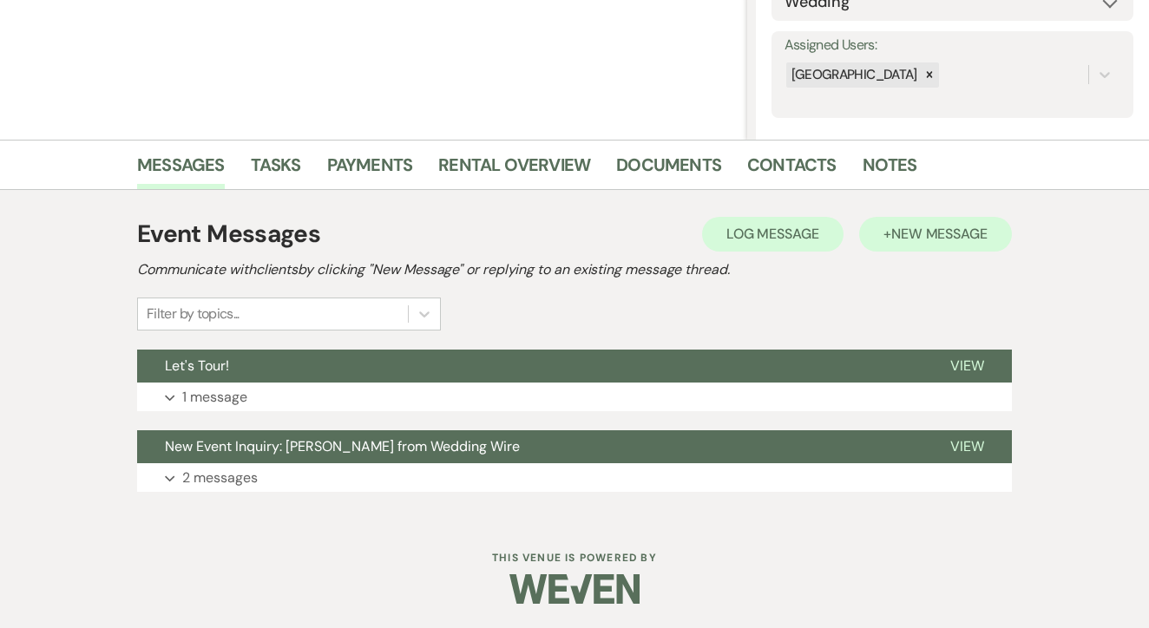
click at [909, 243] on button "+ New Message" at bounding box center [935, 234] width 153 height 35
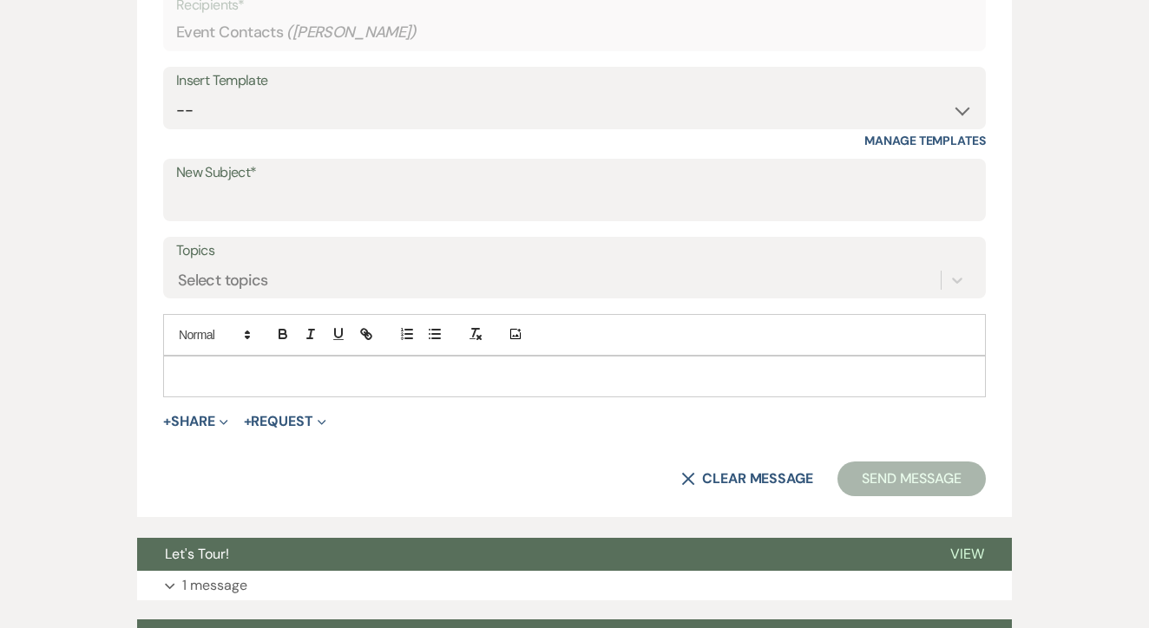
scroll to position [830, 0]
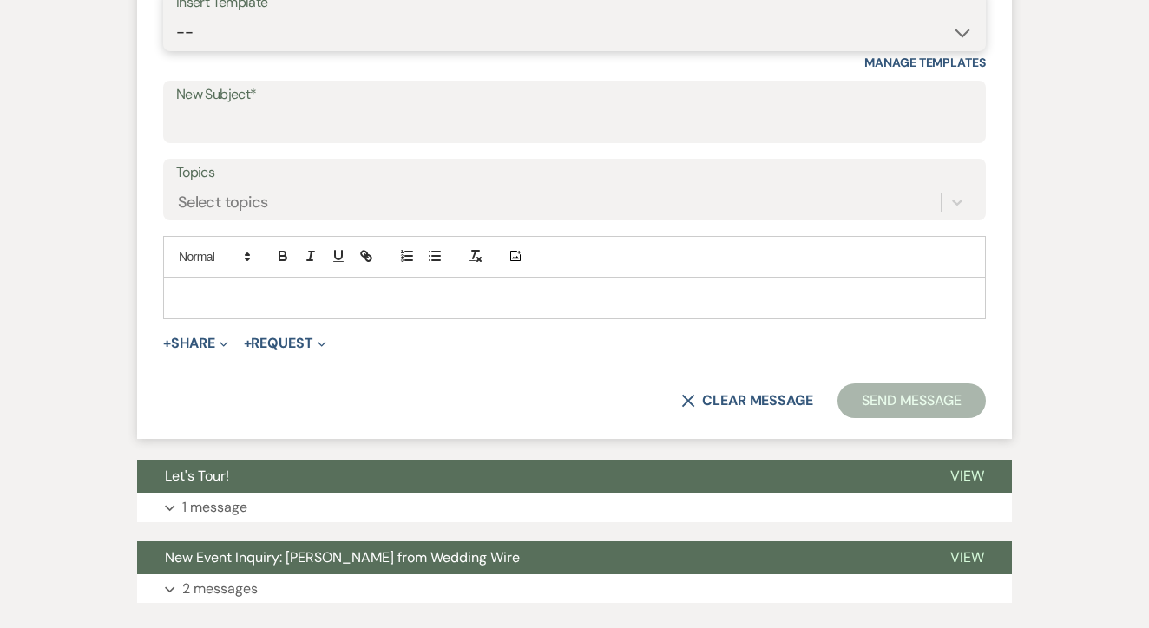
click at [603, 43] on select "-- Lead: Automated Intro Email (Wedding) Lead: 1st Follow Up Email Images Lead:…" at bounding box center [574, 33] width 797 height 34
select select "1206"
type input "1st TEXT"
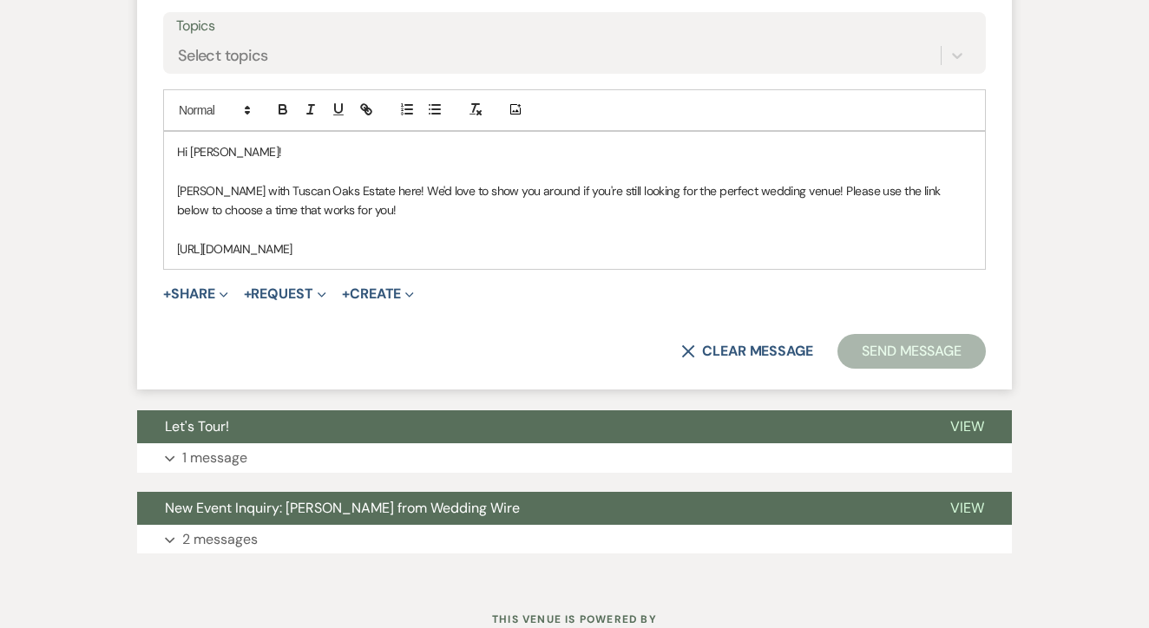
scroll to position [980, 0]
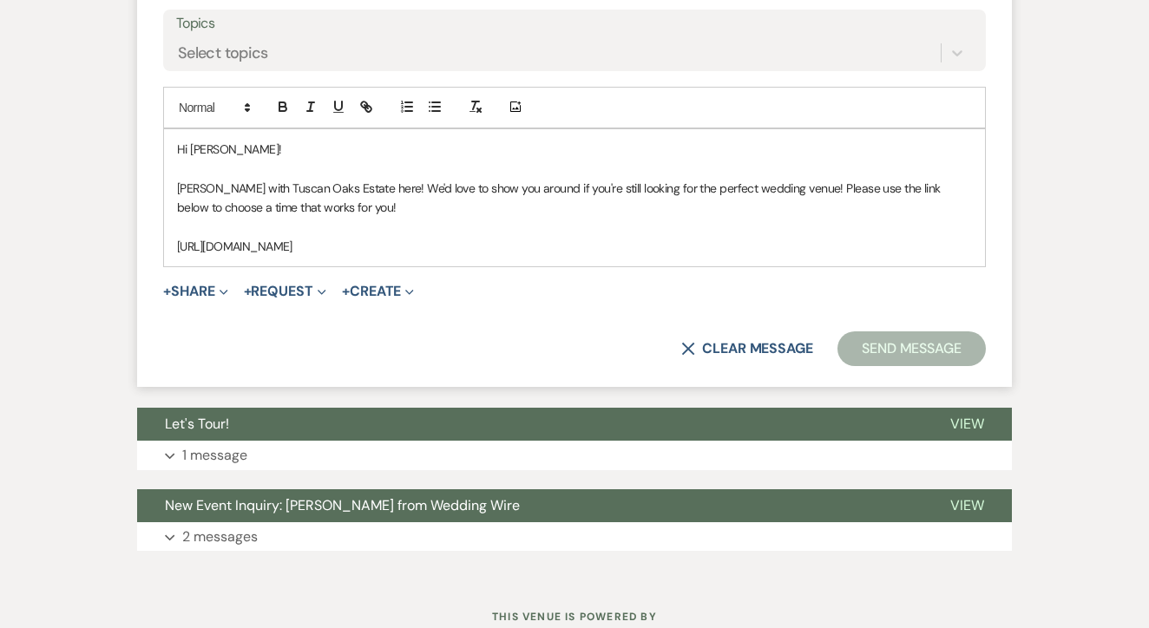
drag, startPoint x: 170, startPoint y: 143, endPoint x: 492, endPoint y: 312, distance: 363.7
click at [492, 312] on form "New Message X Saving draft... Recipients* Event Contacts ( [PERSON_NAME] ) Inse…" at bounding box center [574, 43] width 875 height 689
copy div "Hi [PERSON_NAME]! [PERSON_NAME] with Tuscan Oaks Estate here! We'd love to show…"
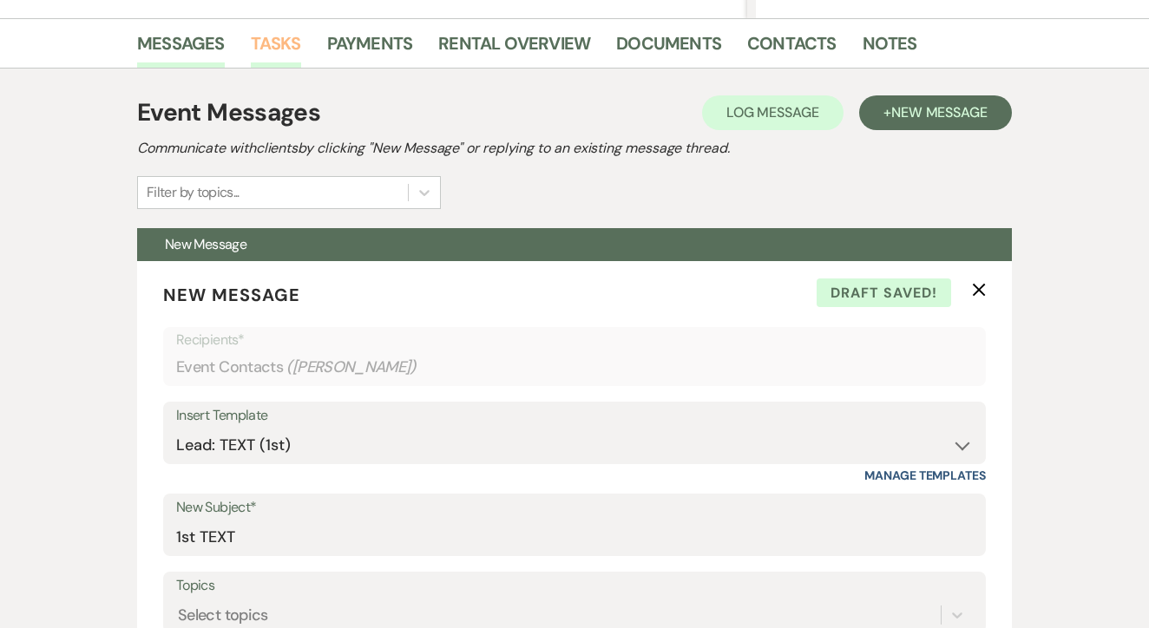
click at [294, 43] on link "Tasks" at bounding box center [276, 49] width 50 height 38
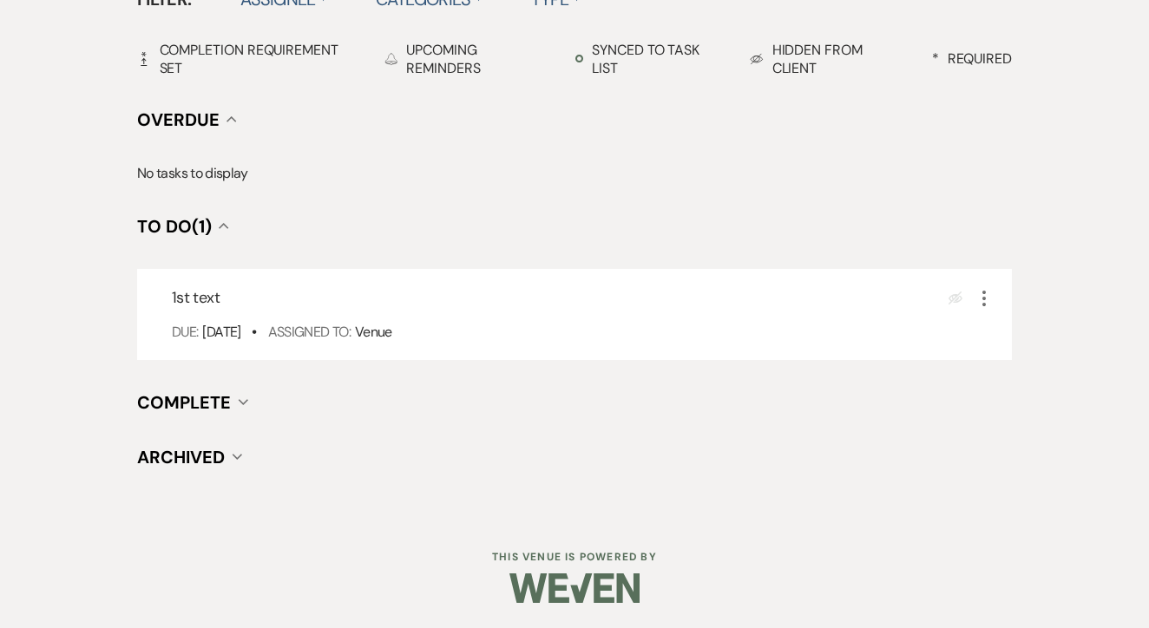
scroll to position [604, 0]
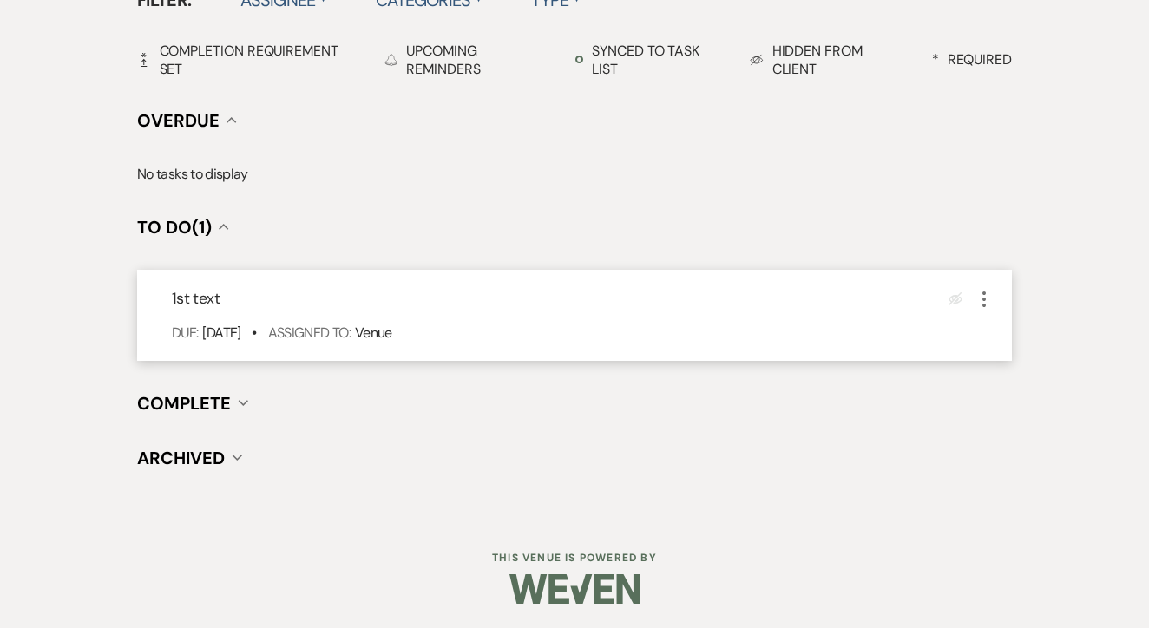
click at [984, 290] on icon "More" at bounding box center [984, 299] width 21 height 21
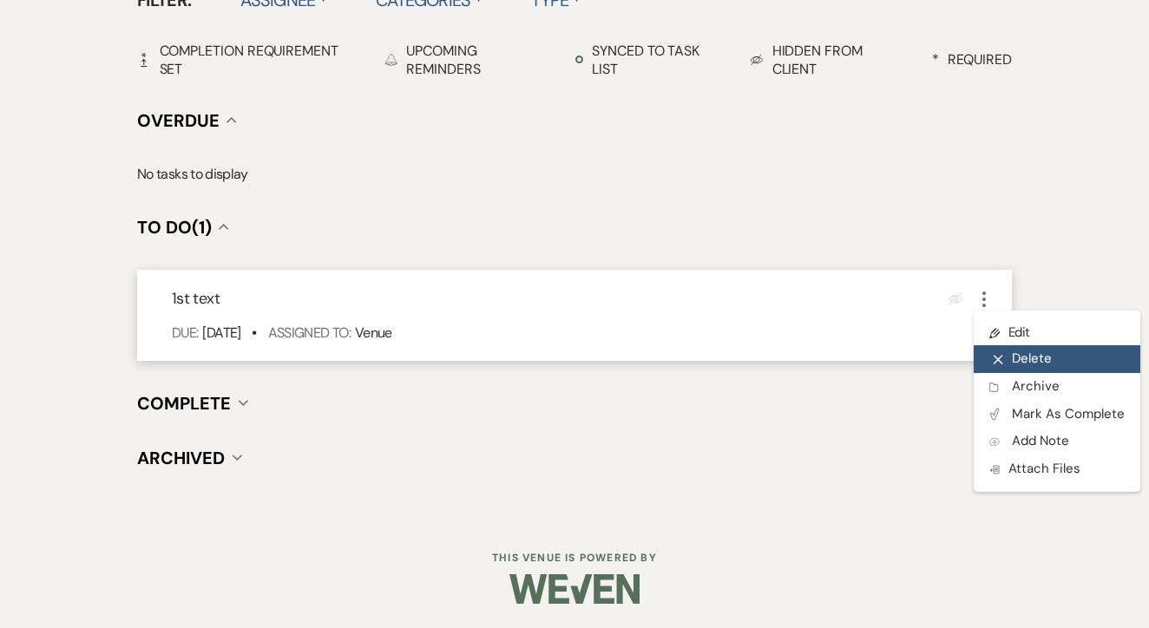
click at [1013, 348] on button "X Delete" at bounding box center [1057, 359] width 167 height 28
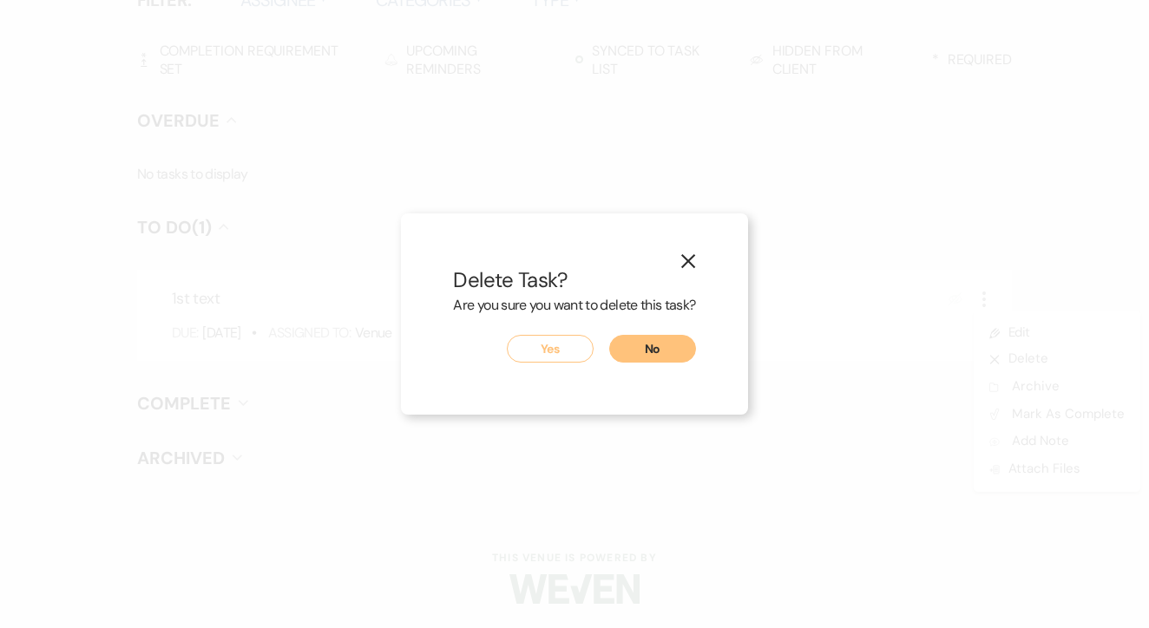
click at [669, 363] on div "X Delete Task? Are you sure you want to delete this task? Yes No" at bounding box center [574, 313] width 346 height 201
click at [679, 338] on button "No" at bounding box center [652, 349] width 87 height 28
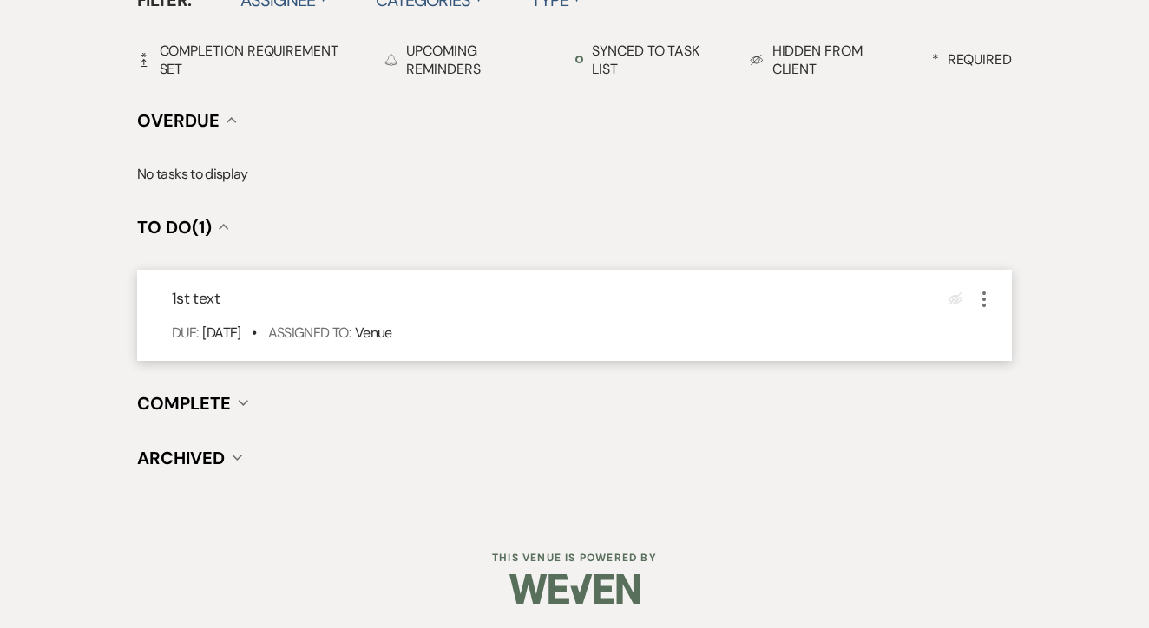
click at [978, 292] on icon "More" at bounding box center [984, 299] width 21 height 21
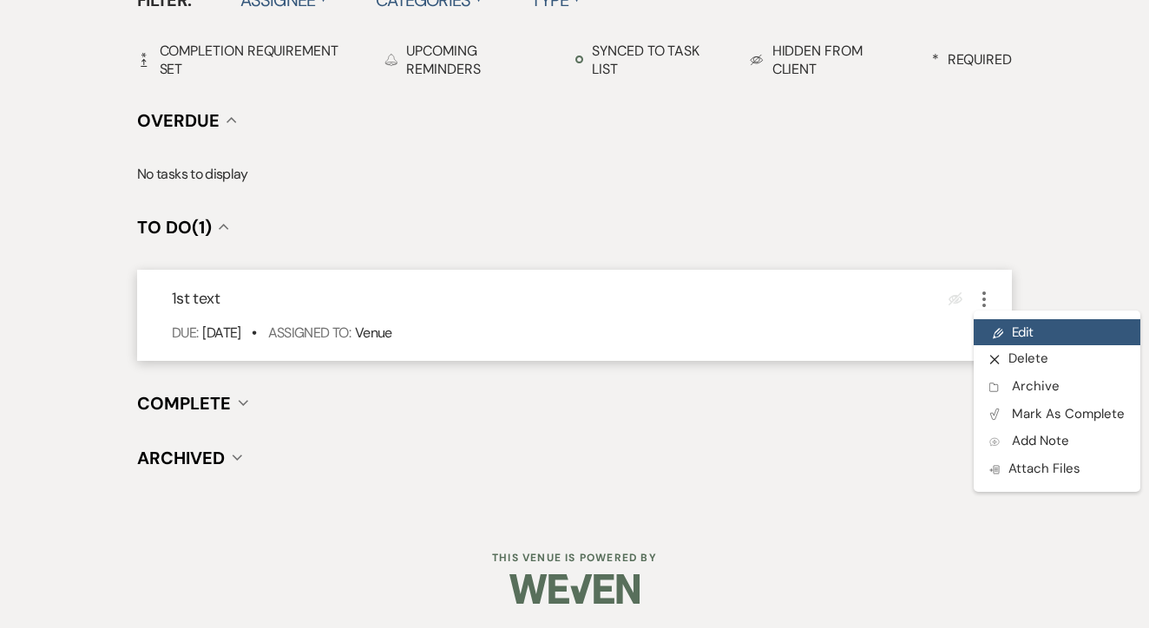
click at [1004, 322] on link "Pencil Edit" at bounding box center [1057, 332] width 167 height 26
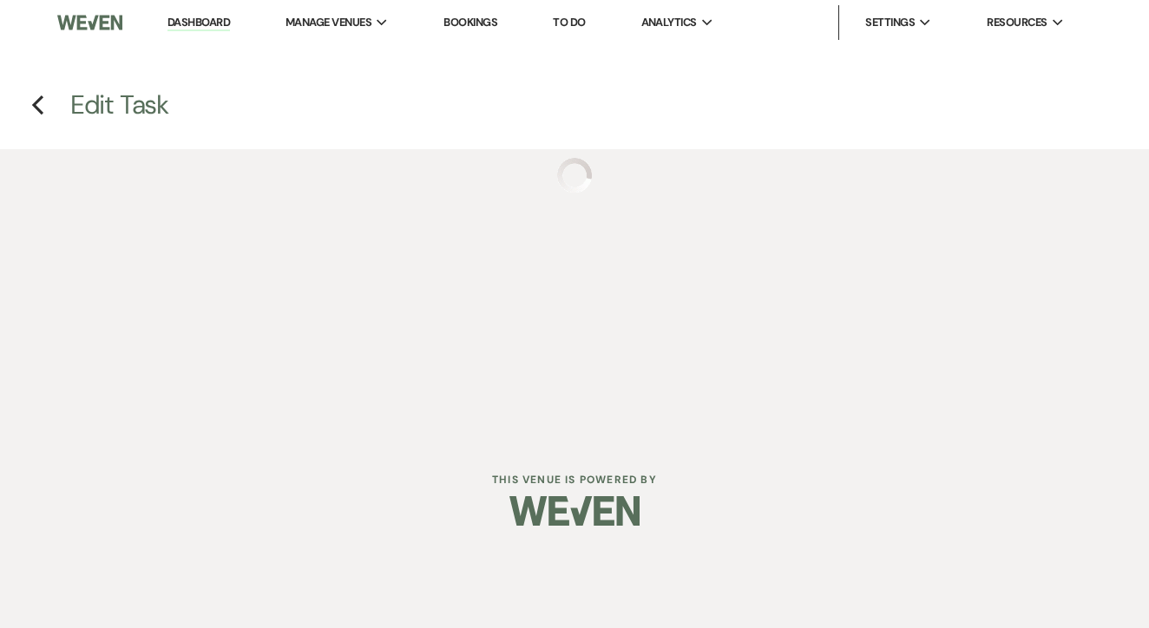
select select "false"
select select "venueHost"
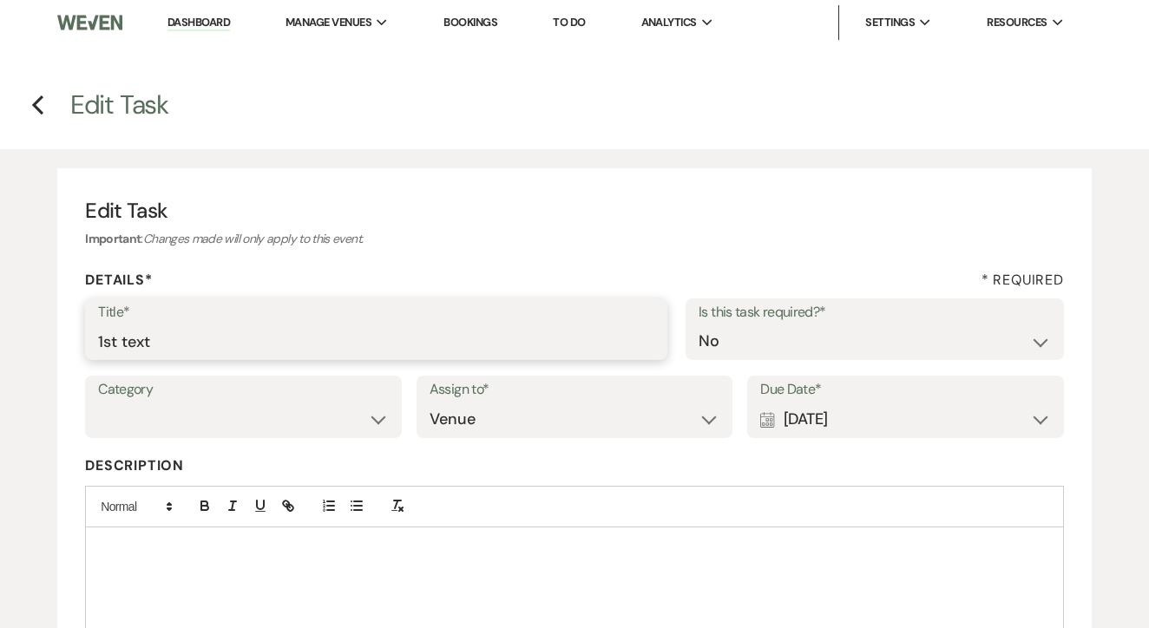
click at [353, 341] on input "1st text" at bounding box center [376, 342] width 556 height 34
type input "2nd"
click at [831, 415] on div "Calendar [DATE] Expand" at bounding box center [905, 420] width 291 height 34
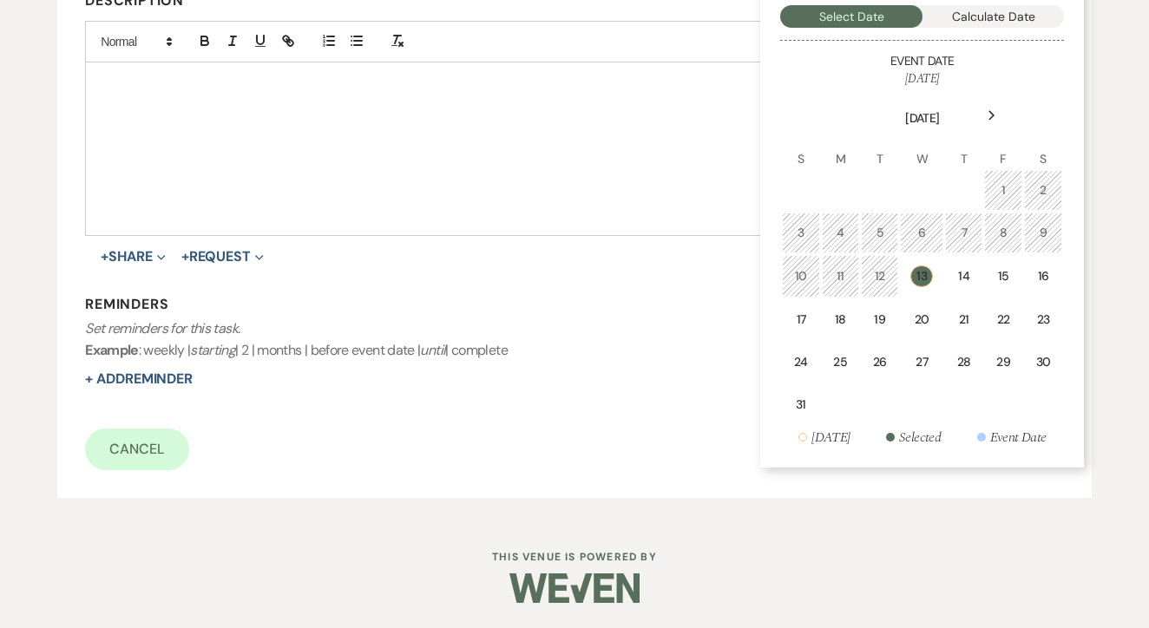
scroll to position [460, 0]
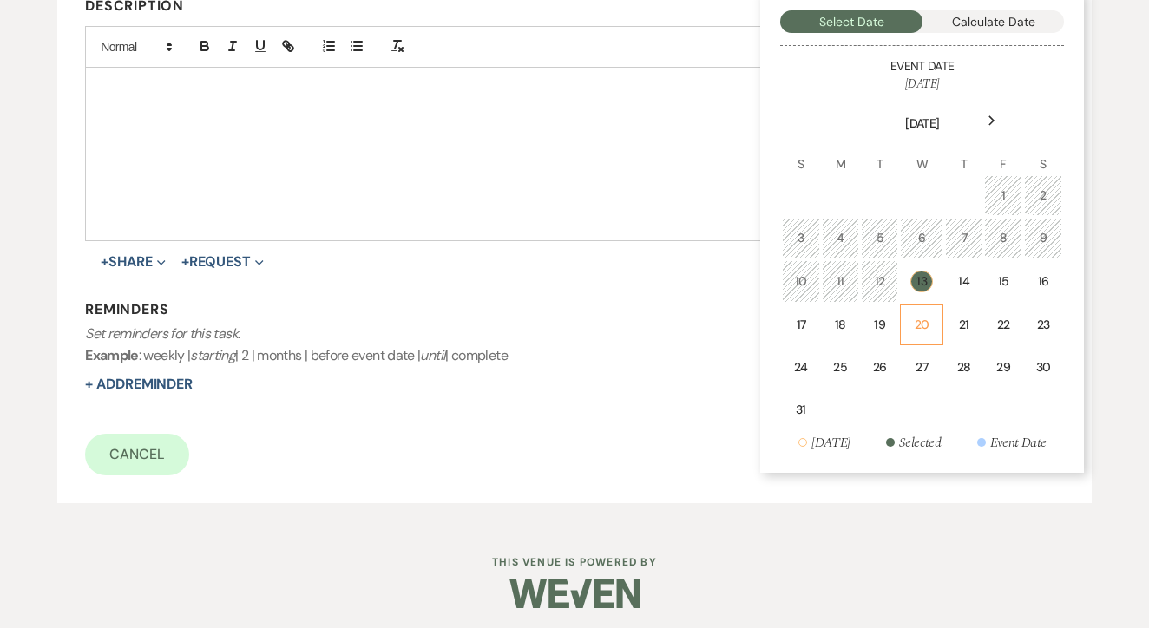
click at [921, 322] on div "20" at bounding box center [921, 325] width 21 height 18
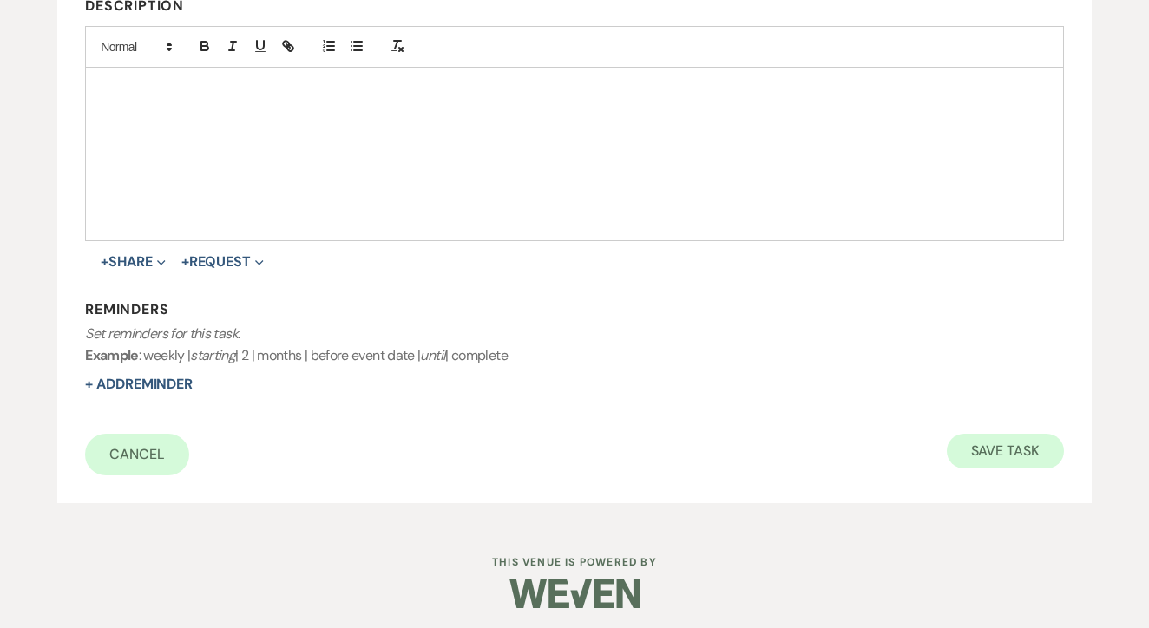
click at [1005, 453] on button "Save Task" at bounding box center [1005, 451] width 117 height 35
select select "3"
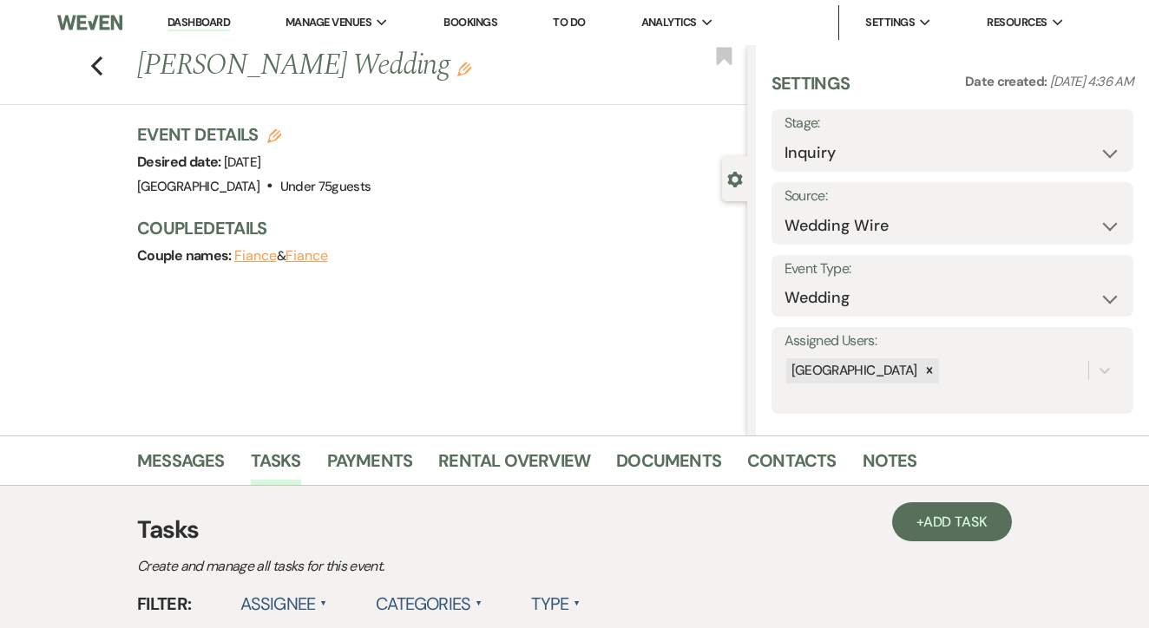
click at [570, 25] on link "To Do" at bounding box center [569, 22] width 32 height 15
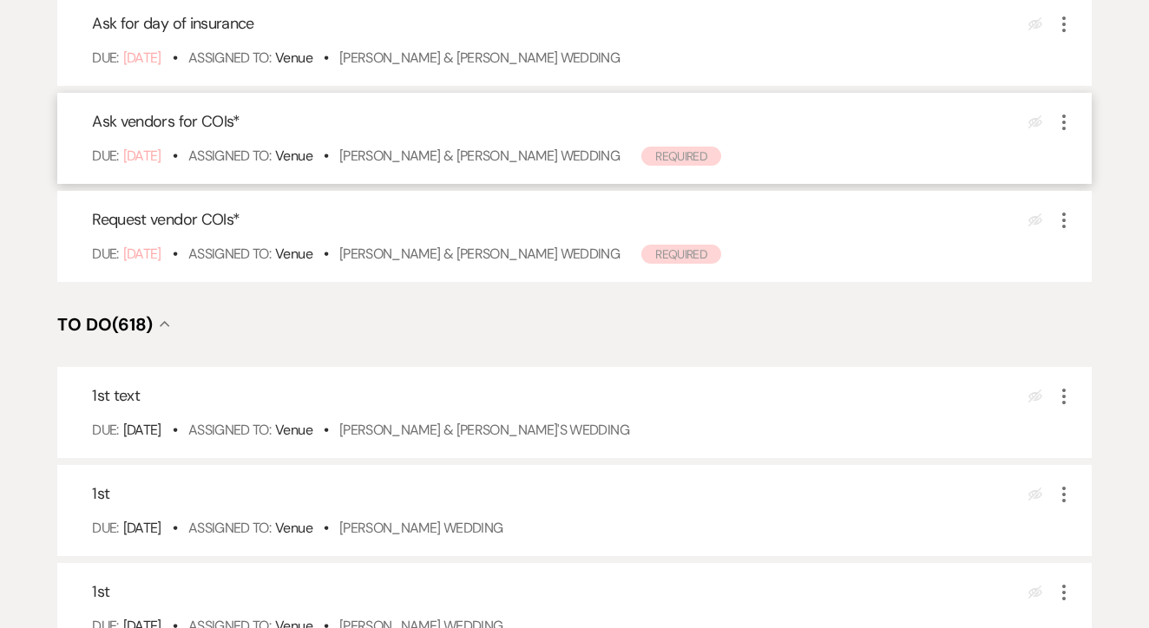
scroll to position [357, 0]
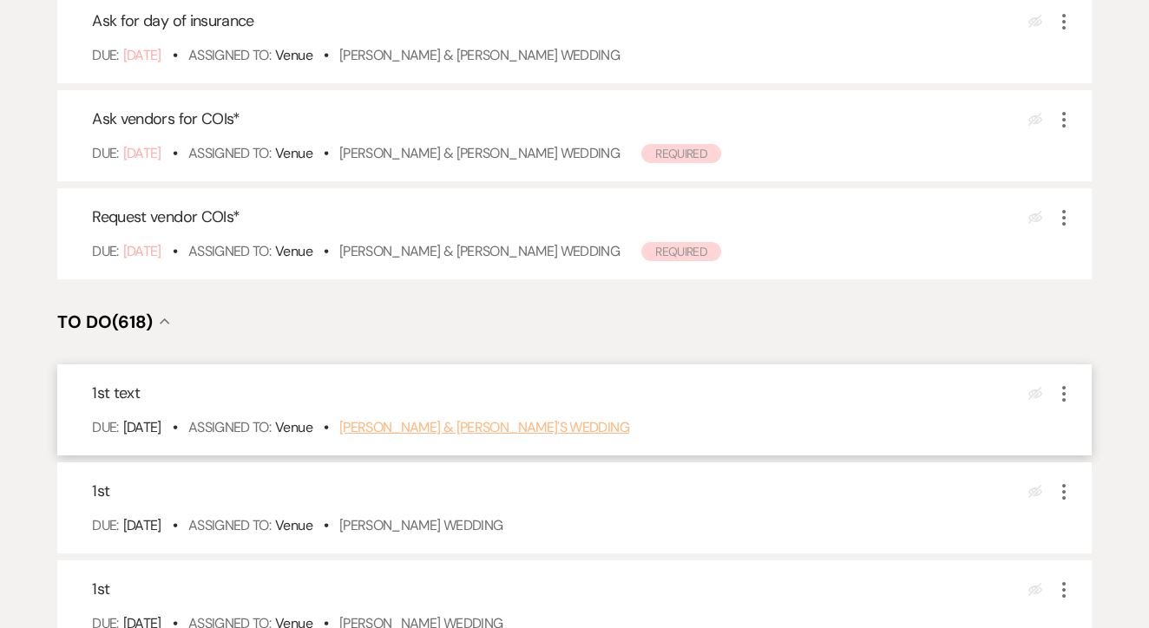
click at [491, 436] on link "[PERSON_NAME] & [PERSON_NAME]'s Wedding" at bounding box center [484, 427] width 290 height 18
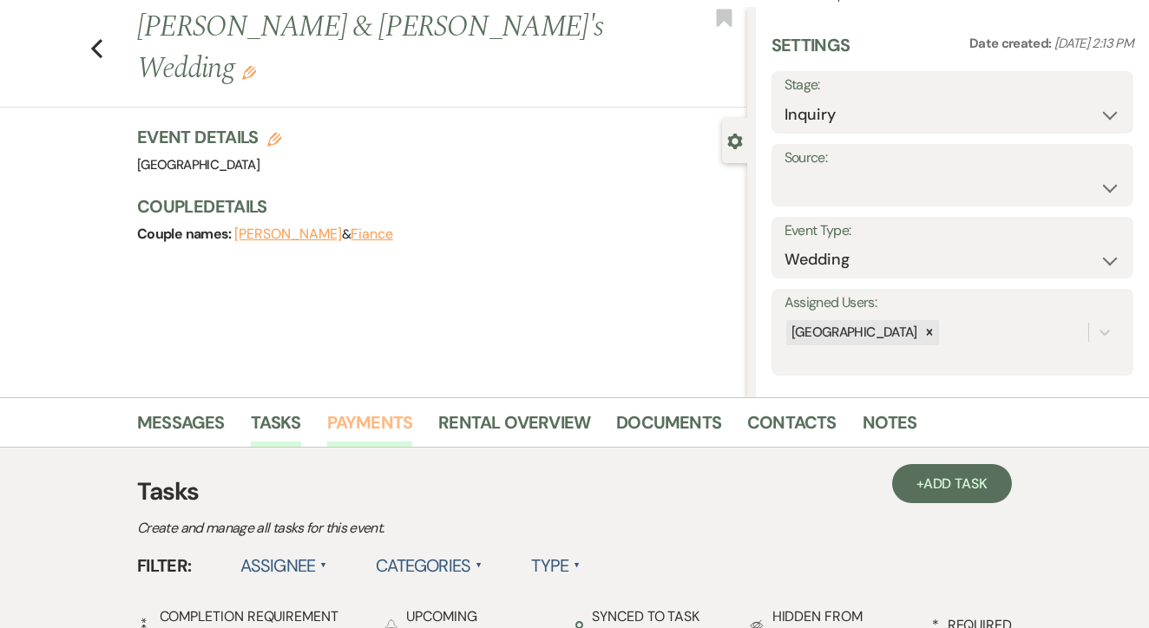
scroll to position [38, 0]
click at [757, 437] on link "Contacts" at bounding box center [791, 428] width 89 height 38
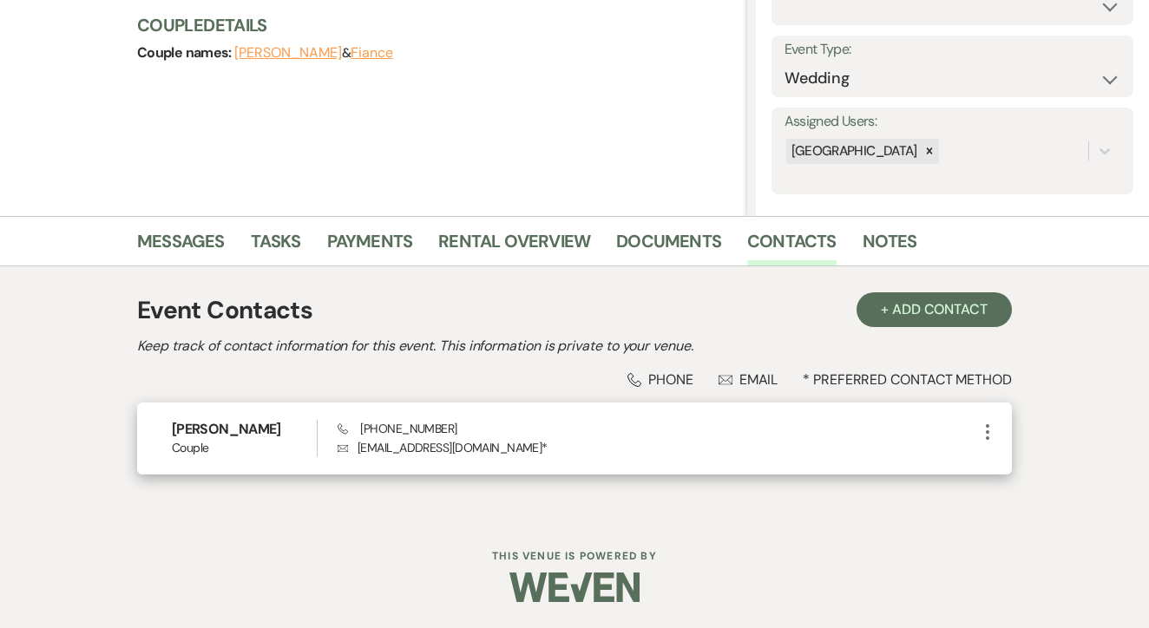
scroll to position [219, 0]
drag, startPoint x: 358, startPoint y: 436, endPoint x: 506, endPoint y: 439, distance: 147.5
click at [506, 439] on div "Phone (214) 476-1657 Envelope thehillmans27@gmail.com *" at bounding box center [657, 439] width 639 height 37
click at [418, 412] on div "McKenzie Melane Couple Phone (214) 476-1657 Envelope thehillmans27@gmail.com * …" at bounding box center [574, 439] width 875 height 72
drag, startPoint x: 357, startPoint y: 429, endPoint x: 473, endPoint y: 429, distance: 115.4
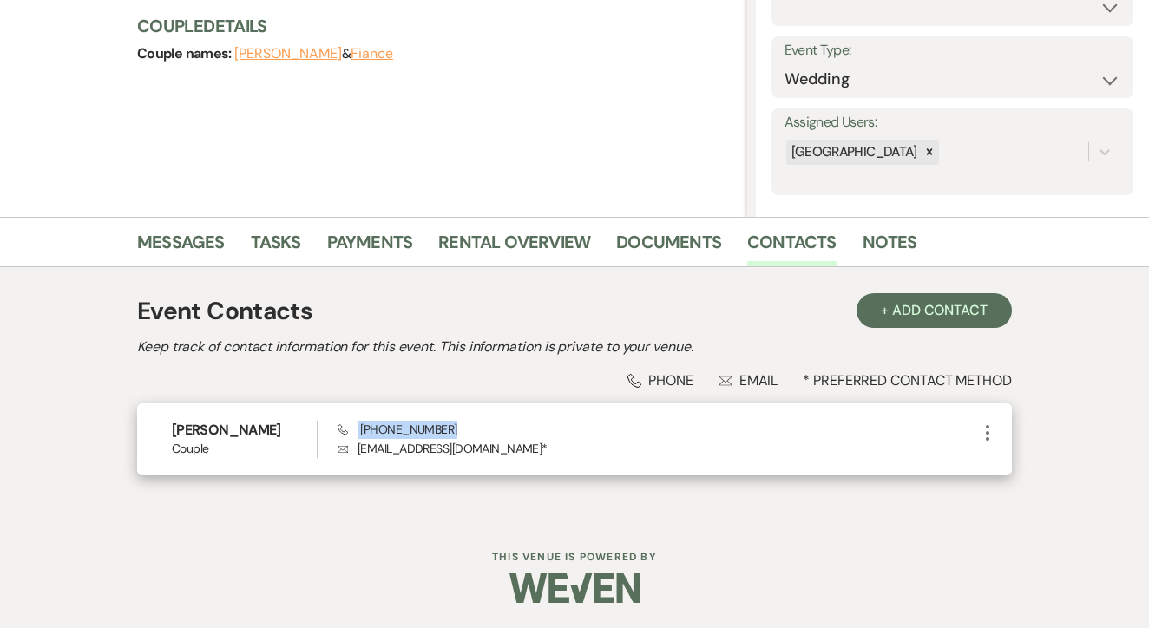
click at [475, 429] on div "Phone (214) 476-1657 Envelope thehillmans27@gmail.com *" at bounding box center [657, 439] width 639 height 37
copy span "(214) 476-1657"
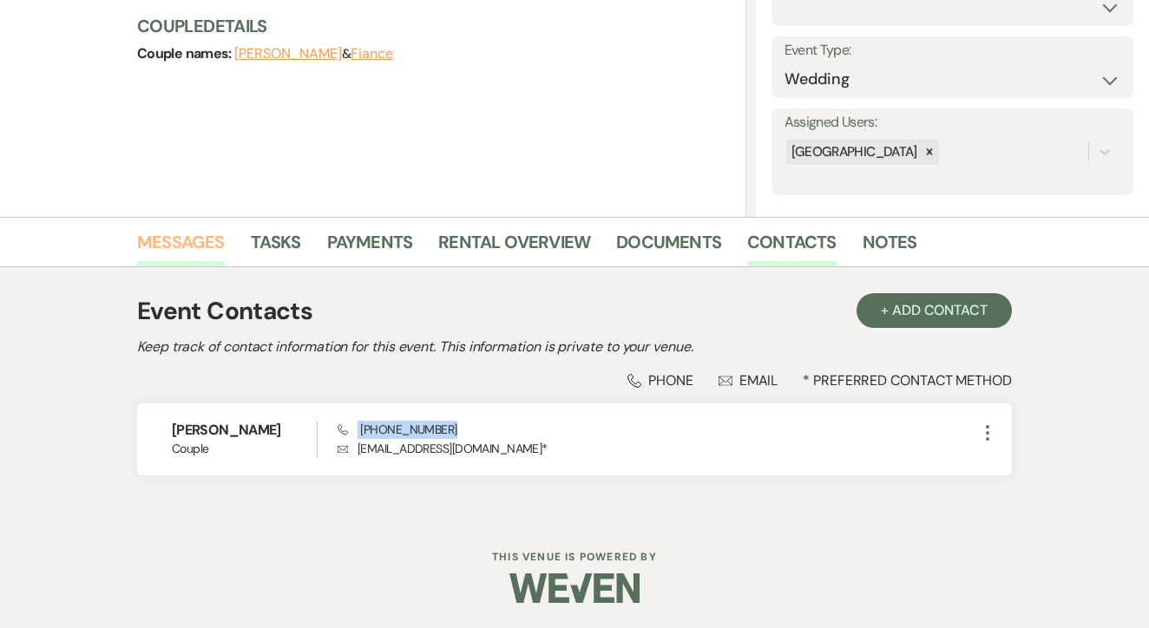
click at [148, 254] on link "Messages" at bounding box center [181, 247] width 88 height 38
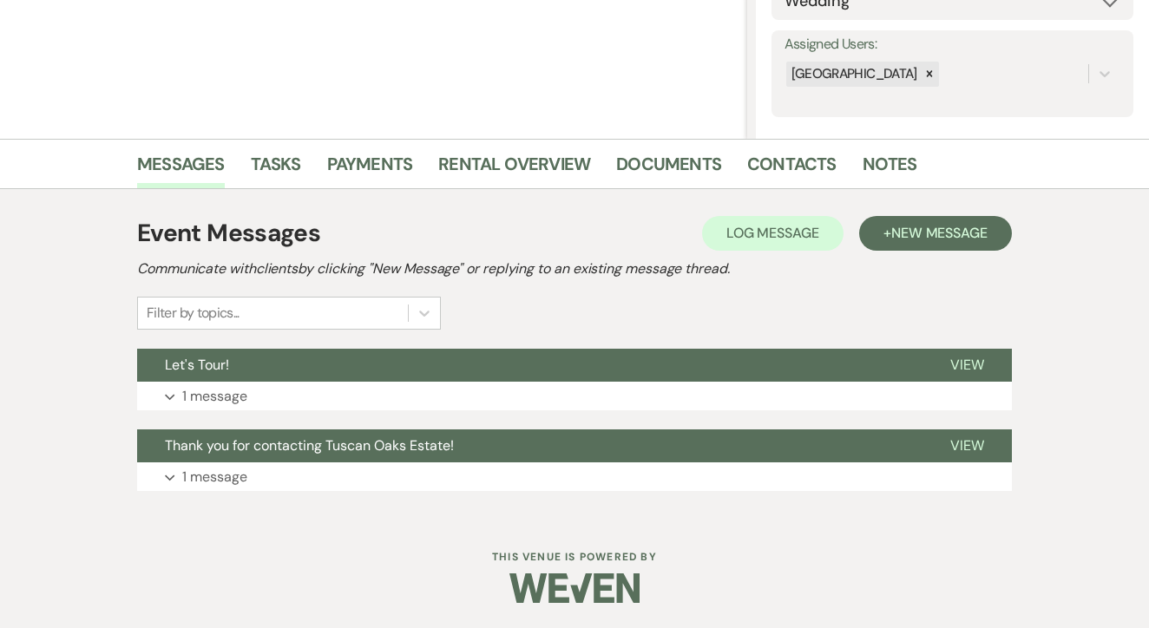
scroll to position [296, 0]
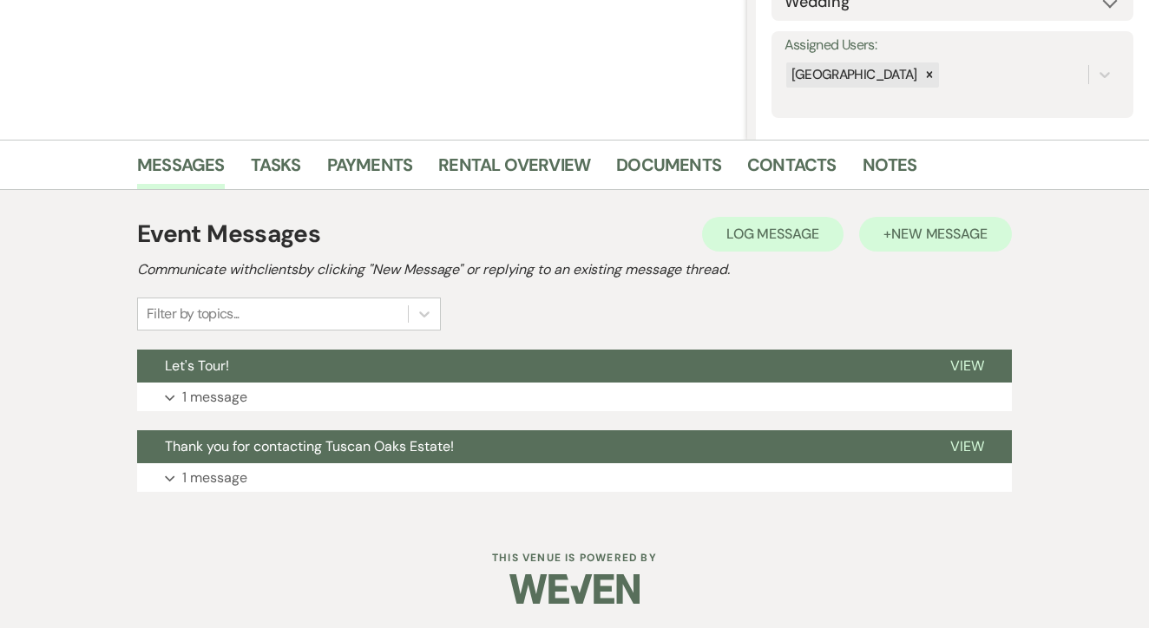
click at [891, 231] on span "New Message" at bounding box center [939, 234] width 96 height 18
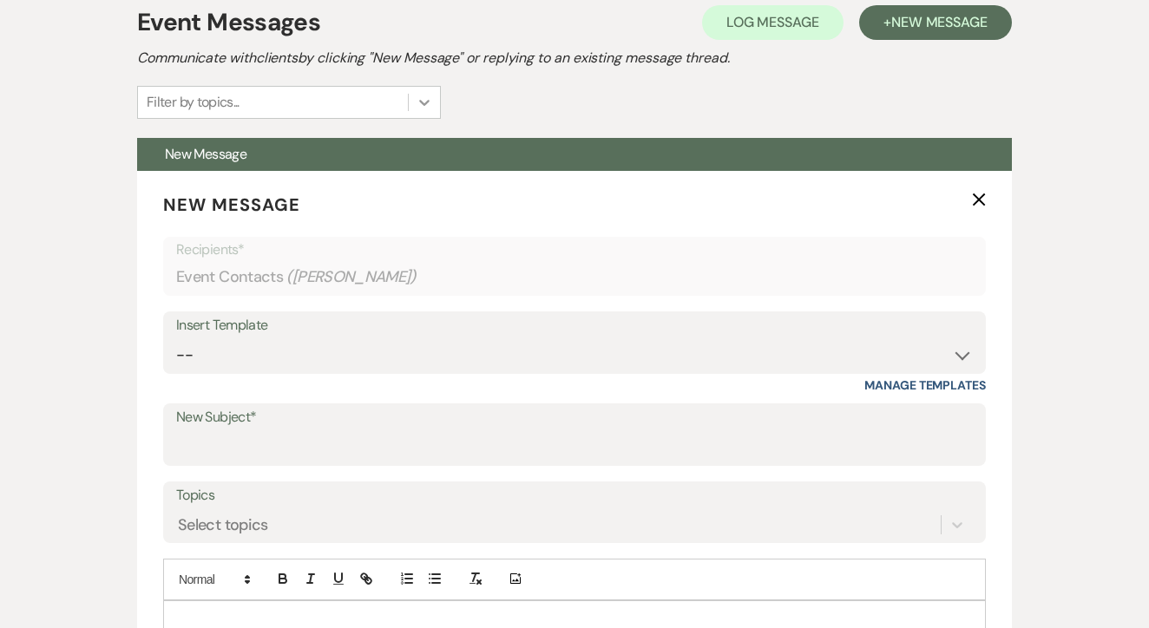
scroll to position [688, 0]
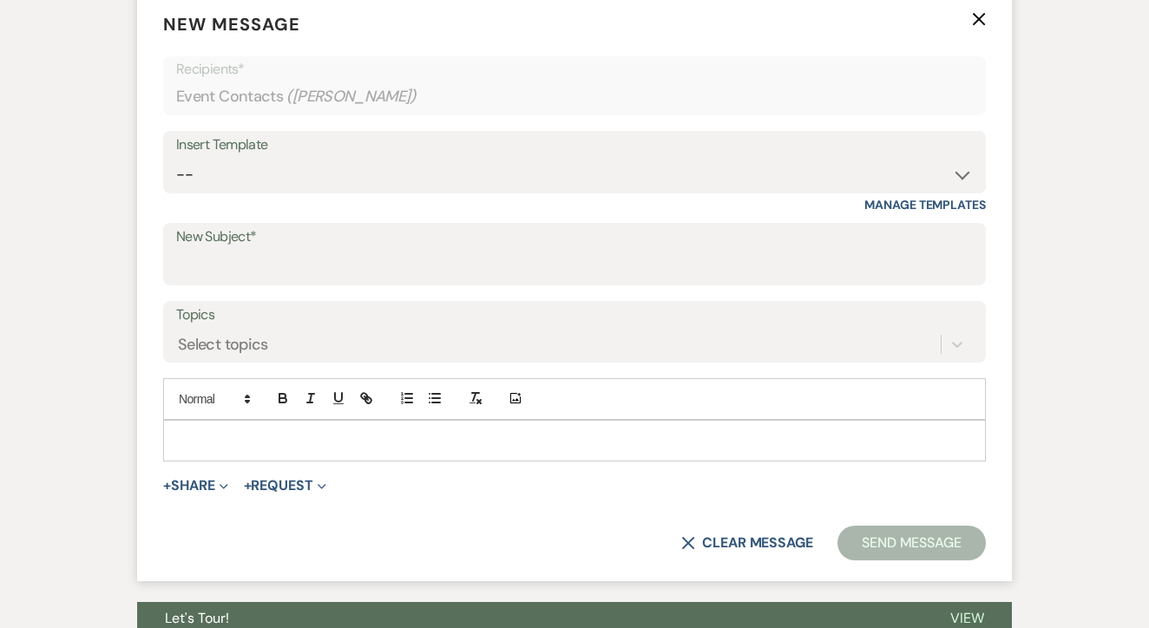
click at [489, 154] on div "Insert Template" at bounding box center [574, 145] width 797 height 25
click at [490, 179] on select "-- Lead: Automated Intro Email (Wedding) Lead: 1st Follow Up Email Images Lead:…" at bounding box center [574, 175] width 797 height 34
select select "1206"
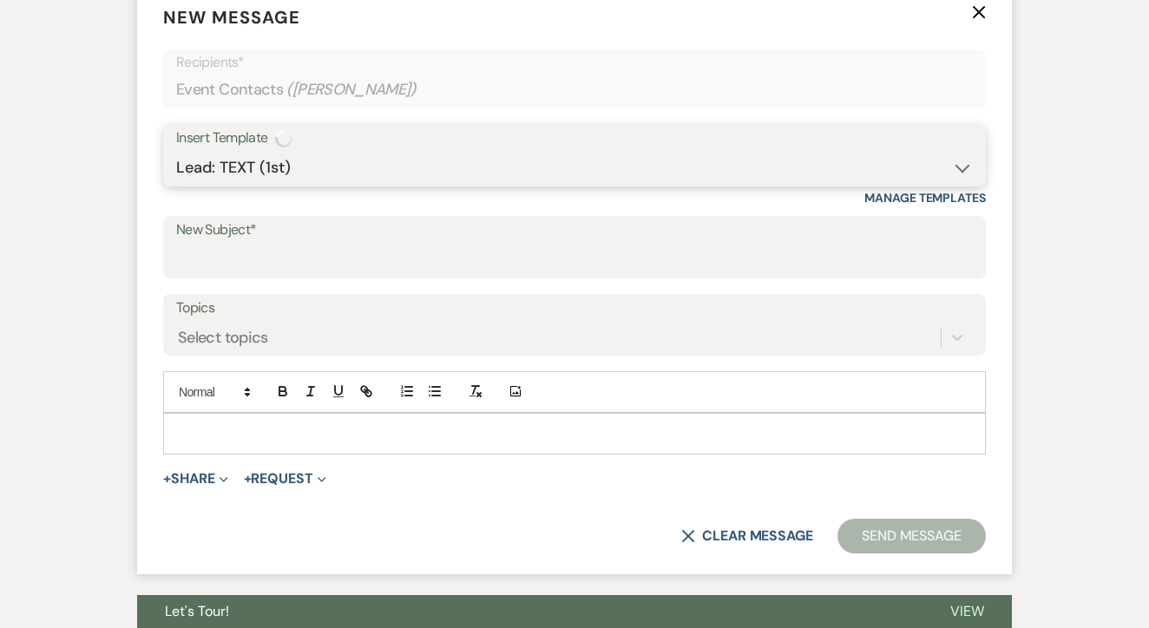
type input "1st TEXT"
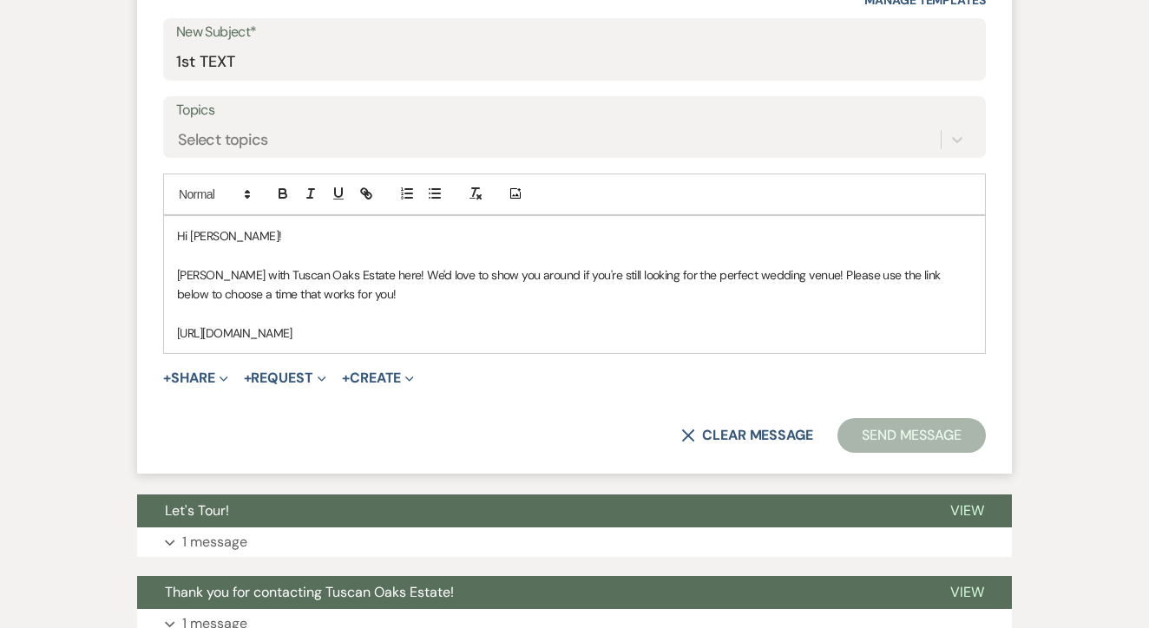
scroll to position [892, 0]
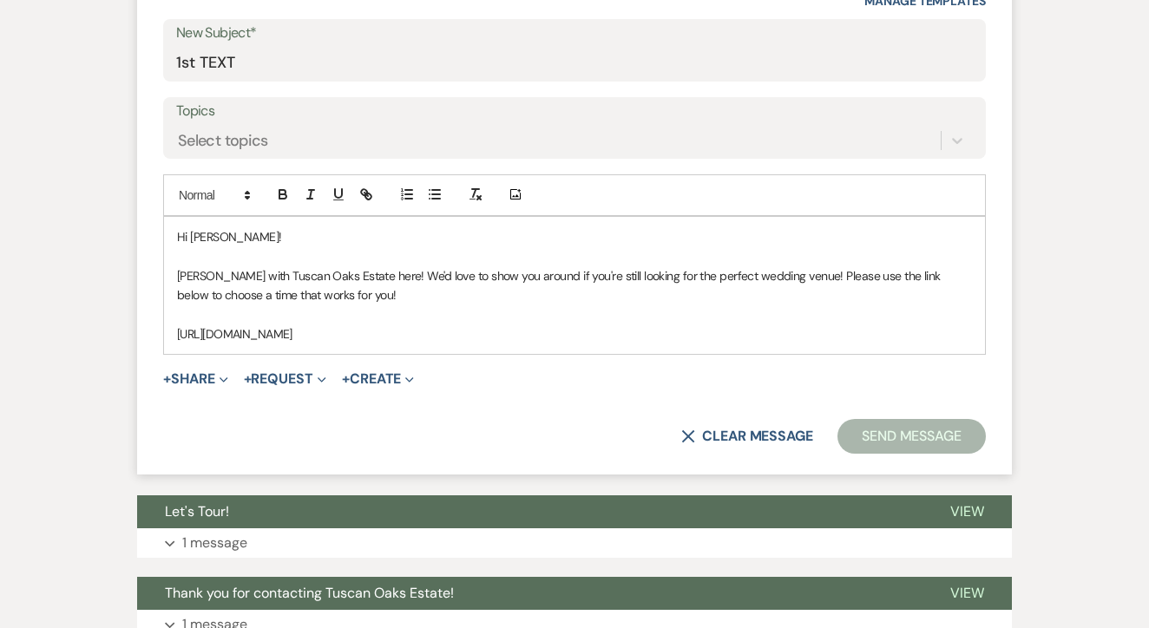
drag, startPoint x: 175, startPoint y: 232, endPoint x: 309, endPoint y: 293, distance: 147.1
click at [241, 268] on div "Hi McKenzie! Maggie with Tuscan Oaks Estate here! We'd love to show you around …" at bounding box center [574, 285] width 821 height 137
click at [473, 350] on form "New Message X Saving draft... Recipients* Event Contacts ( McKenzie Melane ) In…" at bounding box center [574, 131] width 875 height 689
drag, startPoint x: 449, startPoint y: 338, endPoint x: 159, endPoint y: 213, distance: 315.2
click at [159, 213] on form "New Message X Draft saved! Recipients* Event Contacts ( McKenzie Melane ) Inser…" at bounding box center [574, 131] width 875 height 689
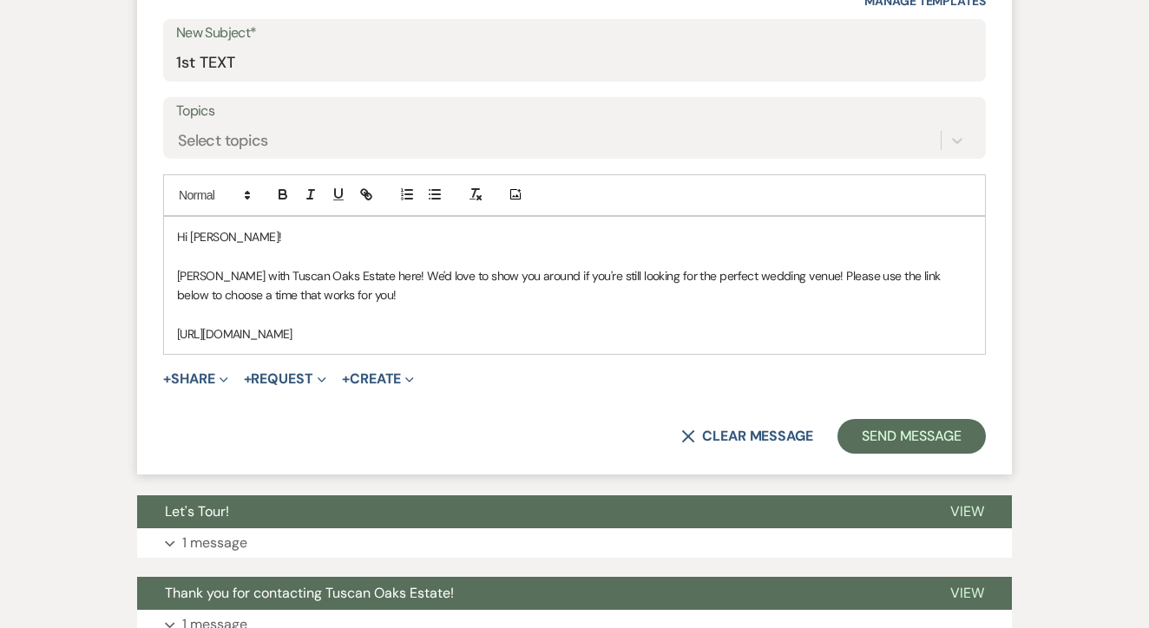
copy div "Hi McKenzie! Maggie with Tuscan Oaks Estate here! We'd love to show you around …"
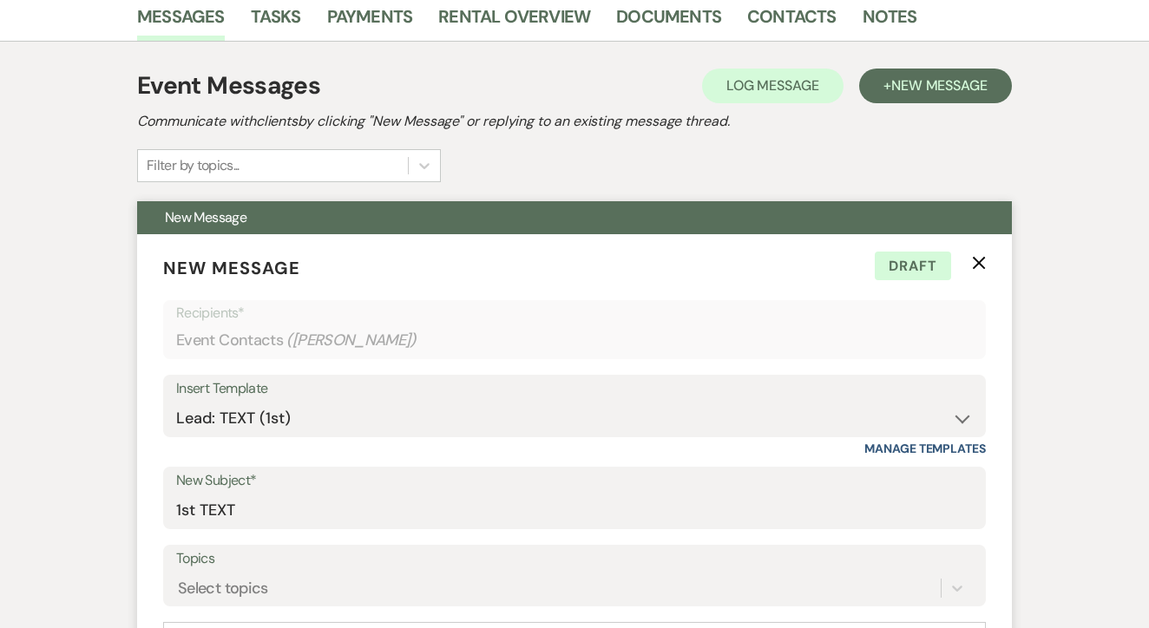
scroll to position [447, 0]
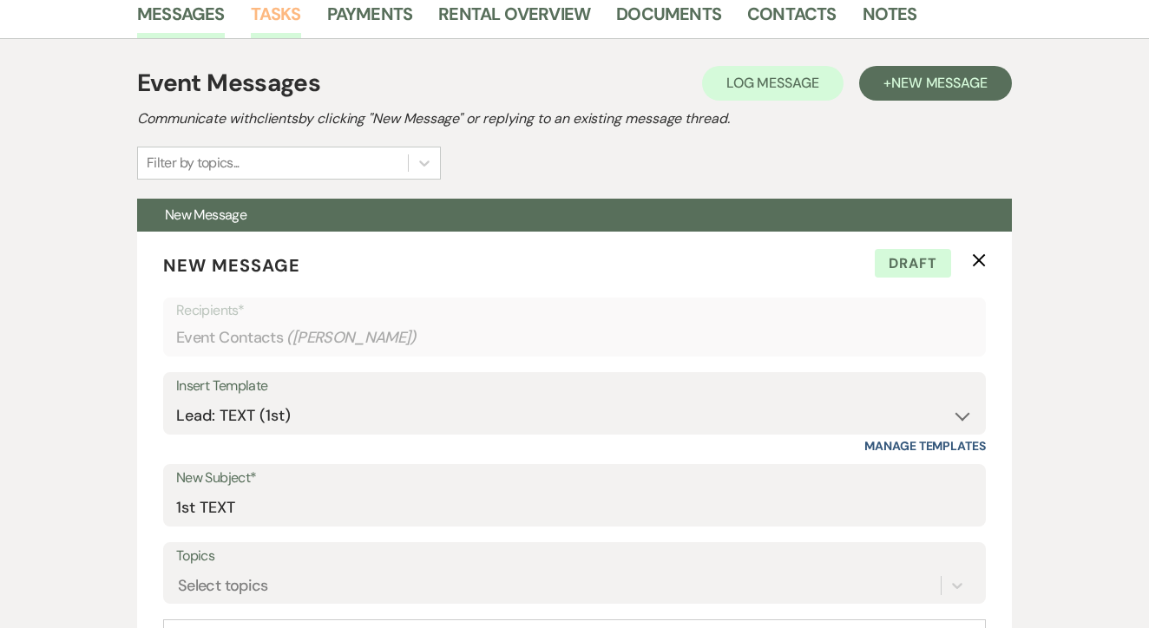
click at [276, 36] on link "Tasks" at bounding box center [276, 19] width 50 height 38
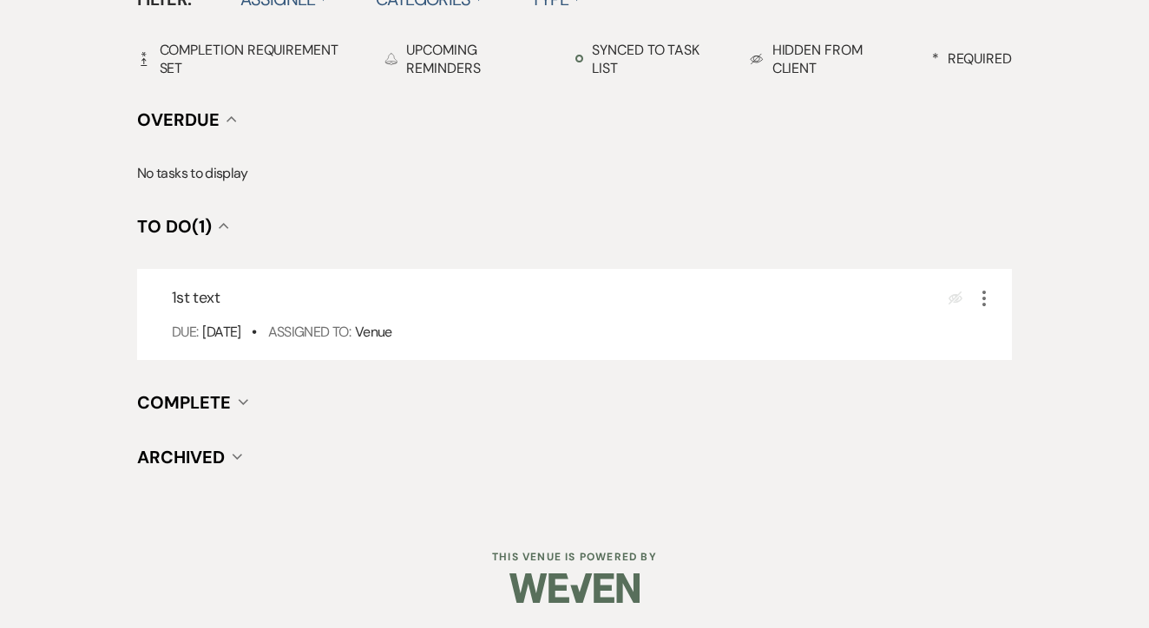
scroll to position [604, 0]
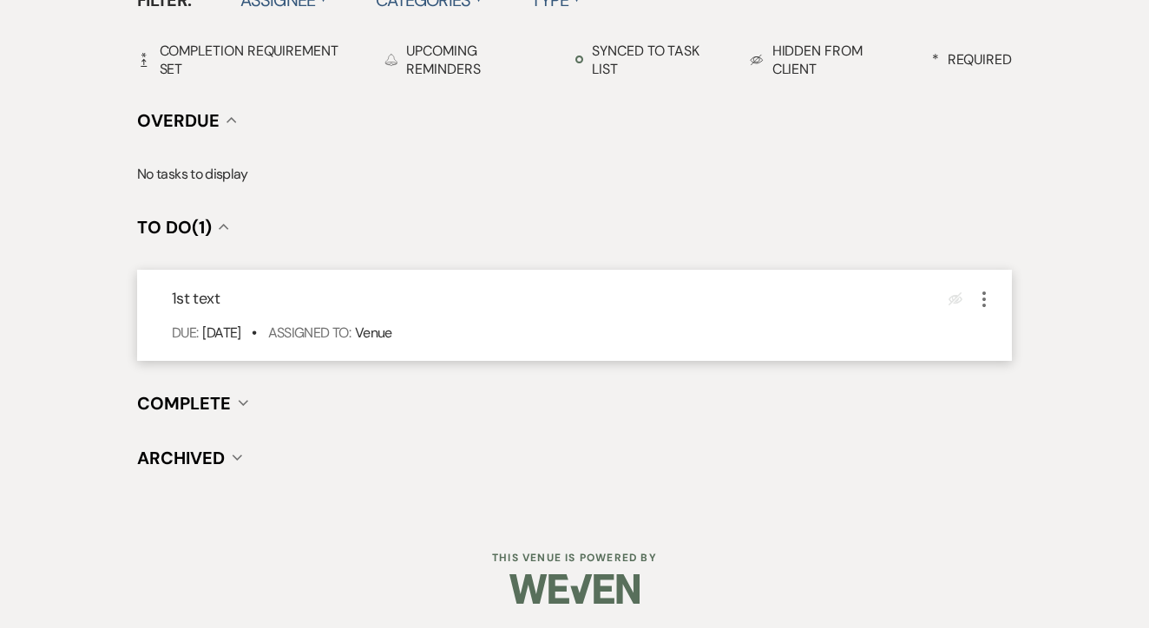
click at [977, 293] on icon "More" at bounding box center [984, 299] width 21 height 21
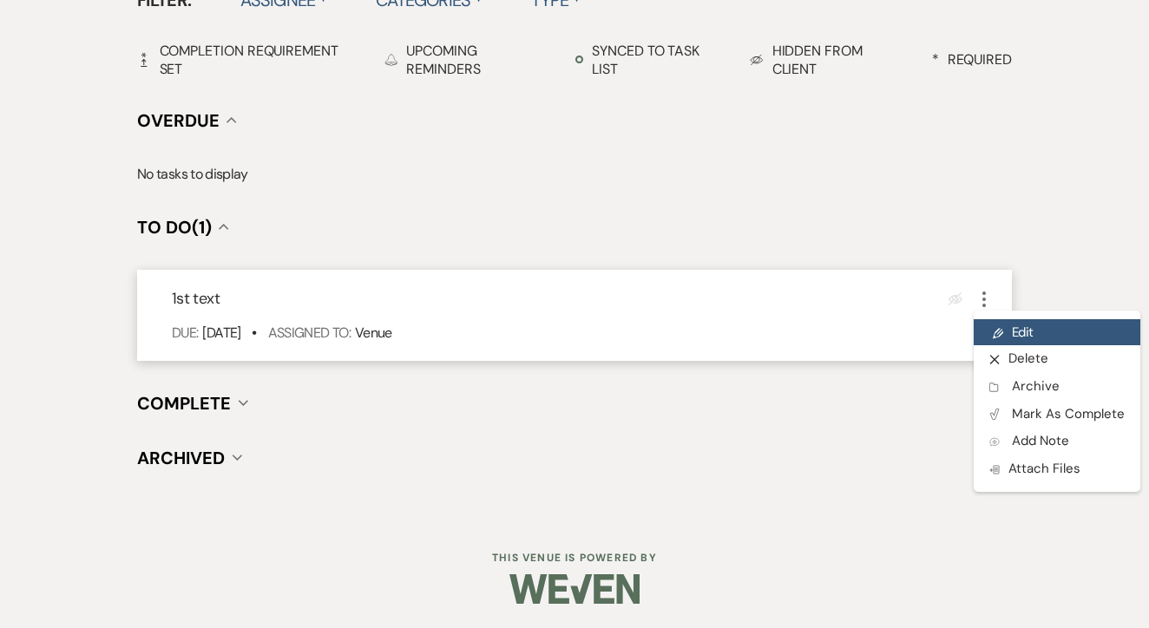
click at [1018, 335] on link "Pencil Edit" at bounding box center [1057, 332] width 167 height 26
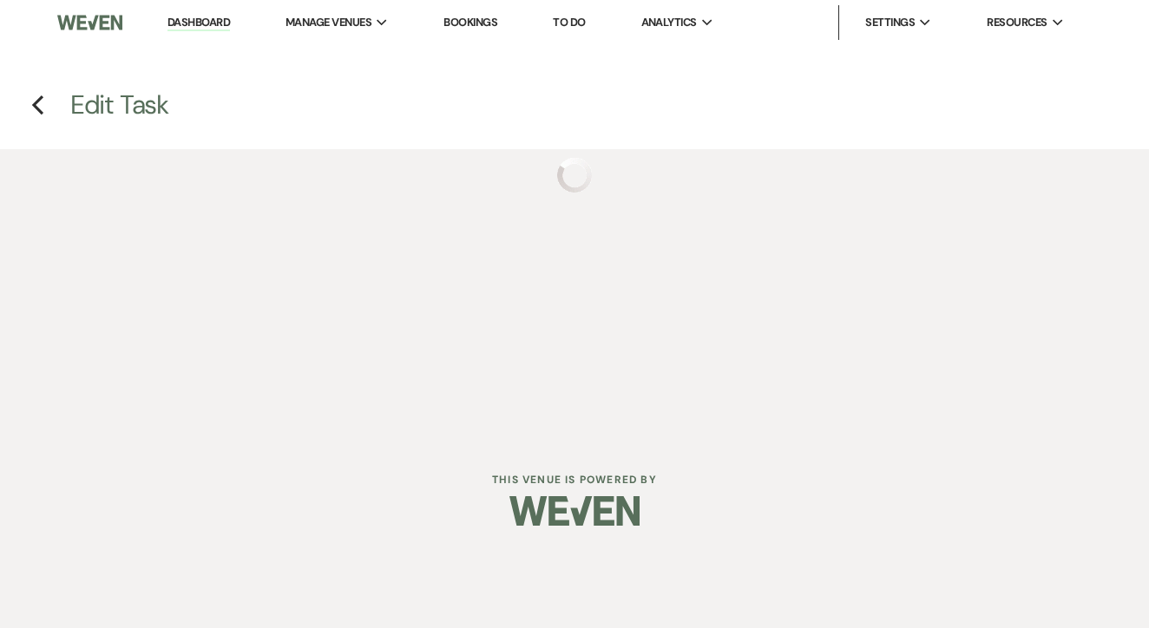
select select "false"
select select "venueHost"
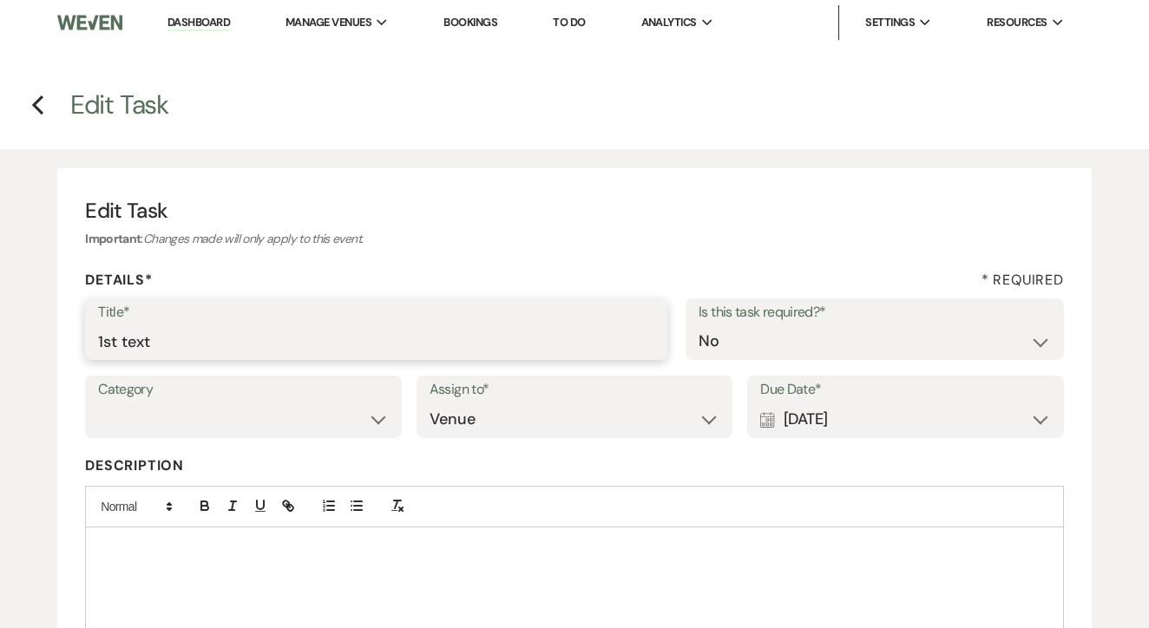
click at [303, 345] on input "1st text" at bounding box center [376, 342] width 556 height 34
type input "2nd"
click at [908, 434] on div "Calendar [DATE] Expand" at bounding box center [905, 420] width 291 height 34
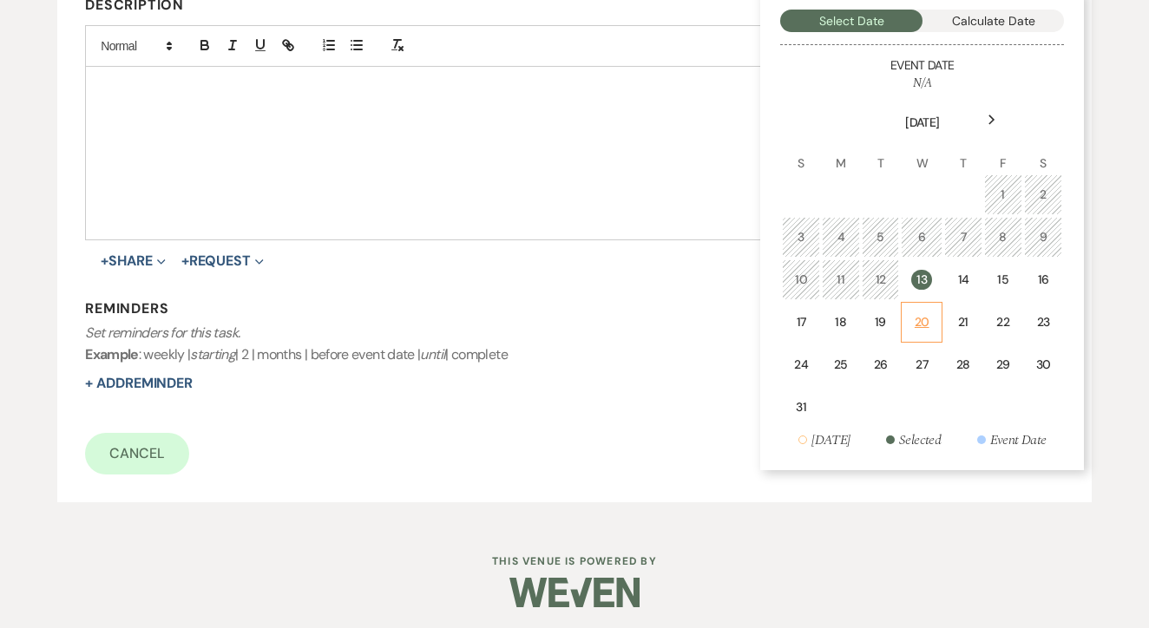
click at [941, 302] on td "20" at bounding box center [922, 322] width 42 height 41
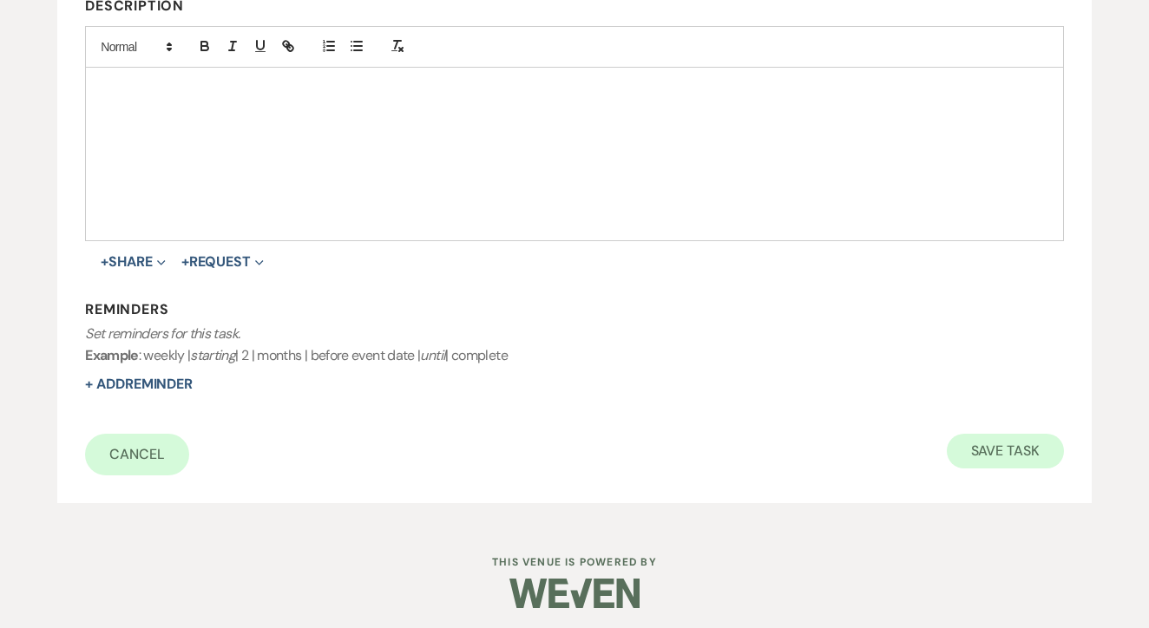
click at [1008, 449] on button "Save Task" at bounding box center [1005, 451] width 117 height 35
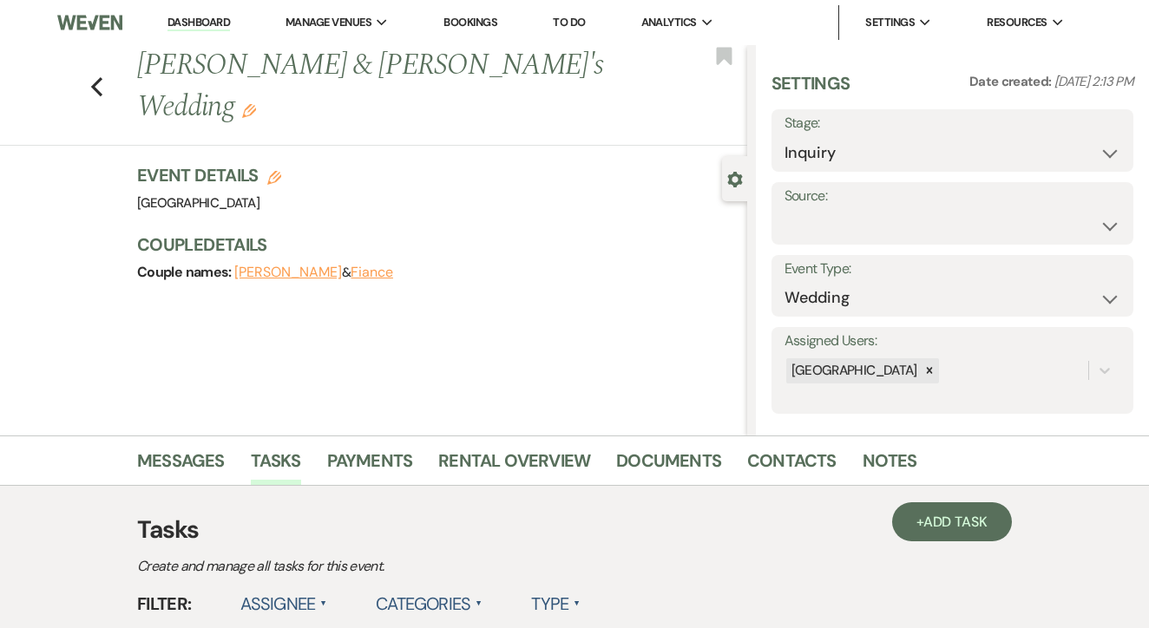
click at [576, 26] on link "To Do" at bounding box center [569, 22] width 32 height 15
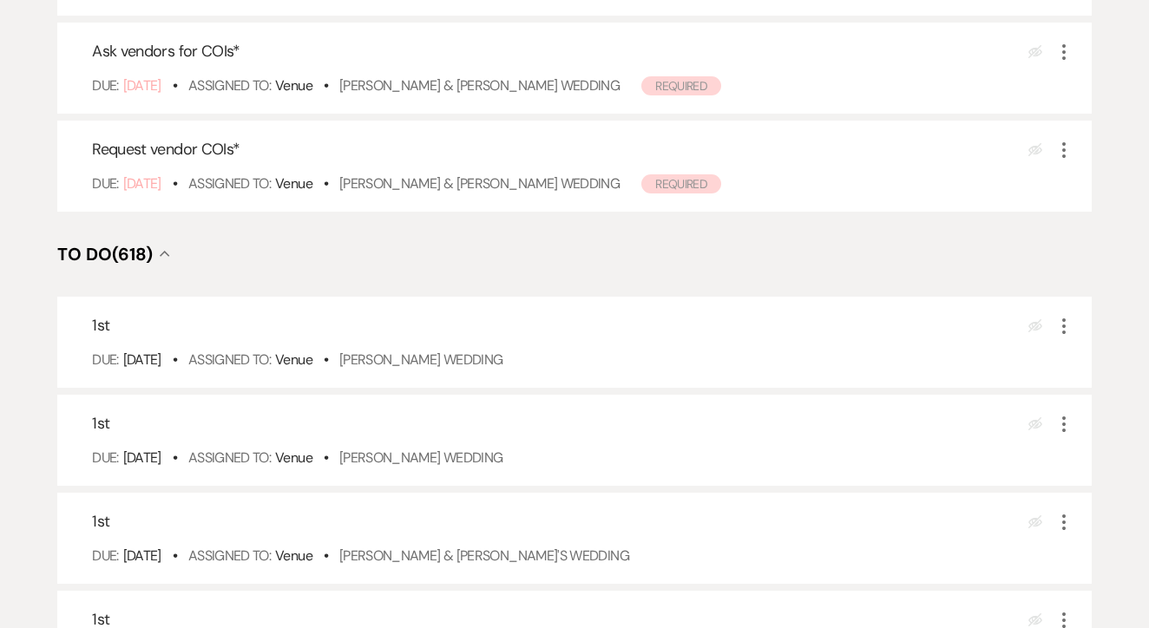
scroll to position [423, 0]
click at [451, 366] on div "1st Eye Blocked More Due: Aug 13 25 • Assigned To: Venue • Kali Starner's Weddi…" at bounding box center [574, 343] width 1034 height 91
click at [471, 370] on link "Kali Starner's Wedding" at bounding box center [421, 360] width 164 height 18
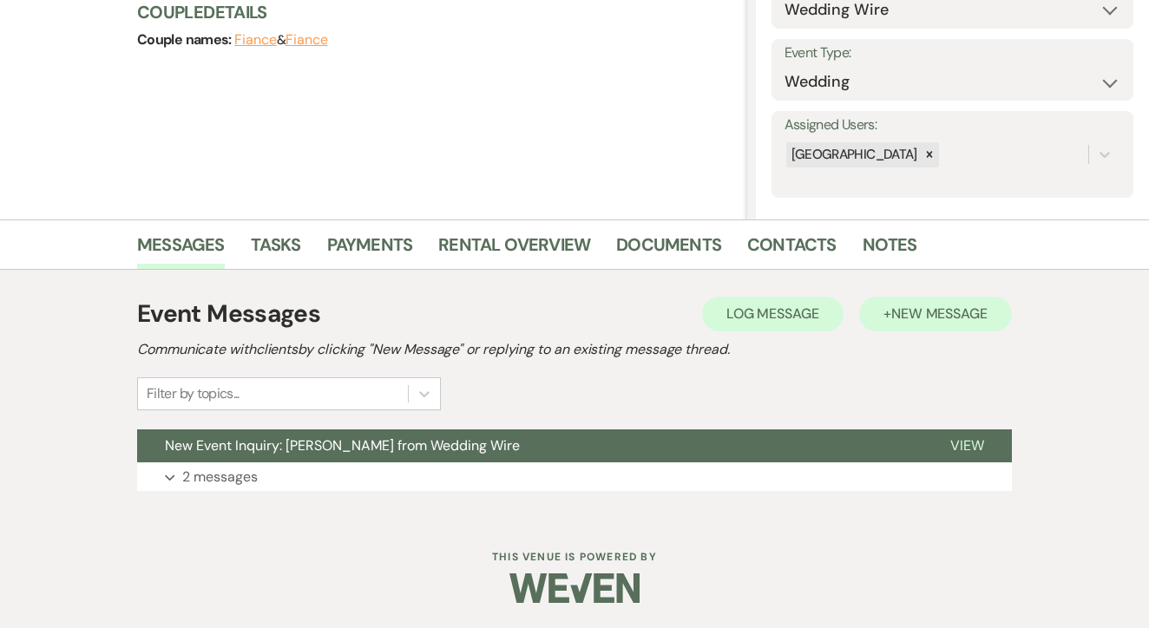
click at [936, 312] on span "New Message" at bounding box center [939, 314] width 96 height 18
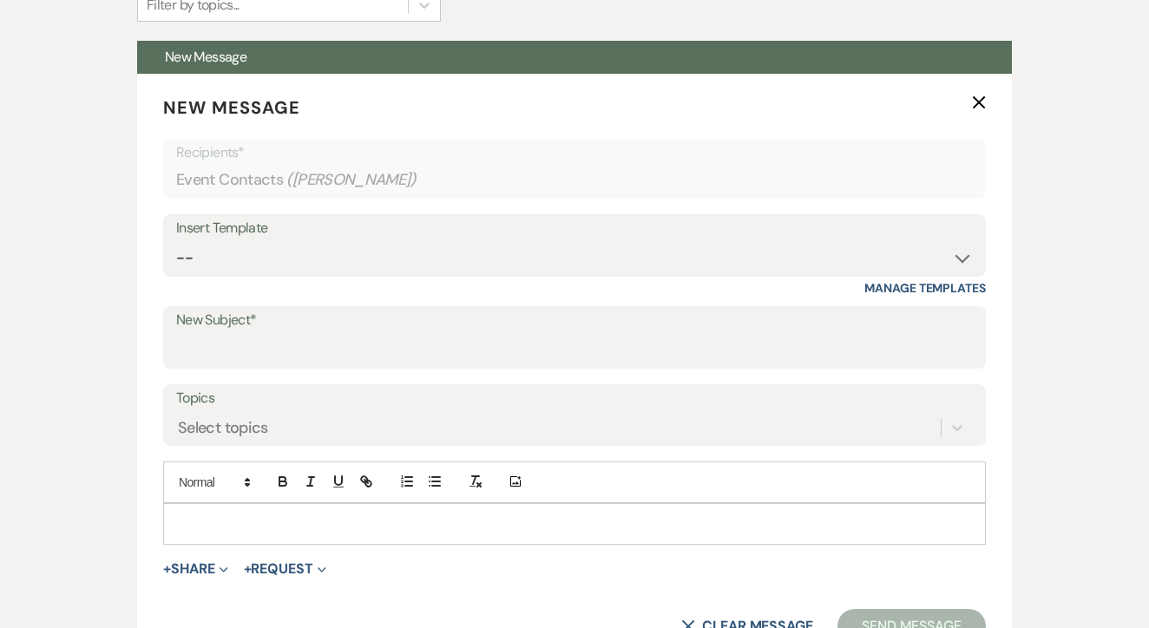
scroll to position [710, 0]
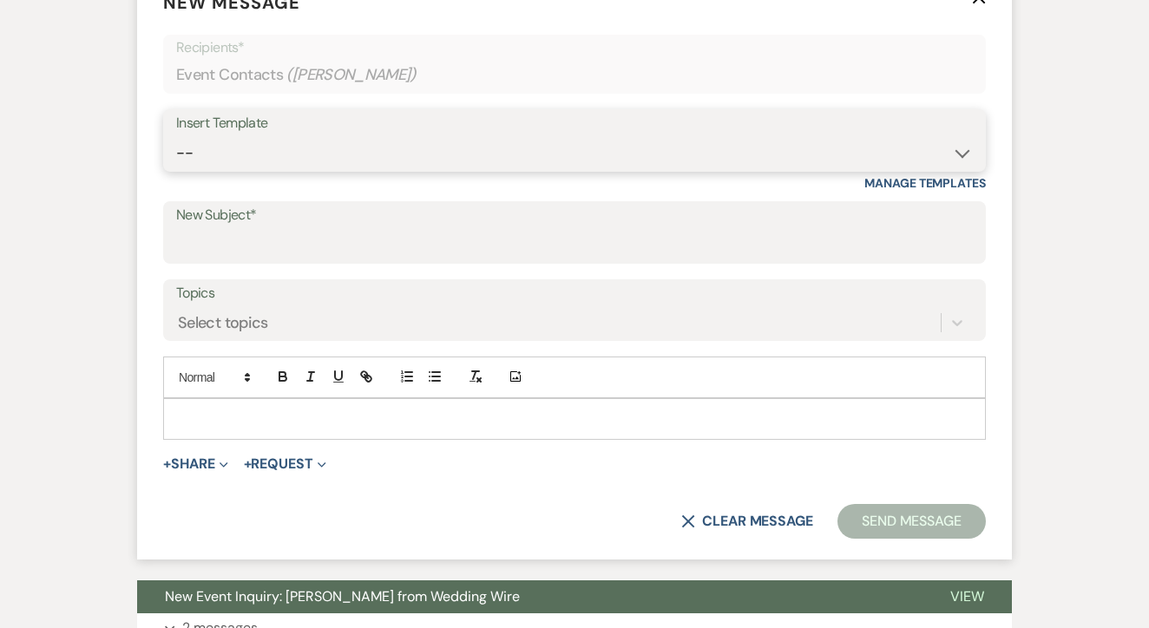
click at [455, 148] on select "-- Lead: Automated Intro Email (Wedding) Lead: 1st Follow Up Email Images Lead:…" at bounding box center [574, 153] width 797 height 34
select select "1174"
type input "Let's Tour!"
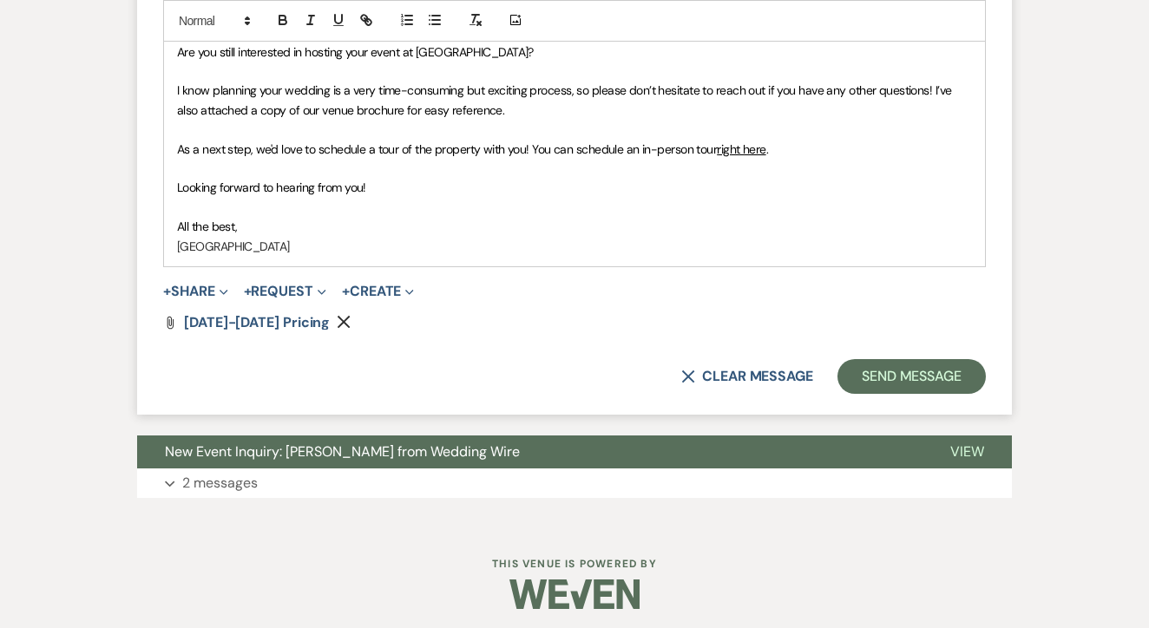
scroll to position [1114, 0]
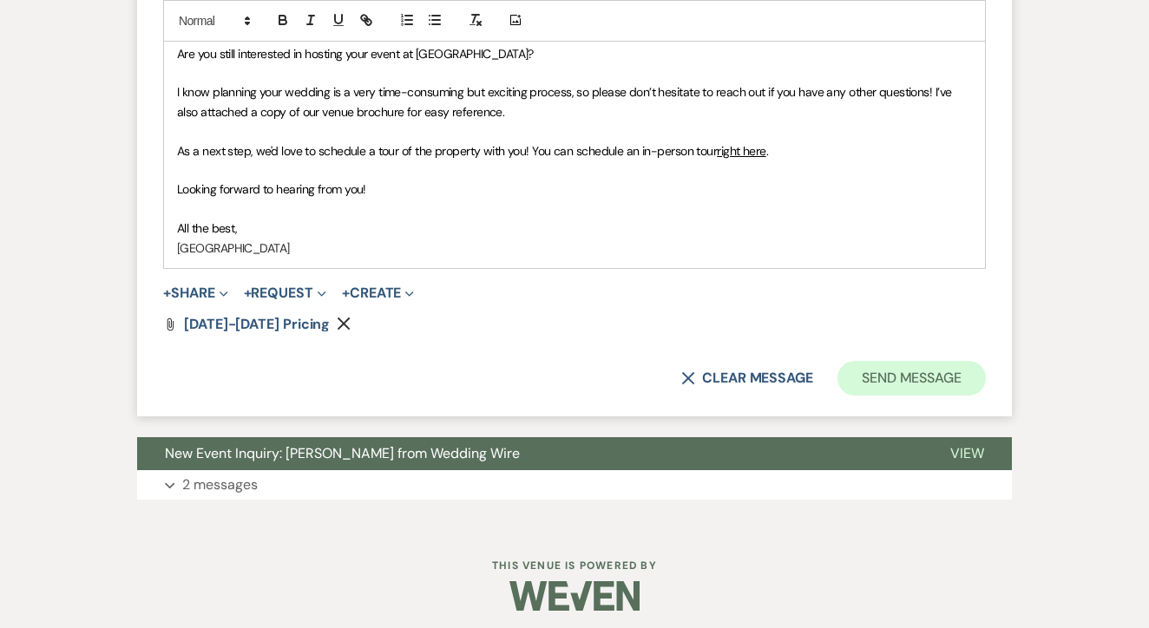
click at [913, 375] on button "Send Message" at bounding box center [911, 378] width 148 height 35
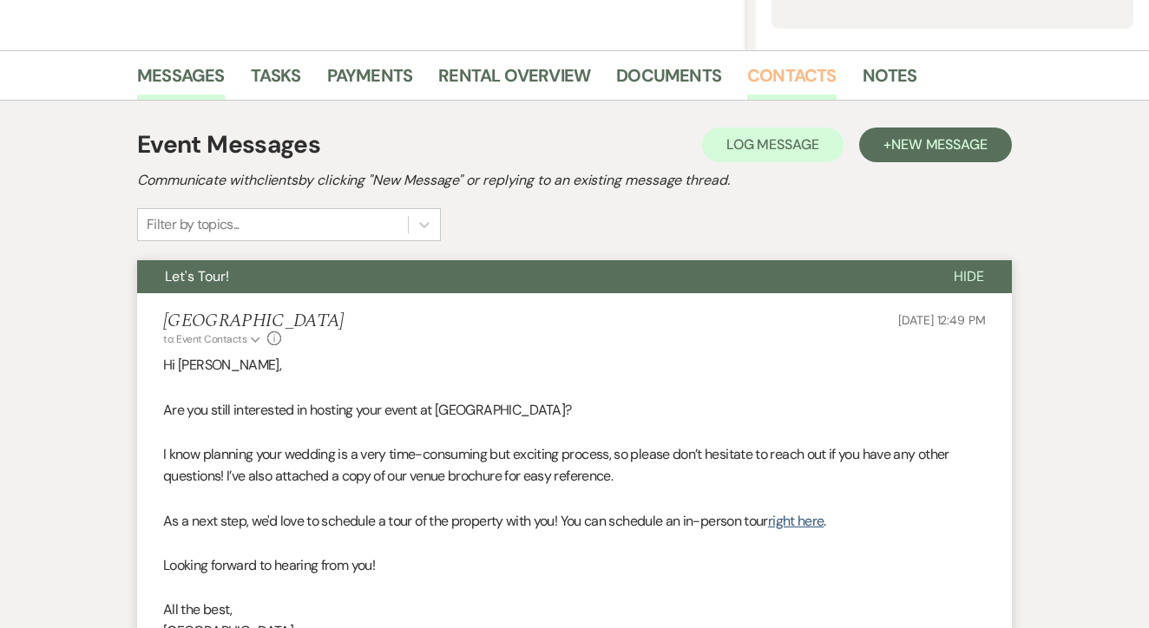
click at [755, 97] on link "Contacts" at bounding box center [791, 81] width 89 height 38
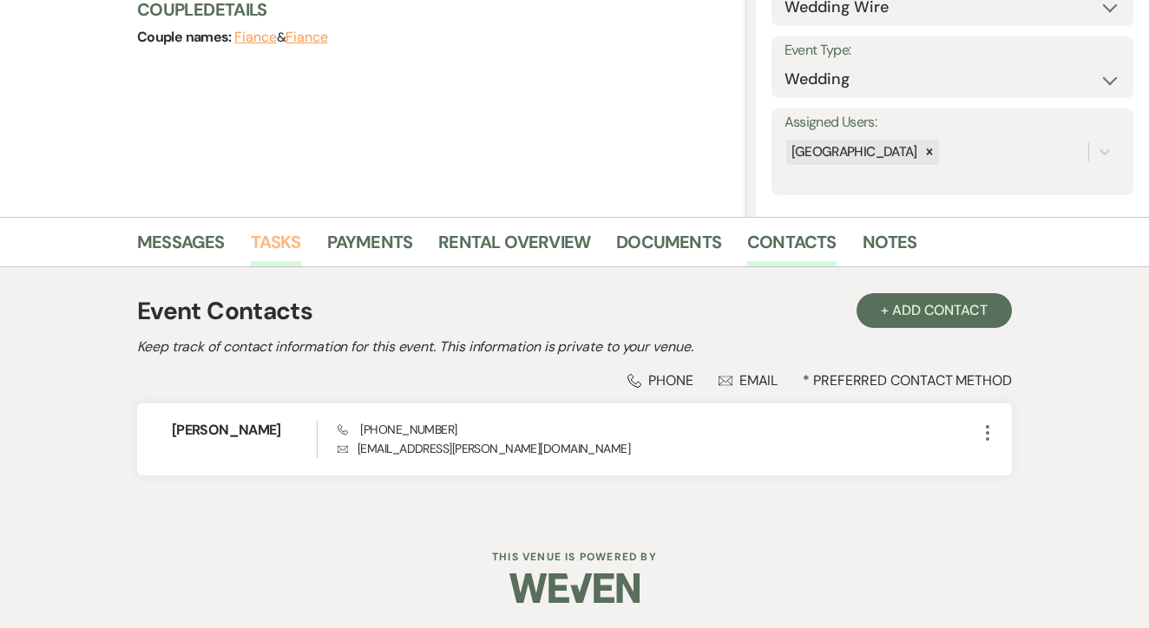
click at [287, 262] on link "Tasks" at bounding box center [276, 247] width 50 height 38
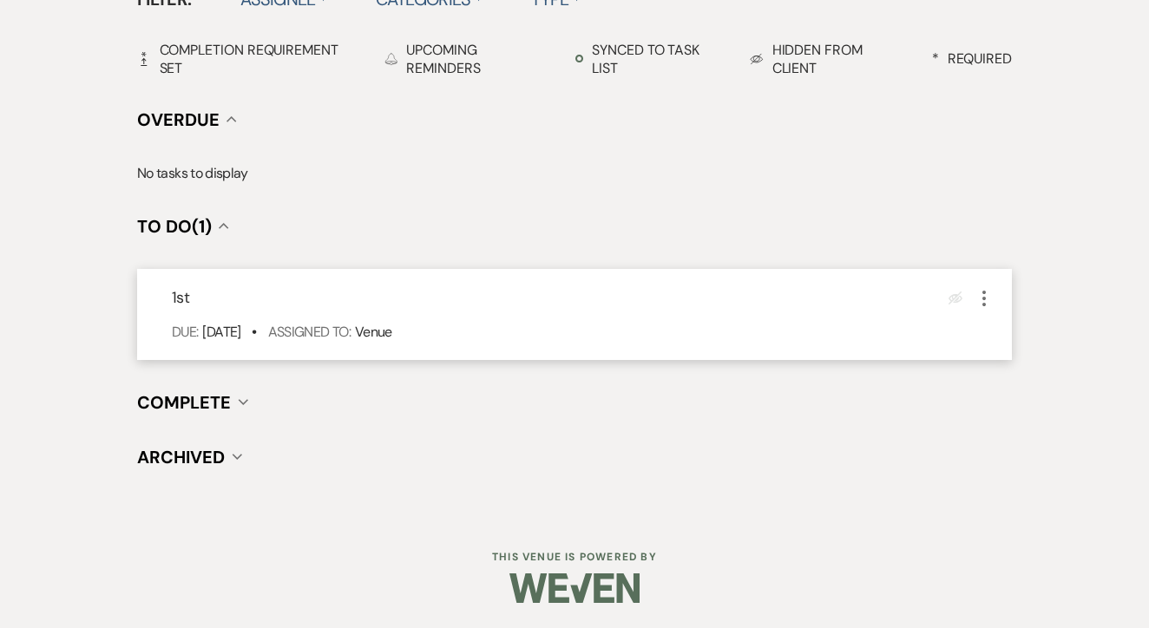
scroll to position [604, 0]
click at [987, 297] on icon "More" at bounding box center [984, 299] width 21 height 21
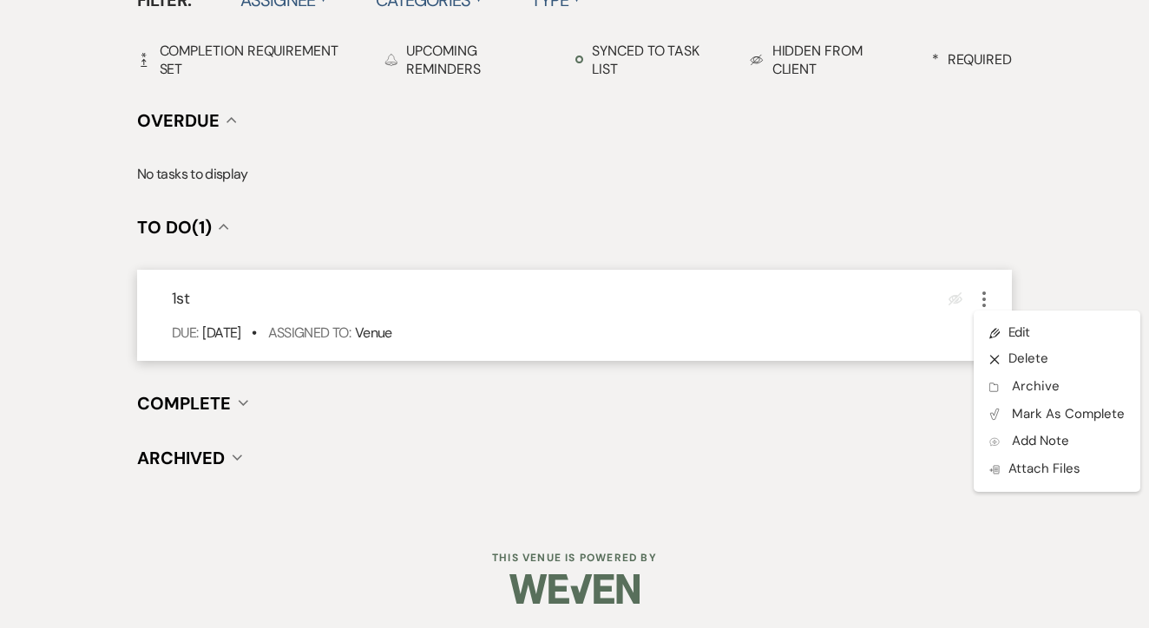
click at [1012, 314] on ul "Pencil Edit X Delete Archive Archive Plan Portal Link Mark As Complete Add Note…" at bounding box center [1057, 401] width 167 height 181
click at [1033, 323] on link "Pencil Edit" at bounding box center [1057, 332] width 167 height 26
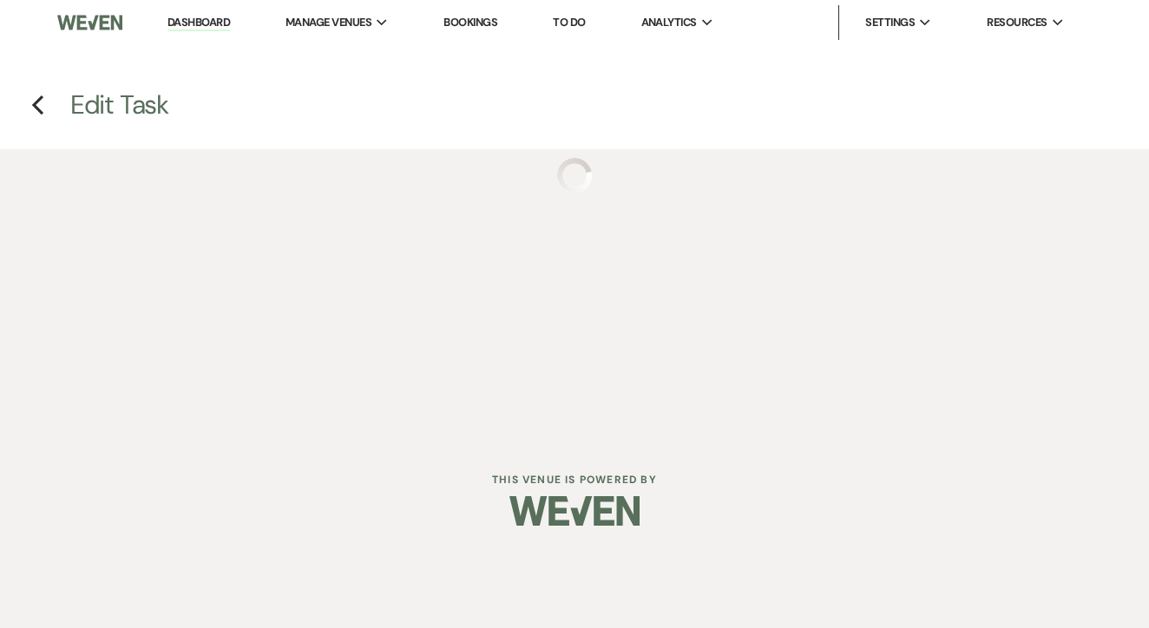
select select "false"
select select "venueHost"
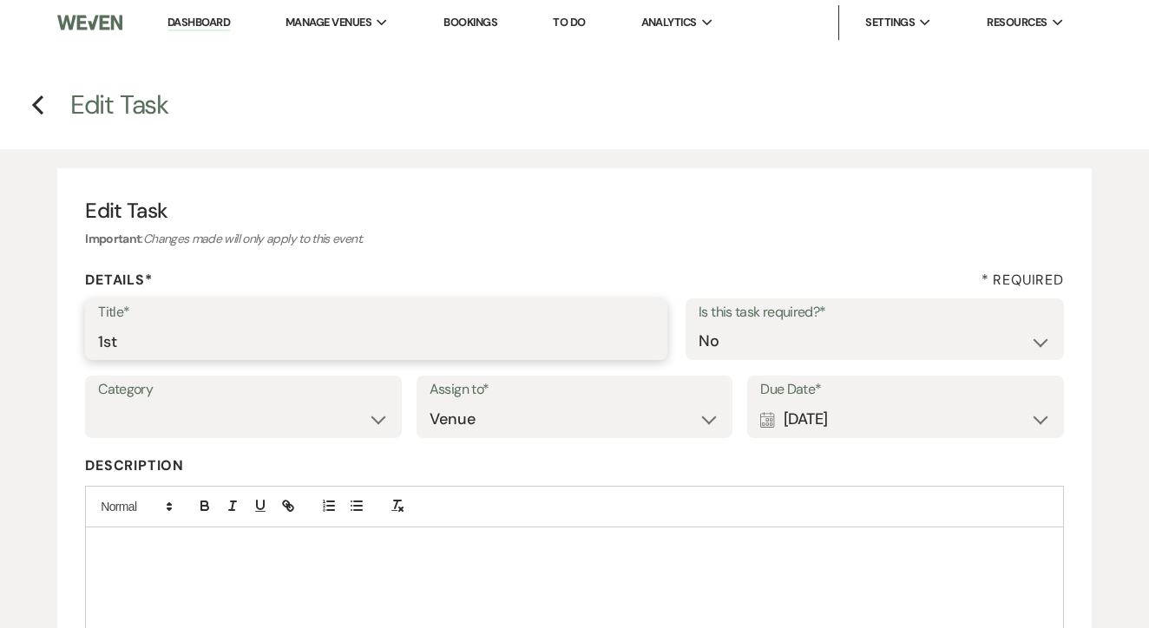
click at [335, 340] on input "1st" at bounding box center [376, 342] width 556 height 34
type input "1st text"
click at [852, 409] on div "Calendar [DATE] Expand" at bounding box center [905, 420] width 291 height 34
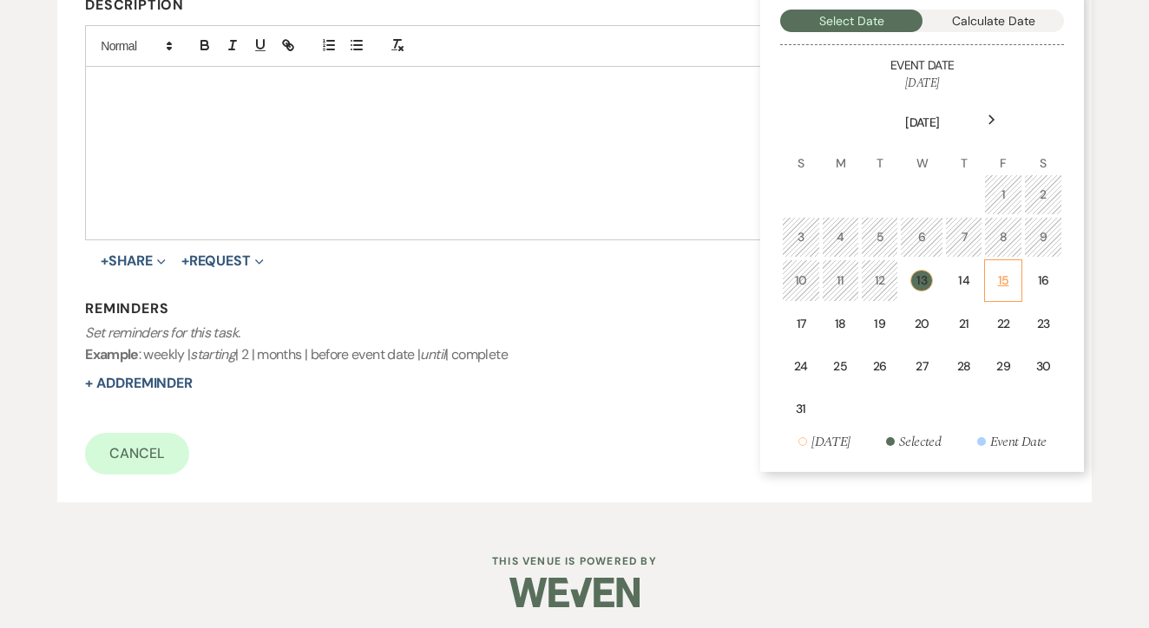
scroll to position [460, 0]
click at [1010, 272] on div "15" at bounding box center [1002, 281] width 15 height 18
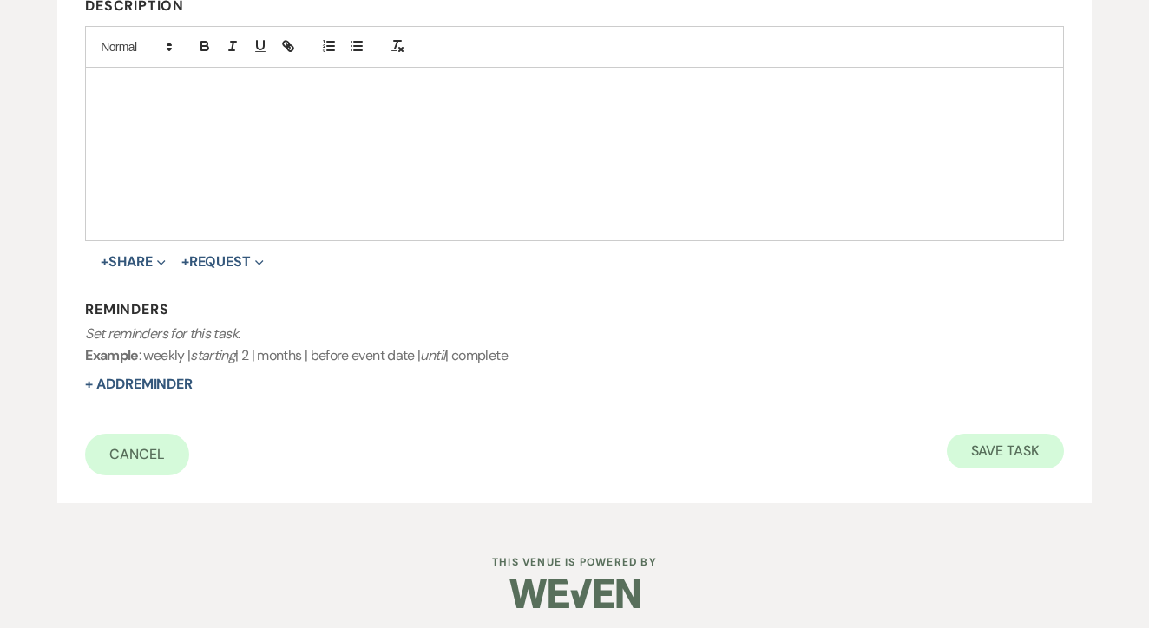
click at [1001, 453] on button "Save Task" at bounding box center [1005, 451] width 117 height 35
select select "3"
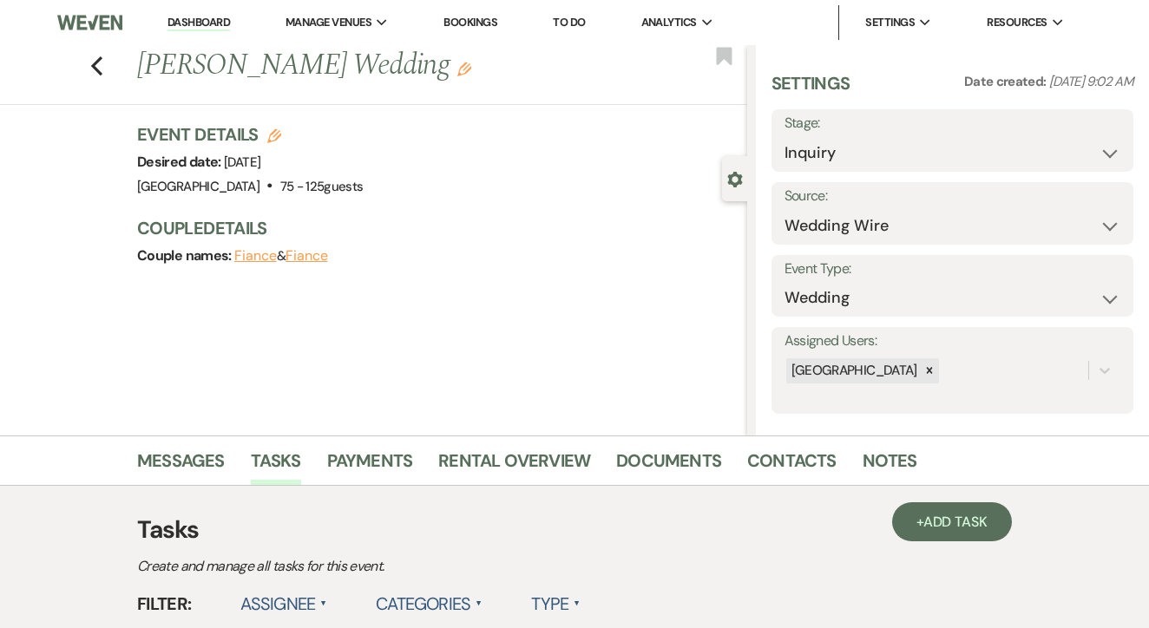
click at [570, 24] on link "To Do" at bounding box center [569, 22] width 32 height 15
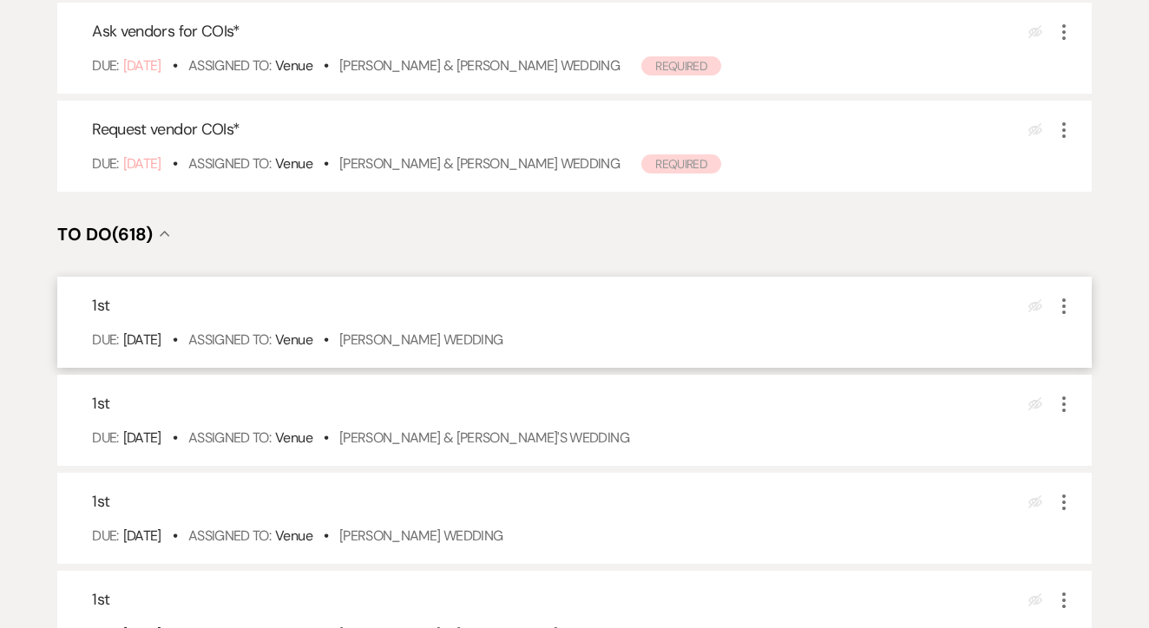
scroll to position [446, 0]
click at [503, 347] on link "[PERSON_NAME] Wedding" at bounding box center [421, 338] width 164 height 18
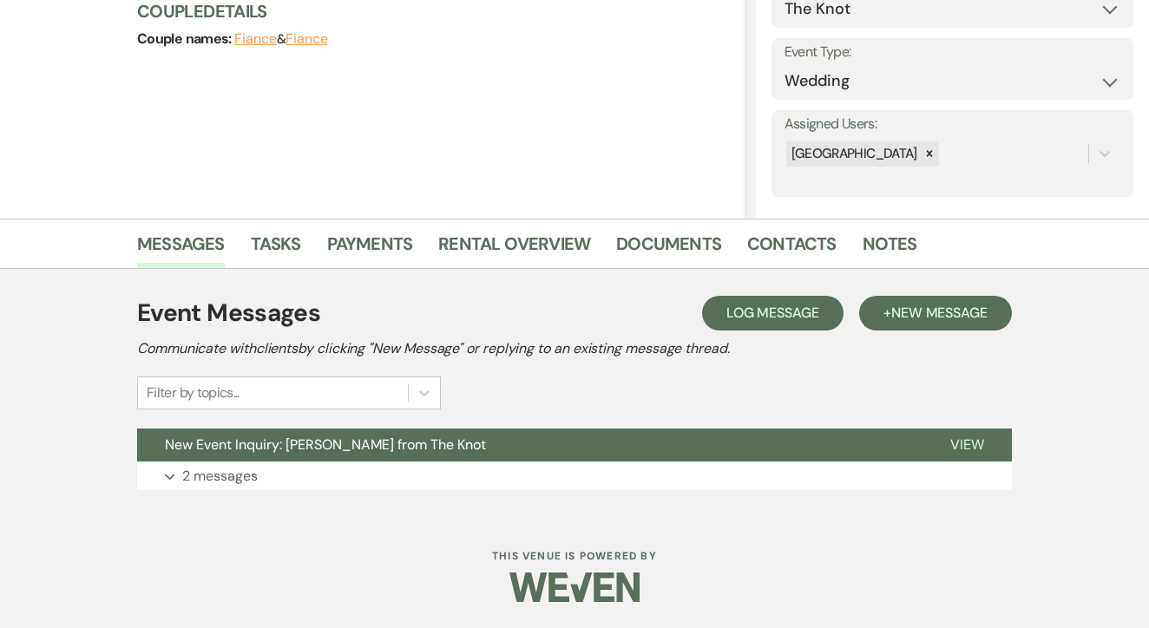
scroll to position [216, 0]
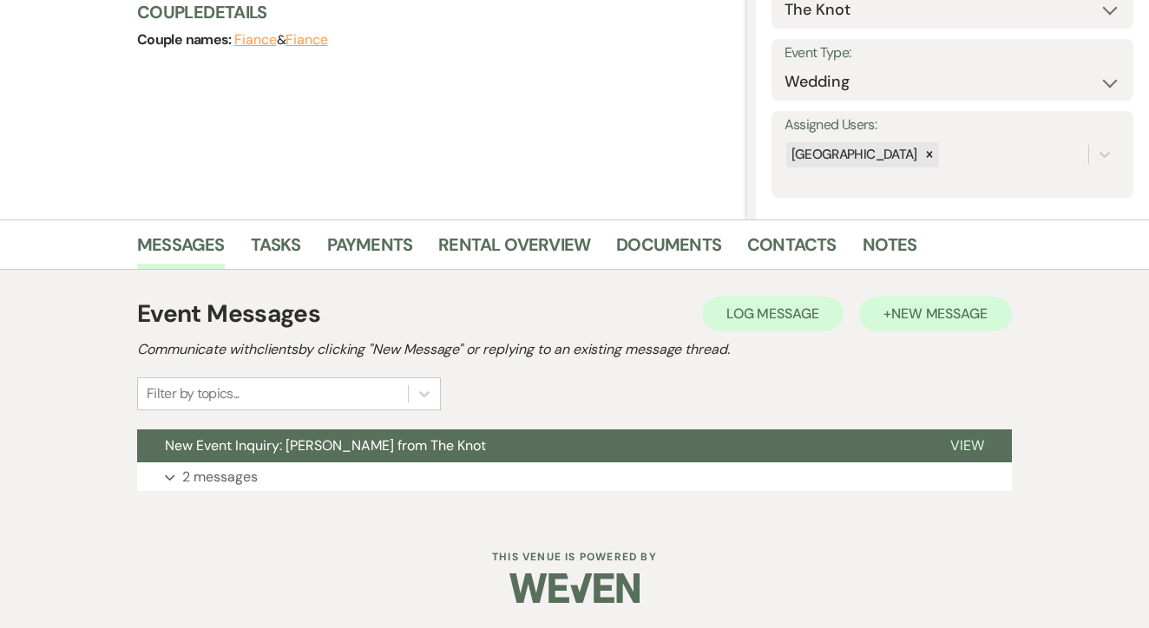
click at [895, 298] on button "+ New Message" at bounding box center [935, 314] width 153 height 35
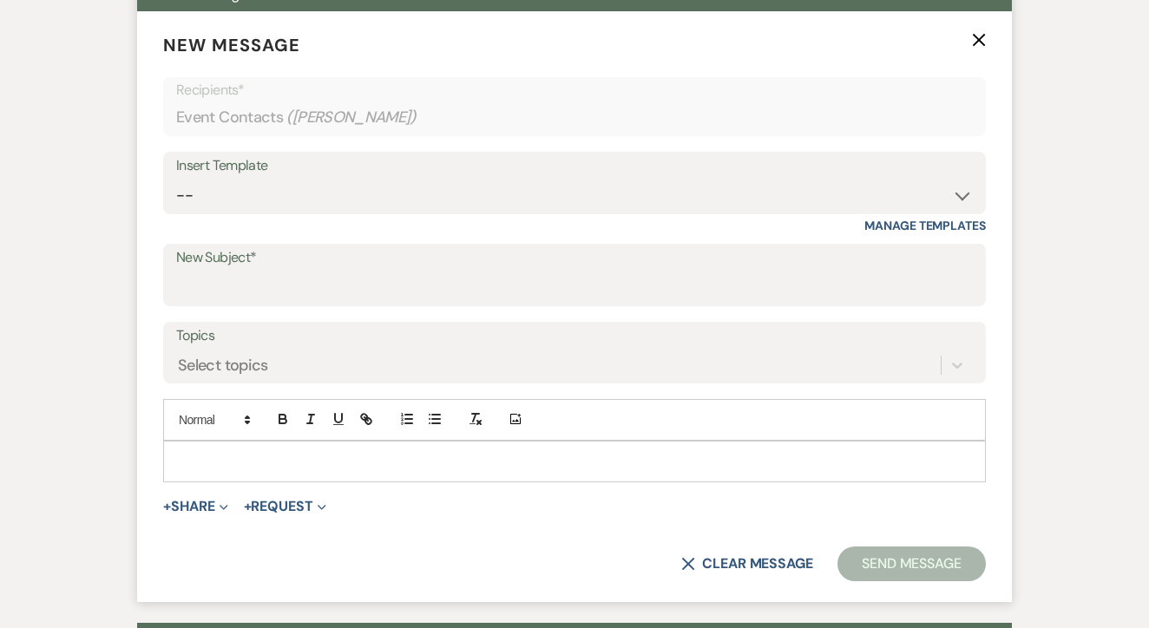
scroll to position [672, 0]
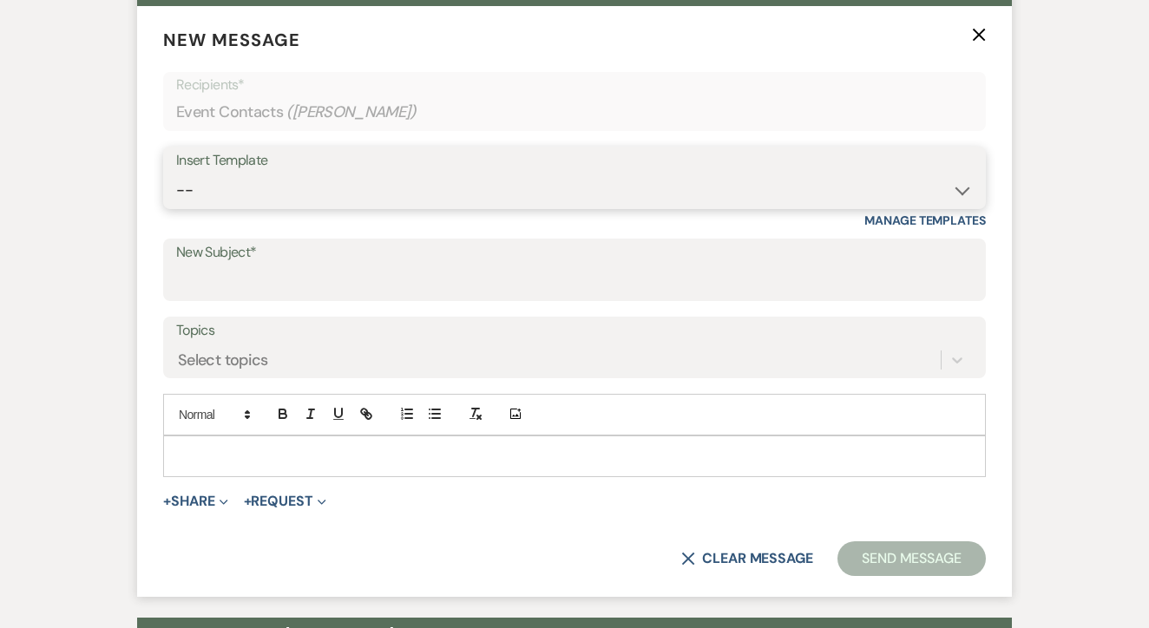
click at [425, 184] on select "-- Lead: Automated Intro Email (Wedding) Lead: 1st Follow Up Email Images Lead:…" at bounding box center [574, 191] width 797 height 34
select select "1174"
type input "Let's Tour!"
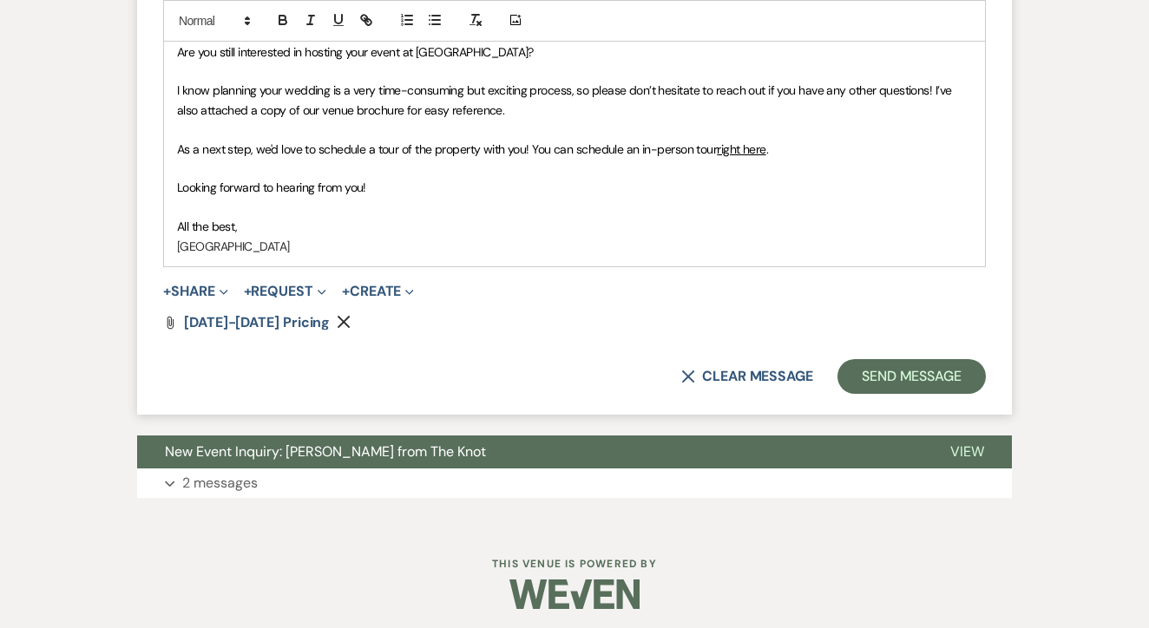
scroll to position [1114, 0]
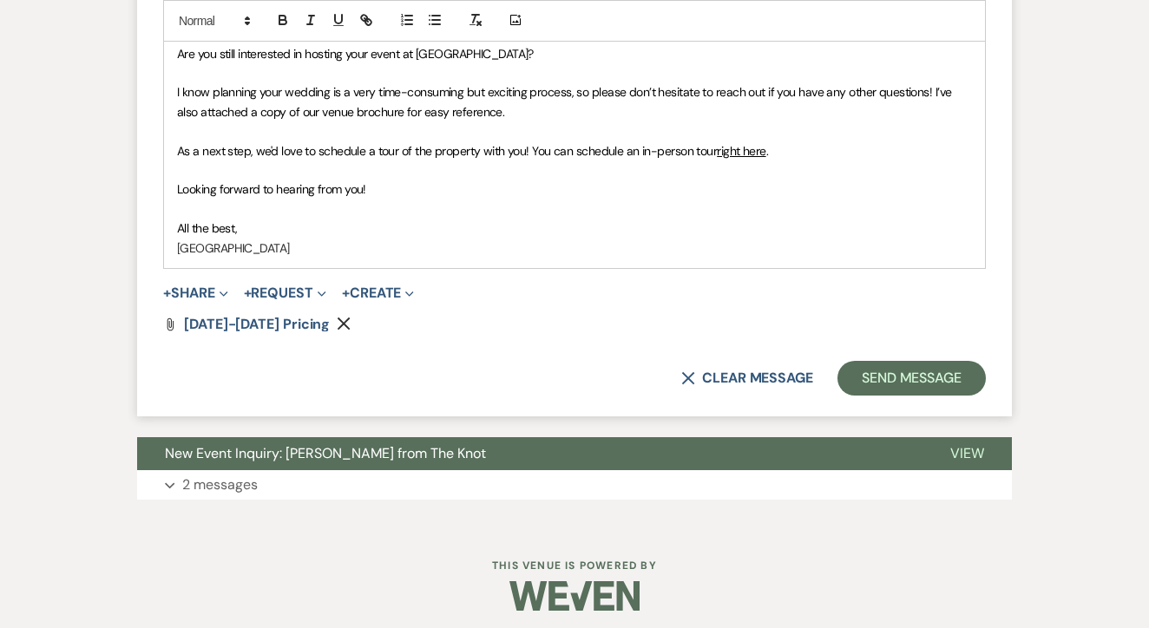
click at [890, 386] on button "Send Message" at bounding box center [911, 378] width 148 height 35
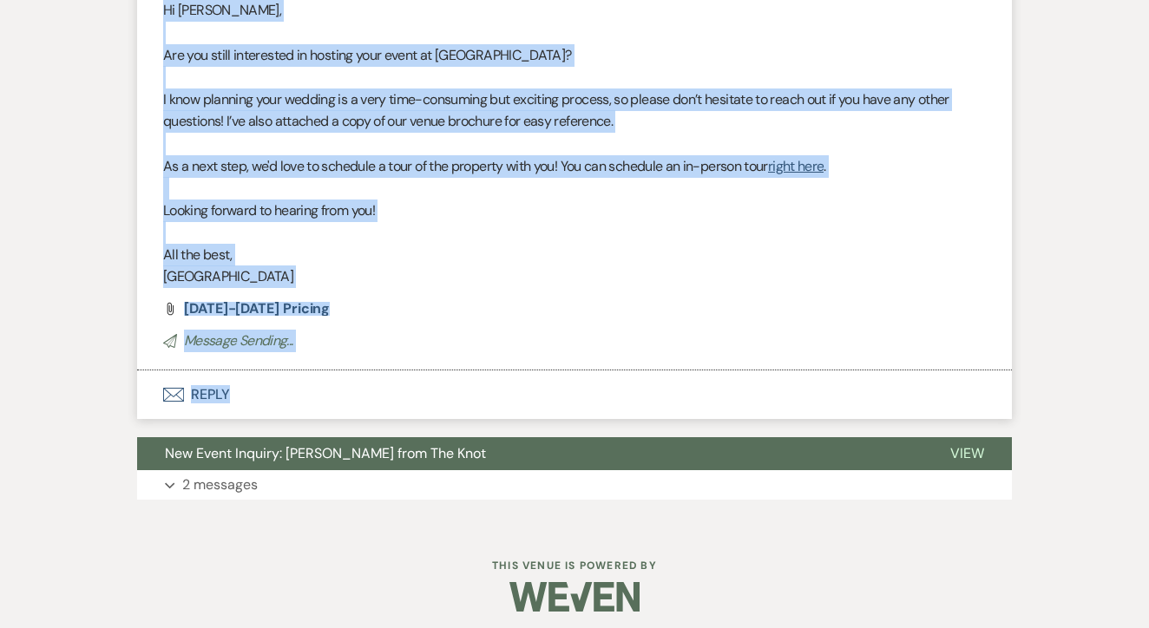
click at [1101, 282] on div "Messages Tasks Payments Rental Overview Documents Contacts Notes Event Messages…" at bounding box center [574, 110] width 1149 height 830
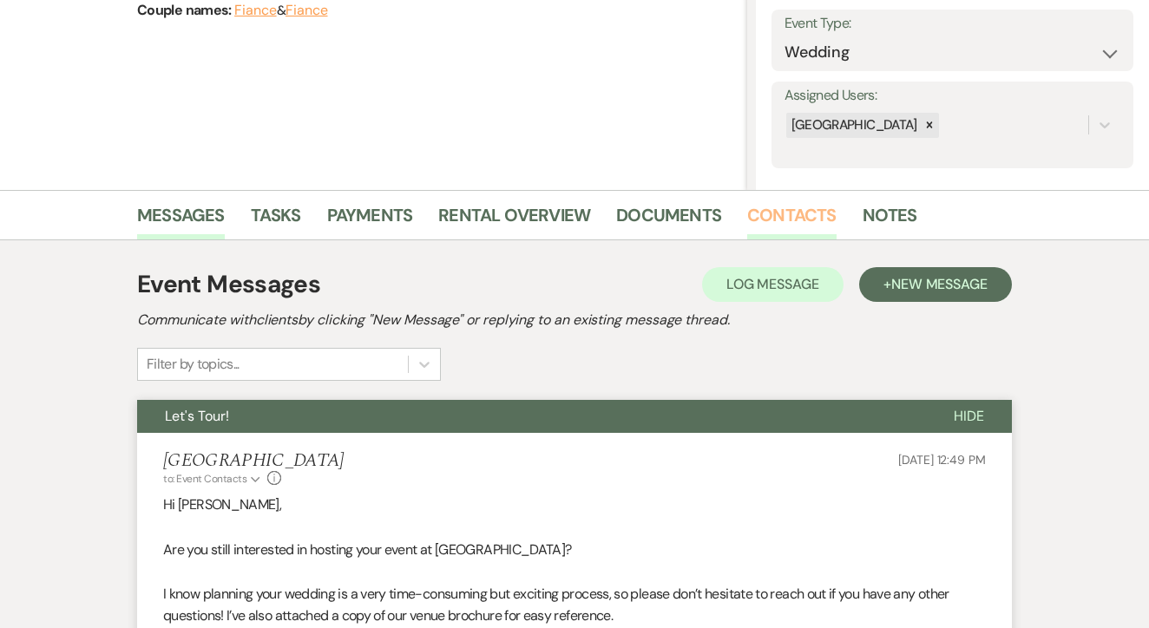
click at [797, 217] on link "Contacts" at bounding box center [791, 220] width 89 height 38
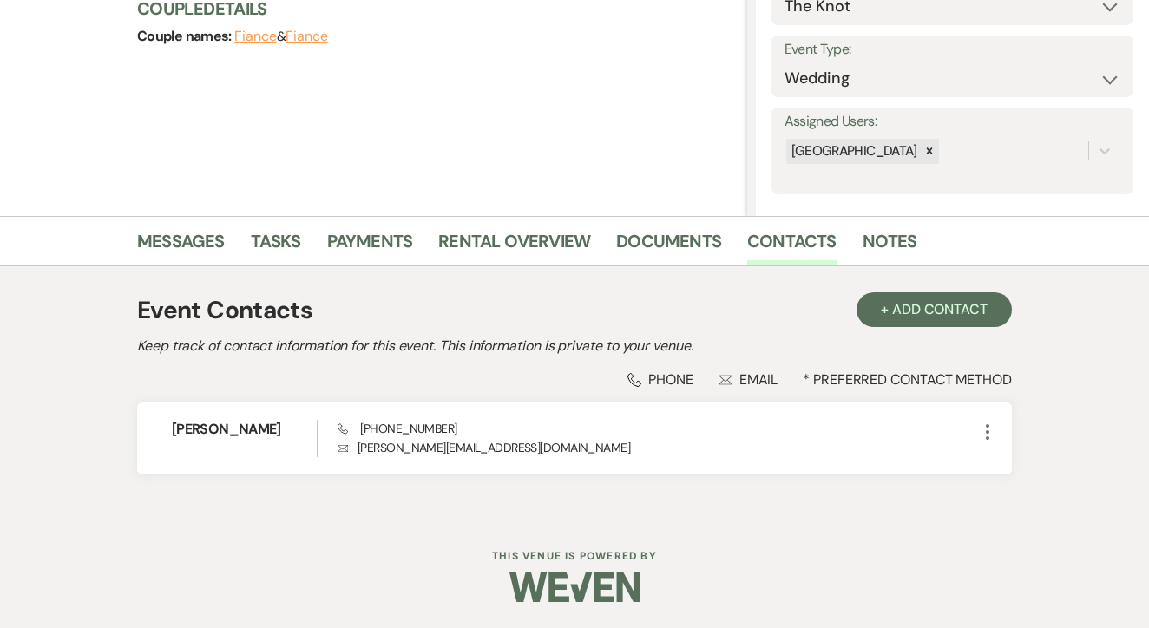
scroll to position [219, 0]
click at [268, 230] on link "Tasks" at bounding box center [276, 247] width 50 height 38
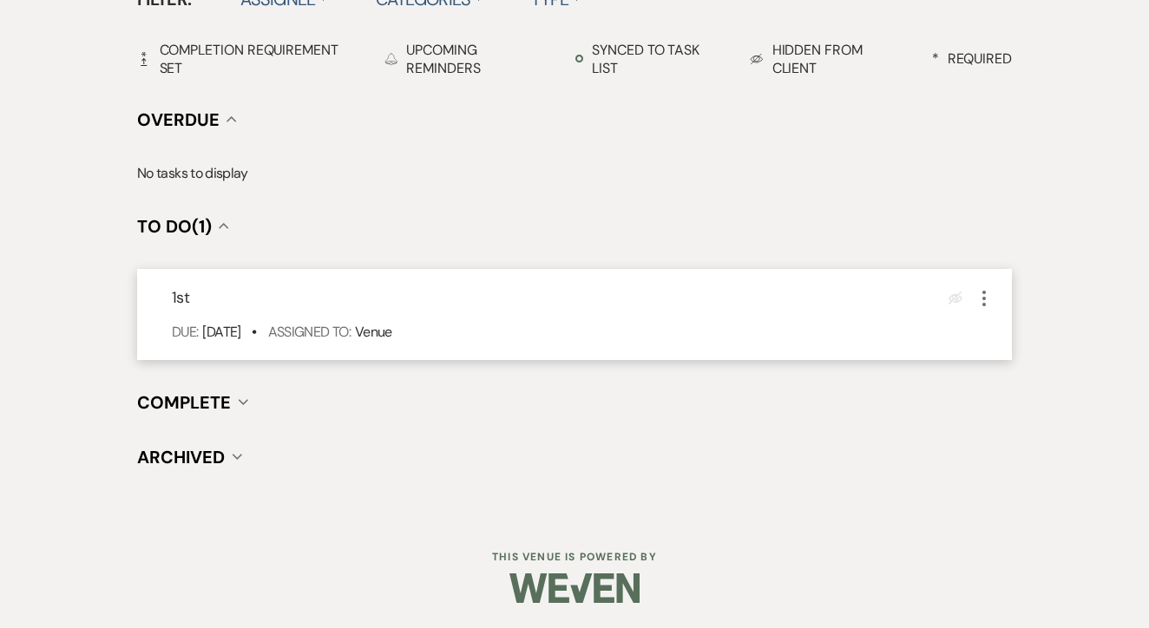
scroll to position [604, 0]
click at [977, 289] on icon "More" at bounding box center [984, 299] width 21 height 21
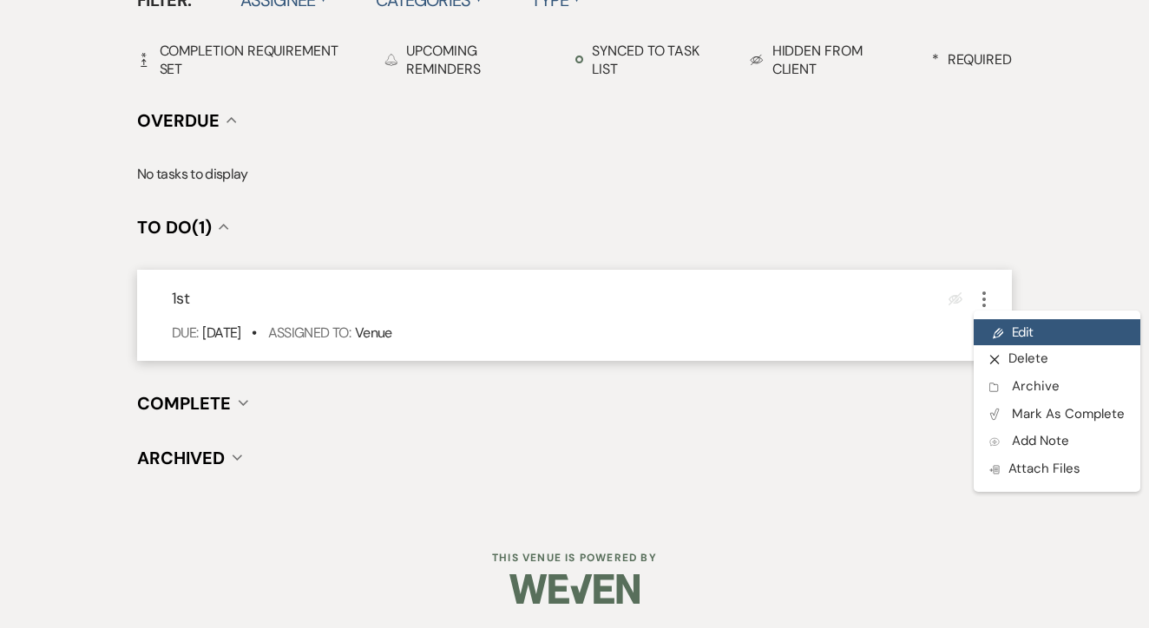
click at [1019, 331] on link "Pencil Edit" at bounding box center [1057, 332] width 167 height 26
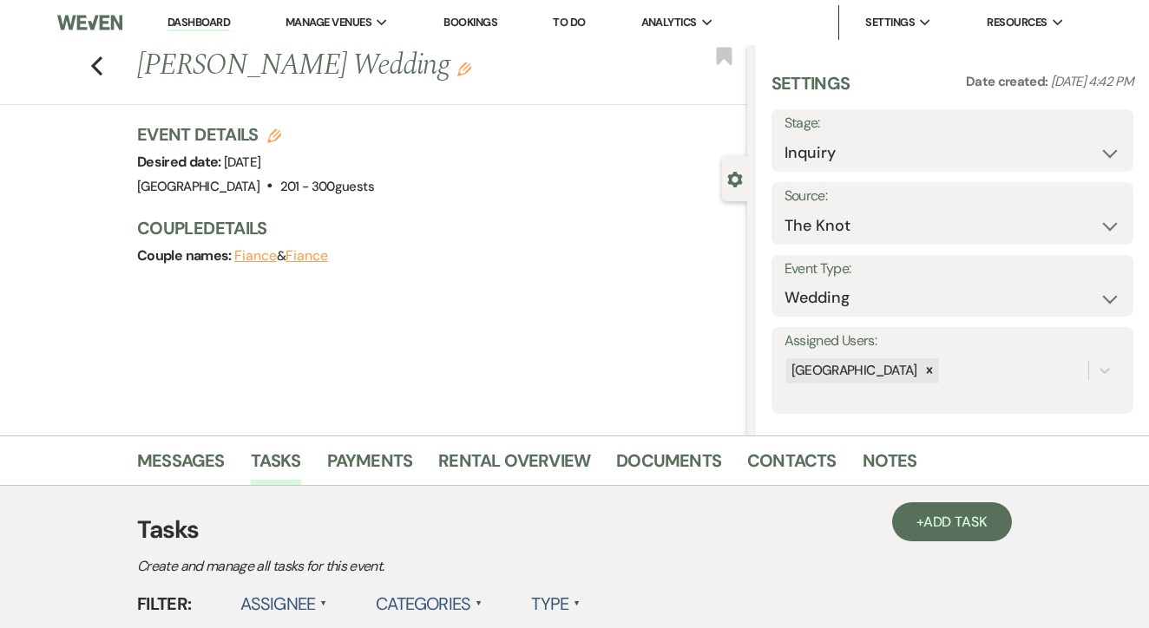
select select "false"
select select "venueHost"
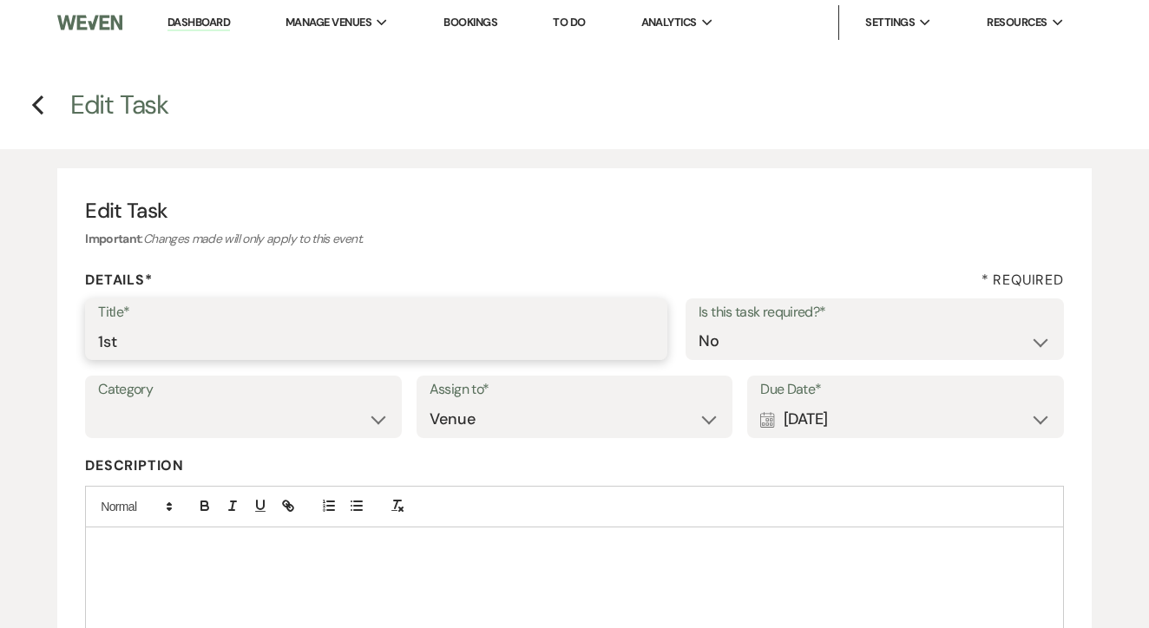
click at [390, 334] on input "1st" at bounding box center [376, 342] width 556 height 34
type input "1st text"
click at [829, 421] on div "Calendar [DATE] Expand" at bounding box center [905, 420] width 291 height 34
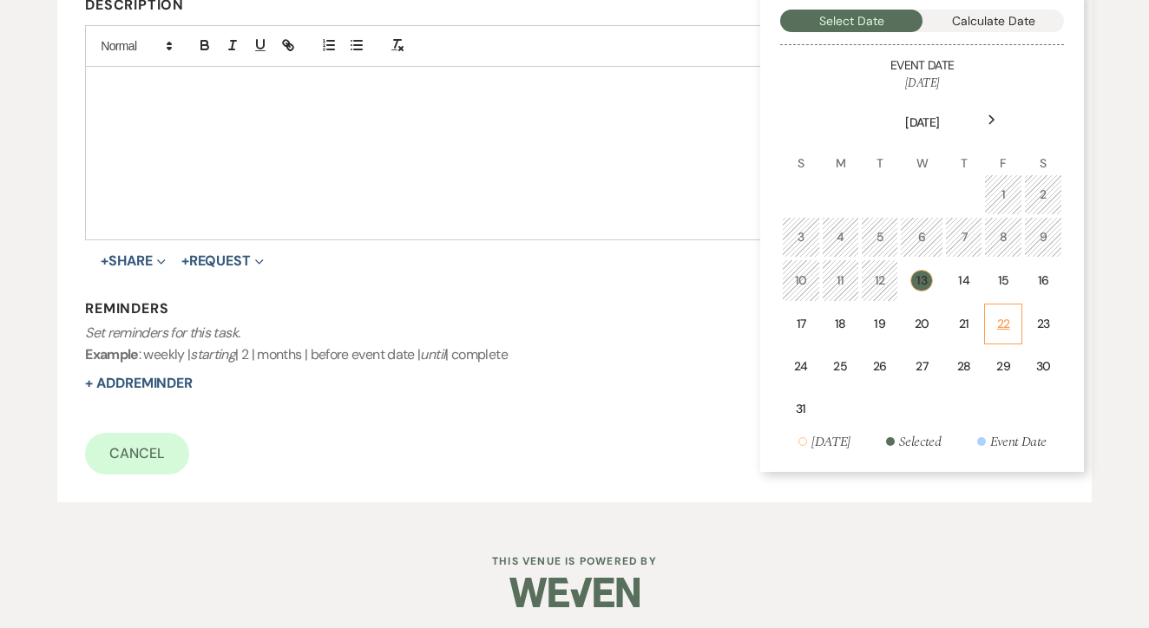
scroll to position [460, 0]
click at [999, 289] on td "15" at bounding box center [1002, 281] width 37 height 43
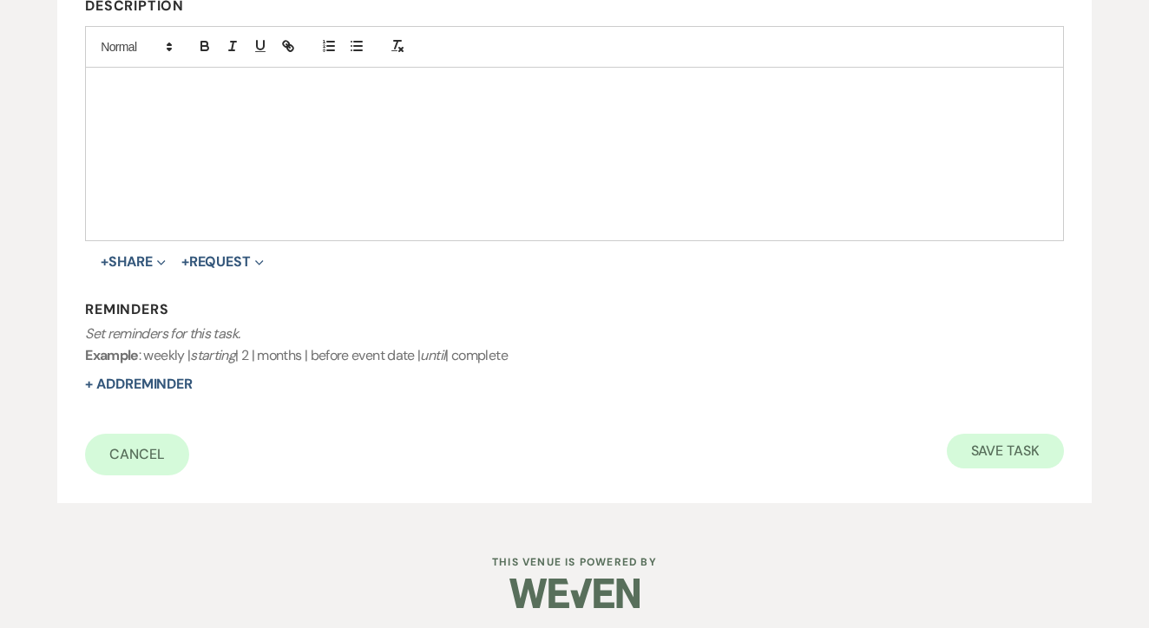
click at [999, 456] on button "Save Task" at bounding box center [1005, 451] width 117 height 35
select select "2"
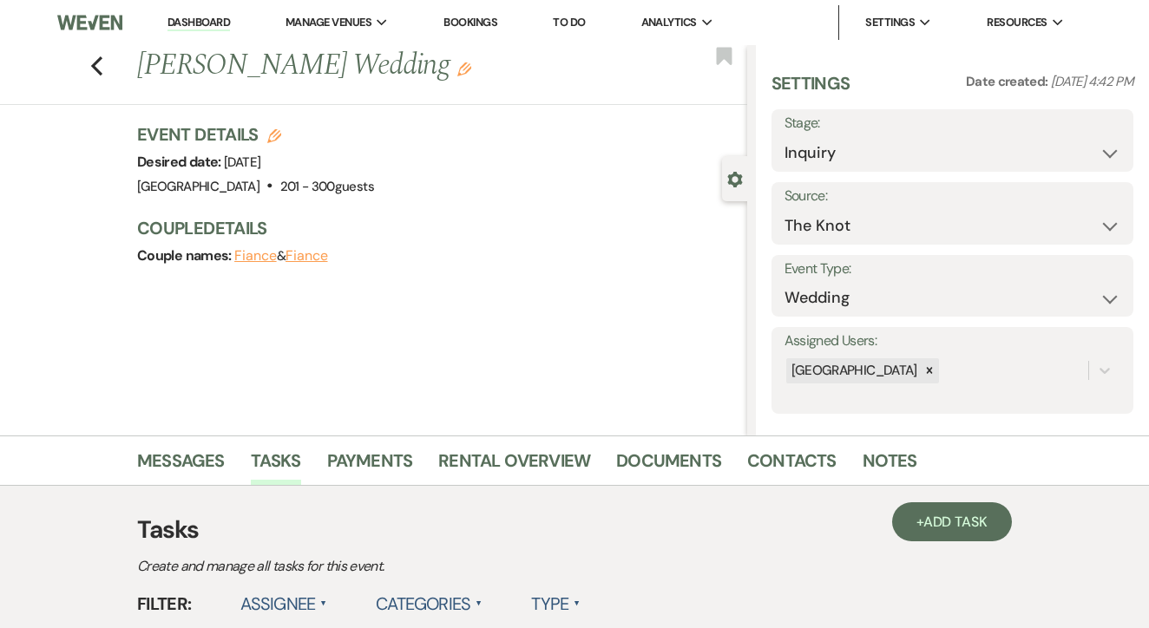
click at [585, 21] on link "To Do" at bounding box center [569, 22] width 32 height 15
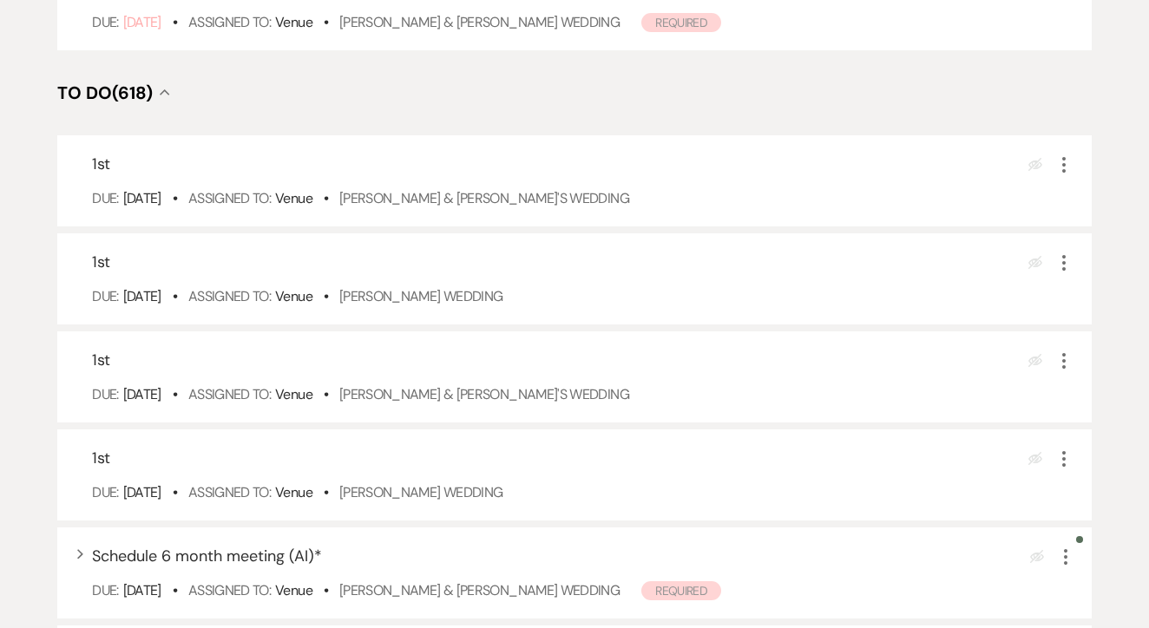
scroll to position [621, 0]
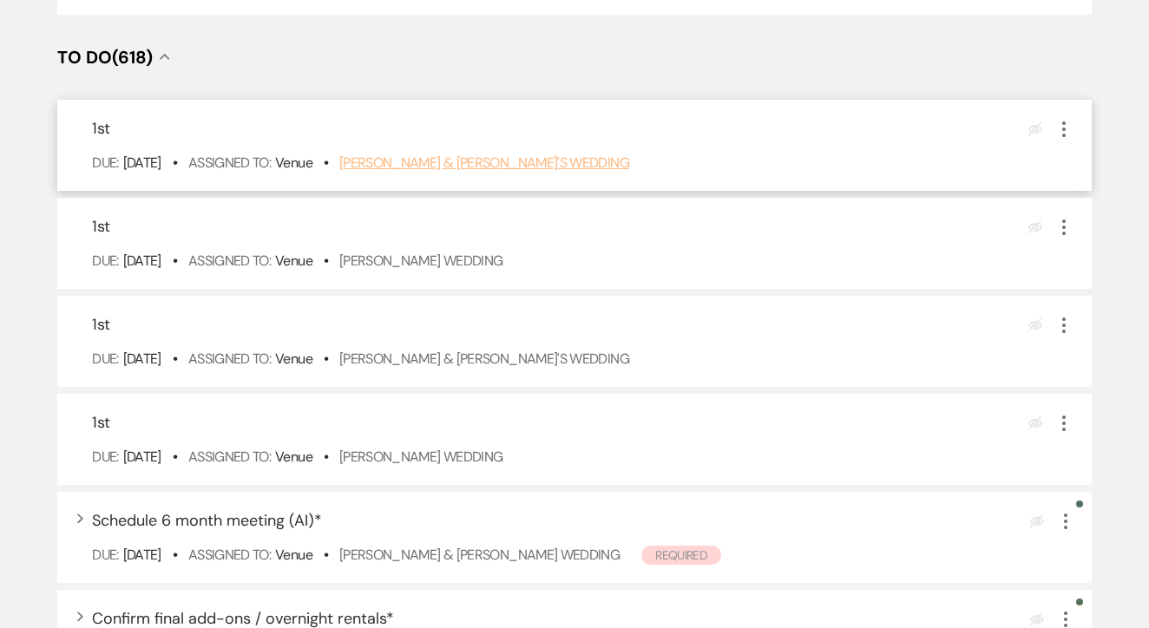
click at [502, 172] on link "[PERSON_NAME] & [PERSON_NAME]'s Wedding" at bounding box center [484, 163] width 290 height 18
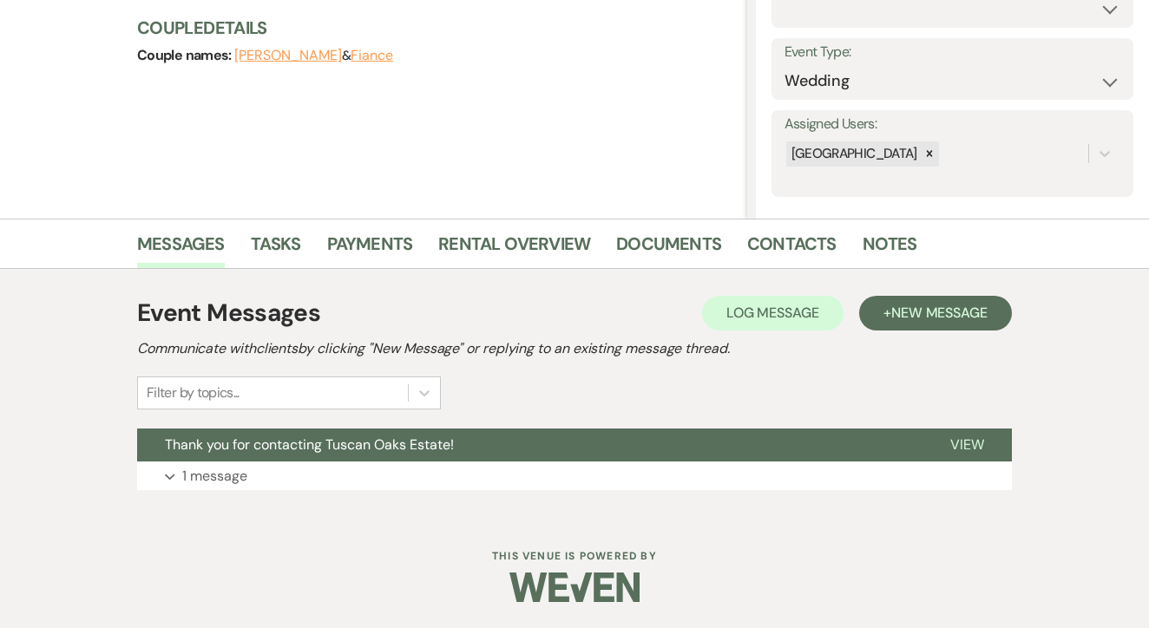
scroll to position [216, 0]
click at [915, 314] on span "New Message" at bounding box center [939, 314] width 96 height 18
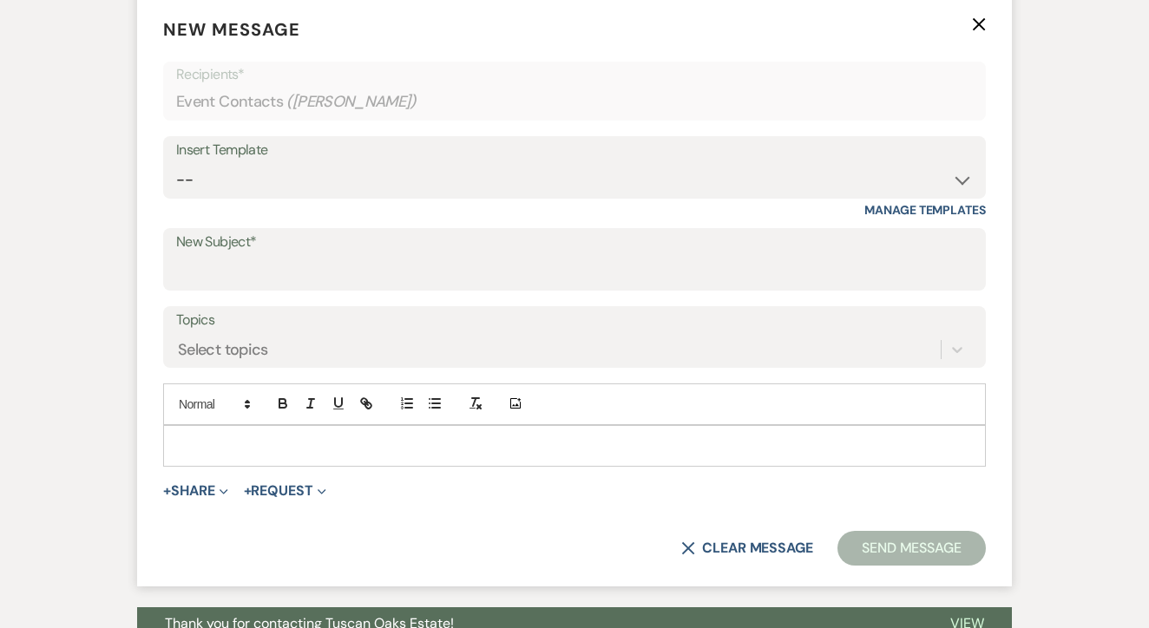
scroll to position [687, 0]
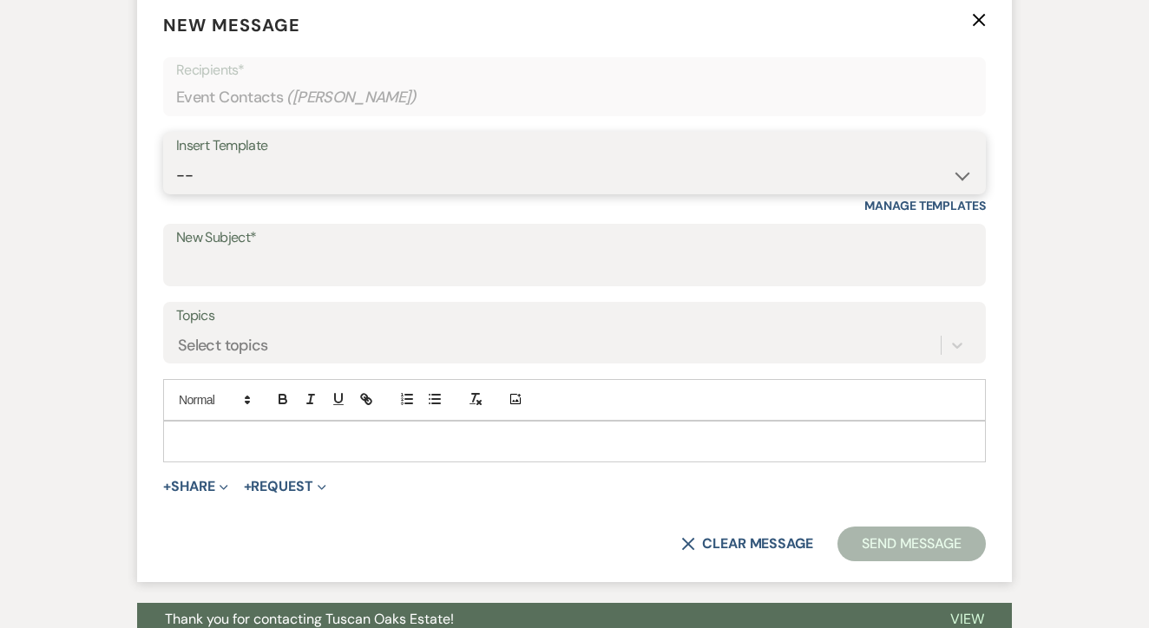
click at [464, 177] on select "-- Lead: Automated Intro Email (Wedding) Lead: 1st Follow Up Email Images Lead:…" at bounding box center [574, 176] width 797 height 34
select select "1174"
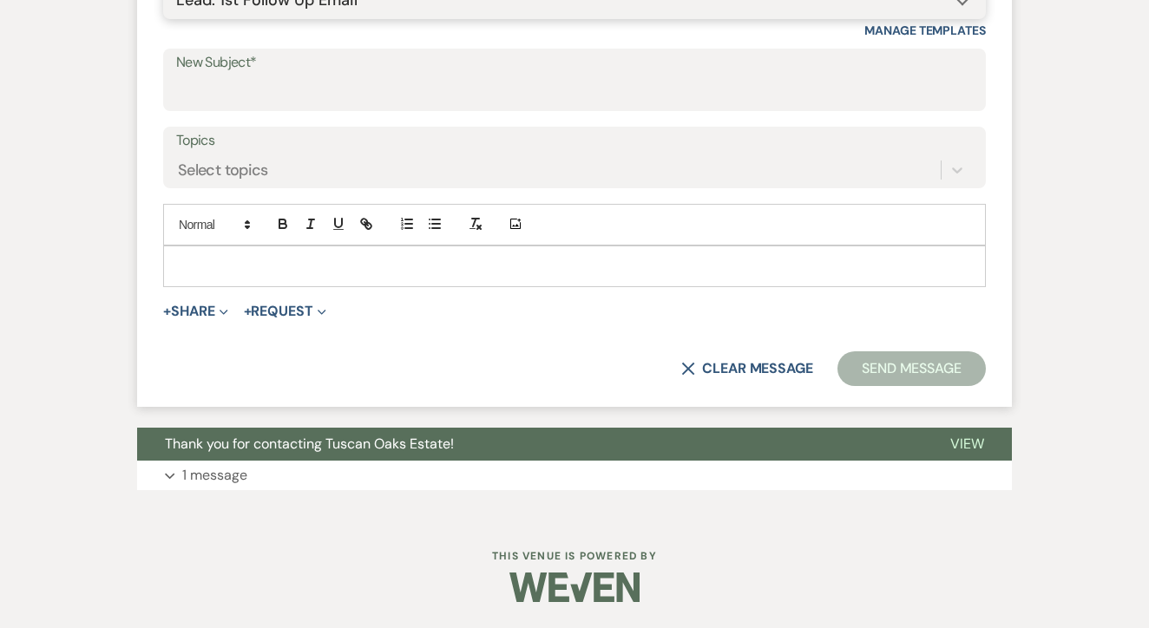
type input "Let's Tour!"
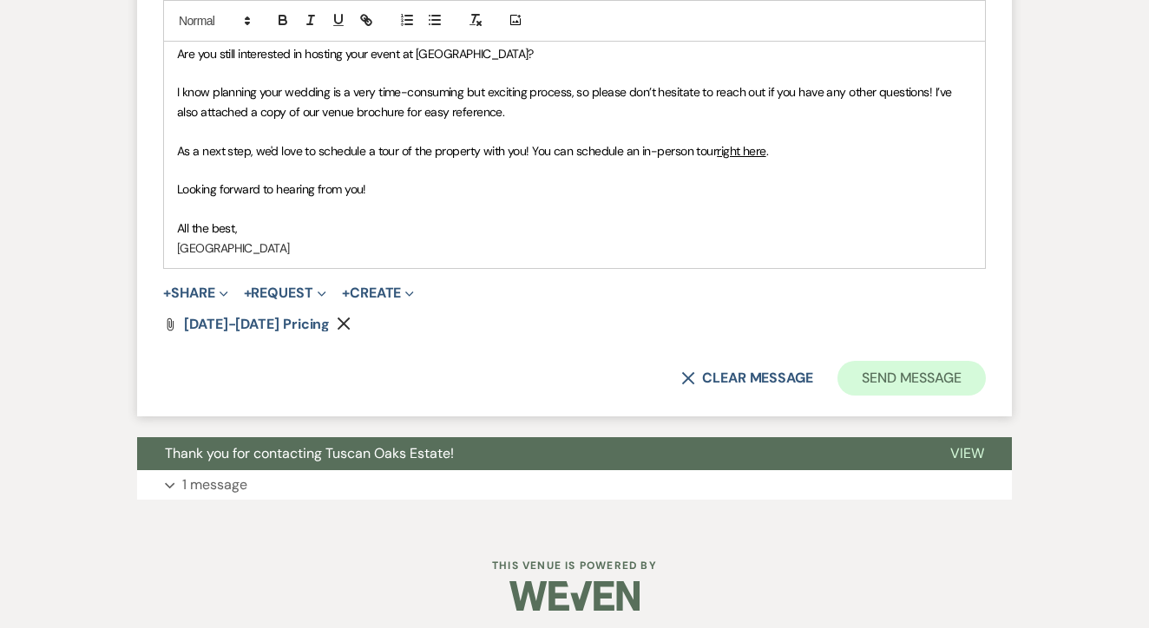
click at [934, 372] on button "Send Message" at bounding box center [911, 378] width 148 height 35
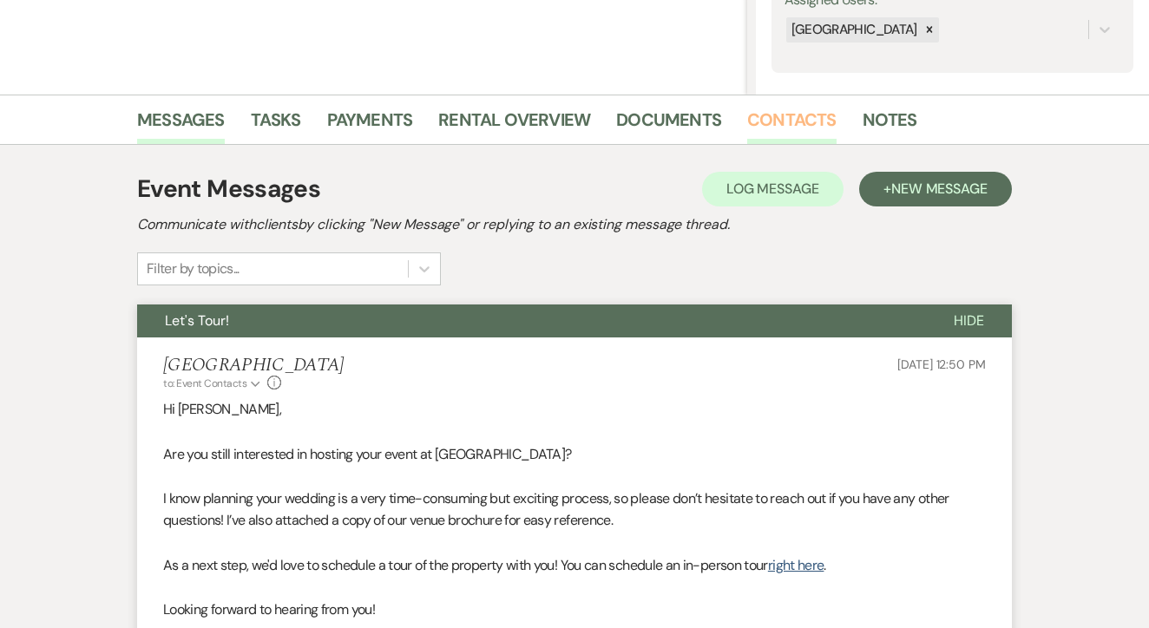
click at [781, 118] on link "Contacts" at bounding box center [791, 125] width 89 height 38
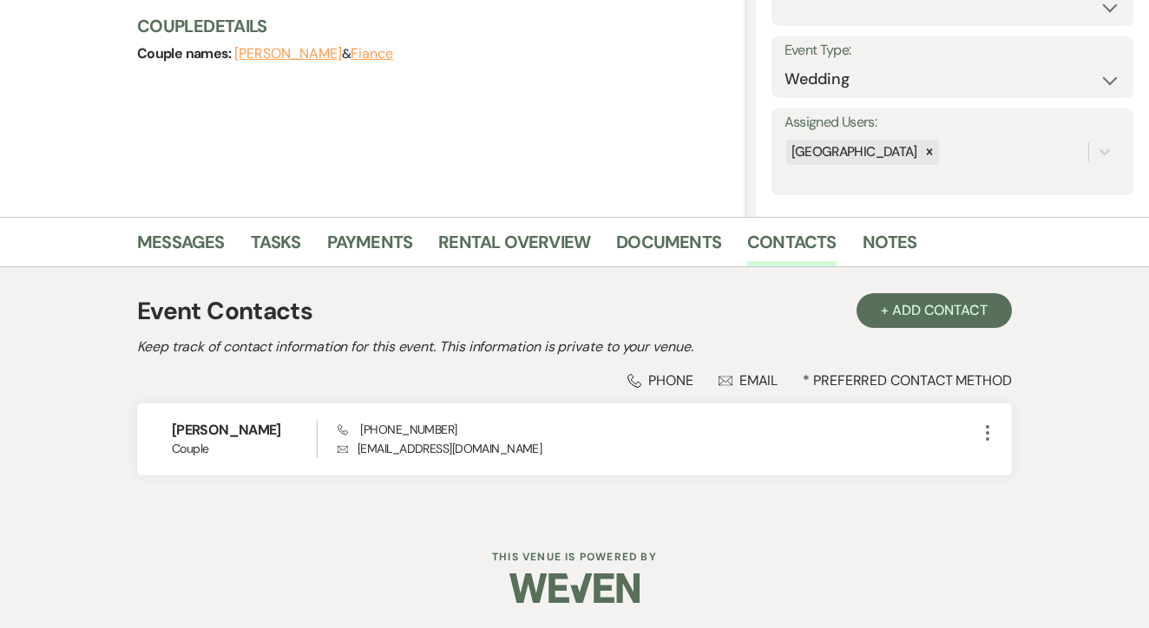
click at [240, 246] on li "Messages" at bounding box center [194, 246] width 114 height 42
click at [277, 247] on link "Tasks" at bounding box center [276, 247] width 50 height 38
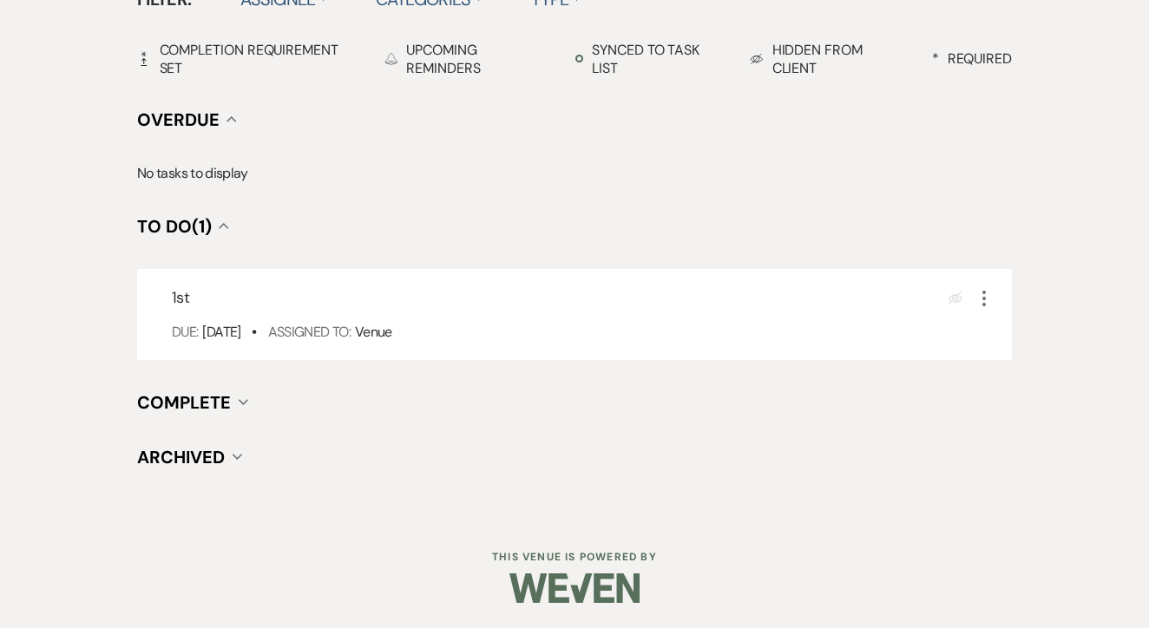
scroll to position [604, 0]
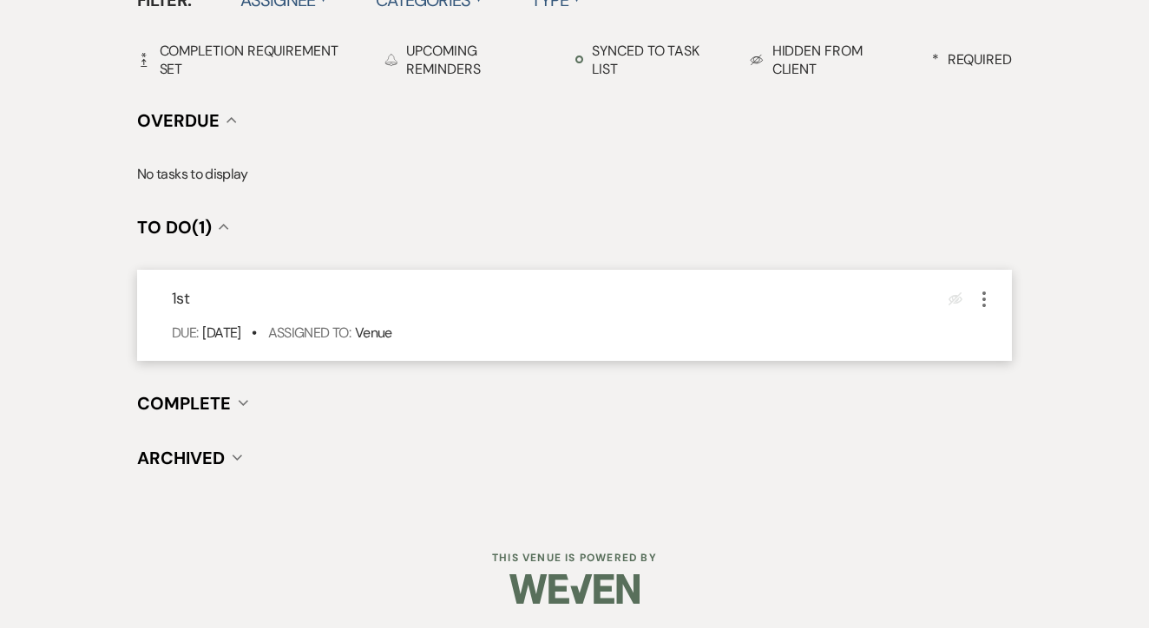
click at [980, 293] on icon "More" at bounding box center [984, 299] width 21 height 21
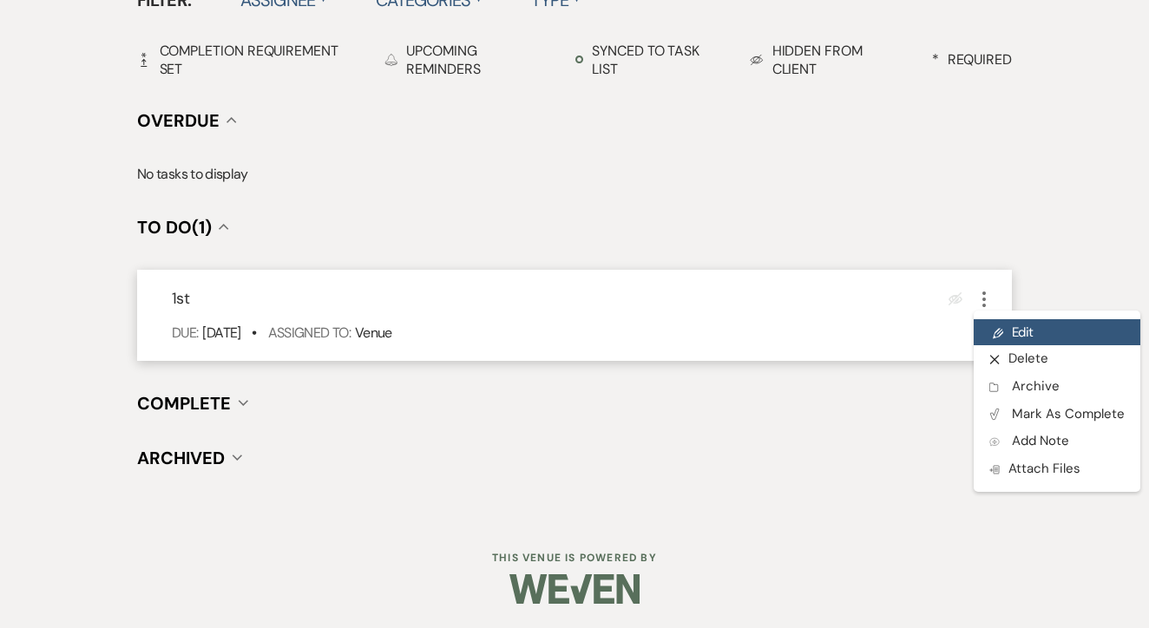
click at [1013, 328] on link "Pencil Edit" at bounding box center [1057, 332] width 167 height 26
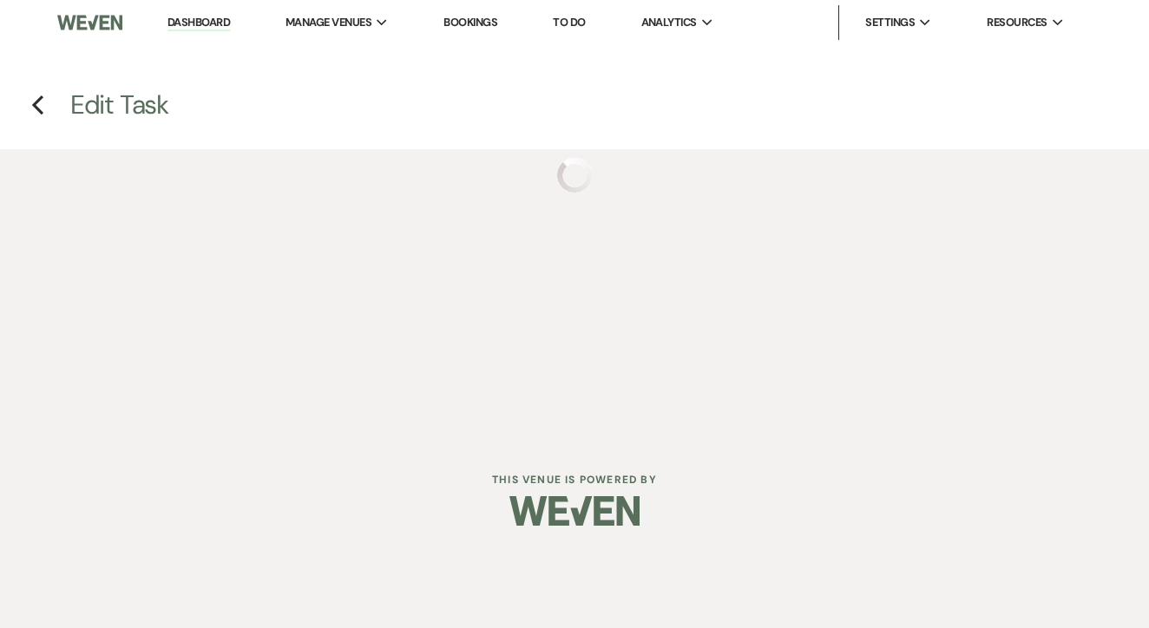
select select "false"
select select "venueHost"
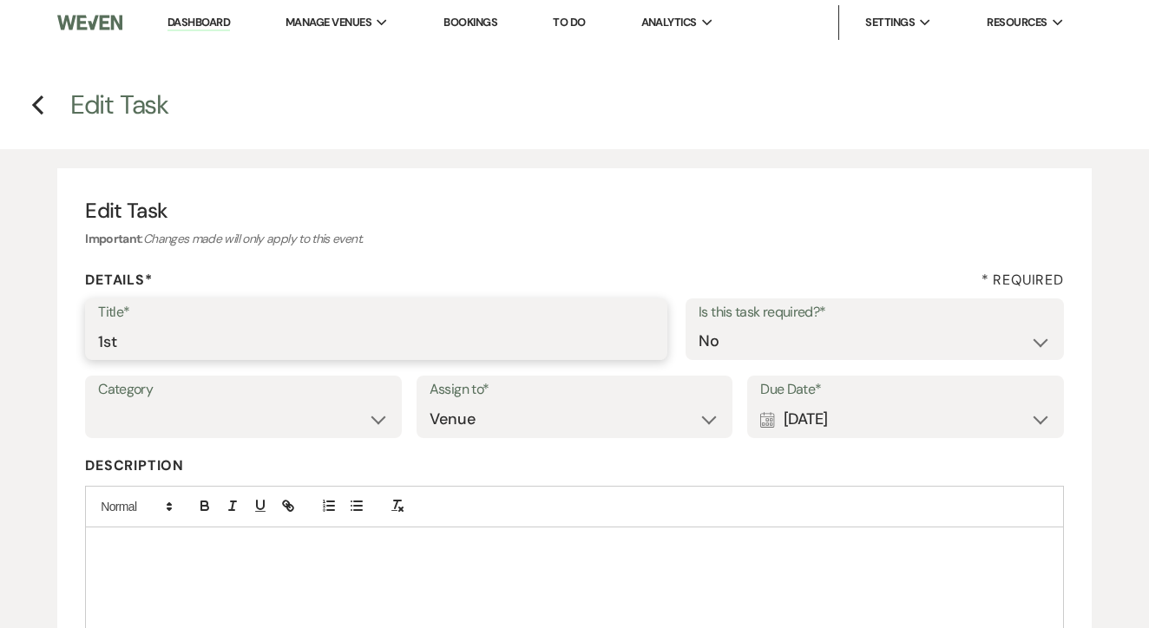
click at [442, 352] on input "1st" at bounding box center [376, 342] width 556 height 34
type input "1st text"
click at [811, 399] on label "Due Date*" at bounding box center [905, 389] width 291 height 25
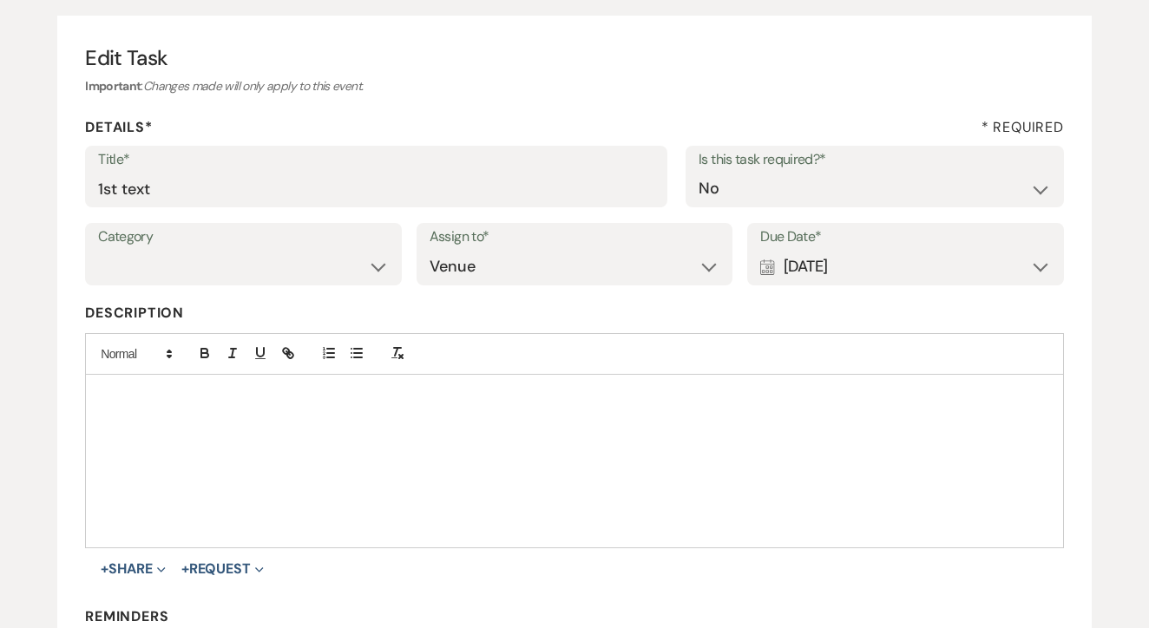
scroll to position [146, 0]
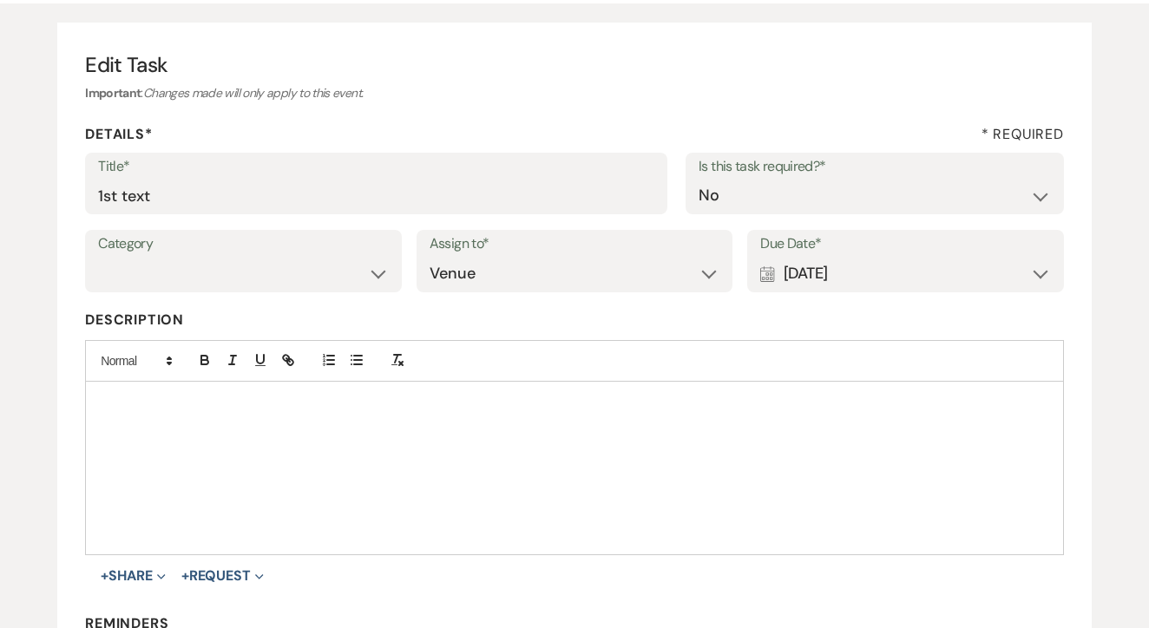
click at [912, 268] on div "Calendar [DATE] Expand" at bounding box center [905, 274] width 291 height 34
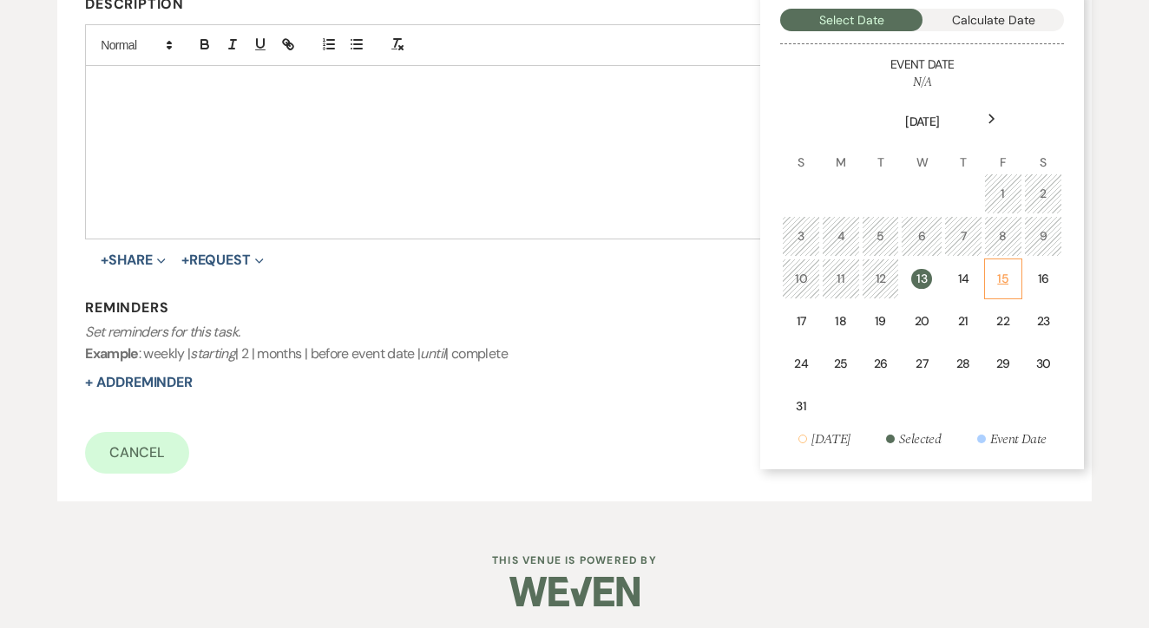
scroll to position [460, 0]
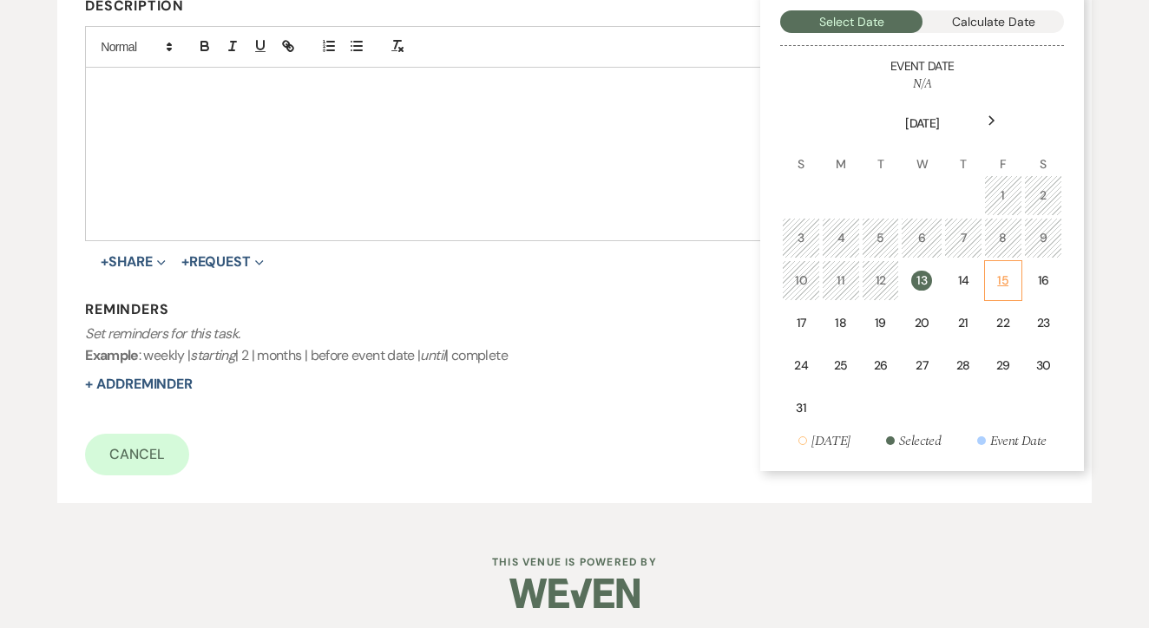
click at [1007, 278] on div "15" at bounding box center [1003, 281] width 16 height 18
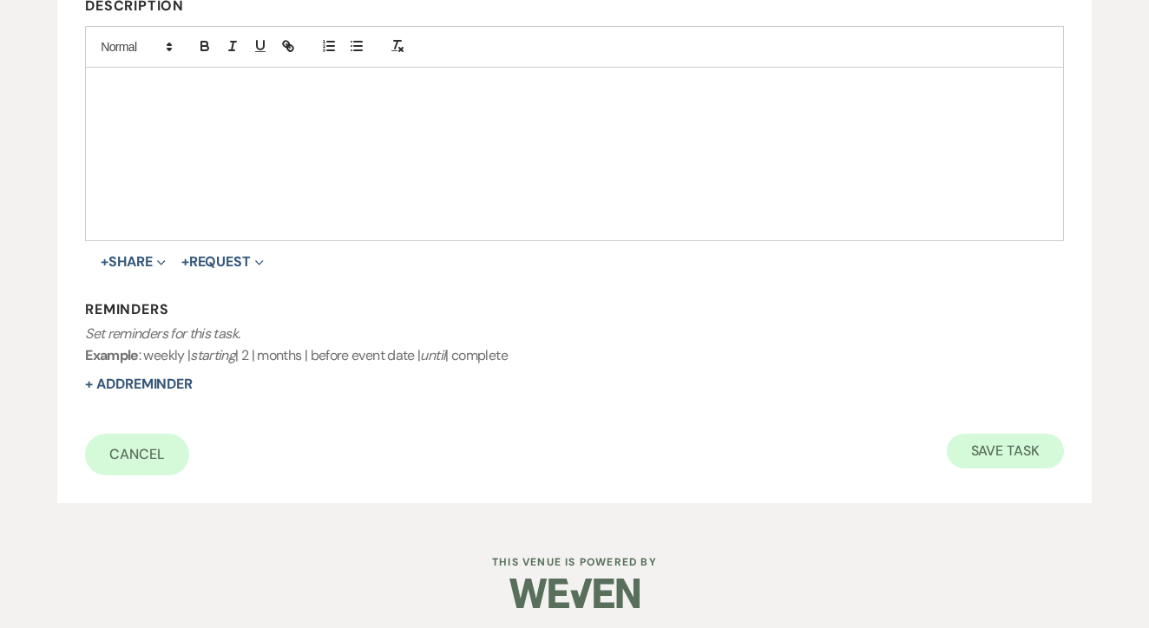
click at [1007, 436] on button "Save Task" at bounding box center [1005, 451] width 117 height 35
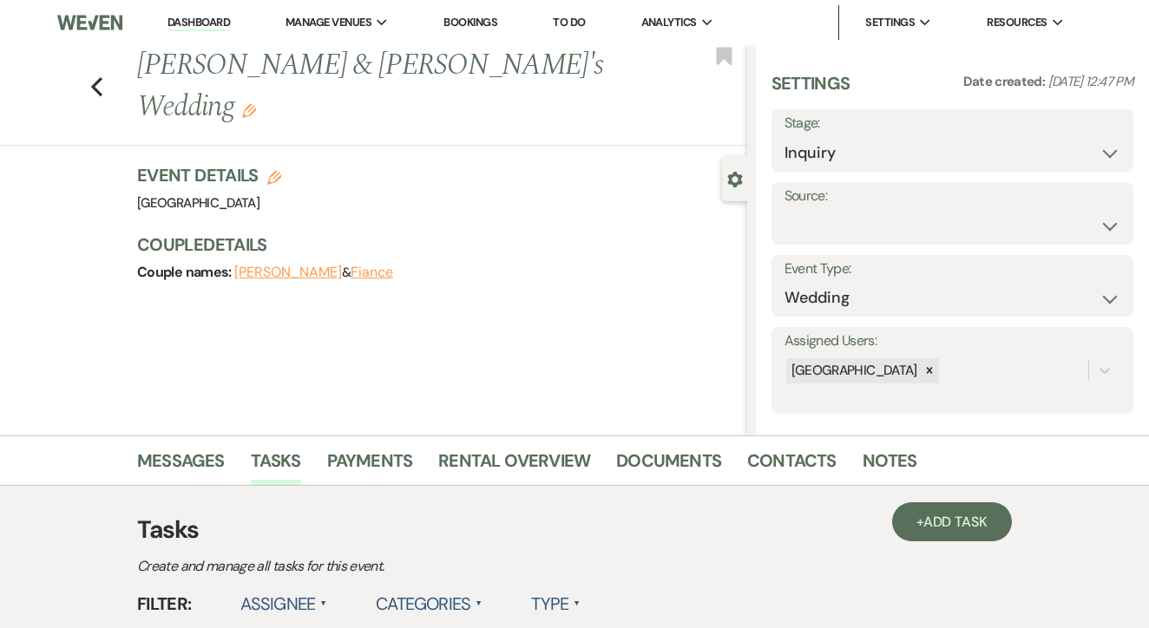
click at [585, 18] on link "To Do" at bounding box center [569, 22] width 32 height 15
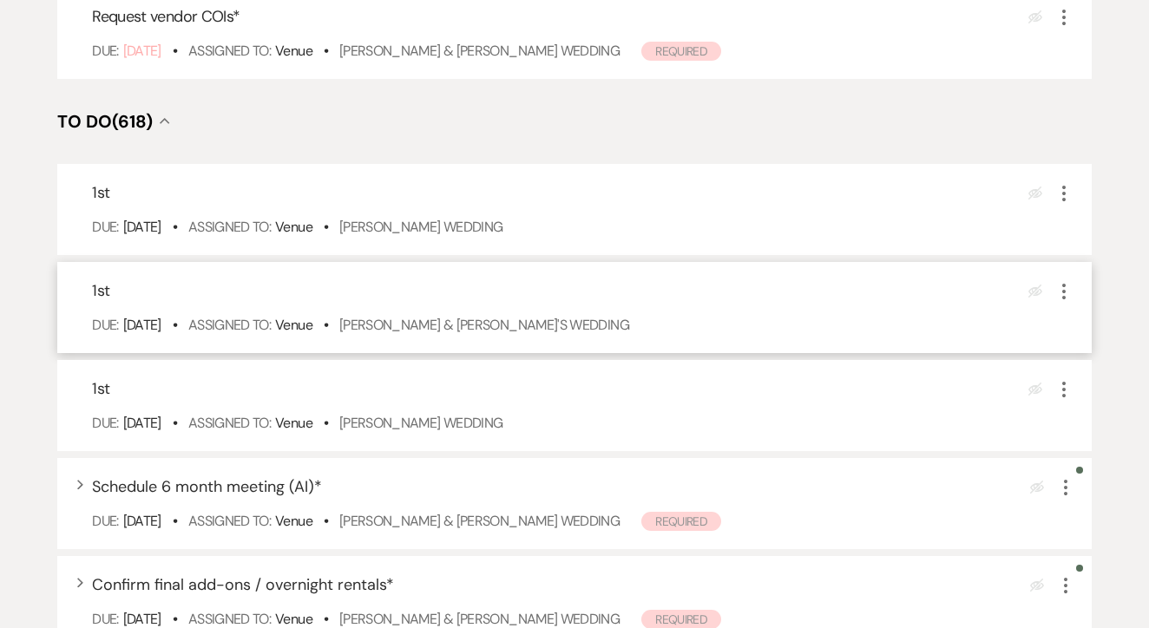
scroll to position [553, 0]
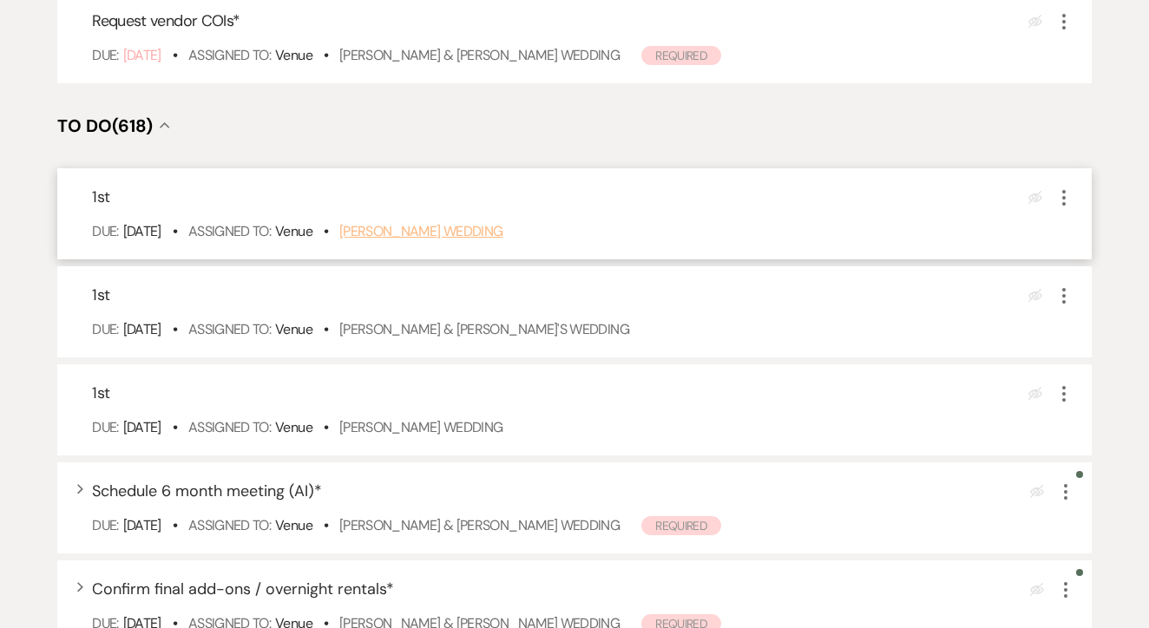
click at [475, 240] on link "[PERSON_NAME] Wedding" at bounding box center [421, 231] width 164 height 18
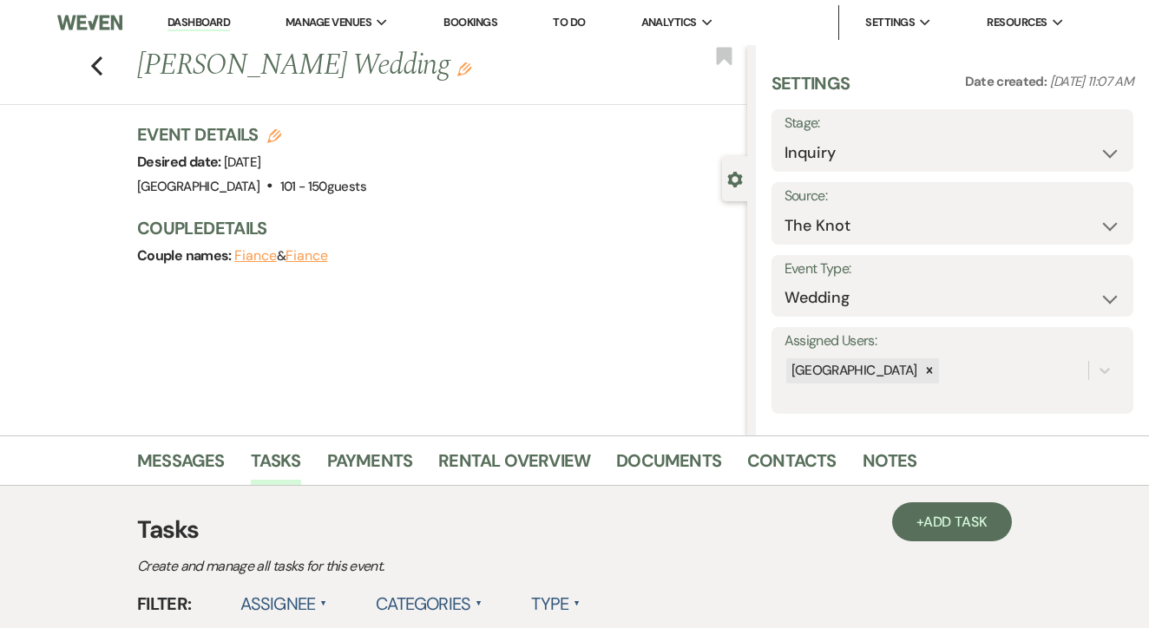
click at [185, 453] on link "Messages" at bounding box center [181, 466] width 88 height 38
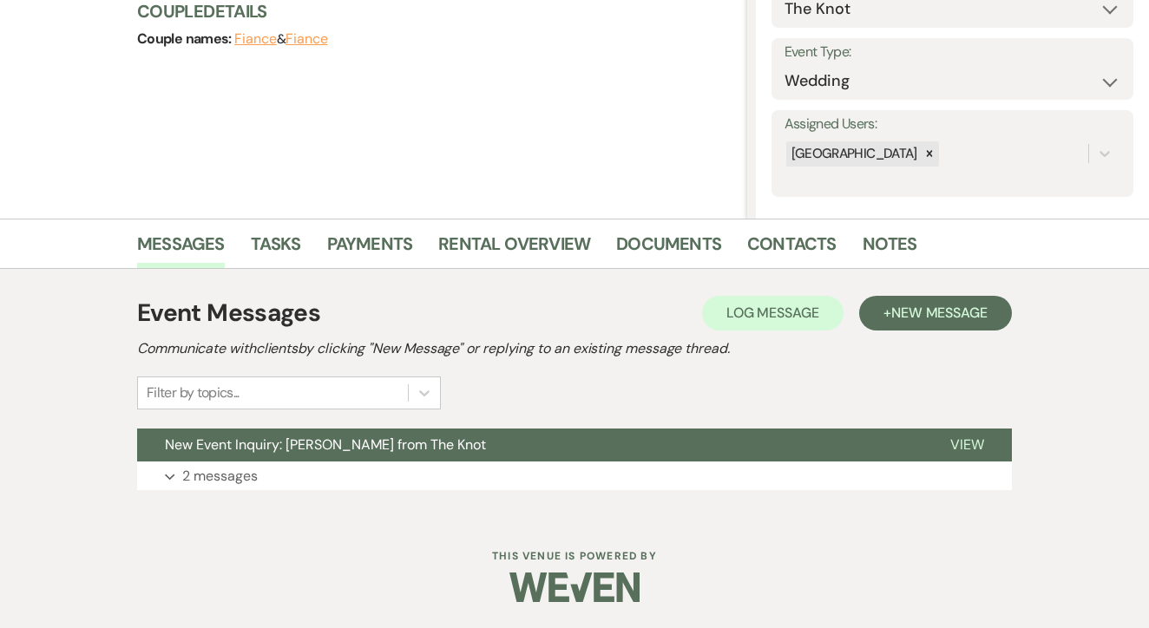
scroll to position [216, 0]
click at [1009, 299] on div "Log Log Message + New Message" at bounding box center [857, 314] width 310 height 35
click at [929, 325] on button "+ New Message" at bounding box center [935, 314] width 153 height 35
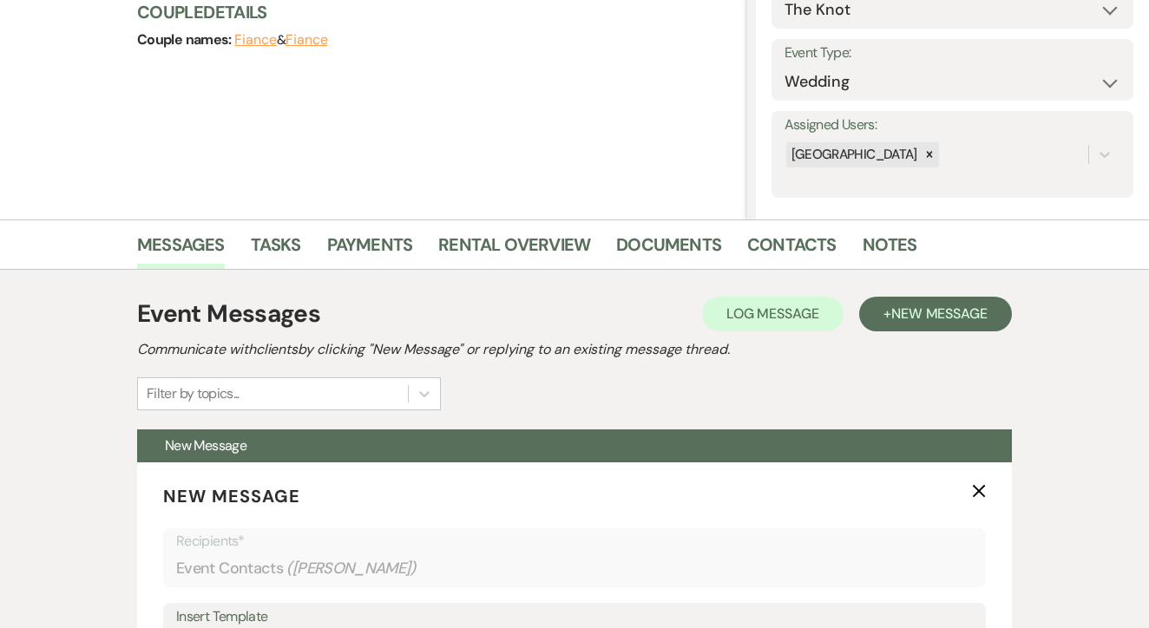
scroll to position [649, 0]
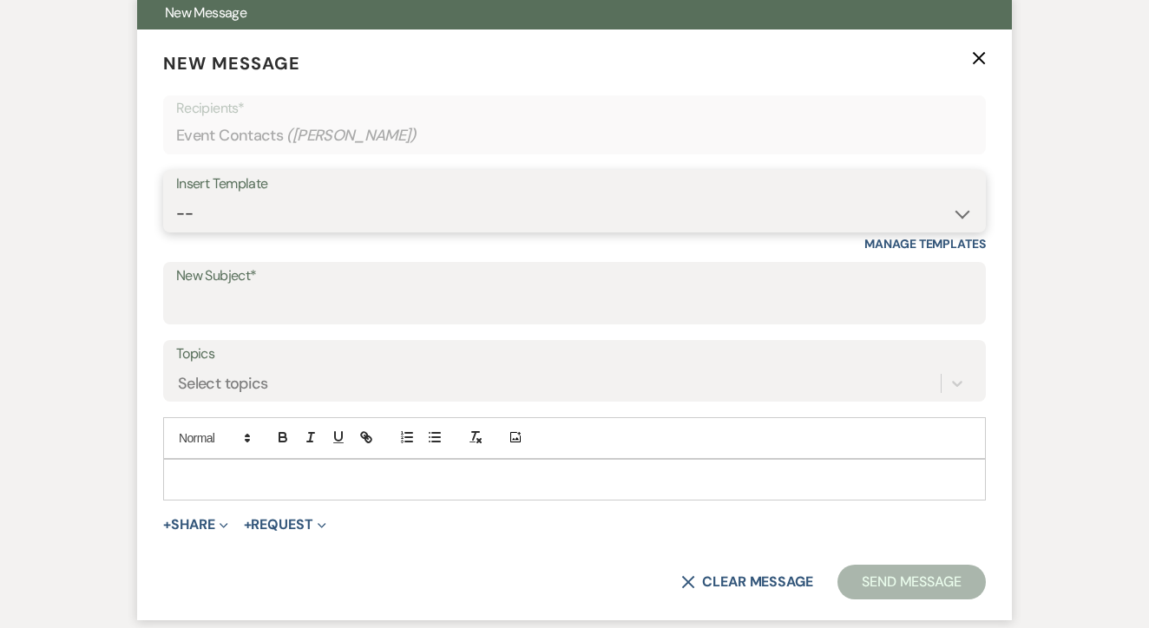
click at [484, 198] on select "-- Lead: Automated Intro Email (Wedding) Lead: 1st Follow Up Email Images Lead:…" at bounding box center [574, 214] width 797 height 34
select select "1174"
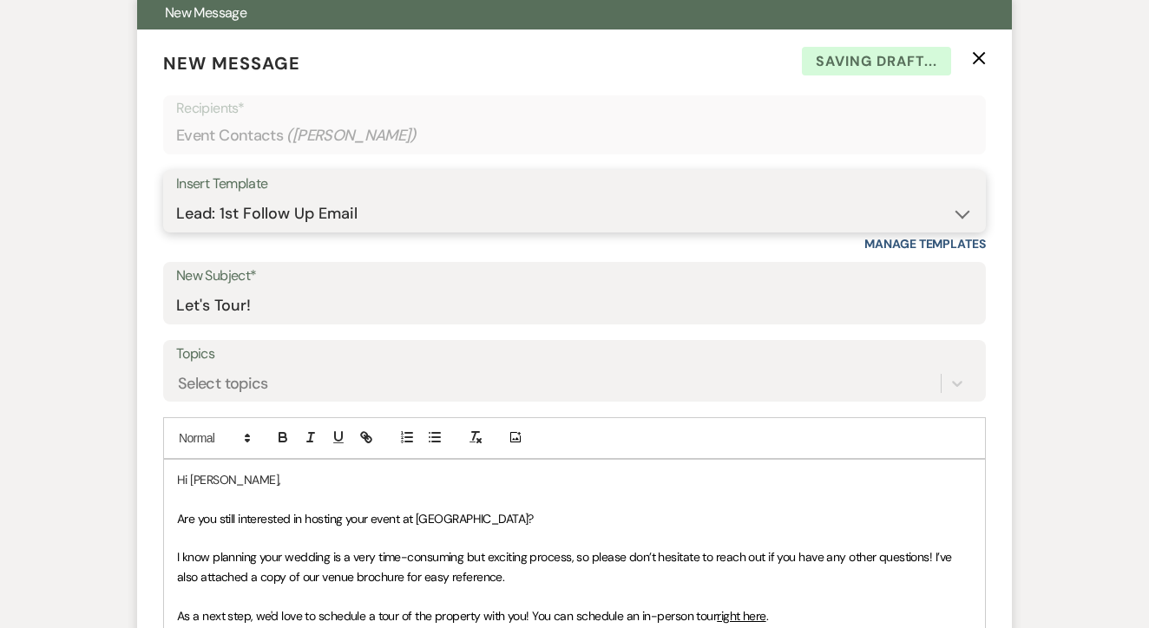
type input "Let's Tour!"
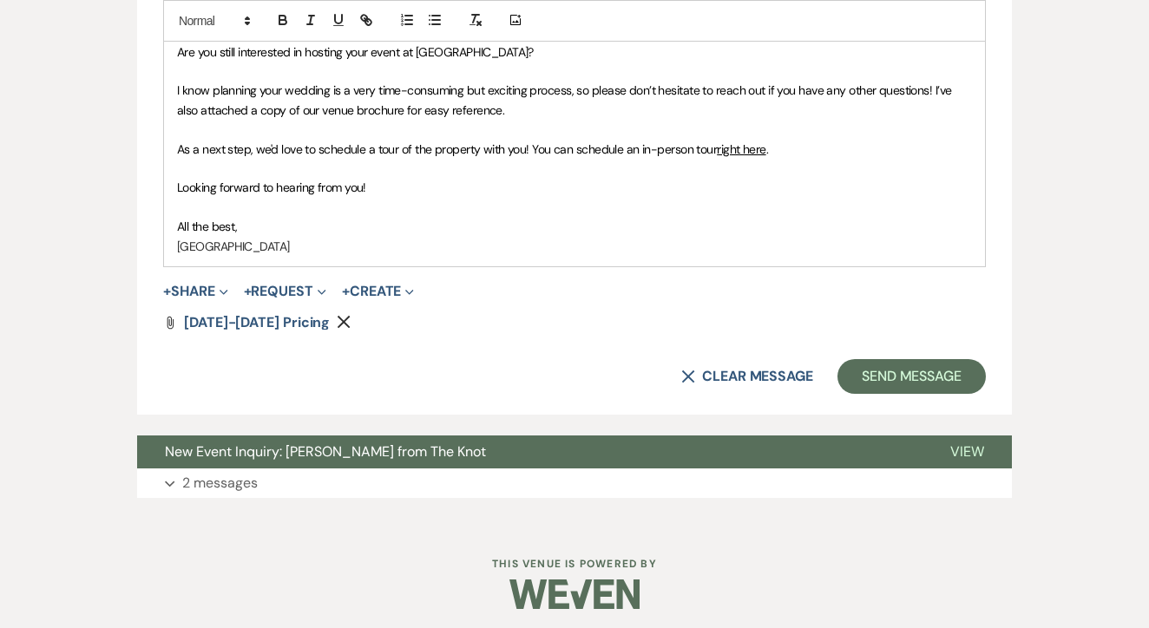
scroll to position [1114, 0]
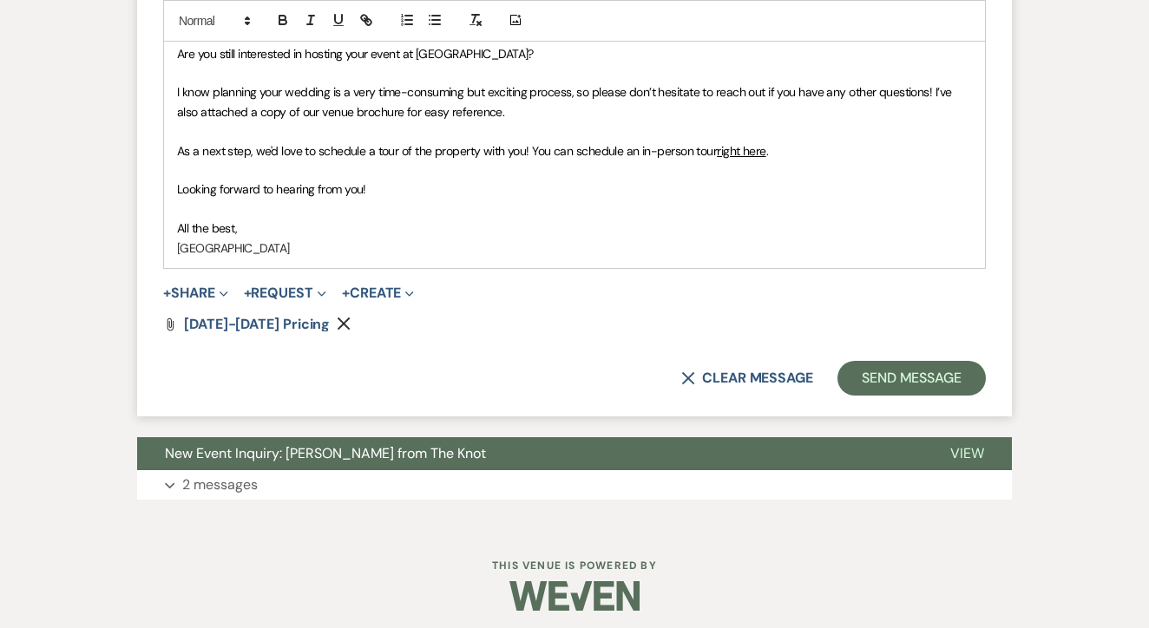
click at [885, 361] on button "Send Message" at bounding box center [911, 378] width 148 height 35
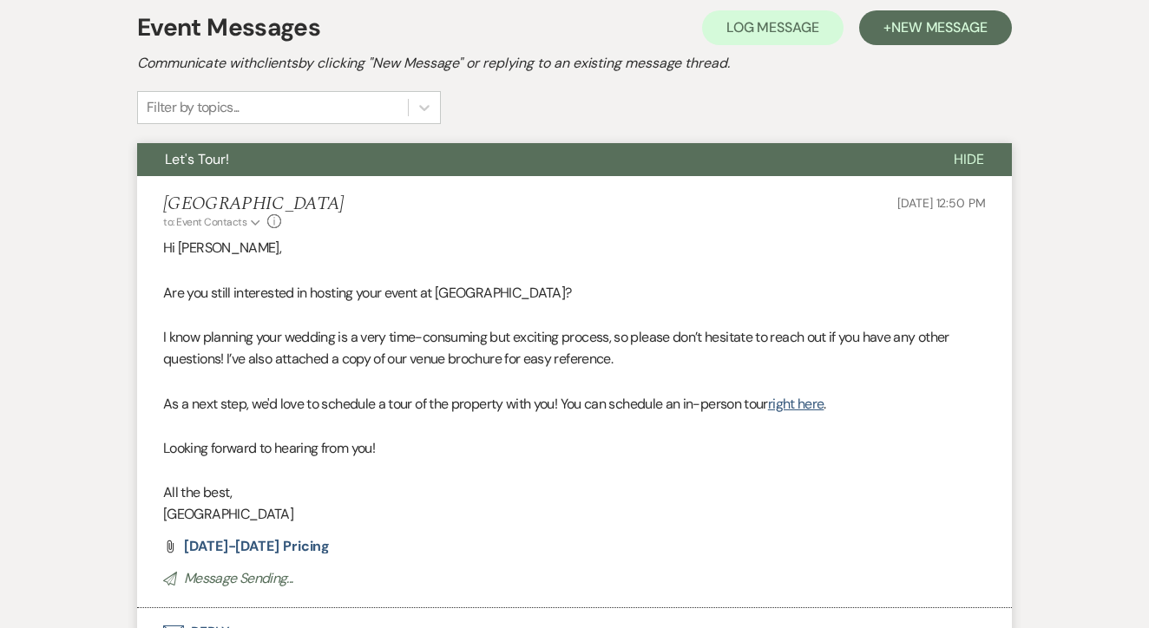
scroll to position [460, 1]
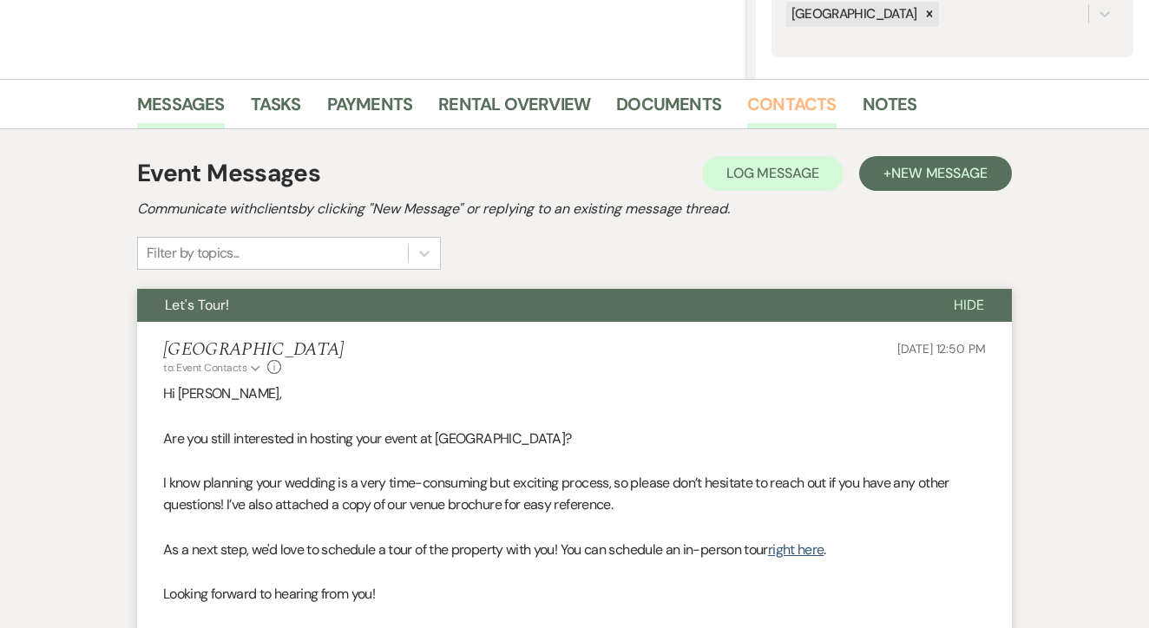
click at [791, 118] on link "Contacts" at bounding box center [791, 109] width 89 height 38
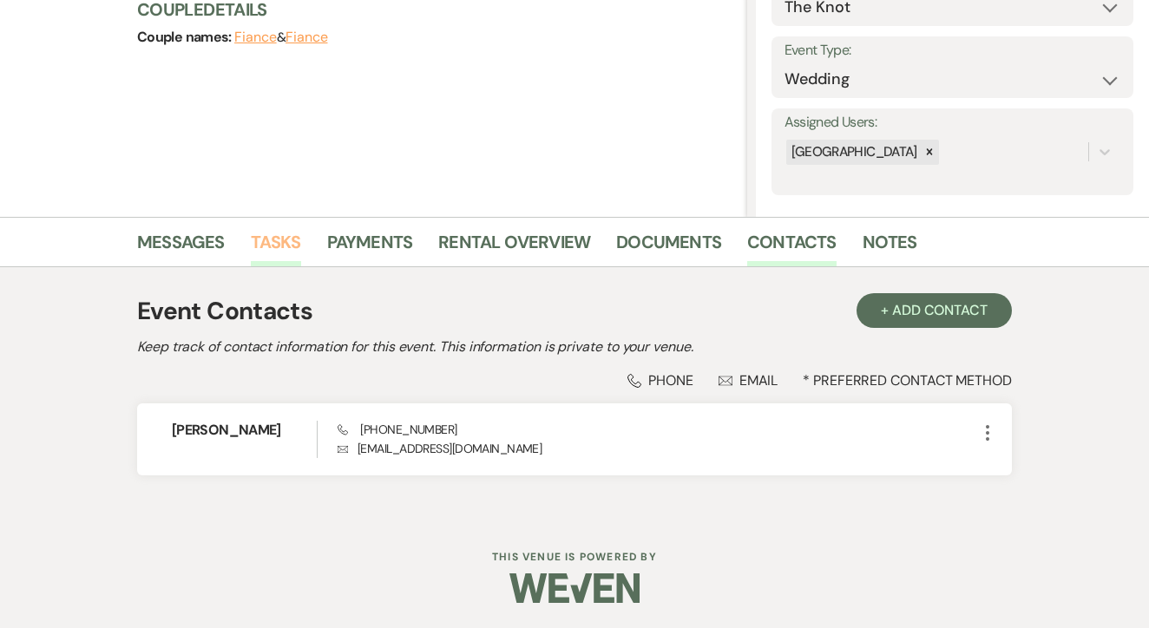
click at [271, 248] on link "Tasks" at bounding box center [276, 247] width 50 height 38
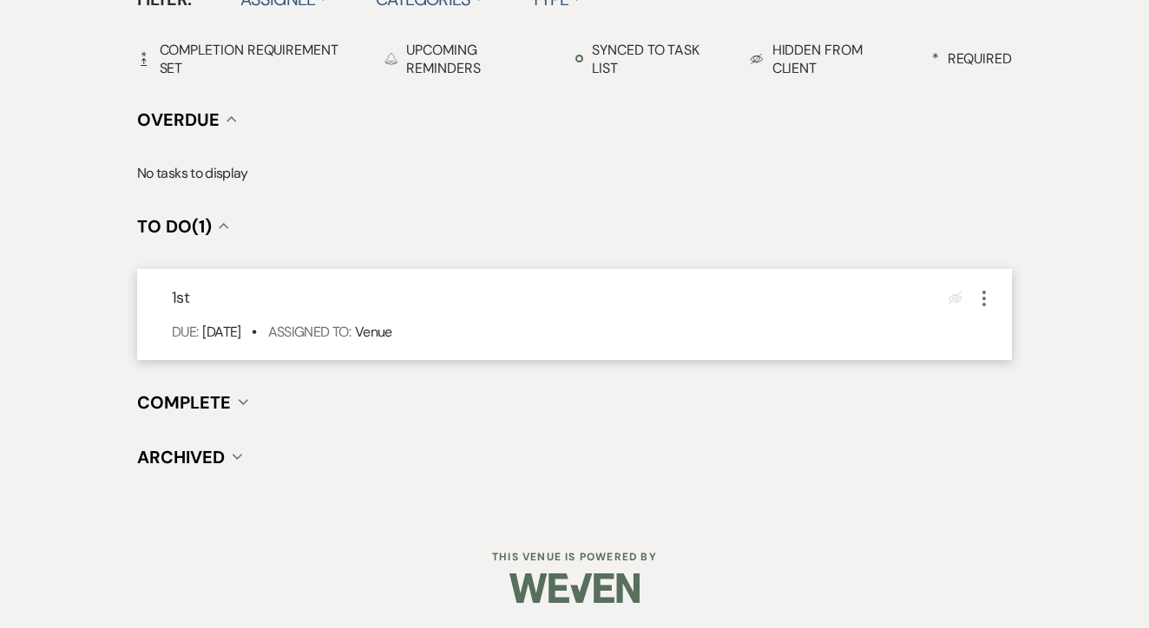
scroll to position [604, 0]
click at [981, 315] on div "1st Eye Blocked More Due: [DATE] • Assigned To: Venue" at bounding box center [574, 315] width 875 height 91
click at [992, 304] on icon "More" at bounding box center [984, 299] width 21 height 21
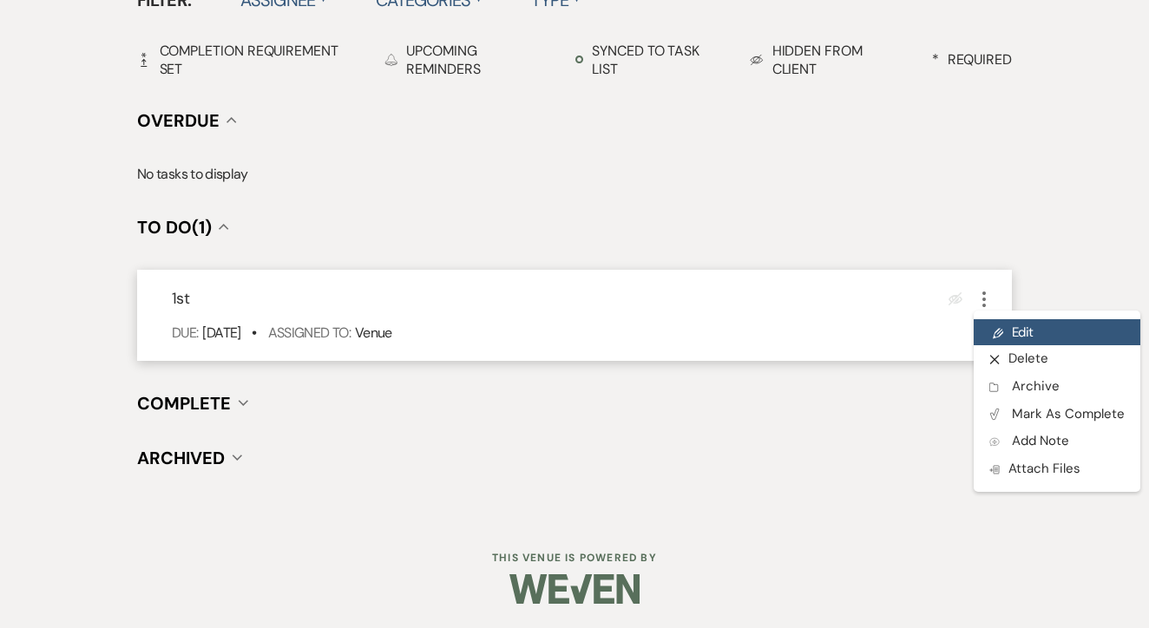
click at [1017, 334] on link "Pencil Edit" at bounding box center [1057, 332] width 167 height 26
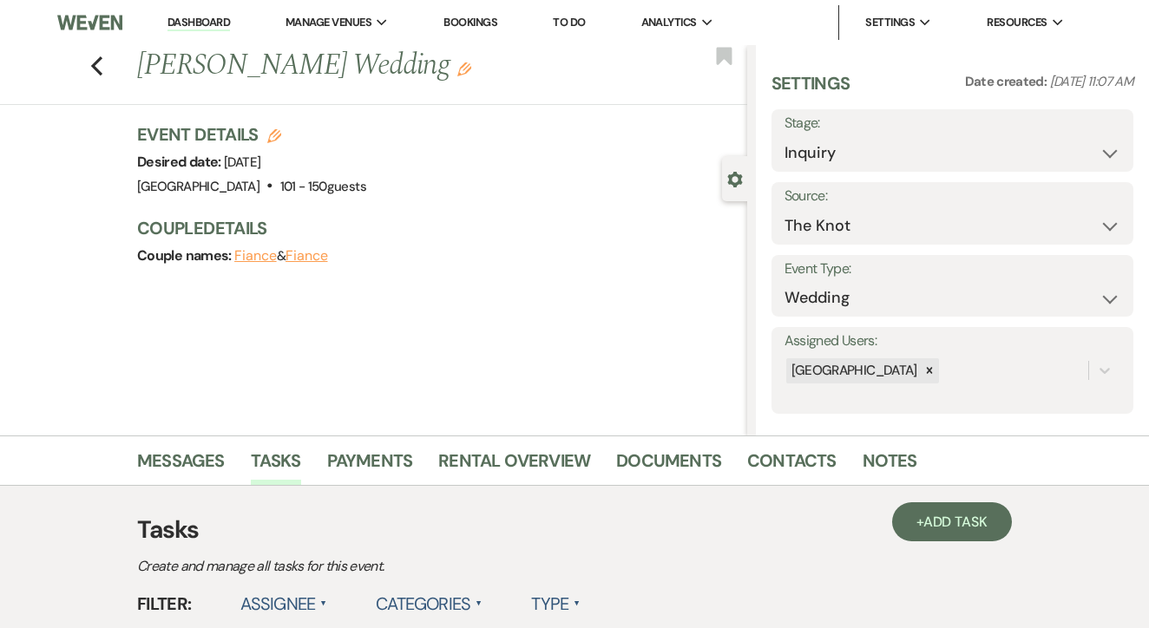
select select "false"
select select "venueHost"
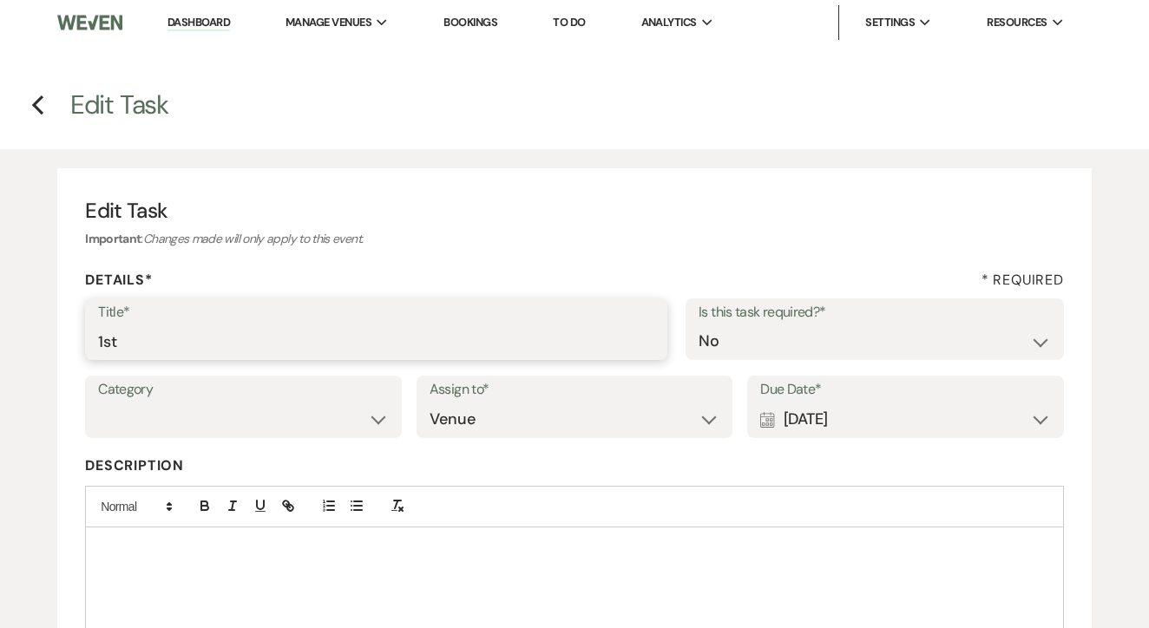
click at [300, 347] on input "1st" at bounding box center [376, 342] width 556 height 34
type input "1st text"
click at [781, 407] on div "Calendar [DATE] Expand" at bounding box center [905, 420] width 291 height 34
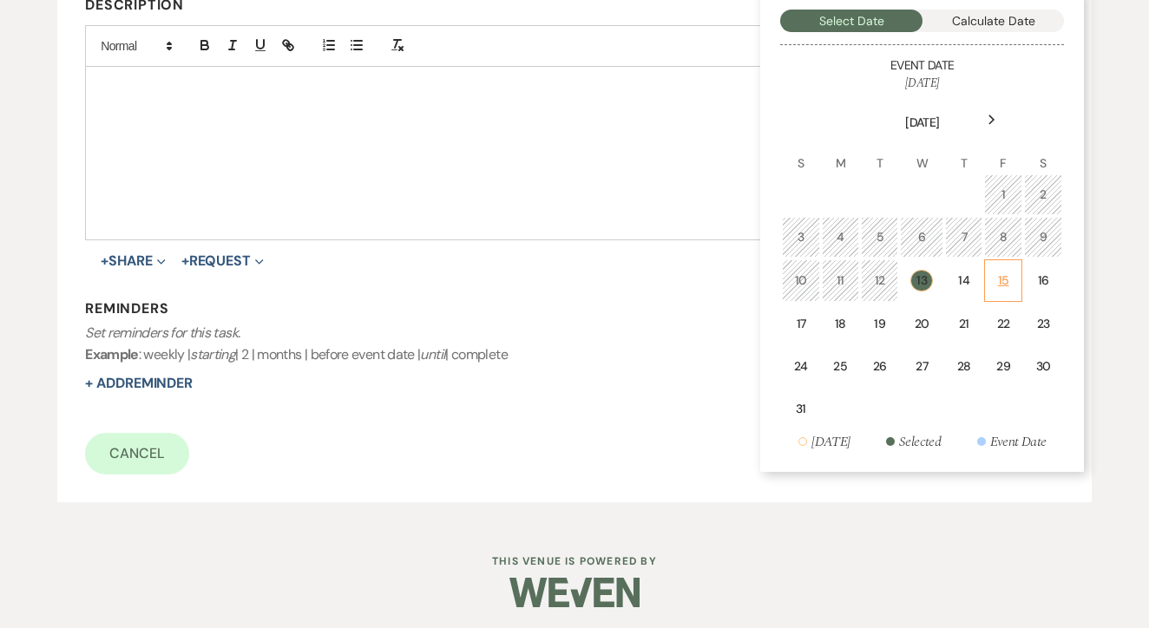
scroll to position [460, 0]
click at [989, 274] on td "15" at bounding box center [1002, 281] width 37 height 43
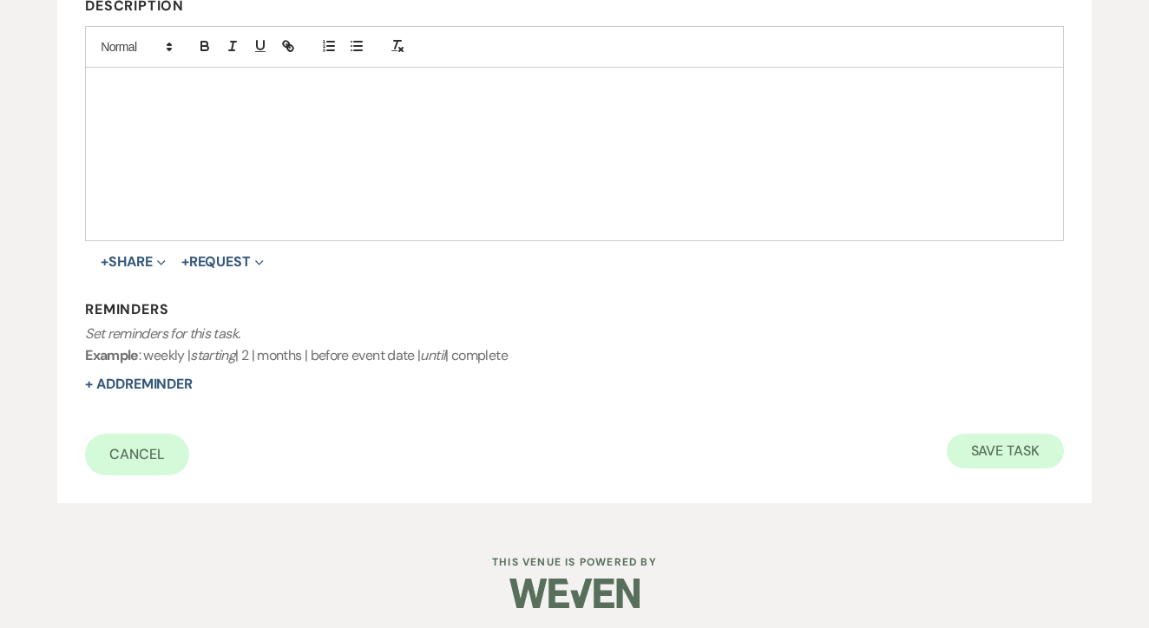
click at [991, 434] on button "Save Task" at bounding box center [1005, 451] width 117 height 35
select select "2"
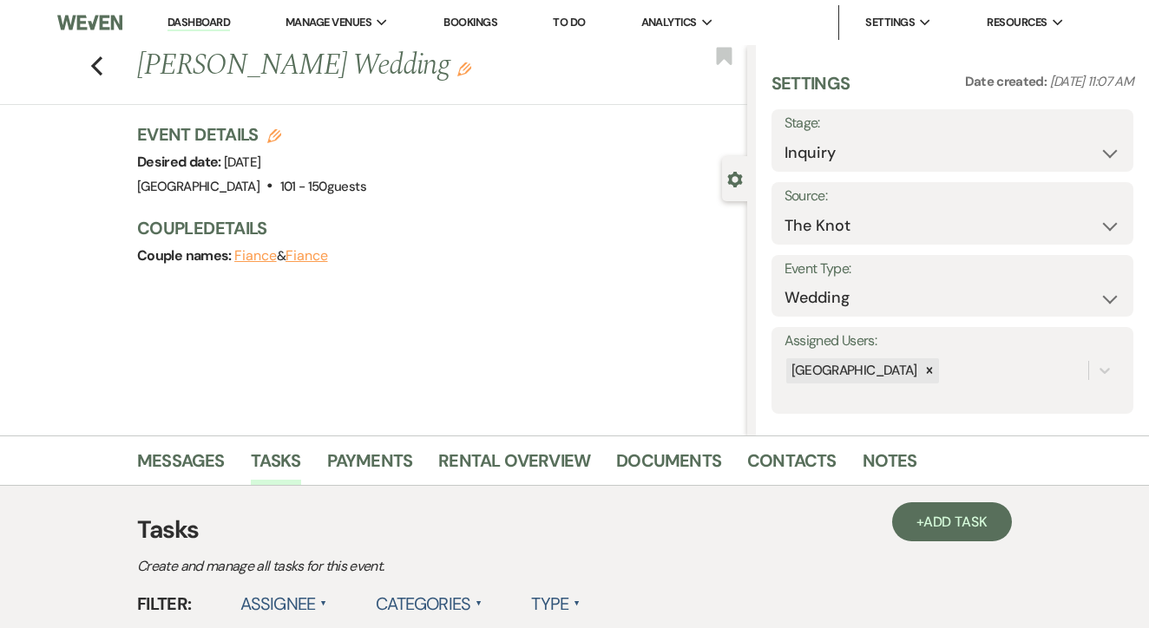
click at [565, 30] on li "To Do" at bounding box center [568, 22] width 49 height 35
click at [571, 23] on link "To Do" at bounding box center [569, 22] width 32 height 15
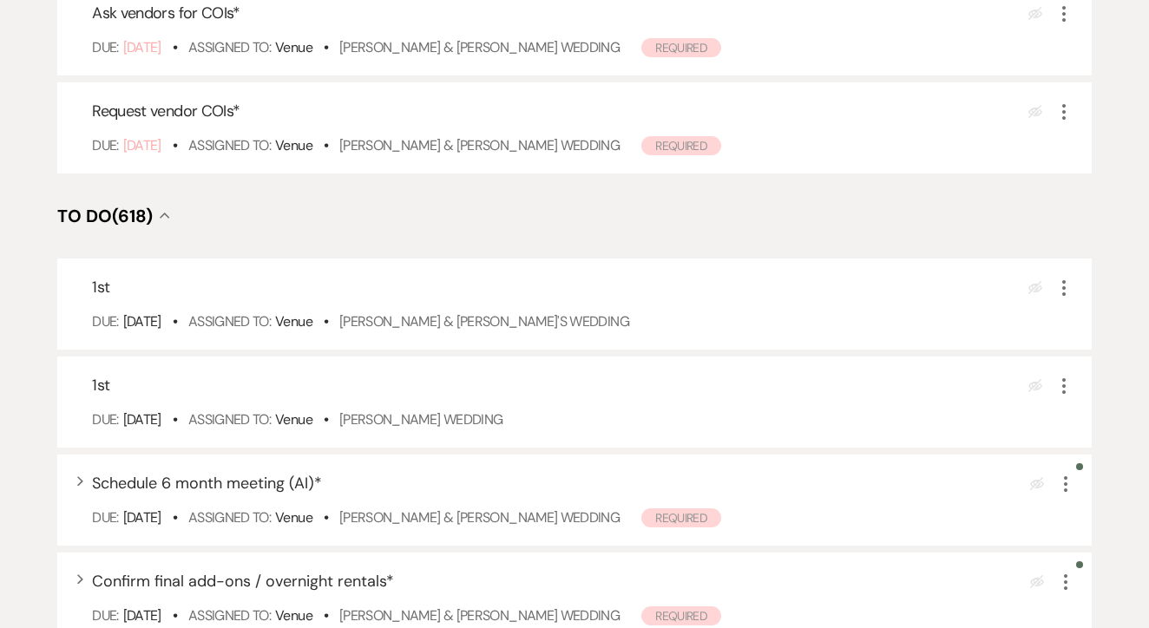
scroll to position [462, 0]
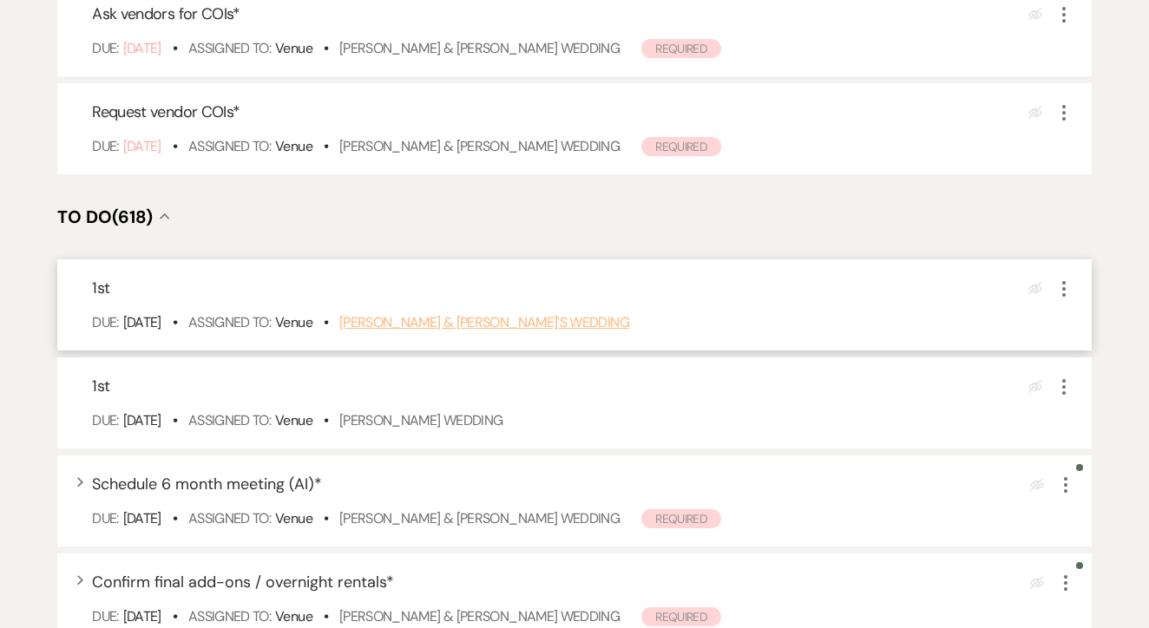
click at [505, 331] on link "[PERSON_NAME] & [PERSON_NAME]'s Wedding" at bounding box center [484, 322] width 290 height 18
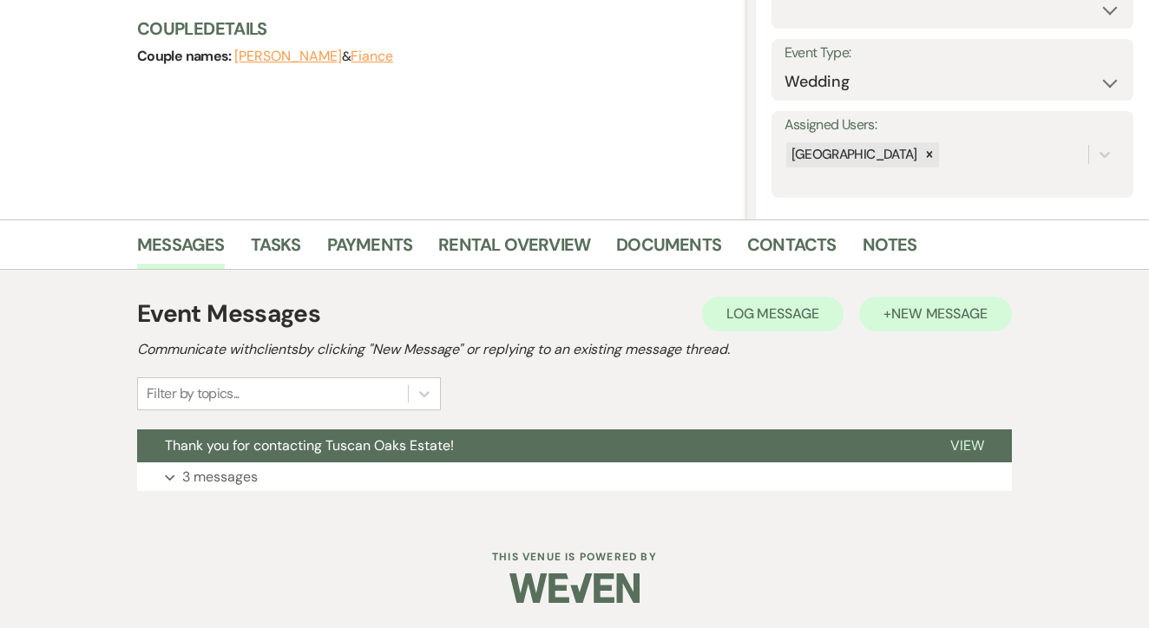
click at [991, 304] on button "+ New Message" at bounding box center [935, 314] width 153 height 35
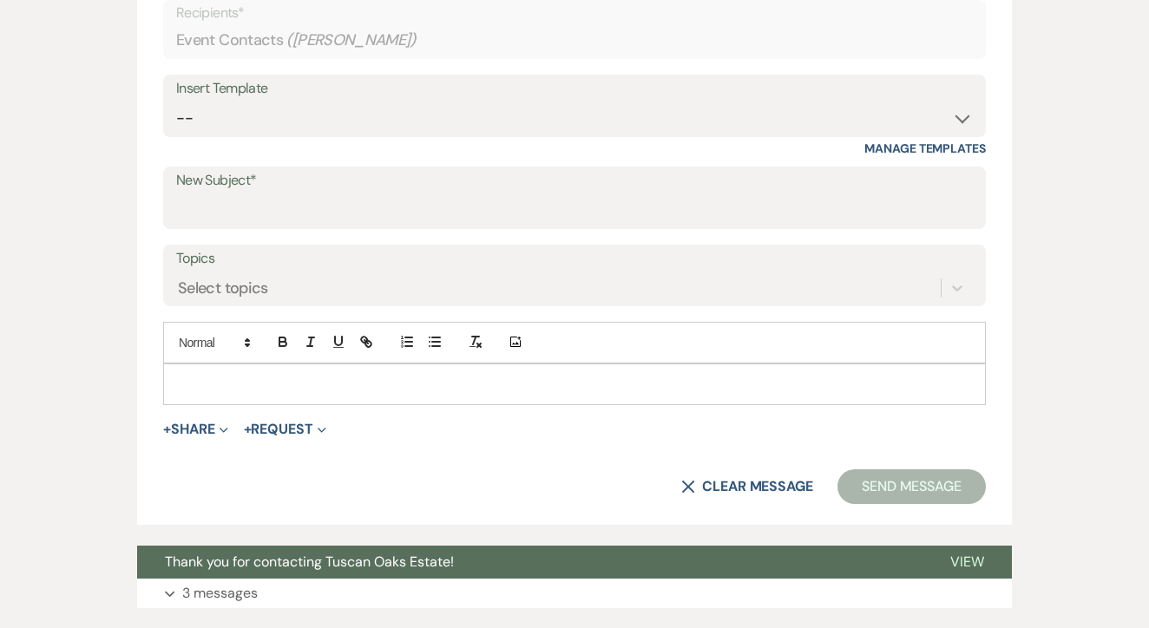
scroll to position [745, 0]
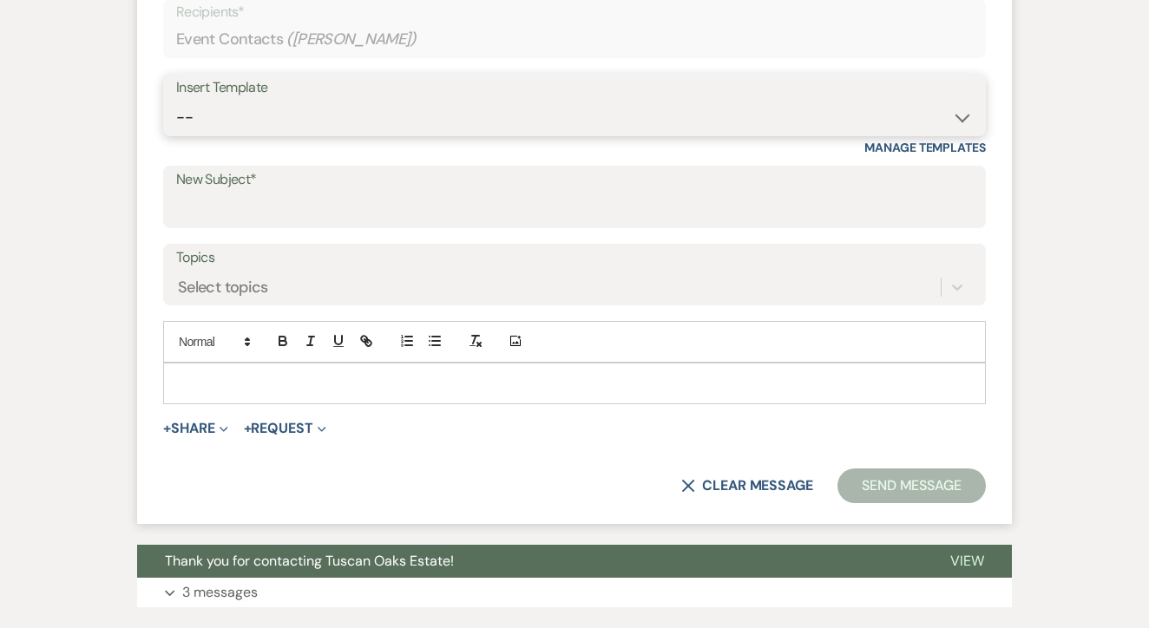
click at [495, 122] on select "-- Lead: Automated Intro Email (Wedding) Lead: 1st Follow Up Email Images Lead:…" at bounding box center [574, 118] width 797 height 34
select select "1174"
type input "Let's Tour!"
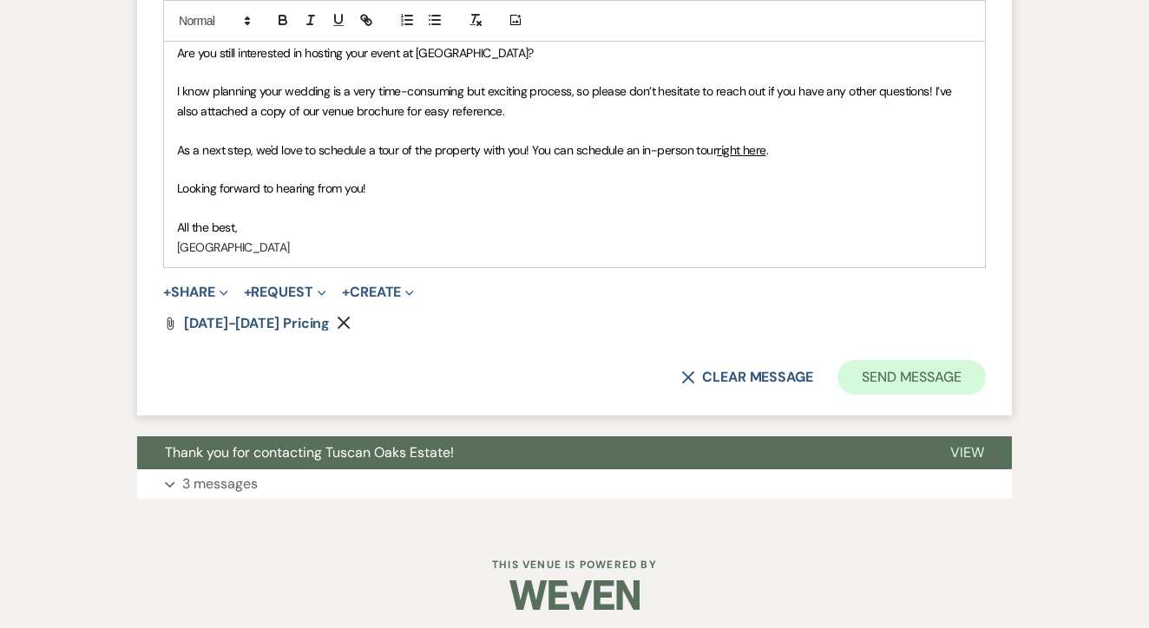
click at [941, 380] on button "Send Message" at bounding box center [911, 377] width 148 height 35
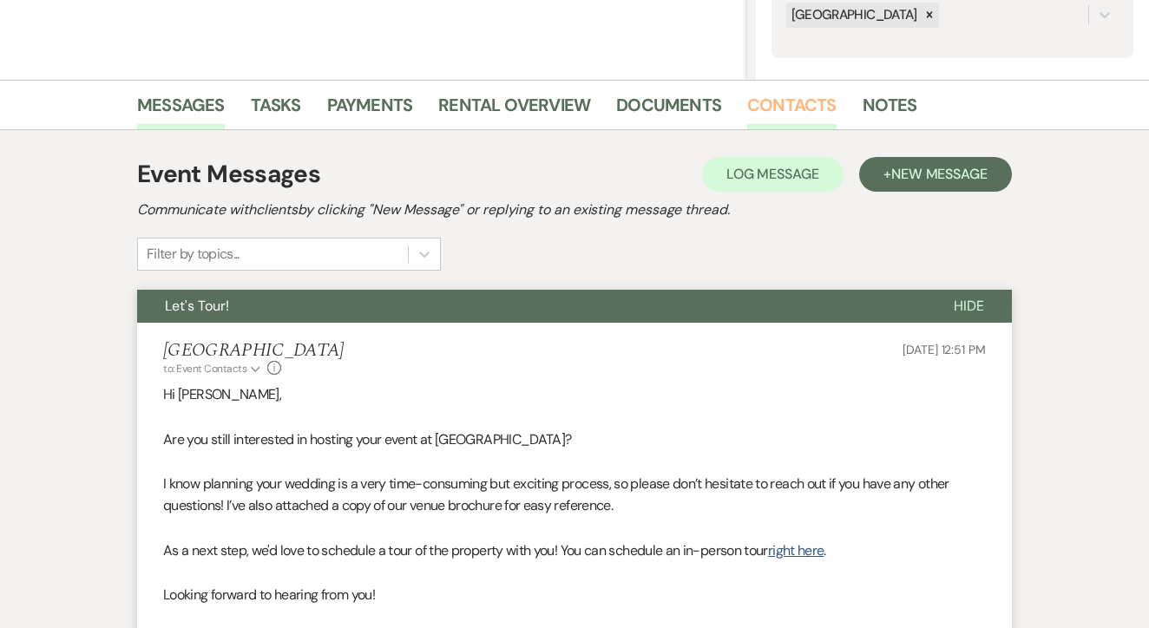
click at [778, 105] on link "Contacts" at bounding box center [791, 110] width 89 height 38
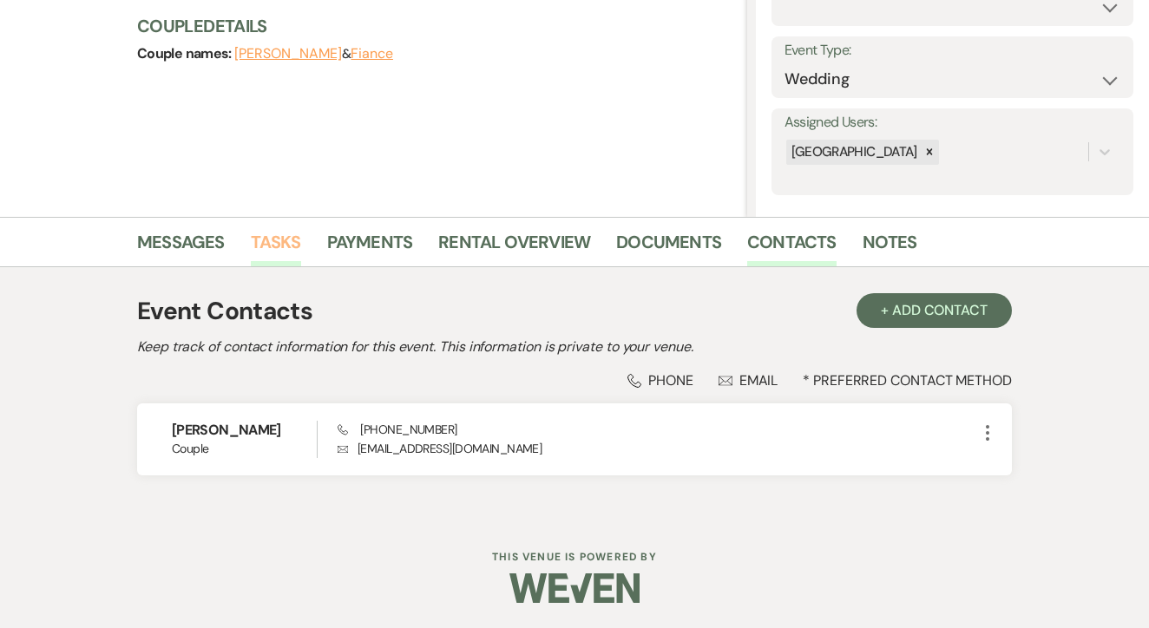
click at [275, 255] on link "Tasks" at bounding box center [276, 247] width 50 height 38
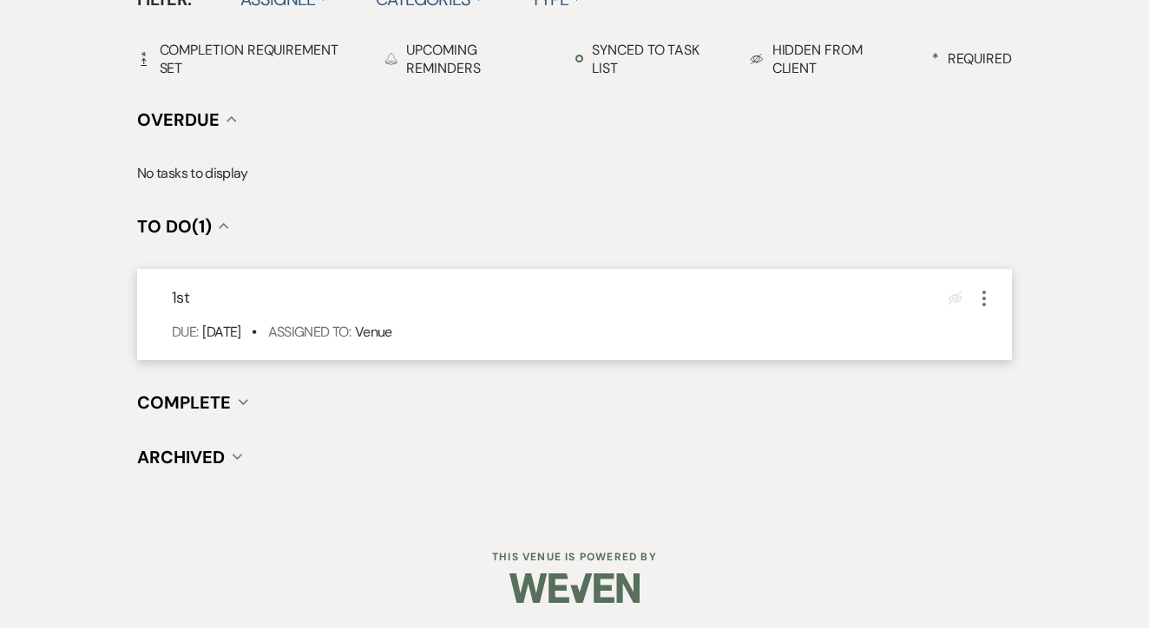
scroll to position [604, 0]
click at [982, 292] on icon "More" at bounding box center [984, 299] width 21 height 21
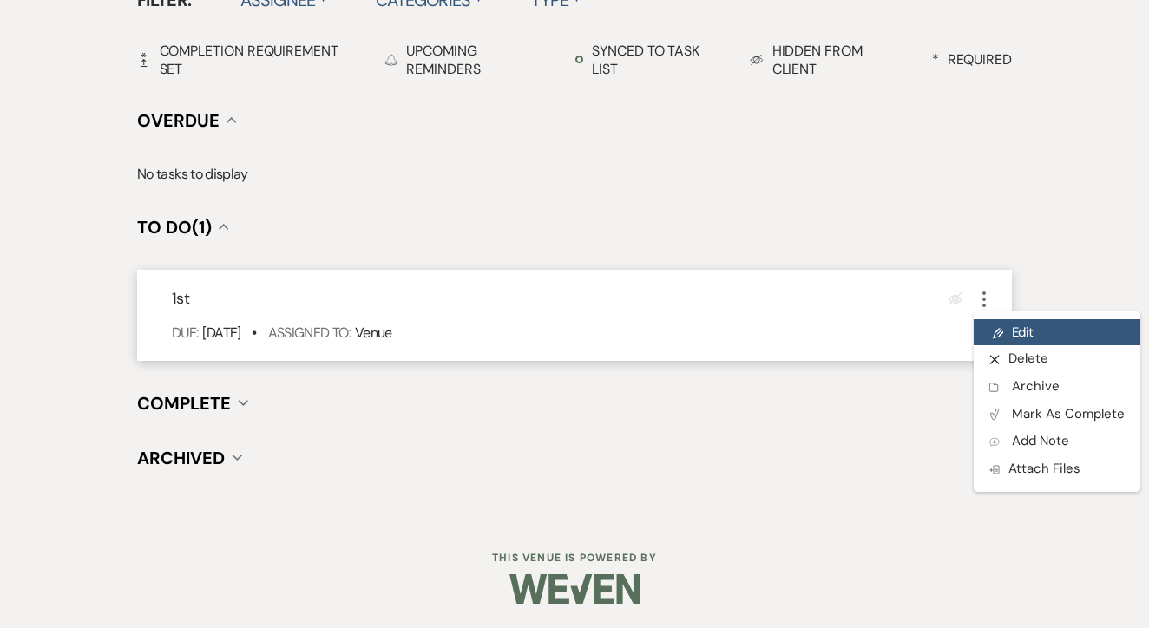
click at [1004, 320] on link "Pencil Edit" at bounding box center [1057, 332] width 167 height 26
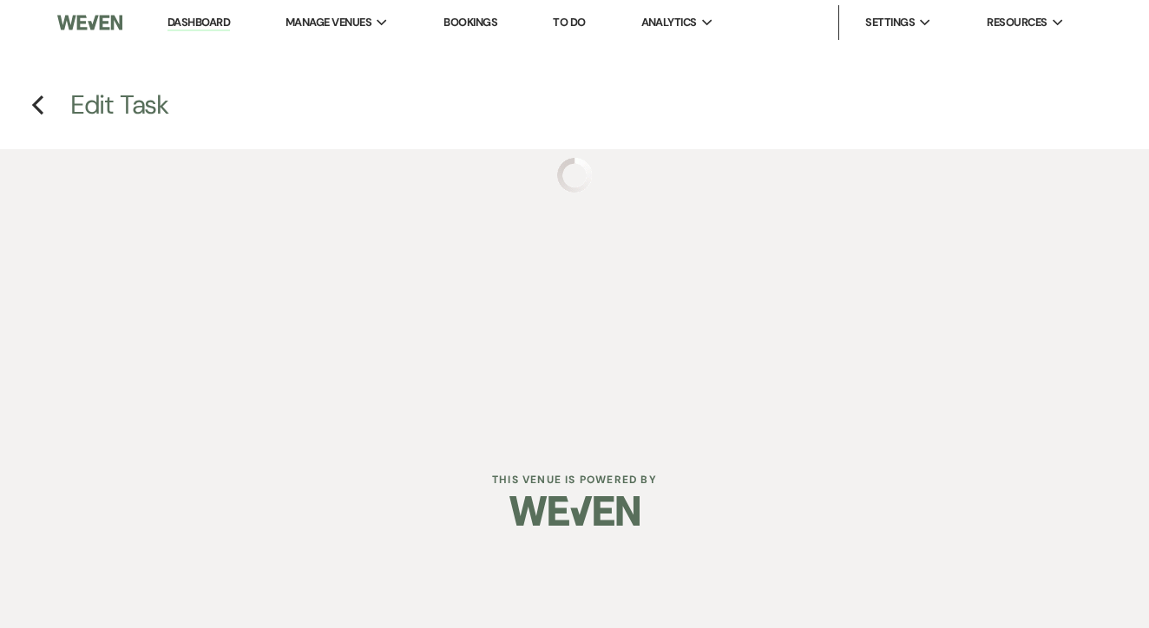
select select "false"
select select "venueHost"
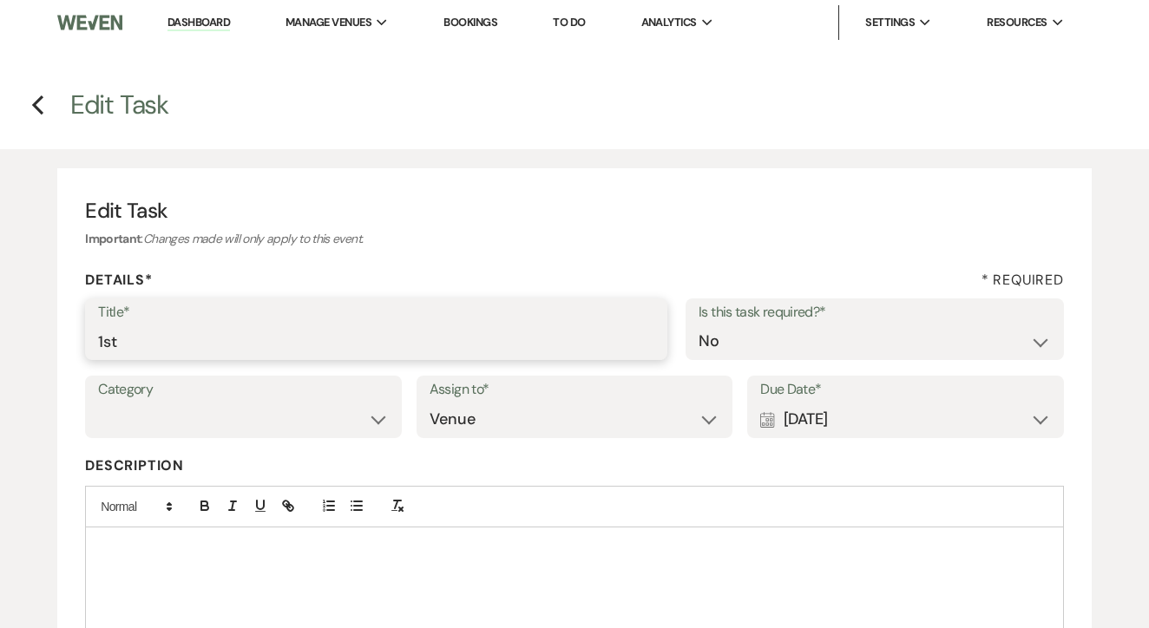
click at [474, 339] on input "1st" at bounding box center [376, 342] width 556 height 34
type input "1st text"
click at [946, 416] on div "Calendar [DATE] Expand" at bounding box center [905, 420] width 291 height 34
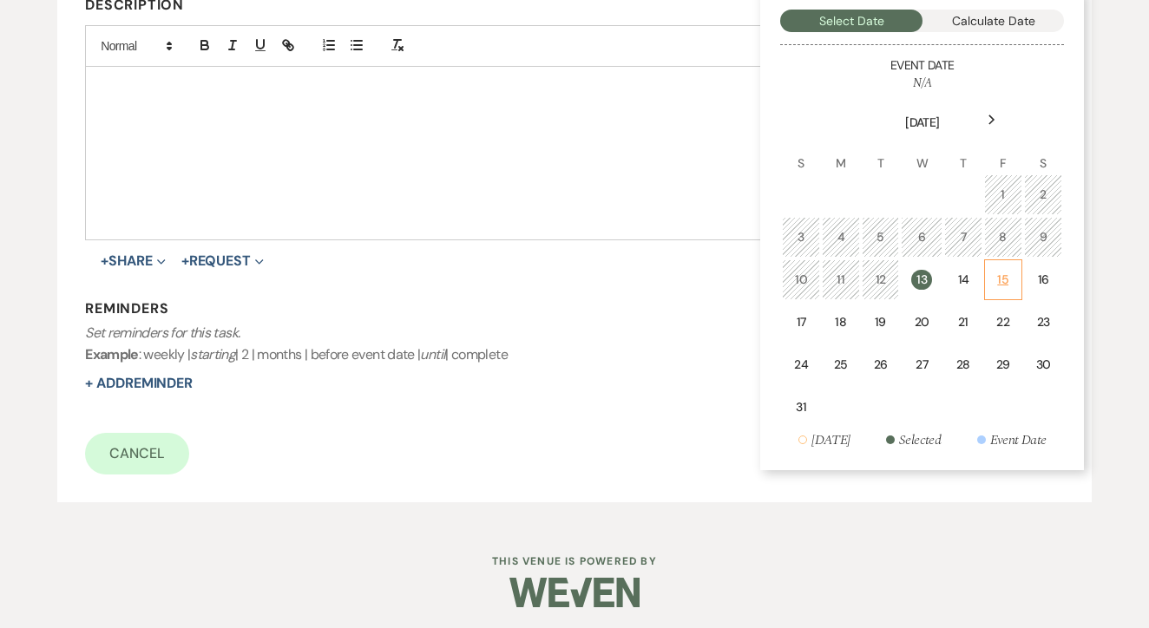
scroll to position [460, 0]
click at [1012, 278] on td "15" at bounding box center [1003, 280] width 38 height 41
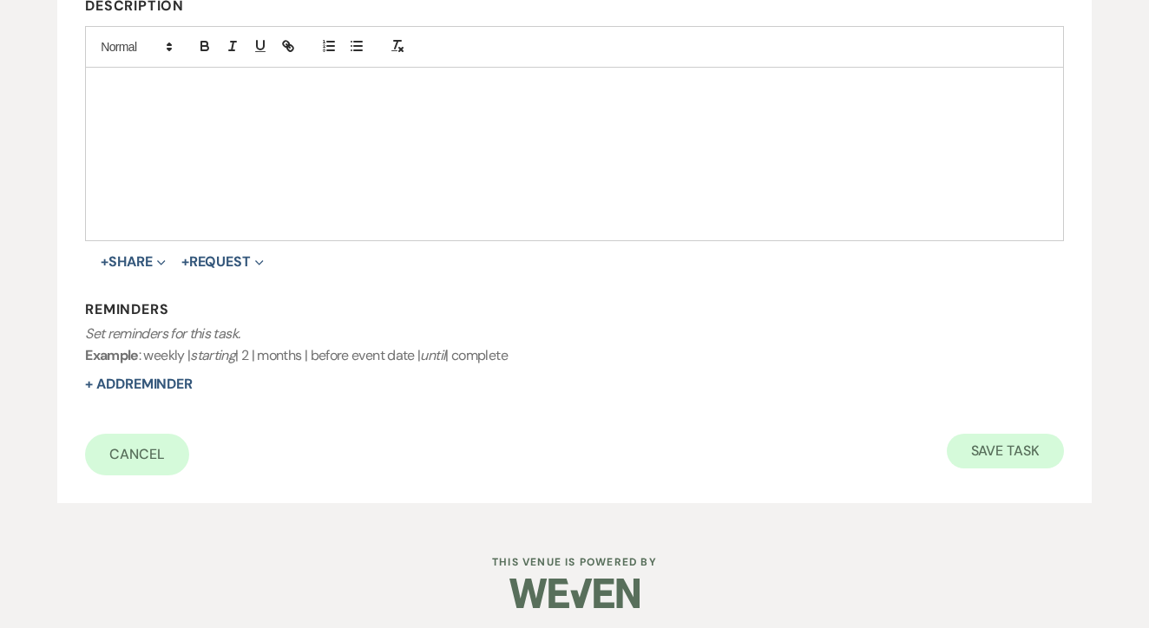
click at [1002, 454] on button "Save Task" at bounding box center [1005, 451] width 117 height 35
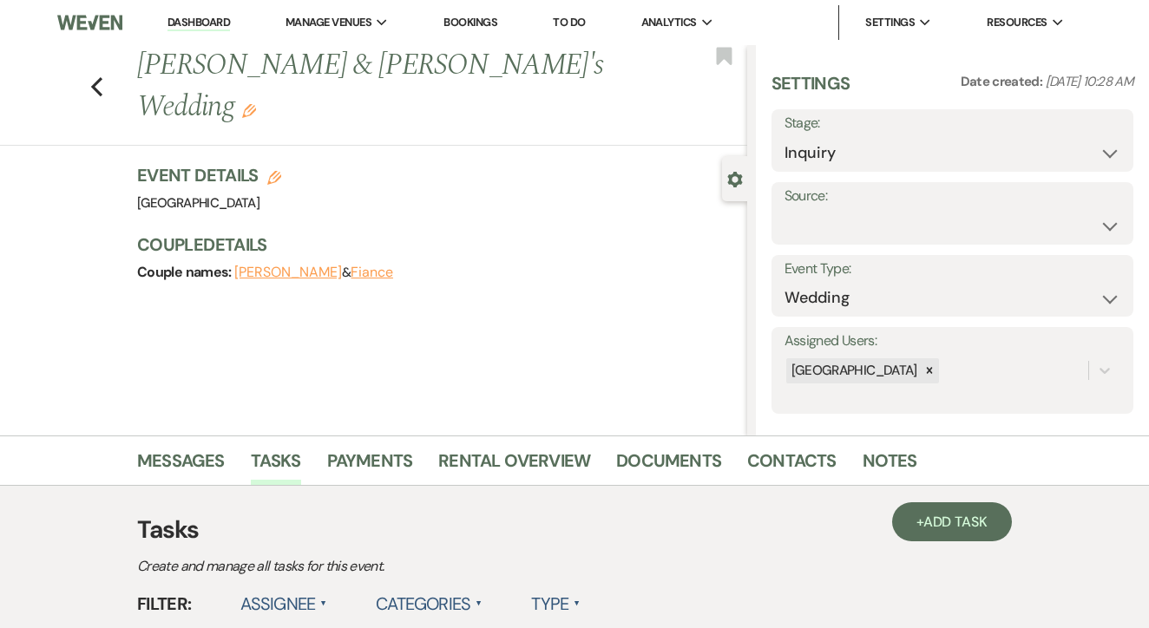
click at [585, 21] on link "To Do" at bounding box center [569, 22] width 32 height 15
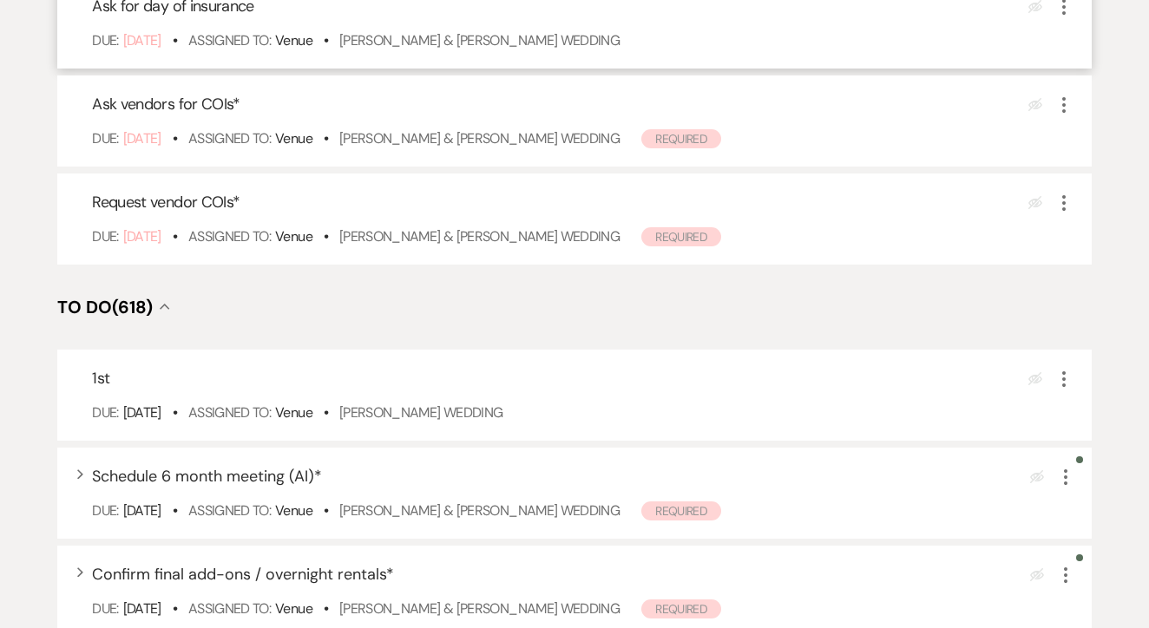
scroll to position [390, 0]
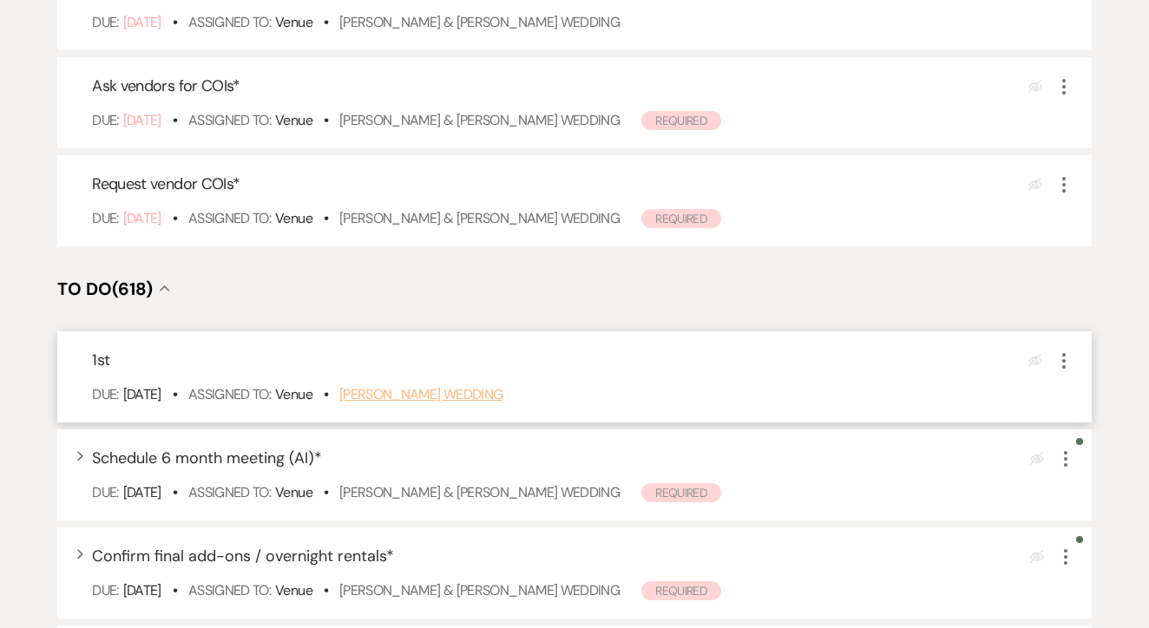
click at [429, 403] on link "[PERSON_NAME] Wedding" at bounding box center [421, 394] width 164 height 18
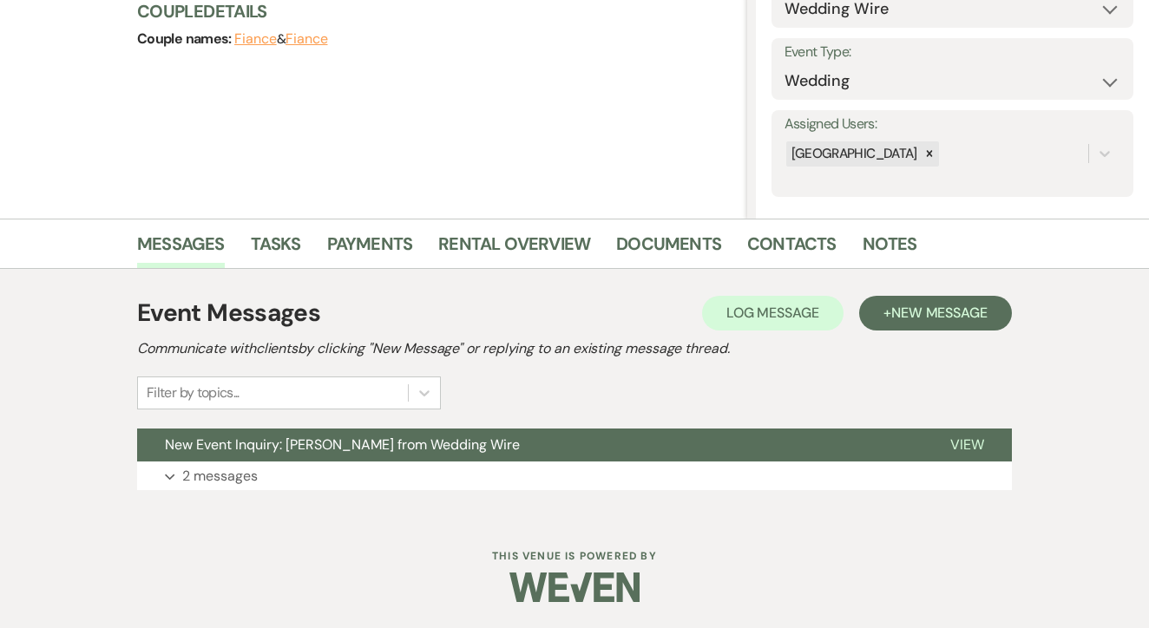
scroll to position [216, 0]
click at [879, 331] on button "+ New Message" at bounding box center [935, 314] width 153 height 35
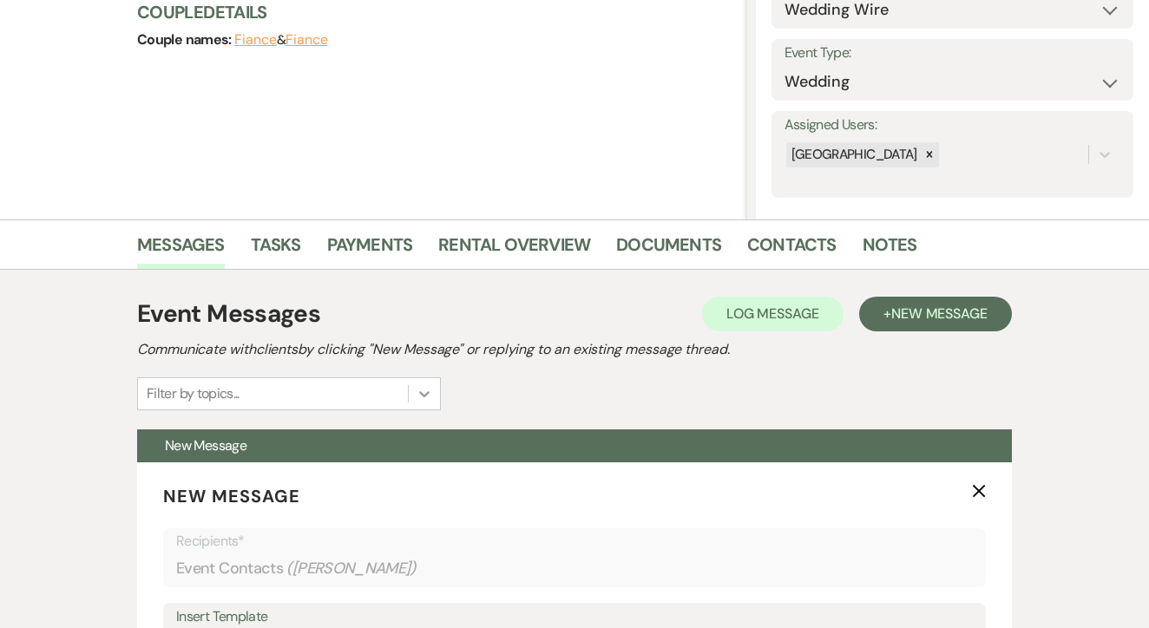
scroll to position [624, 0]
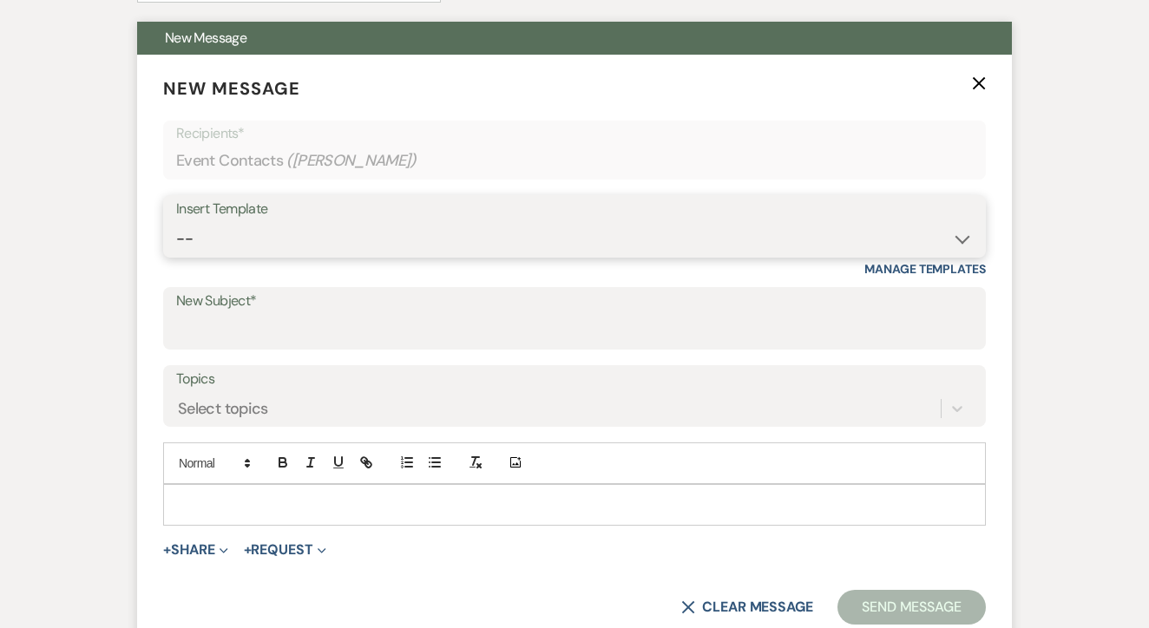
click at [485, 243] on select "-- Lead: Automated Intro Email (Wedding) Lead: 1st Follow Up Email Images Lead:…" at bounding box center [574, 239] width 797 height 34
select select "1174"
type input "Let's Tour!"
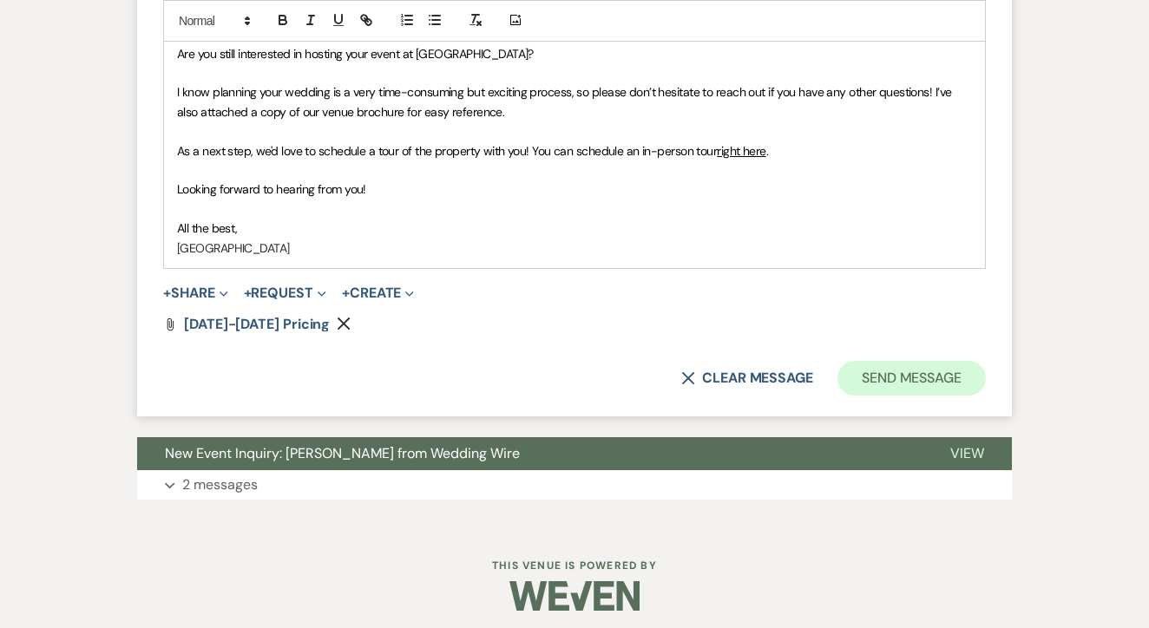
click at [928, 376] on button "Send Message" at bounding box center [911, 378] width 148 height 35
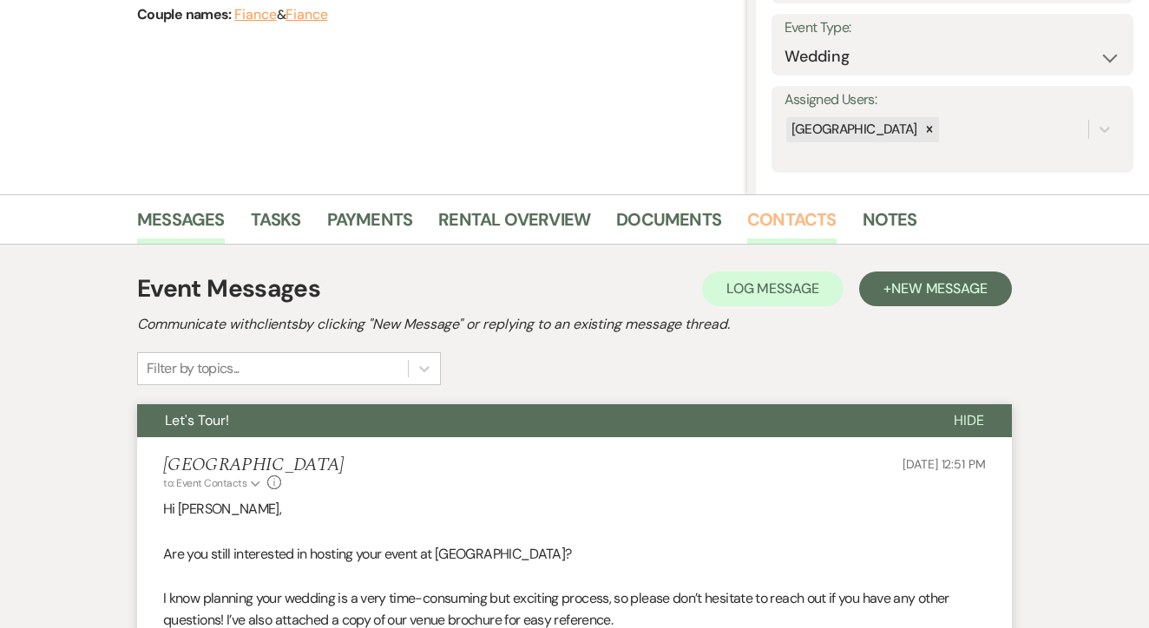
click at [751, 233] on link "Contacts" at bounding box center [791, 225] width 89 height 38
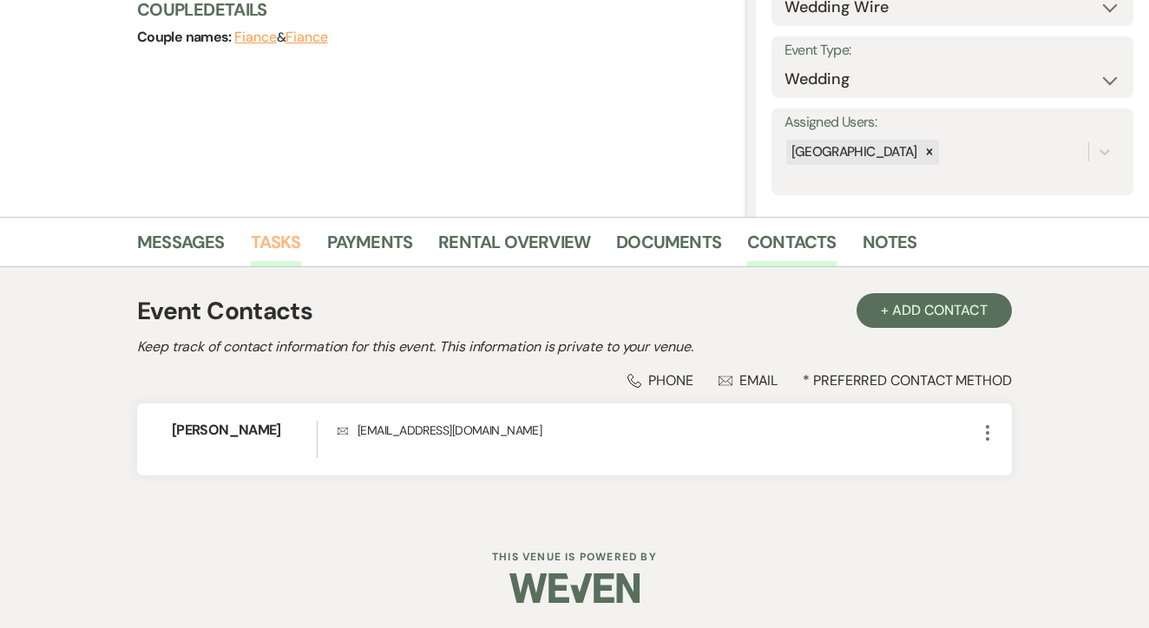
click at [274, 246] on link "Tasks" at bounding box center [276, 247] width 50 height 38
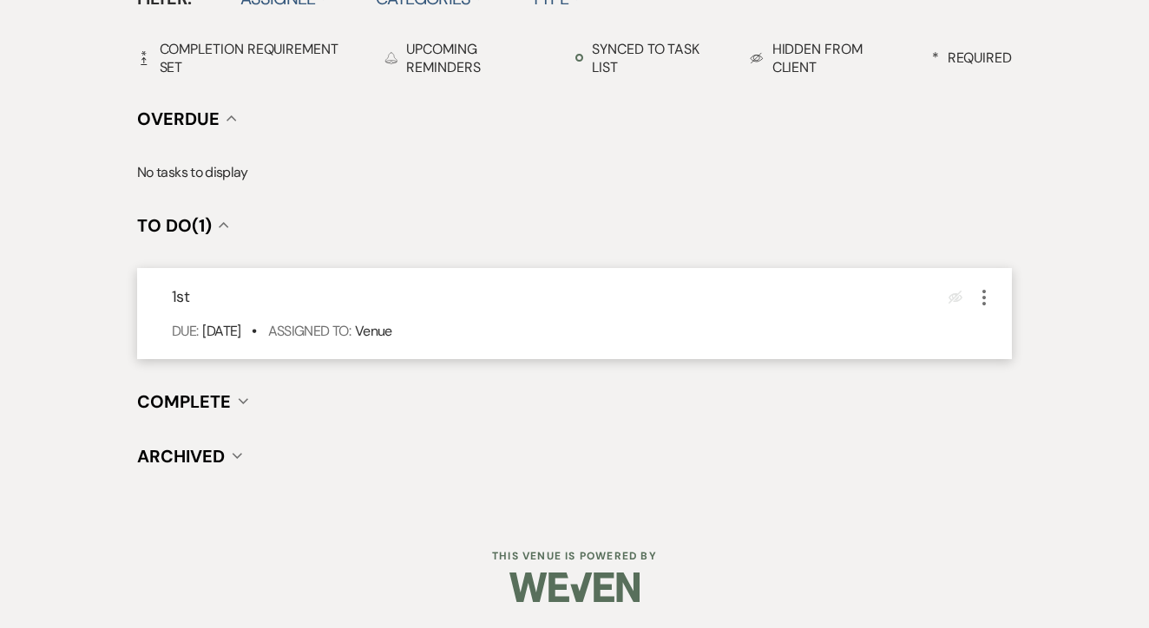
scroll to position [604, 0]
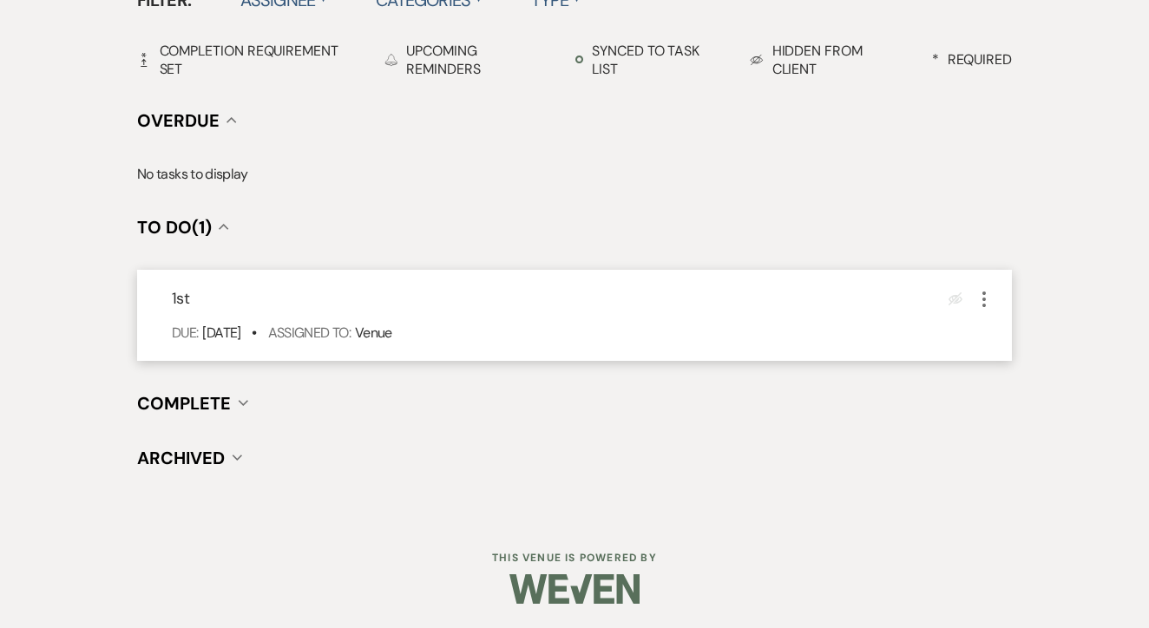
click at [986, 302] on icon "More" at bounding box center [984, 299] width 21 height 21
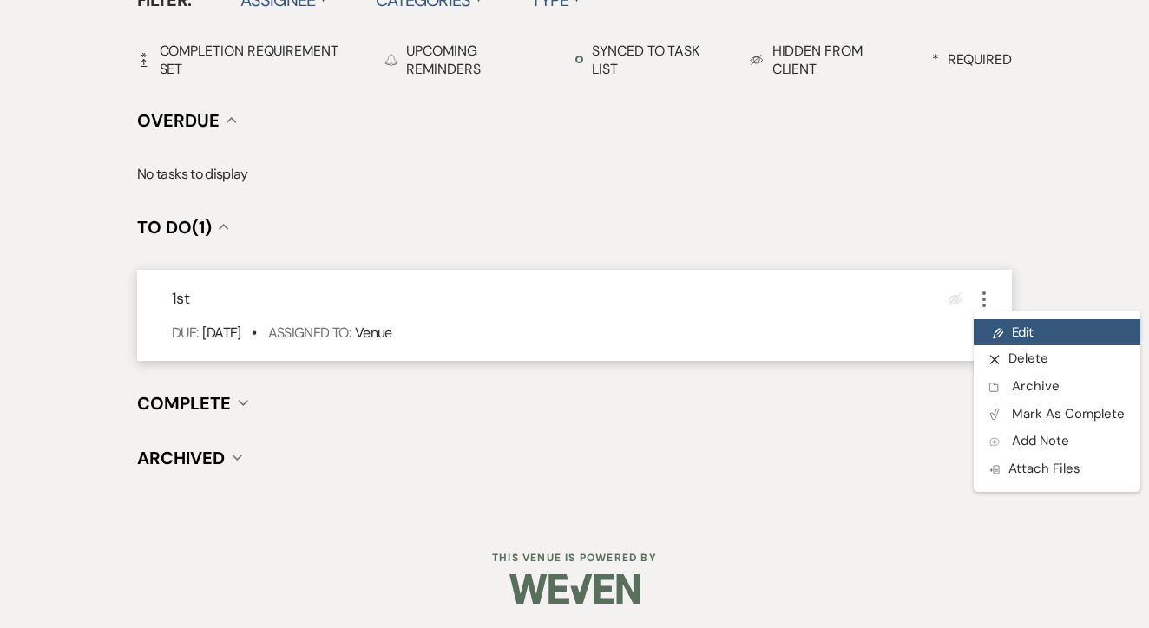
click at [1014, 330] on link "Pencil Edit" at bounding box center [1057, 332] width 167 height 26
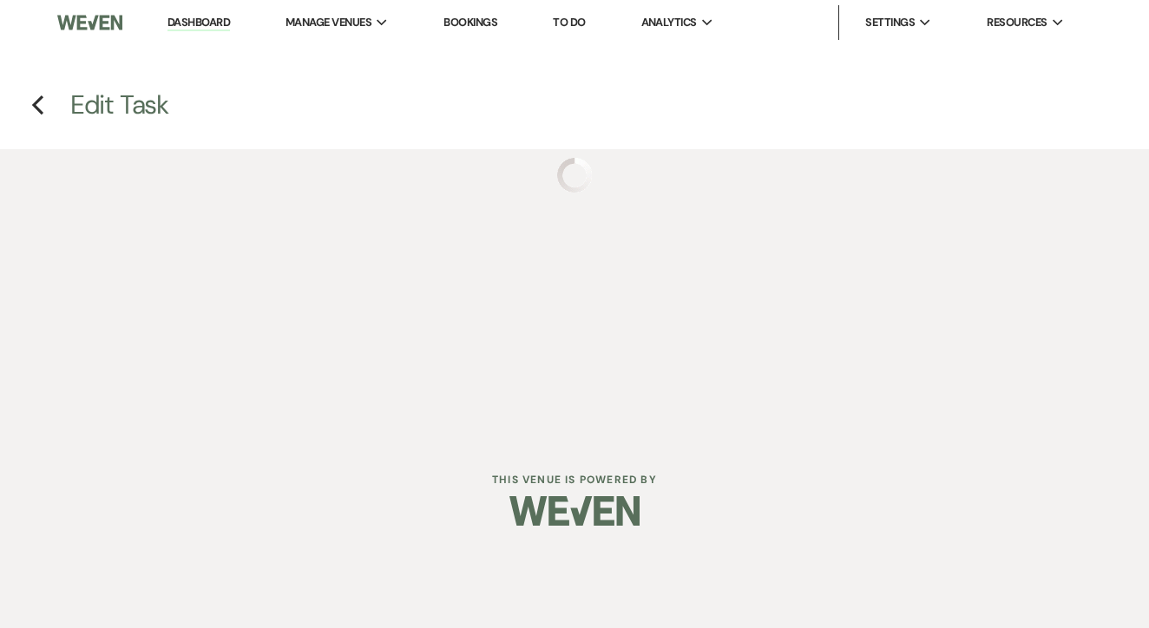
select select "false"
select select "venueHost"
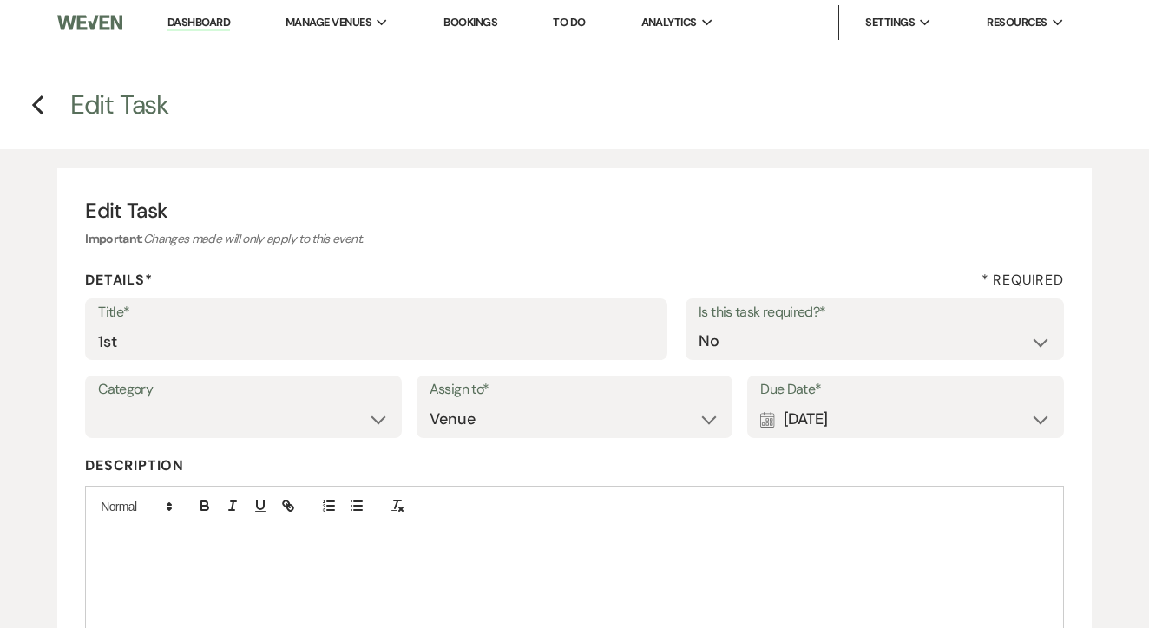
click at [259, 358] on div "Title* 1st Is this task required?* Yes No" at bounding box center [574, 337] width 979 height 78
click at [272, 347] on input "1st" at bounding box center [376, 342] width 556 height 34
type input "2nd"
click at [928, 409] on div "Calendar [DATE] Expand" at bounding box center [905, 420] width 291 height 34
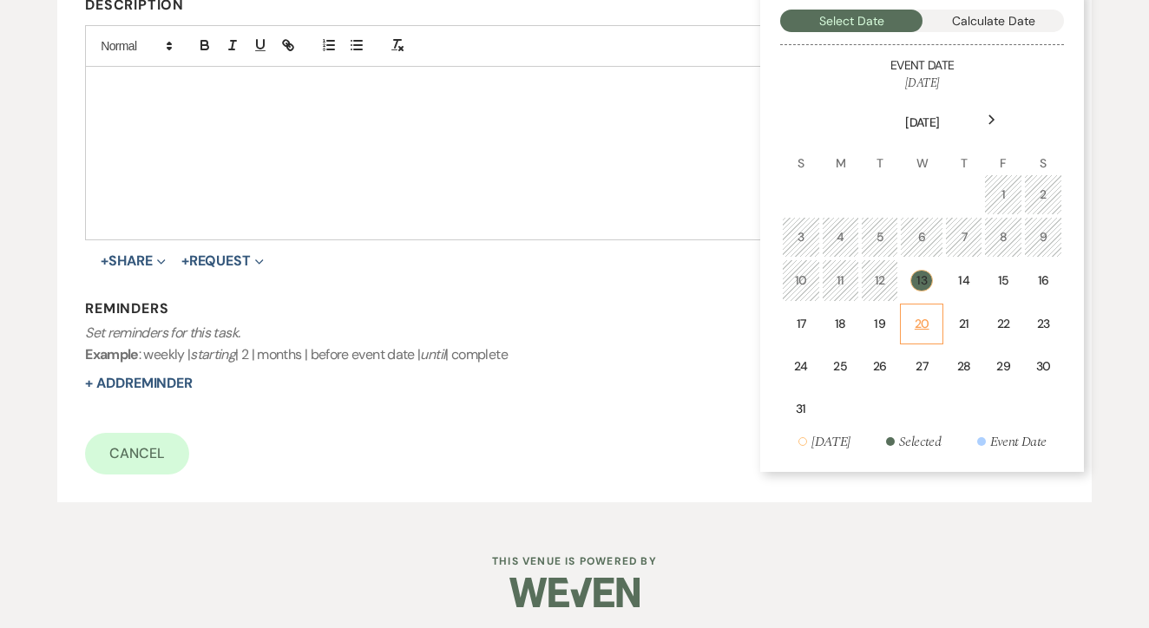
scroll to position [460, 0]
click at [922, 316] on div "20" at bounding box center [921, 325] width 21 height 18
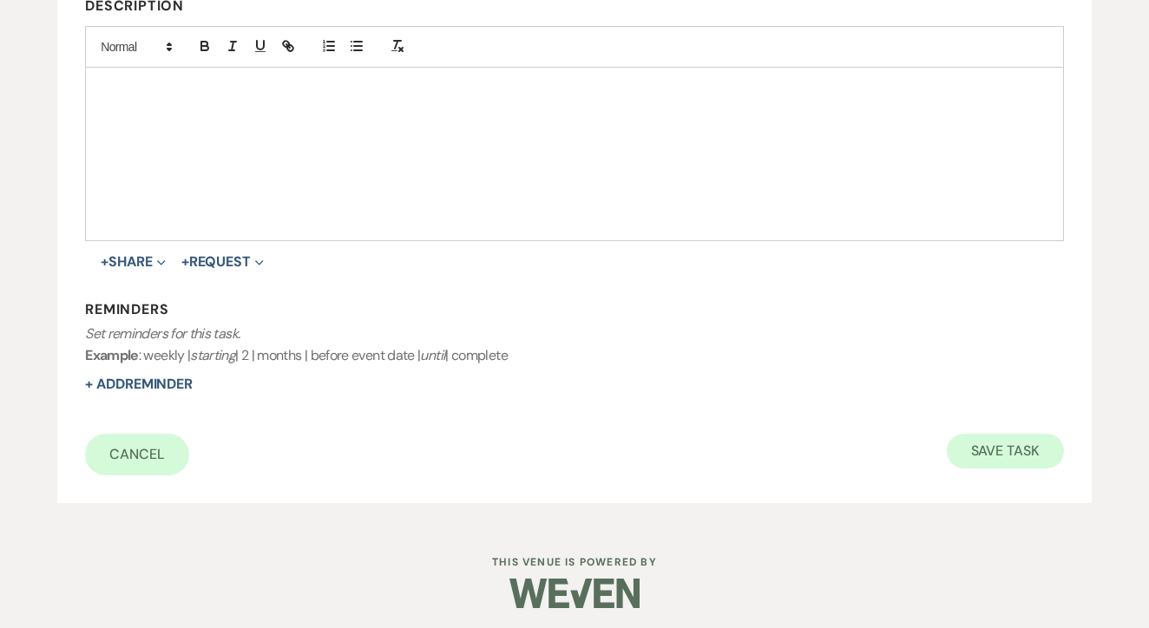
click at [982, 434] on button "Save Task" at bounding box center [1005, 451] width 117 height 35
select select "3"
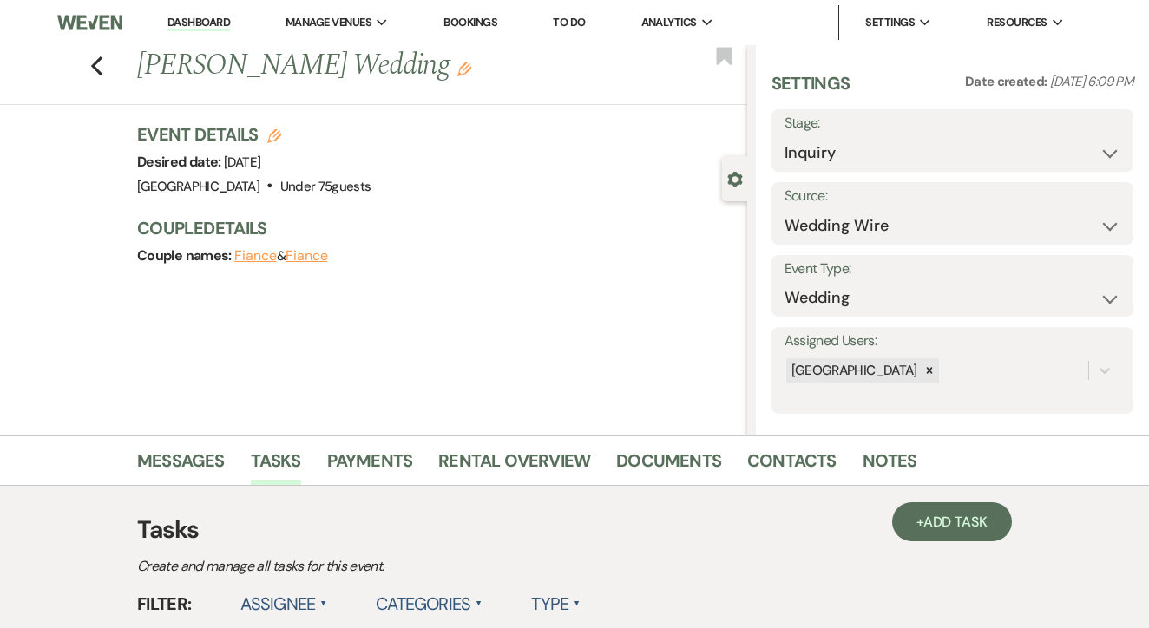
click at [567, 24] on link "To Do" at bounding box center [569, 22] width 32 height 15
